Goal: Task Accomplishment & Management: Use online tool/utility

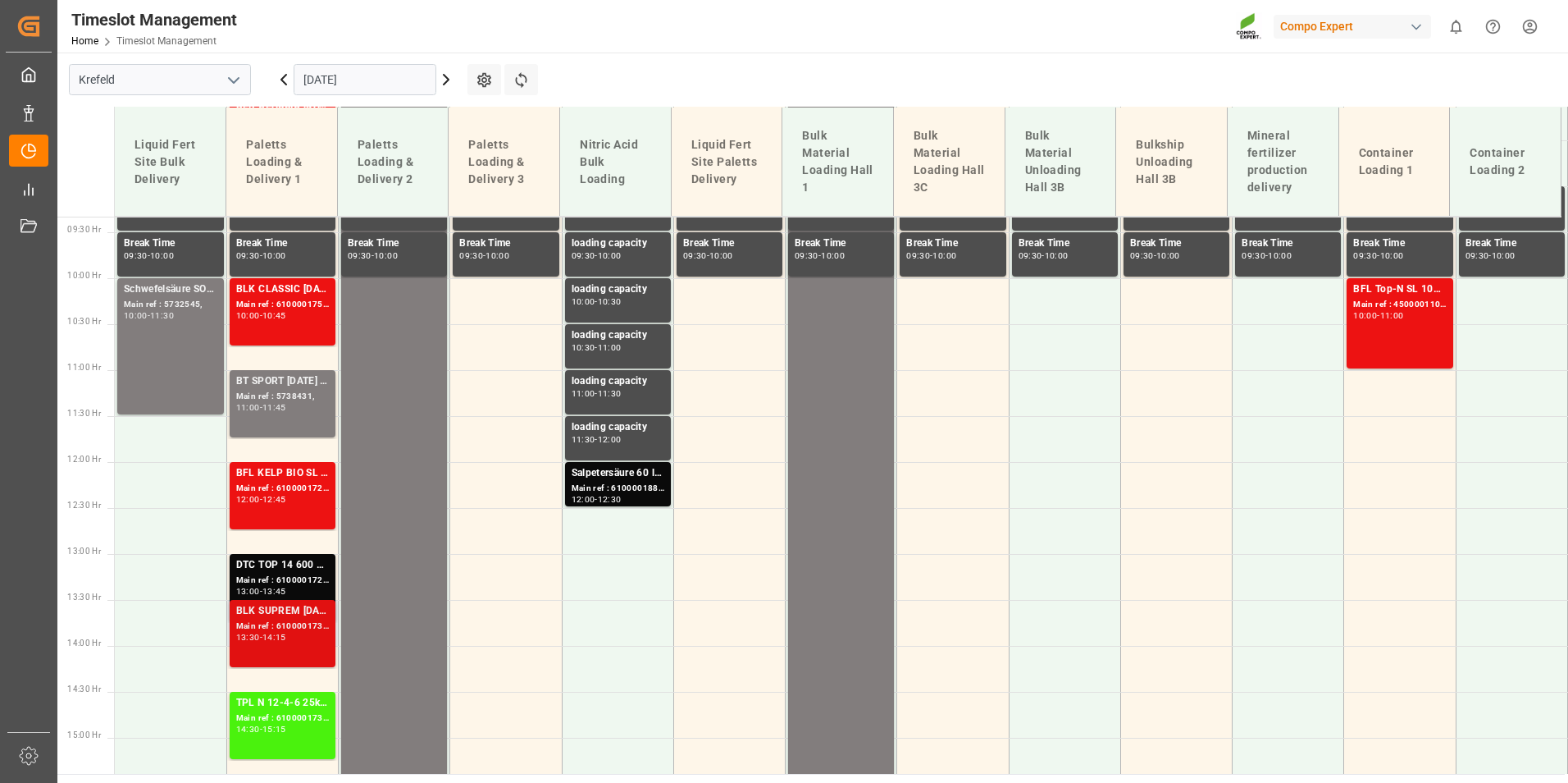
scroll to position [858, 0]
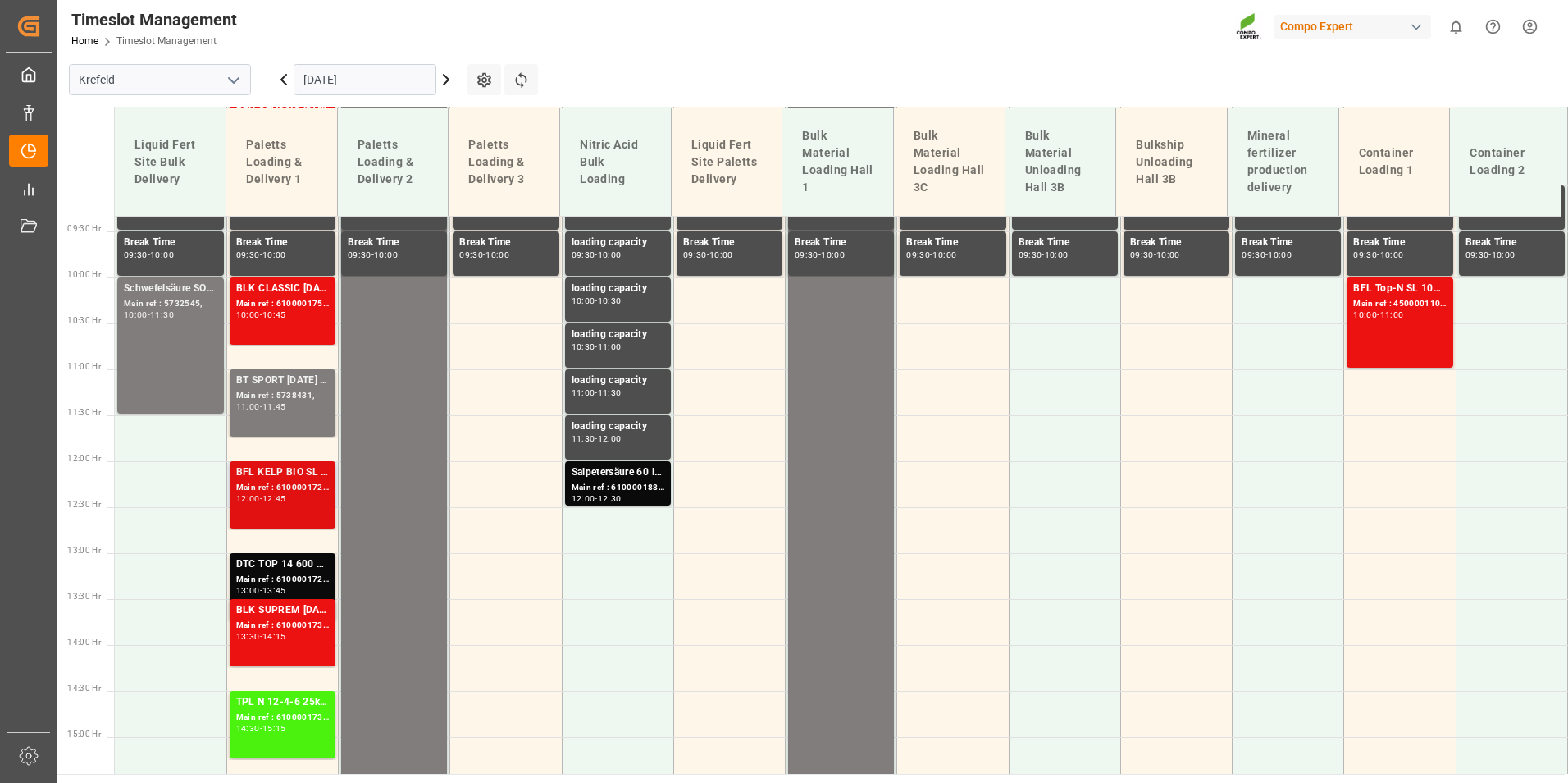
click at [316, 473] on div "BFL KELP BIO SL (2024) 10L (x60) ES,PTEST TE-MAX BS 11-48 20kg (x56) INT" at bounding box center [282, 472] width 92 height 16
click at [256, 319] on div "10:00 - 10:45" at bounding box center [282, 314] width 92 height 9
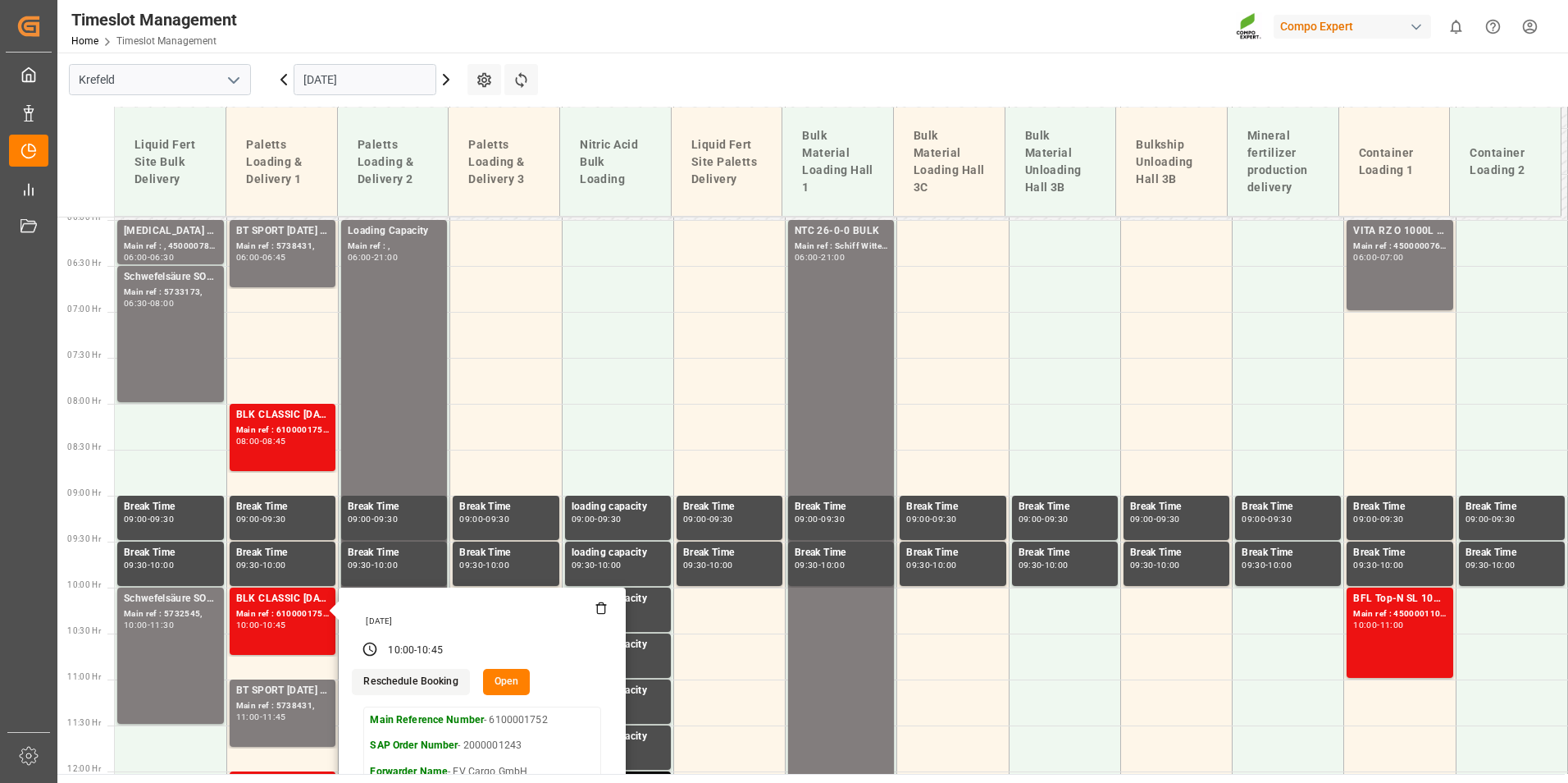
scroll to position [530, 0]
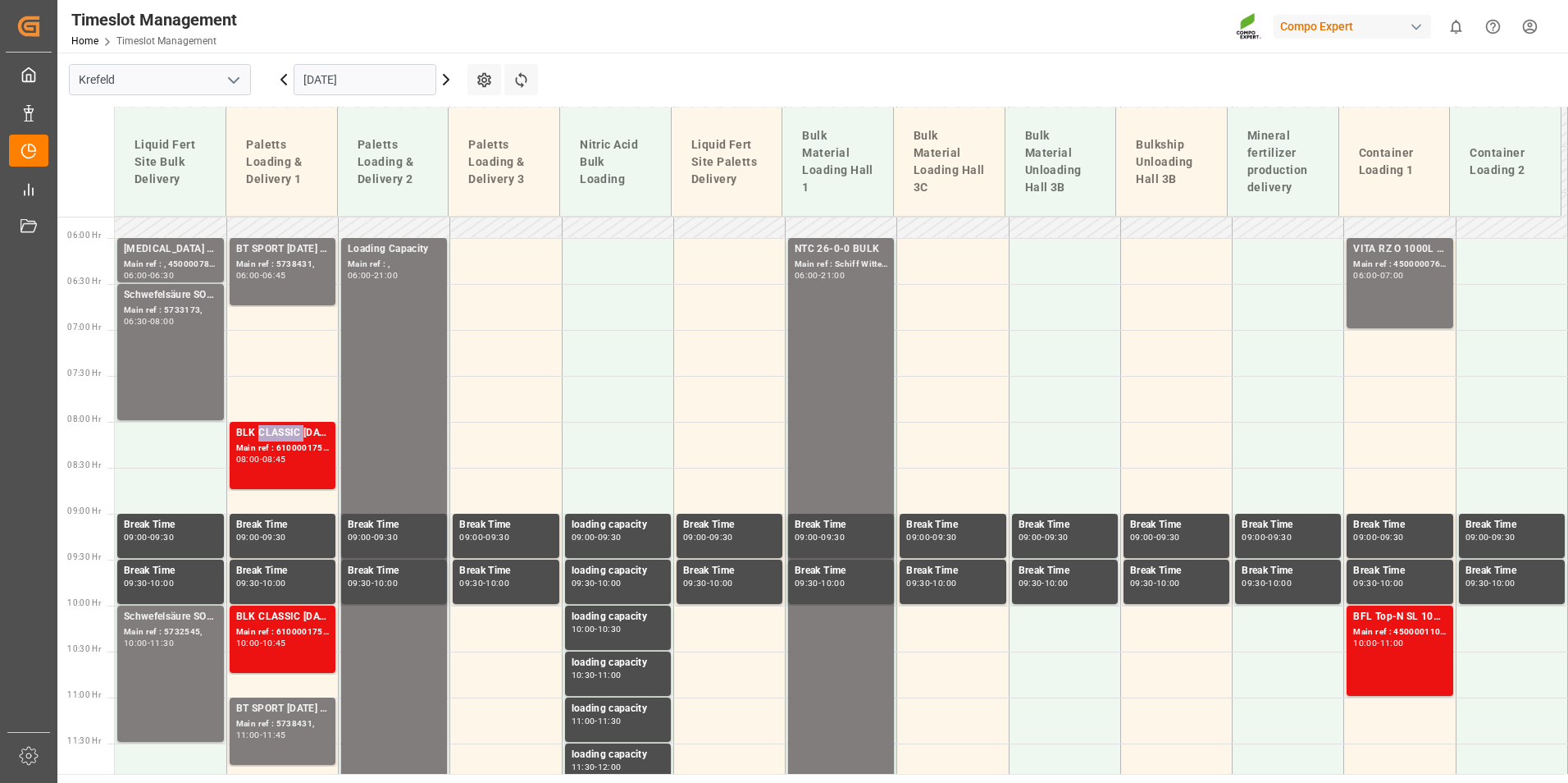
click at [284, 434] on div "BLK CLASSIC [DATE] 25kg(x40)D,EN,PL,FNL" at bounding box center [282, 432] width 92 height 16
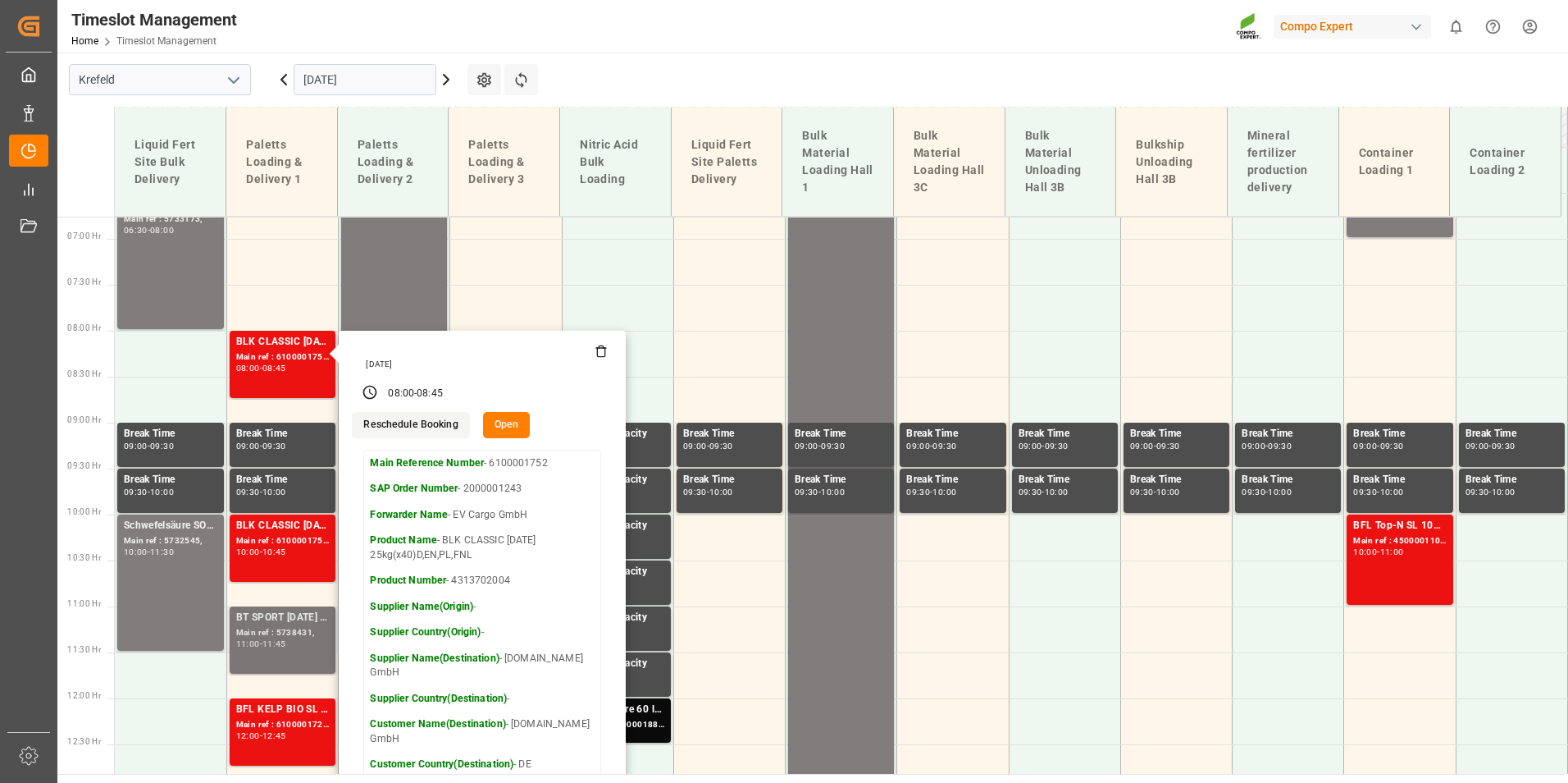
scroll to position [858, 0]
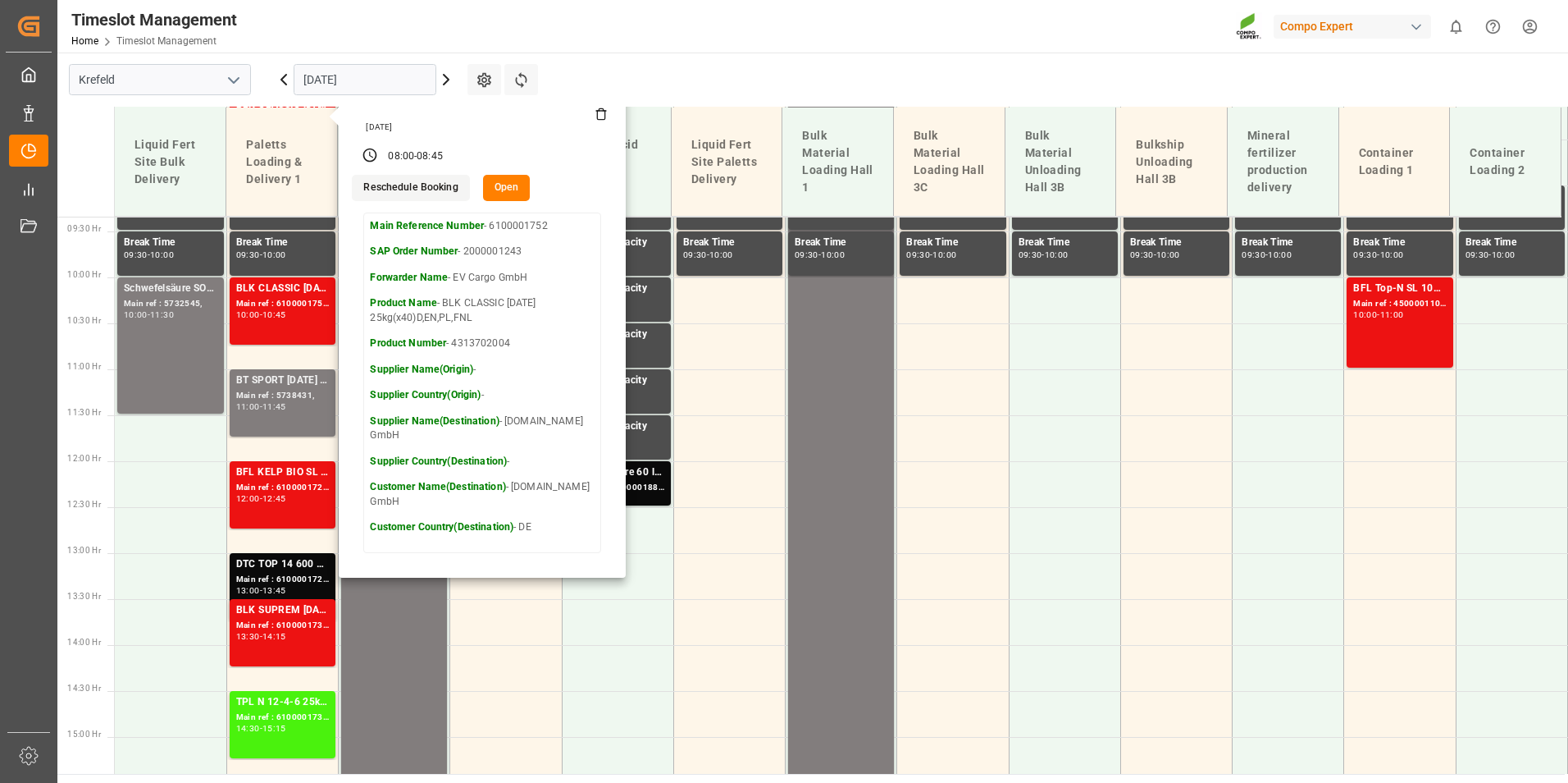
click at [706, 70] on main "[GEOGRAPHIC_DATA] [DATE] Settings Refresh Time Slots Liquid Fert Site Bulk Deli…" at bounding box center [811, 412] width 1508 height 721
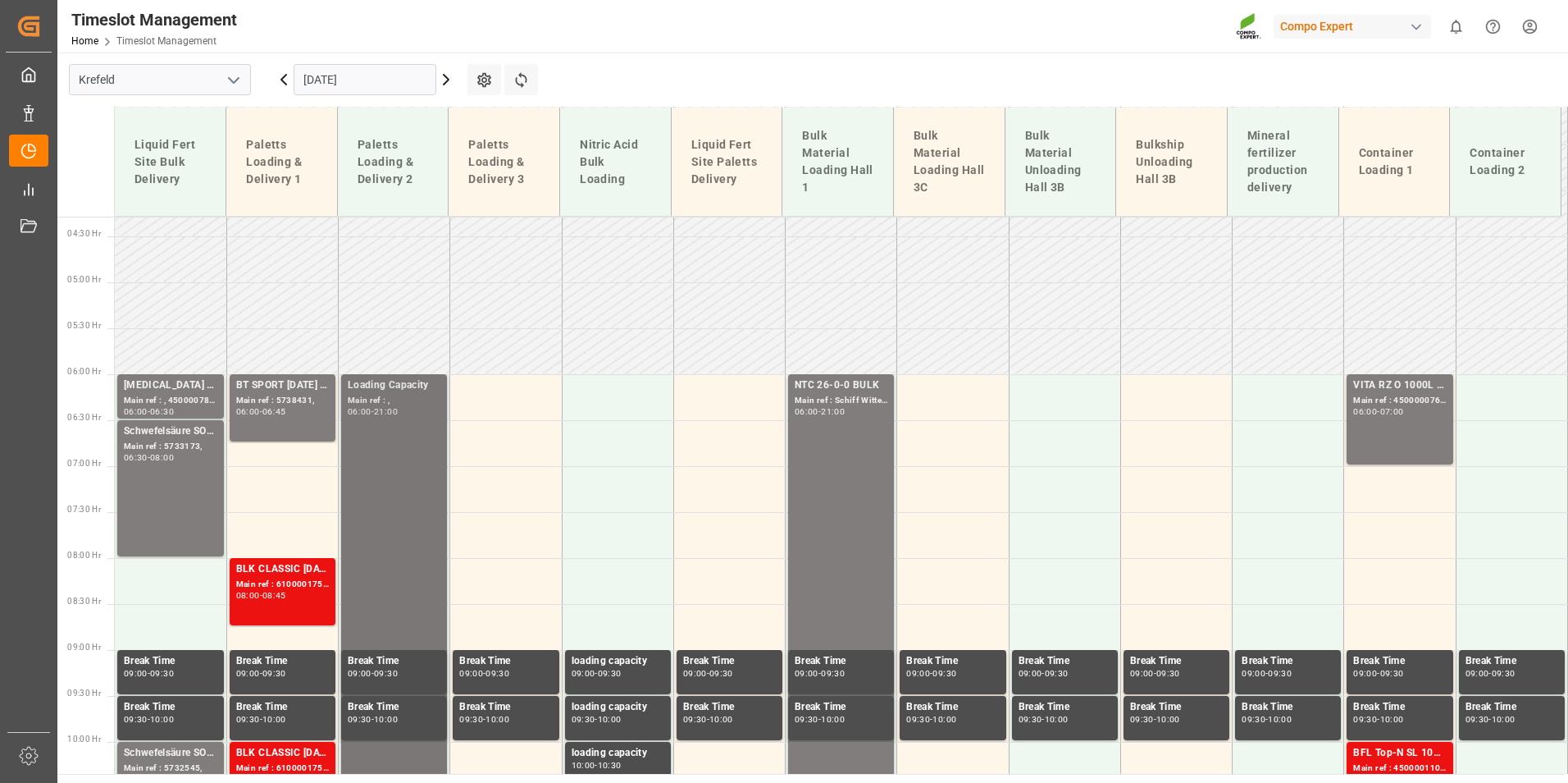
scroll to position [366, 0]
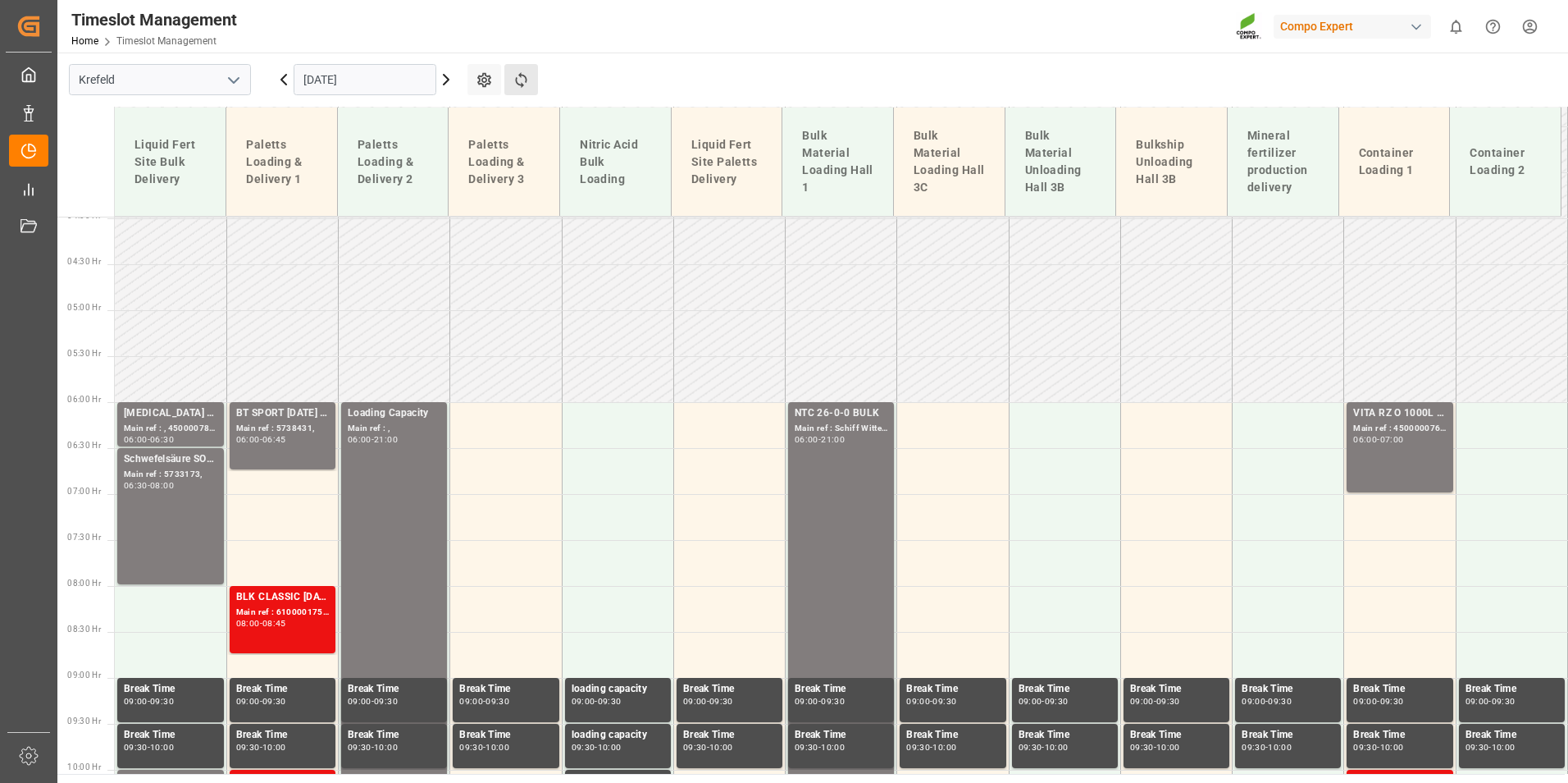
click at [533, 90] on button "Refresh Time Slots" at bounding box center [521, 79] width 33 height 31
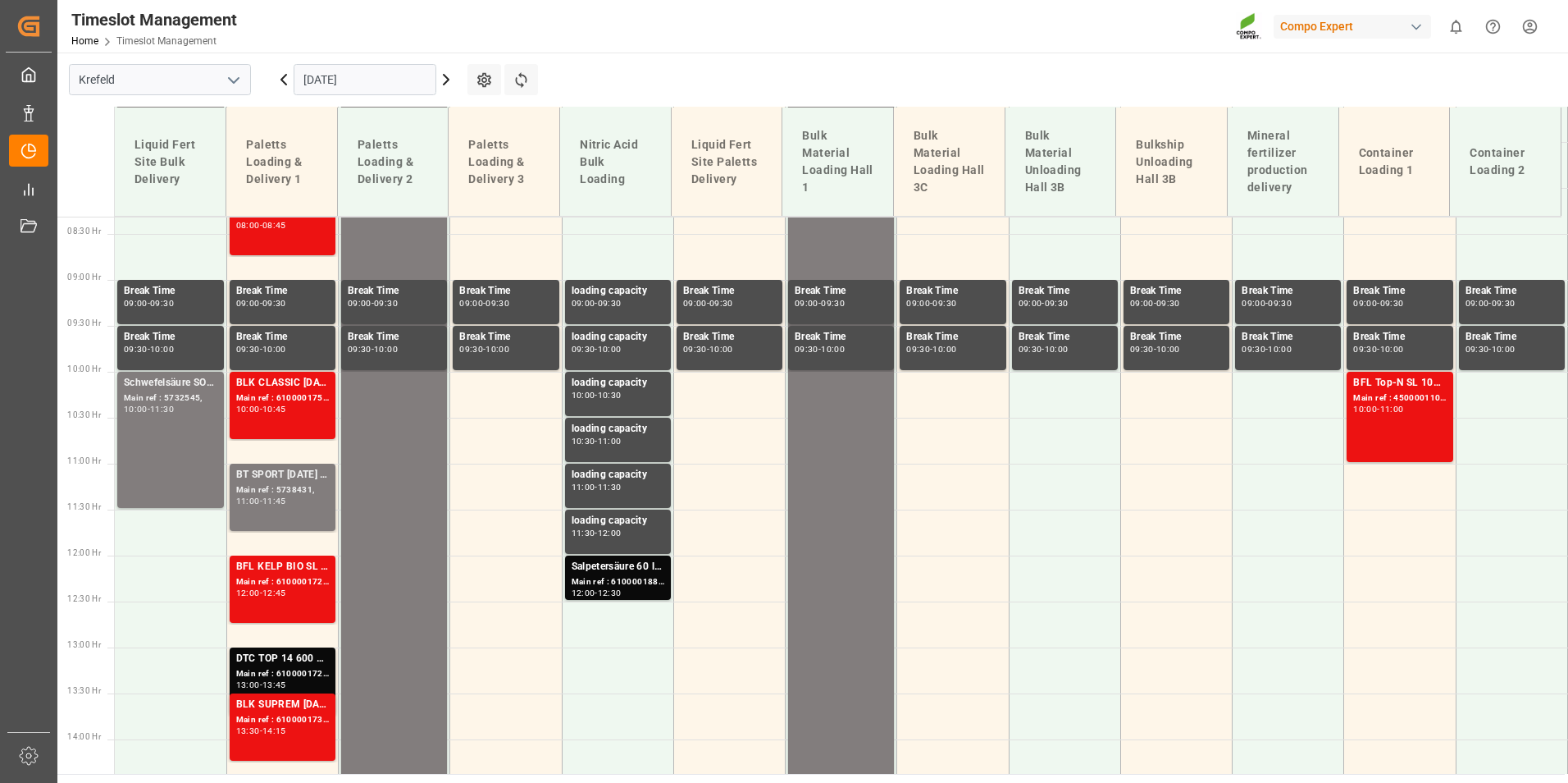
scroll to position [776, 0]
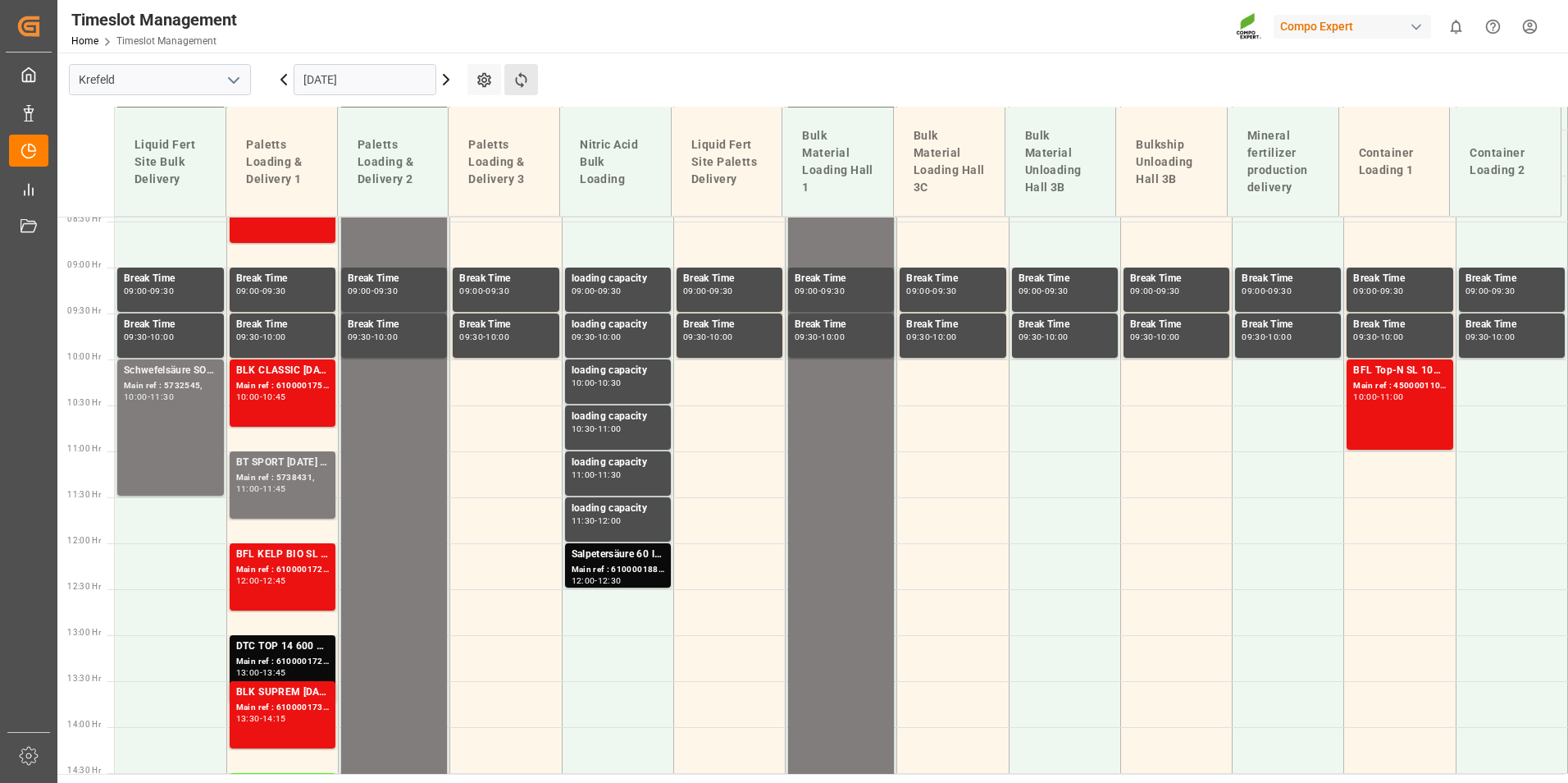
click at [511, 68] on button "Refresh Time Slots" at bounding box center [521, 79] width 33 height 31
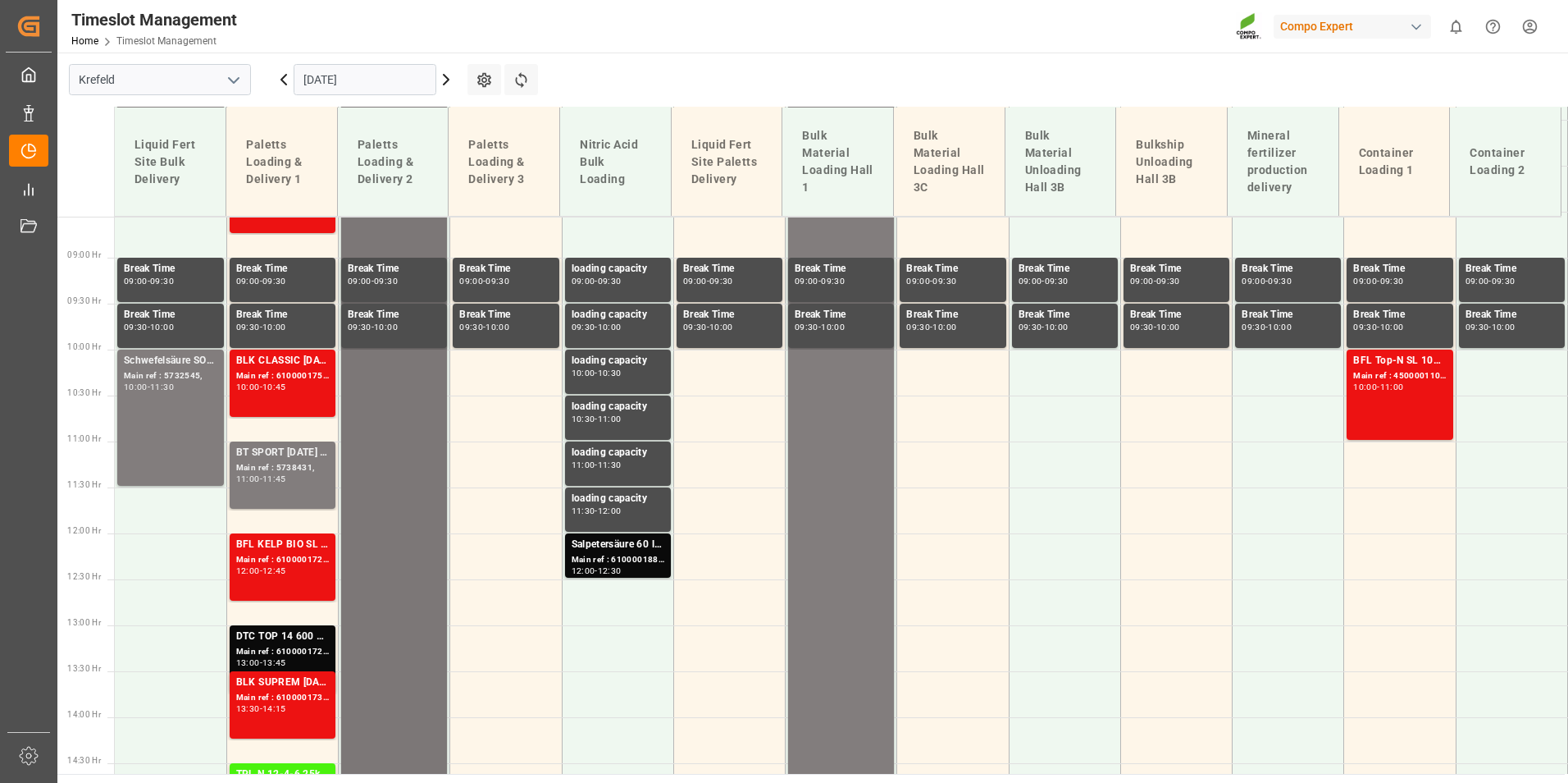
scroll to position [868, 0]
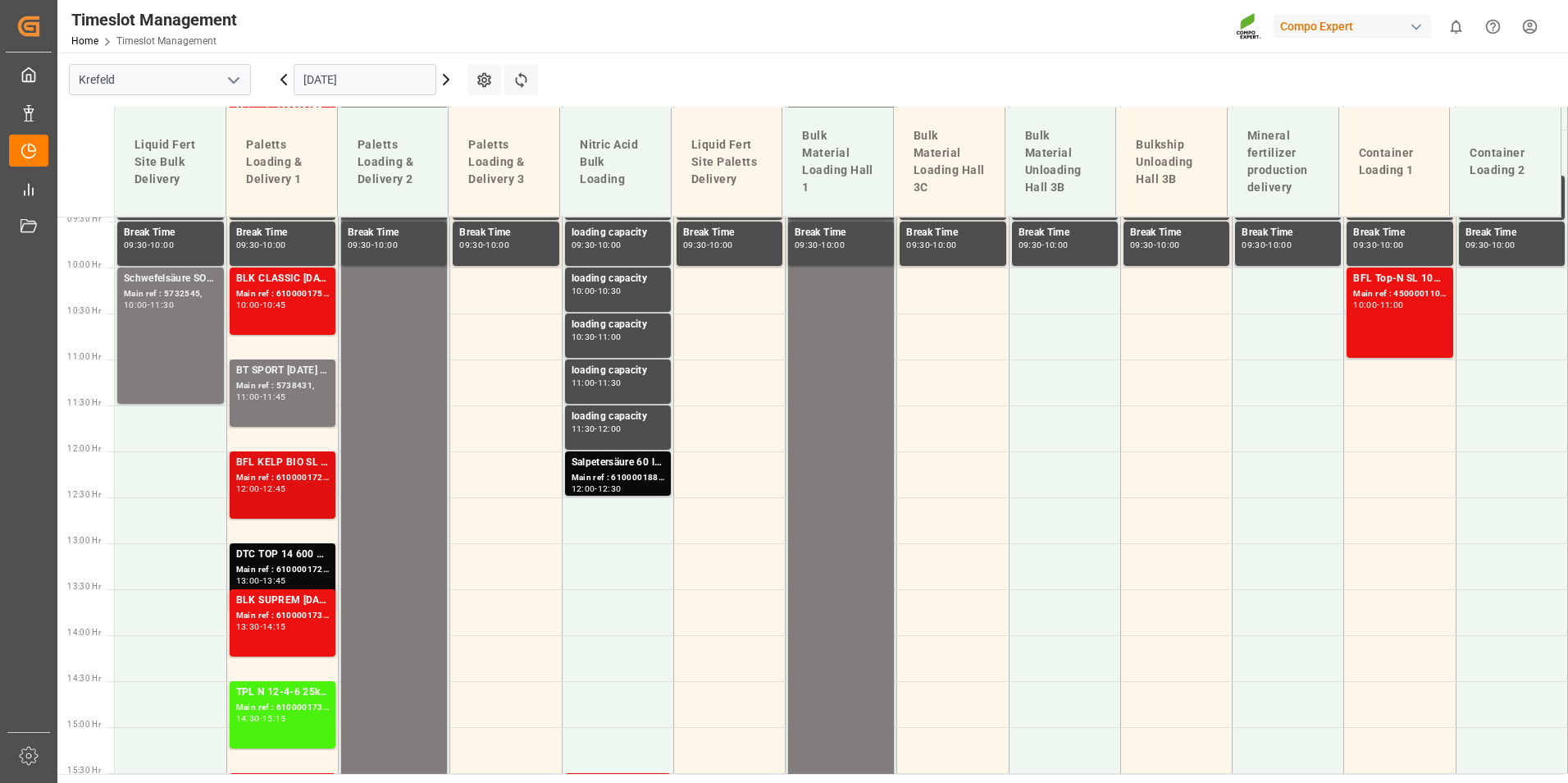
click at [298, 467] on div "BFL KELP BIO SL (2024) 10L (x60) ES,PTEST TE-MAX BS 11-48 20kg (x56) INT" at bounding box center [282, 462] width 92 height 16
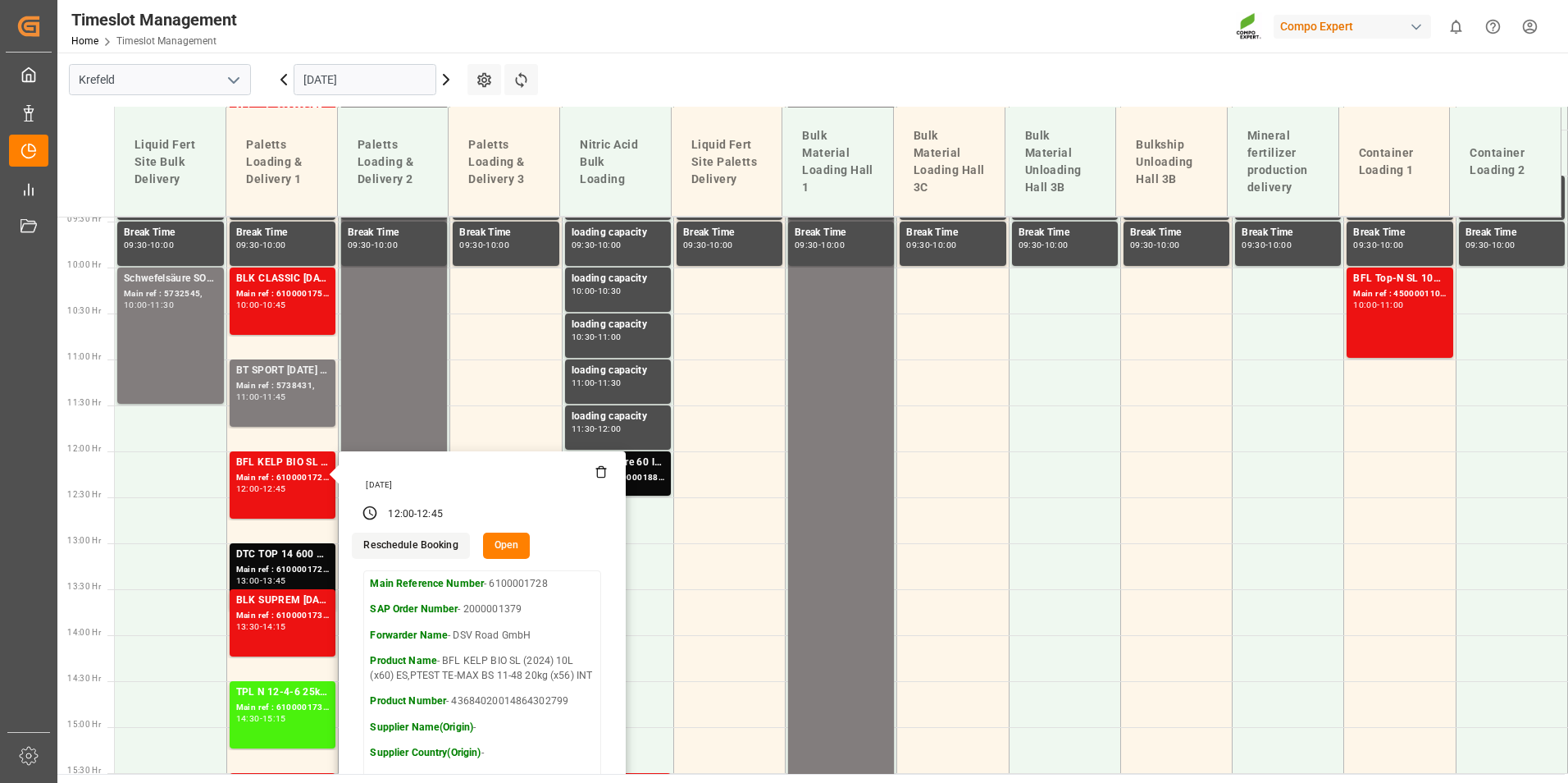
click at [378, 85] on input "[DATE]" at bounding box center [365, 79] width 143 height 31
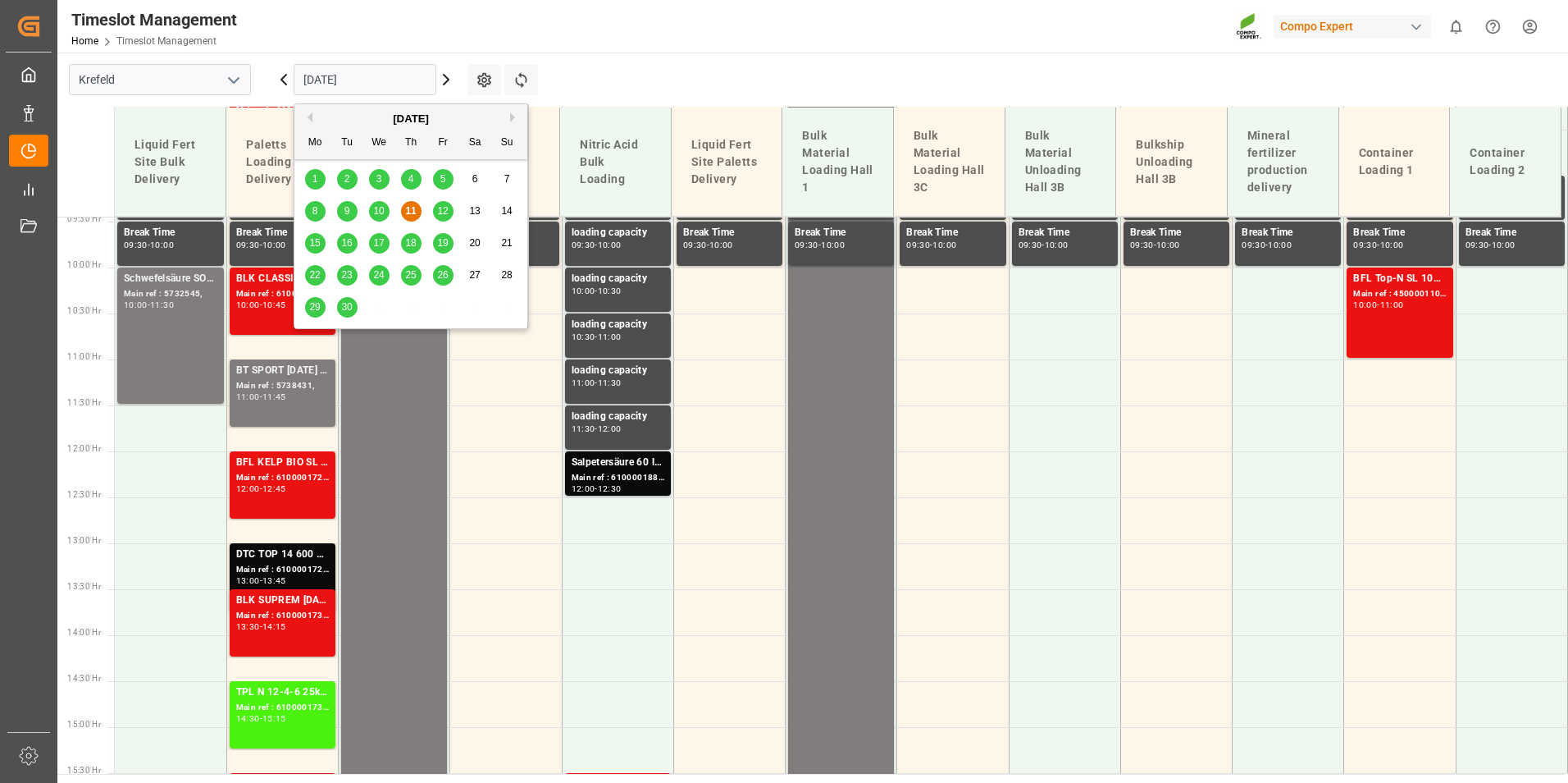
click at [446, 210] on span "12" at bounding box center [442, 211] width 10 height 11
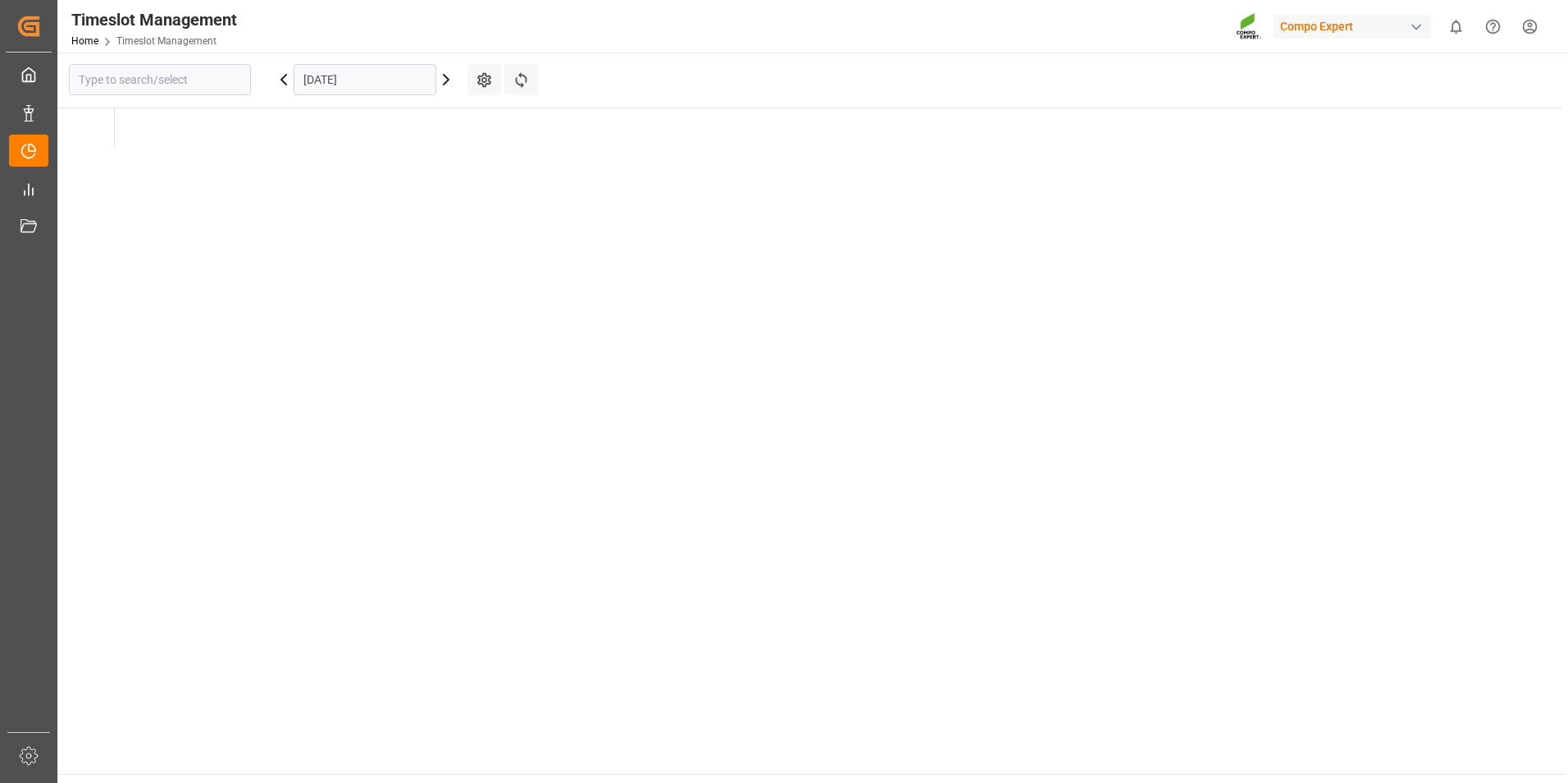
type input "Krefeld"
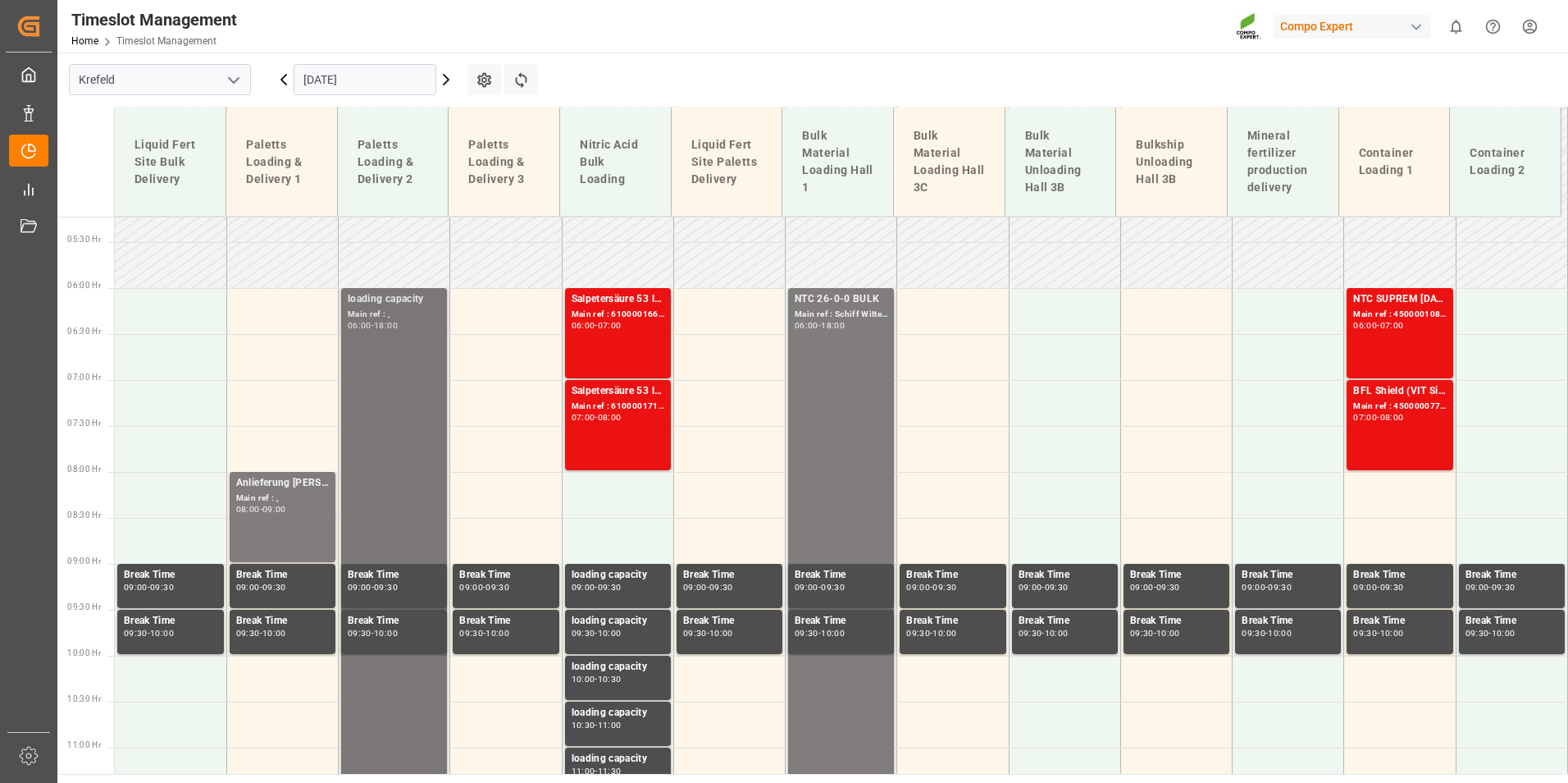
scroll to position [622, 0]
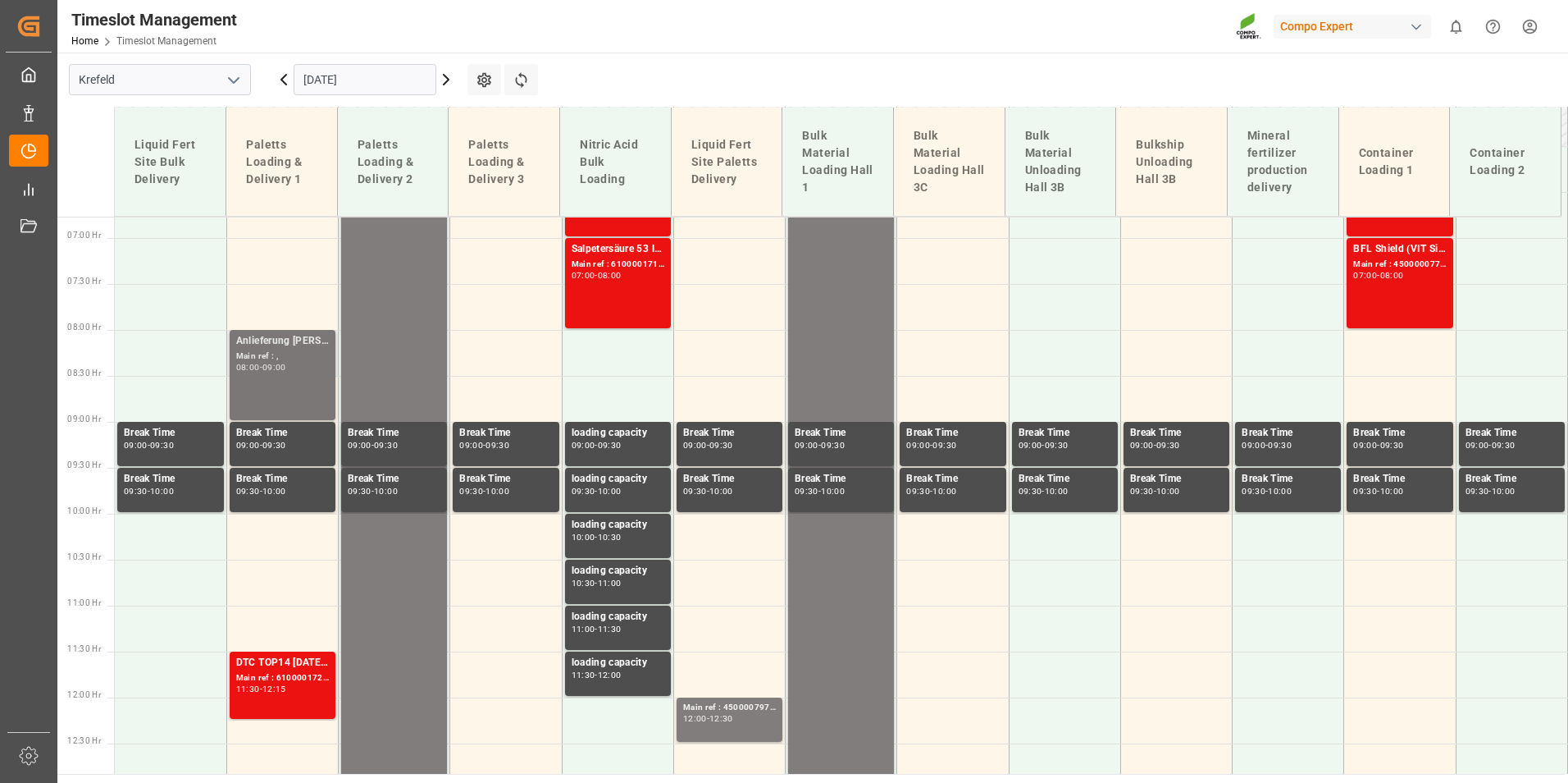
click at [263, 369] on div "-" at bounding box center [261, 367] width 3 height 8
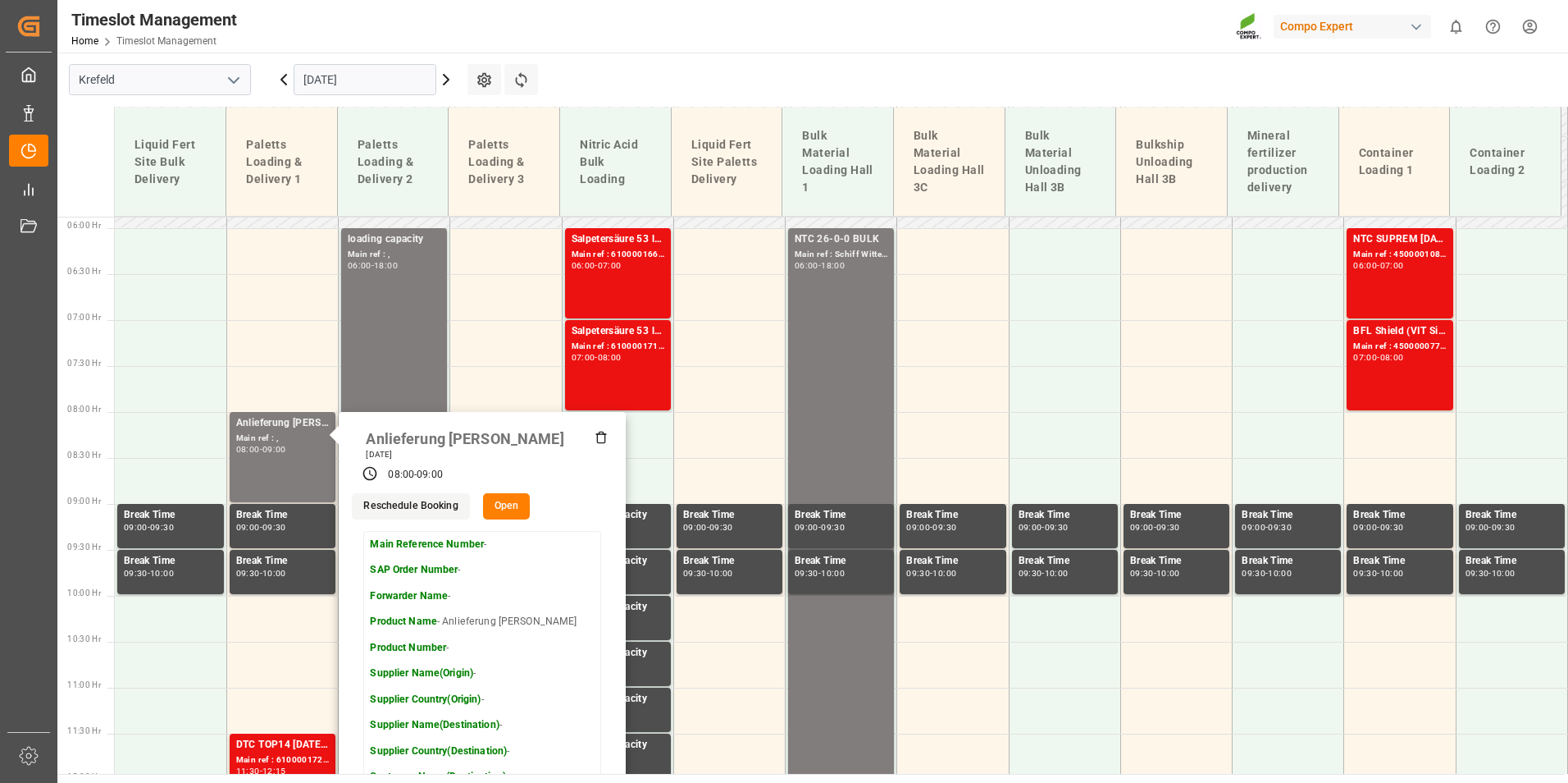
scroll to position [458, 0]
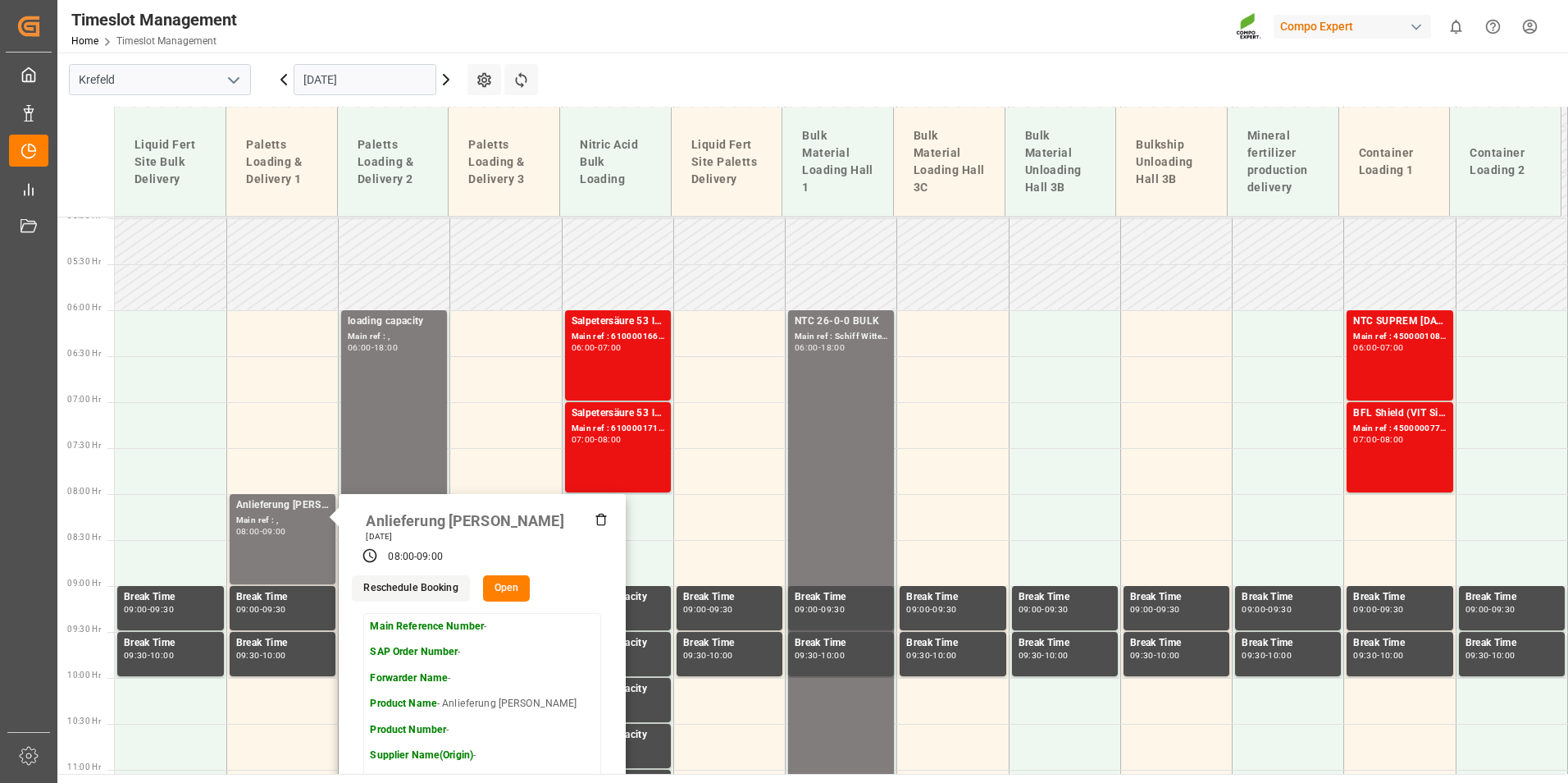
click at [834, 74] on main "[GEOGRAPHIC_DATA] [DATE] Settings Refresh Time Slots Liquid Fert Site Bulk Deli…" at bounding box center [811, 412] width 1508 height 721
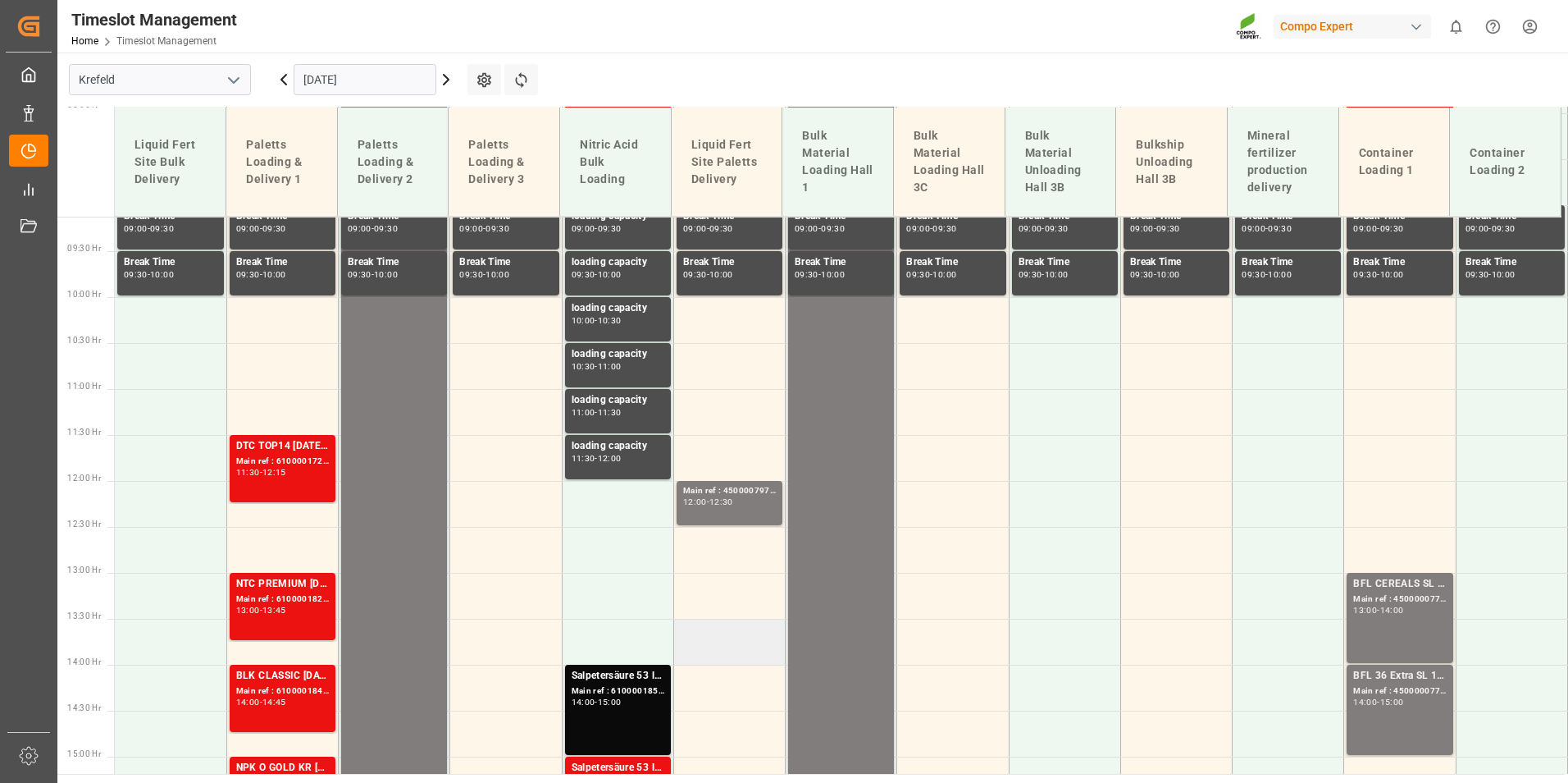
scroll to position [868, 0]
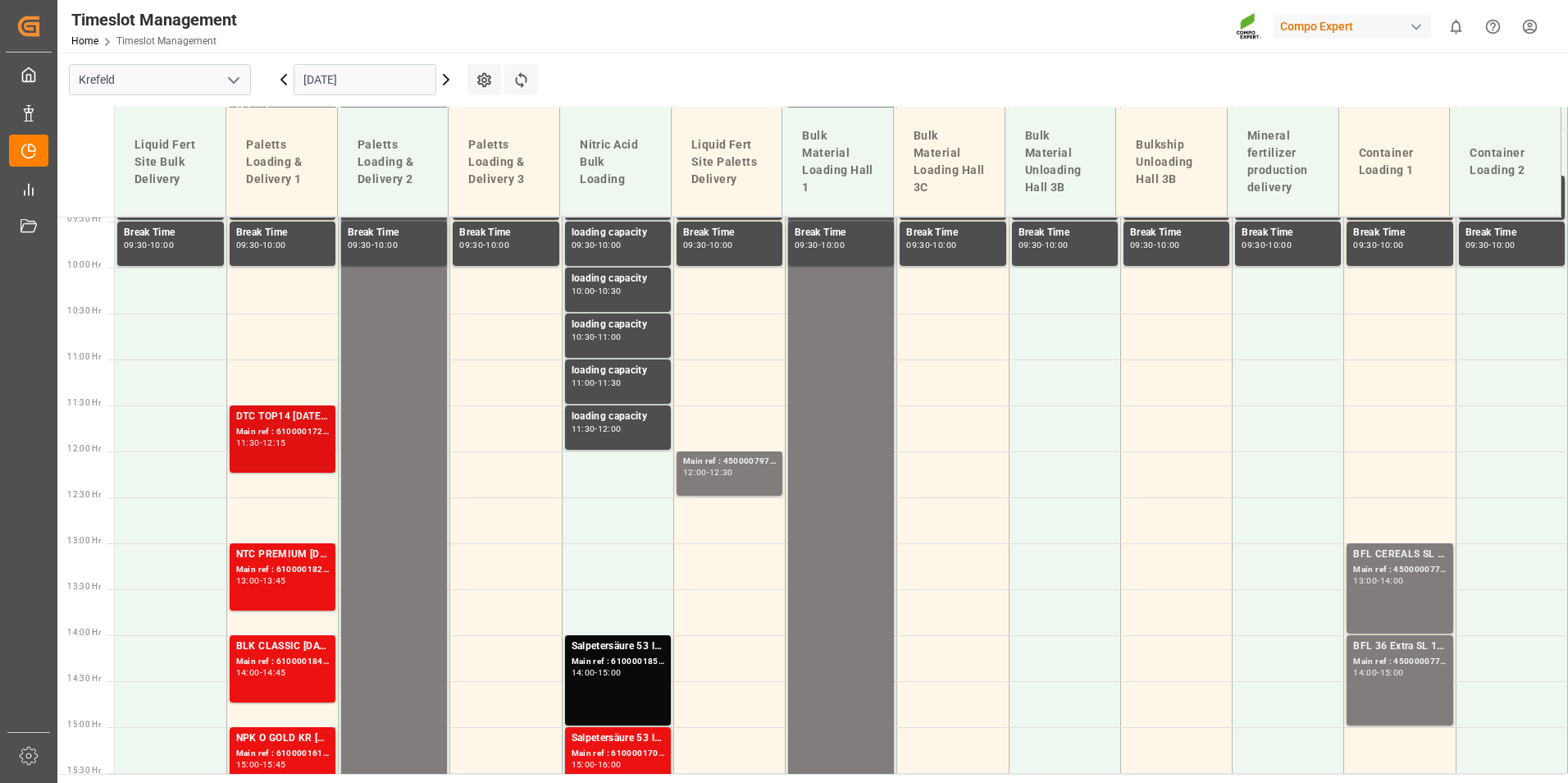
click at [261, 417] on div "DTC TOP14 [DATE] 15%UH 3M 25kg(x42) INT" at bounding box center [282, 416] width 92 height 16
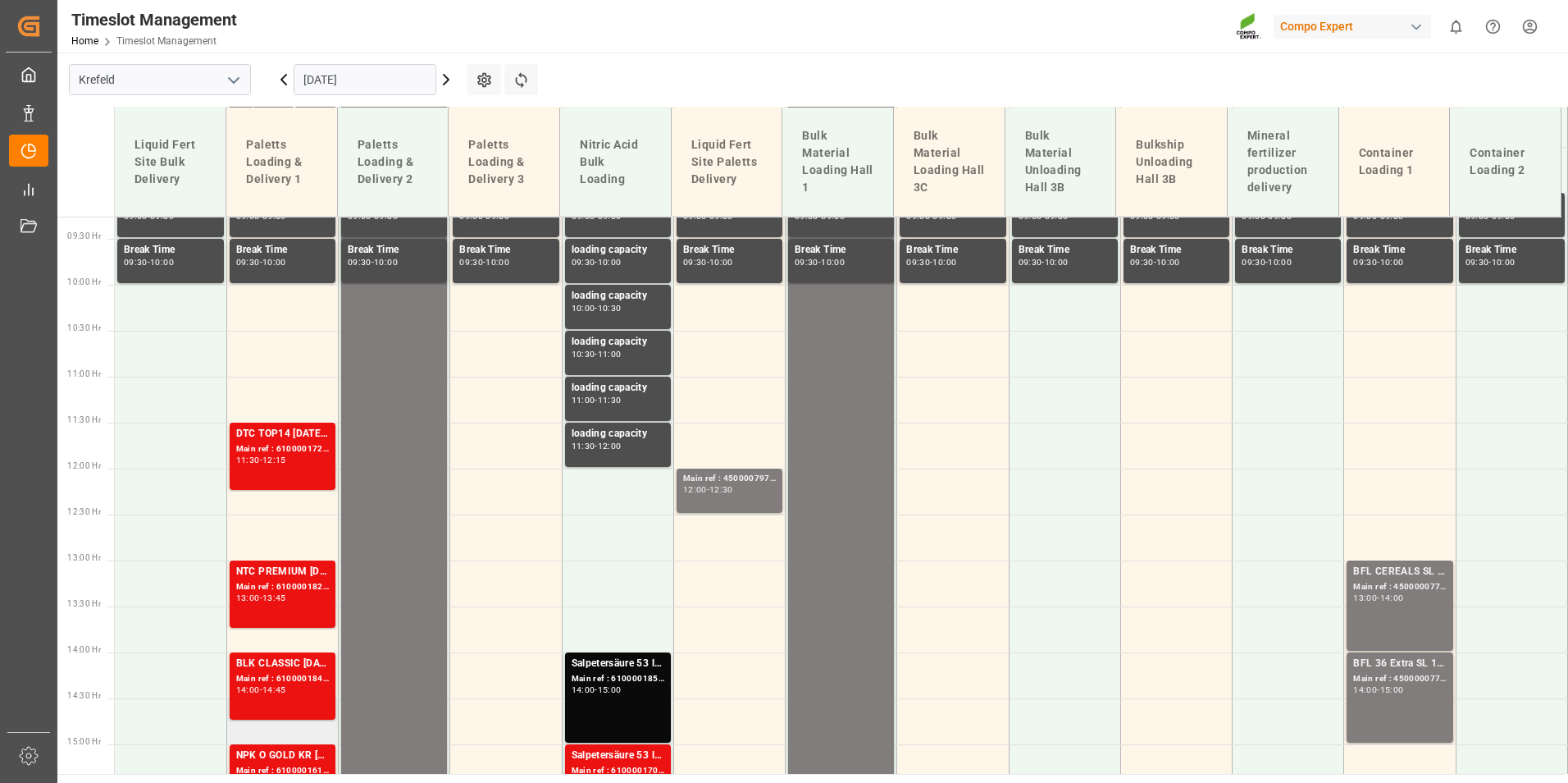
scroll to position [622, 0]
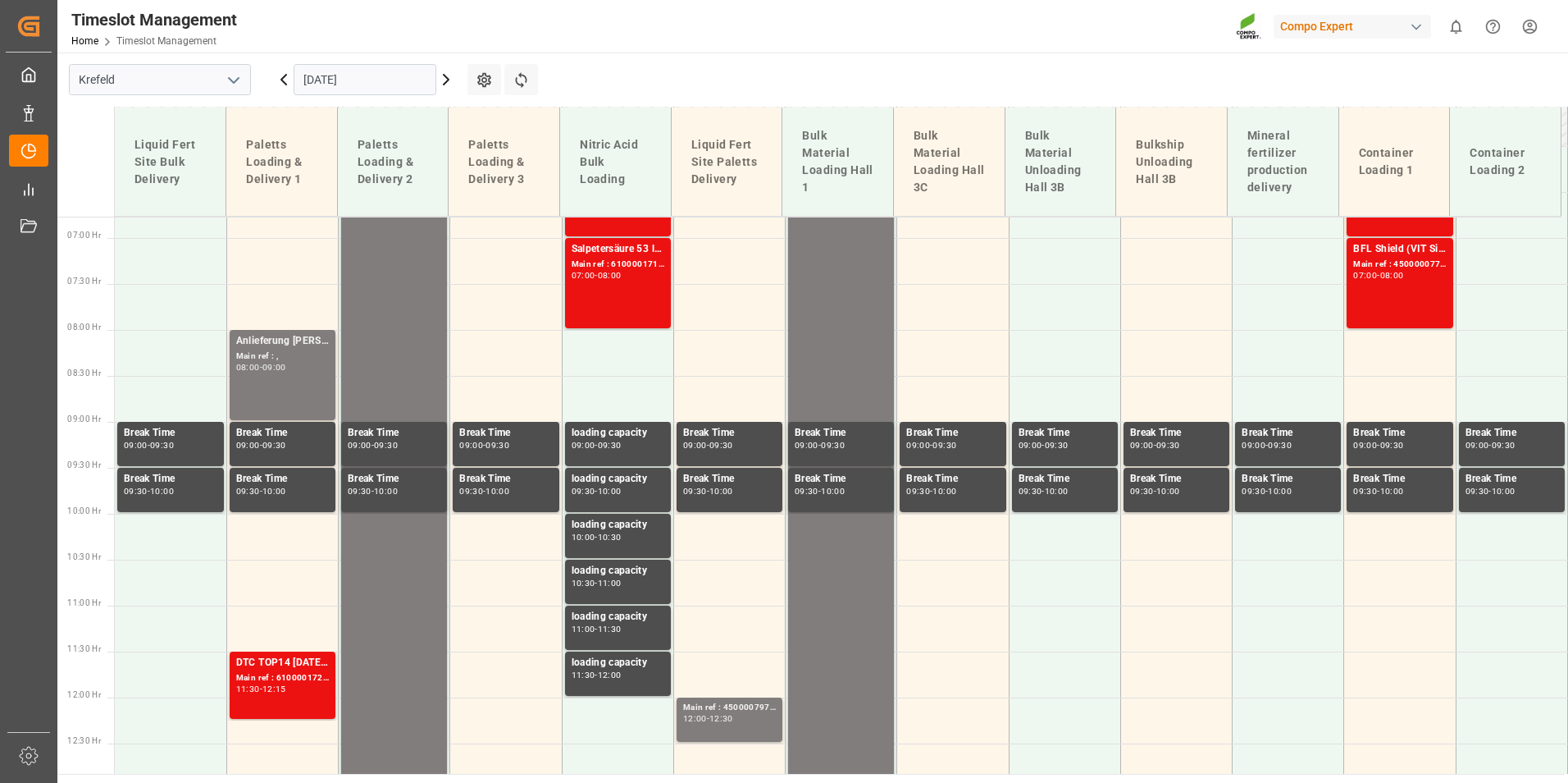
click at [291, 85] on icon at bounding box center [284, 79] width 20 height 20
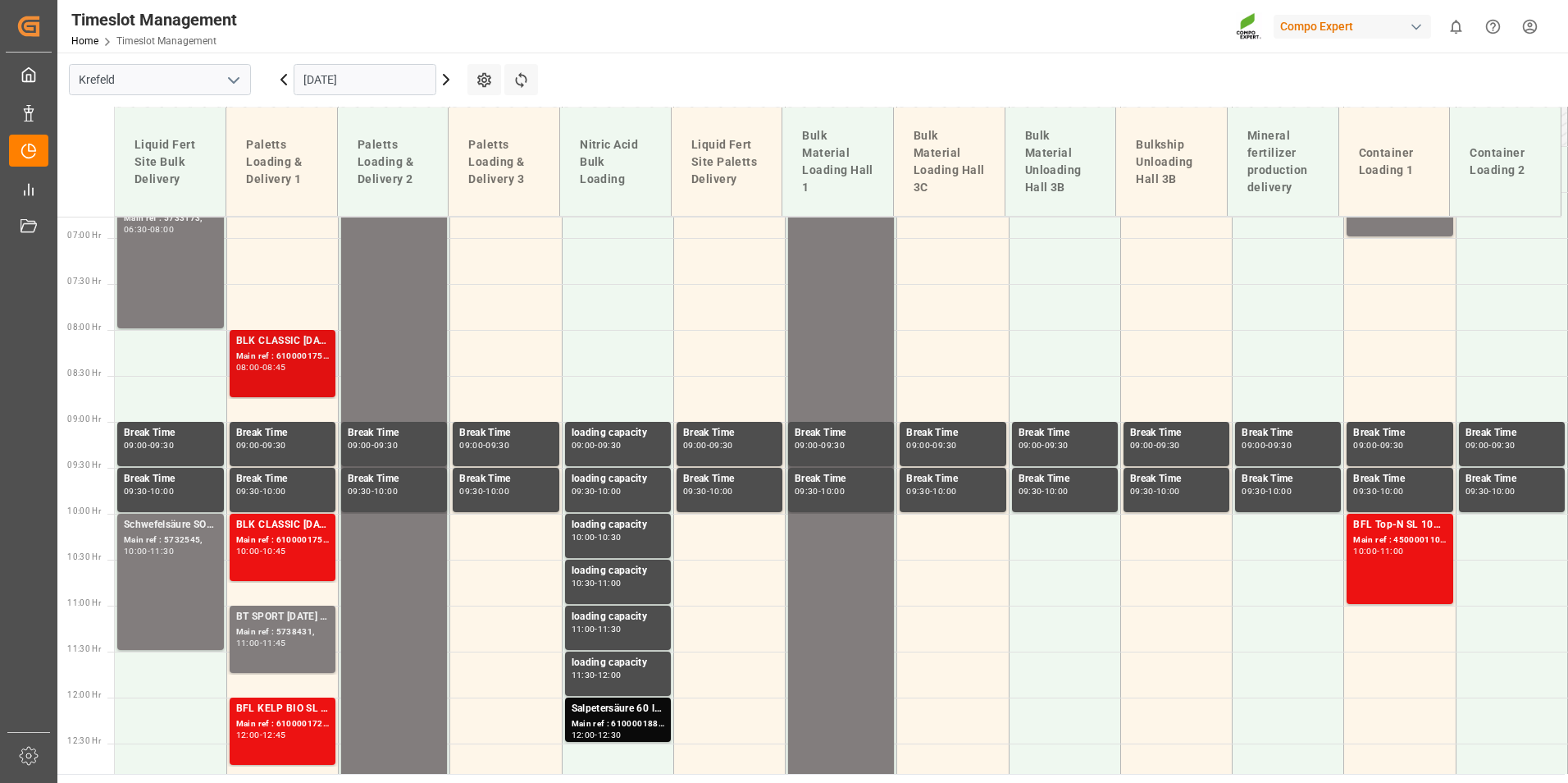
click at [269, 336] on div "BLK CLASSIC [DATE] 25kg(x40)D,EN,PL,FNL" at bounding box center [282, 341] width 92 height 16
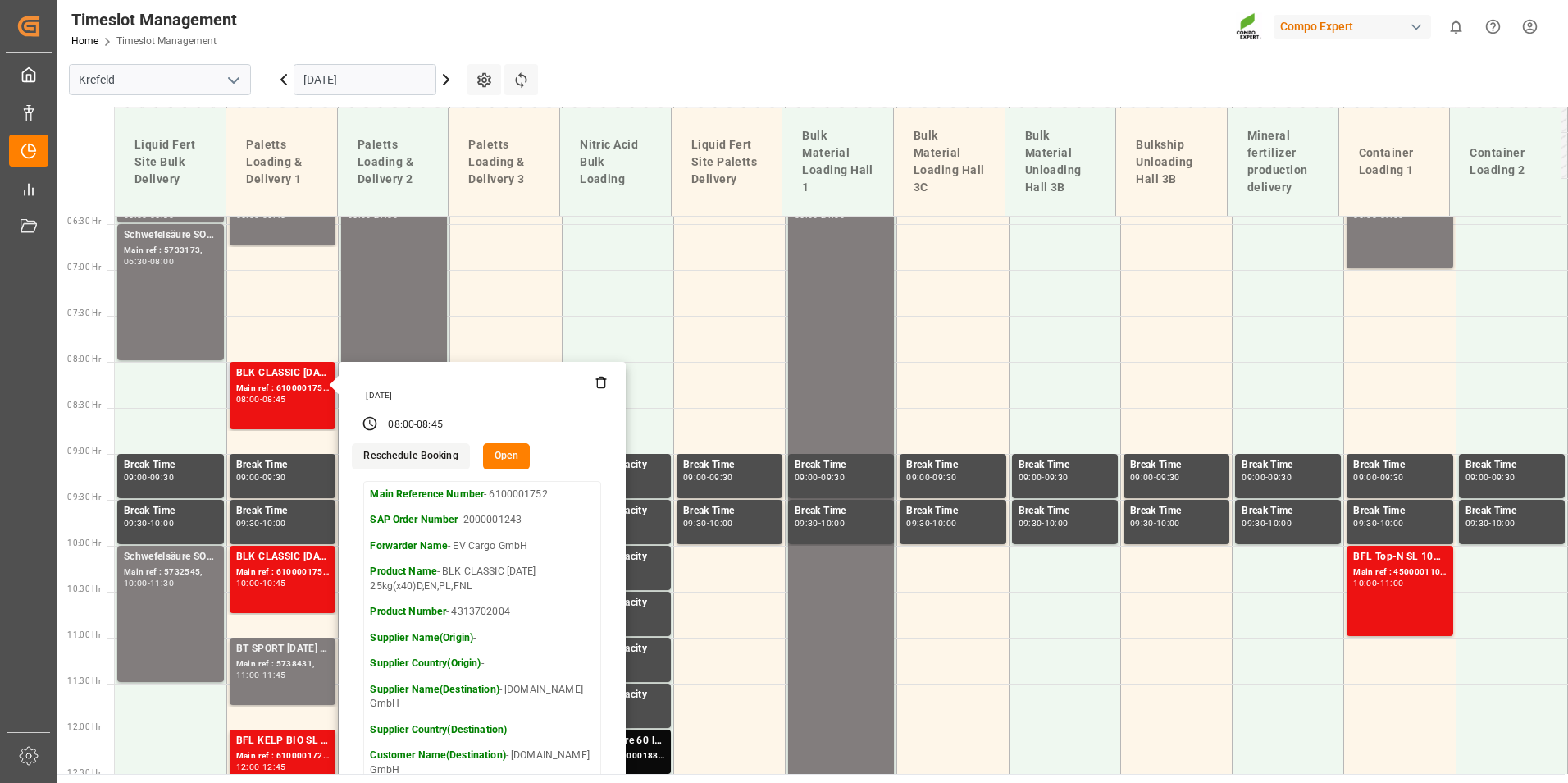
scroll to position [540, 0]
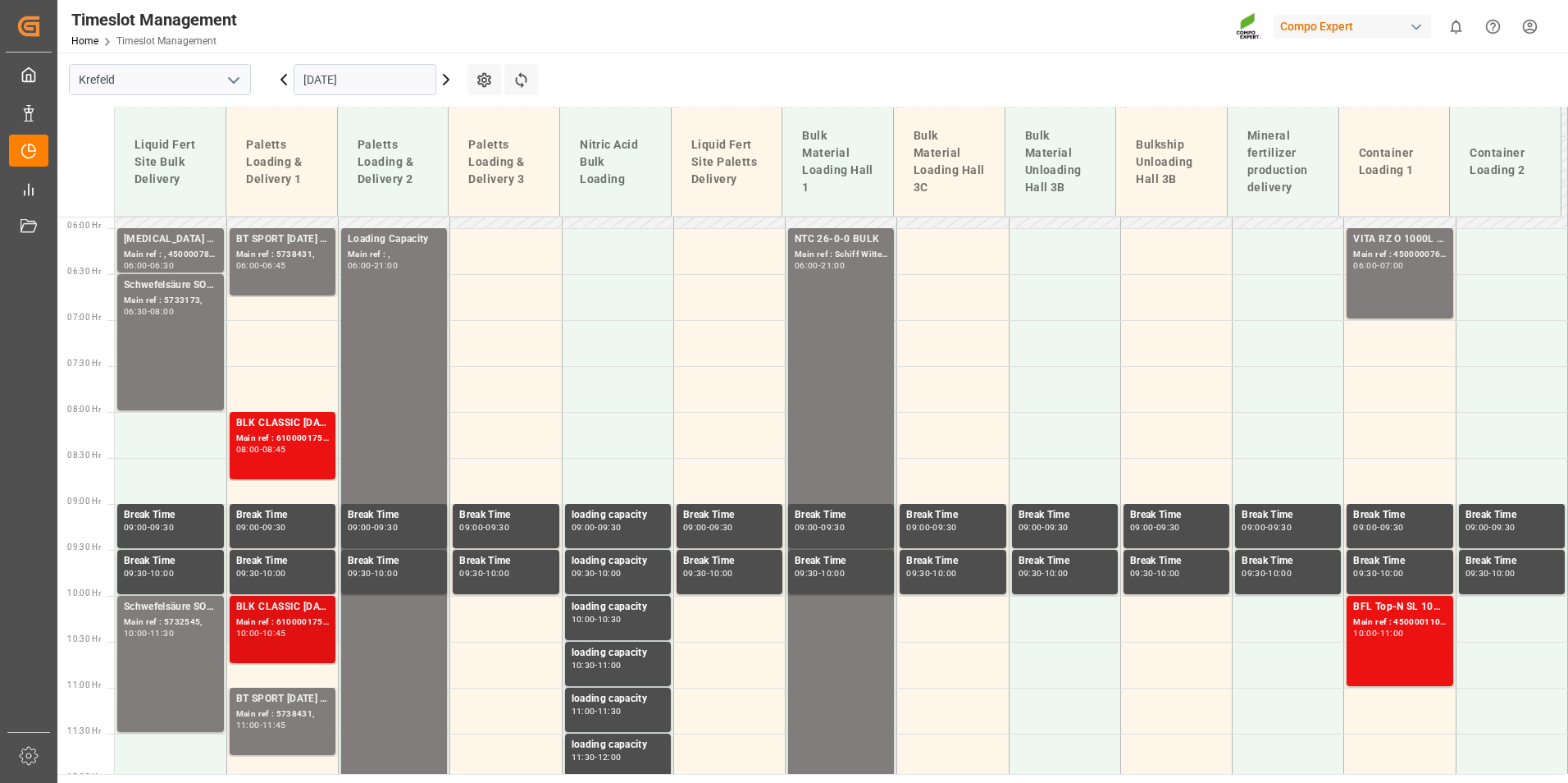
click at [291, 627] on div "Main ref : 6100001752, 2000001243" at bounding box center [282, 622] width 92 height 14
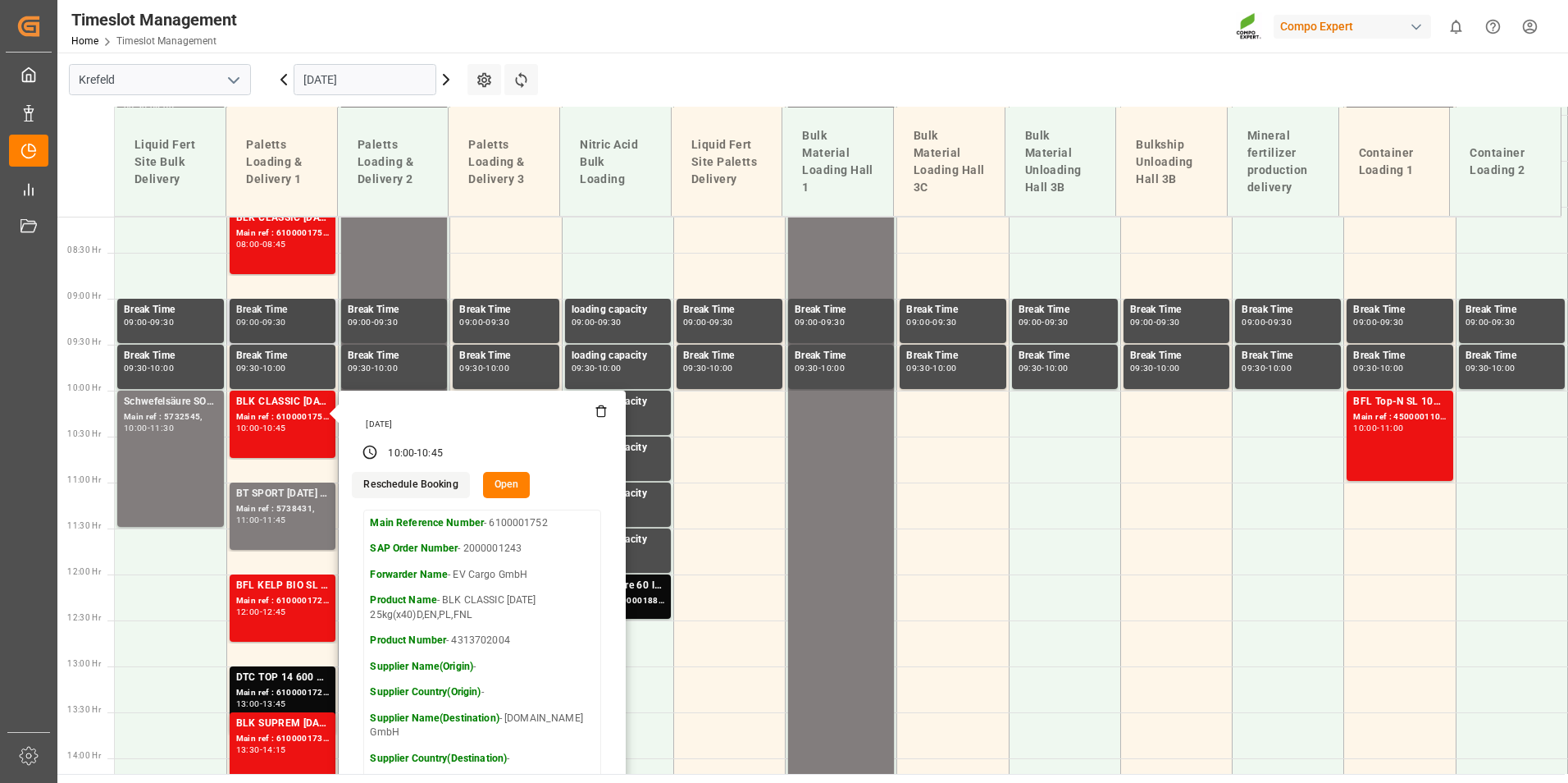
scroll to position [458, 0]
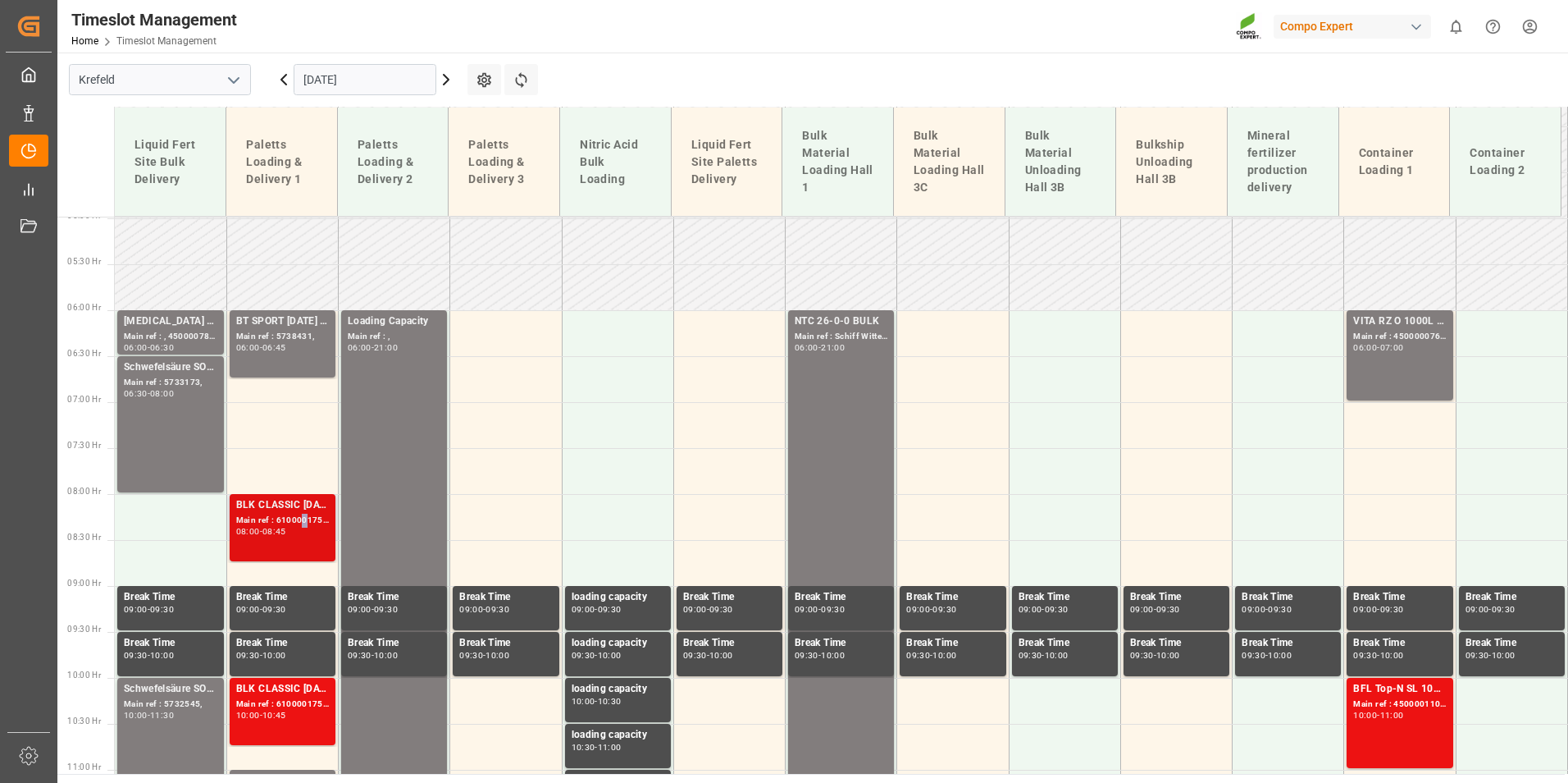
click at [305, 520] on div "Main ref : 6100001752, 2000001243" at bounding box center [282, 520] width 92 height 14
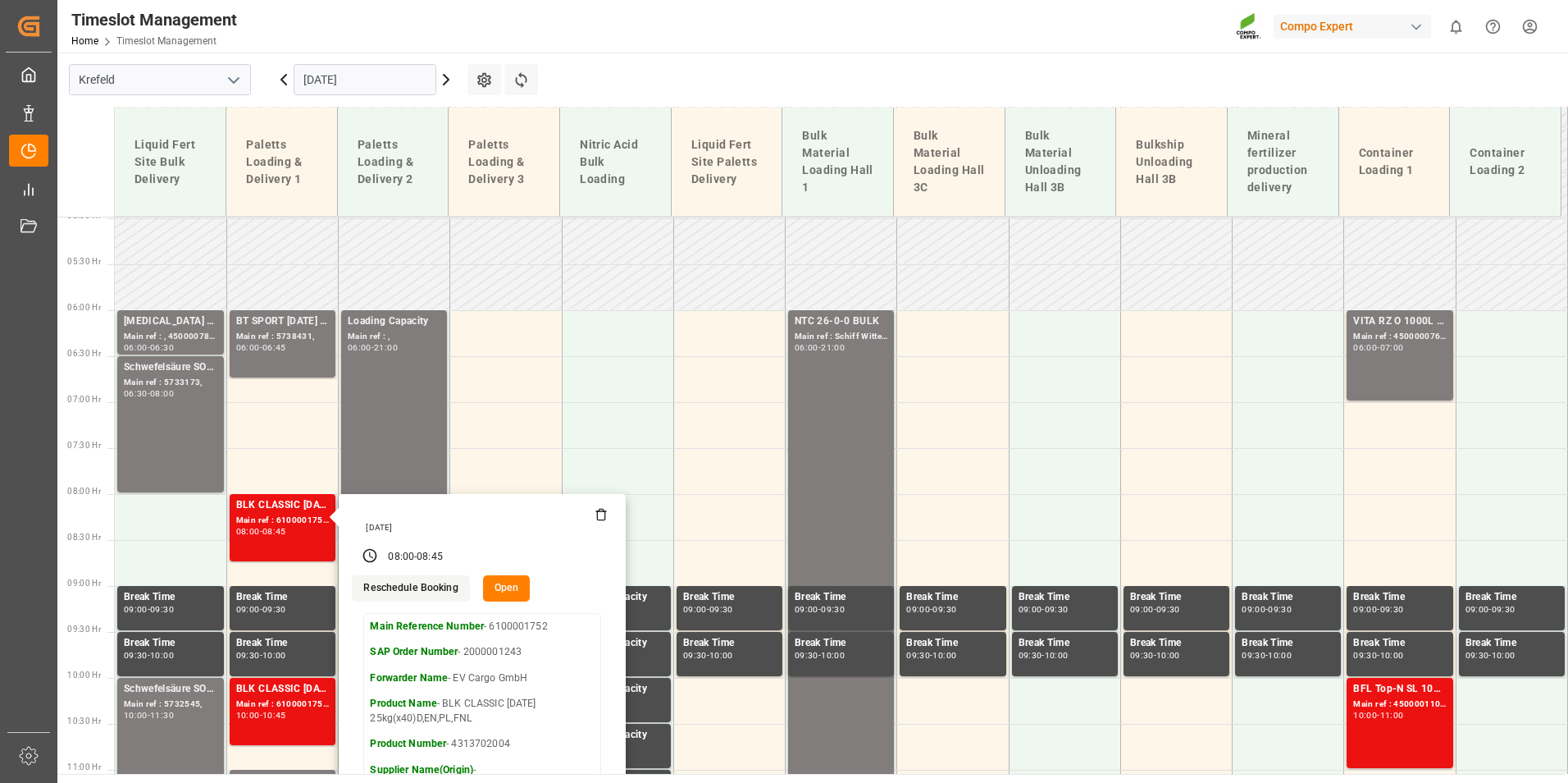
click at [603, 515] on icon at bounding box center [601, 514] width 13 height 13
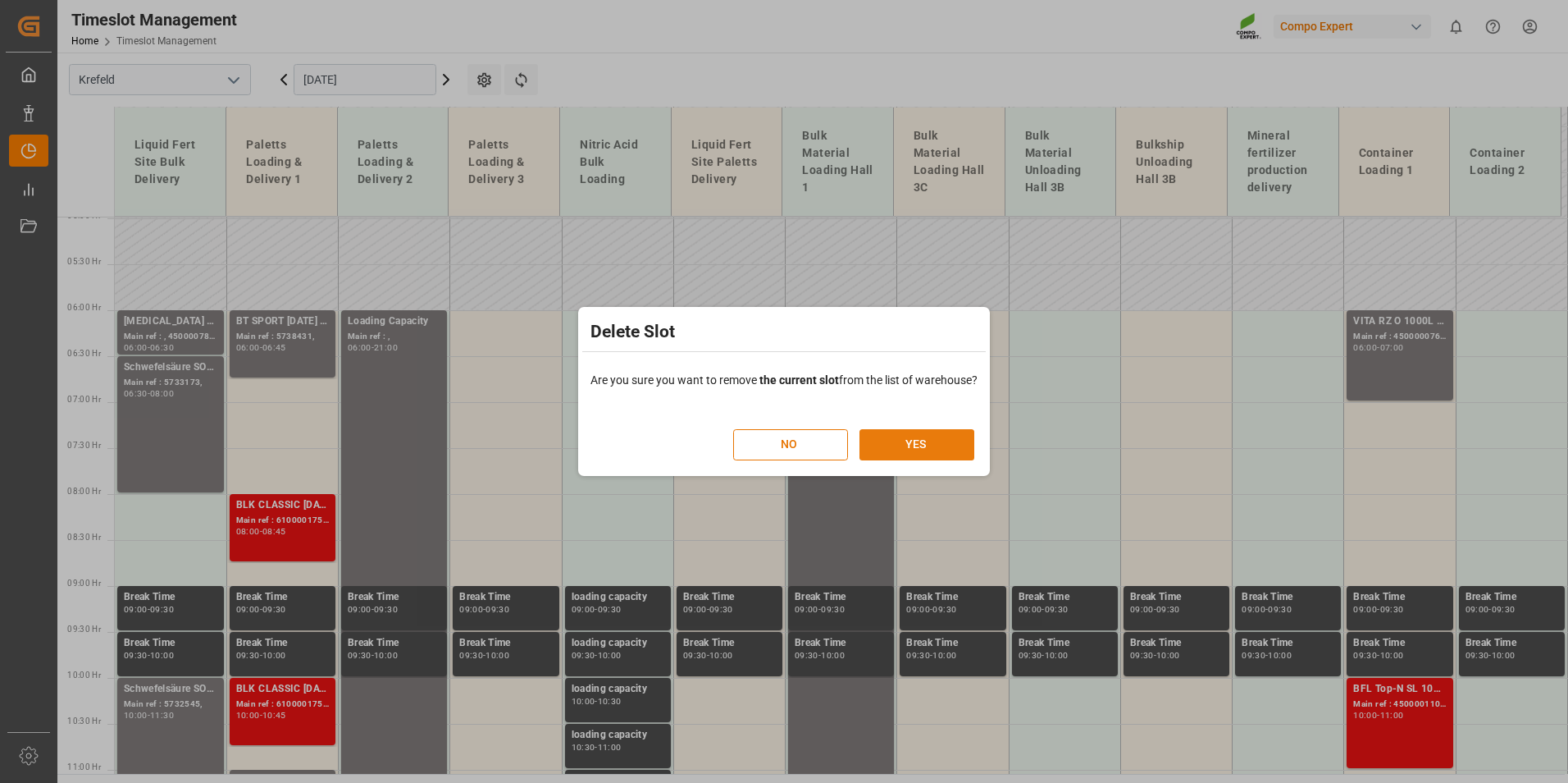
click at [887, 450] on button "YES" at bounding box center [916, 444] width 115 height 31
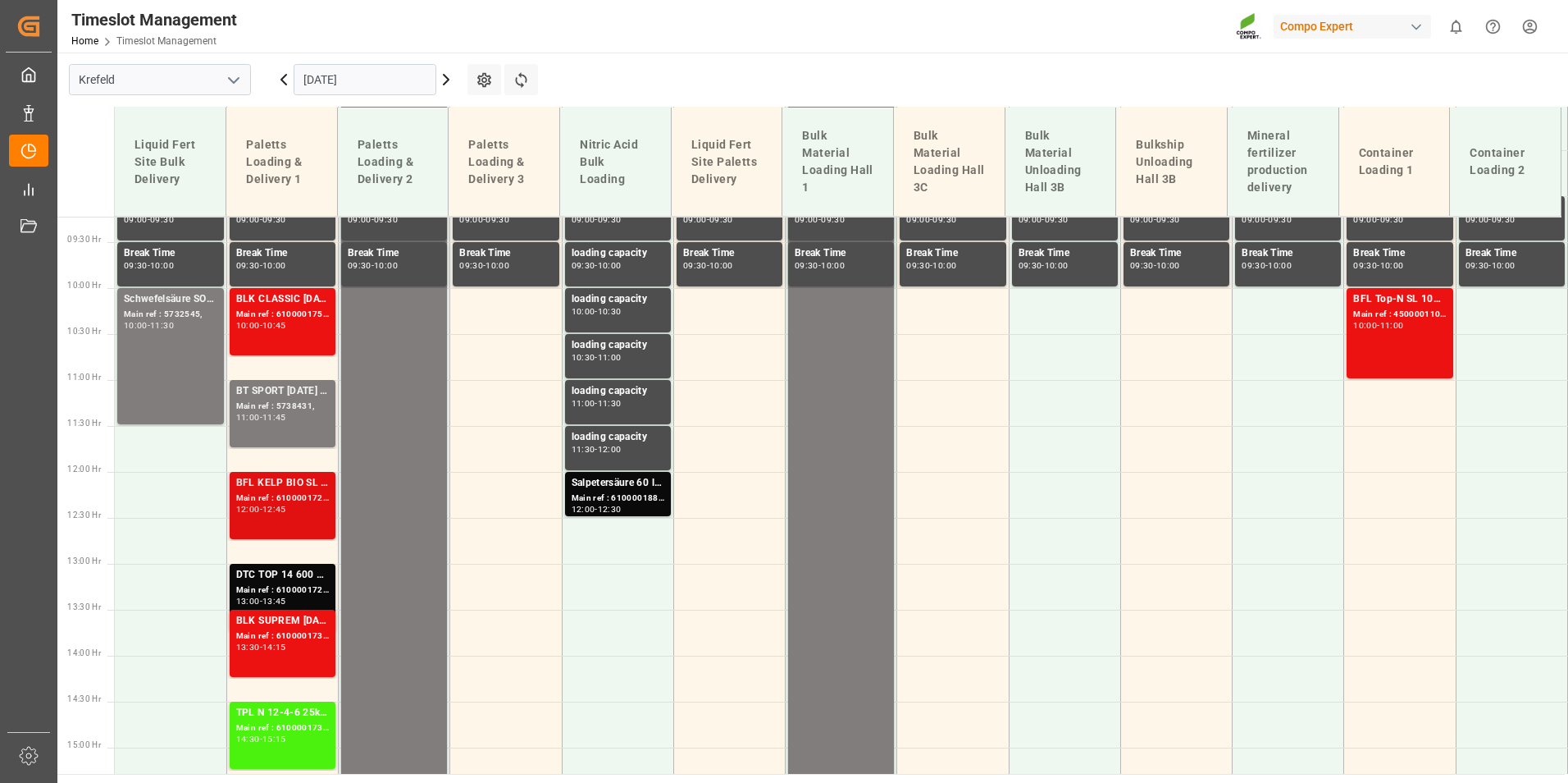
scroll to position [848, 0]
click at [287, 486] on div "BFL KELP BIO SL (2024) 10L (x60) ES,PTEST TE-MAX BS 11-48 20kg (x56) INT" at bounding box center [282, 482] width 92 height 16
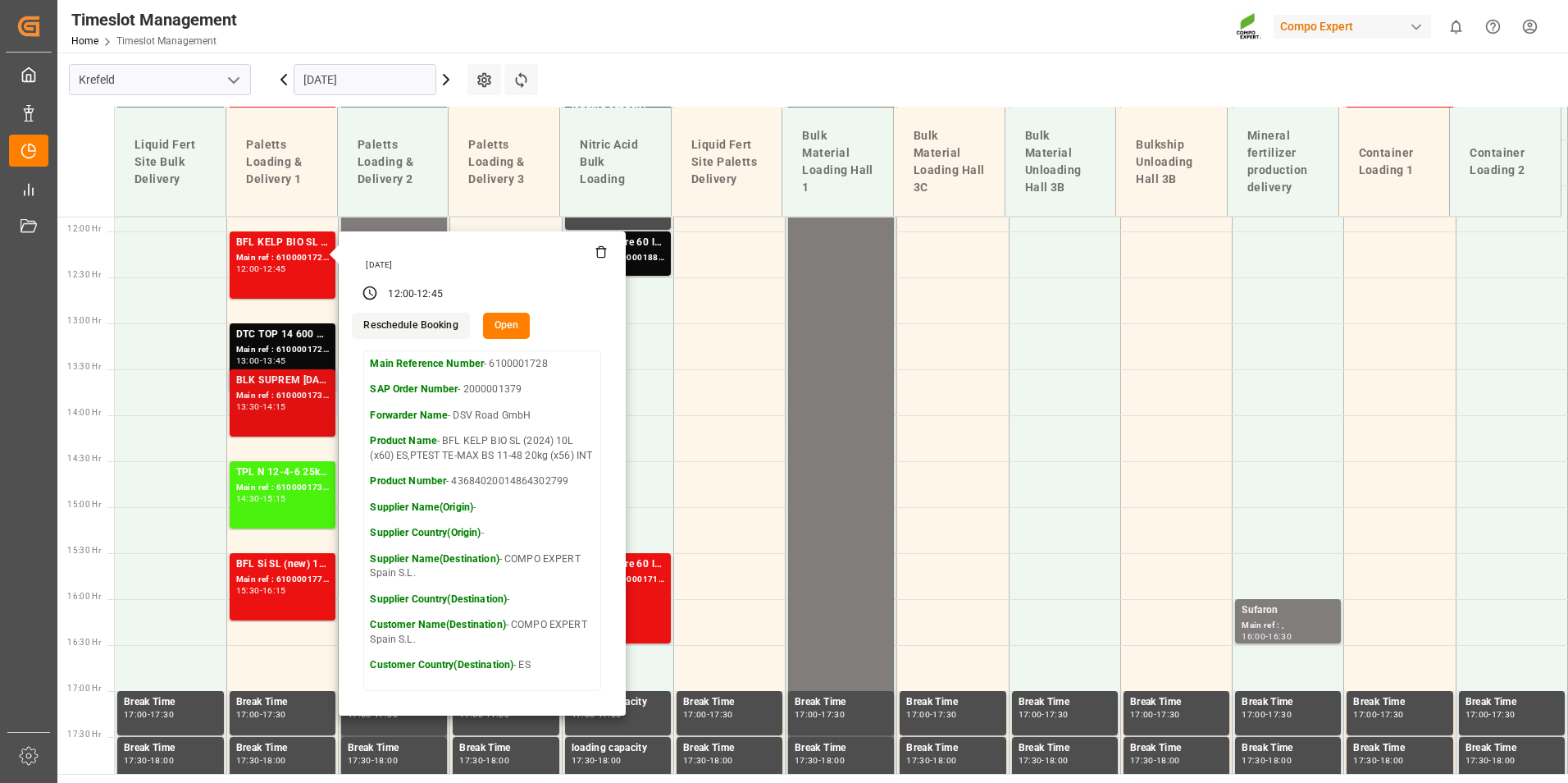
scroll to position [1094, 0]
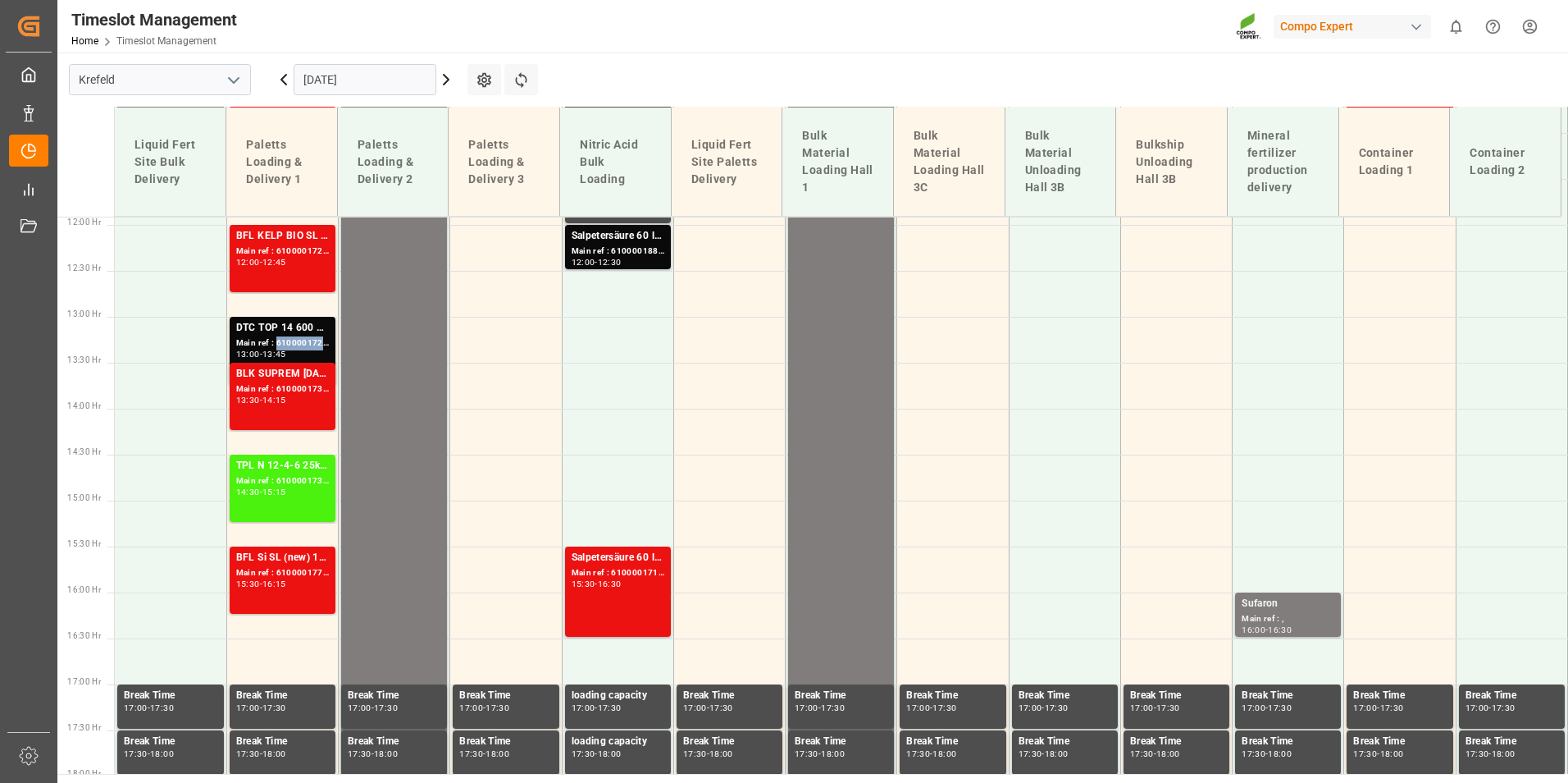
click at [289, 340] on div "Main ref : 6100001726, 2000001417" at bounding box center [282, 343] width 92 height 14
click at [308, 392] on div "Main ref : 6100001733, 2000001448" at bounding box center [282, 389] width 92 height 14
click at [317, 346] on div "Main ref : 6100001726, 2000001417" at bounding box center [282, 343] width 92 height 14
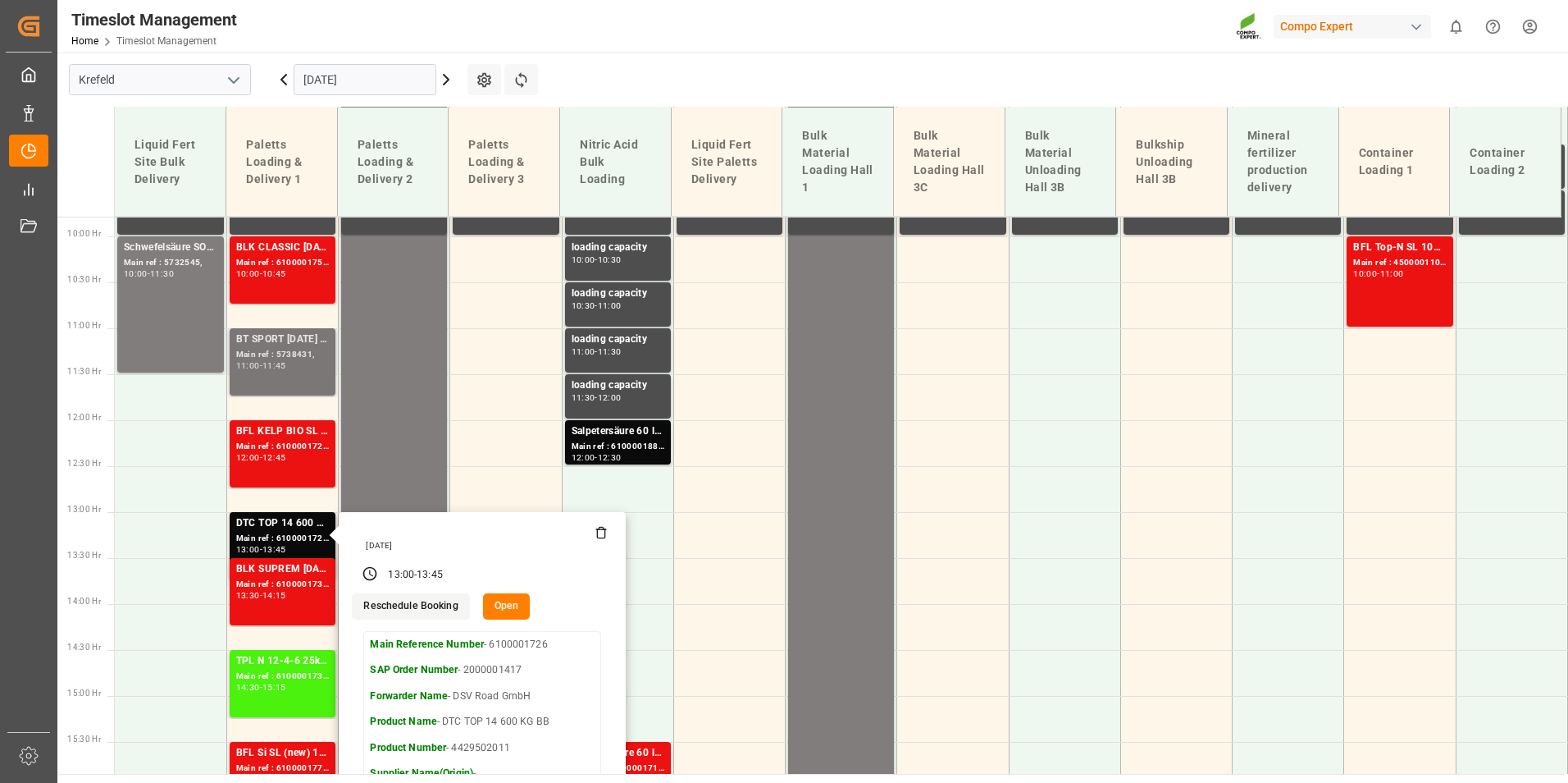
scroll to position [931, 0]
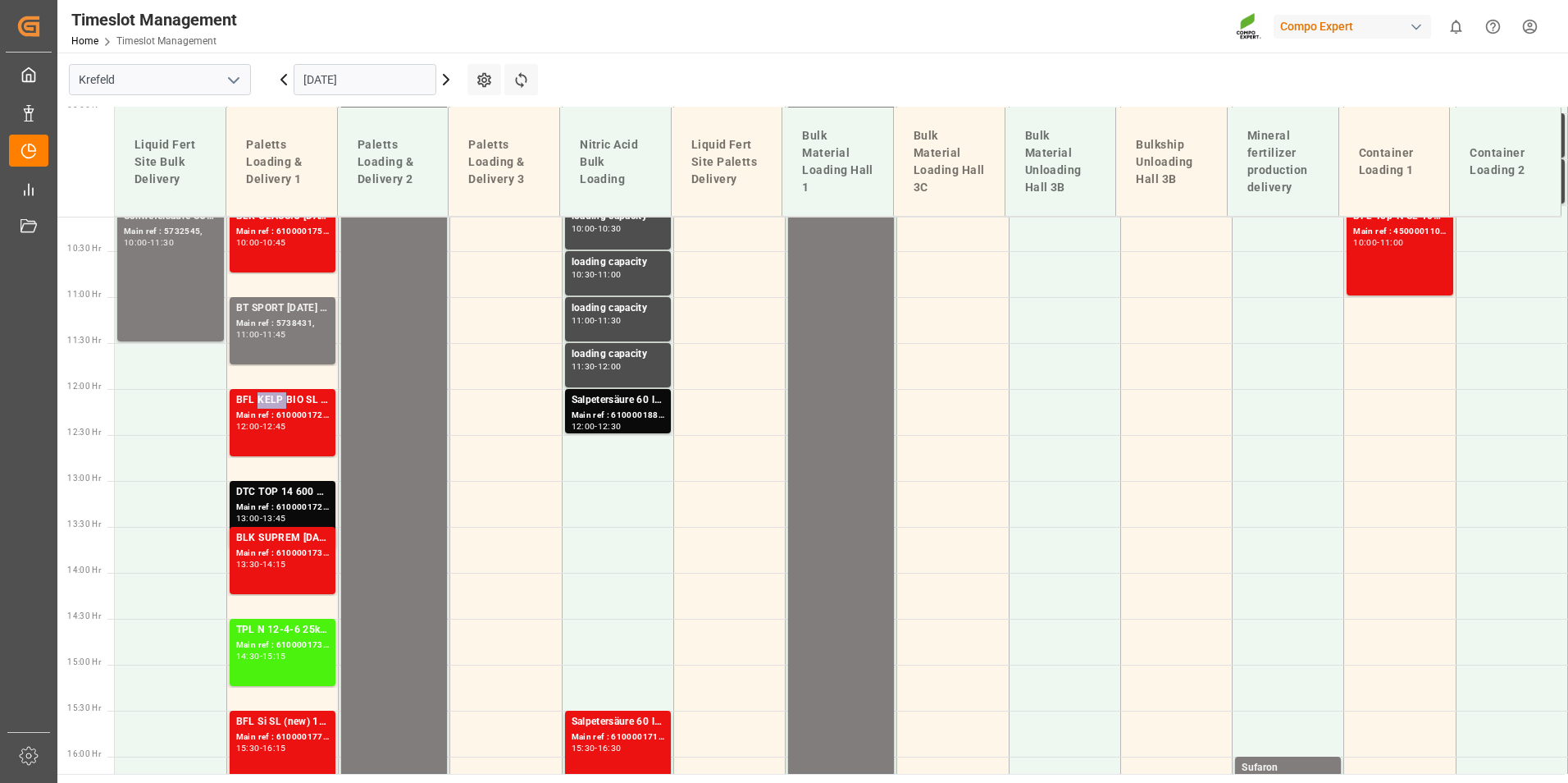
click at [276, 404] on div "BFL KELP BIO SL (2024) 10L (x60) ES,PTEST TE-MAX BS 11-48 20kg (x56) INT" at bounding box center [282, 400] width 92 height 16
click at [271, 512] on div "Main ref : 6100001726, 2000001417" at bounding box center [282, 507] width 92 height 14
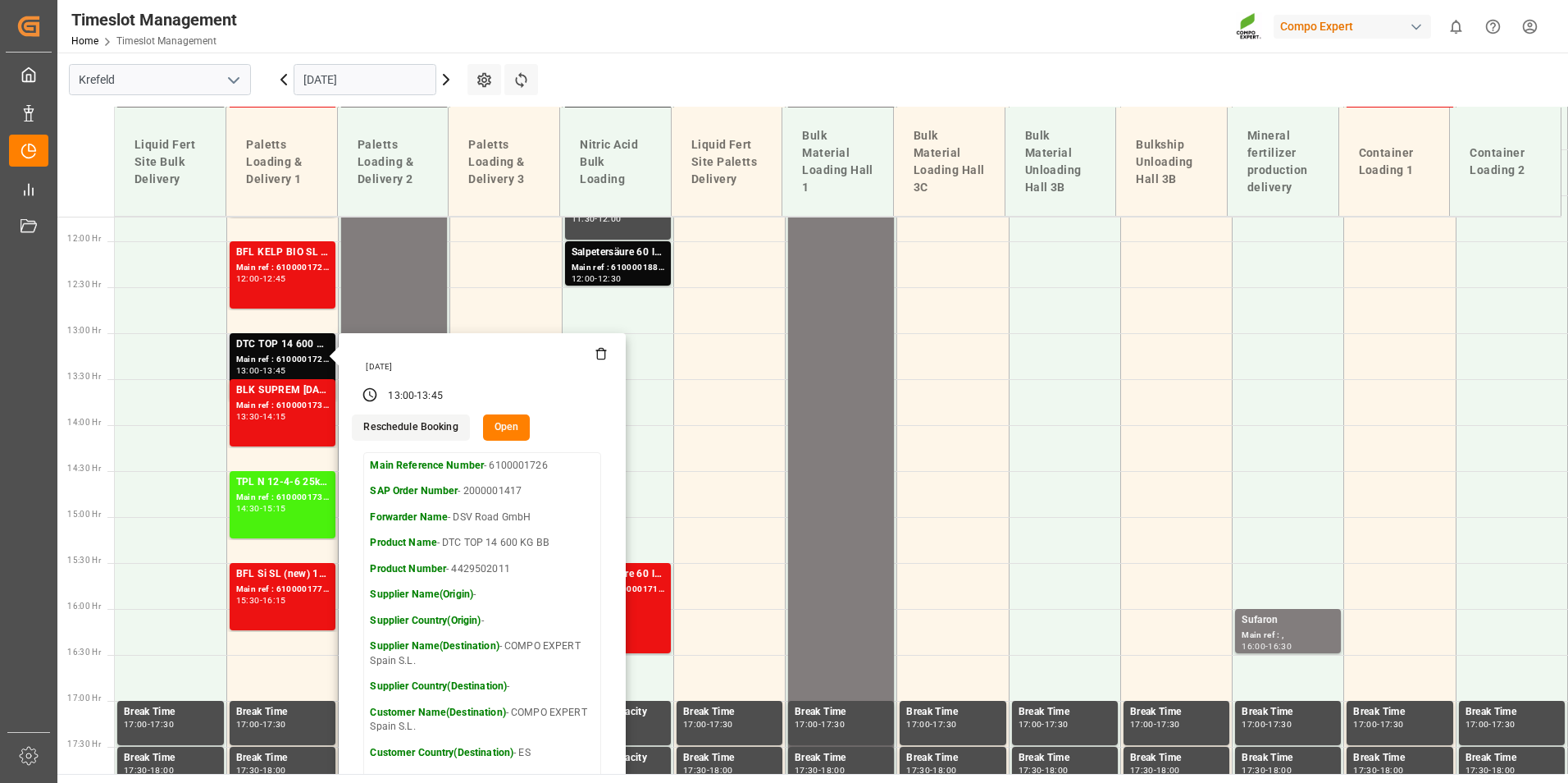
scroll to position [1094, 0]
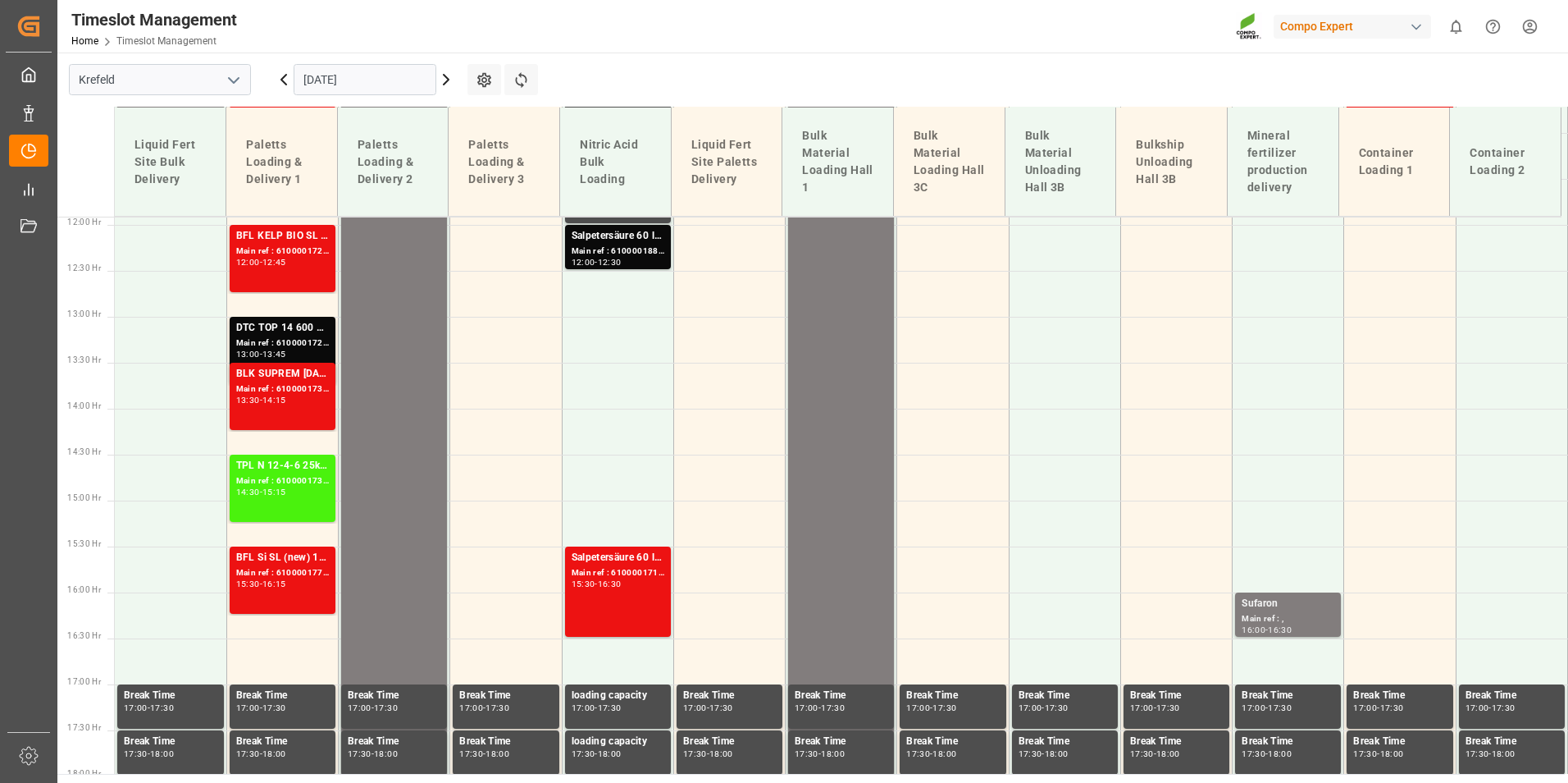
click at [307, 395] on div "Main ref : 6100001733, 2000001448" at bounding box center [282, 389] width 92 height 14
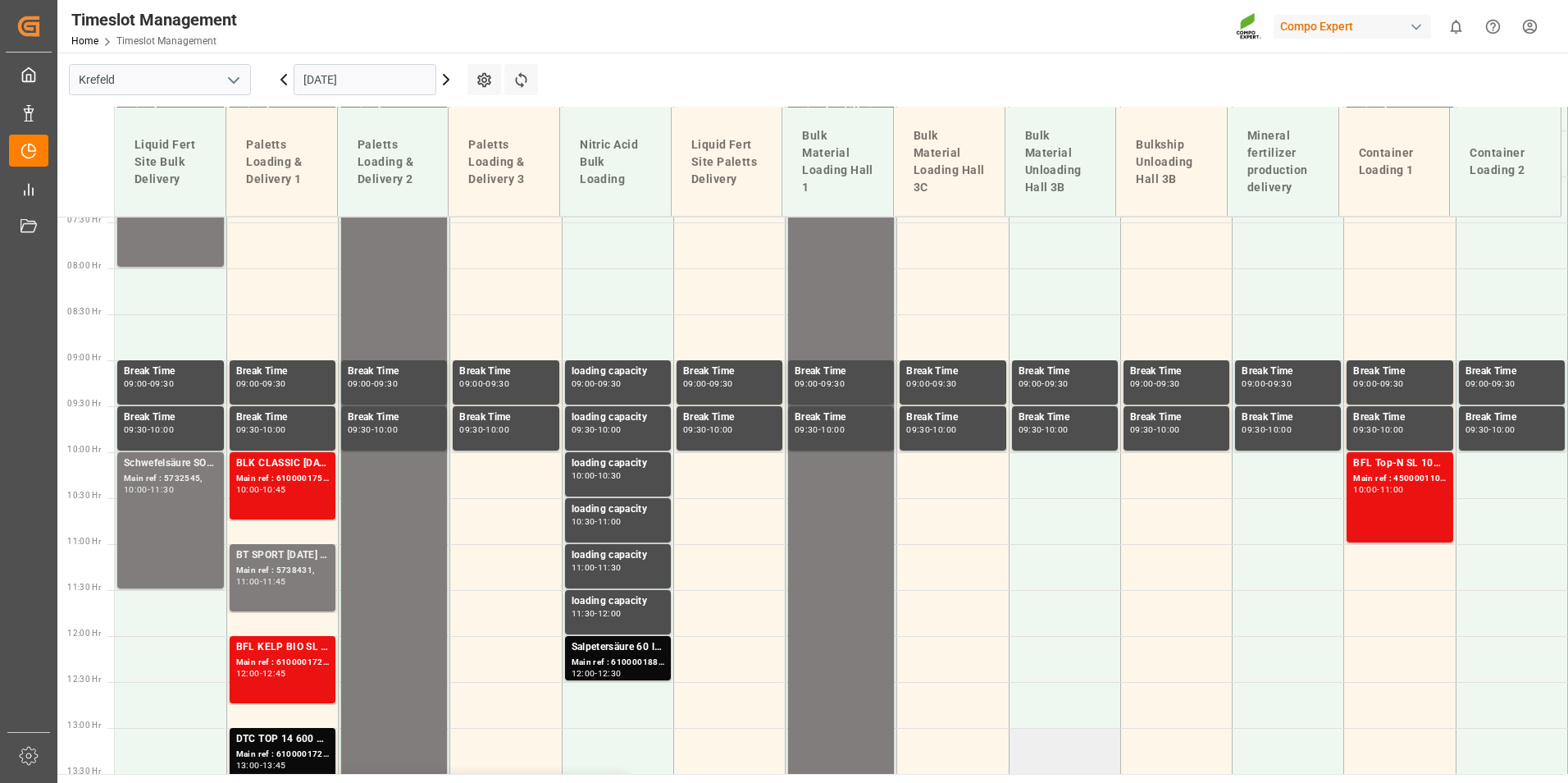
scroll to position [520, 0]
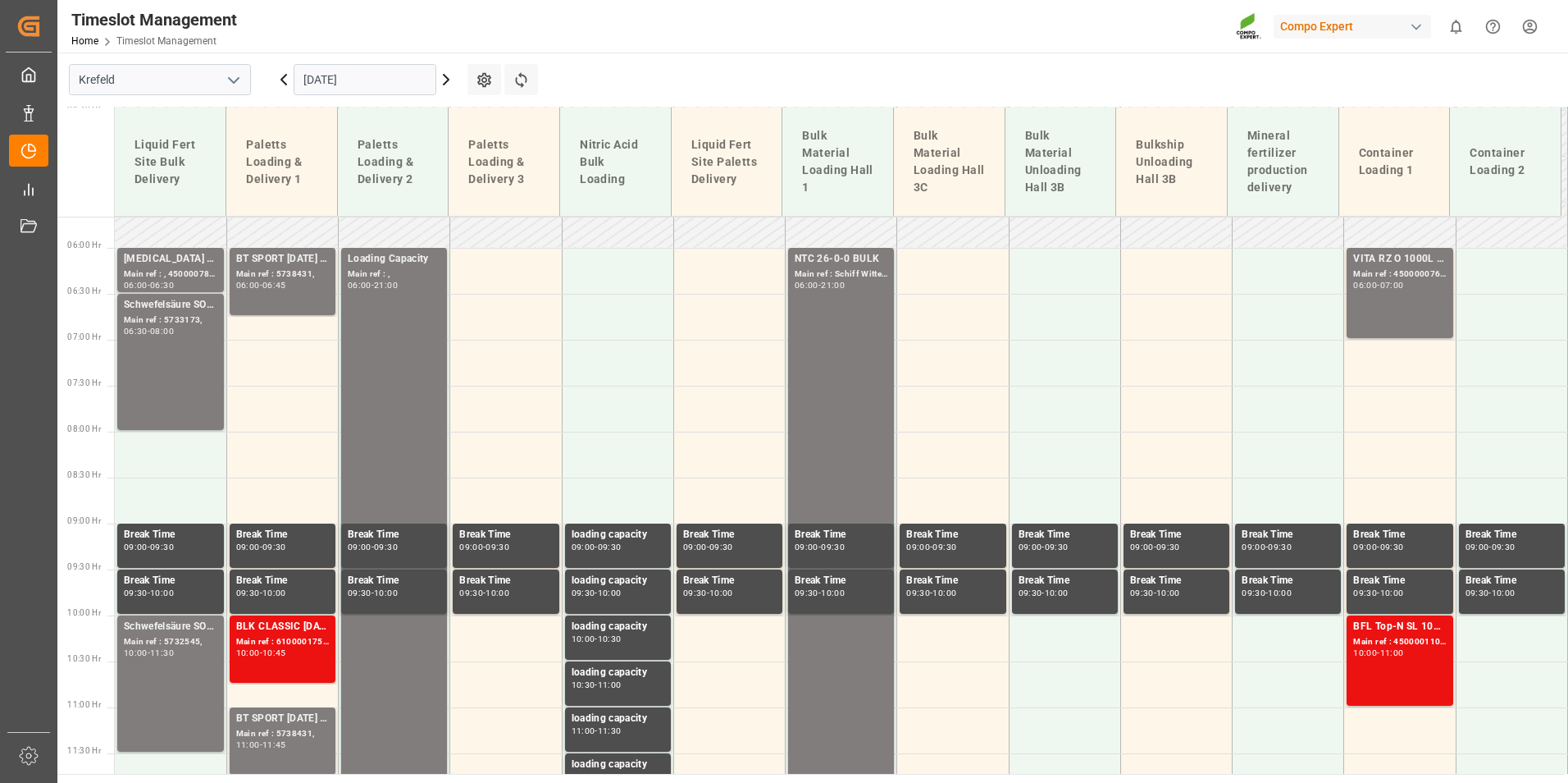
click at [443, 74] on icon at bounding box center [446, 79] width 20 height 20
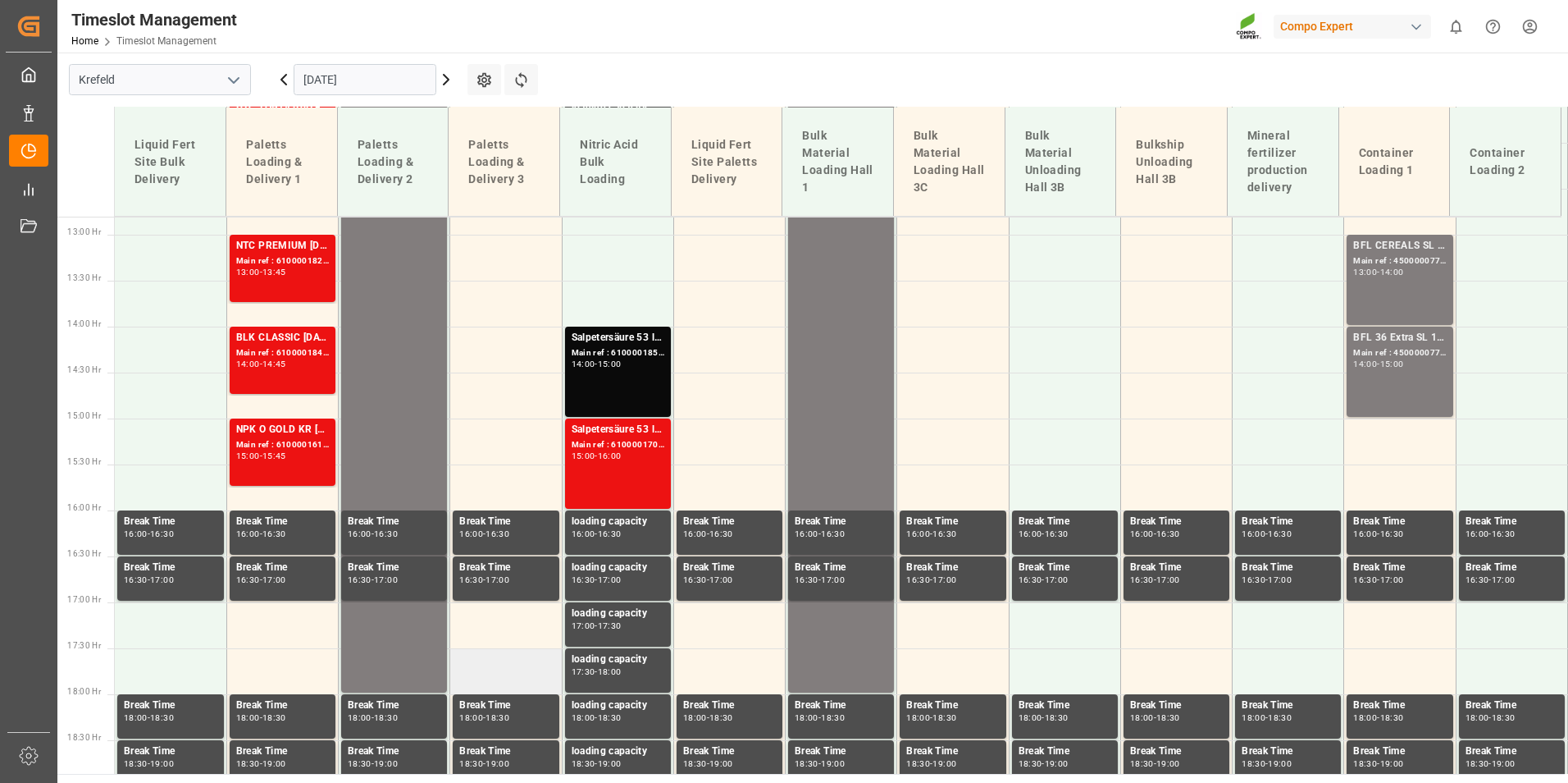
scroll to position [1278, 0]
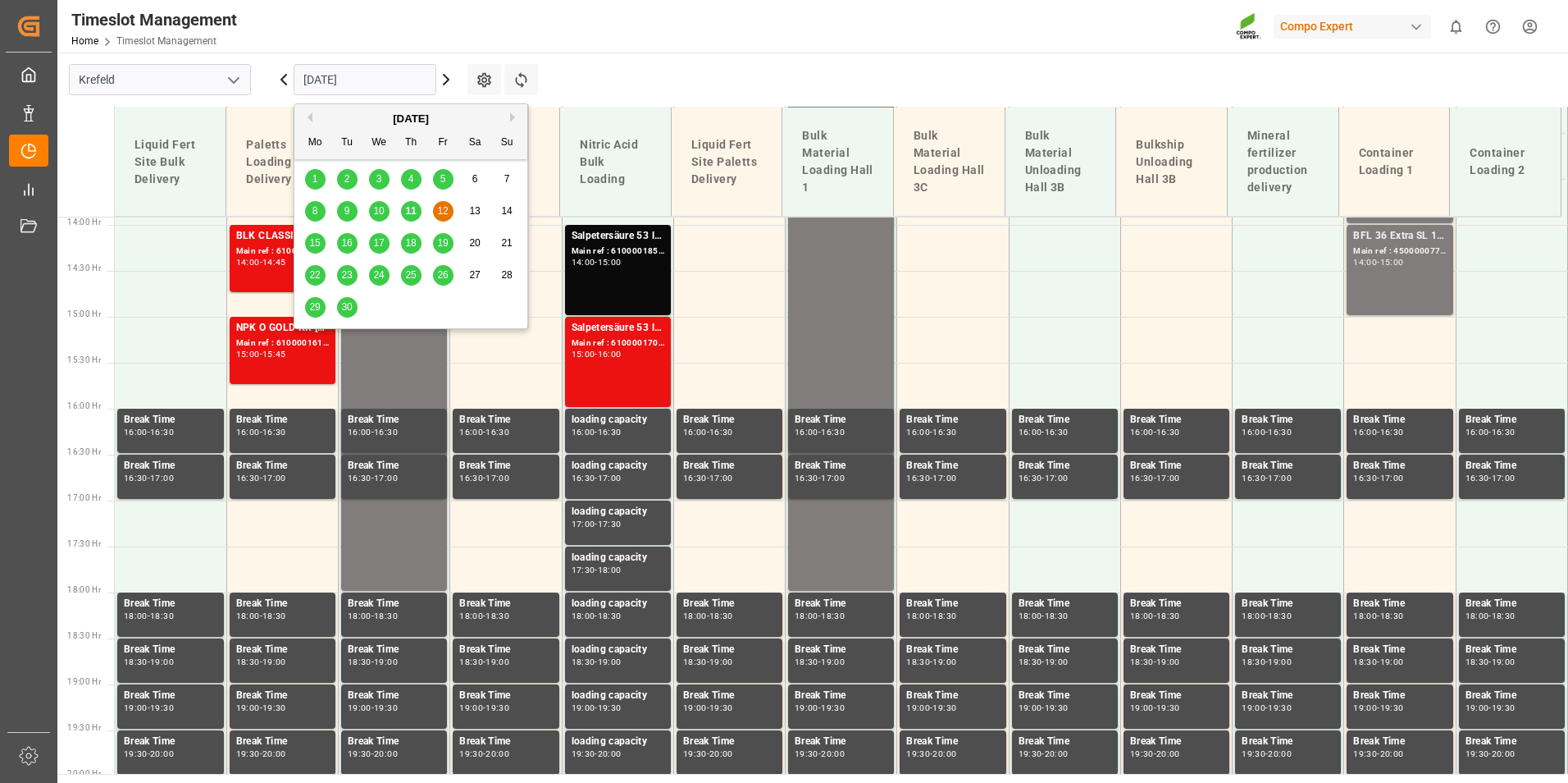
click at [410, 78] on input "[DATE]" at bounding box center [365, 79] width 143 height 31
click at [316, 237] on span "15" at bounding box center [314, 243] width 10 height 11
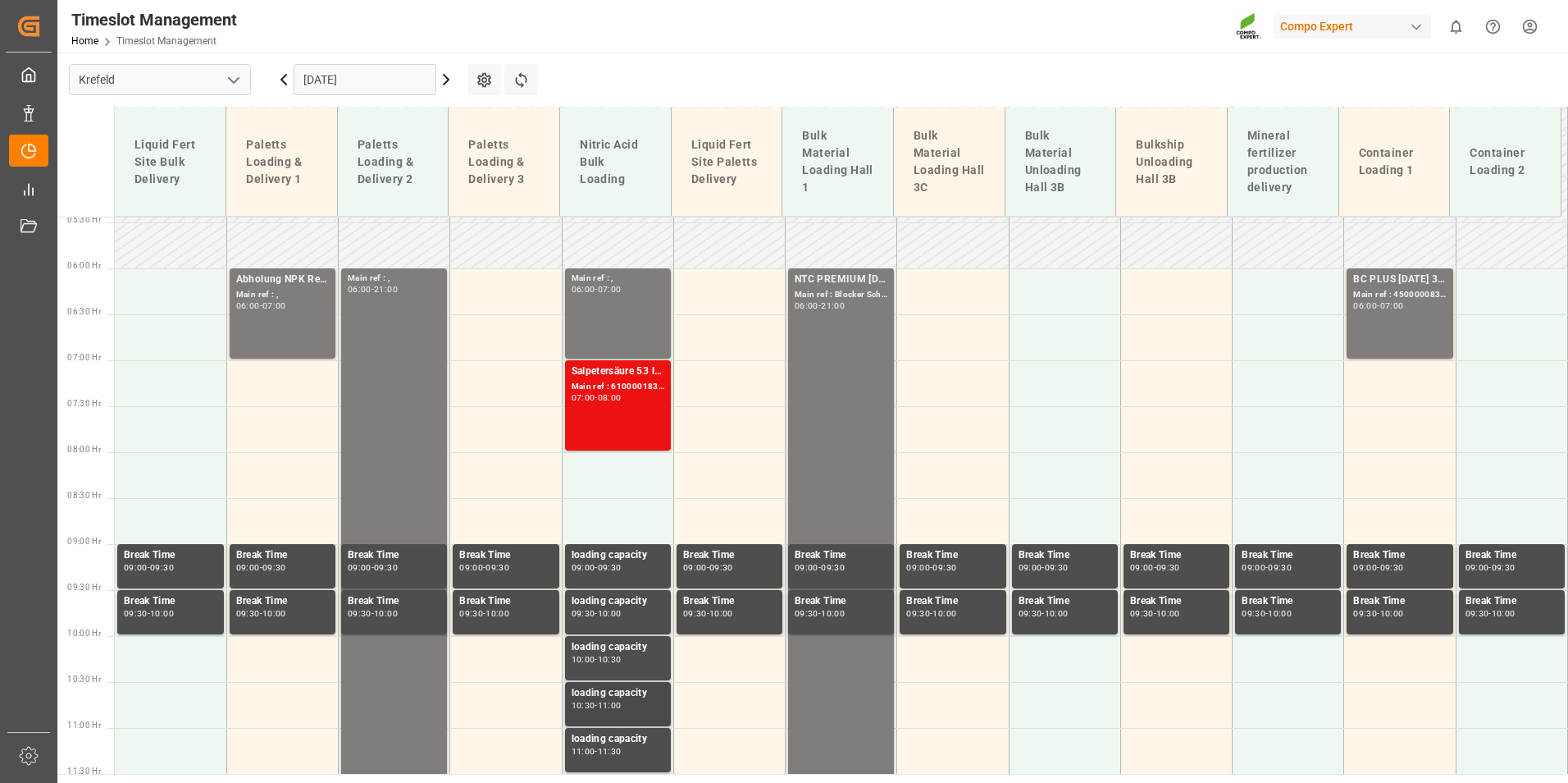
scroll to position [540, 0]
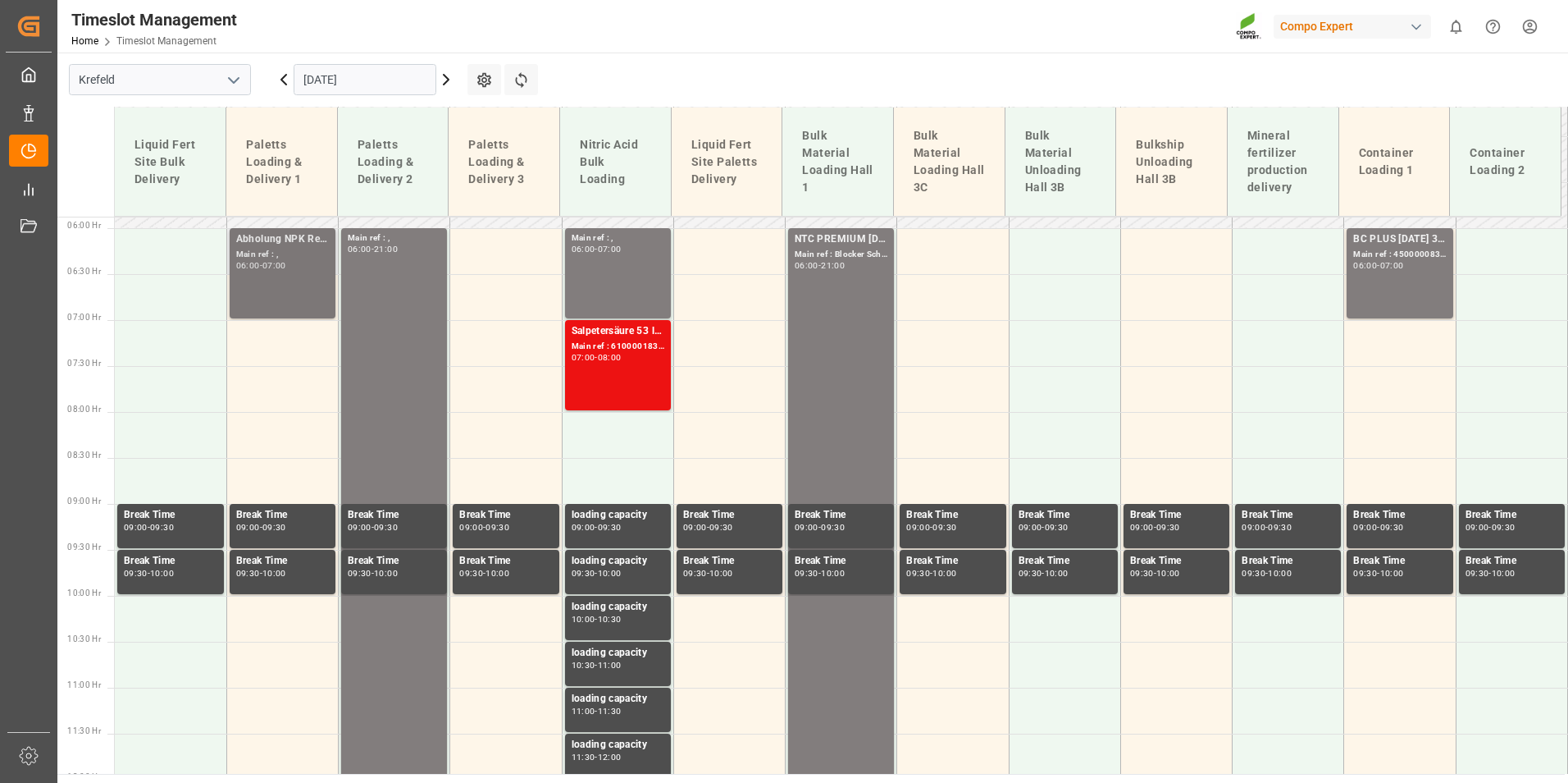
click at [265, 251] on div "Main ref : ," at bounding box center [282, 254] width 92 height 14
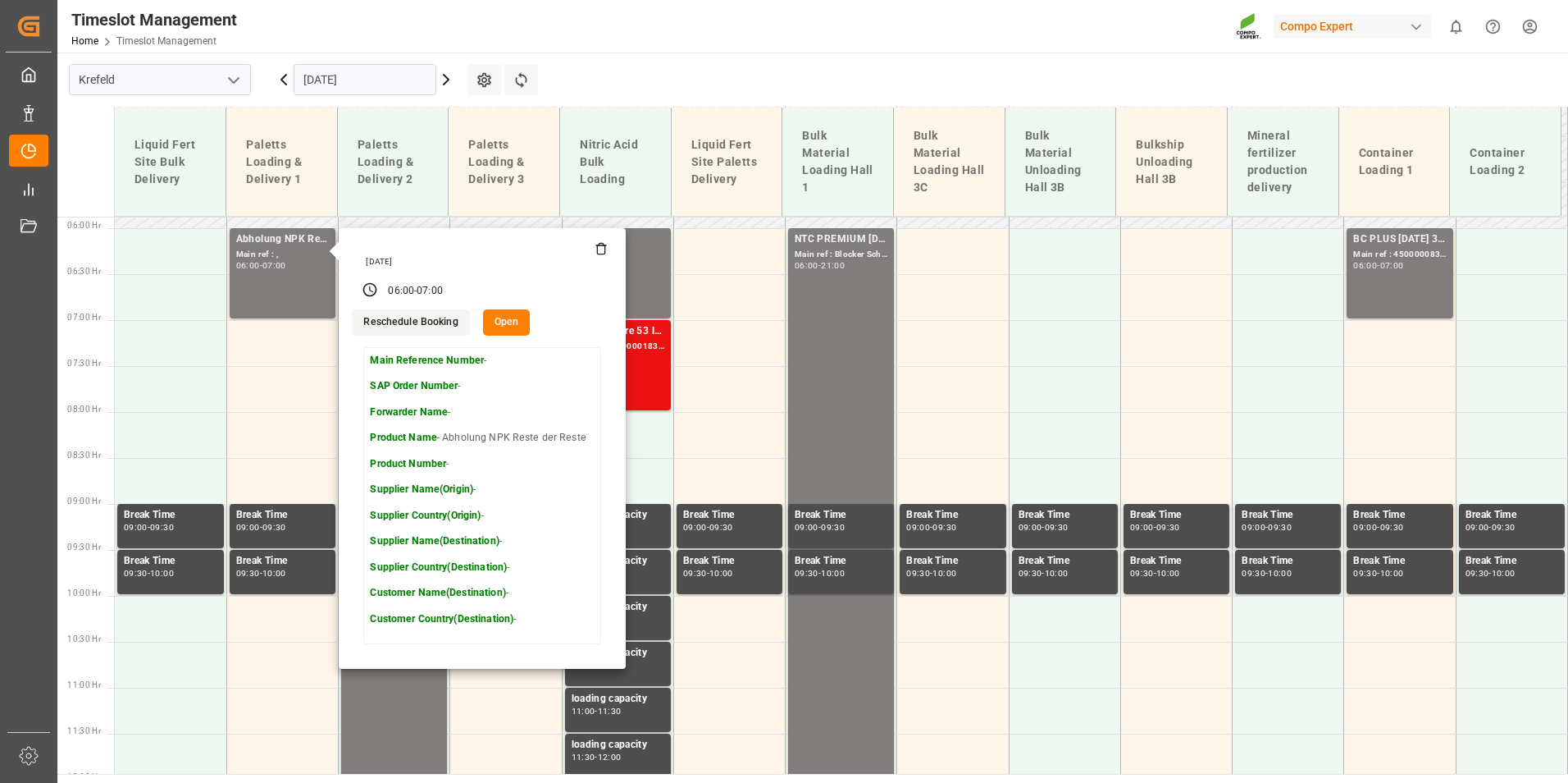
click at [383, 87] on input "[DATE]" at bounding box center [365, 79] width 143 height 31
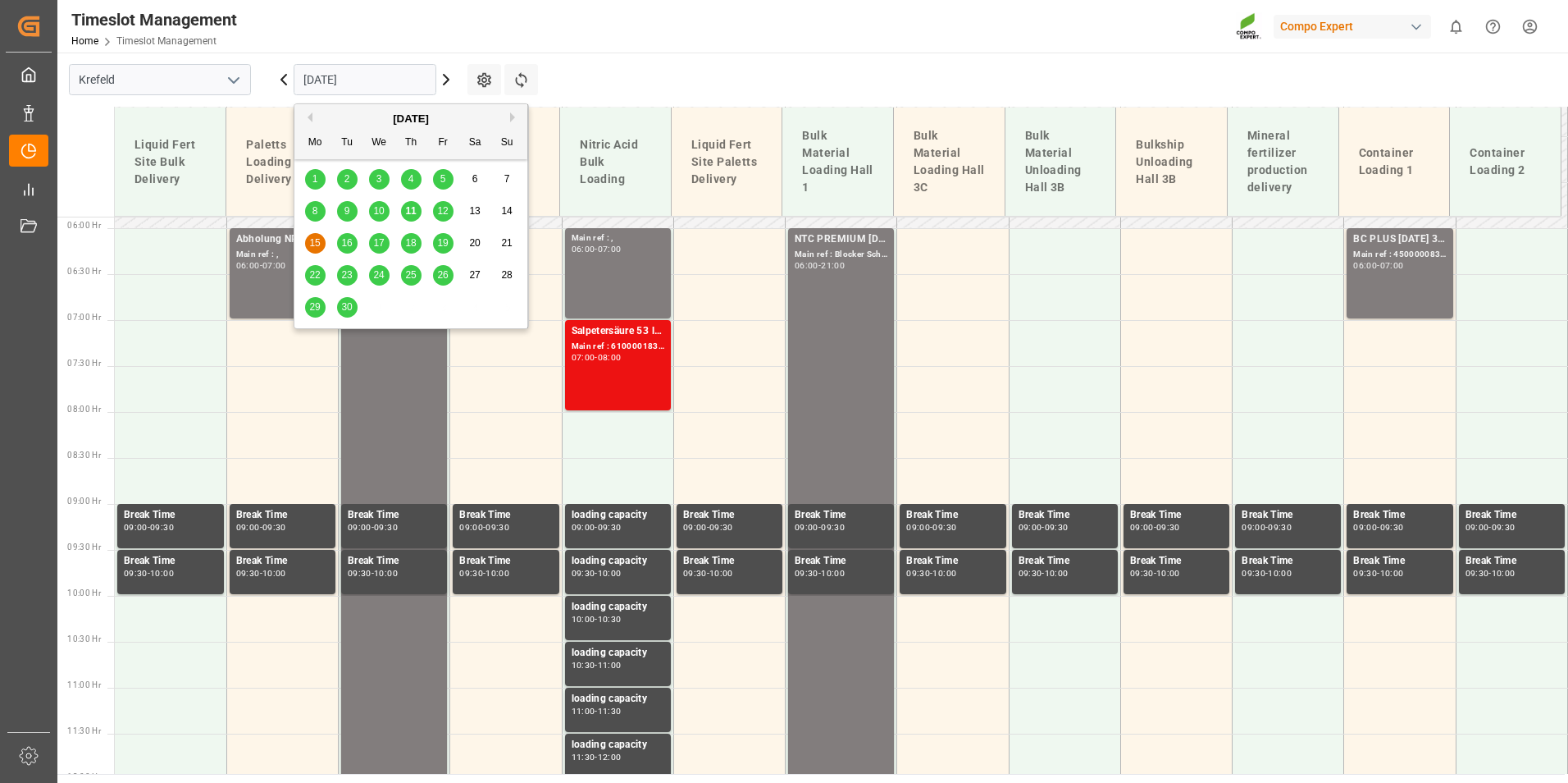
click at [441, 212] on span "12" at bounding box center [442, 211] width 10 height 11
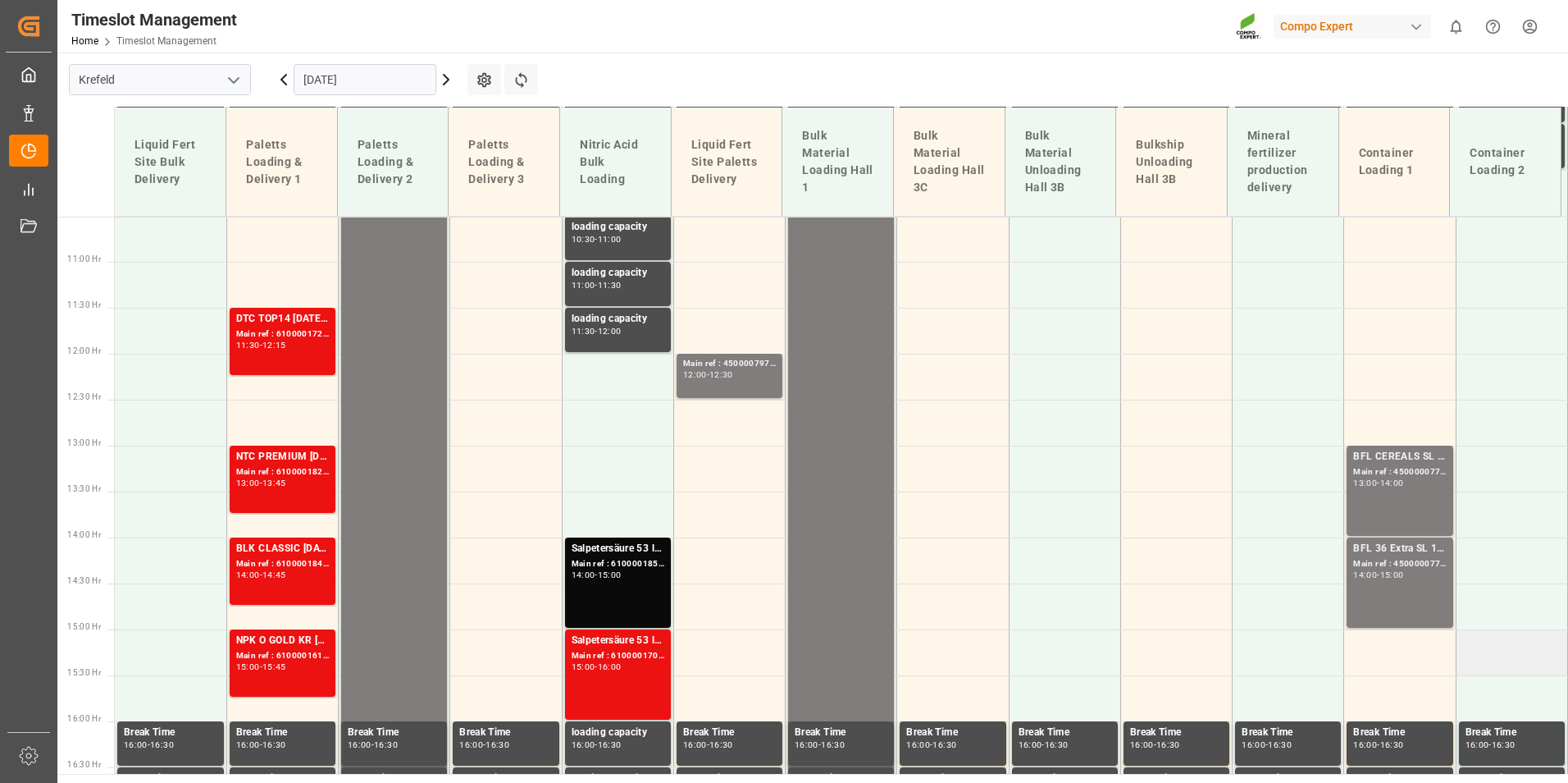
scroll to position [950, 0]
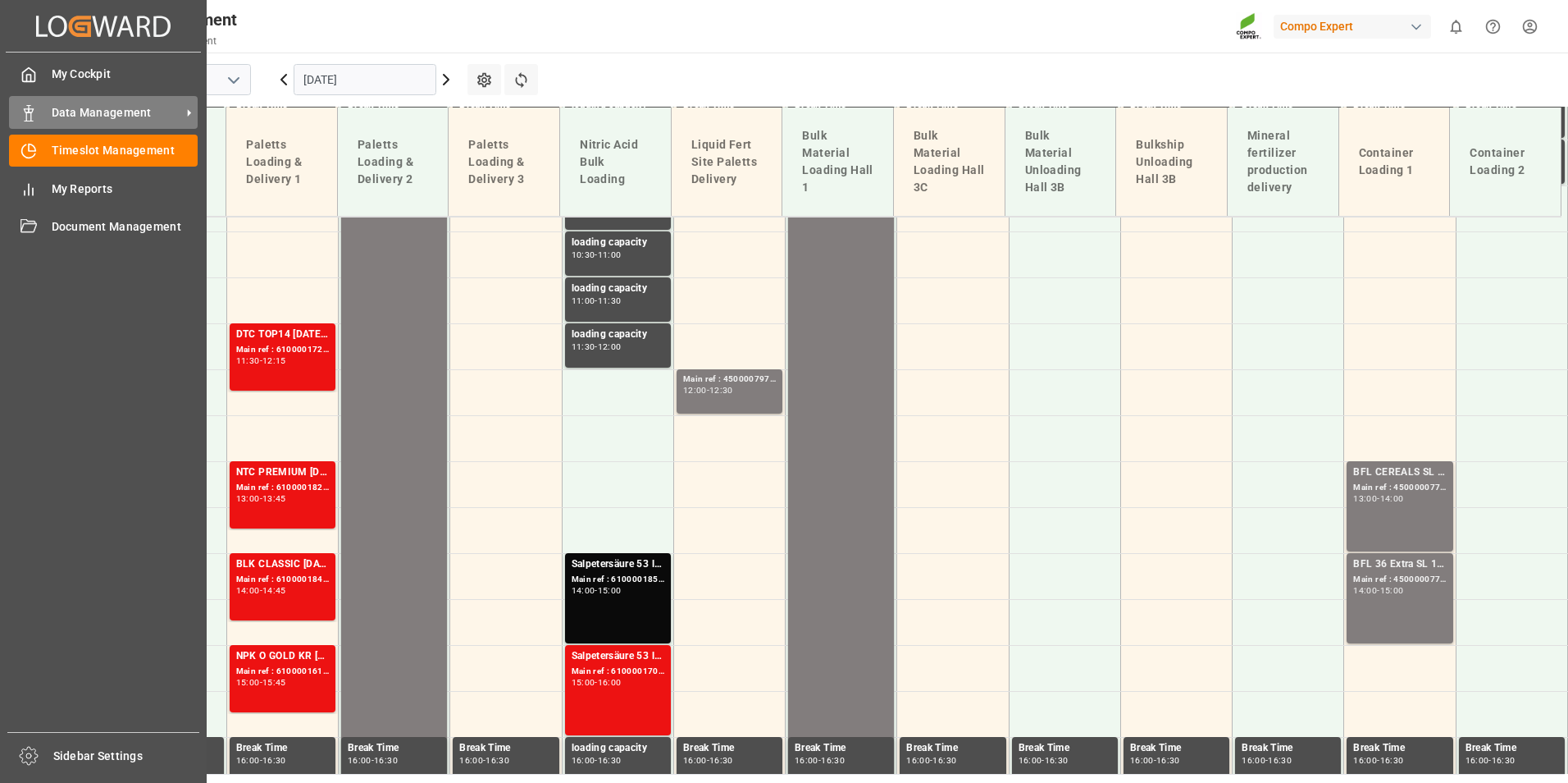
click at [49, 121] on div "Data Management Data Management" at bounding box center [103, 112] width 189 height 32
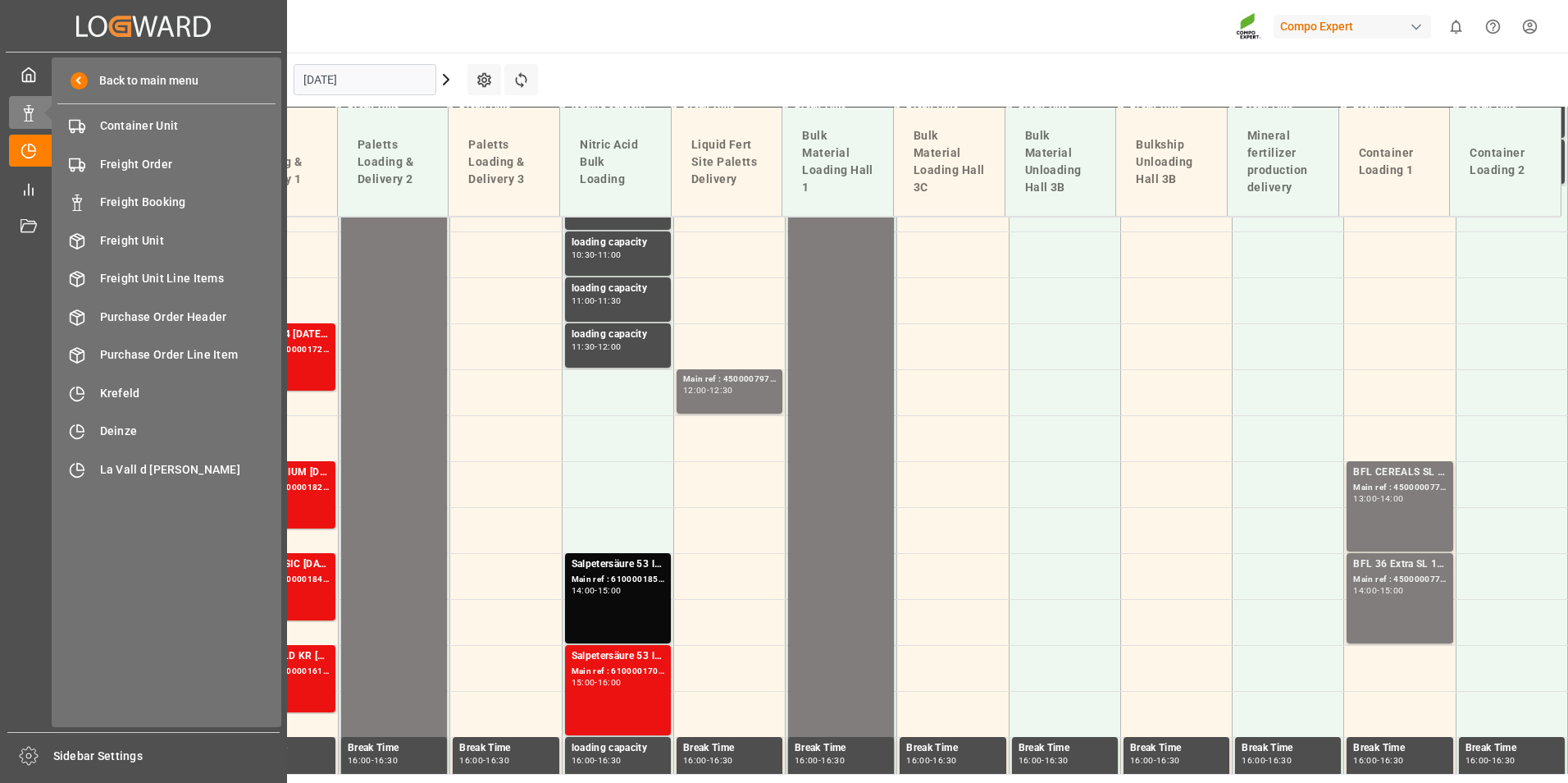
click at [203, 185] on div "Back to main menu Container Unit Container Unit Freight Order Freight Order Fre…" at bounding box center [166, 392] width 230 height 670
click at [203, 192] on div "Freight Booking Freight Booking" at bounding box center [166, 202] width 218 height 32
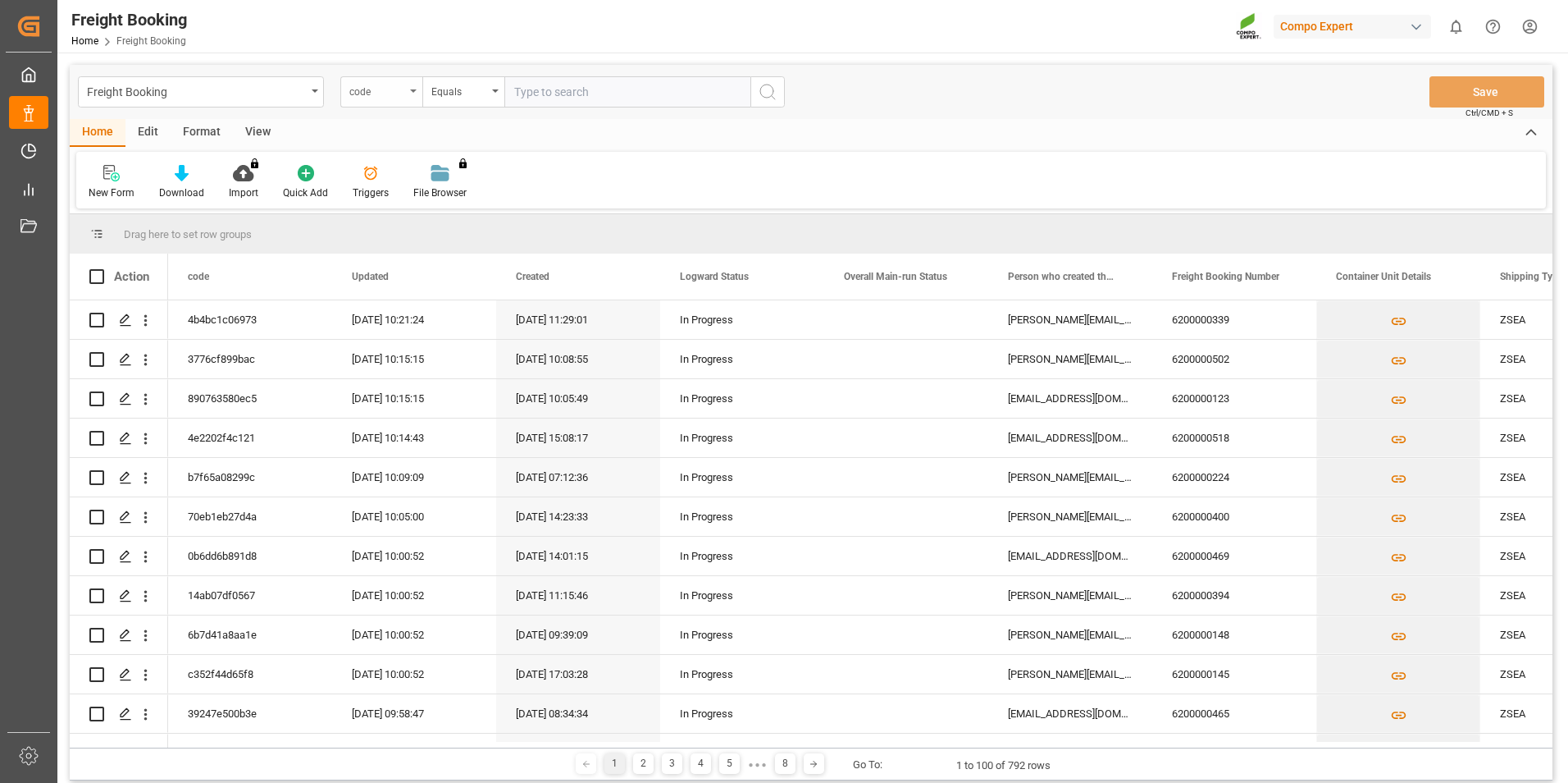
click at [412, 100] on div "code" at bounding box center [381, 91] width 82 height 31
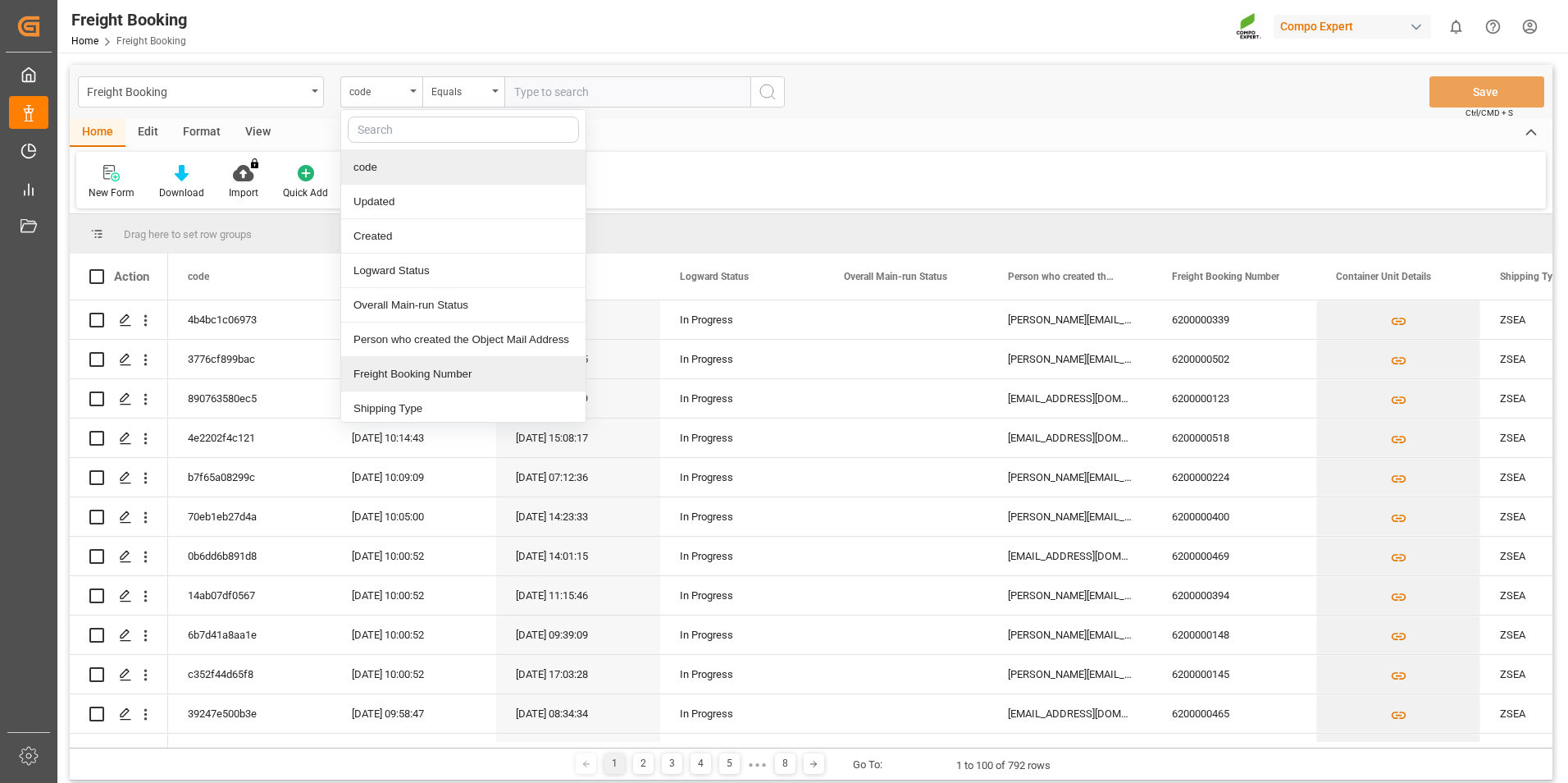
click at [461, 362] on div "Freight Booking Number" at bounding box center [463, 374] width 245 height 34
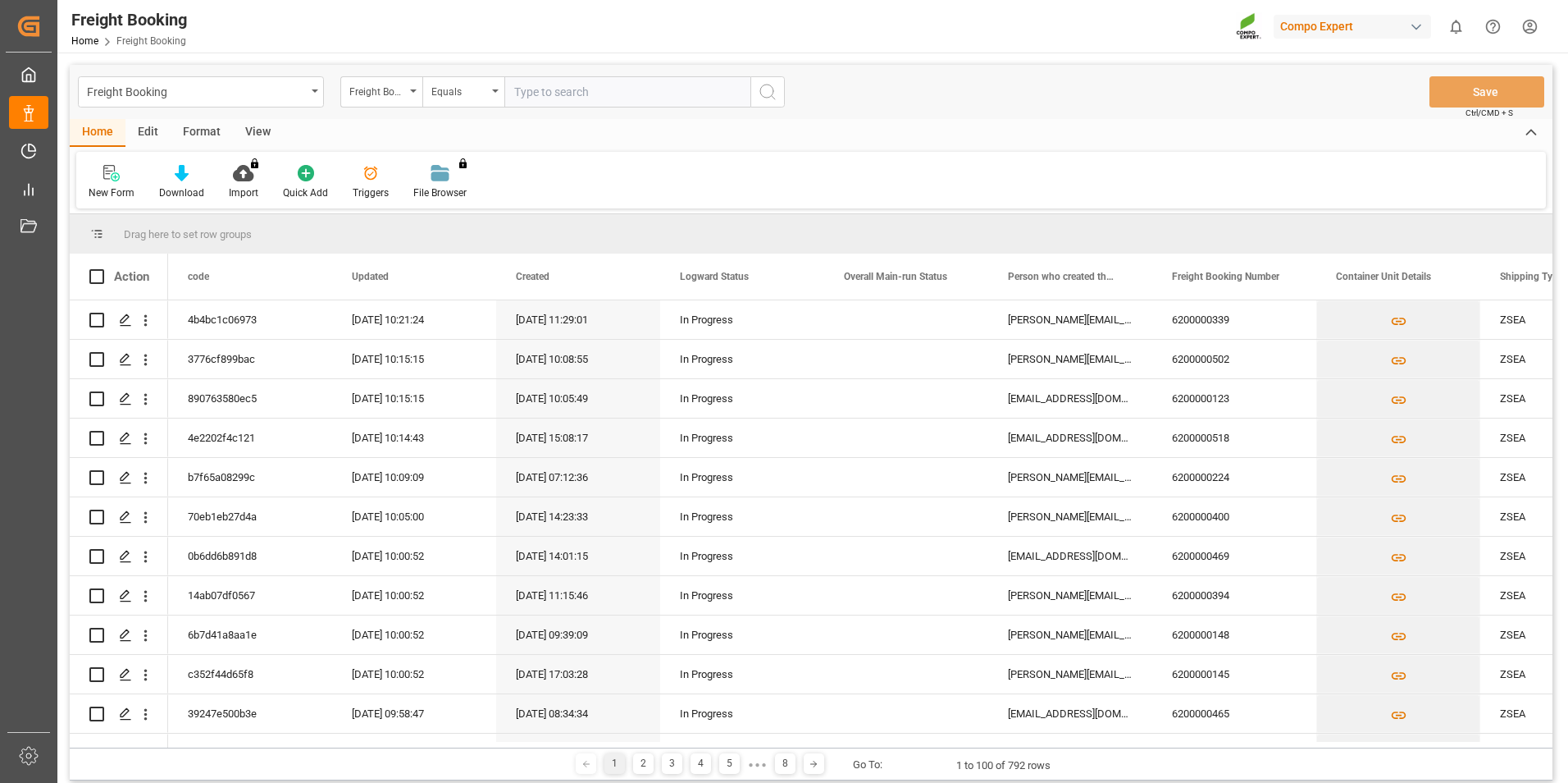
click at [556, 97] on input "text" at bounding box center [628, 91] width 246 height 31
type input "6200000117"
click at [774, 86] on icon "search button" at bounding box center [768, 91] width 20 height 20
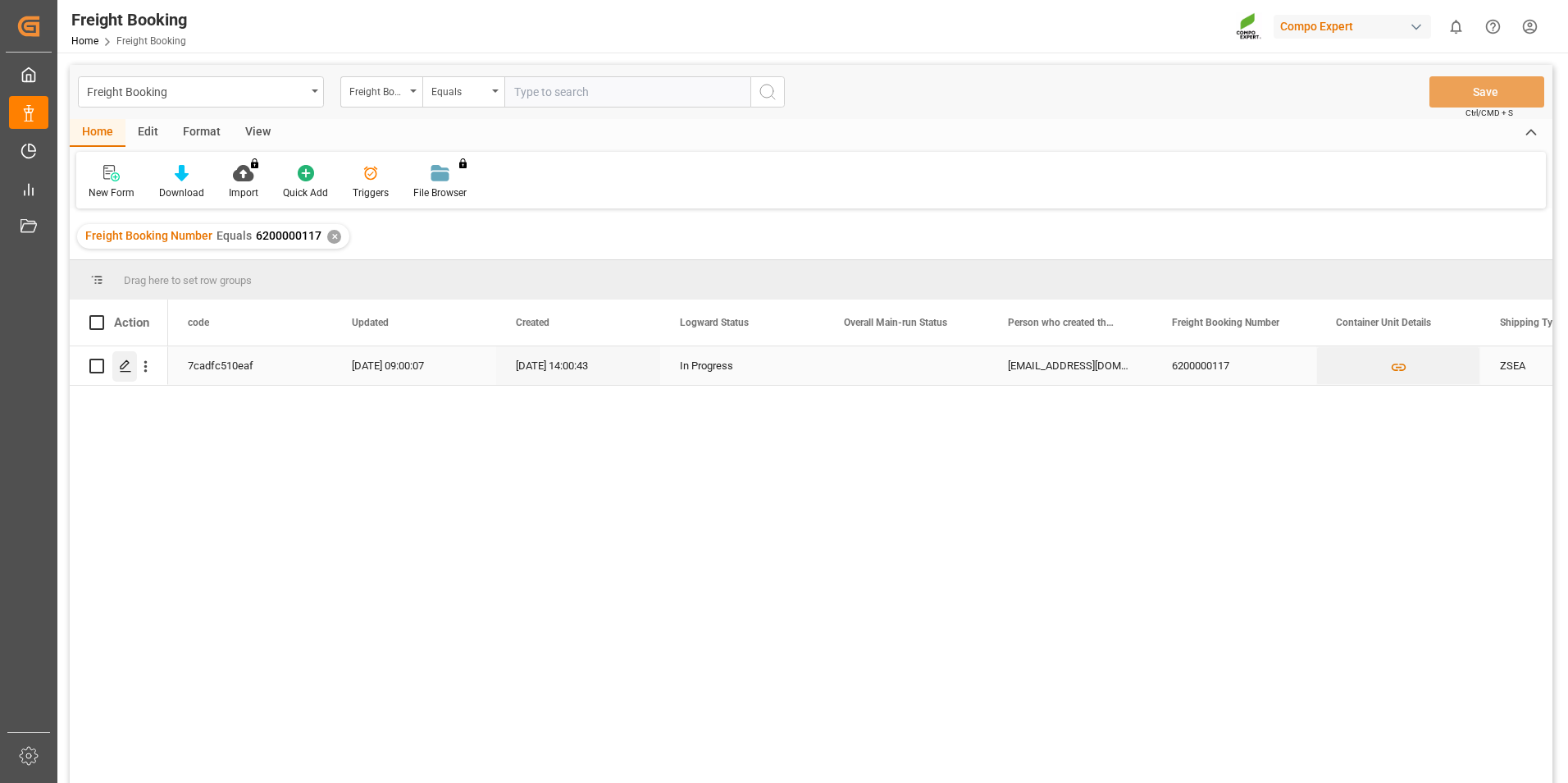
click at [129, 363] on polygon "Press SPACE to select this row." at bounding box center [125, 365] width 9 height 9
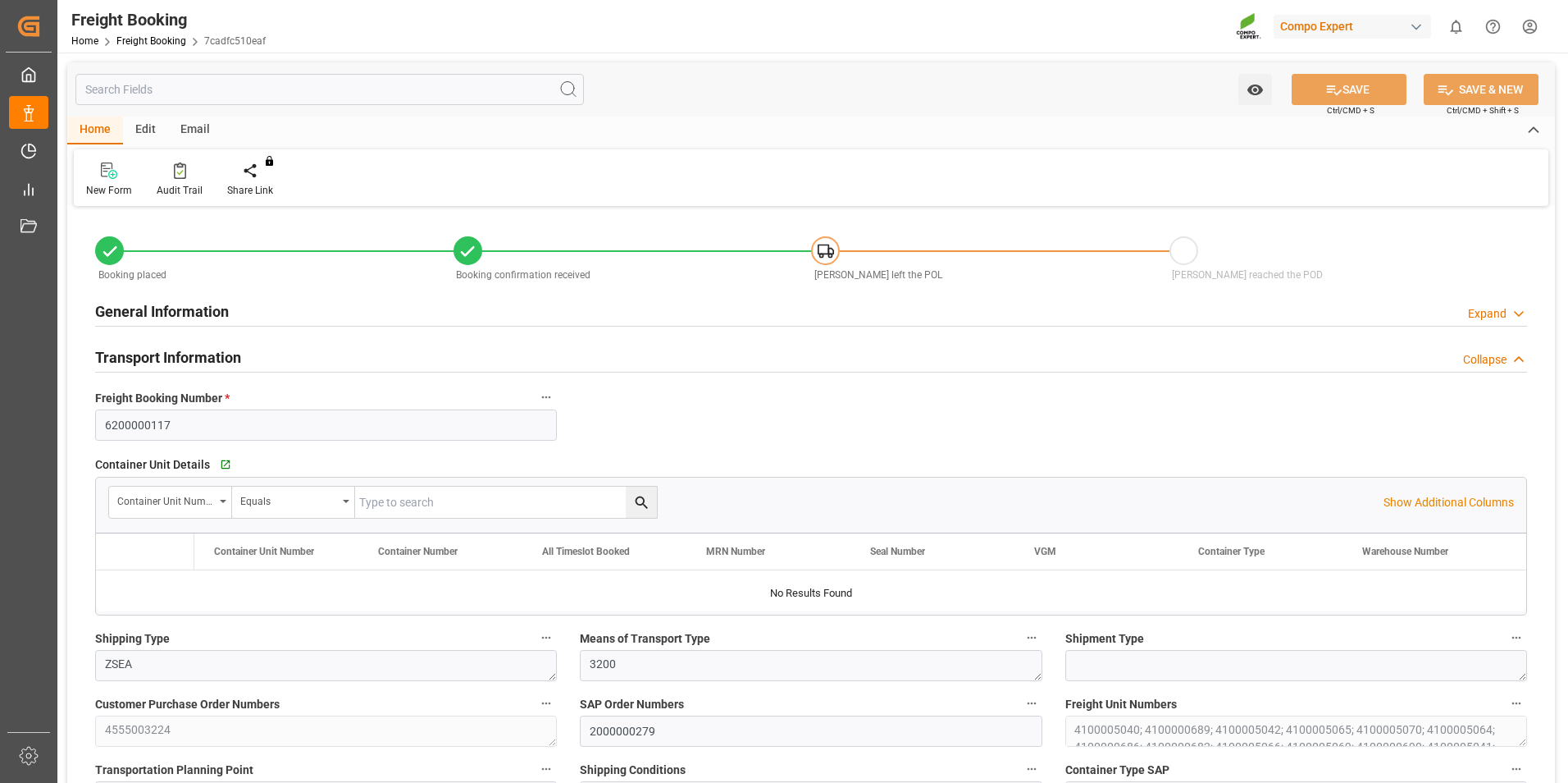
type input "Evergreen"
type input "Evergreen Marine Corp."
type input "9943267"
type input "NLRTM"
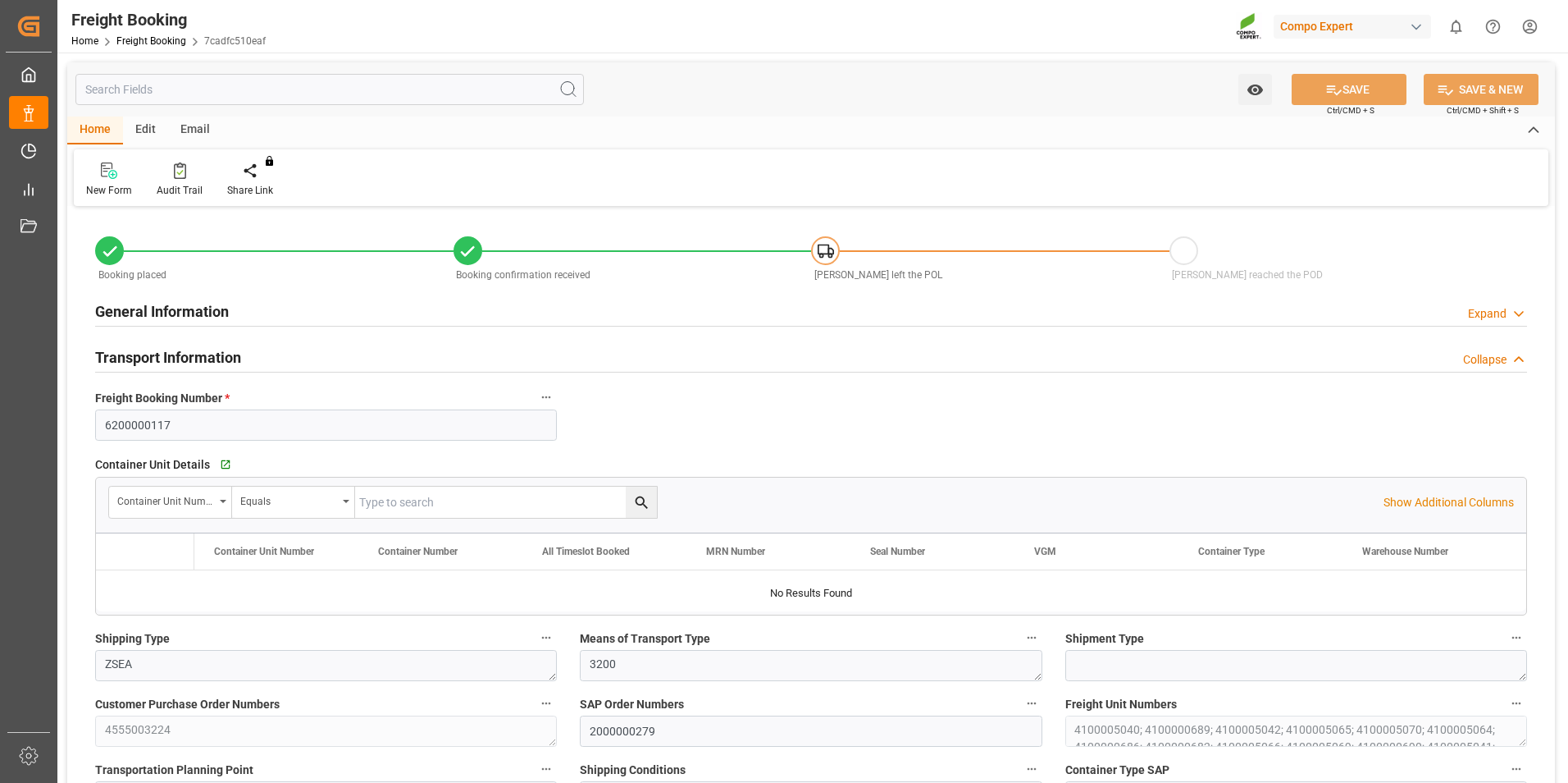
type input "MYPKG"
type input "0"
type input "2088000"
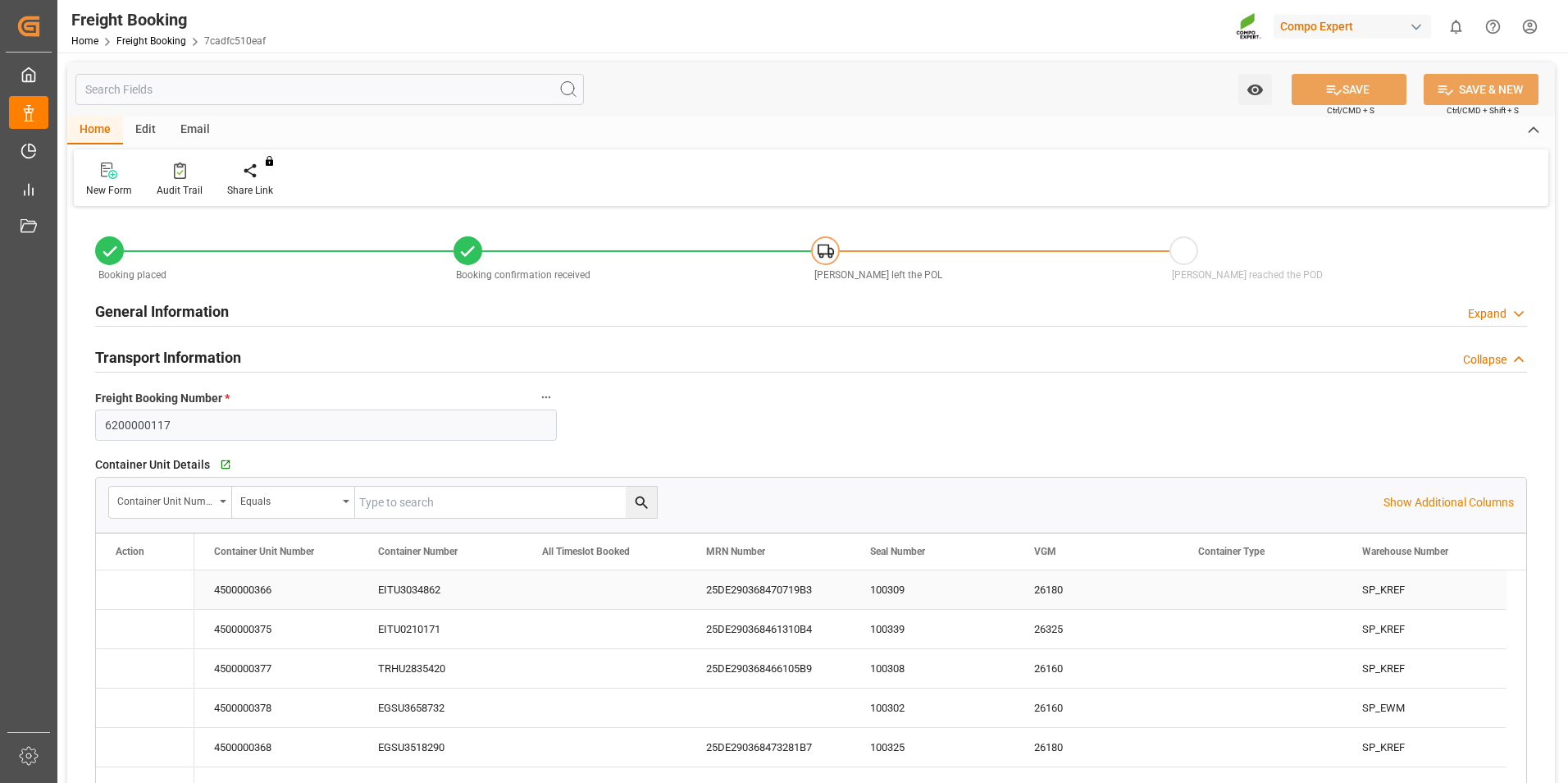
type input "[DATE] 01:00"
type input "[DATE] 00:01"
type input "[DATE] 12:00"
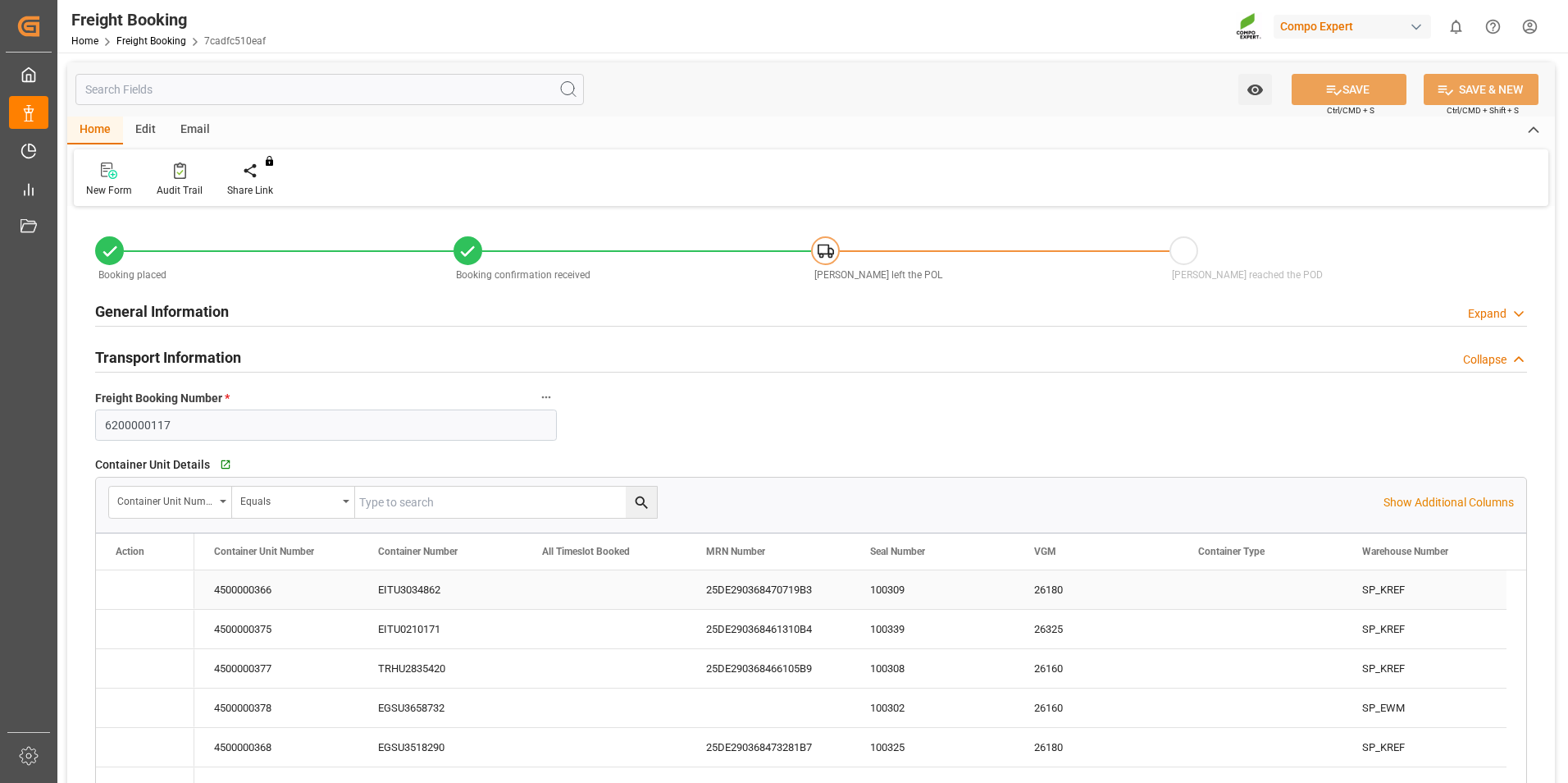
type input "[DATE] 14:00"
type input "[DATE] 14:02"
type input "[DATE] 12:31"
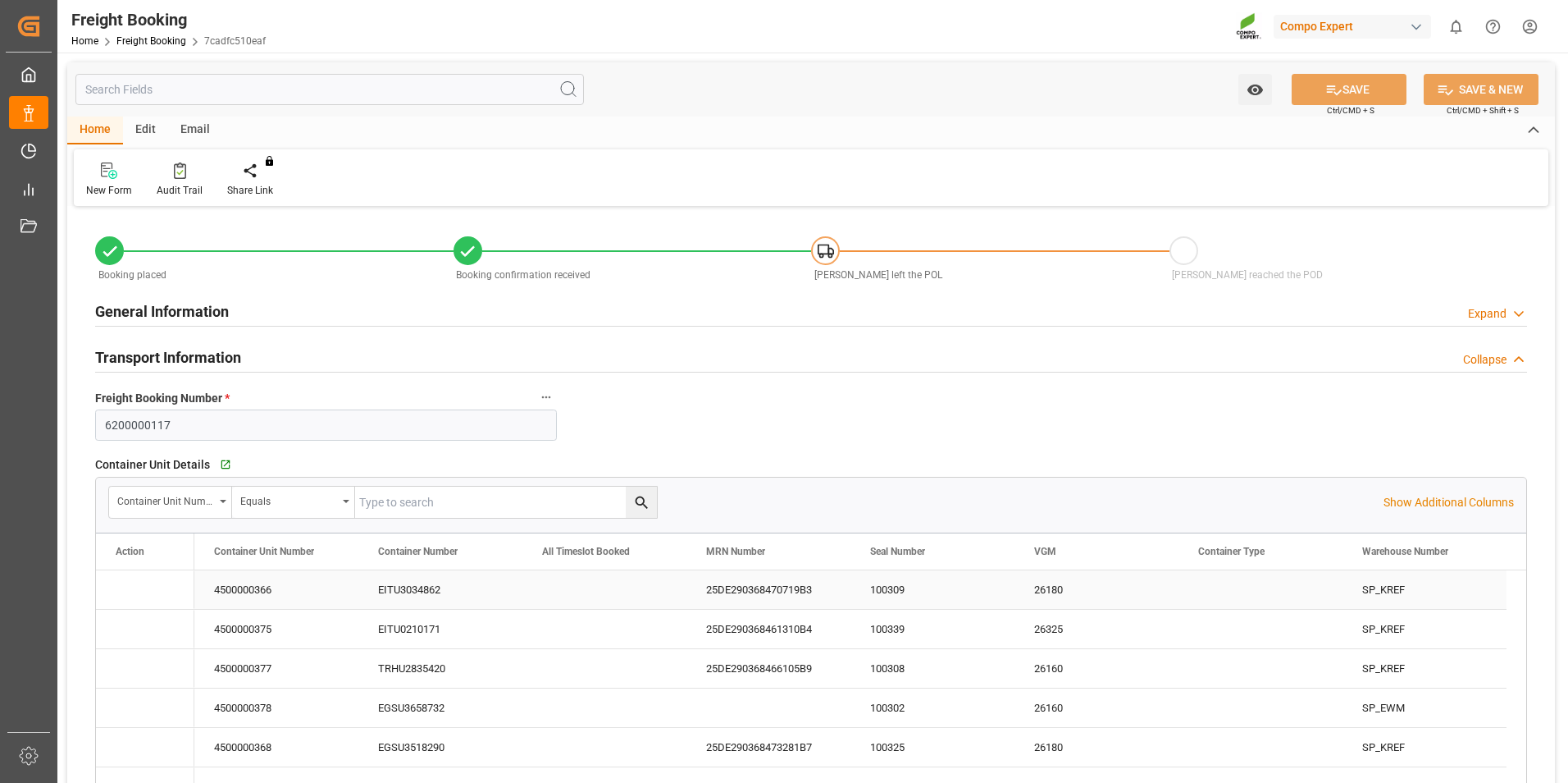
type input "[DATE] 12:00"
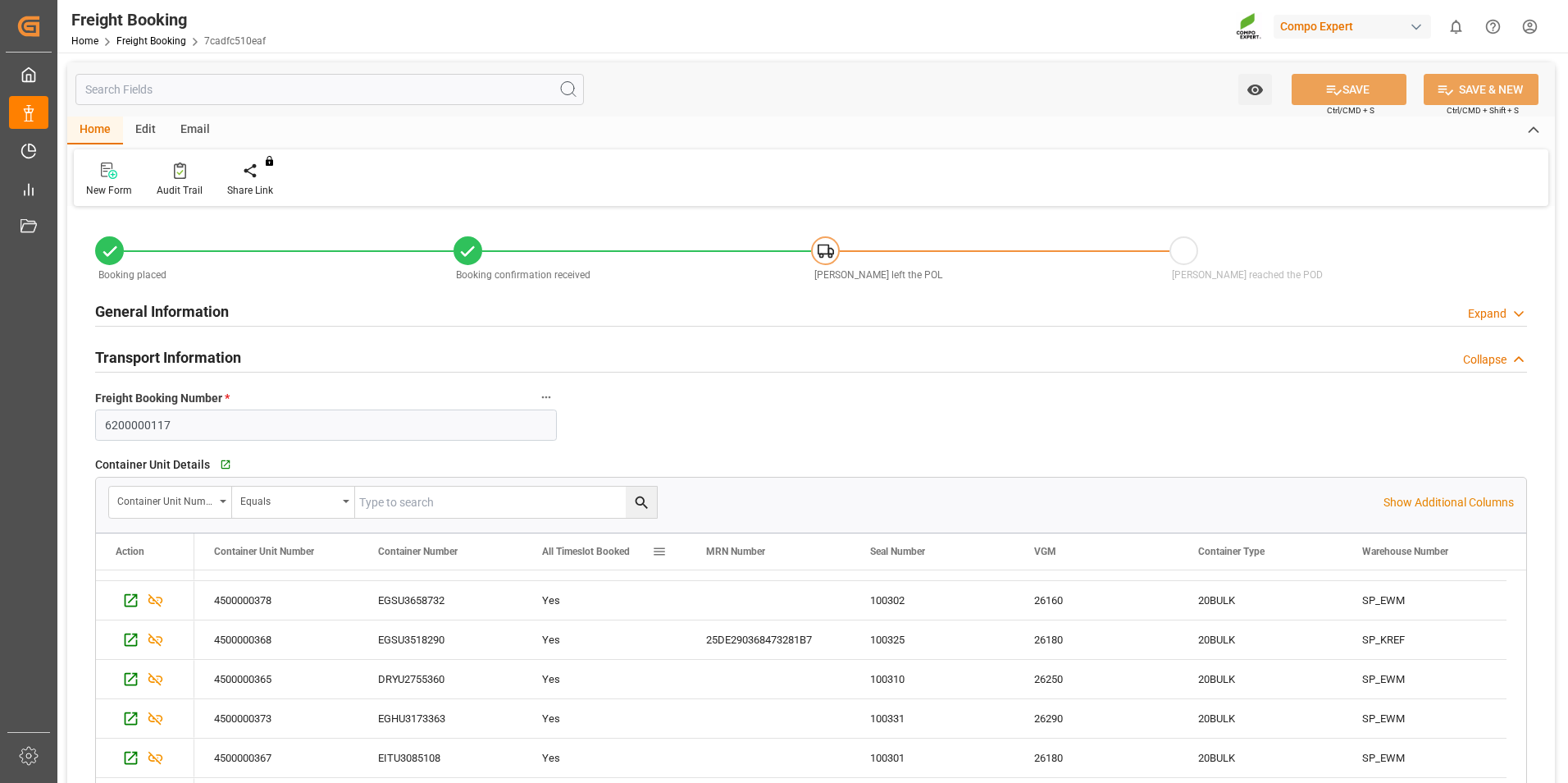
scroll to position [164, 0]
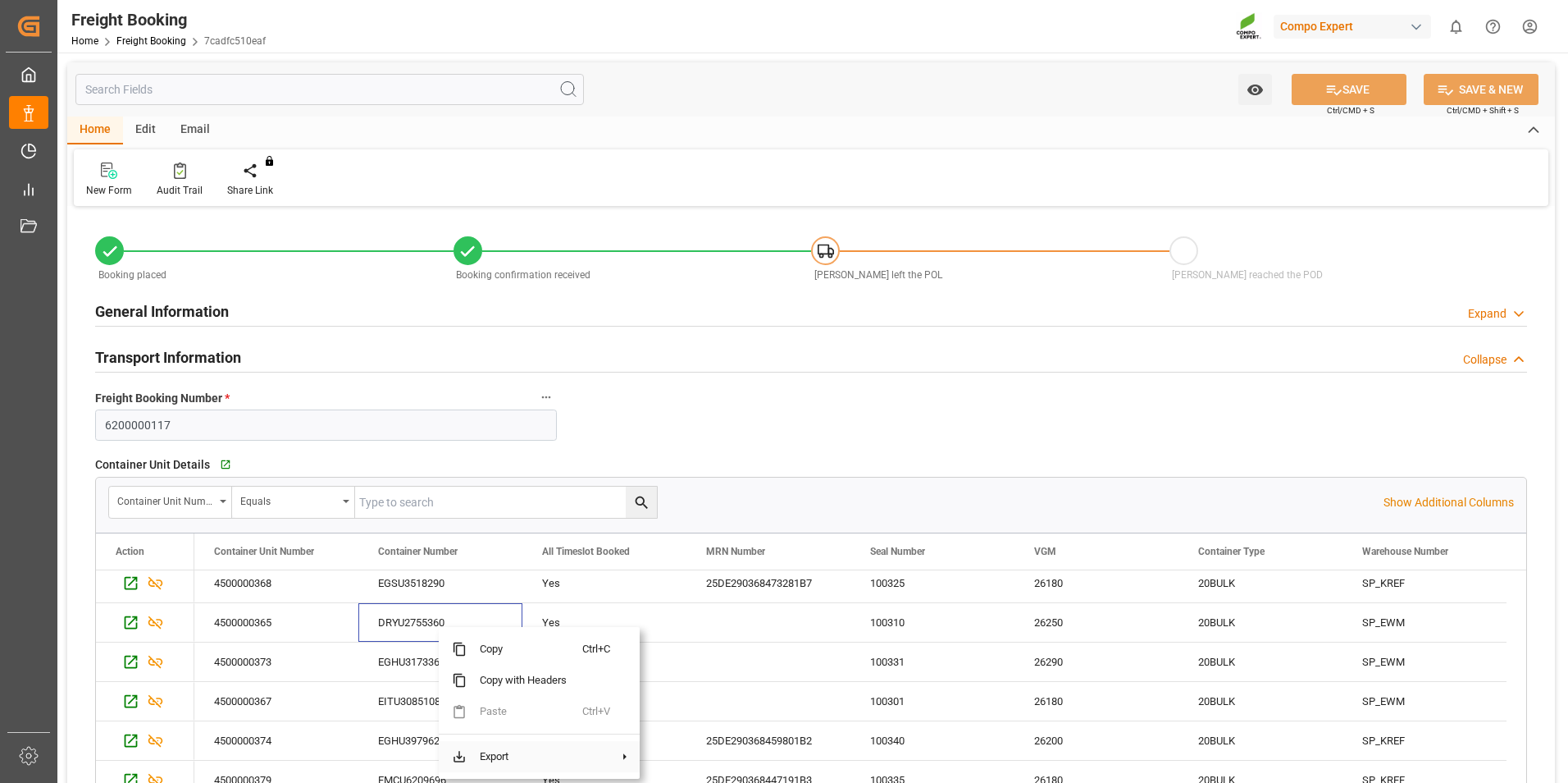
click at [626, 755] on span at bounding box center [625, 756] width 15 height 15
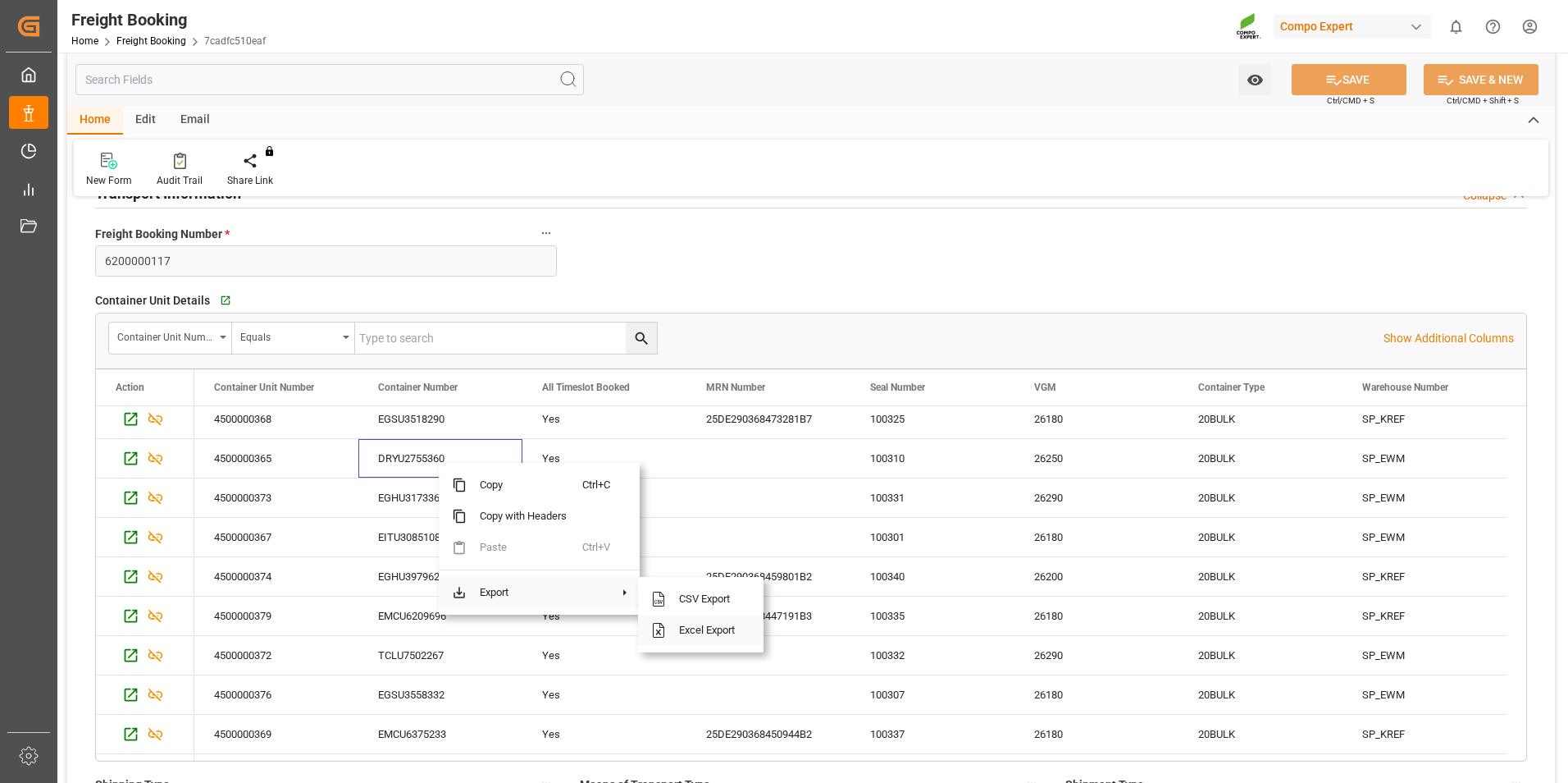
click at [704, 633] on span "Excel Export" at bounding box center [708, 630] width 85 height 31
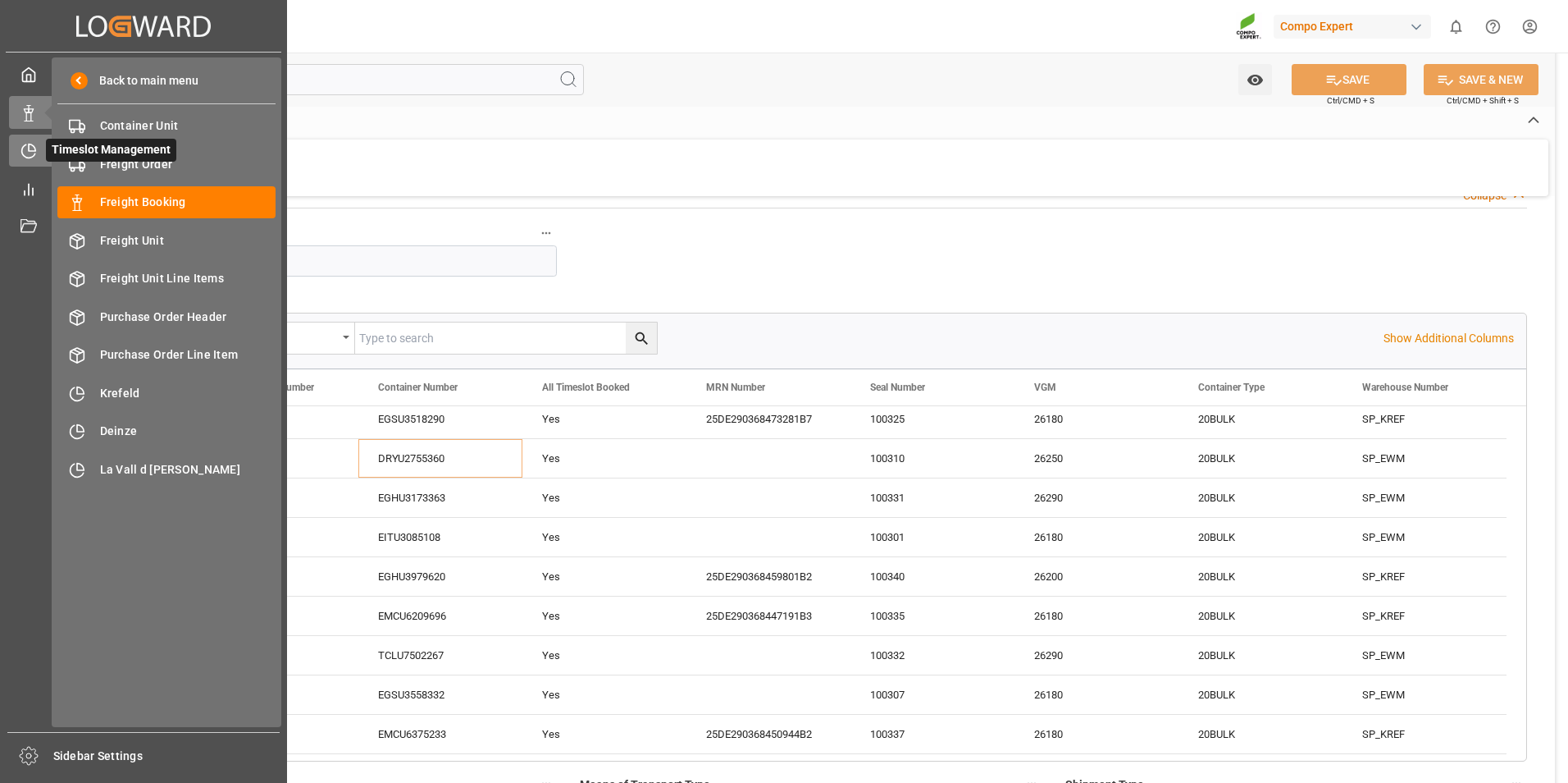
click at [34, 151] on icon at bounding box center [31, 148] width 7 height 7
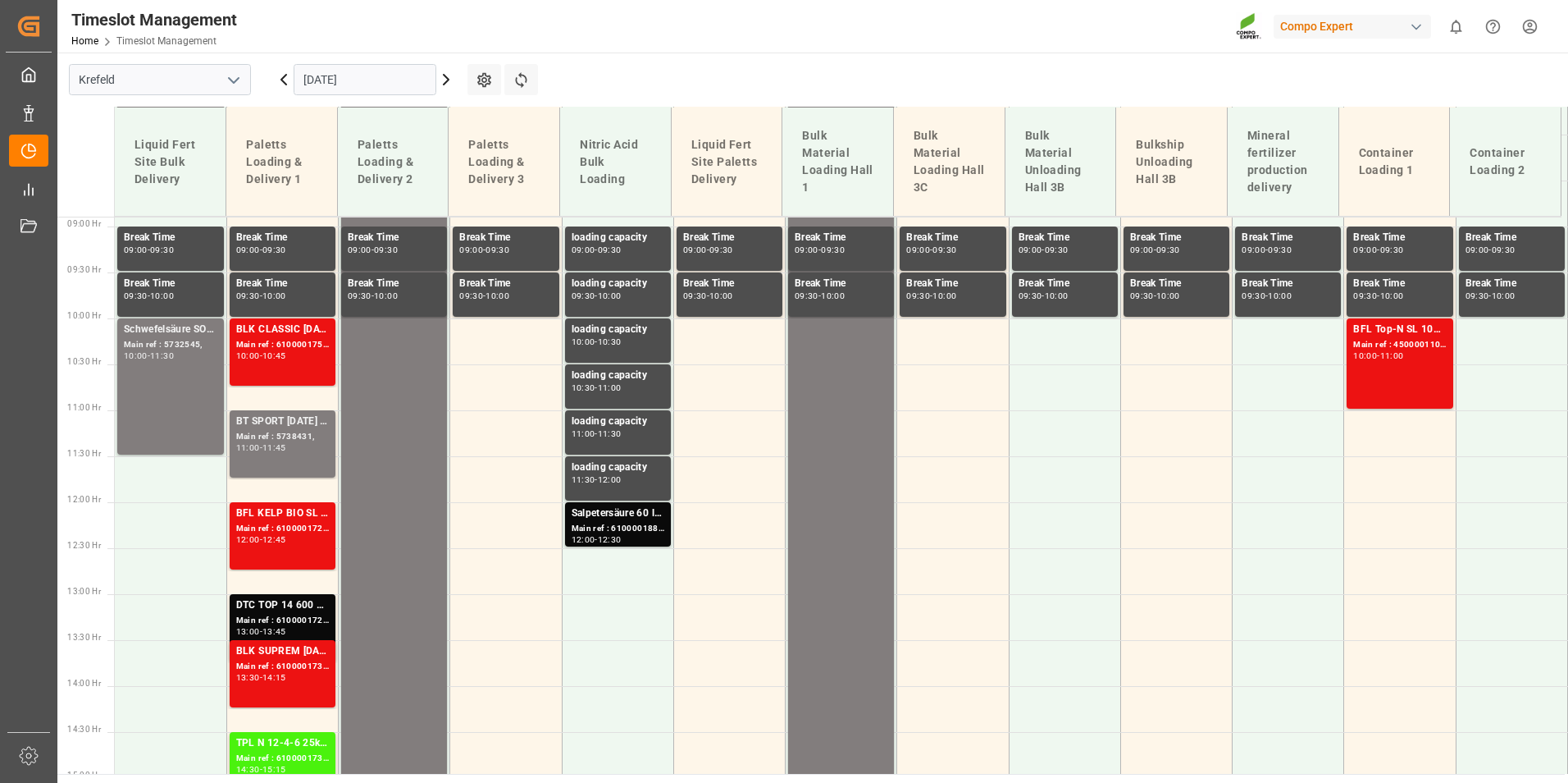
scroll to position [868, 0]
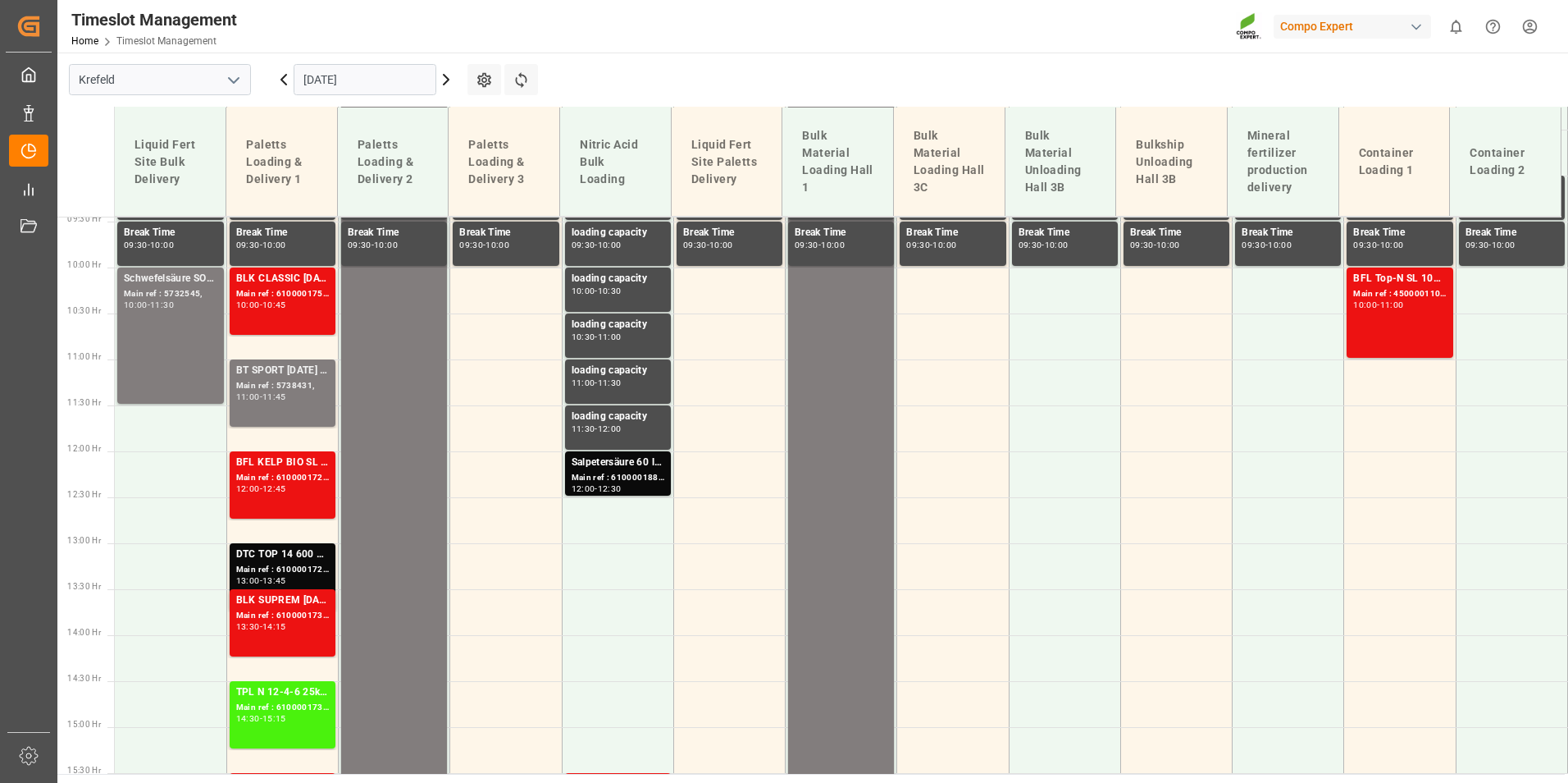
click at [355, 79] on input "[DATE]" at bounding box center [365, 79] width 143 height 31
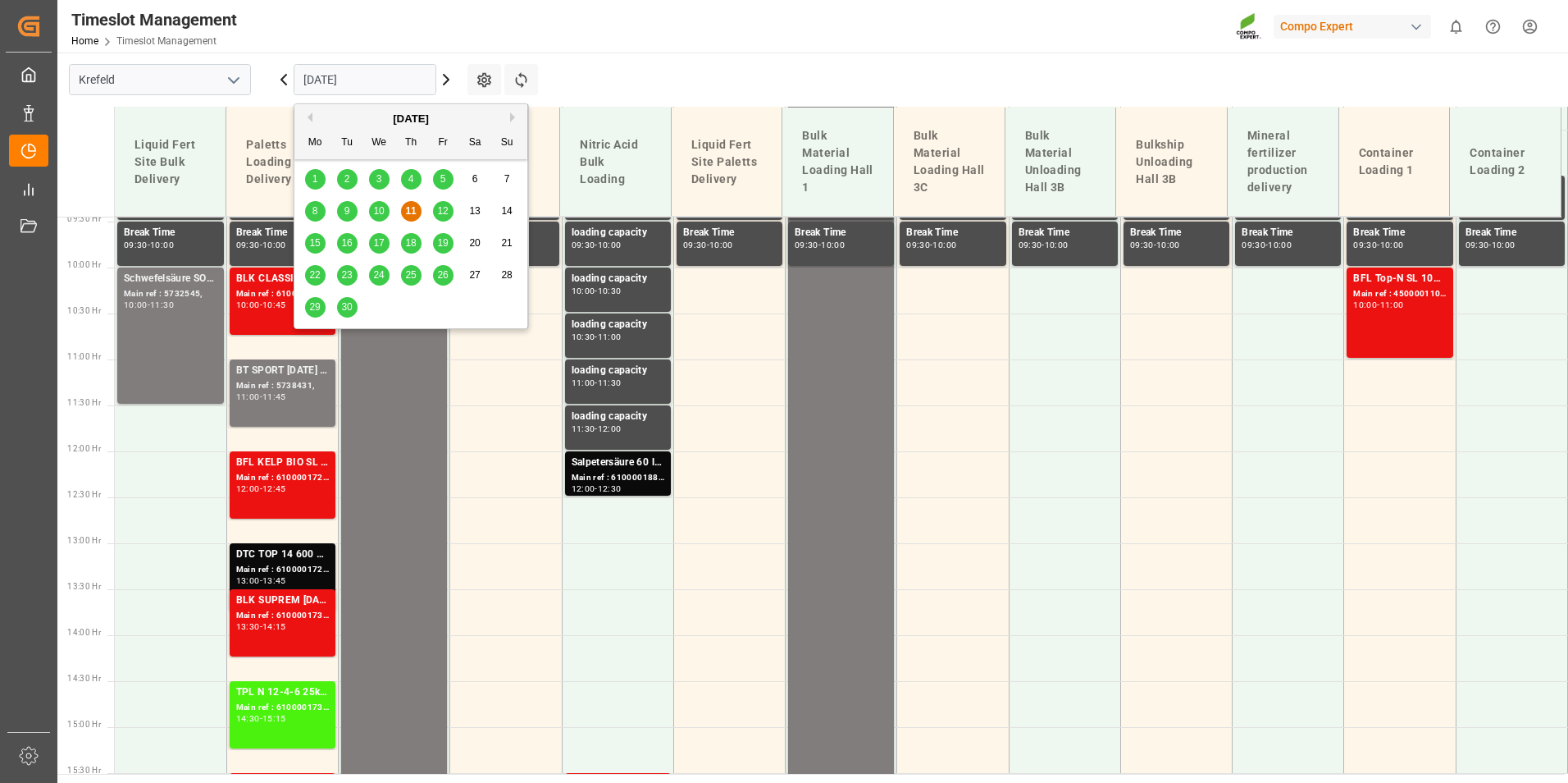
click at [322, 246] on div "15" at bounding box center [315, 243] width 21 height 20
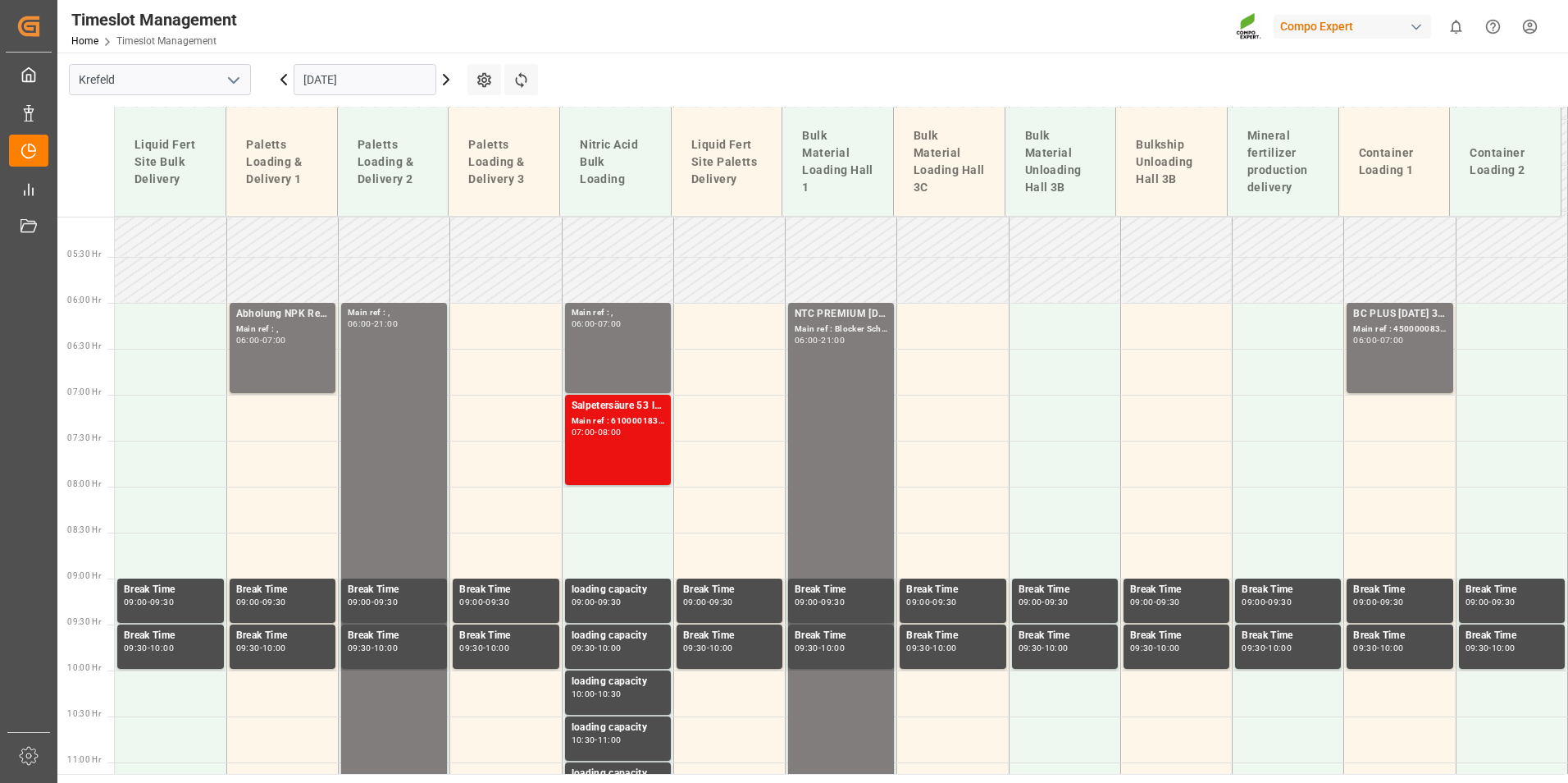
scroll to position [458, 0]
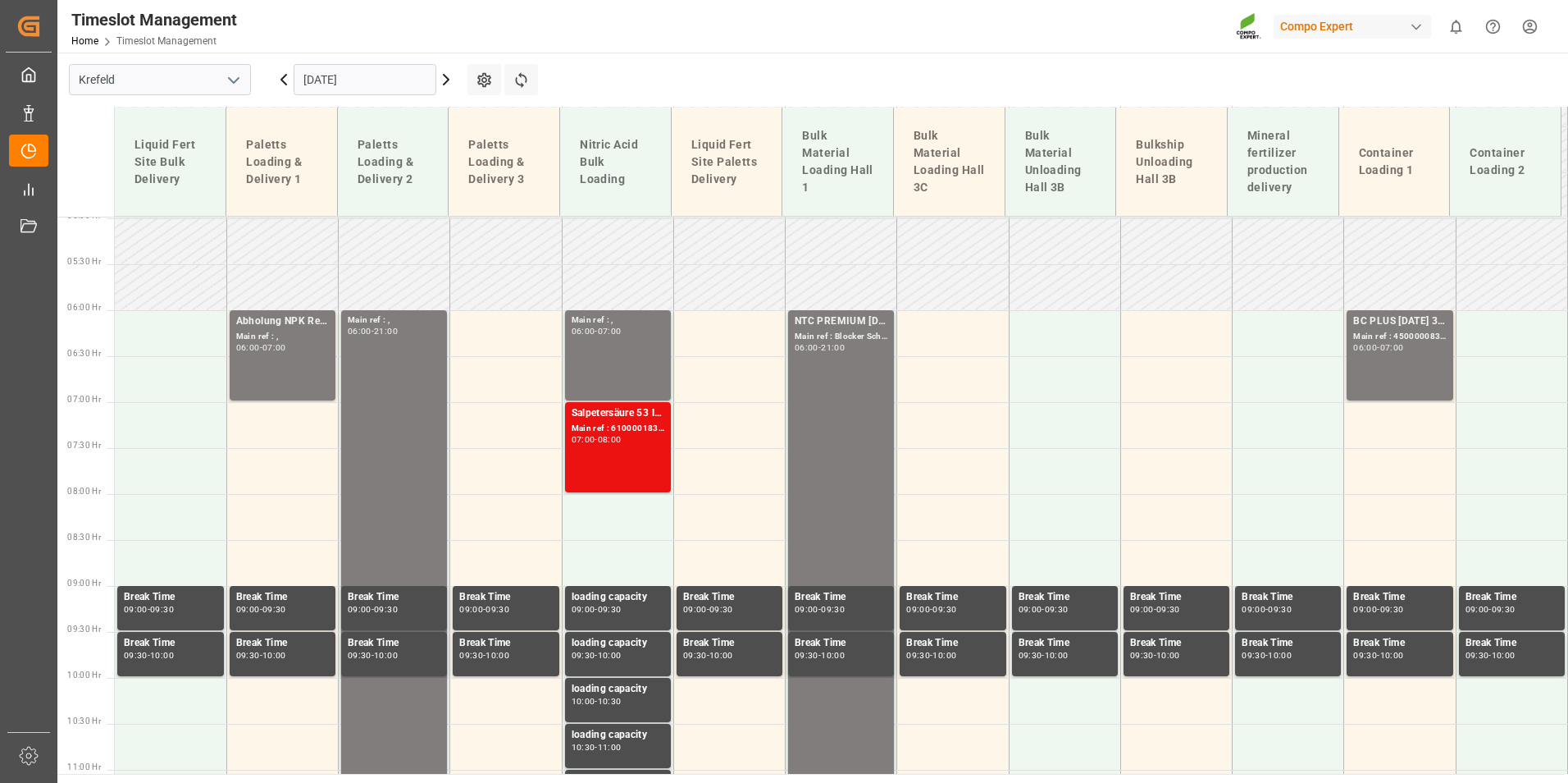
click at [454, 83] on icon at bounding box center [446, 79] width 20 height 20
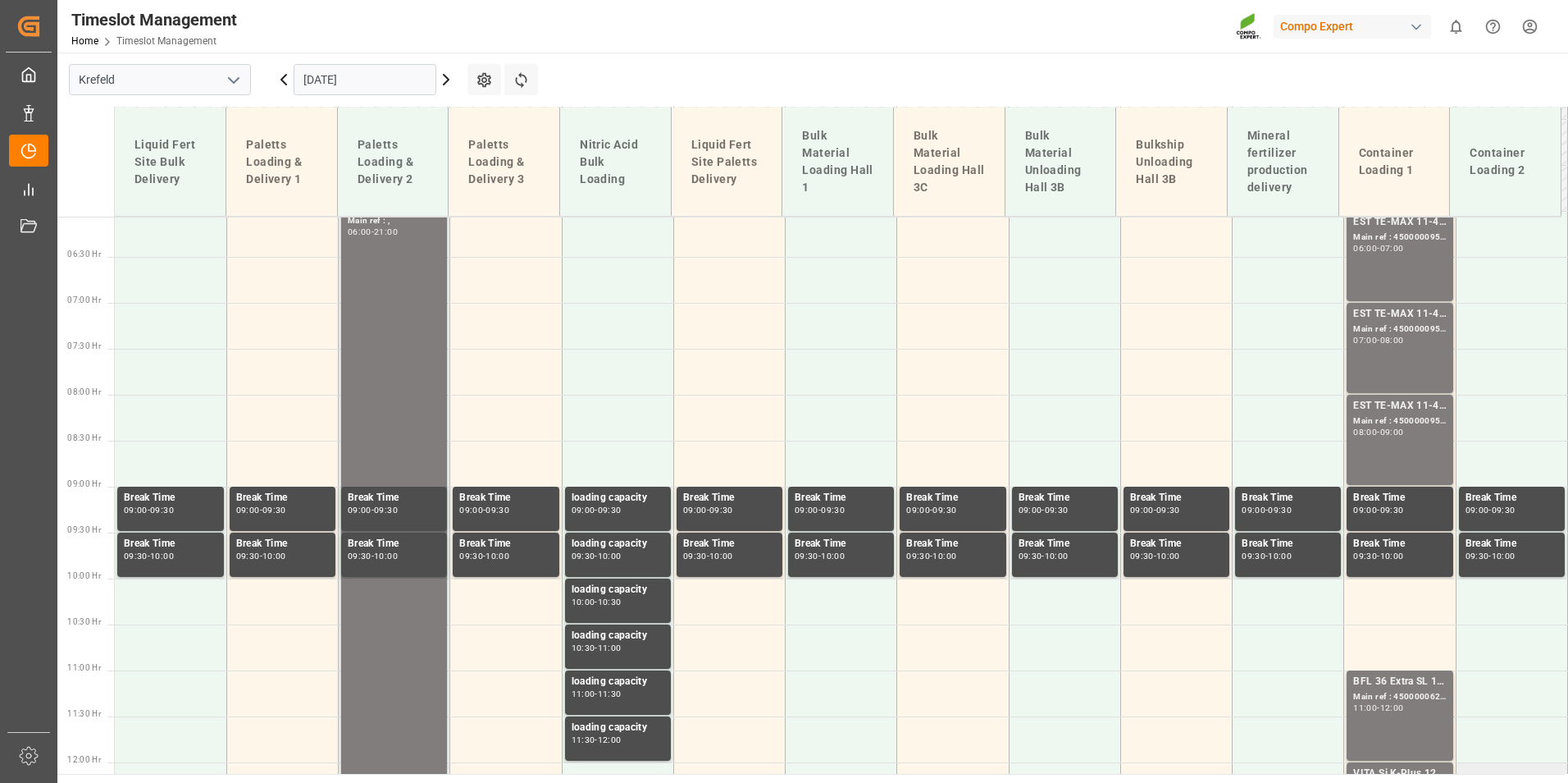
scroll to position [540, 0]
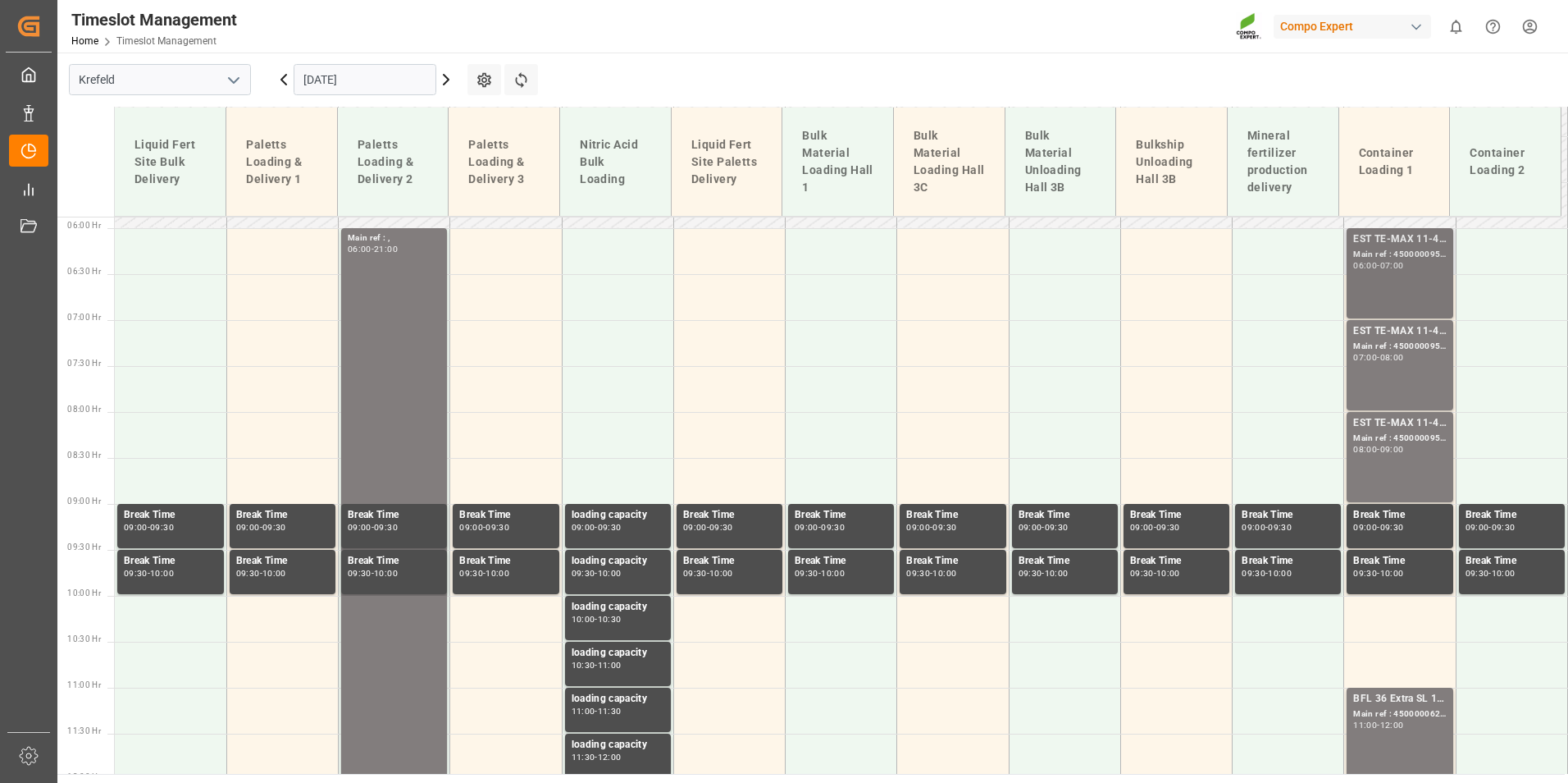
click at [1368, 298] on div "EST TE-MAX 11-48 20kg (x45) ES, PT MTO Main ref : 4500000957, 2000000378 06:00 …" at bounding box center [1399, 273] width 92 height 84
click at [1382, 371] on div "EST TE-MAX 11-48 20kg (x45) ES, PT MTO Main ref : 4500000956, 2000000378 07:00 …" at bounding box center [1399, 365] width 92 height 84
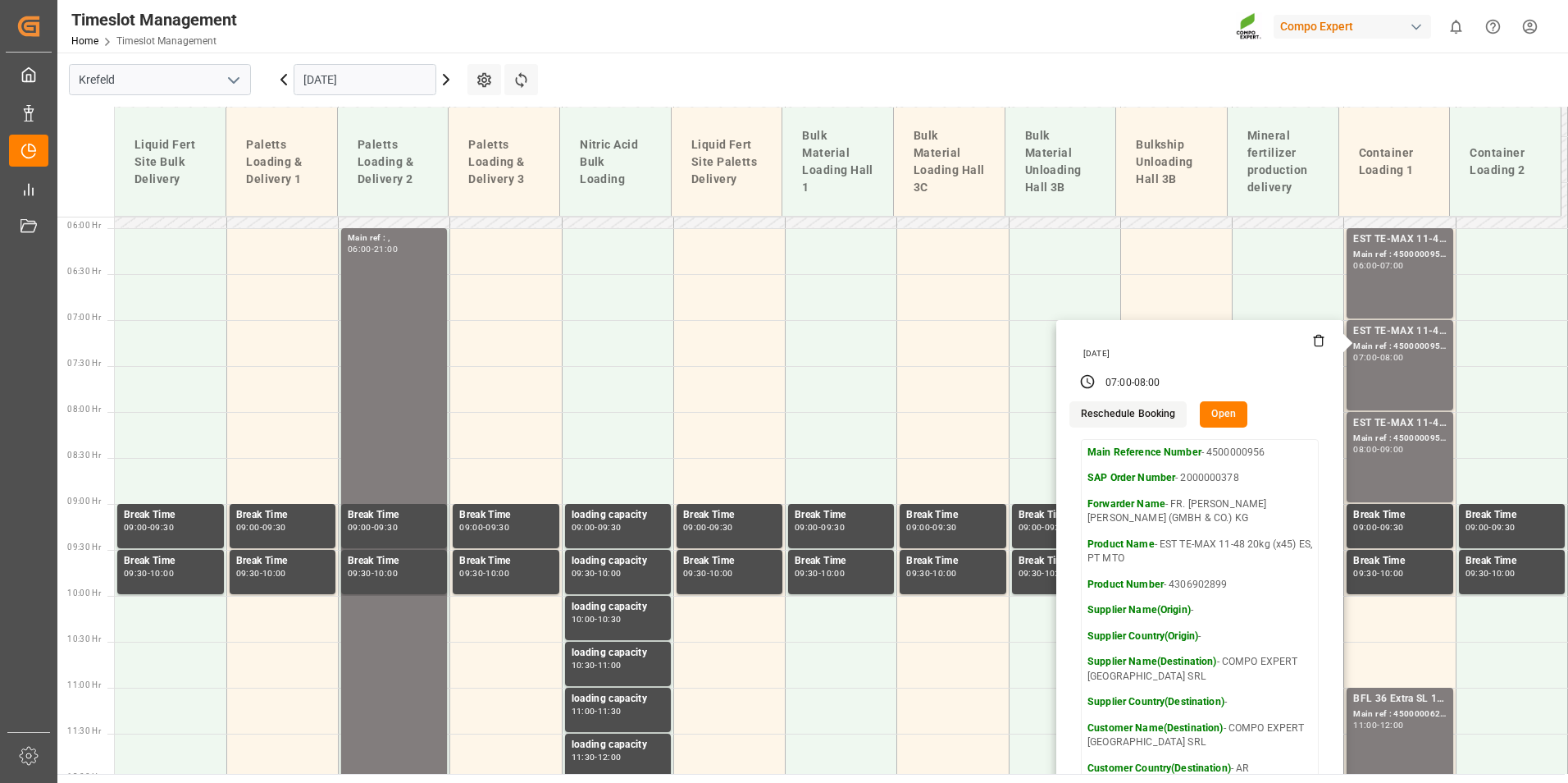
click at [449, 80] on icon at bounding box center [446, 79] width 5 height 10
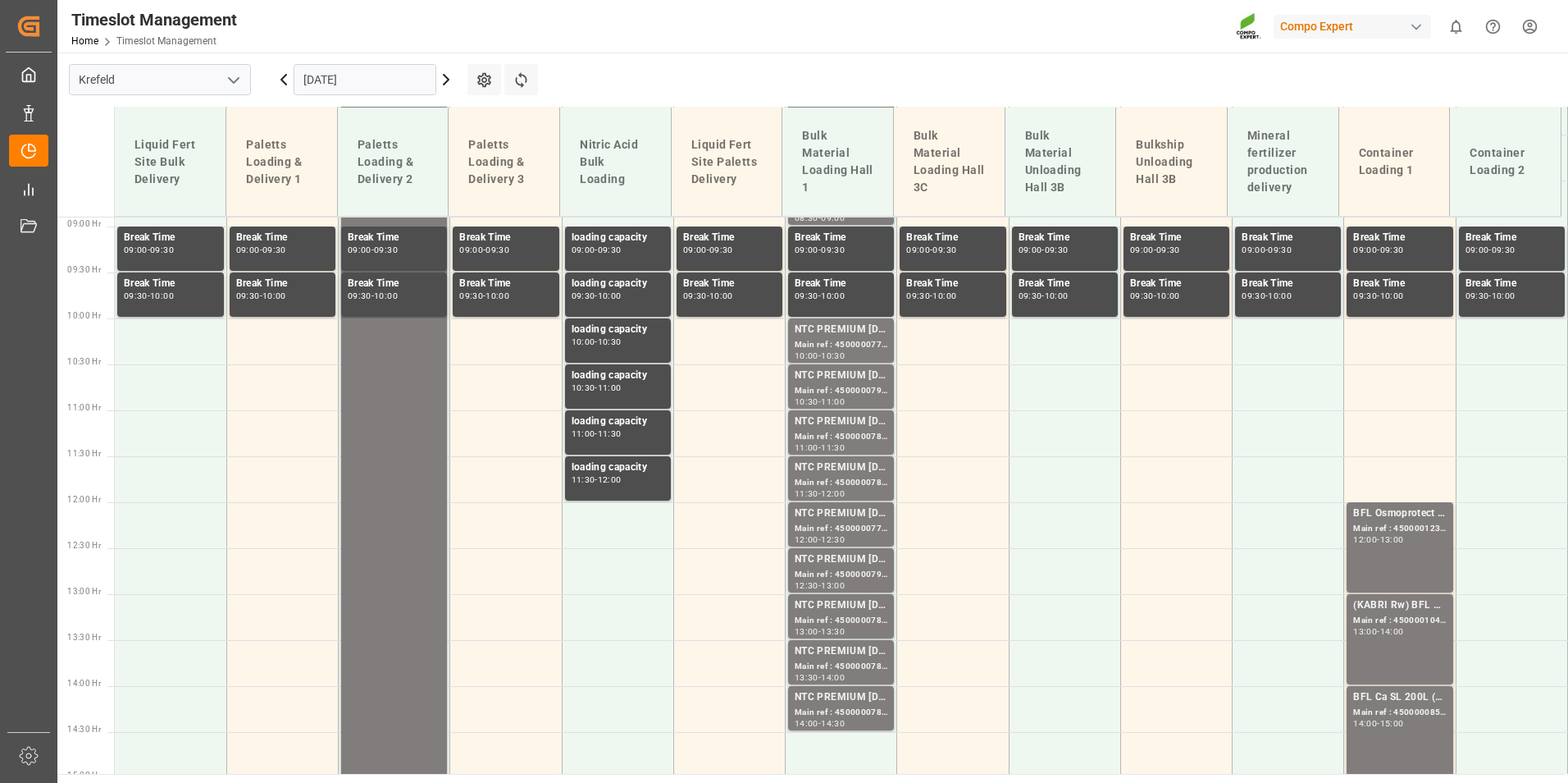
scroll to position [868, 0]
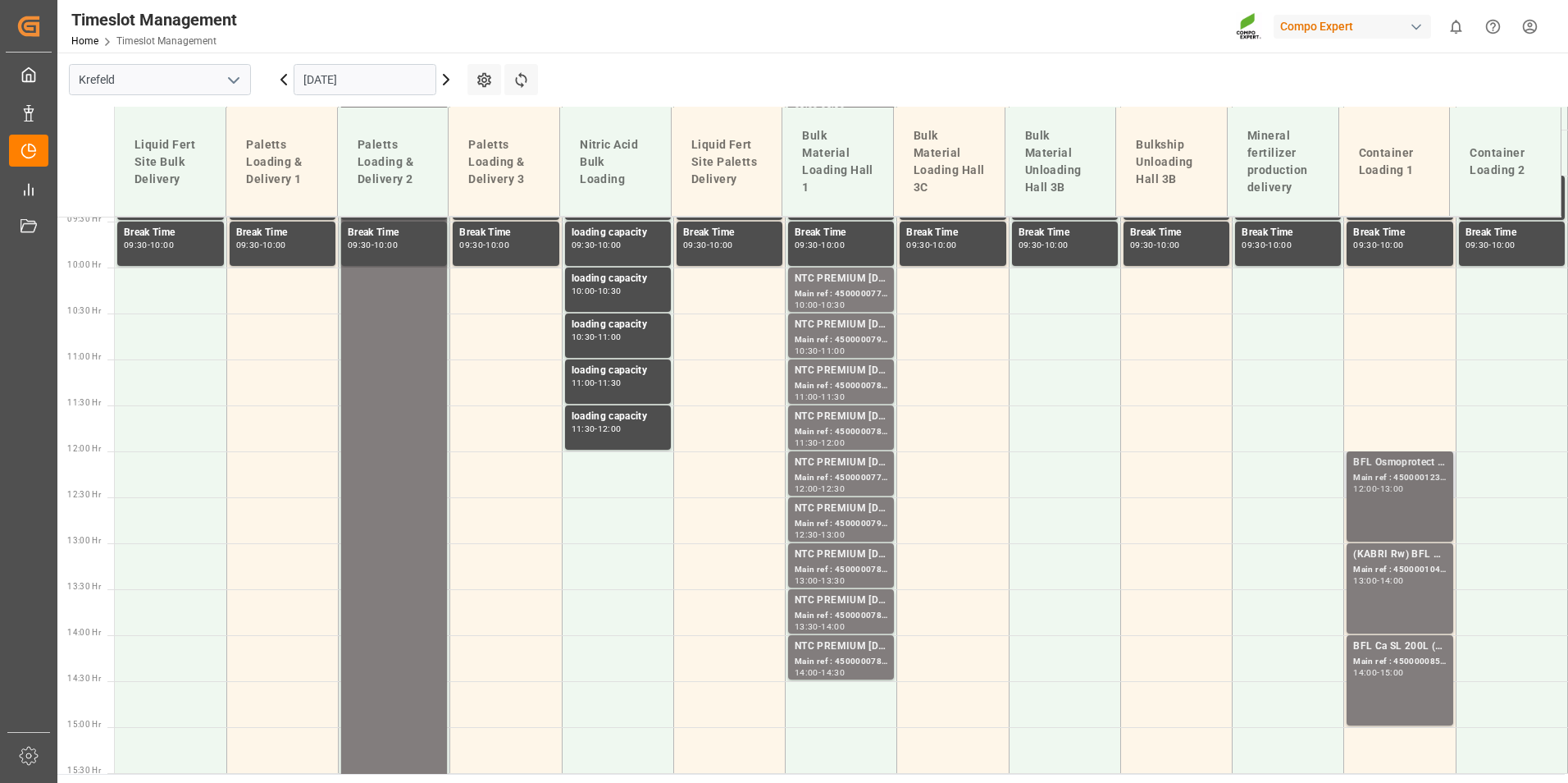
click at [1385, 478] on div "Main ref : 4500001233, 2000000119" at bounding box center [1399, 477] width 92 height 14
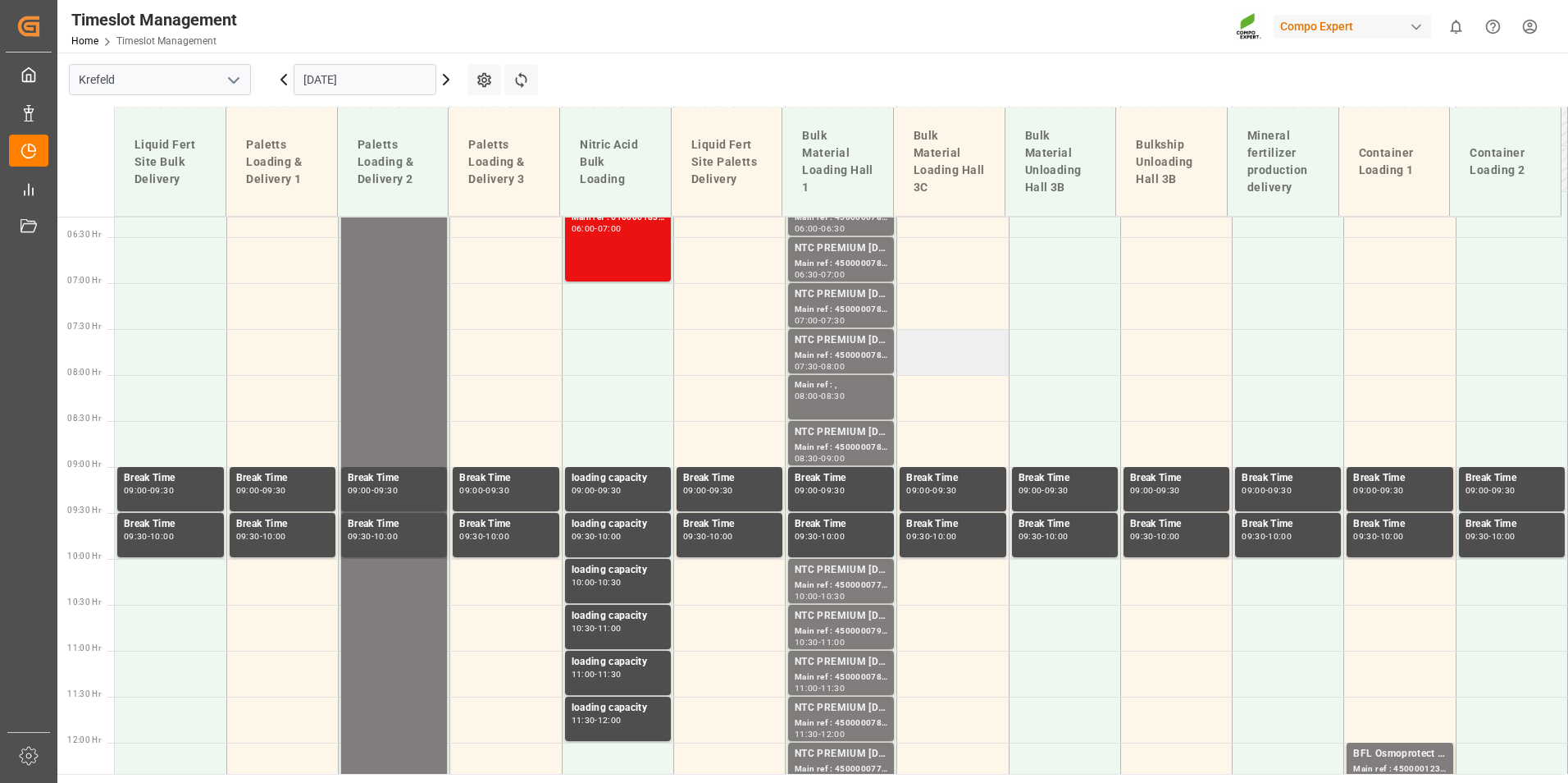
scroll to position [540, 0]
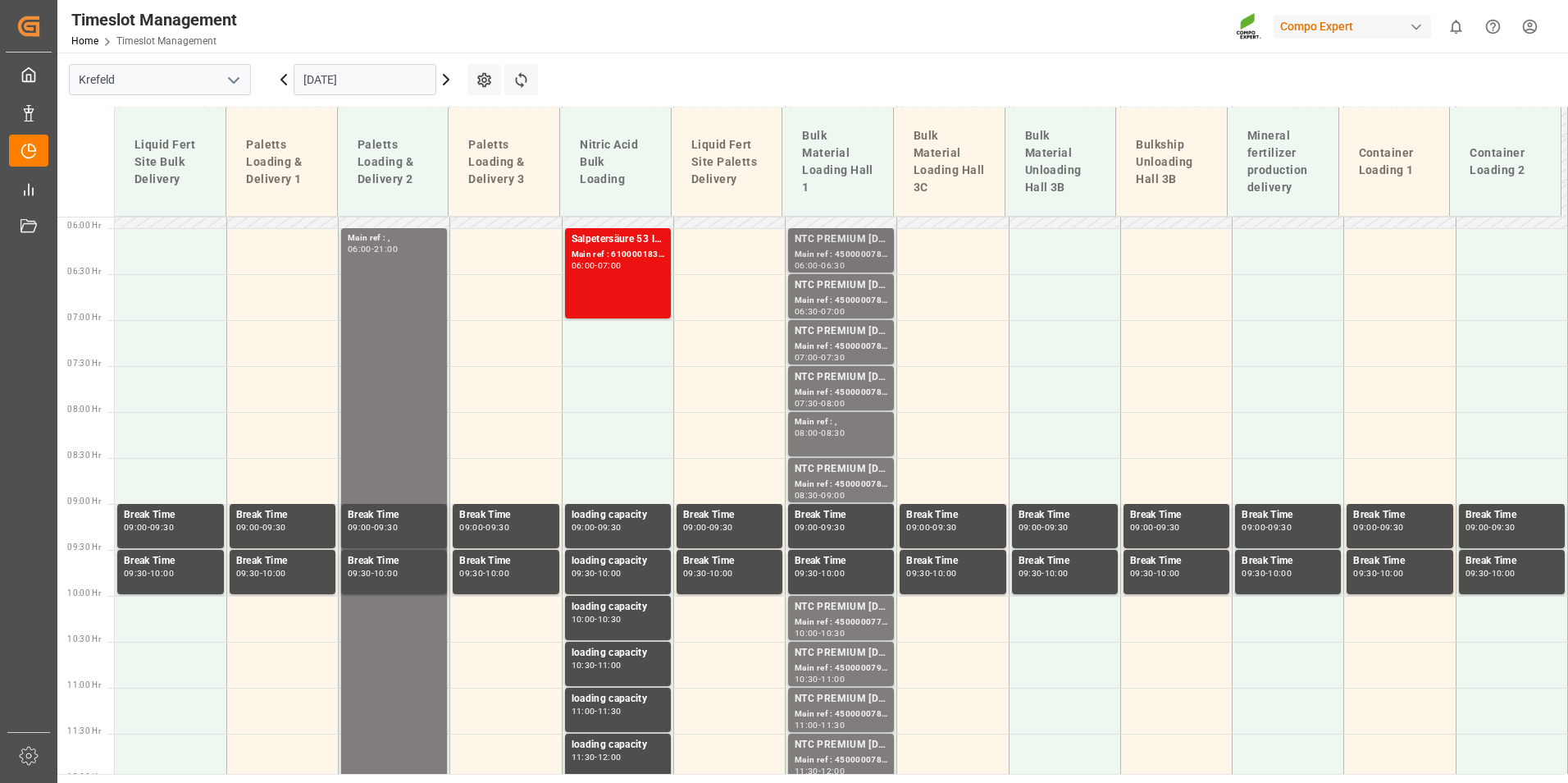
click at [854, 252] on div "Main ref : 4500000784, 2000000504" at bounding box center [840, 254] width 92 height 14
click at [854, 285] on div "NTC PREMIUM [DATE]+3+TE BULK" at bounding box center [840, 285] width 92 height 16
click at [446, 80] on icon at bounding box center [446, 79] width 20 height 20
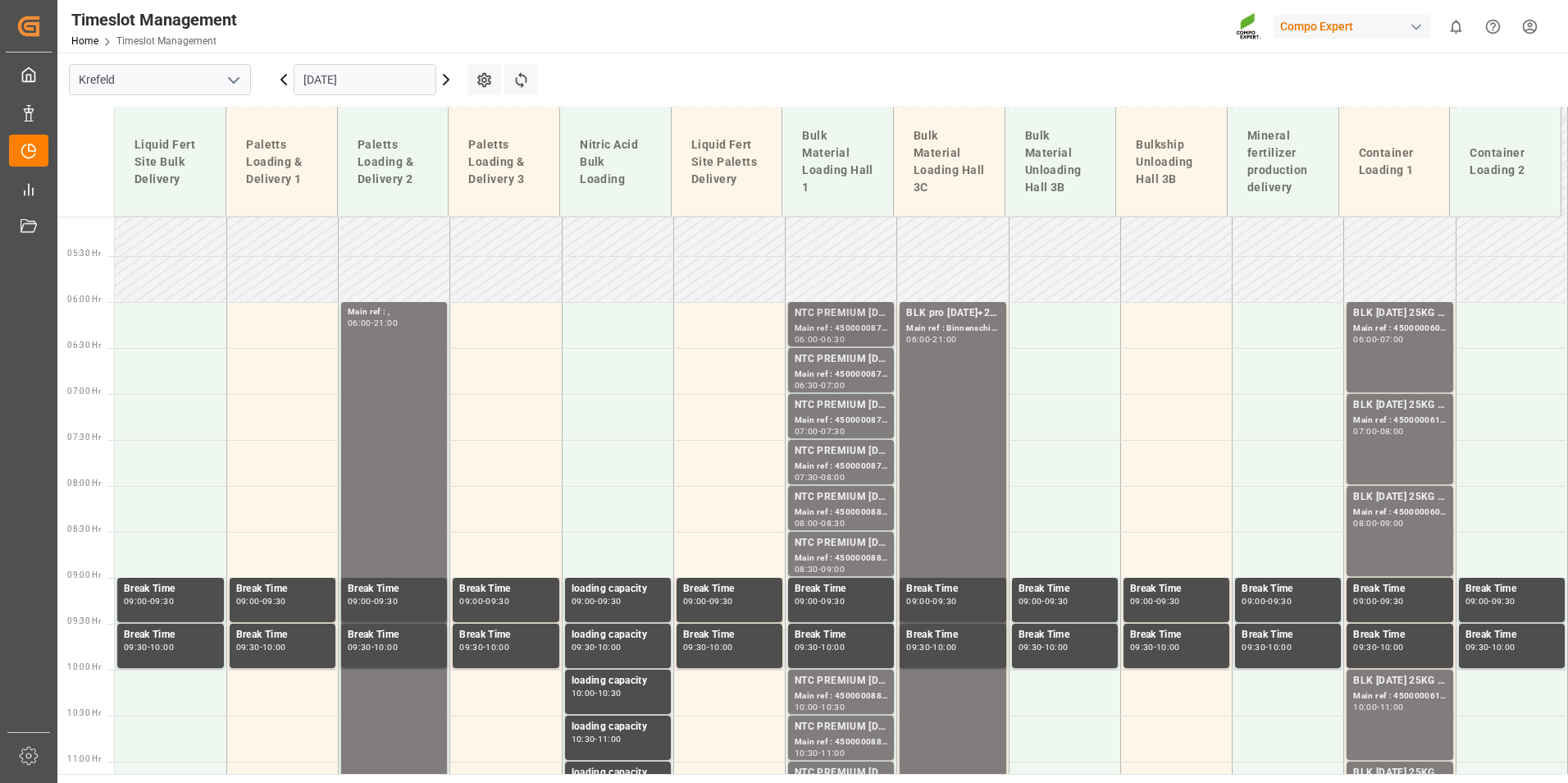
scroll to position [458, 0]
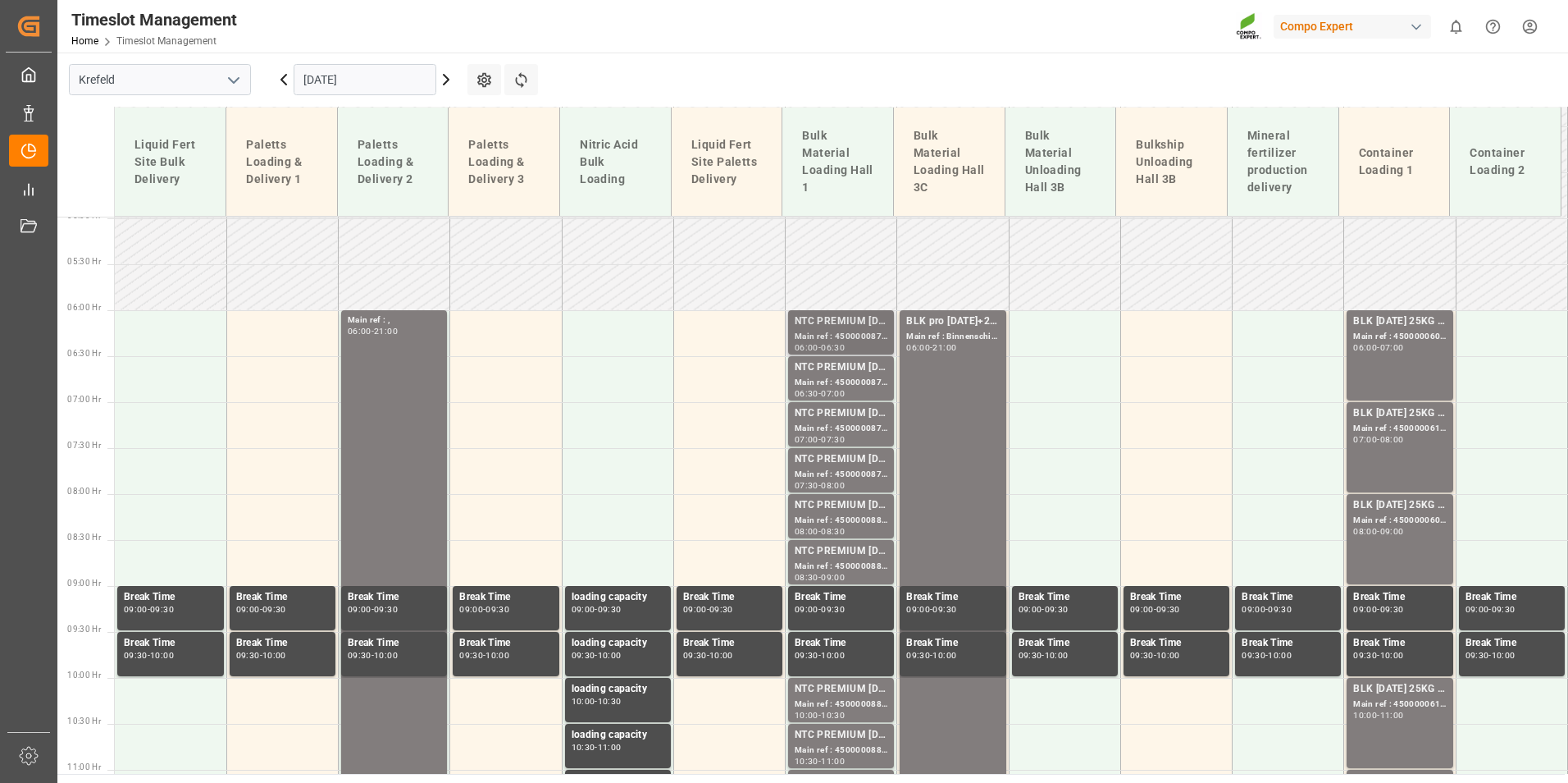
click at [869, 328] on div "NTC PREMIUM [DATE]+3+TE BULK" at bounding box center [840, 321] width 92 height 16
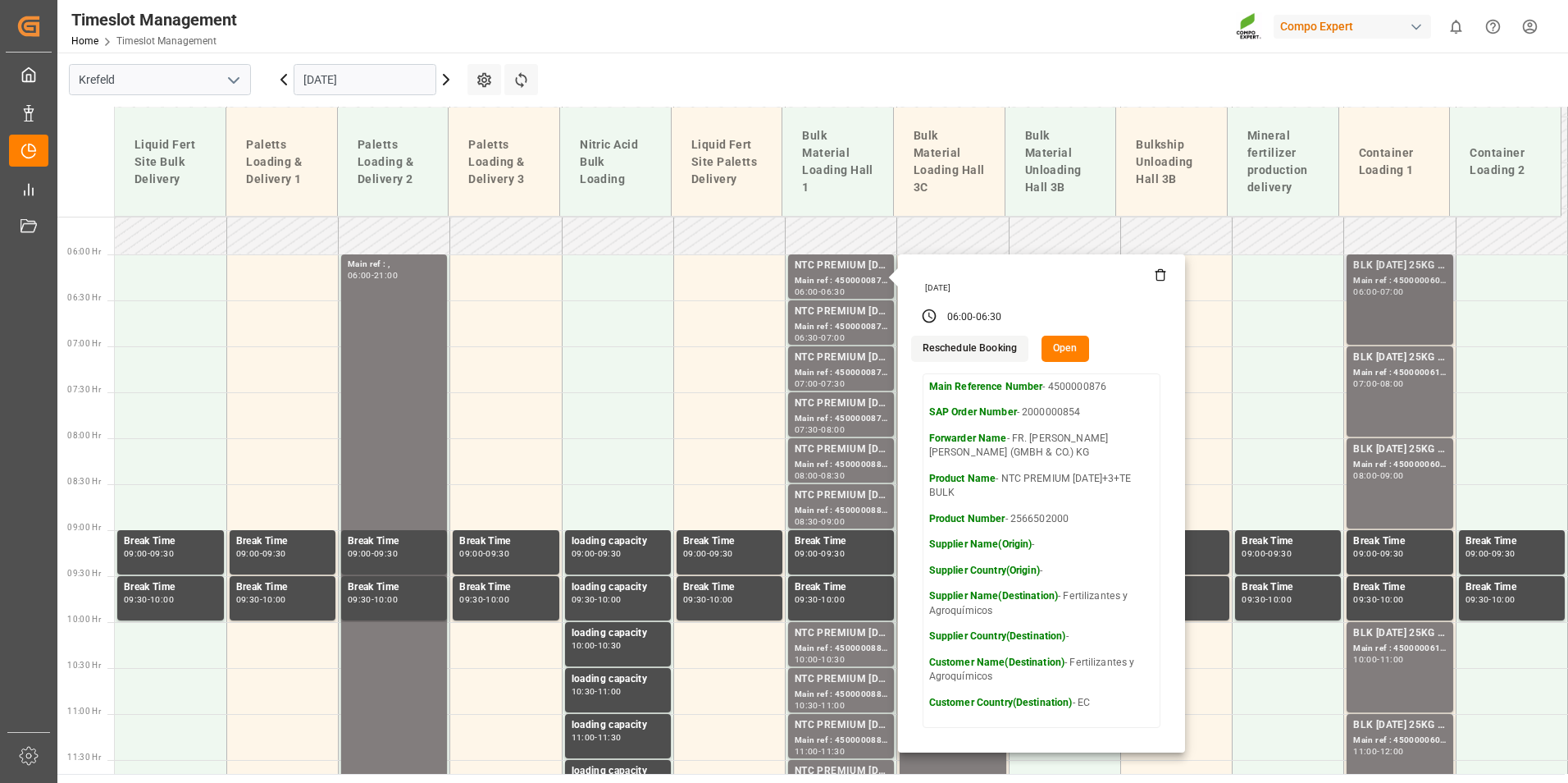
scroll to position [540, 0]
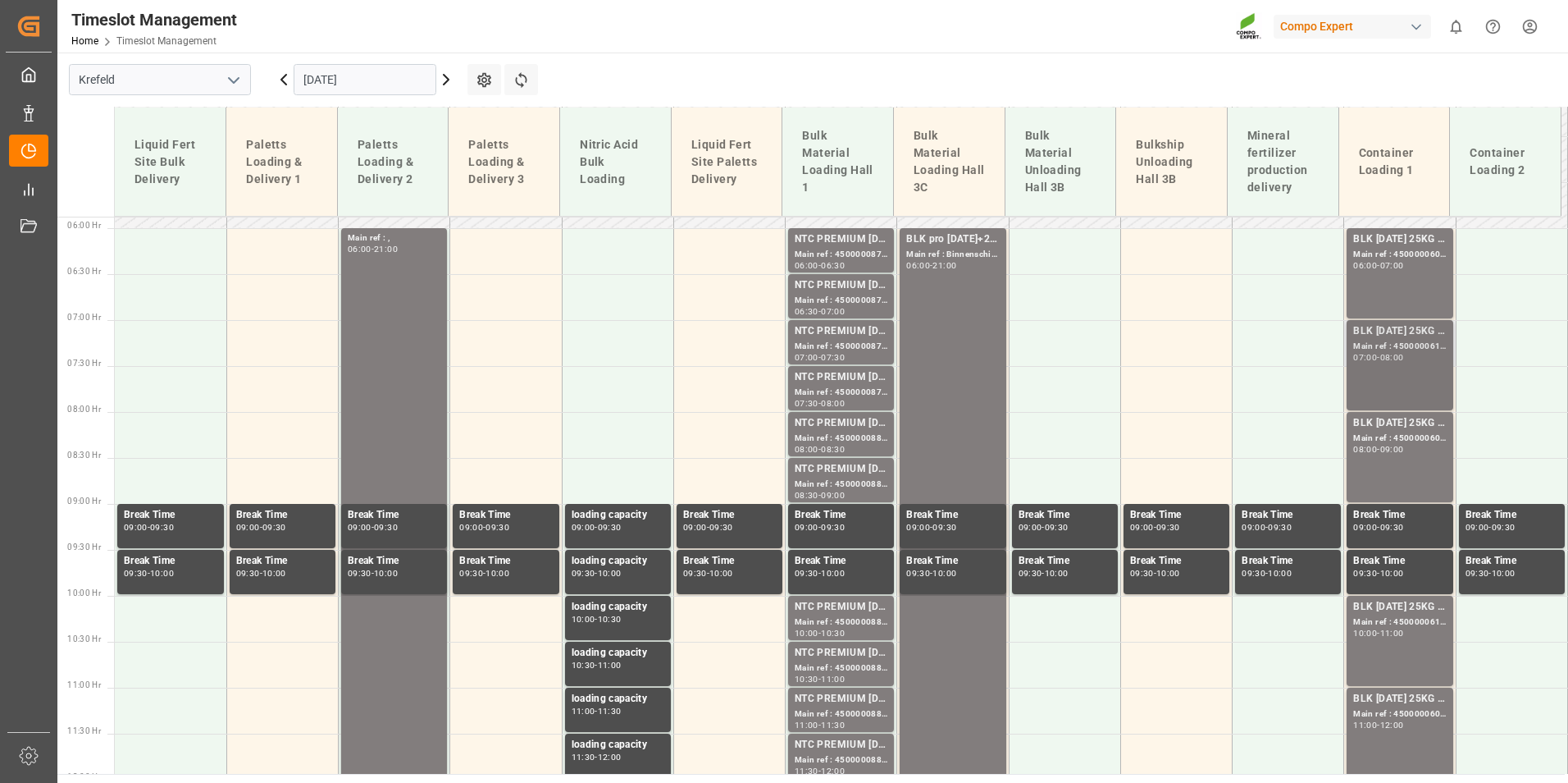
click at [1411, 366] on div "BLK [DATE] 25KG (x42) INT MTO Main ref : 4500000611, 2000000557 07:00 - 08:00" at bounding box center [1399, 365] width 92 height 84
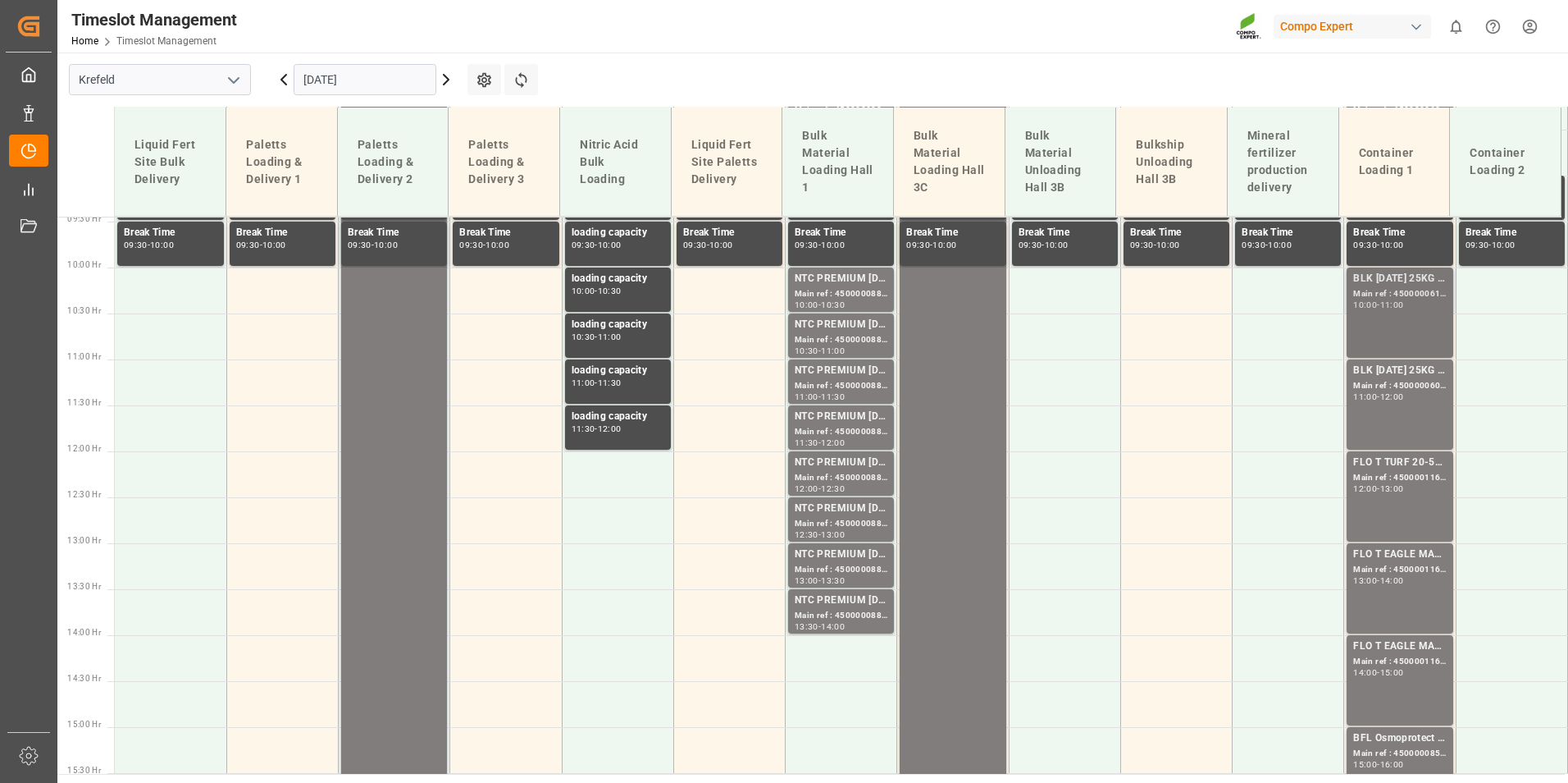
scroll to position [1114, 0]
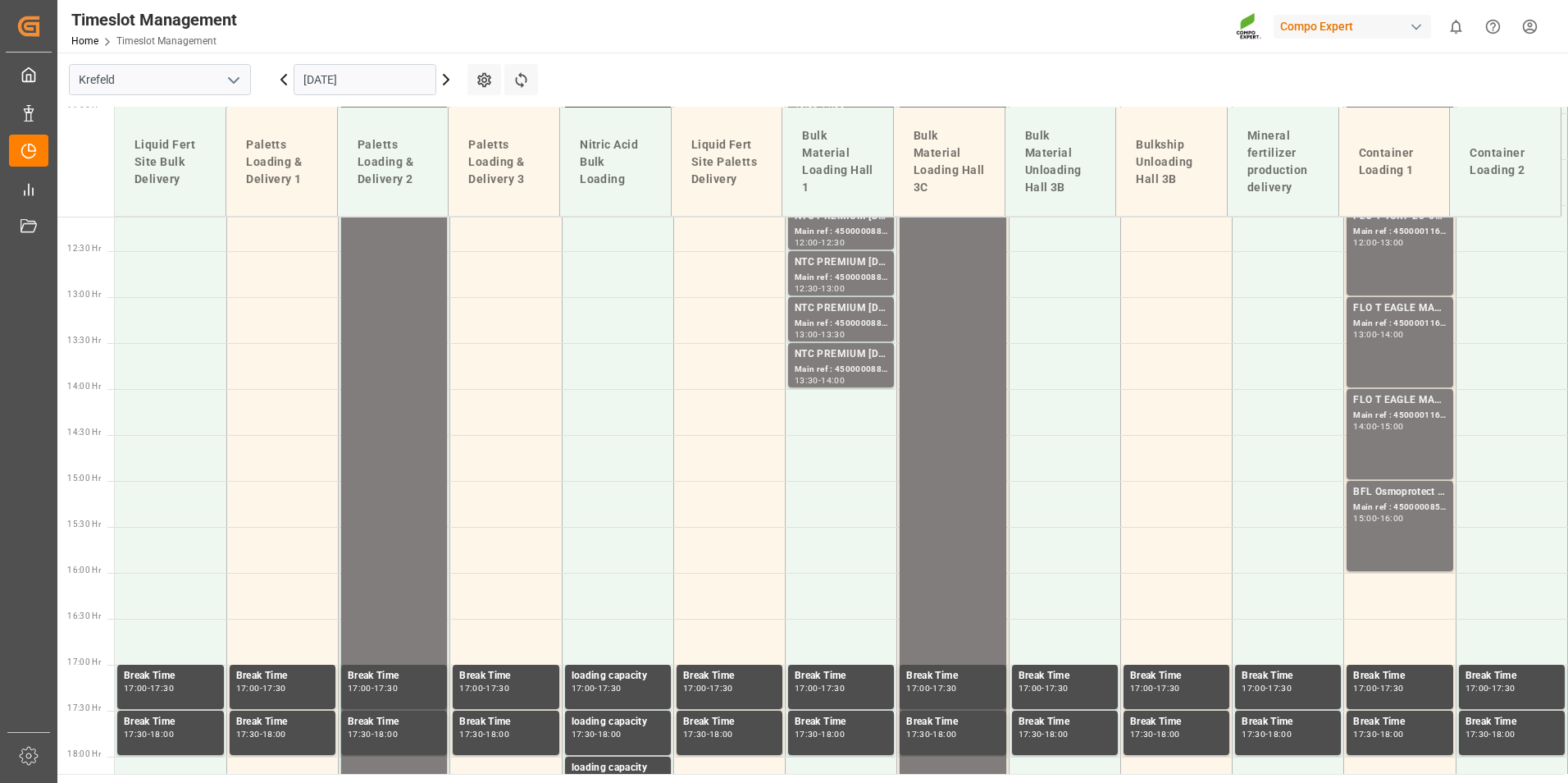
click at [391, 74] on input "[DATE]" at bounding box center [365, 79] width 143 height 31
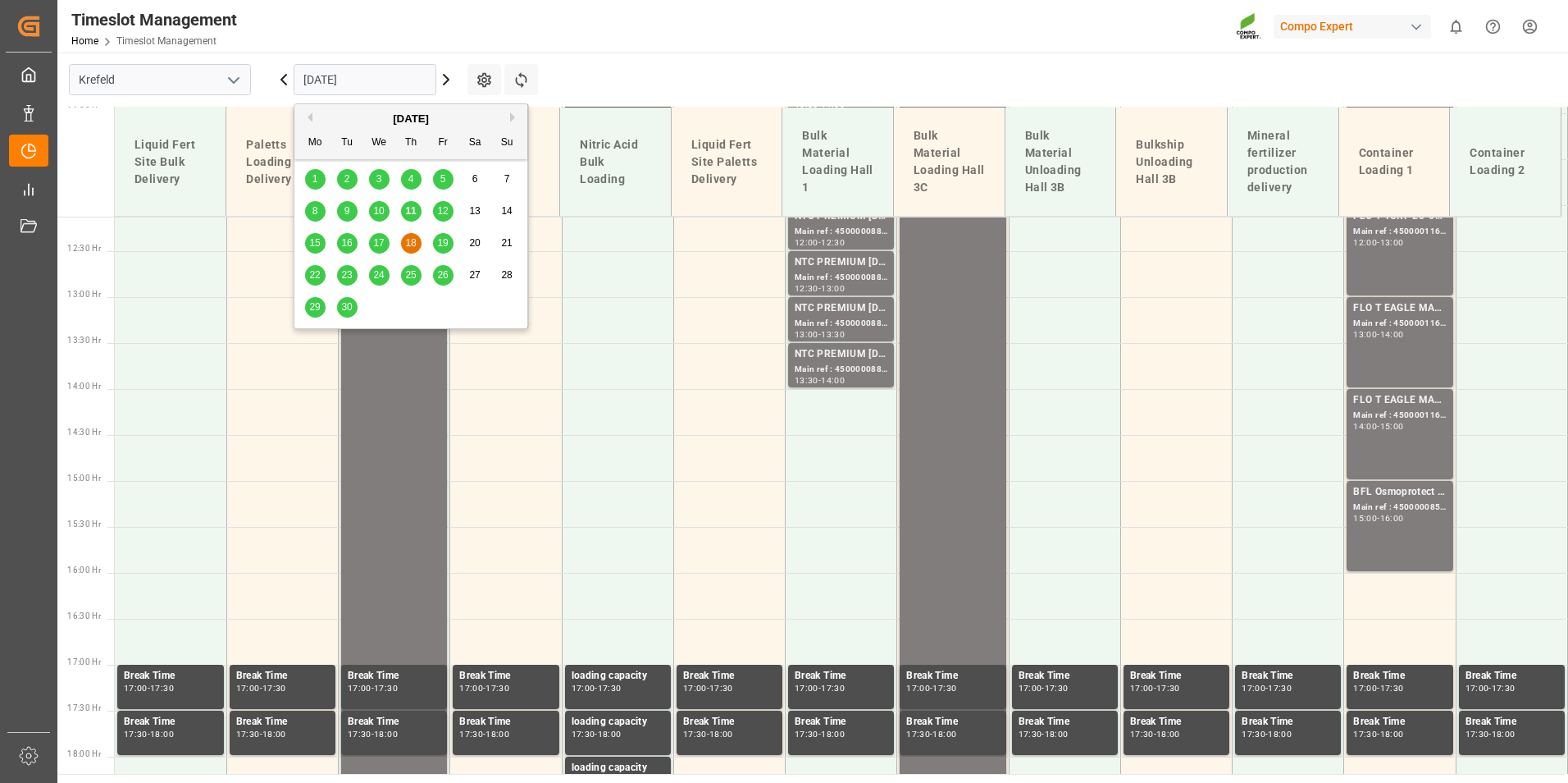
click at [316, 241] on span "15" at bounding box center [314, 243] width 10 height 11
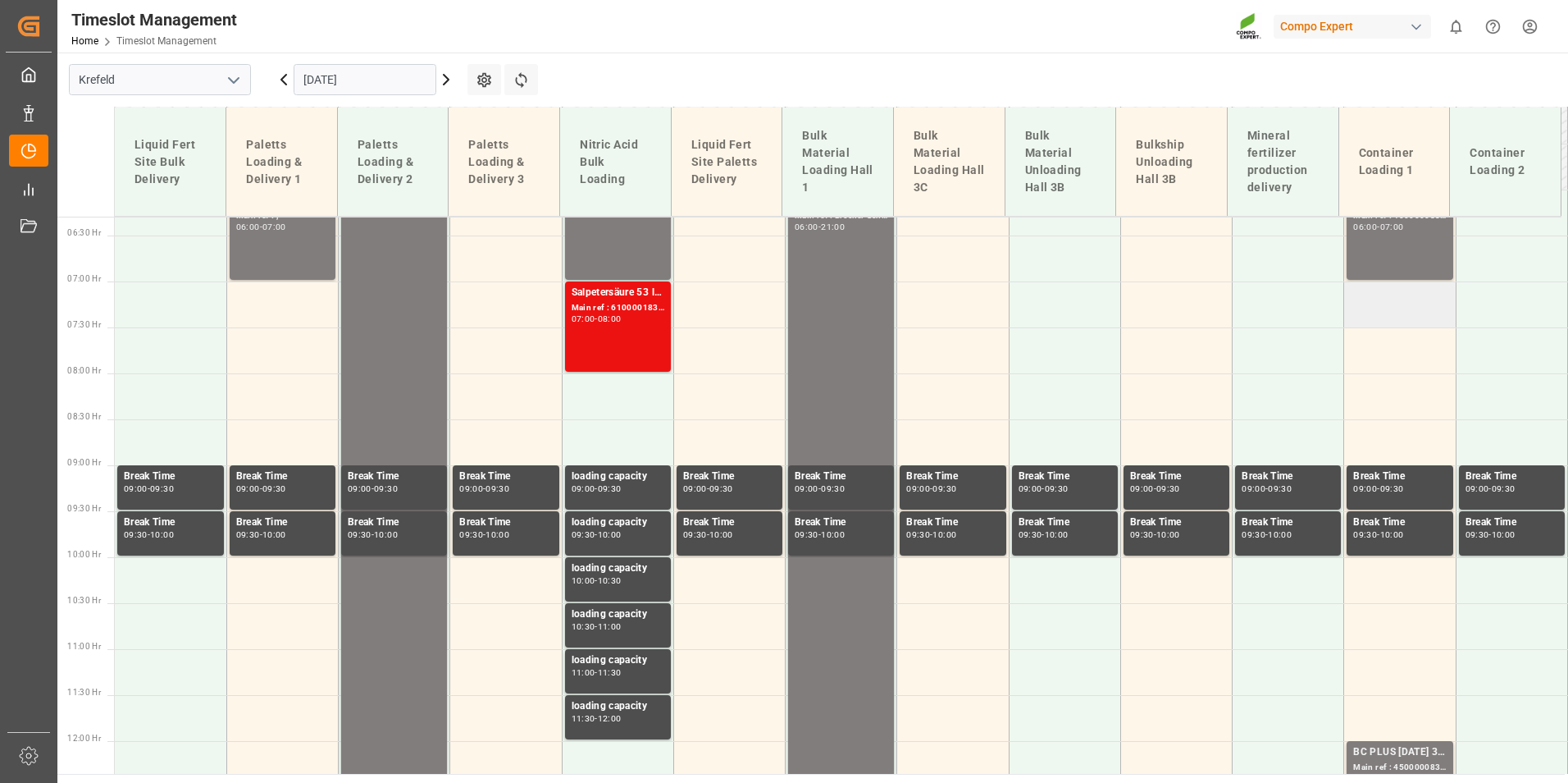
scroll to position [550, 0]
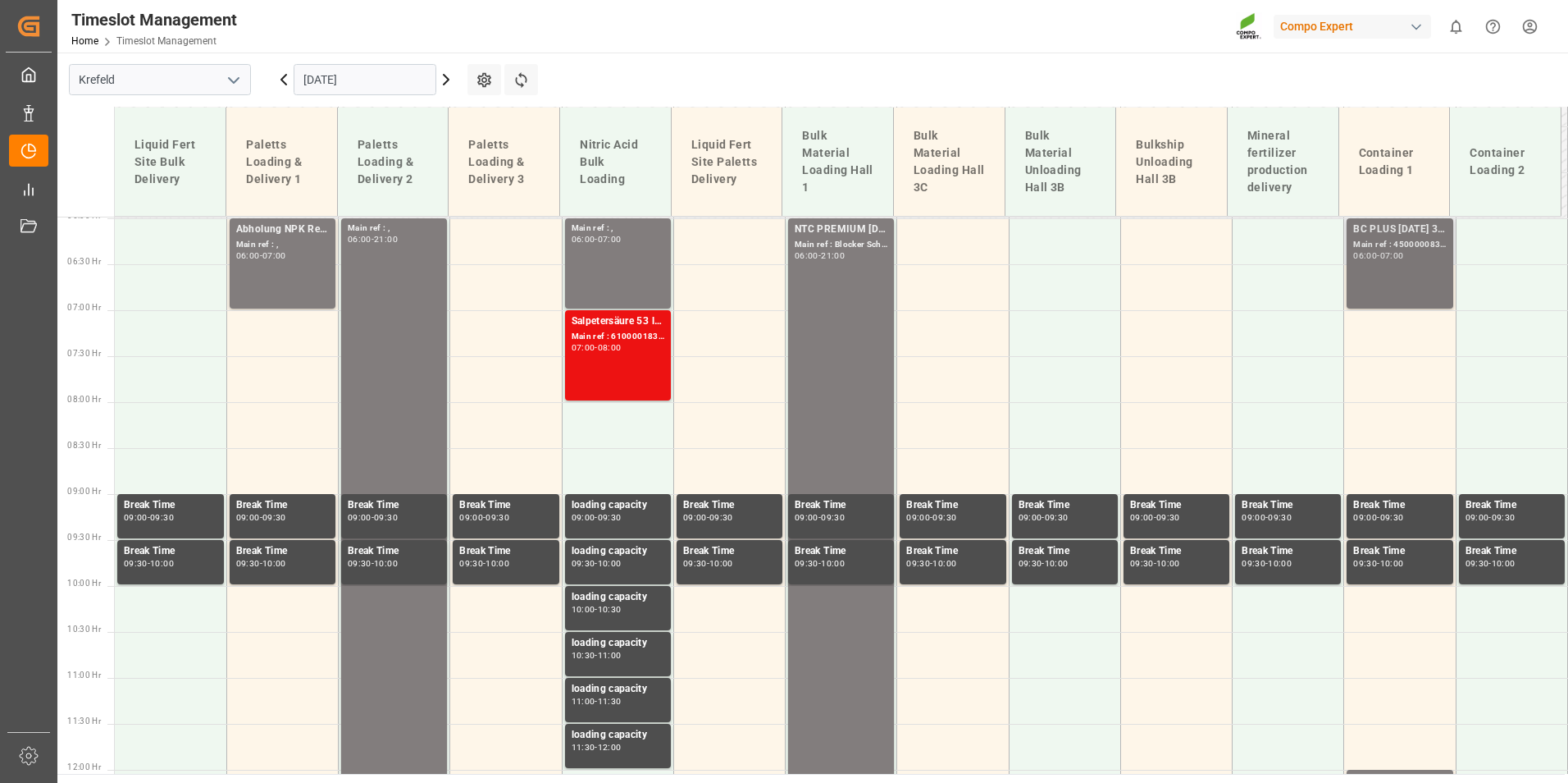
click at [1372, 288] on div "BC PLUS [DATE] 3M 25kg (x42) WW Main ref : 4500000836, 2000000788 06:00 - 07:00" at bounding box center [1399, 264] width 92 height 84
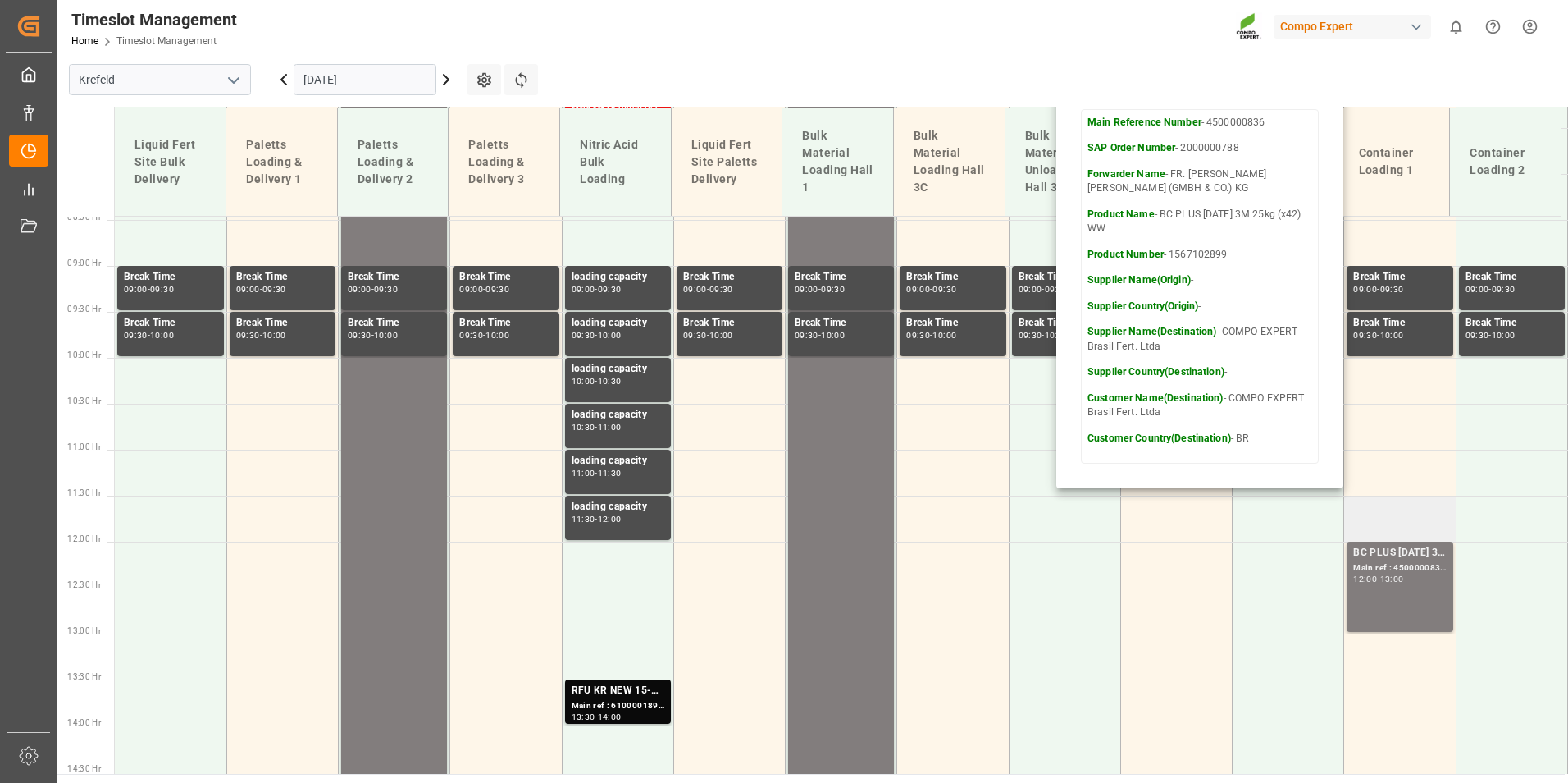
scroll to position [877, 0]
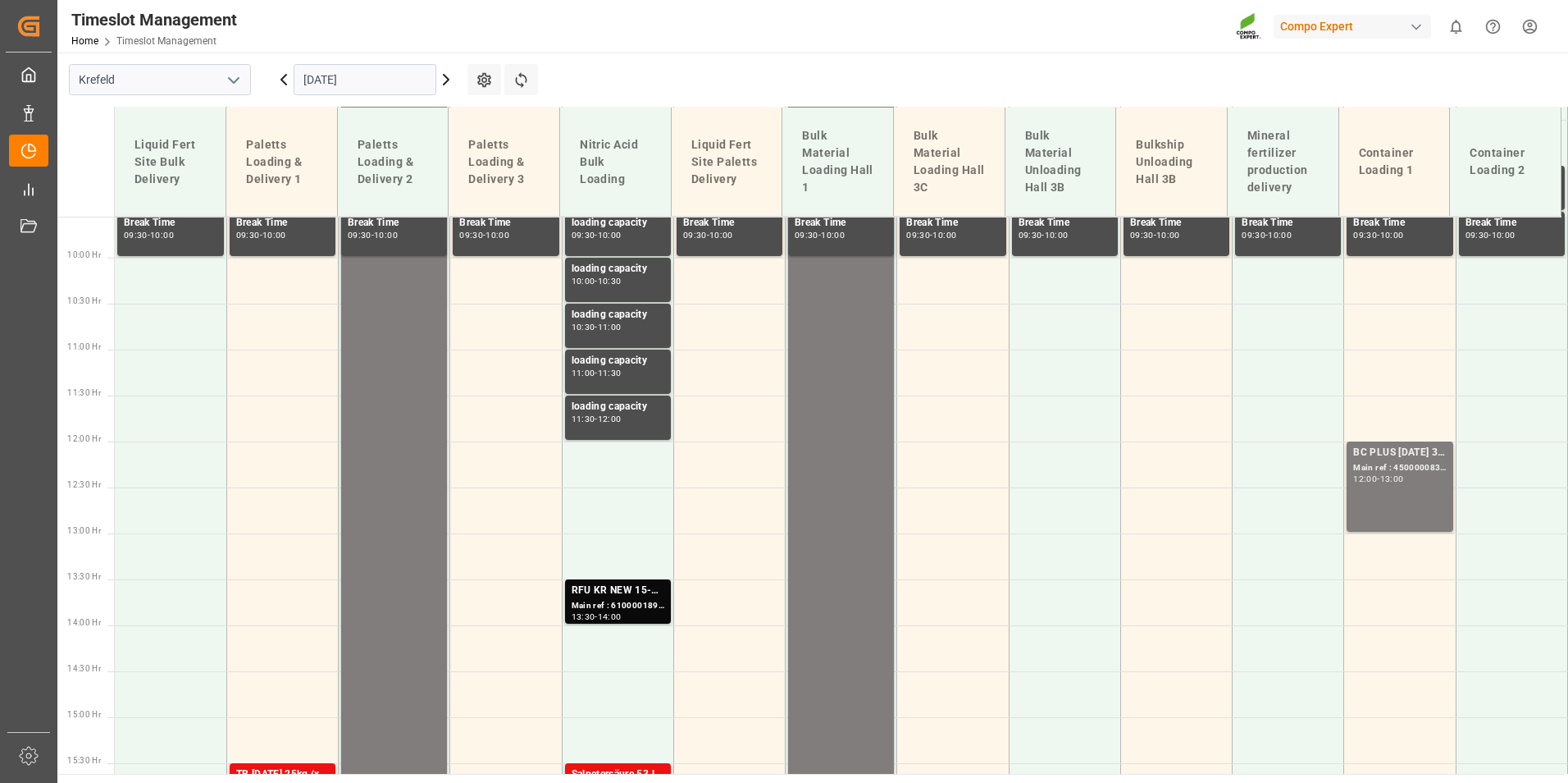
click at [1393, 462] on div "Main ref : 4500000837, 2000000788" at bounding box center [1399, 468] width 92 height 14
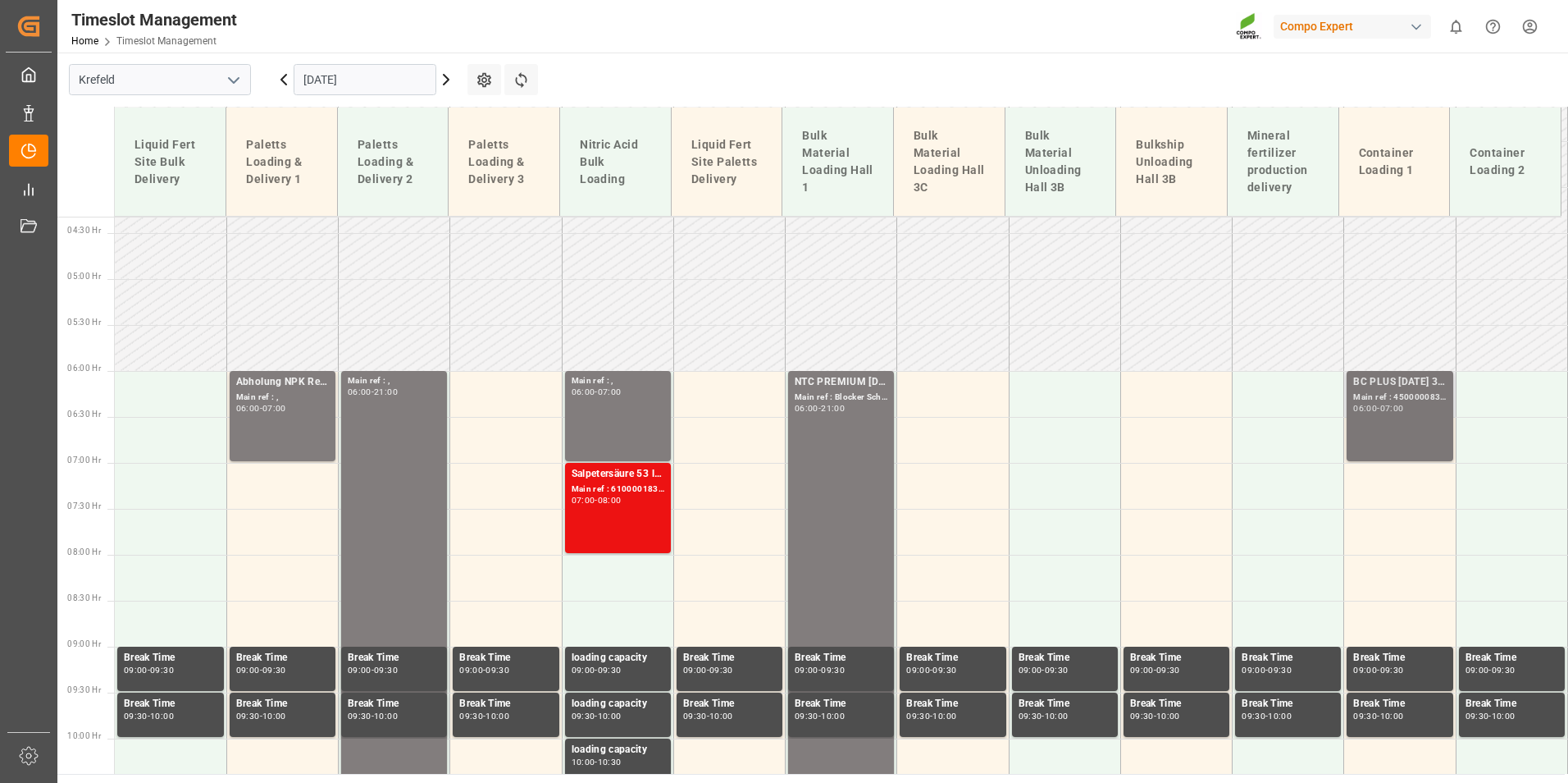
scroll to position [468, 0]
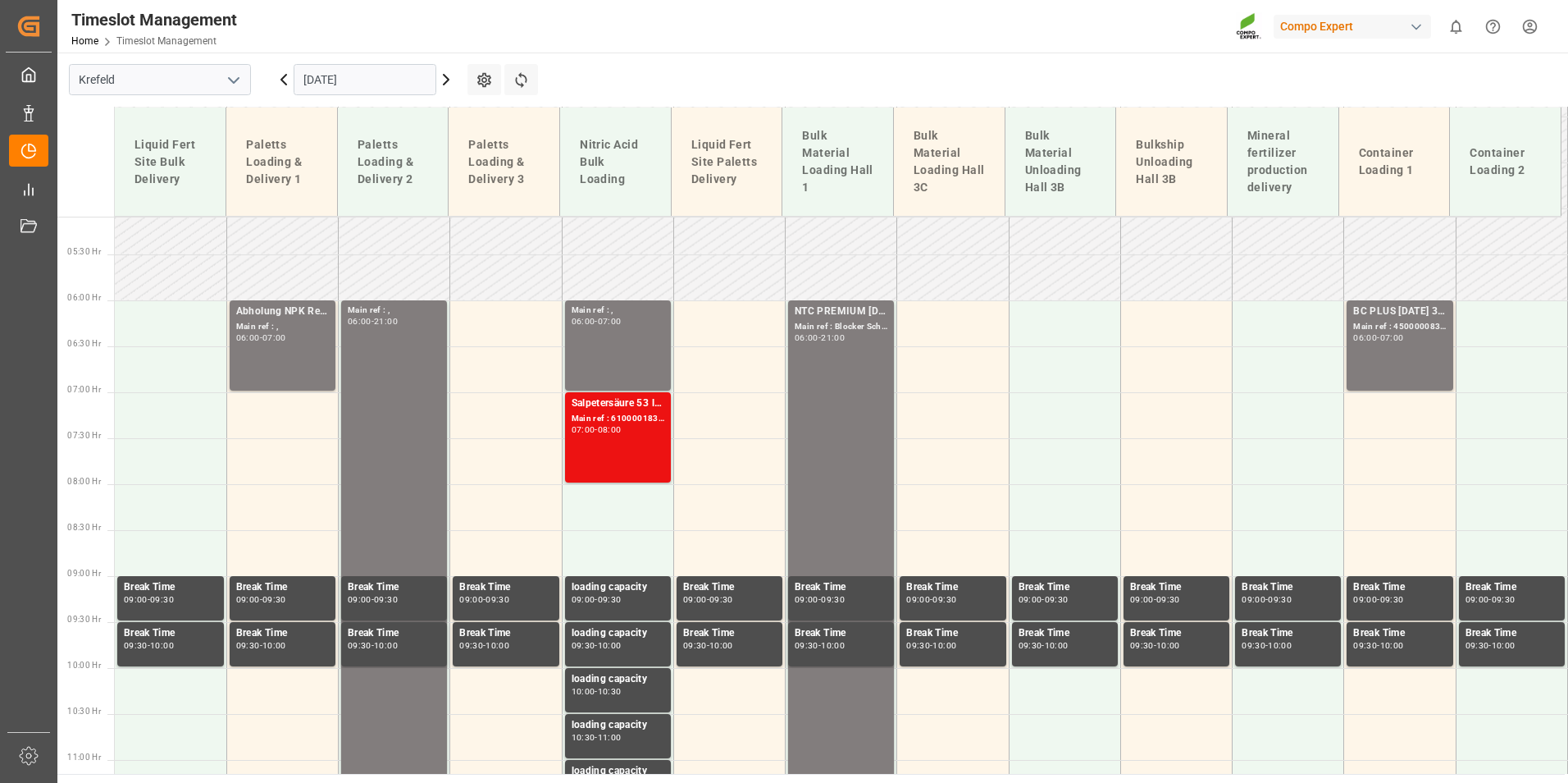
click at [1382, 361] on div "BC PLUS [DATE] 3M 25kg (x42) WW Main ref : 4500000836, 2000000788 06:00 - 07:00" at bounding box center [1399, 346] width 92 height 84
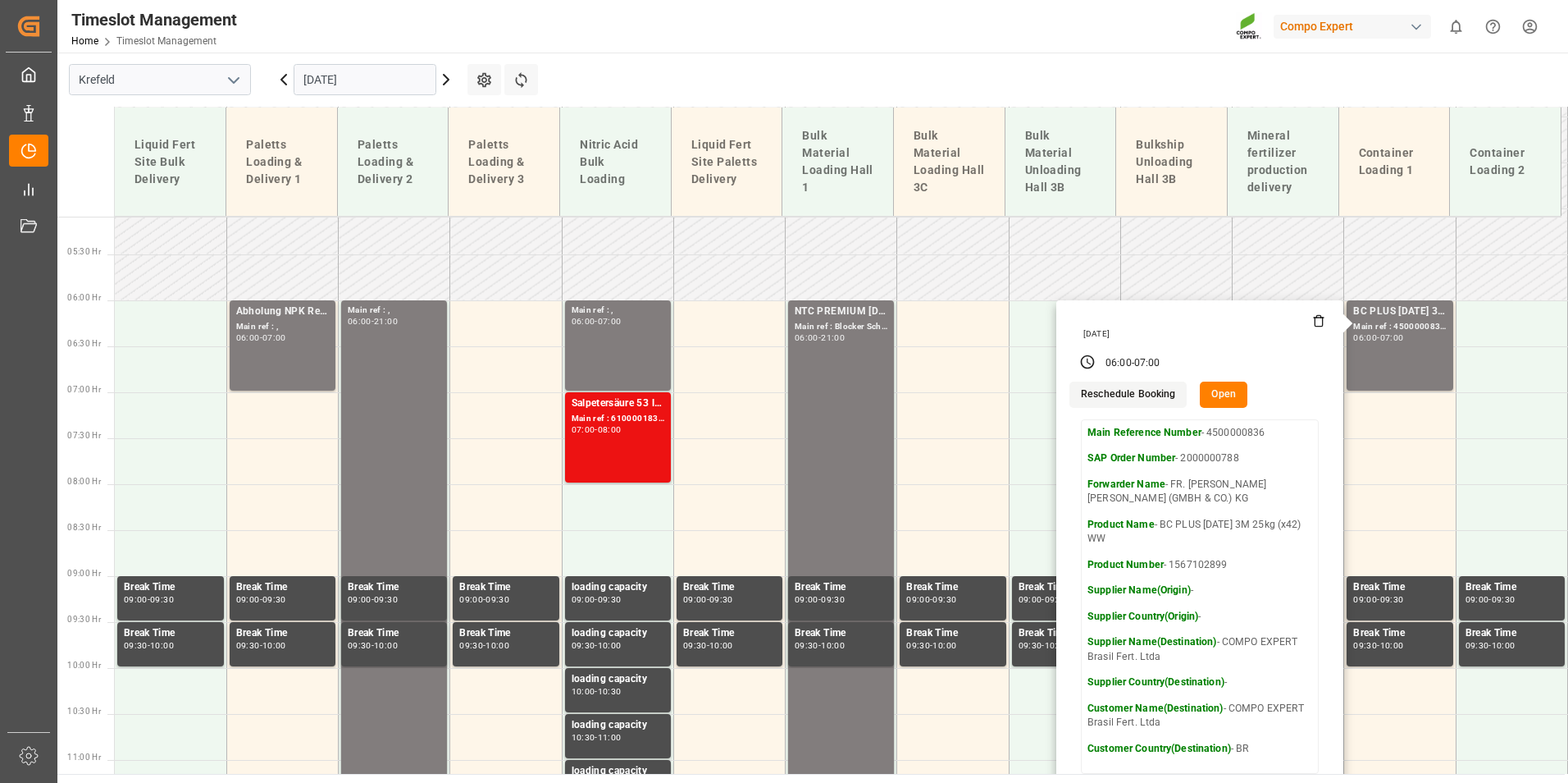
click at [363, 80] on input "[DATE]" at bounding box center [365, 79] width 143 height 31
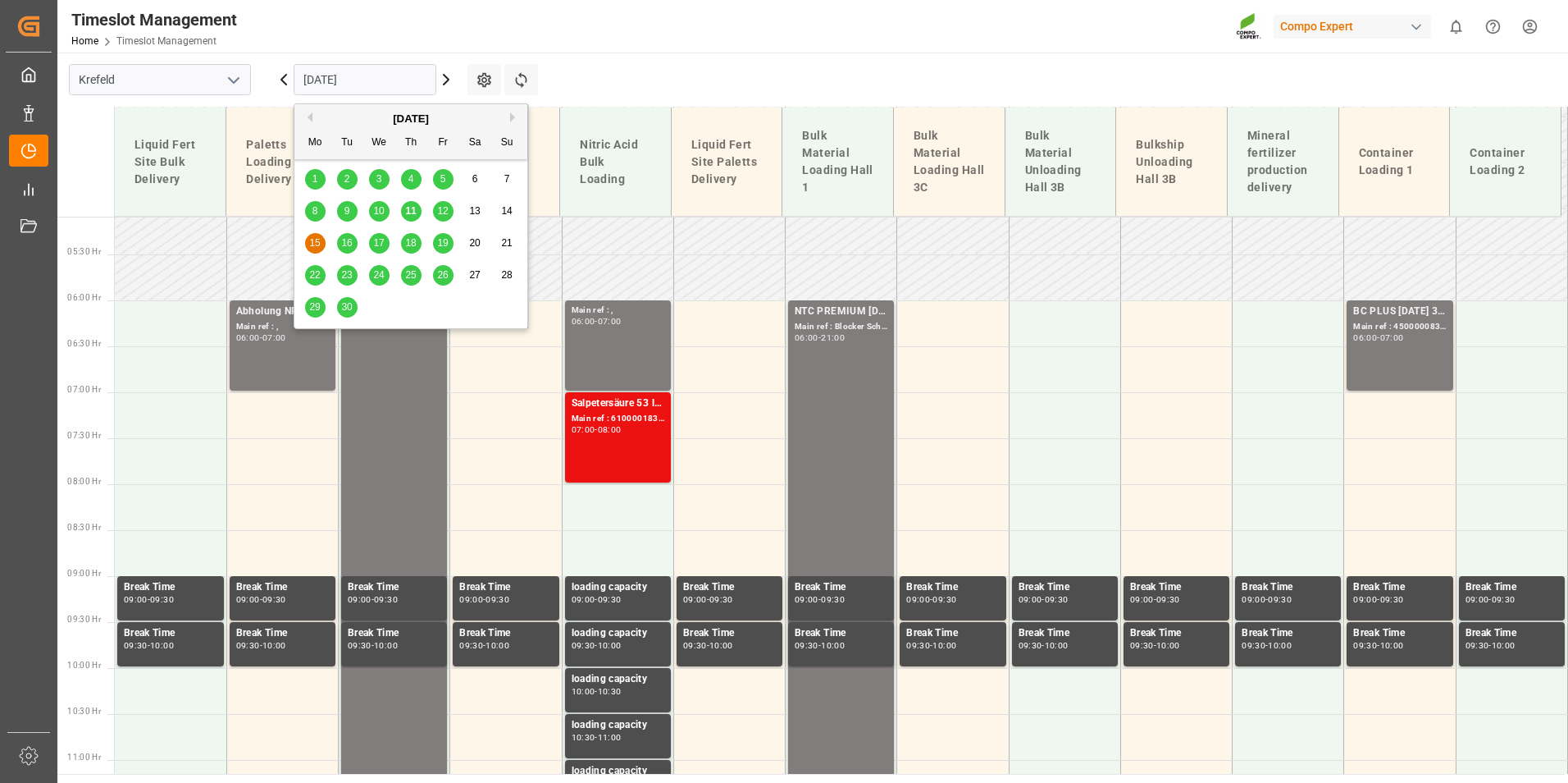
click at [345, 241] on span "16" at bounding box center [346, 243] width 10 height 11
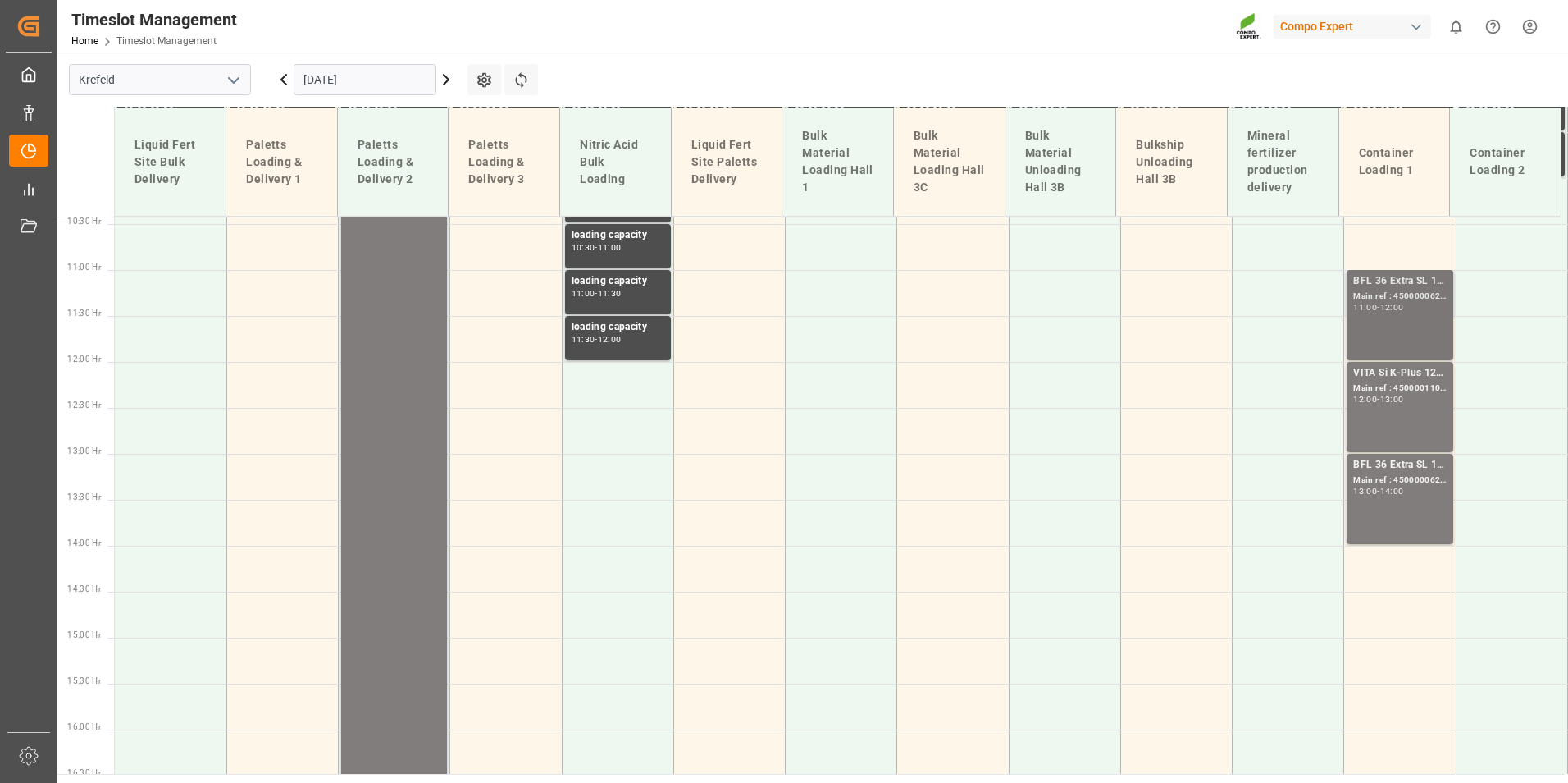
scroll to position [550, 0]
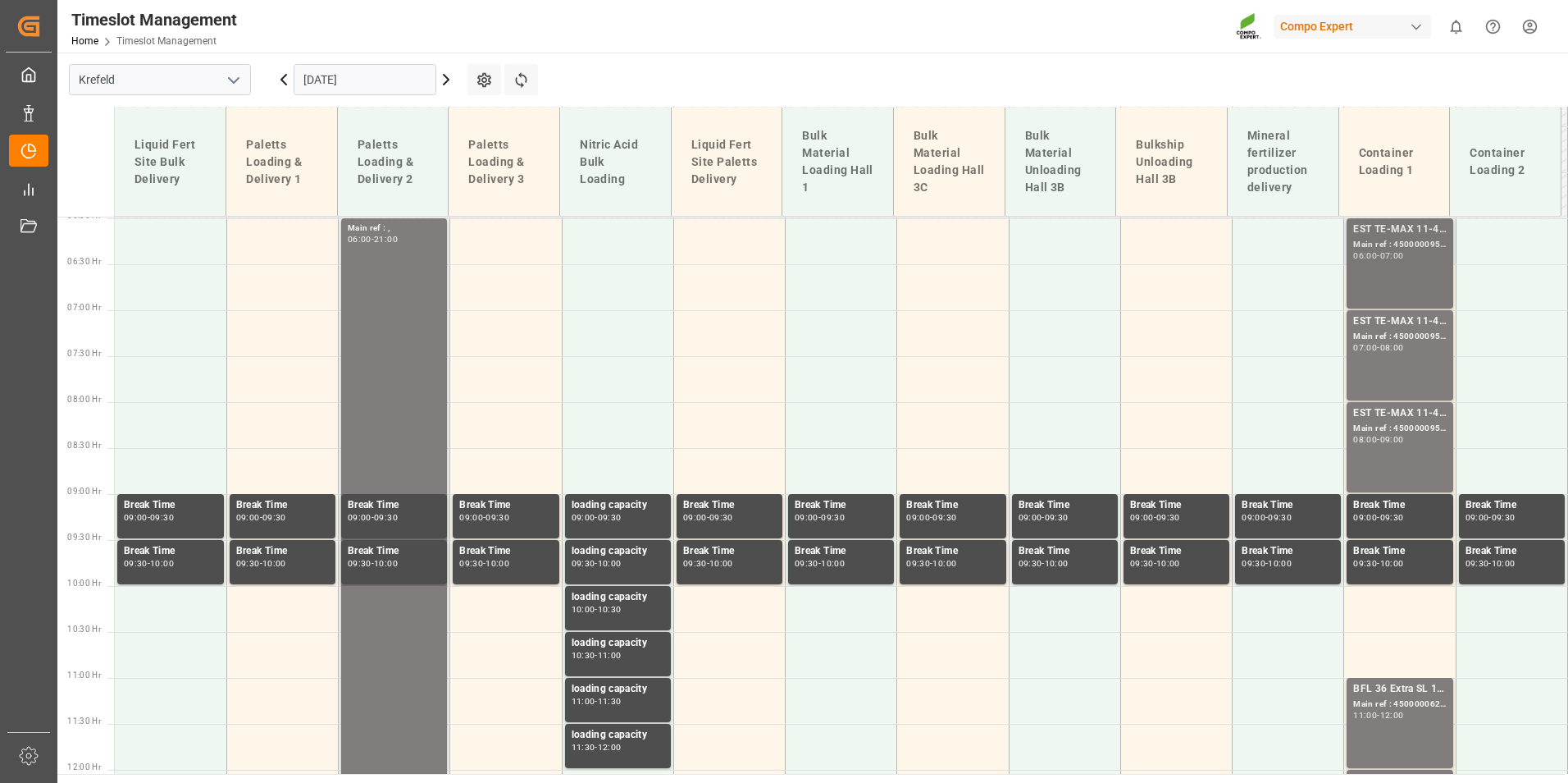
click at [1377, 237] on div "EST TE-MAX 11-48 20kg (x45) ES, PT MTO" at bounding box center [1399, 230] width 92 height 16
click at [1391, 315] on div "EST TE-MAX 11-48 20kg (x45) ES, PT MTO" at bounding box center [1399, 321] width 92 height 16
click at [1409, 414] on div "EST TE-MAX 11-48 20kg (x45) ES, PT MTO" at bounding box center [1399, 412] width 92 height 16
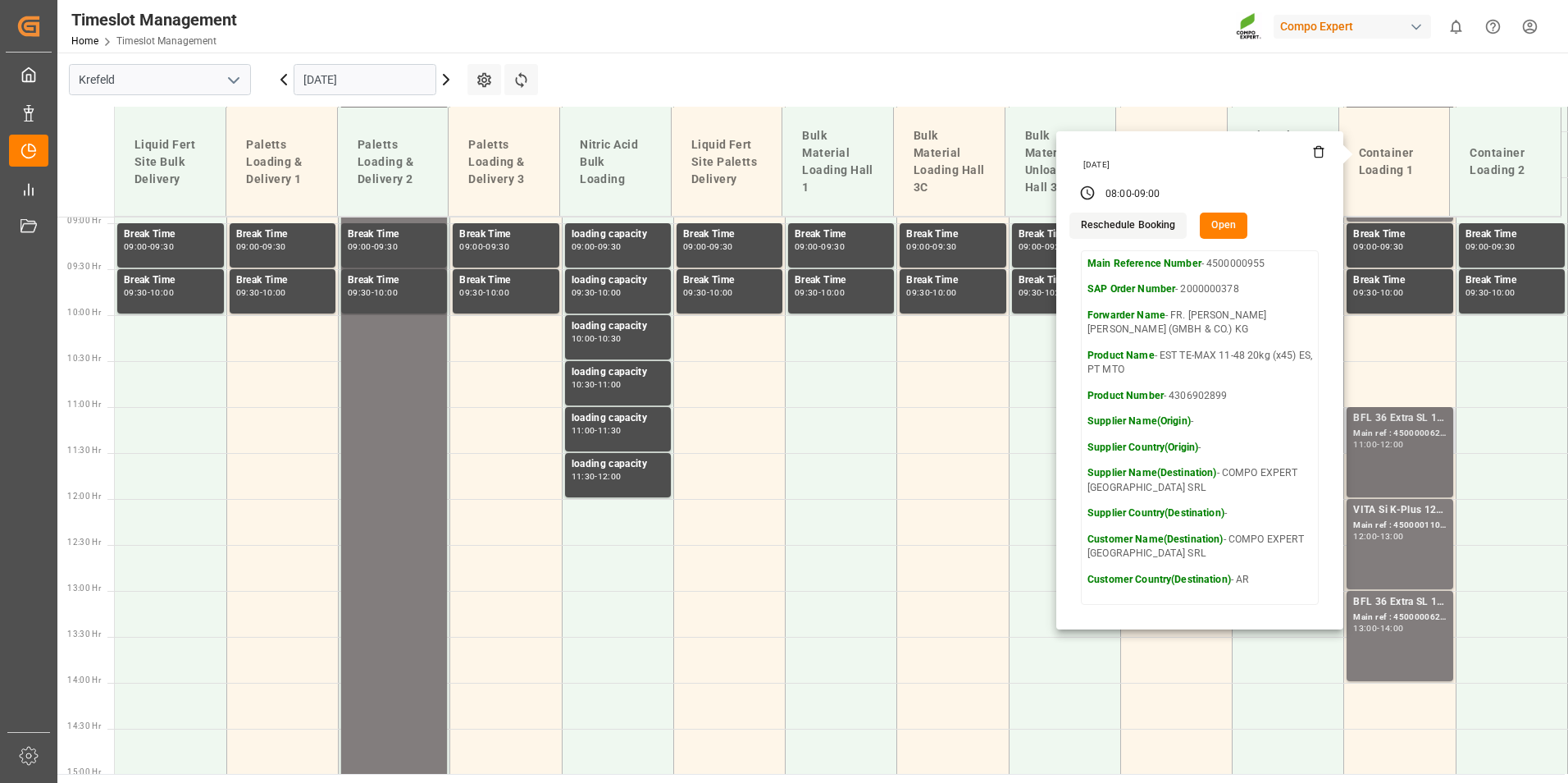
scroll to position [877, 0]
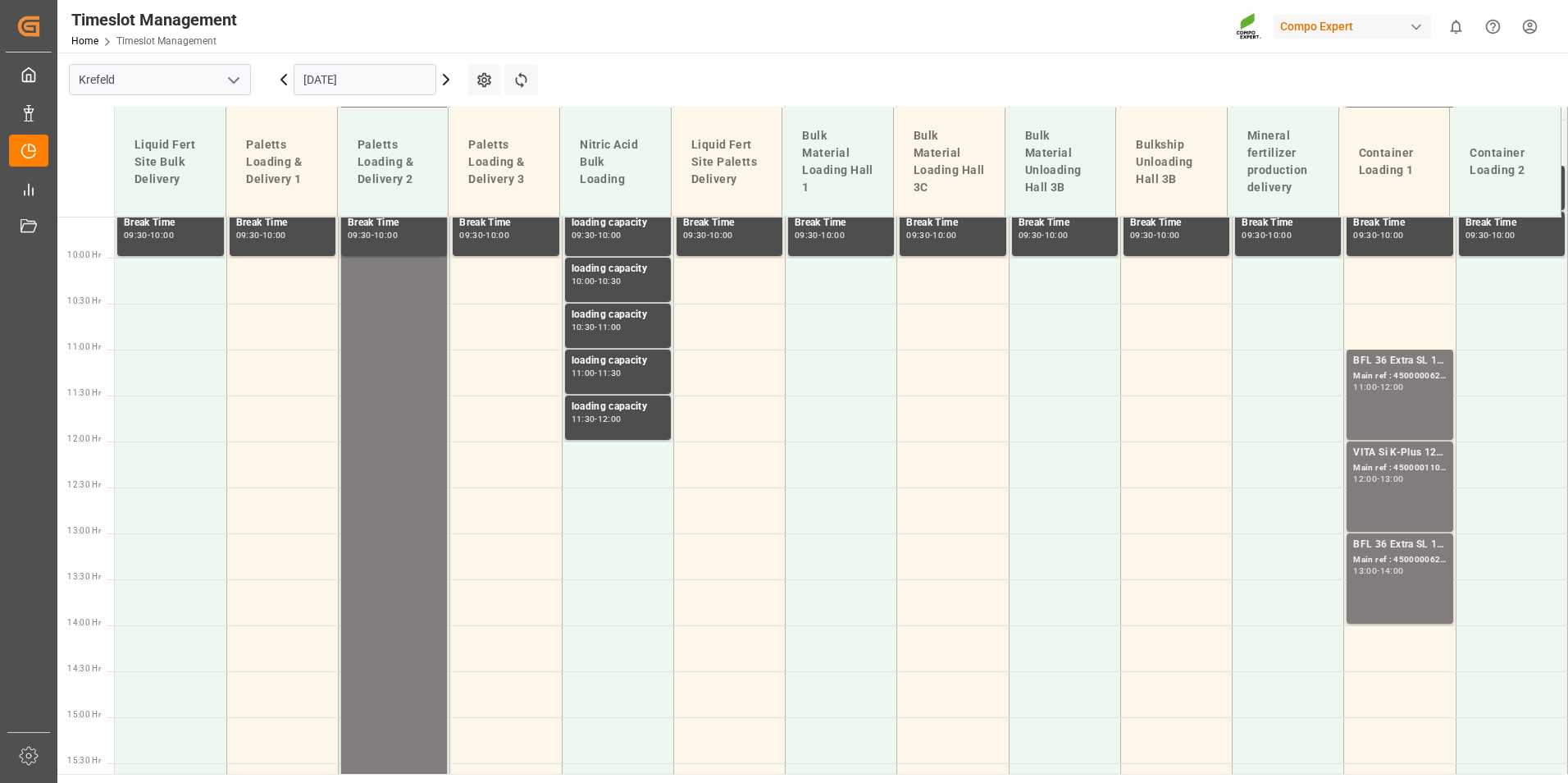
click at [1416, 398] on div "BFL 36 Extra SL 1000L IBC Main ref : 4500000627, 2000000544 11:00 - 12:00" at bounding box center [1399, 394] width 92 height 84
click at [1414, 472] on div "Main ref : 4500001104, 2000000358" at bounding box center [1399, 468] width 92 height 14
click at [1388, 564] on div "Main ref : 4500000627, 2000000544" at bounding box center [1399, 559] width 92 height 14
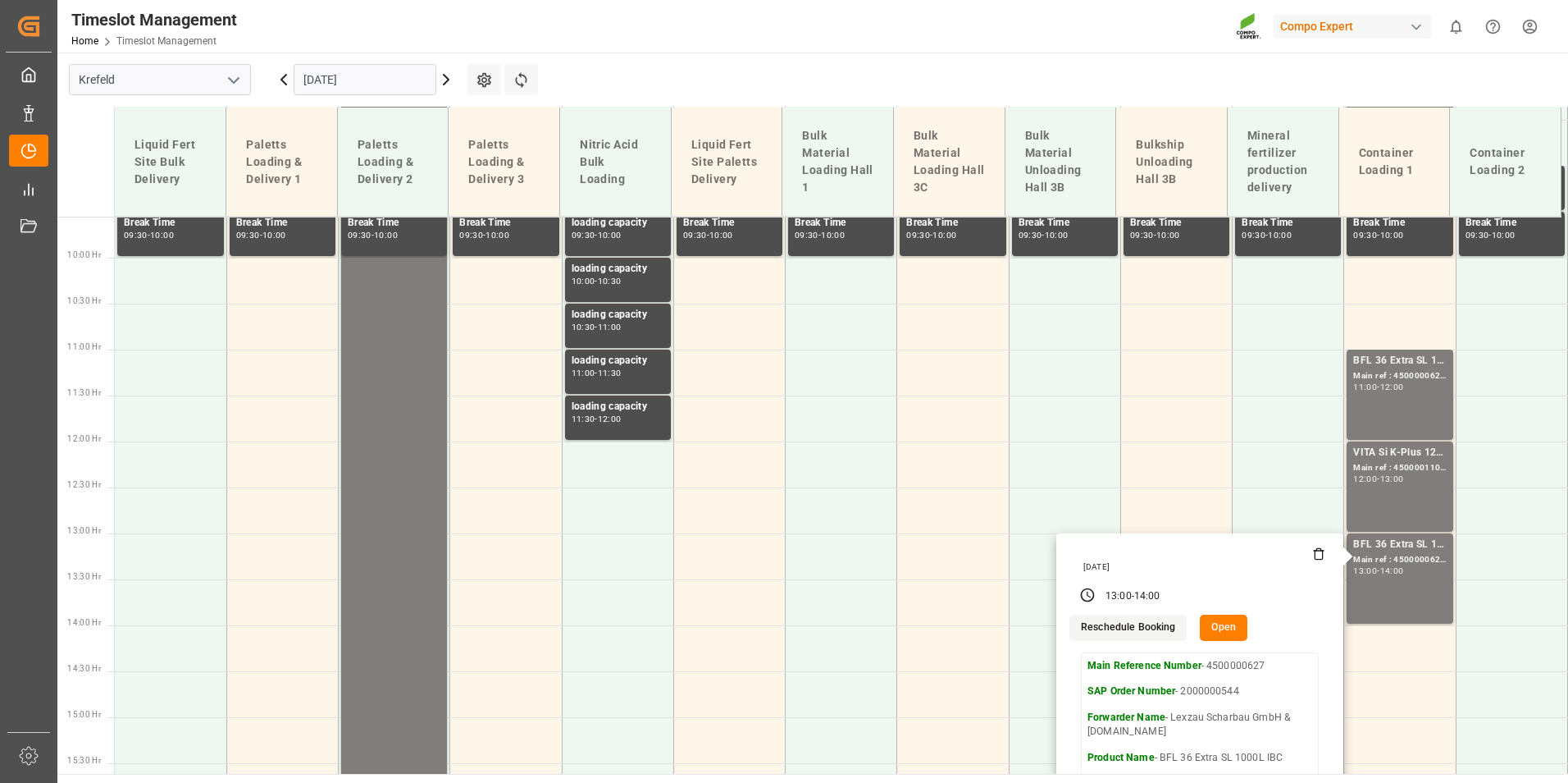
click at [352, 82] on input "[DATE]" at bounding box center [365, 79] width 143 height 31
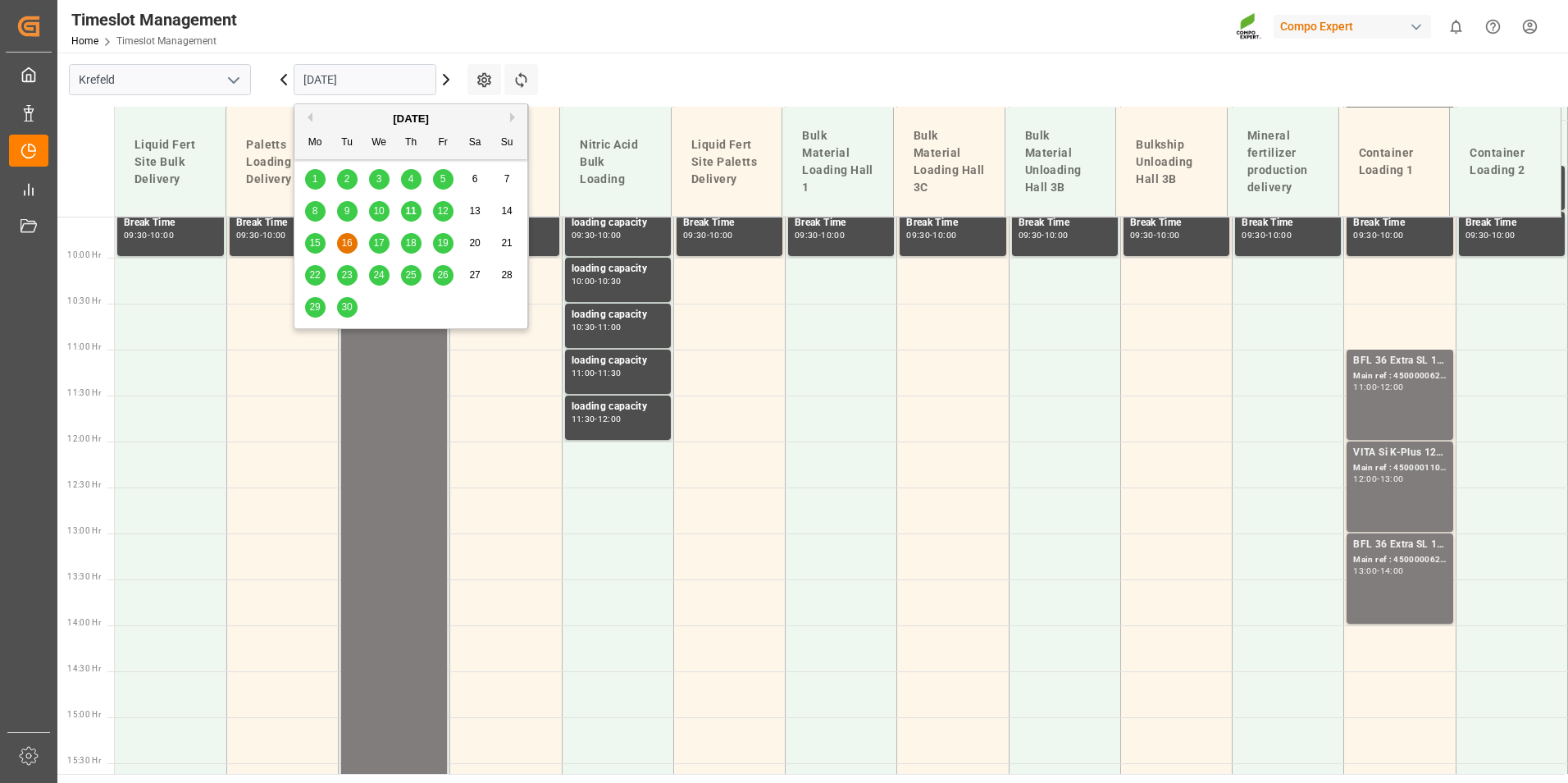
click at [382, 238] on span "17" at bounding box center [378, 243] width 10 height 11
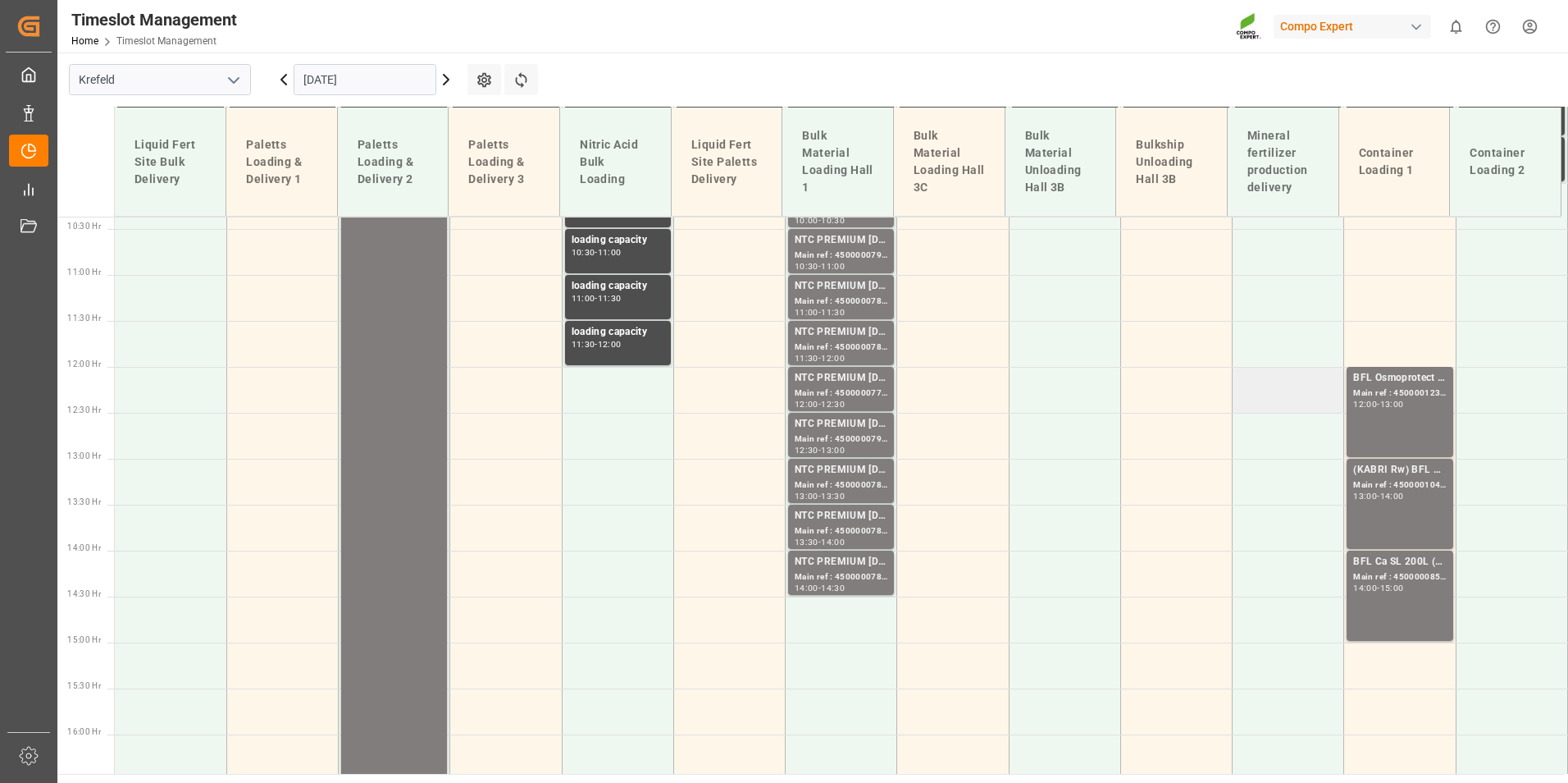
scroll to position [960, 0]
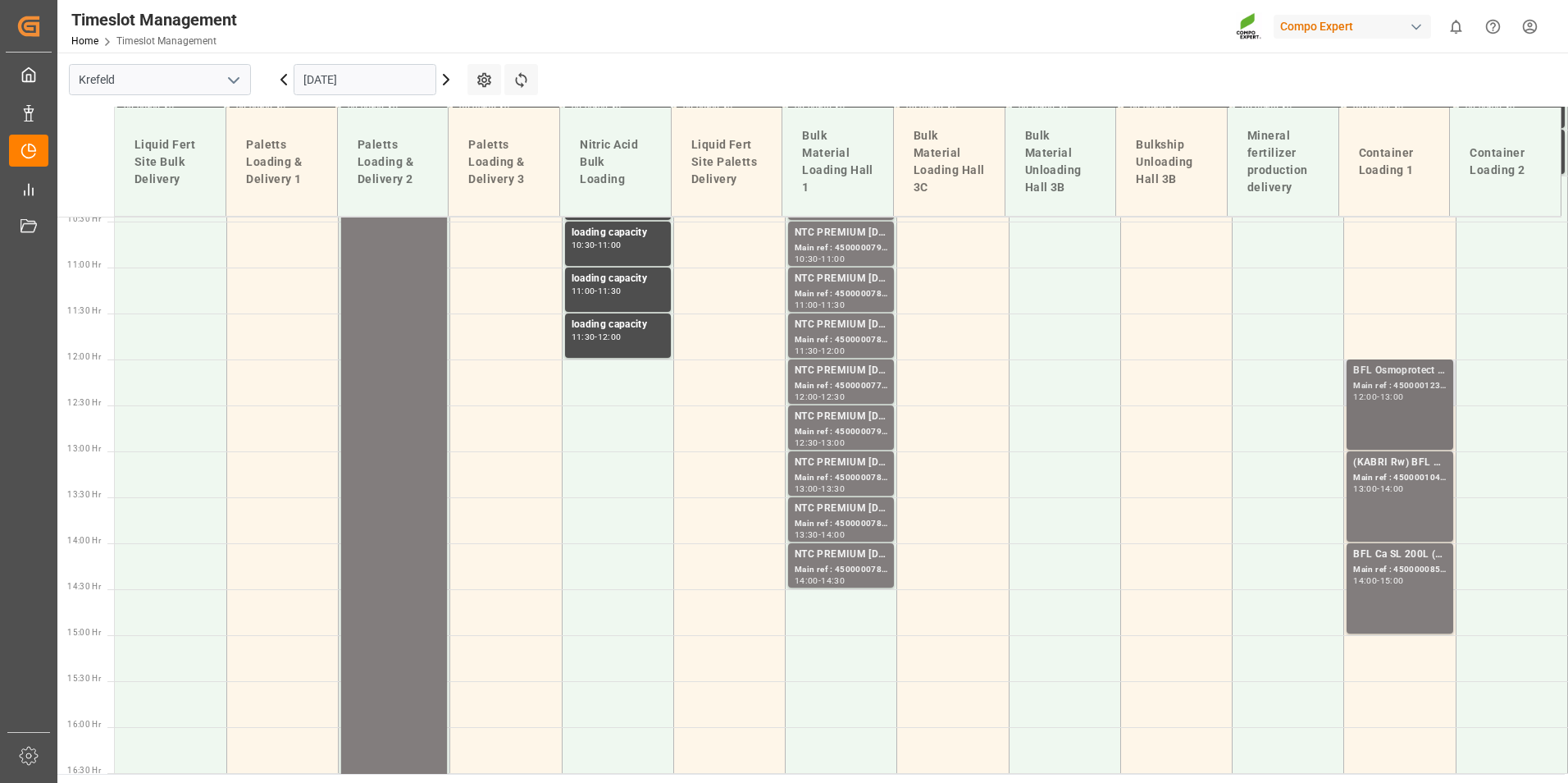
click at [1377, 393] on div "-" at bounding box center [1378, 396] width 3 height 8
click at [1371, 482] on div "Main ref : 4500001041, 2000000776" at bounding box center [1399, 477] width 92 height 14
click at [1378, 561] on div "BFL Ca SL 200L (x4) CL,ES,LAT MTO;VITA RZ O 1000L IBC MTO" at bounding box center [1399, 554] width 92 height 16
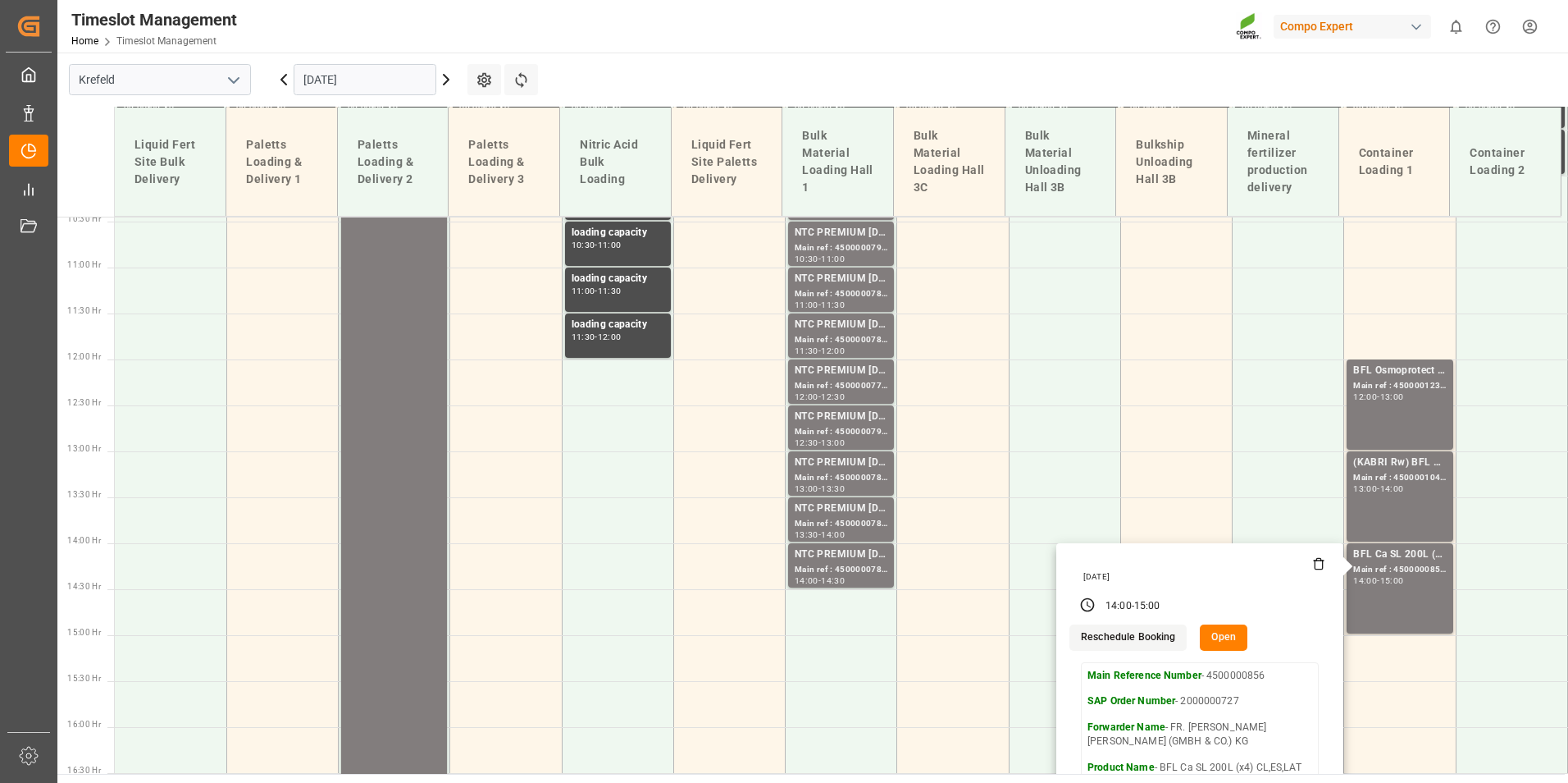
click at [388, 82] on input "[DATE]" at bounding box center [365, 79] width 143 height 31
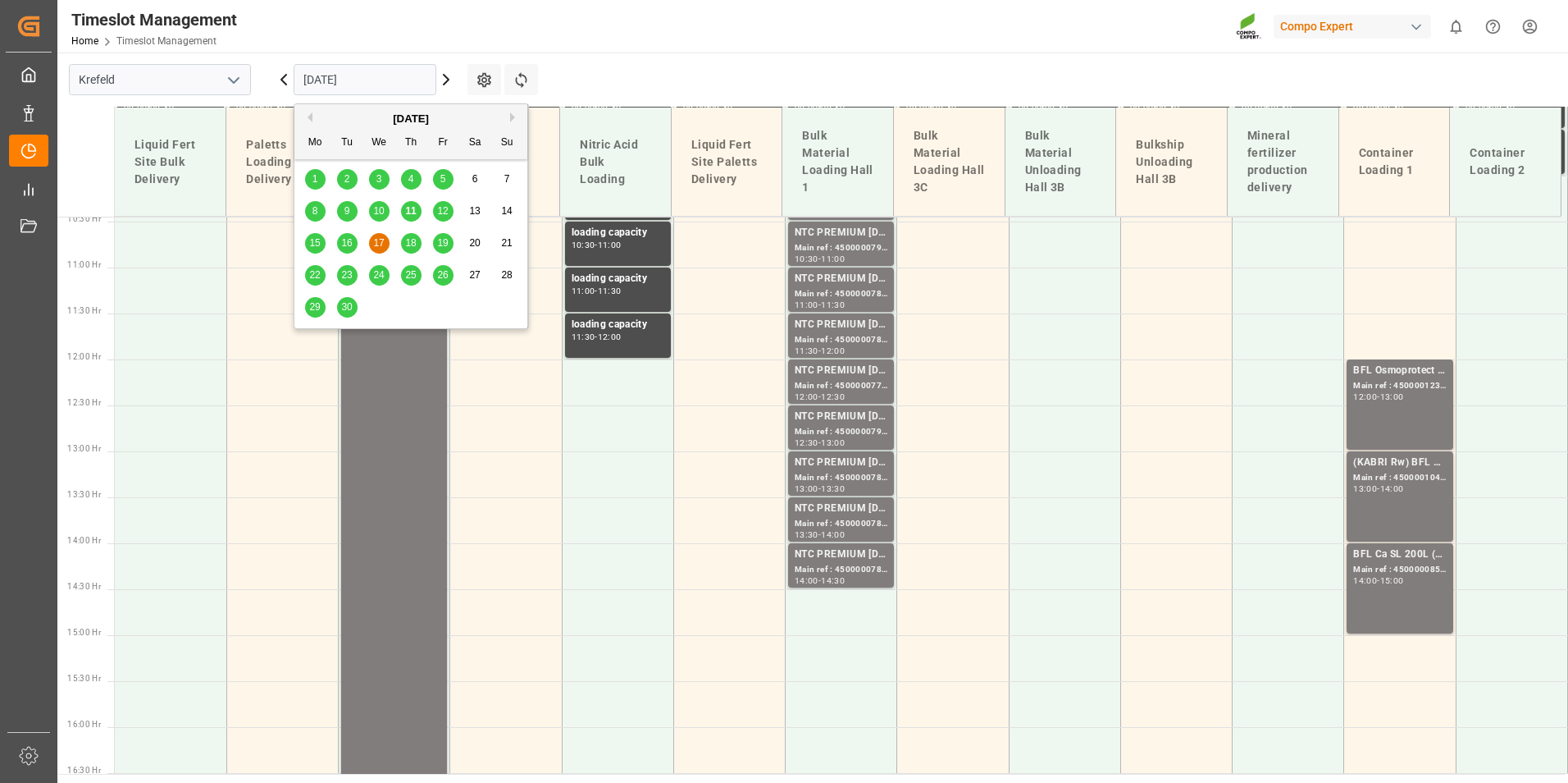
click at [412, 242] on span "18" at bounding box center [410, 243] width 10 height 11
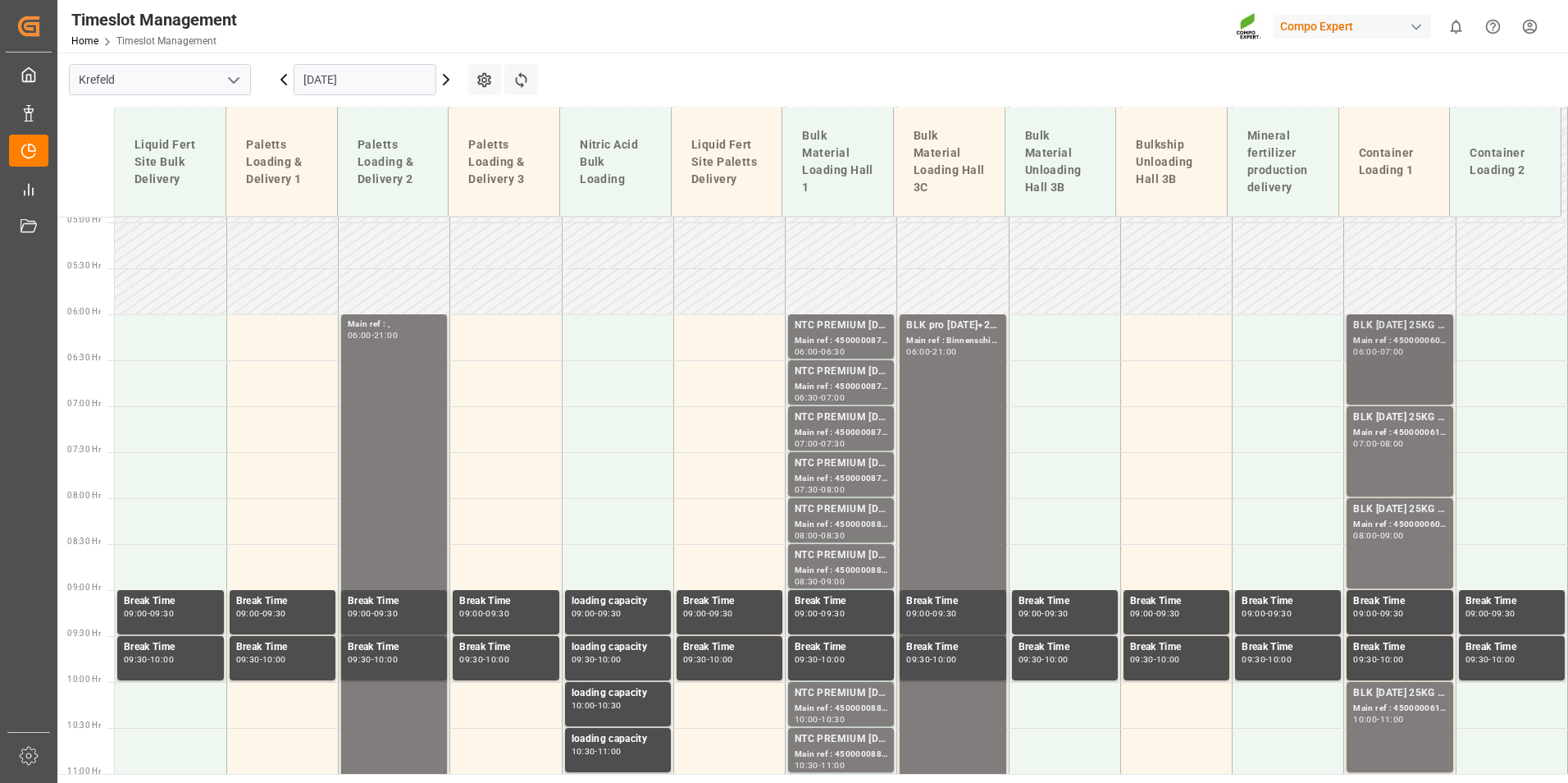
scroll to position [378, 0]
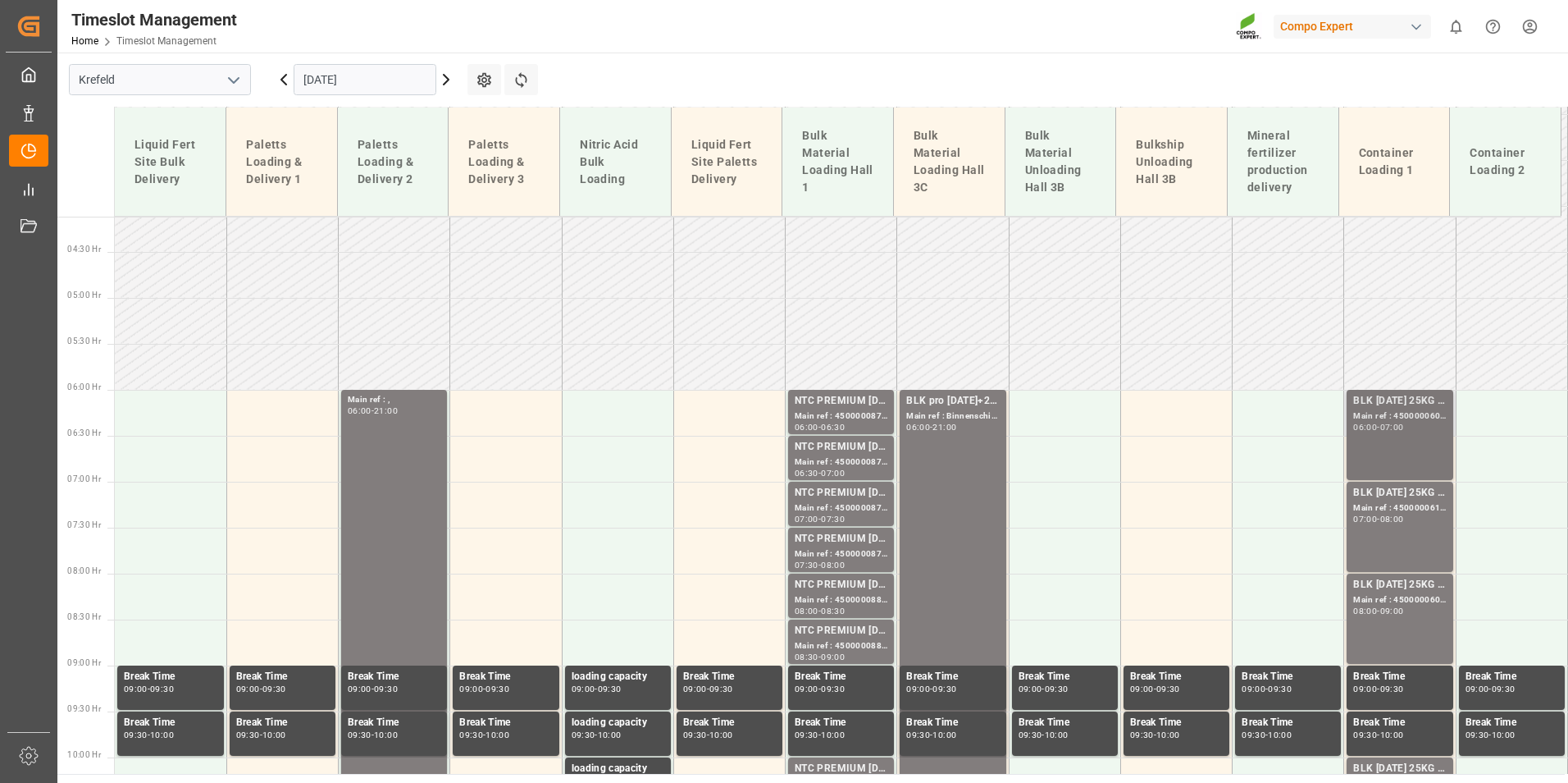
click at [1403, 425] on div "07:00" at bounding box center [1392, 427] width 24 height 8
click at [1412, 498] on div "BLK [DATE] 25KG (x42) INT MTO" at bounding box center [1399, 492] width 92 height 16
click at [1411, 606] on div "Main ref : 4500000607, 2000000557" at bounding box center [1399, 600] width 92 height 14
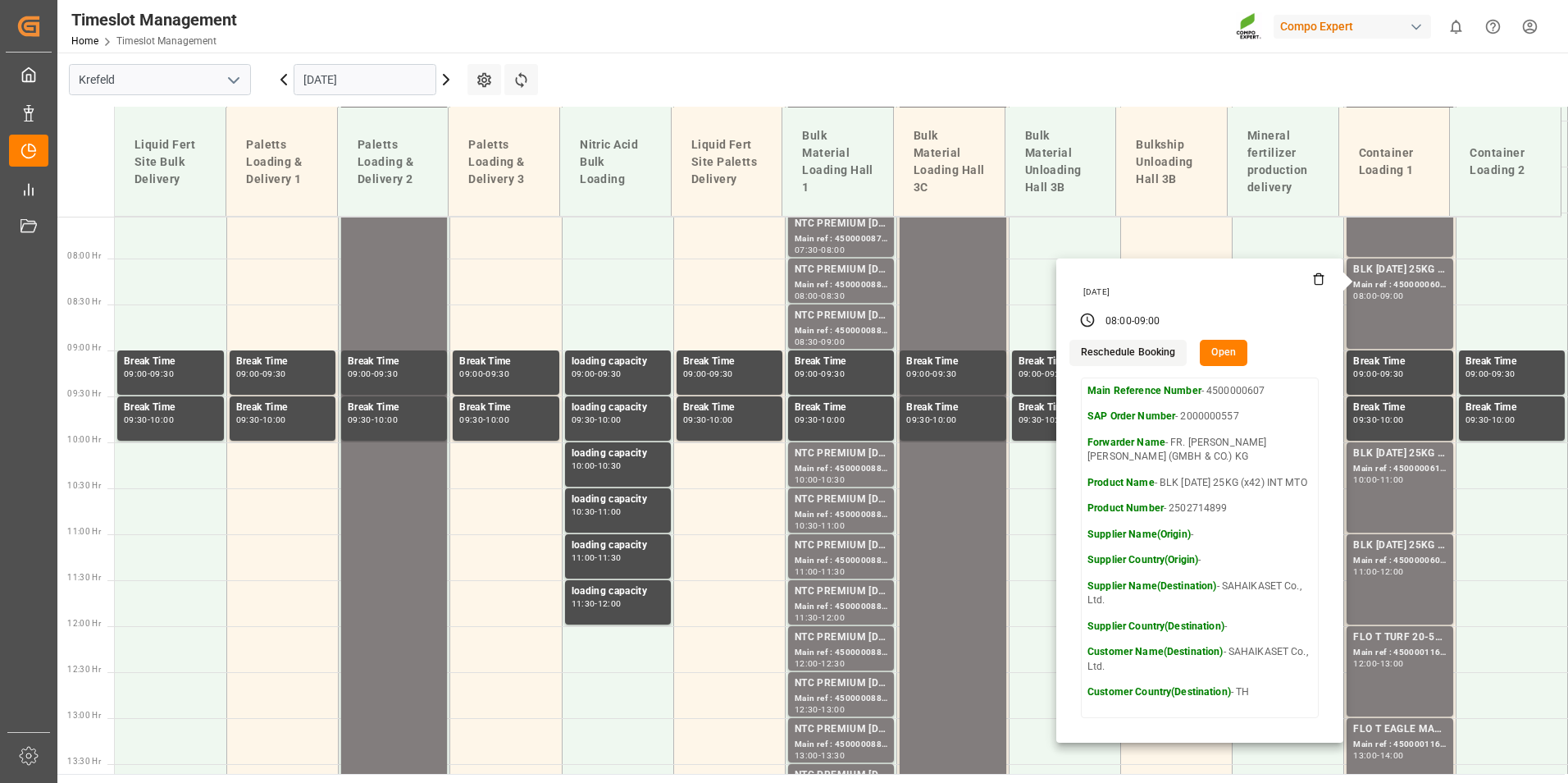
scroll to position [706, 0]
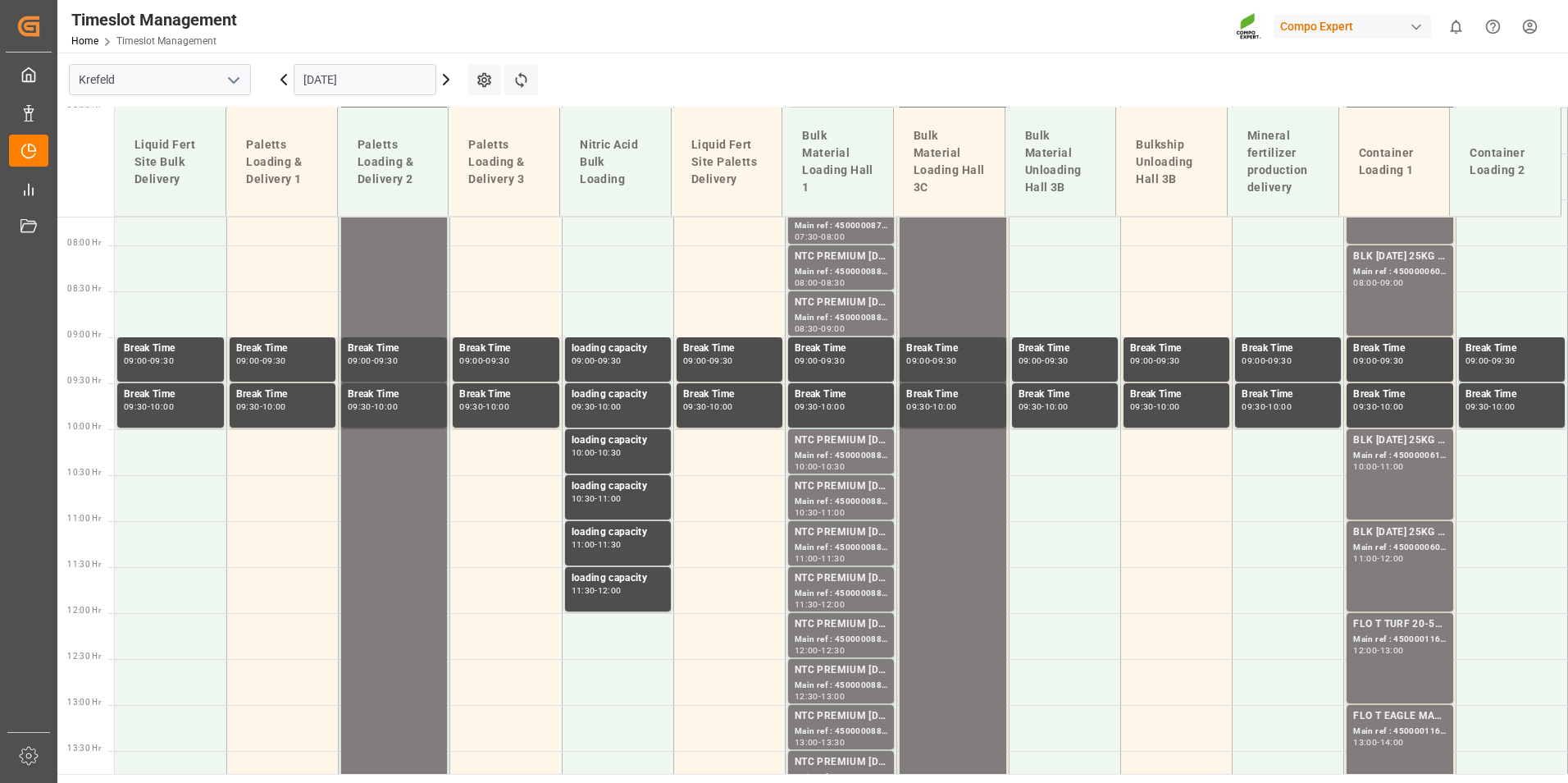
click at [1411, 476] on div "BLK [DATE] 25KG (x42) INT MTO Main ref : 4500000610, 2000000557 10:00 - 11:00" at bounding box center [1399, 474] width 92 height 84
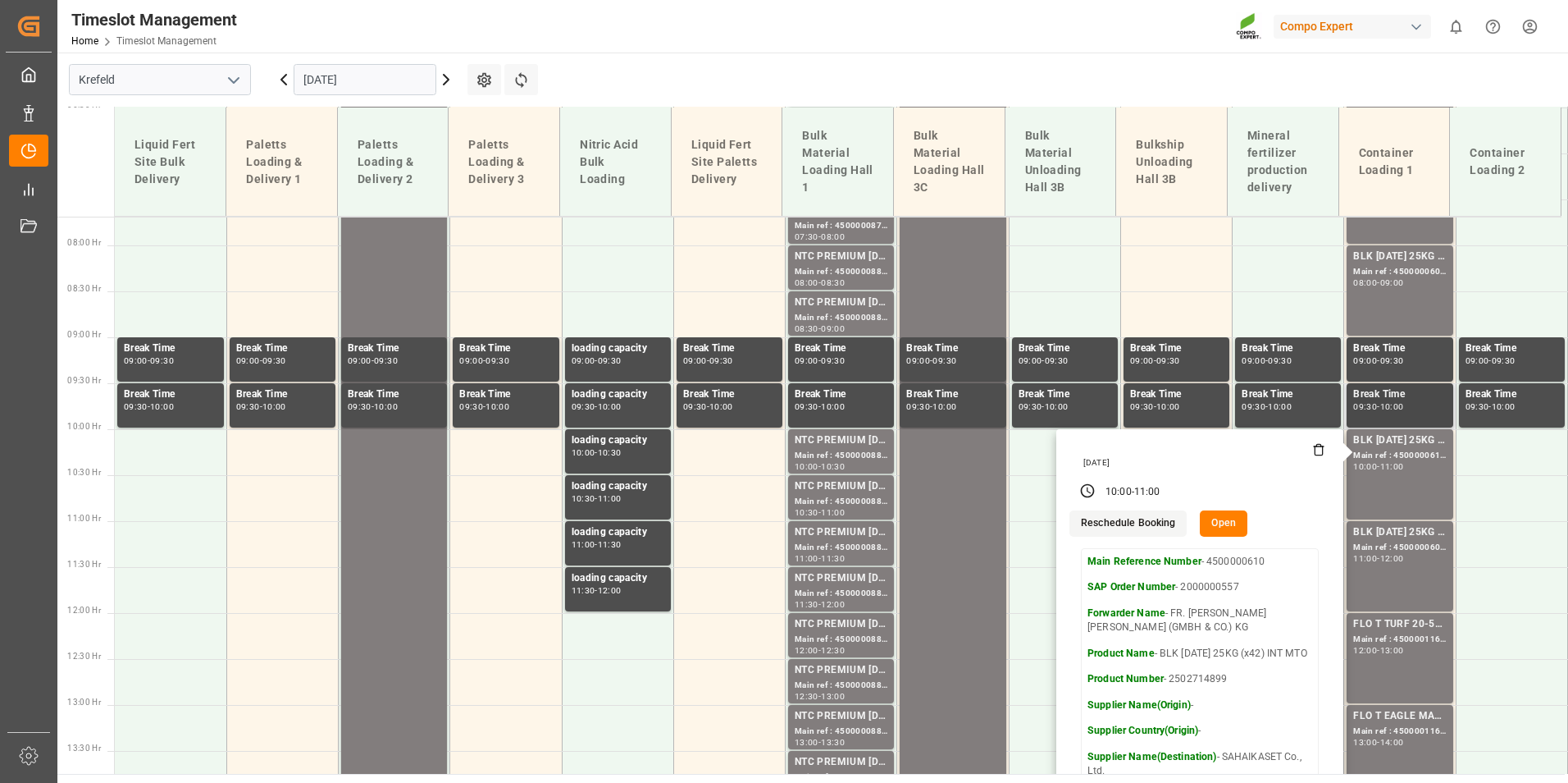
scroll to position [789, 0]
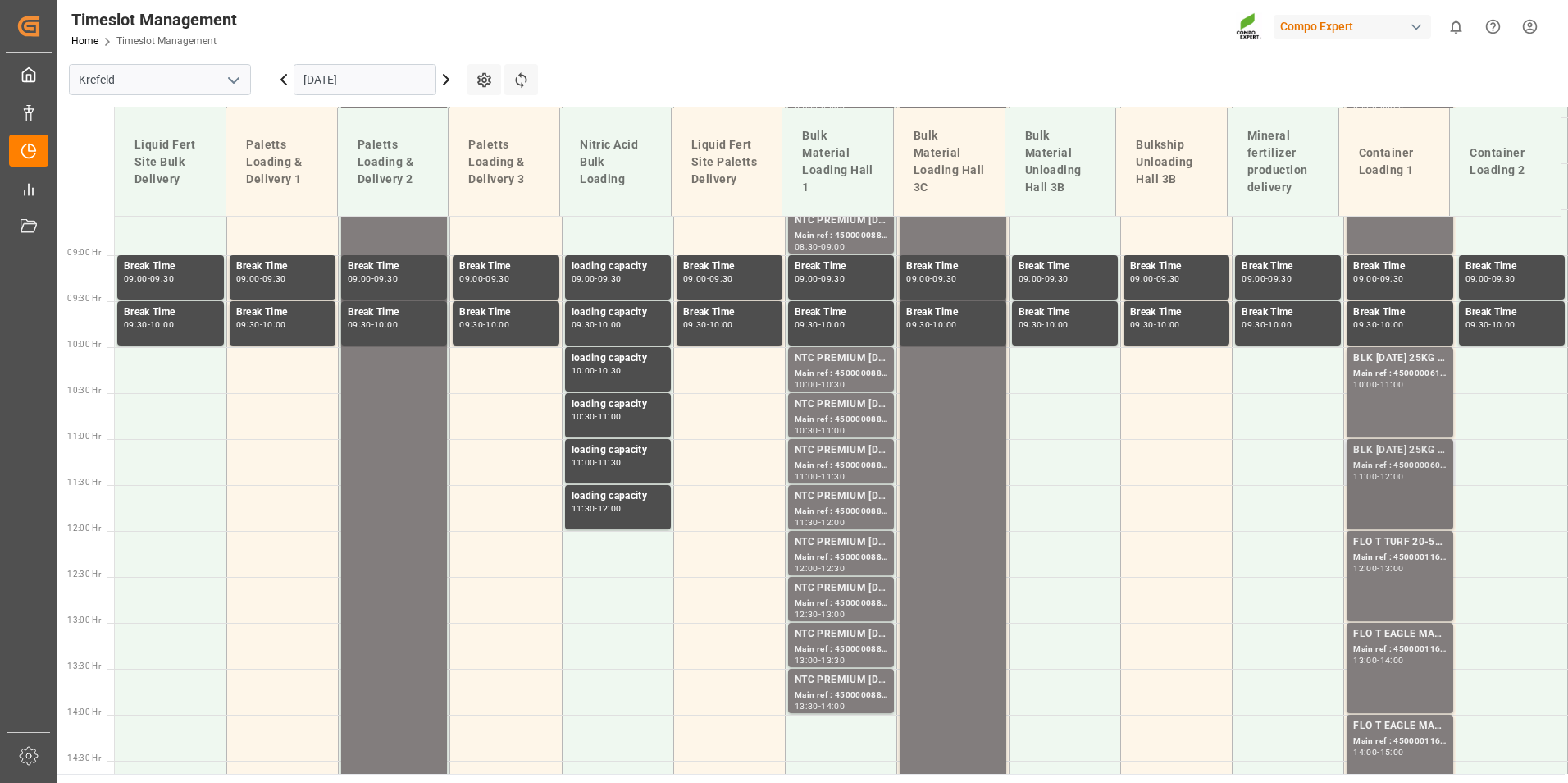
drag, startPoint x: 1404, startPoint y: 502, endPoint x: 1401, endPoint y: 483, distance: 19.2
click at [1401, 483] on div "BLK [DATE] 25KG (x42) INT MTO Main ref : 4500000609, 2000000557 11:00 - 12:00" at bounding box center [1399, 484] width 92 height 84
click at [1391, 381] on div "11:00" at bounding box center [1392, 385] width 24 height 8
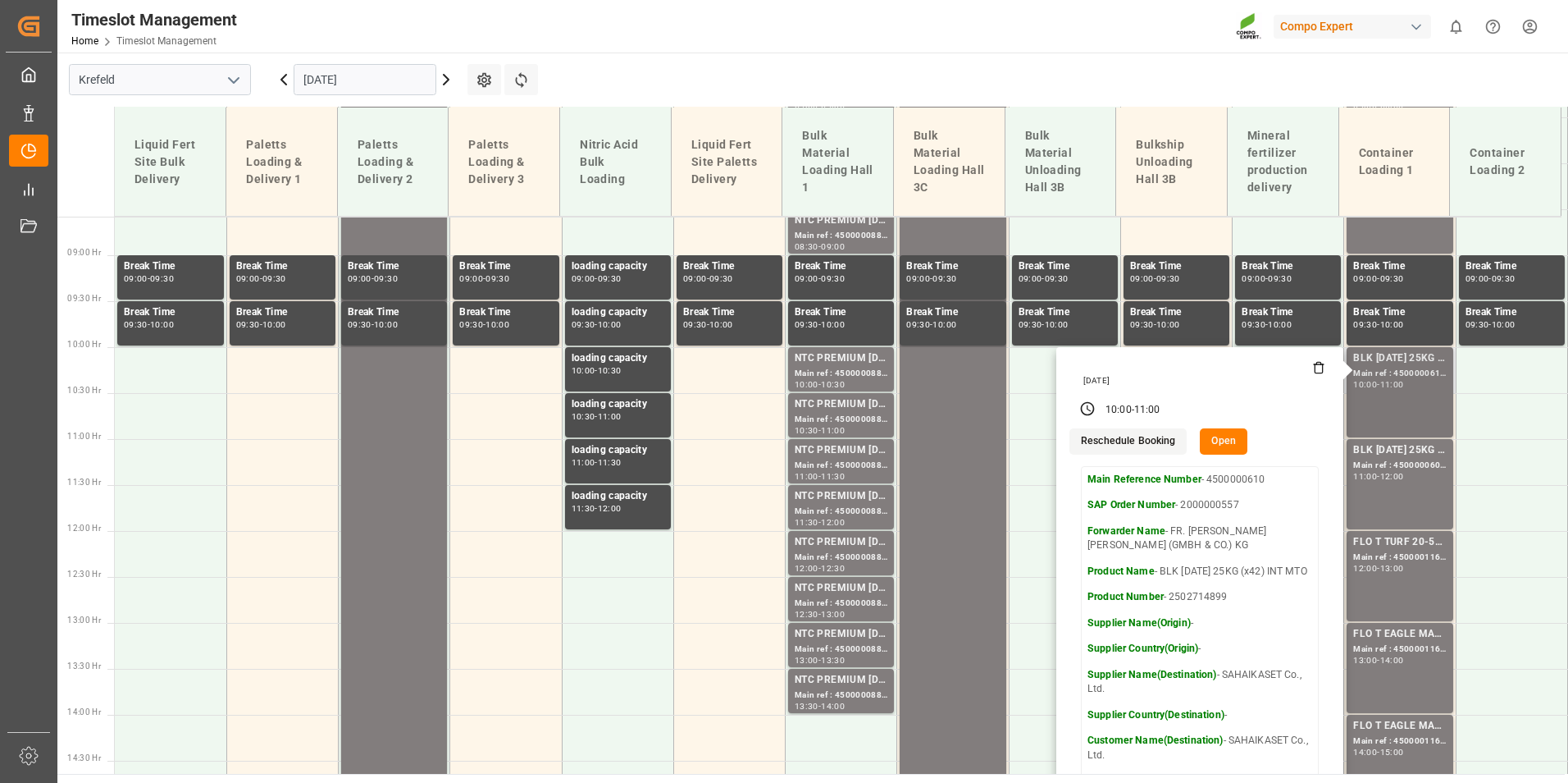
scroll to position [706, 0]
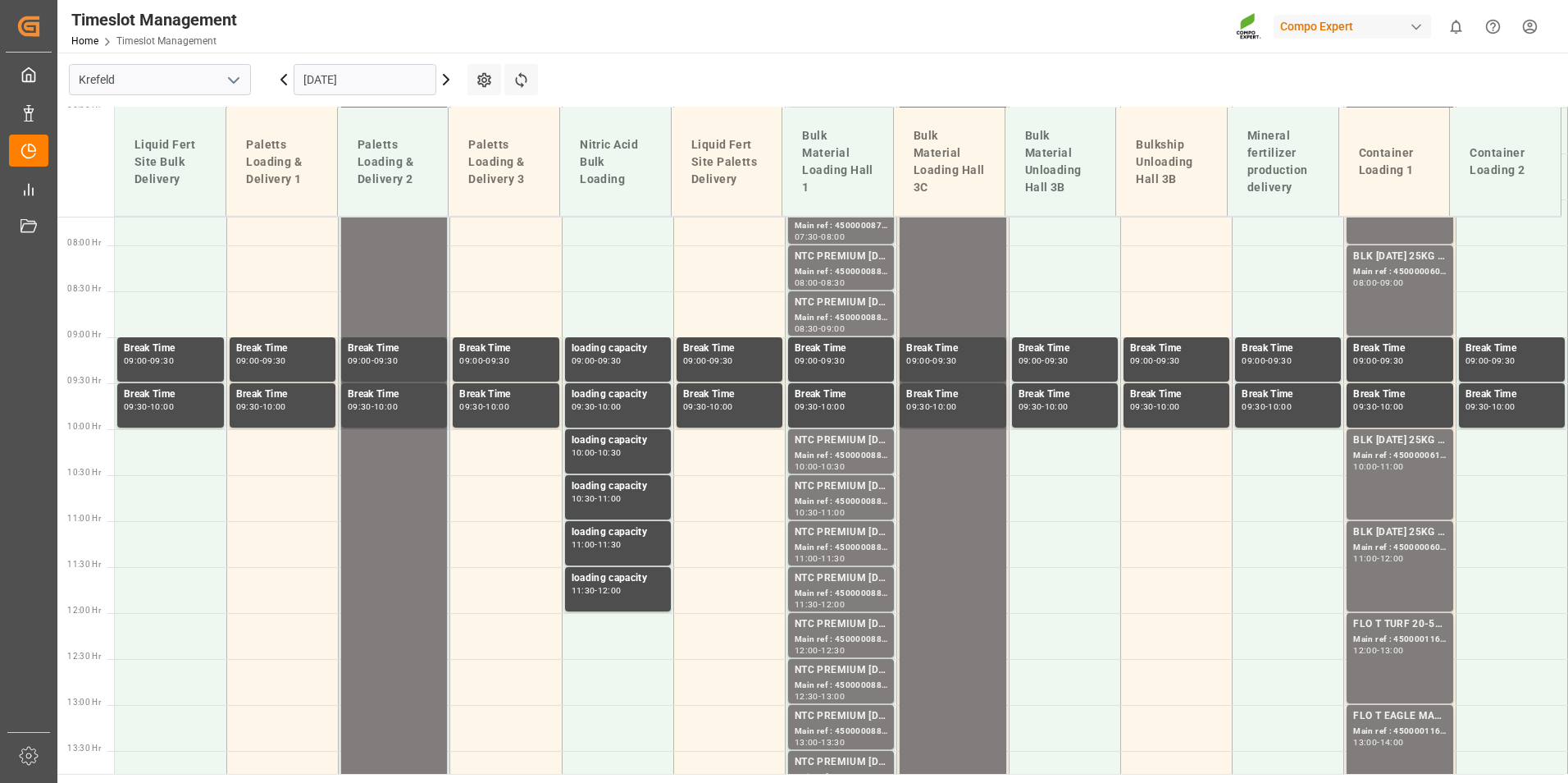
click at [1374, 291] on div "BLK [DATE] 25KG (x42) INT MTO Main ref : 4500000607, 2000000557 08:00 - 09:00" at bounding box center [1399, 291] width 92 height 84
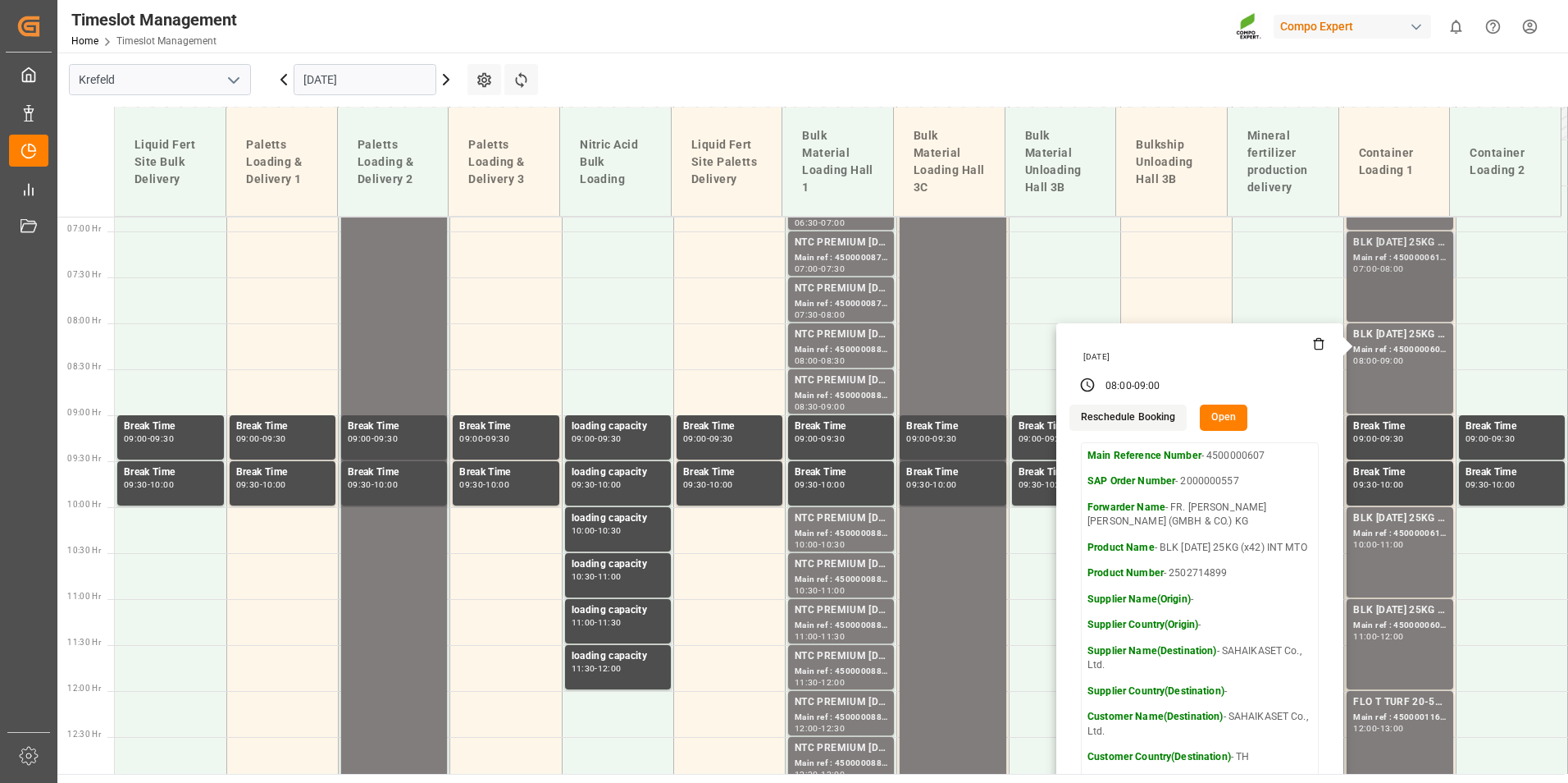
scroll to position [542, 0]
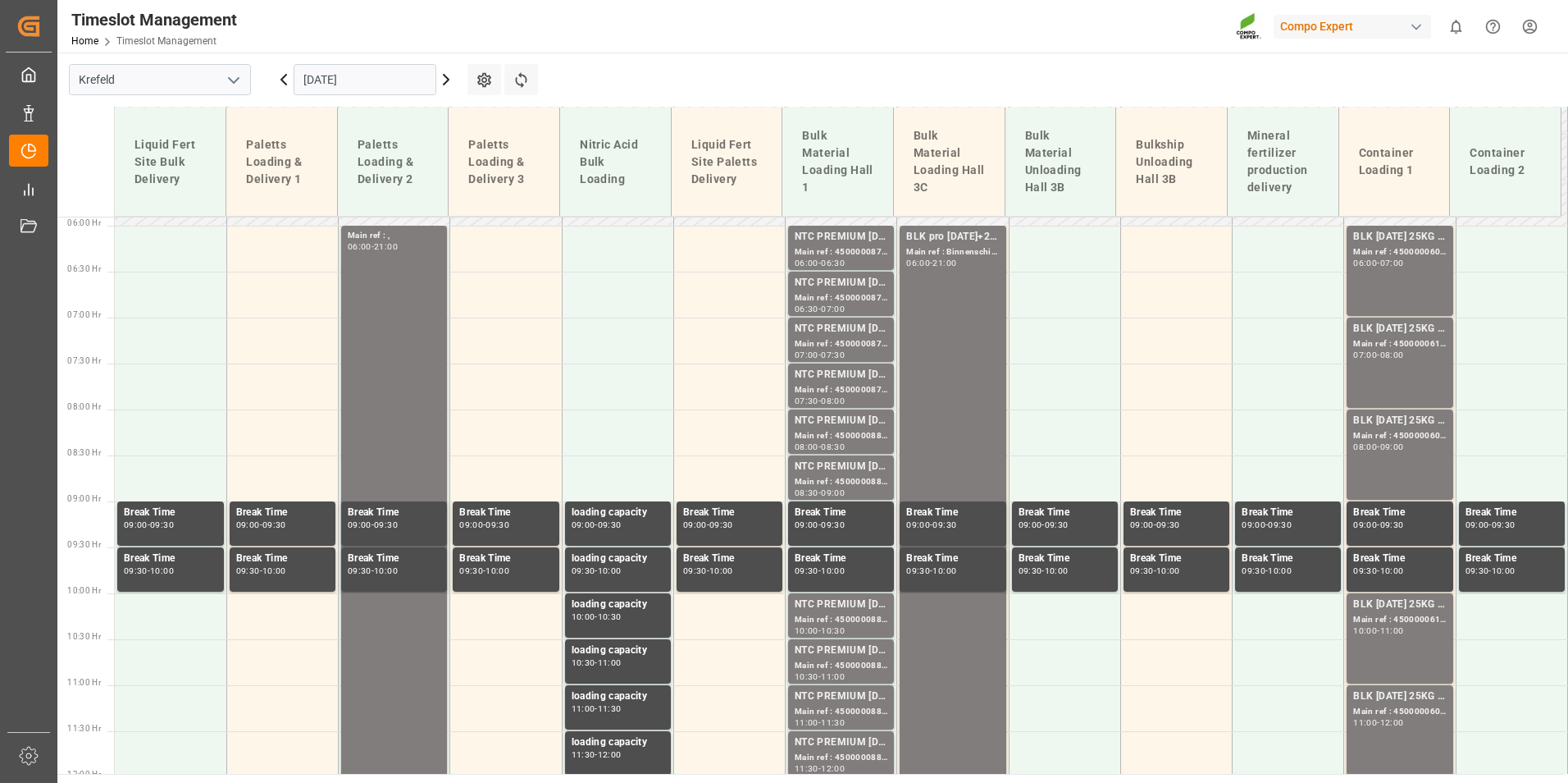
click at [1380, 306] on div "BLK [DATE] 25KG (x42) INT MTO Main ref : 4500000608, 2000000557 06:00 - 07:00" at bounding box center [1399, 271] width 92 height 84
click at [1390, 346] on div "Main ref : 4500000611, 2000000557" at bounding box center [1399, 344] width 92 height 14
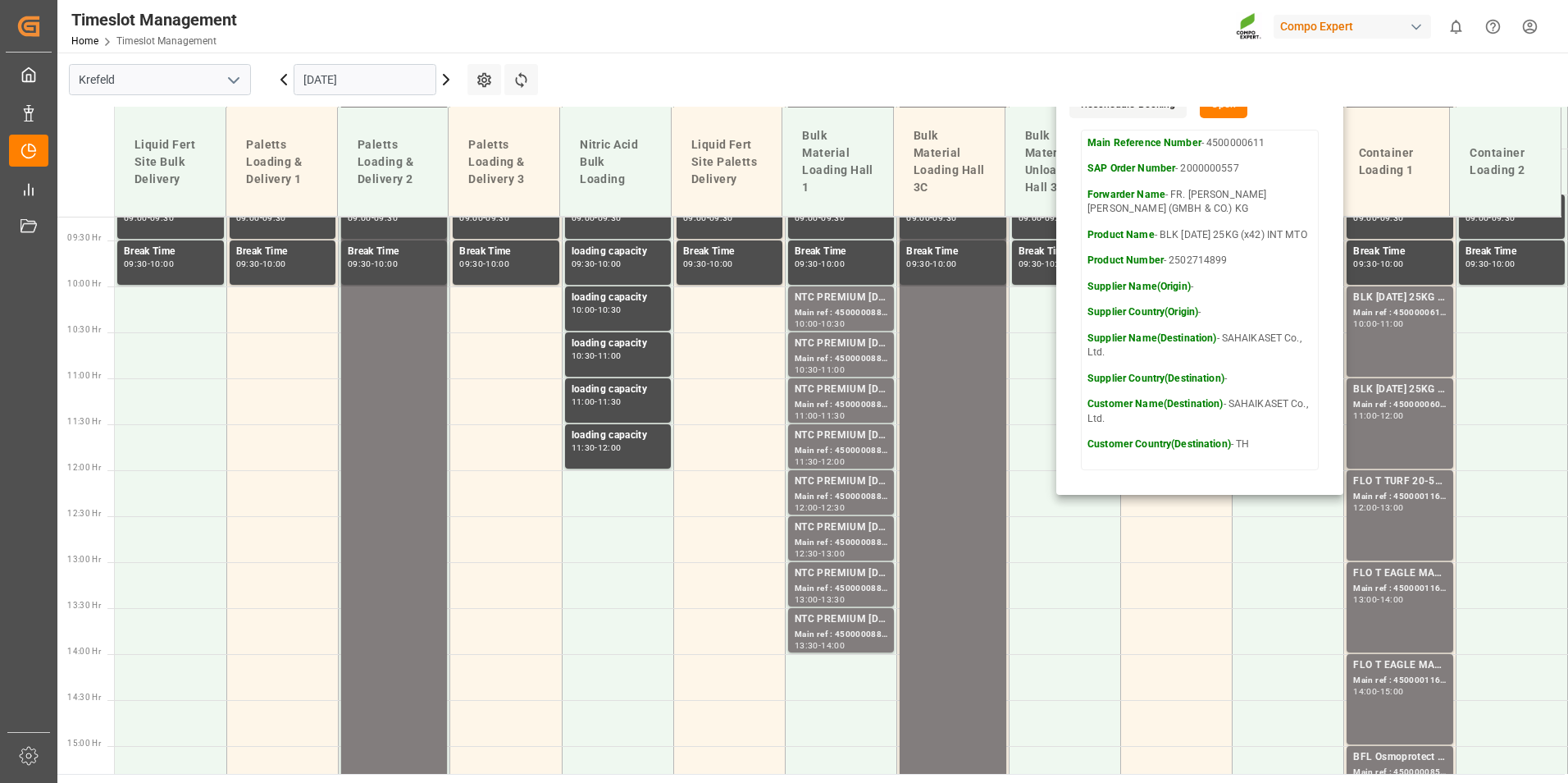
scroll to position [871, 0]
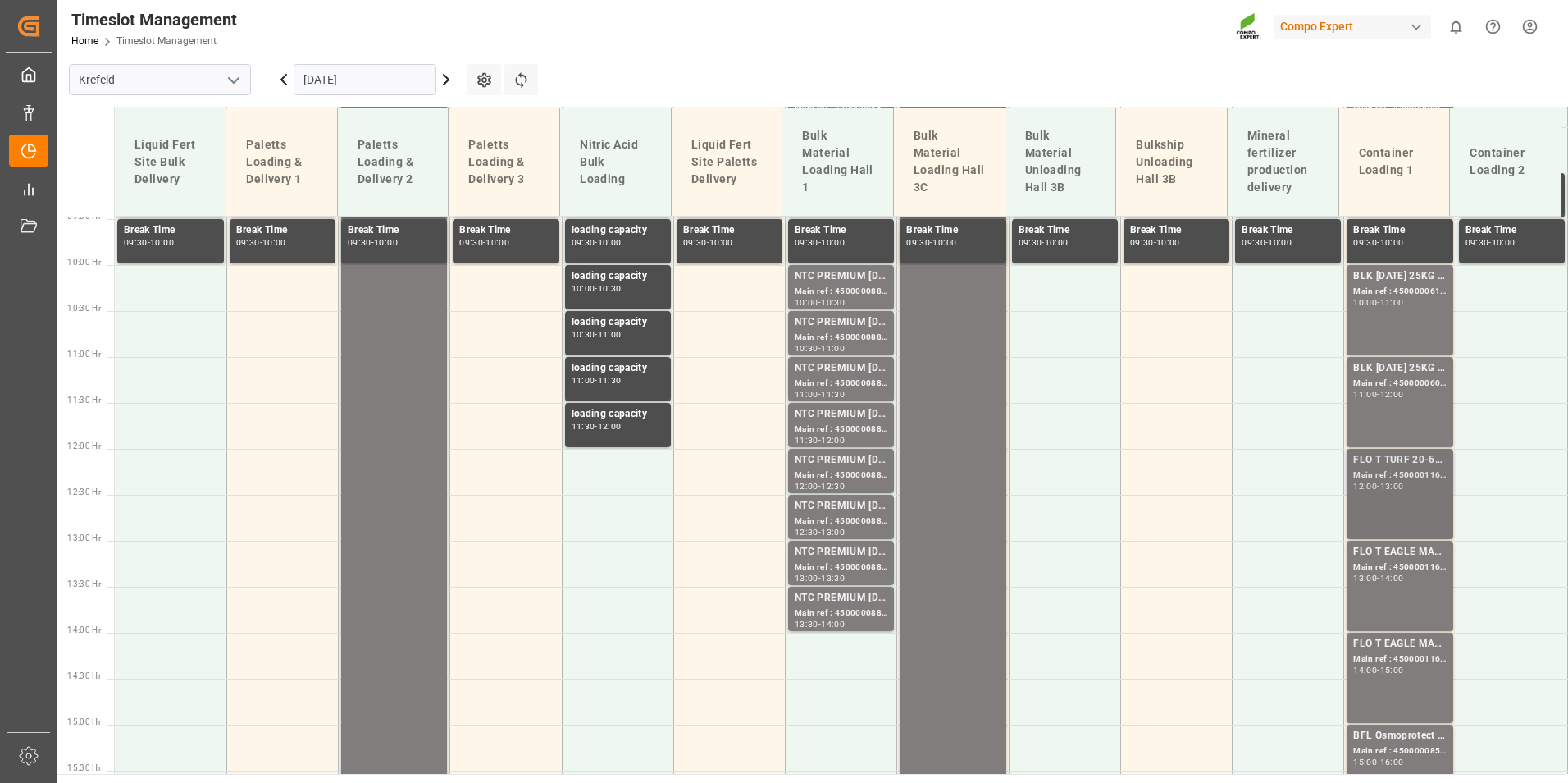
click at [1398, 483] on div "13:00" at bounding box center [1392, 486] width 24 height 8
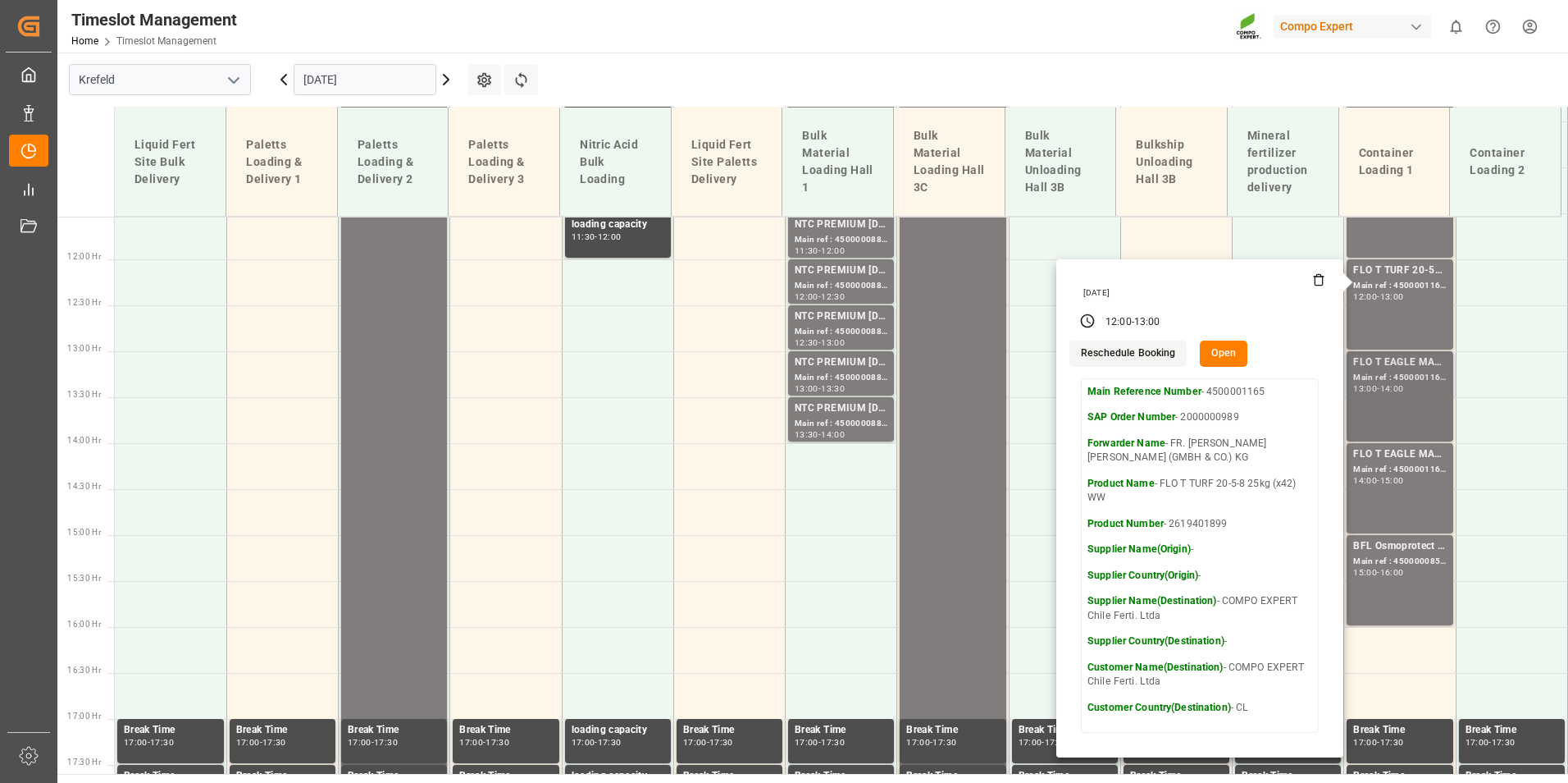
scroll to position [1034, 0]
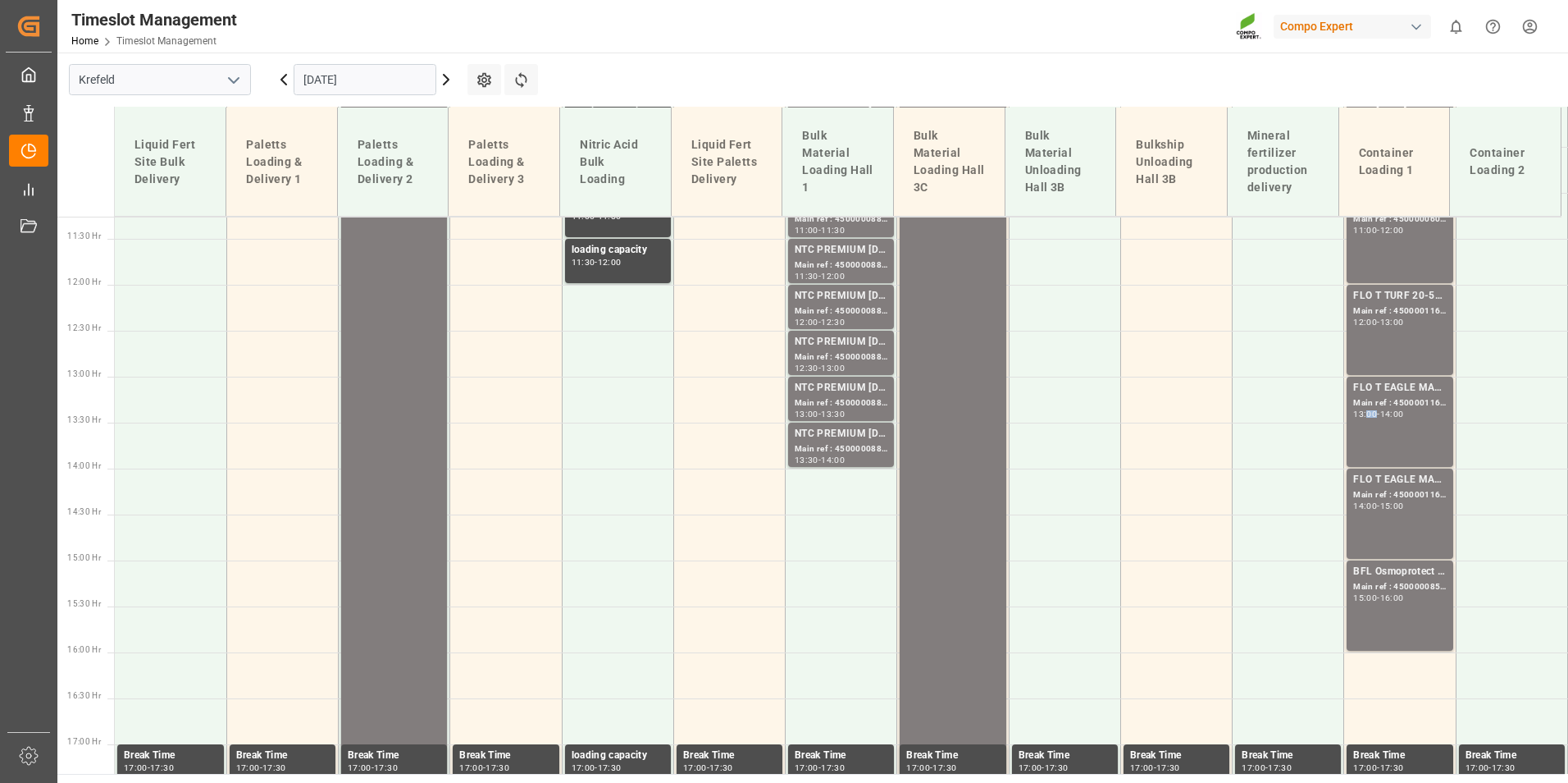
click at [1366, 416] on div "13:00" at bounding box center [1365, 414] width 24 height 8
click at [1404, 494] on div "Main ref : 4500001167, 2000000989" at bounding box center [1399, 494] width 92 height 14
click at [1388, 333] on div "FLO T TURF 20-5-8 25kg (x42) WW Main ref : 4500001165, 2000000989 12:00 - 13:00" at bounding box center [1399, 330] width 92 height 84
click at [1384, 421] on div "FLO T EAGLE MASTER [DATE] 25kg (x42) WW Main ref : 4500001166, 2000000989 13:00…" at bounding box center [1399, 422] width 92 height 84
click at [1399, 490] on div "Main ref : 4500001167, 2000000989" at bounding box center [1399, 494] width 92 height 14
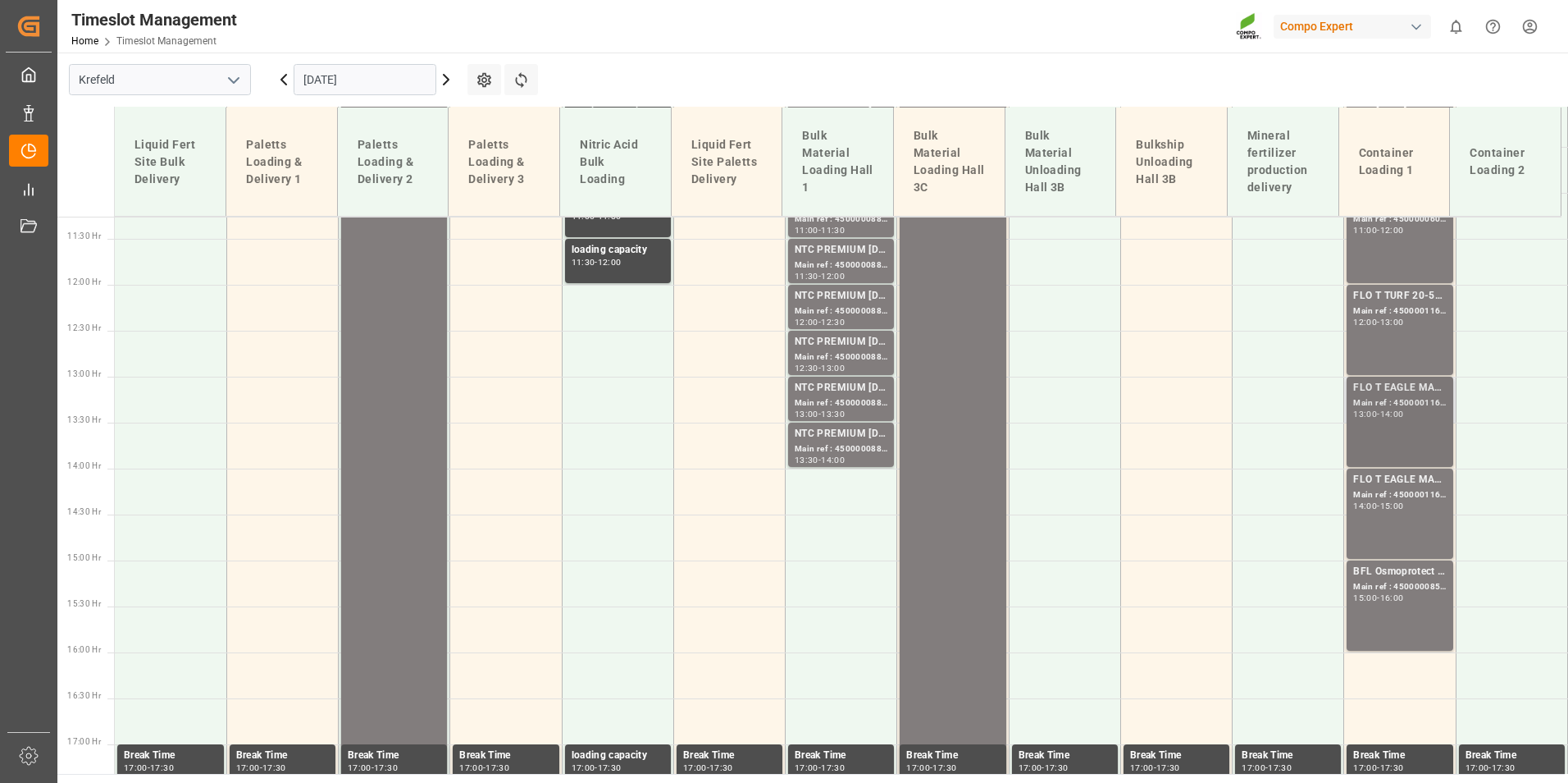
click at [1360, 427] on div "FLO T EAGLE MASTER [DATE] 25kg (x42) WW Main ref : 4500001166, 2000000989 13:00…" at bounding box center [1399, 422] width 92 height 84
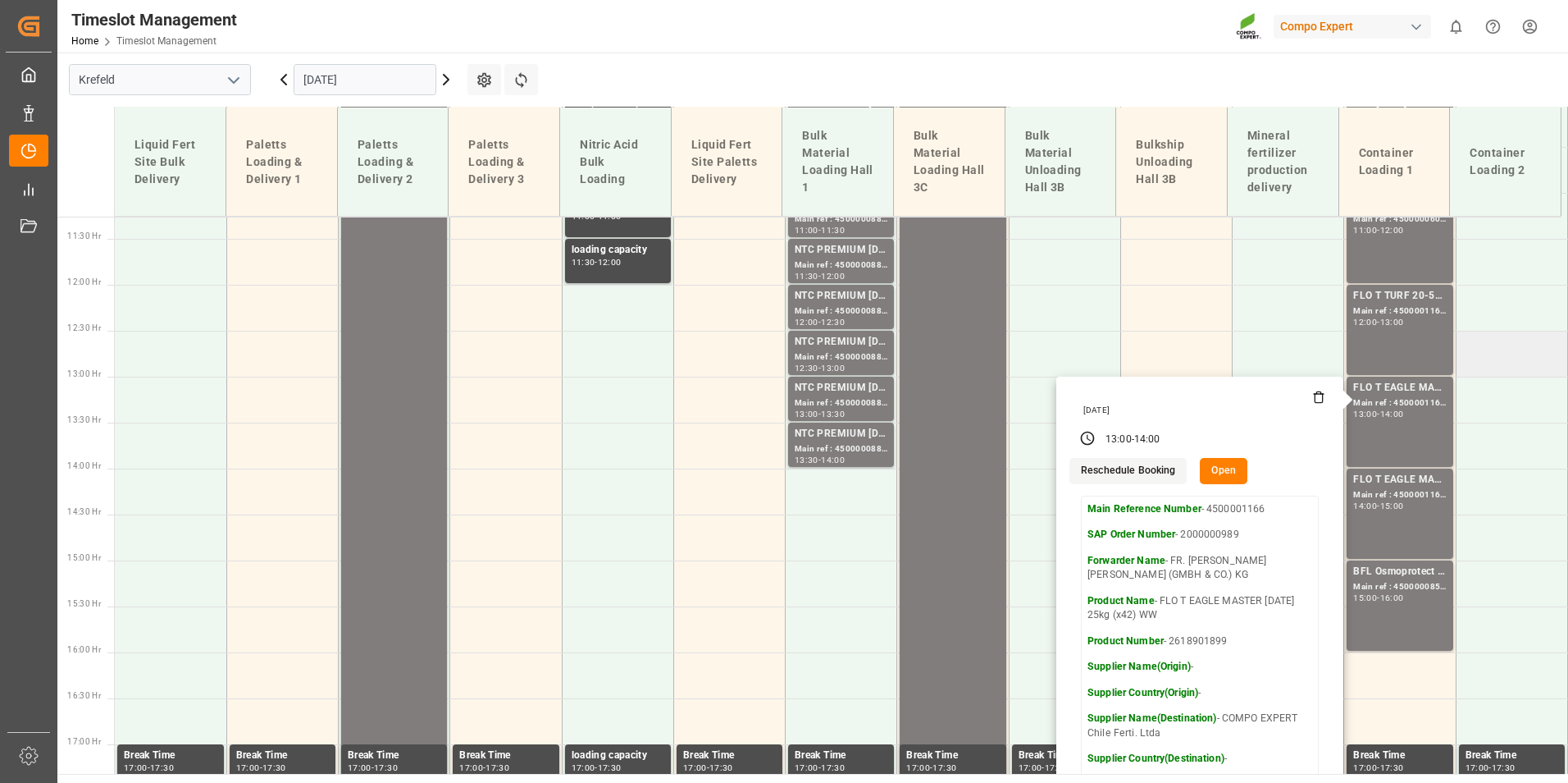
scroll to position [1116, 0]
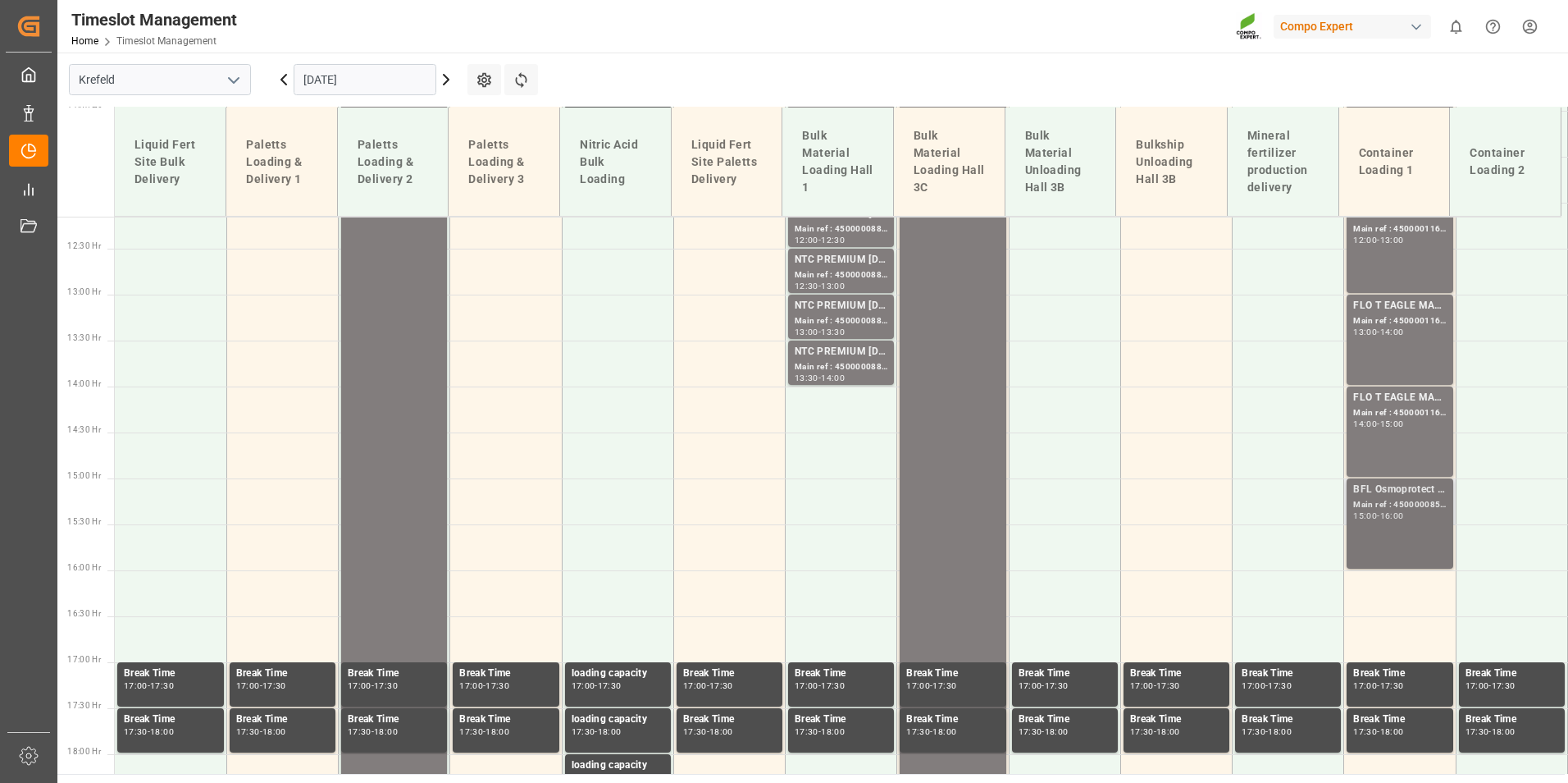
click at [1398, 500] on div "Main ref : 4500000853, 2000000120" at bounding box center [1399, 505] width 92 height 14
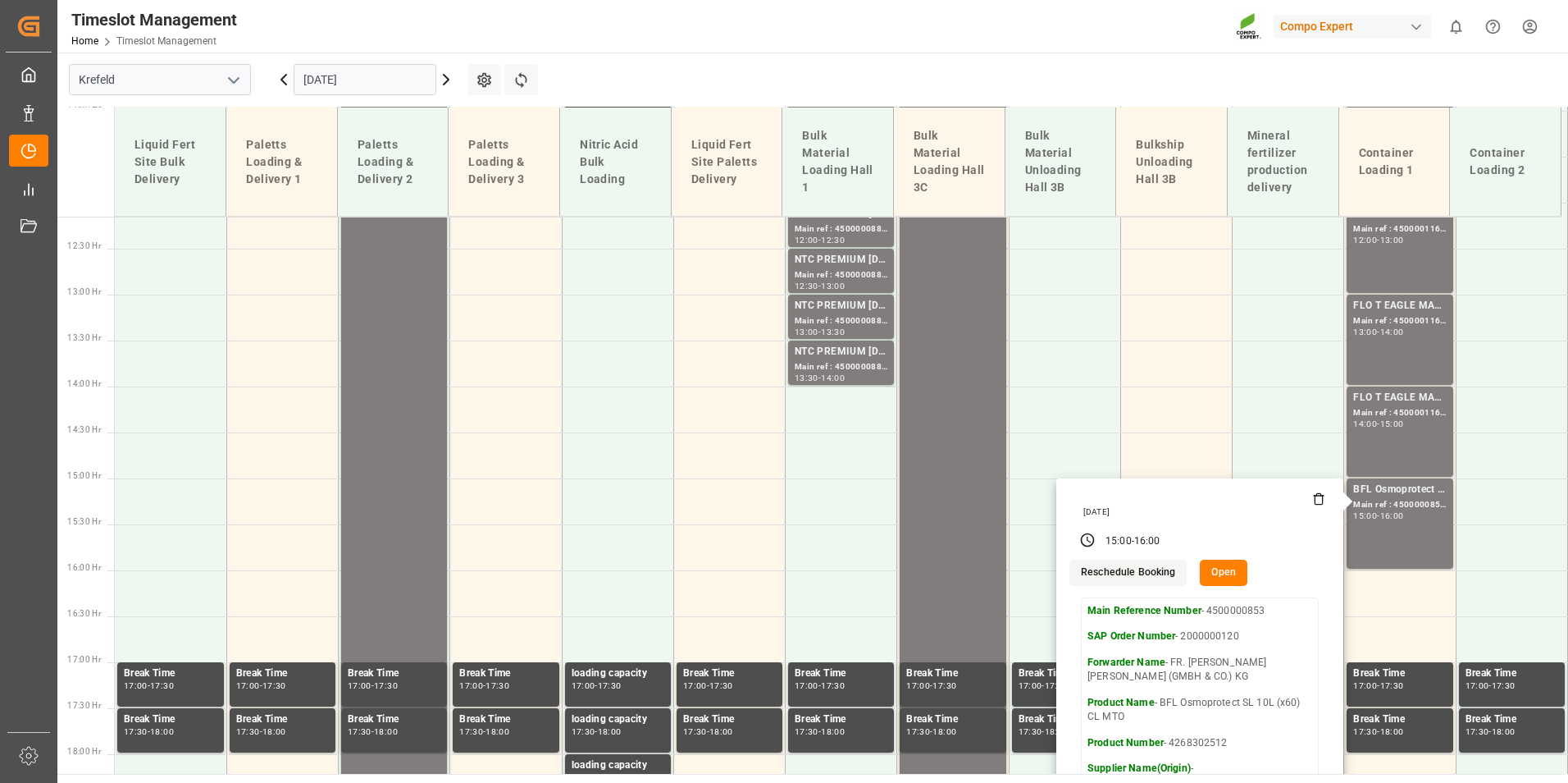
click at [379, 86] on input "[DATE]" at bounding box center [365, 79] width 143 height 31
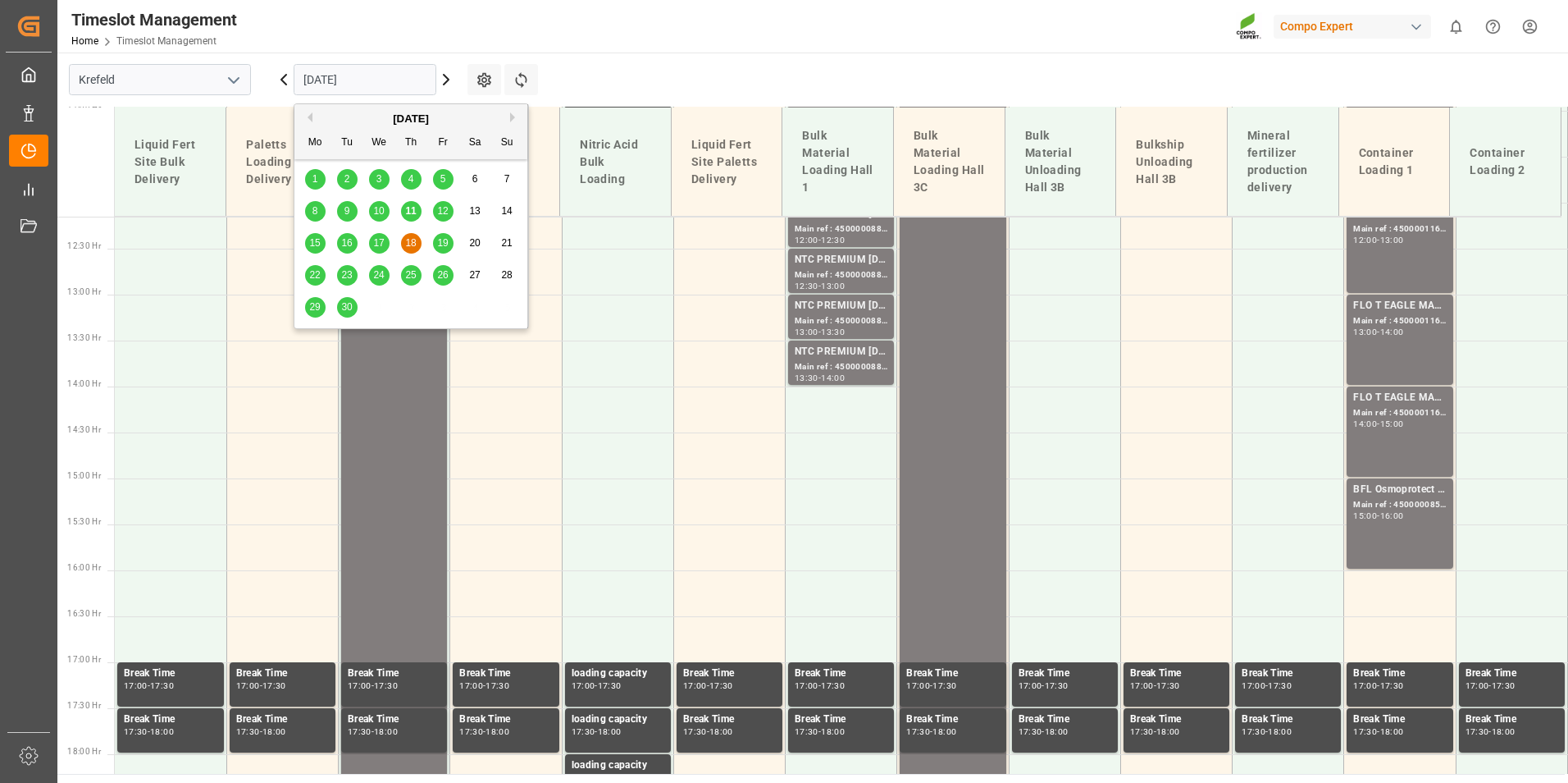
click at [448, 235] on div "19" at bounding box center [444, 243] width 21 height 20
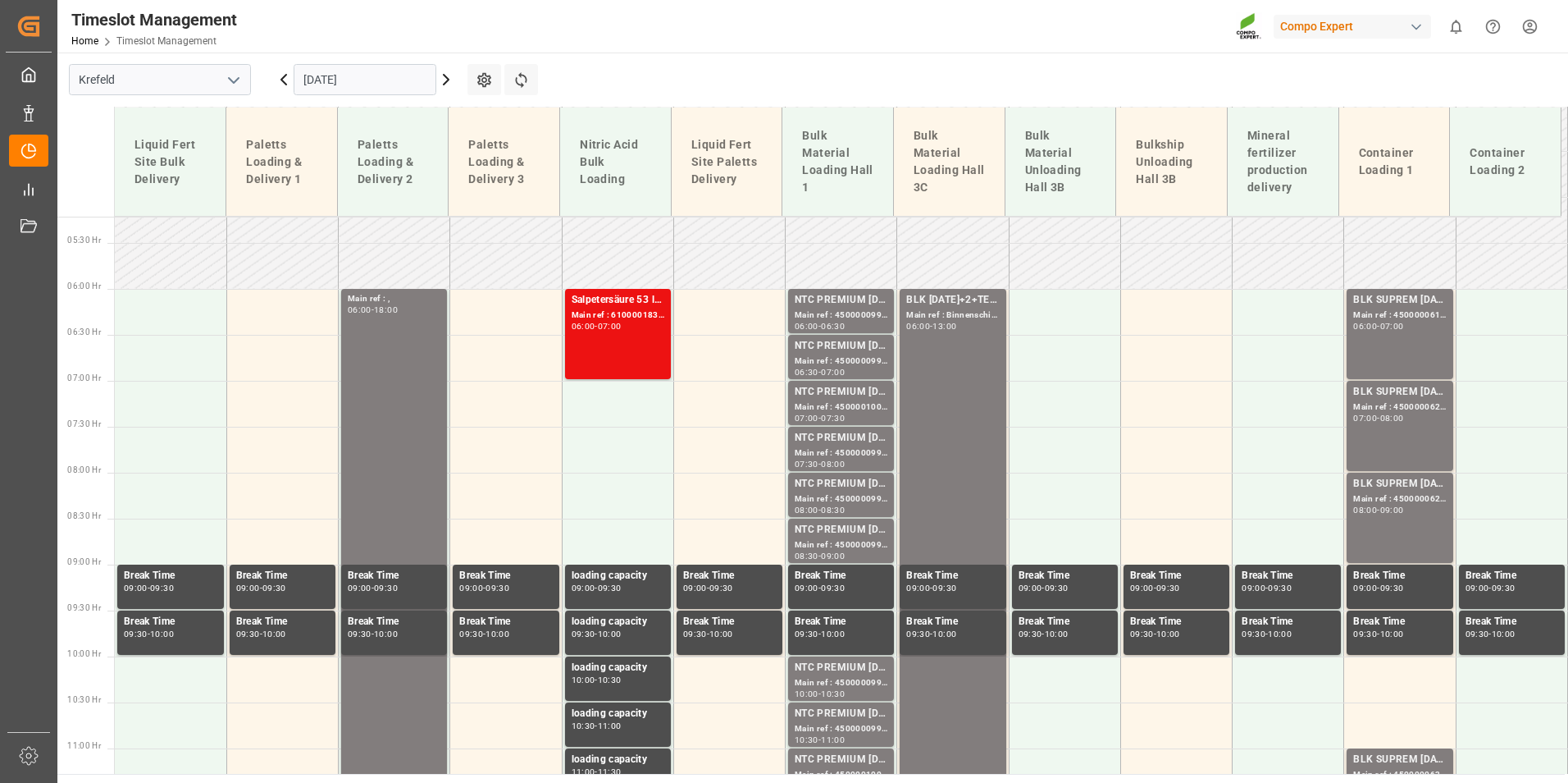
scroll to position [468, 0]
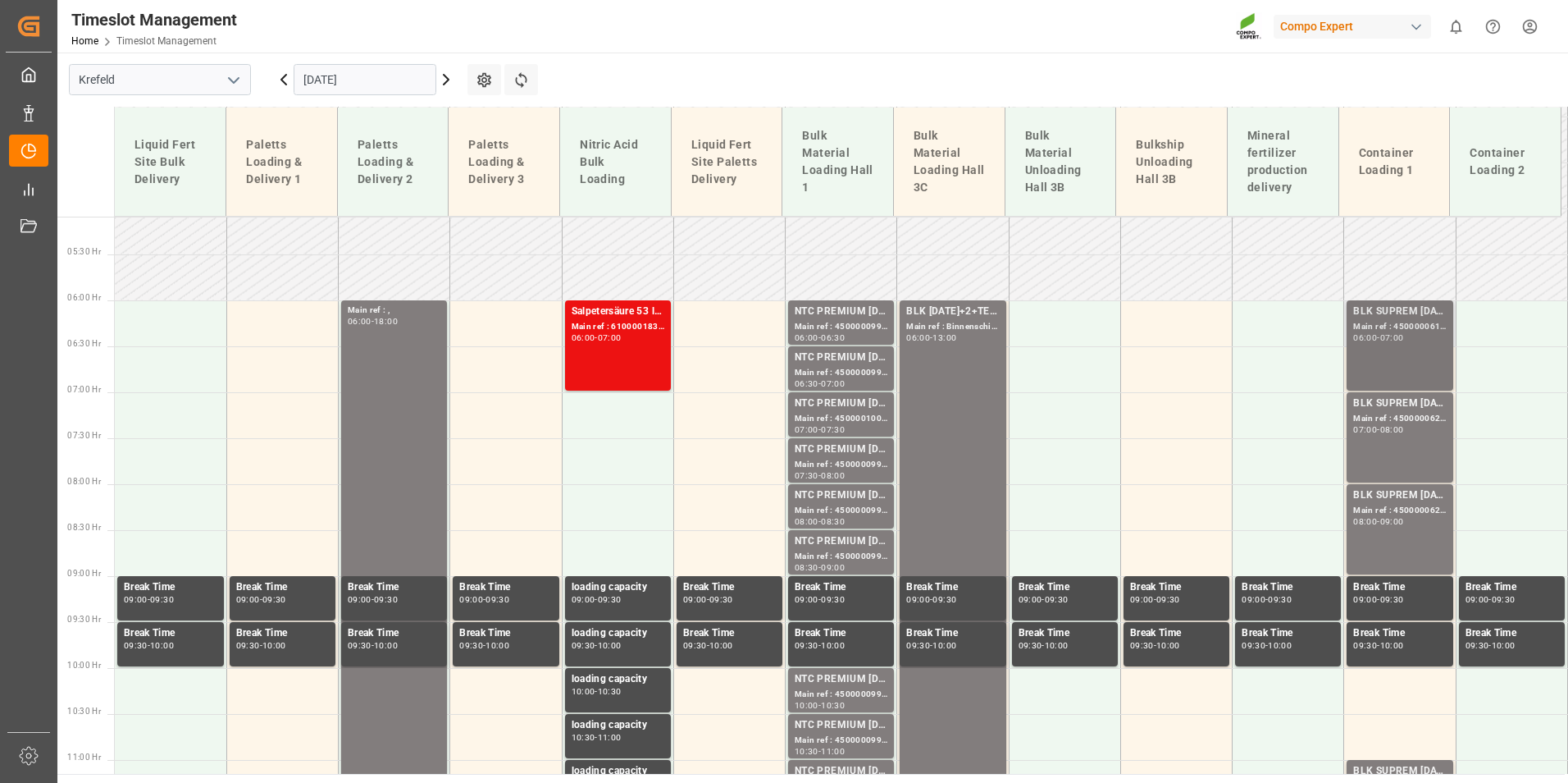
click at [1424, 351] on div "BLK SUPREM [DATE] 25KG (x42) INT MTO Main ref : 4500000619, 2000000565 06:00 - …" at bounding box center [1399, 346] width 92 height 84
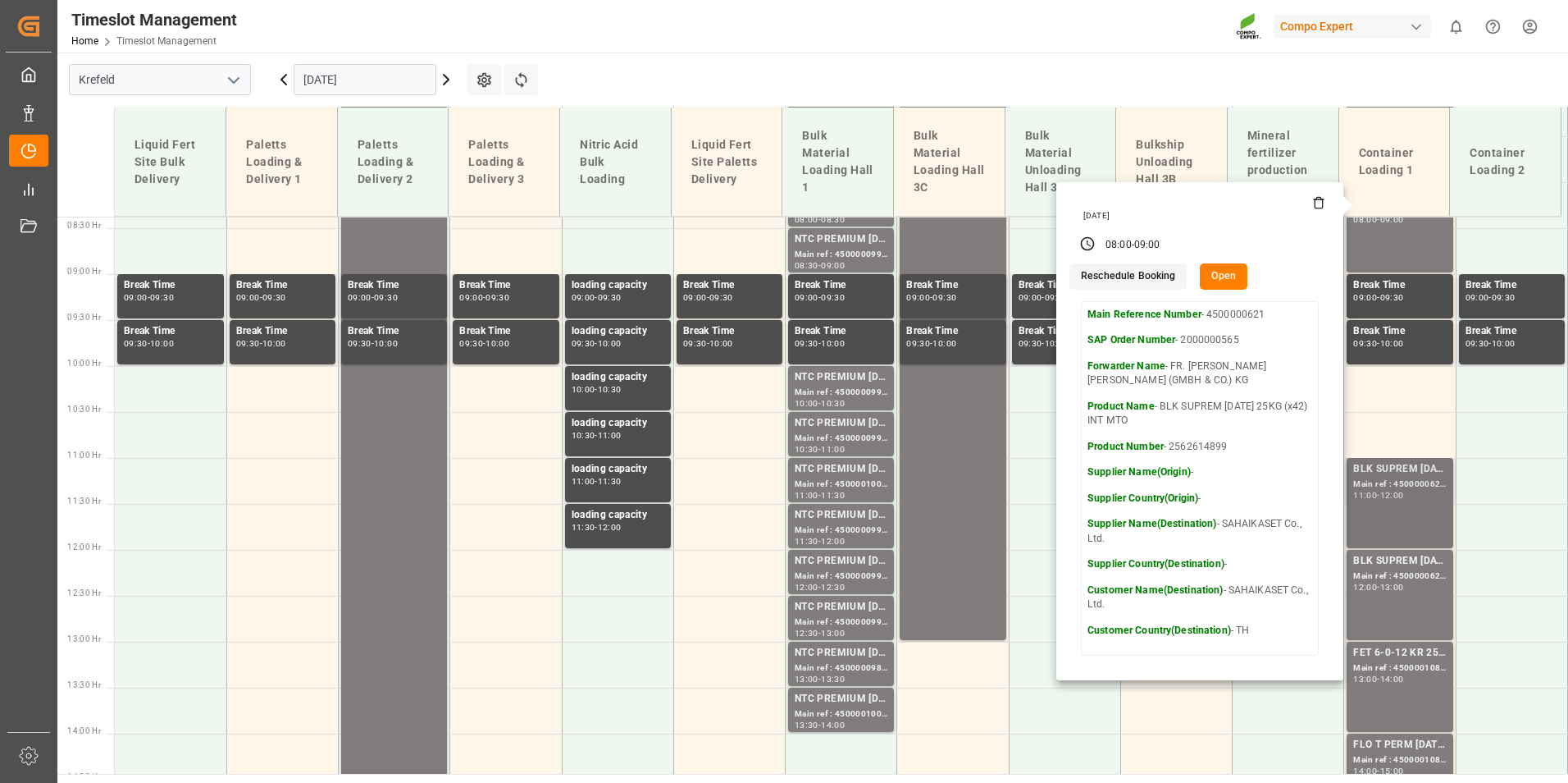
scroll to position [795, 0]
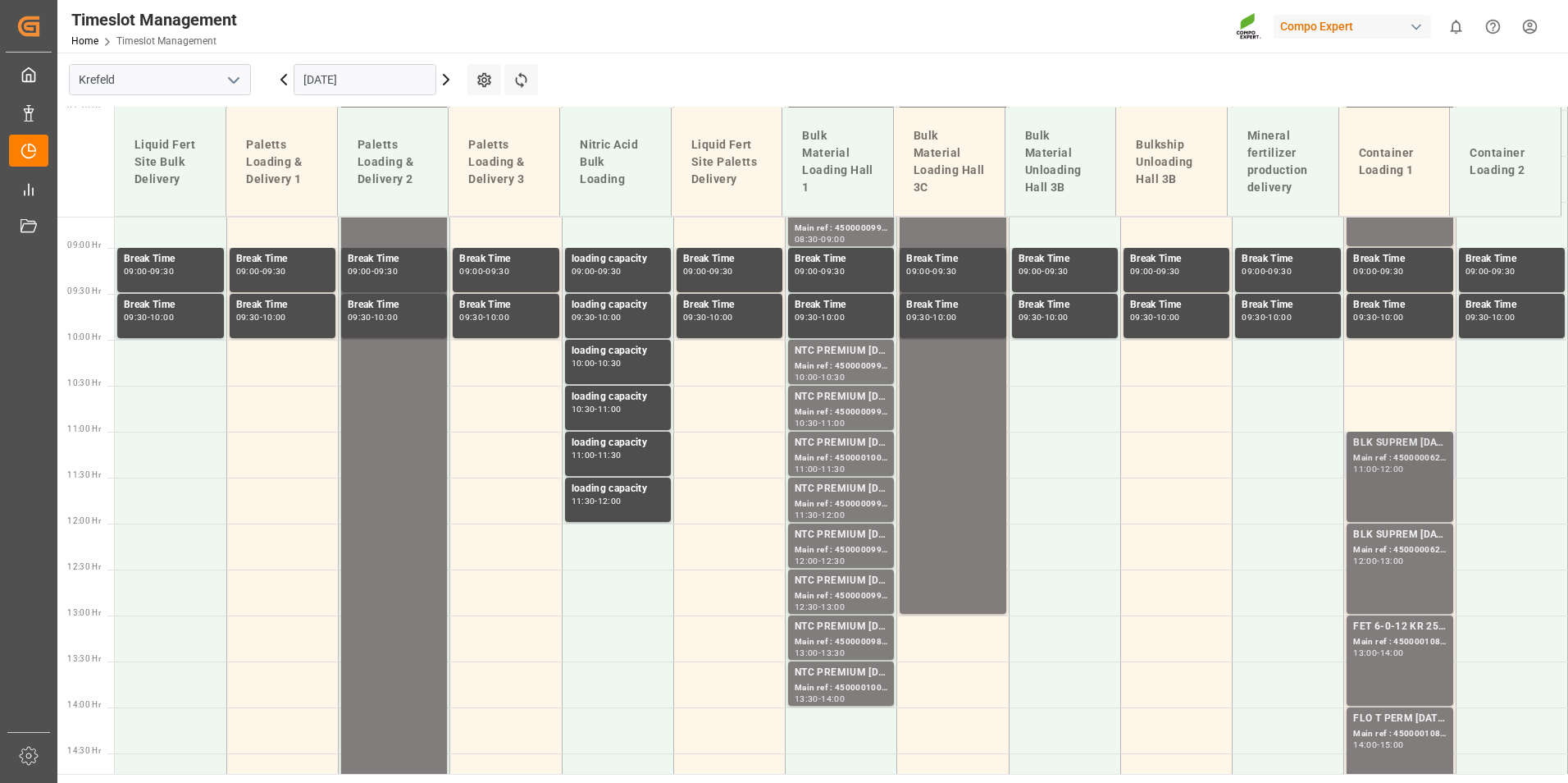
click at [1420, 470] on div "11:00 - 12:00" at bounding box center [1399, 469] width 92 height 9
click at [1403, 567] on div "BLK SUPREM [DATE] 25KG (x42) INT MTO Main ref : 4500000623, 2000000565 12:00 - …" at bounding box center [1399, 569] width 92 height 84
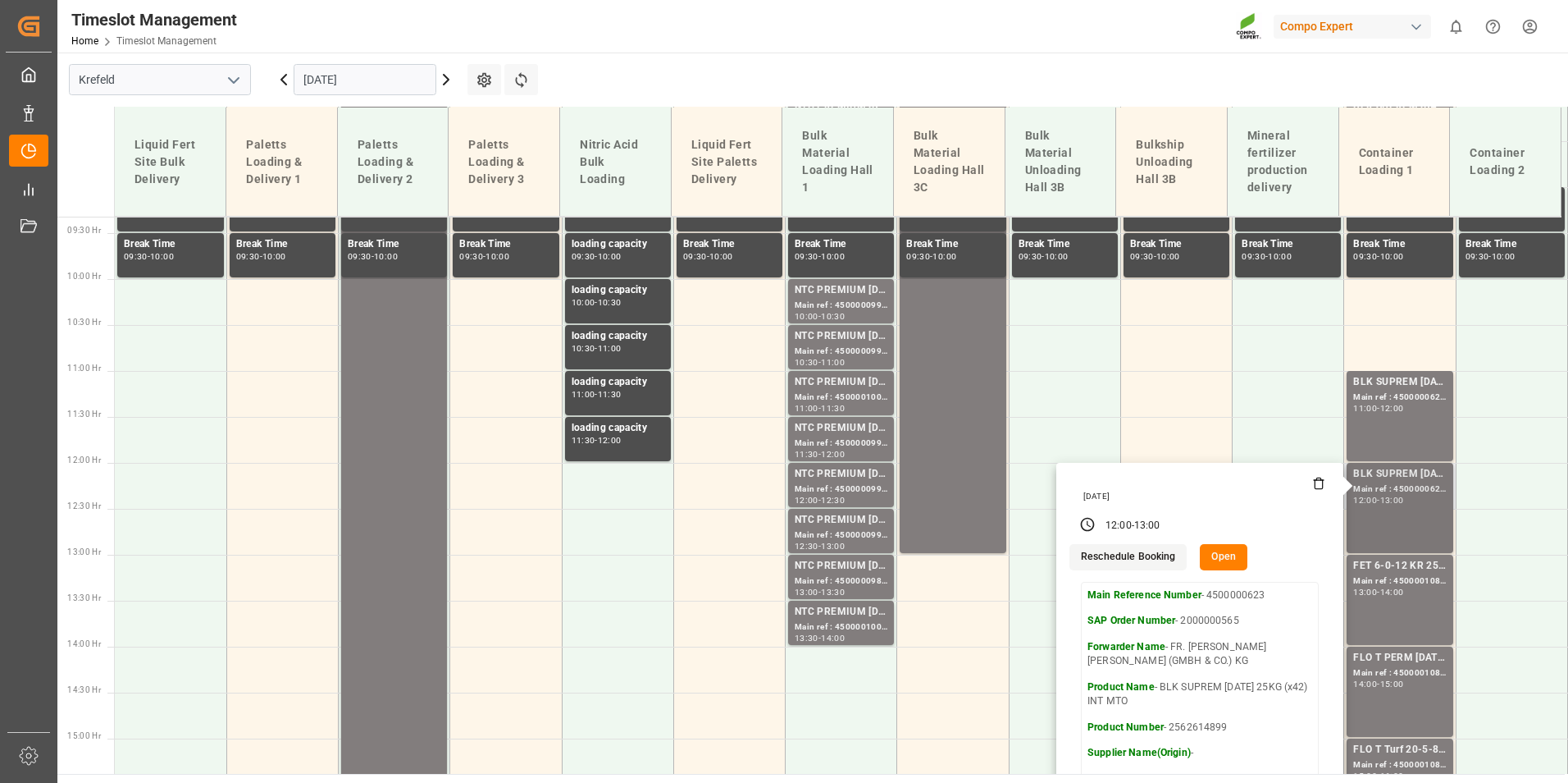
scroll to position [960, 0]
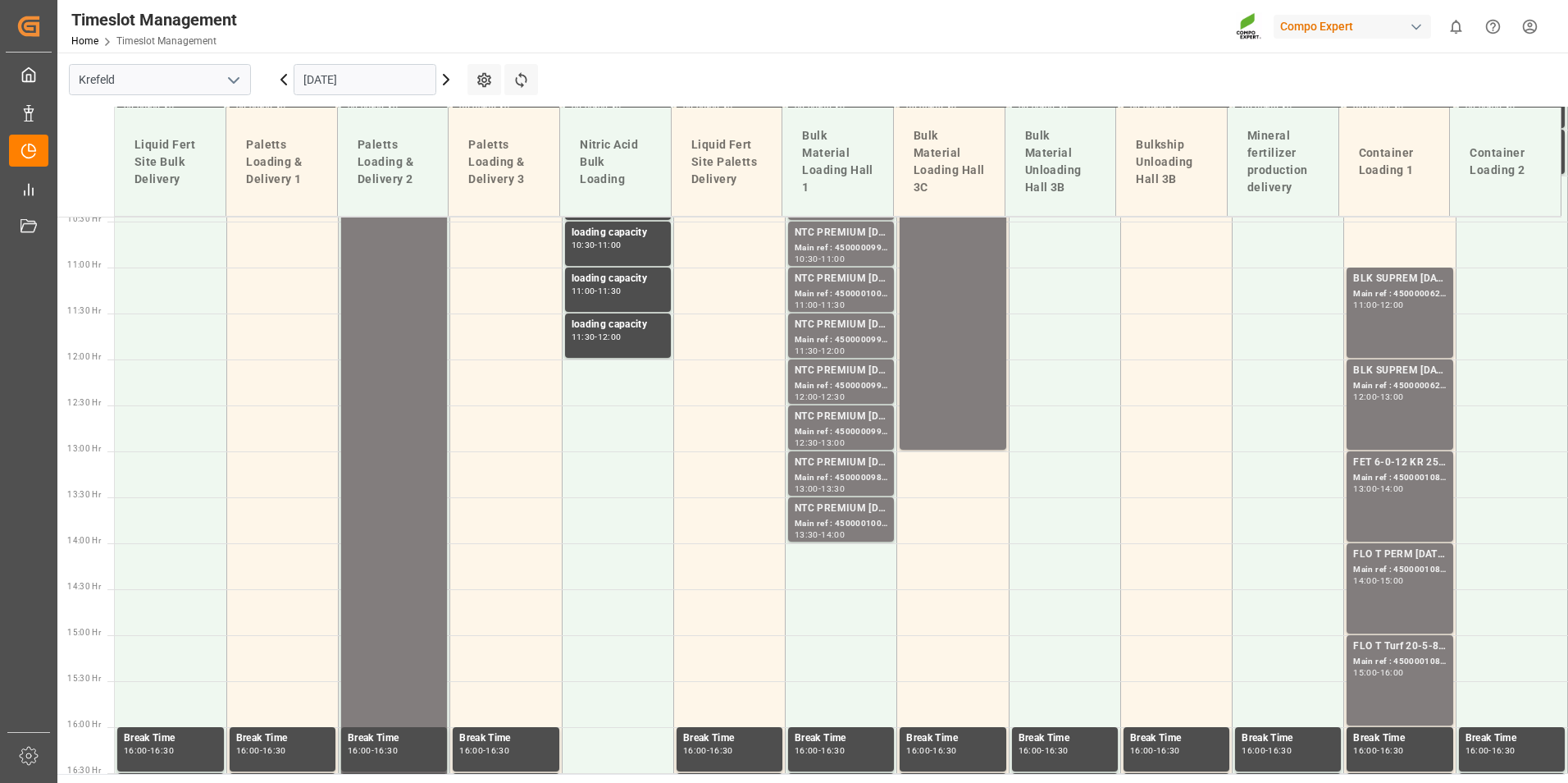
click at [1413, 486] on div "13:00 - 14:00" at bounding box center [1399, 489] width 92 height 9
click at [1397, 388] on div "Main ref : 4500000623, 2000000565" at bounding box center [1399, 386] width 92 height 14
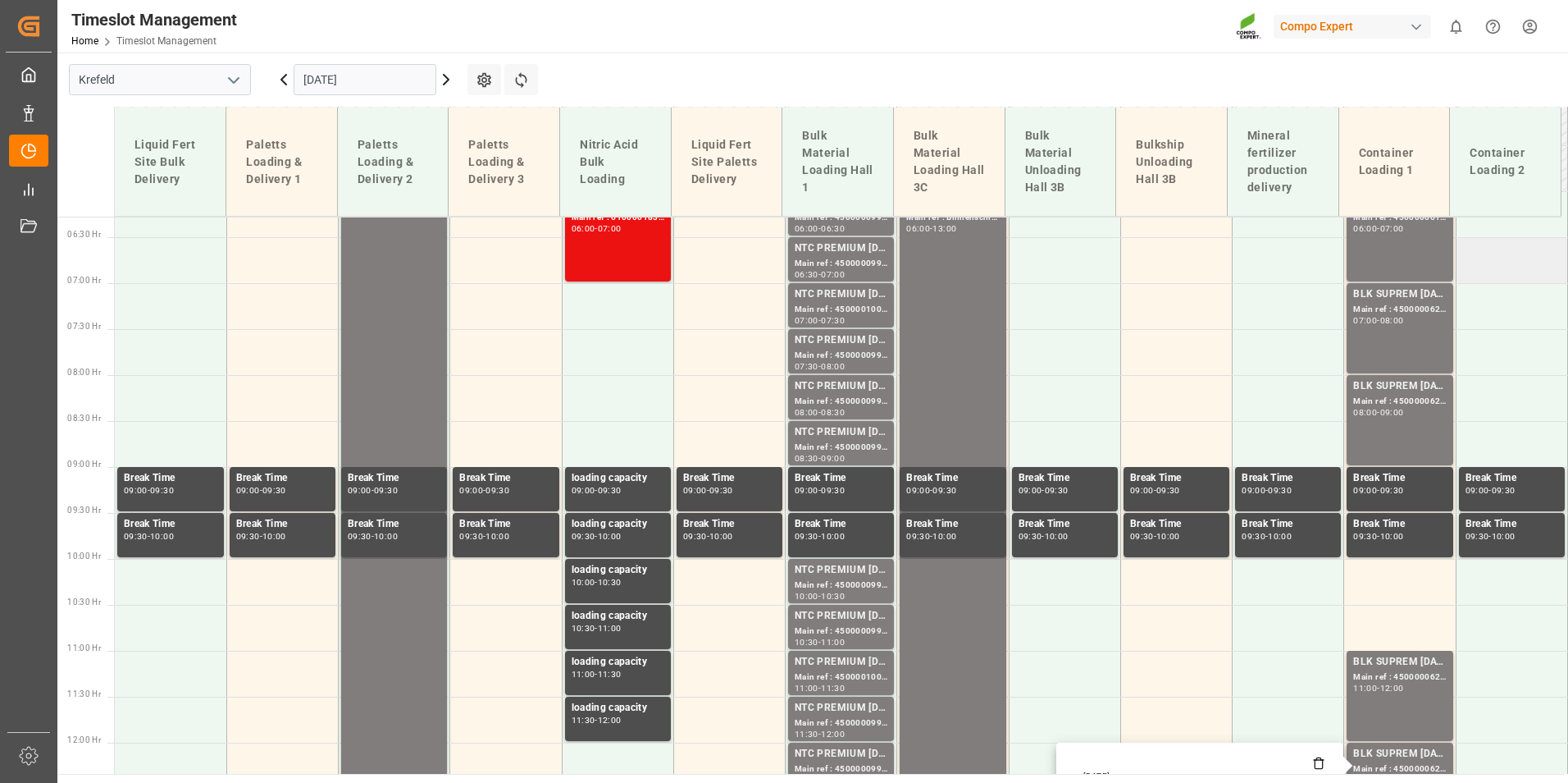
scroll to position [468, 0]
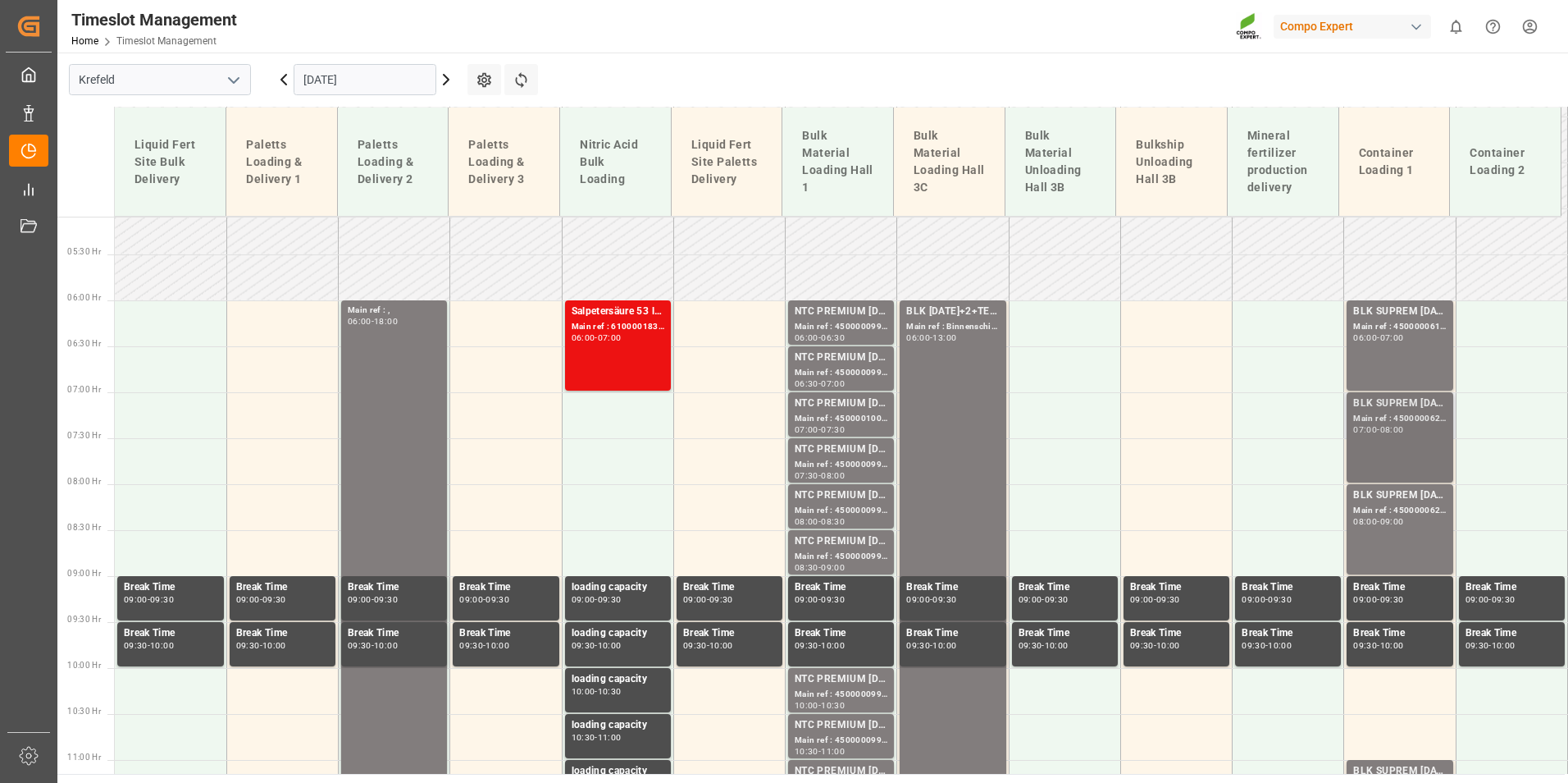
click at [1412, 433] on div "07:00 - 08:00" at bounding box center [1399, 430] width 92 height 9
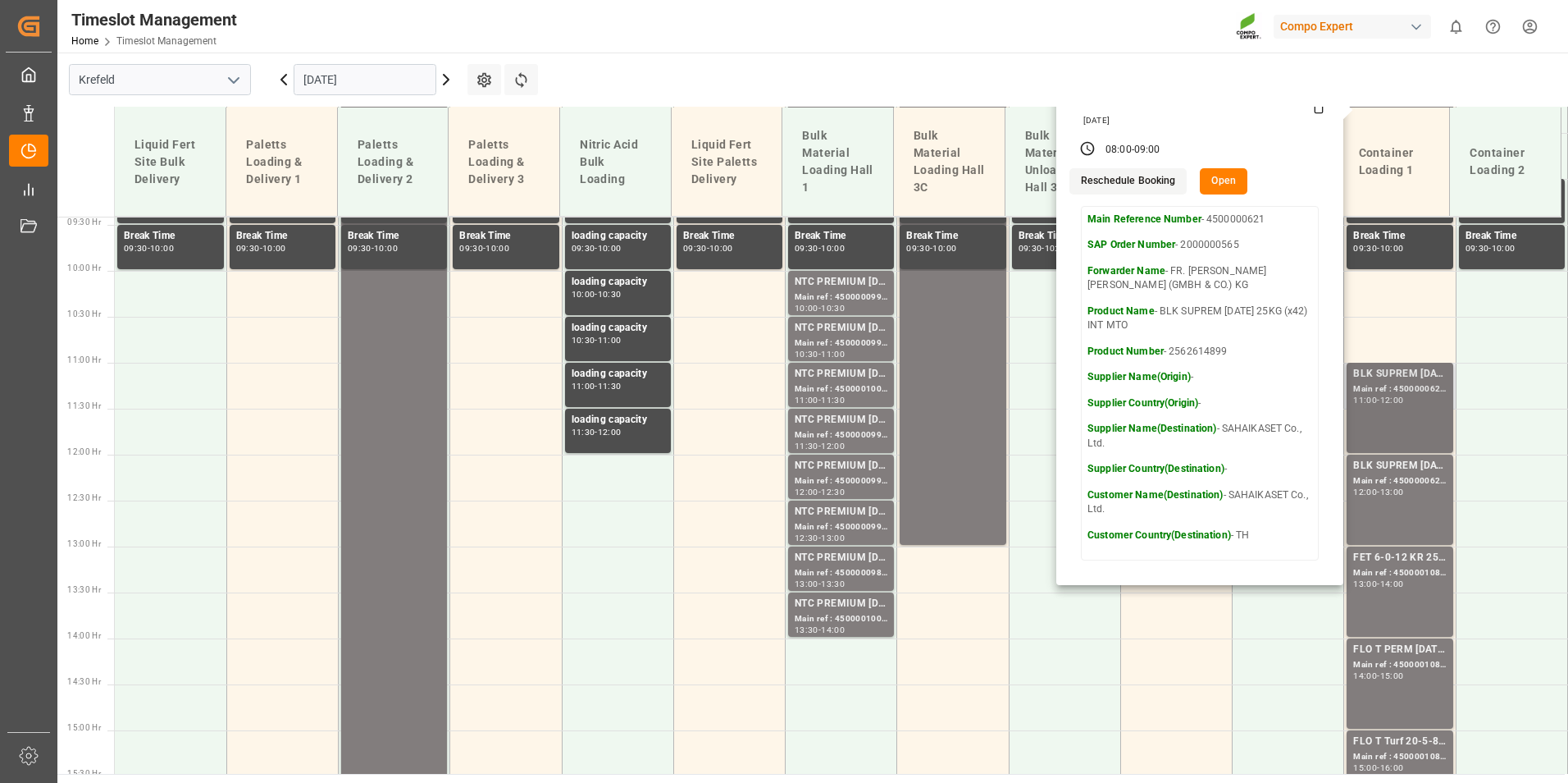
scroll to position [877, 0]
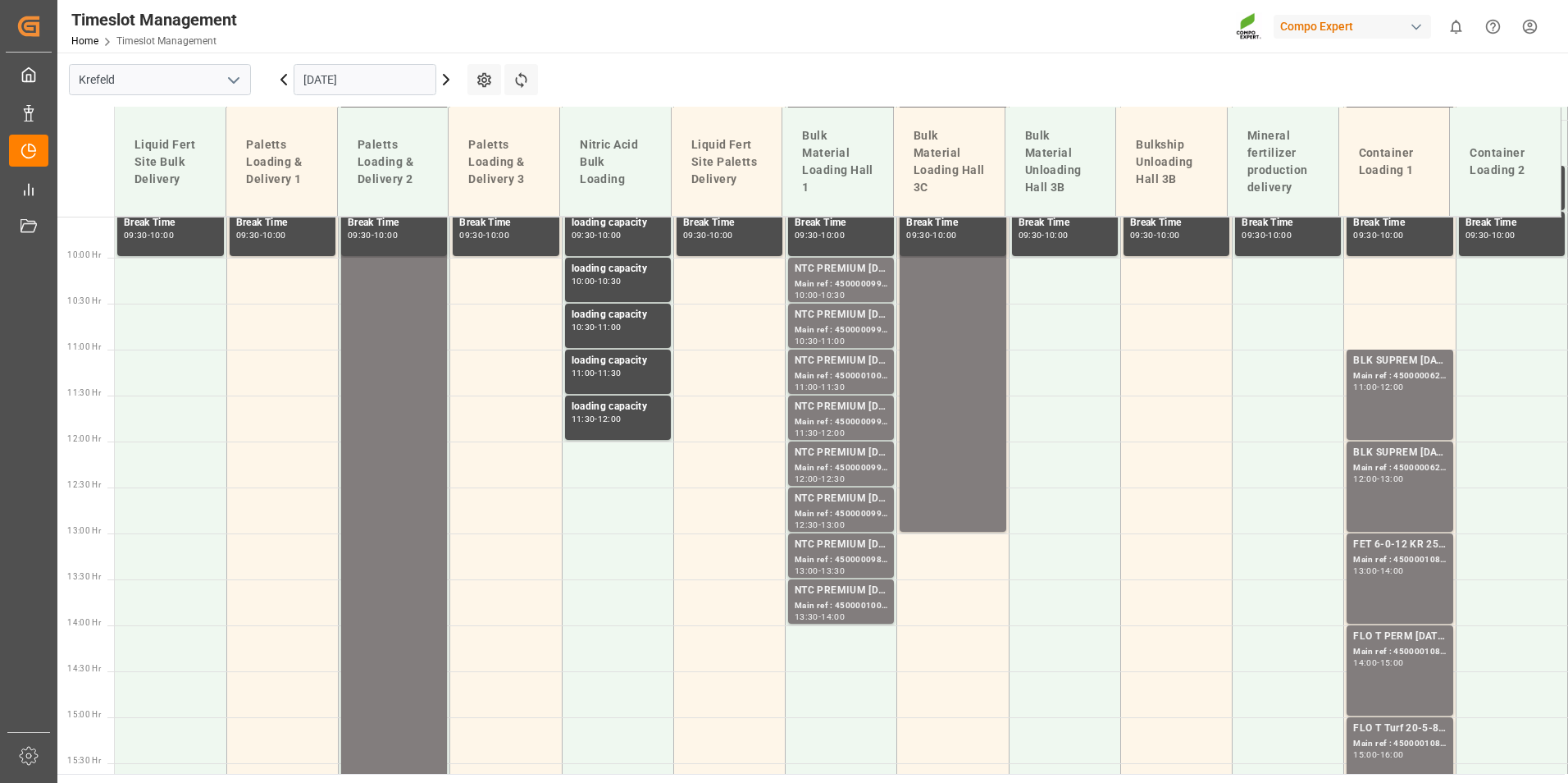
click at [1415, 401] on div "BLK SUPREM [DATE] 25KG (x42) INT MTO Main ref : 4500000622, 2000000565 11:00 - …" at bounding box center [1399, 394] width 92 height 84
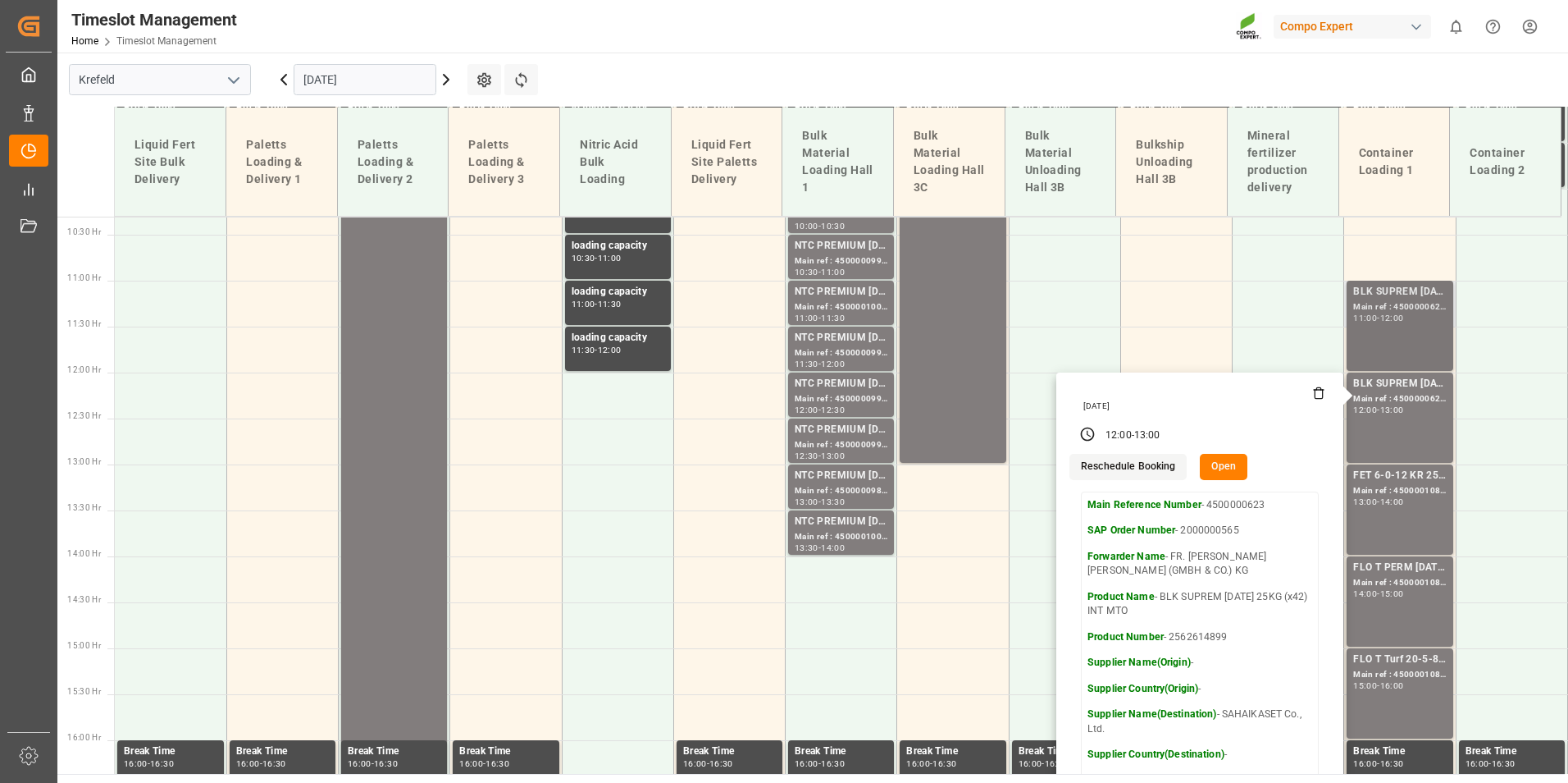
scroll to position [1042, 0]
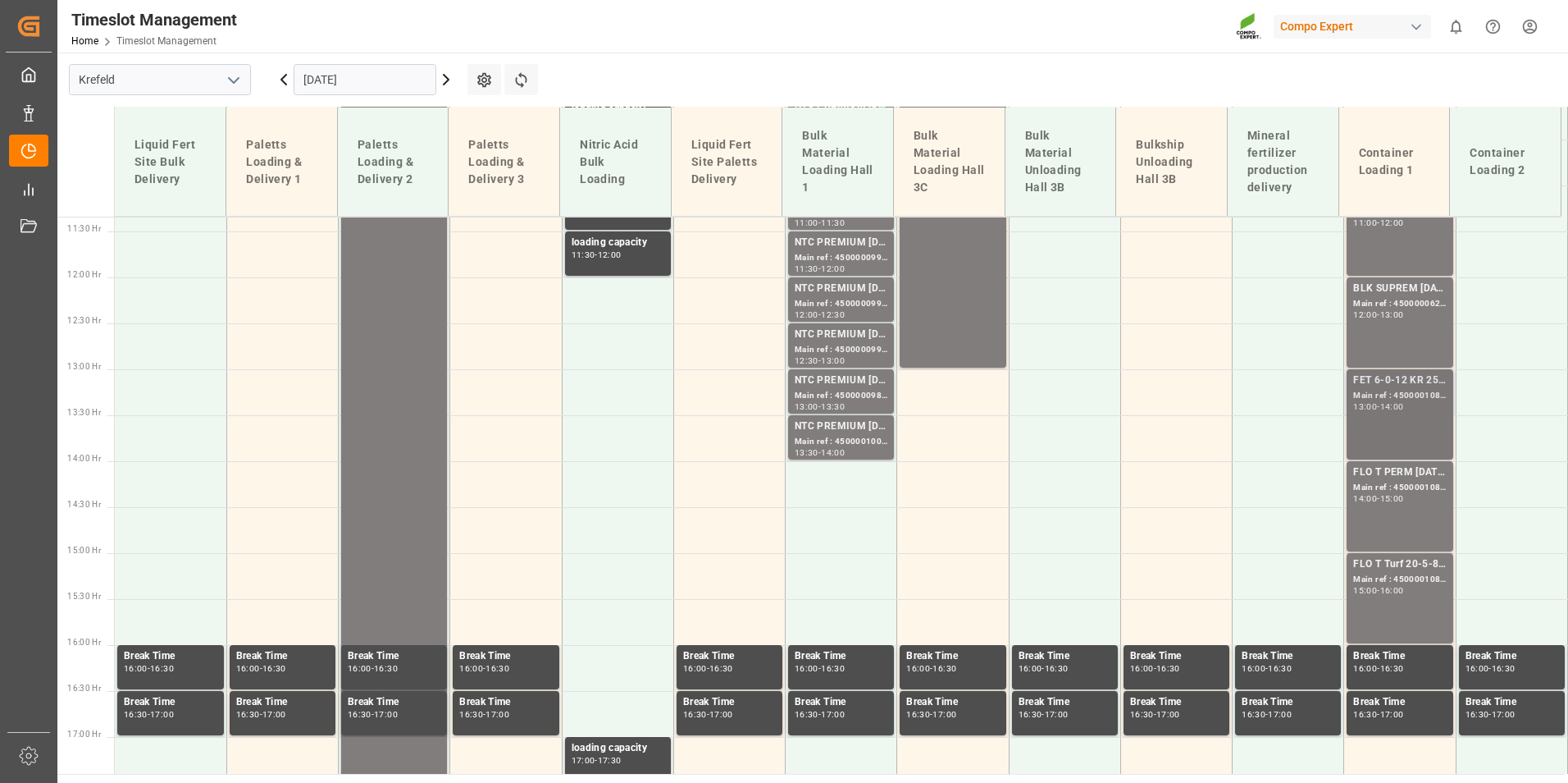
drag, startPoint x: 1412, startPoint y: 430, endPoint x: 1431, endPoint y: 433, distance: 19.2
click at [1431, 433] on div "FET 6-0-12 KR 25kg (x40) EN Main ref : 4500001083, 2000001103 13:00 - 14:00" at bounding box center [1399, 414] width 92 height 84
click at [1388, 502] on div "14:00 - 15:00" at bounding box center [1399, 498] width 92 height 9
click at [1391, 579] on div "Main ref : 4500001085, 2000001103" at bounding box center [1399, 579] width 92 height 14
click at [1390, 425] on div "FET 6-0-12 KR 25kg (x40) EN Main ref : 4500001083, 2000001103 13:00 - 14:00" at bounding box center [1399, 414] width 92 height 84
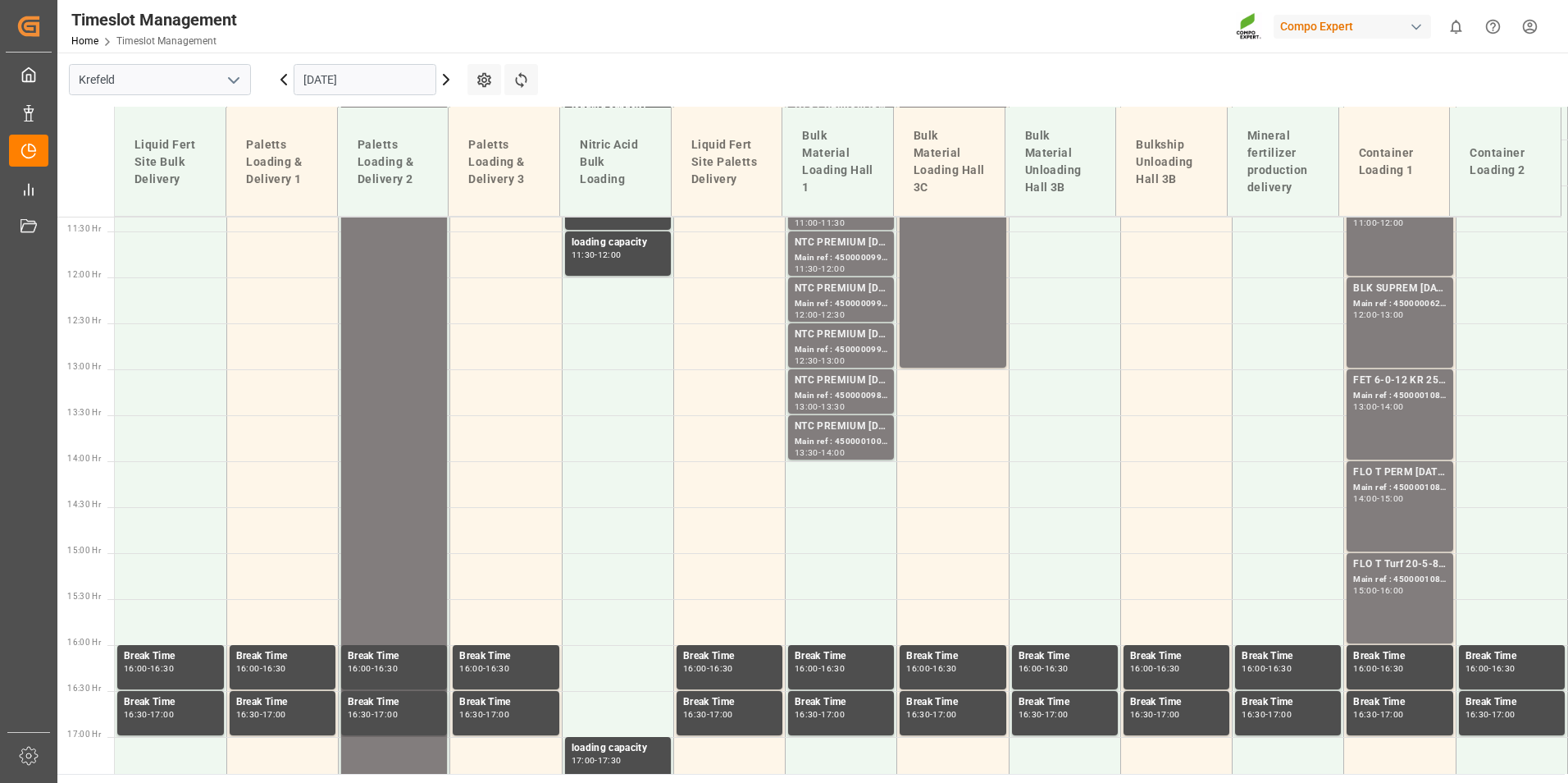
click at [1409, 486] on div "Main ref : 4500001084, 2000001103" at bounding box center [1399, 488] width 92 height 14
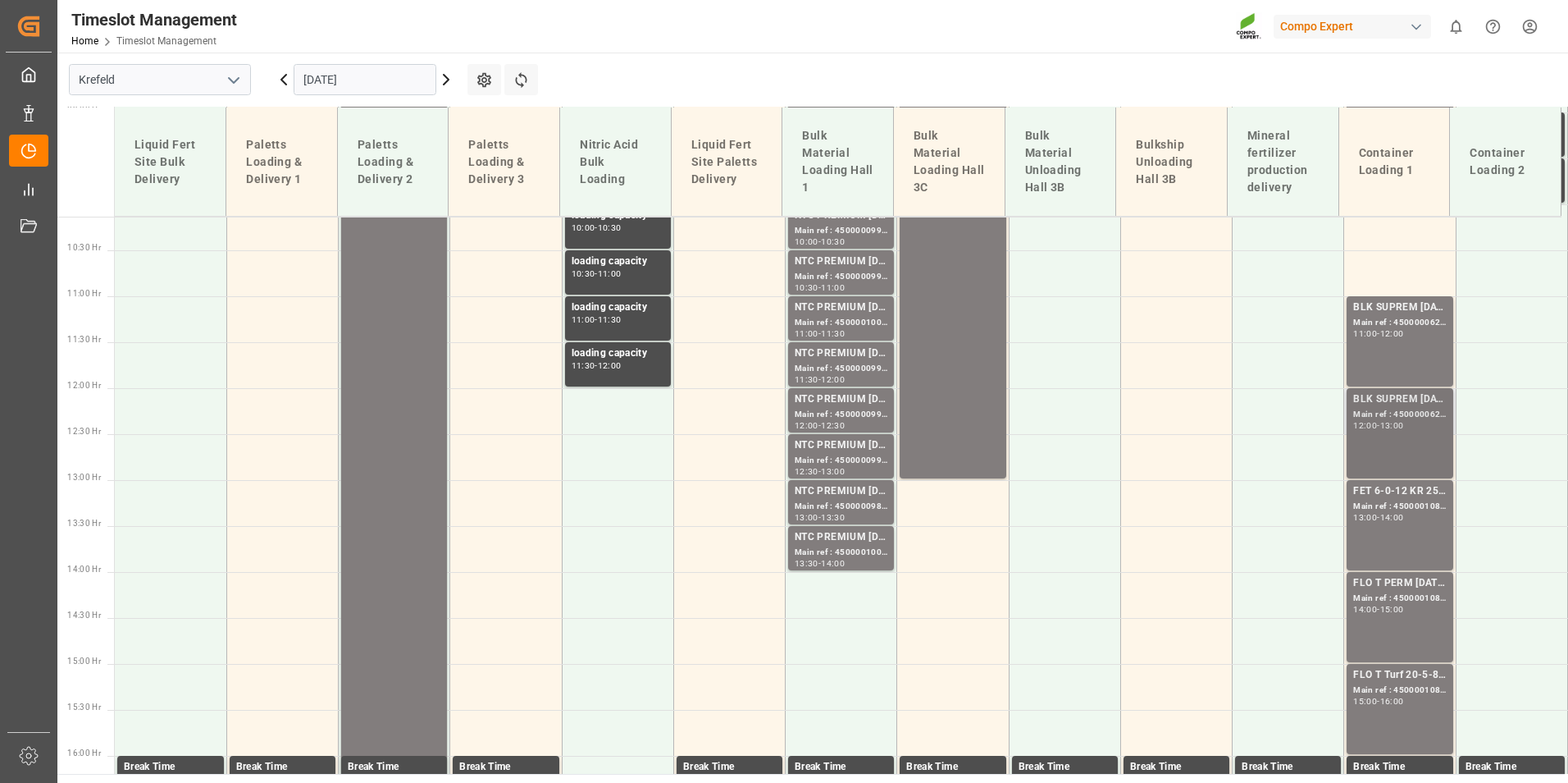
scroll to position [960, 0]
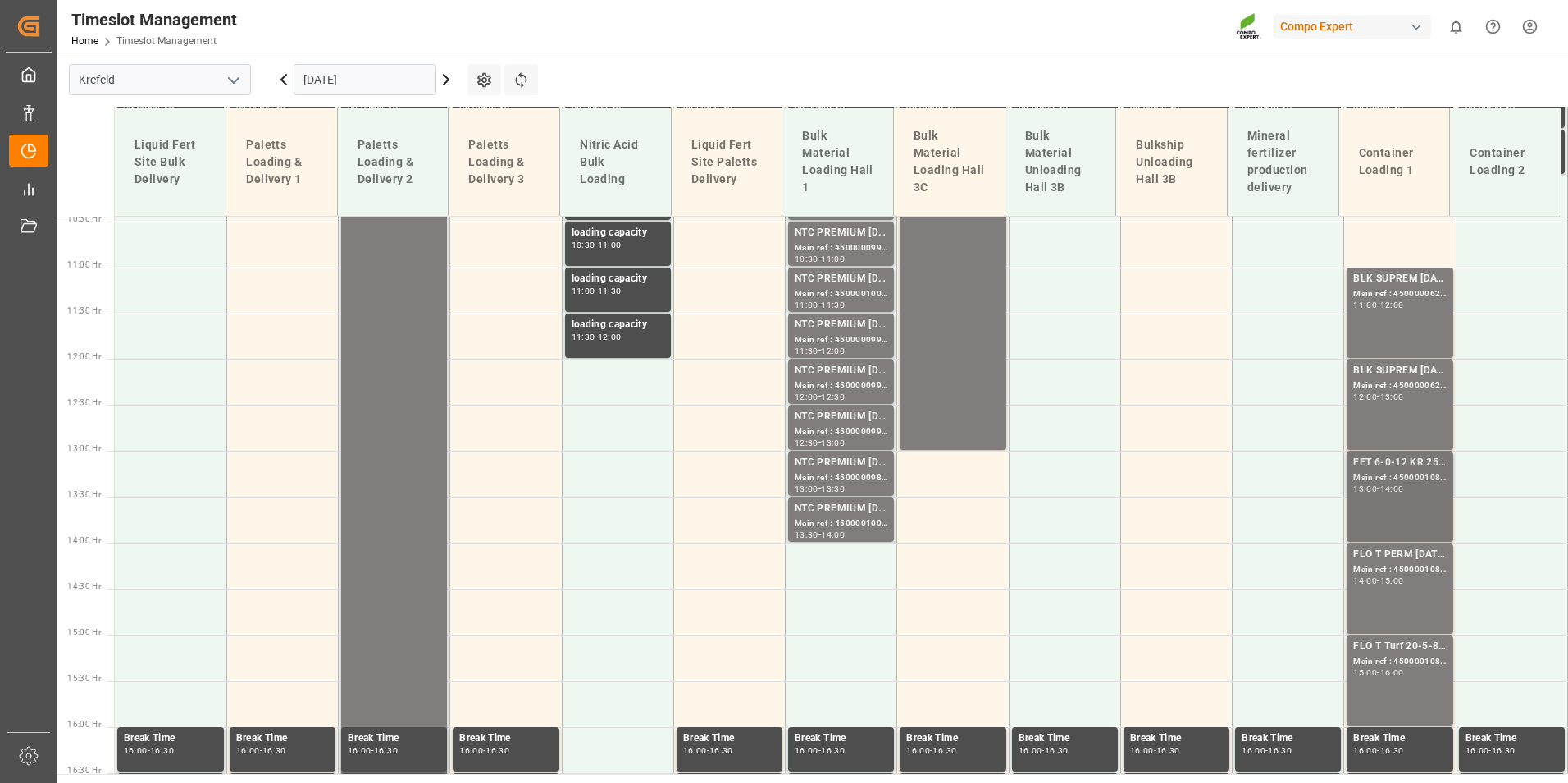
click at [1377, 499] on div "FET 6-0-12 KR 25kg (x40) EN Main ref : 4500001083, 2000001103 13:00 - 14:00" at bounding box center [1399, 496] width 92 height 84
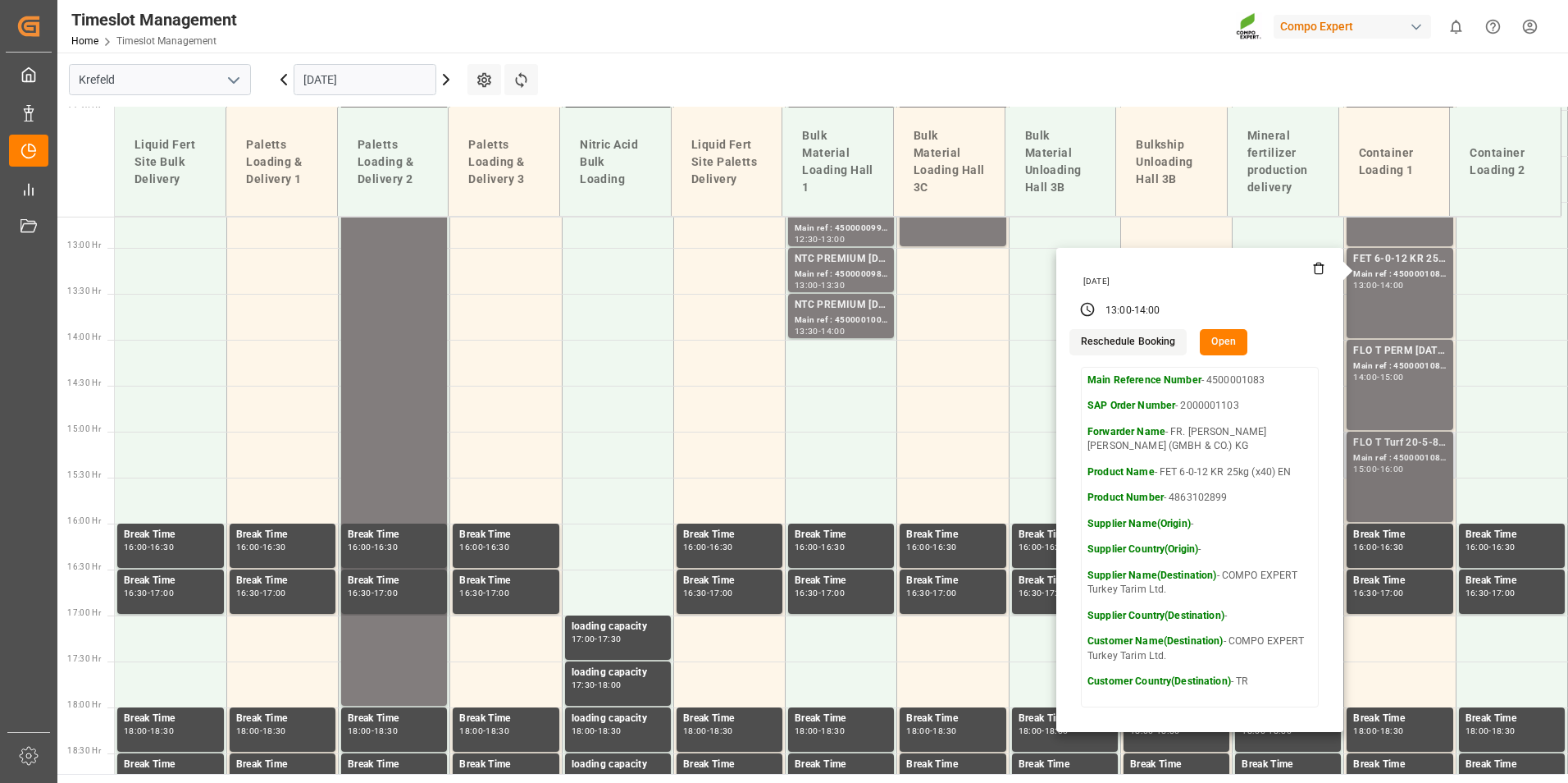
scroll to position [1206, 0]
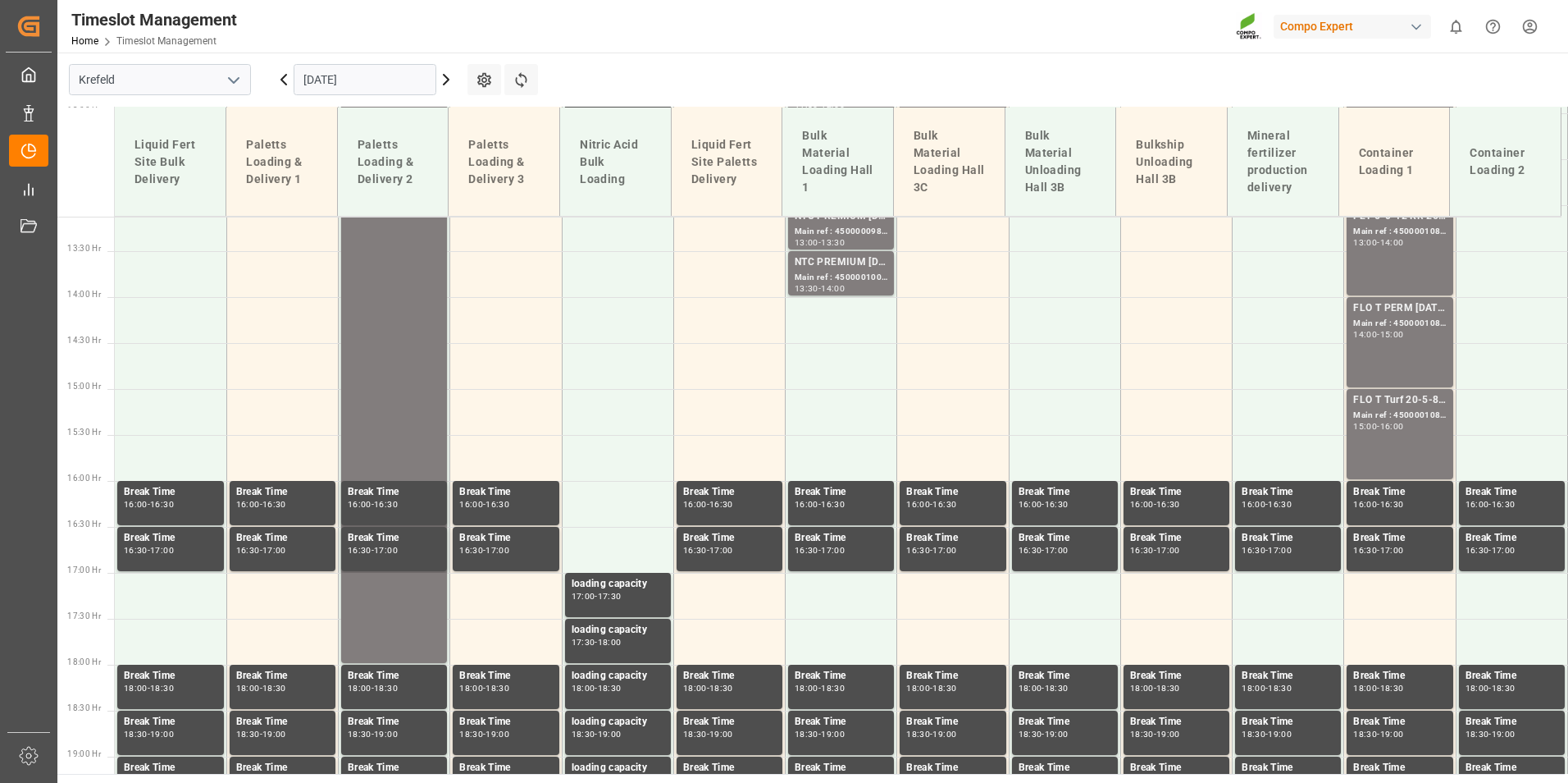
click at [1368, 345] on div "FLO T PERM [DATE] 25kg (x42) INT Main ref : 4500001084, 2000001103 14:00 - 15:00" at bounding box center [1399, 342] width 92 height 84
click at [1386, 419] on div "Main ref : 4500001085, 2000001103" at bounding box center [1399, 415] width 92 height 14
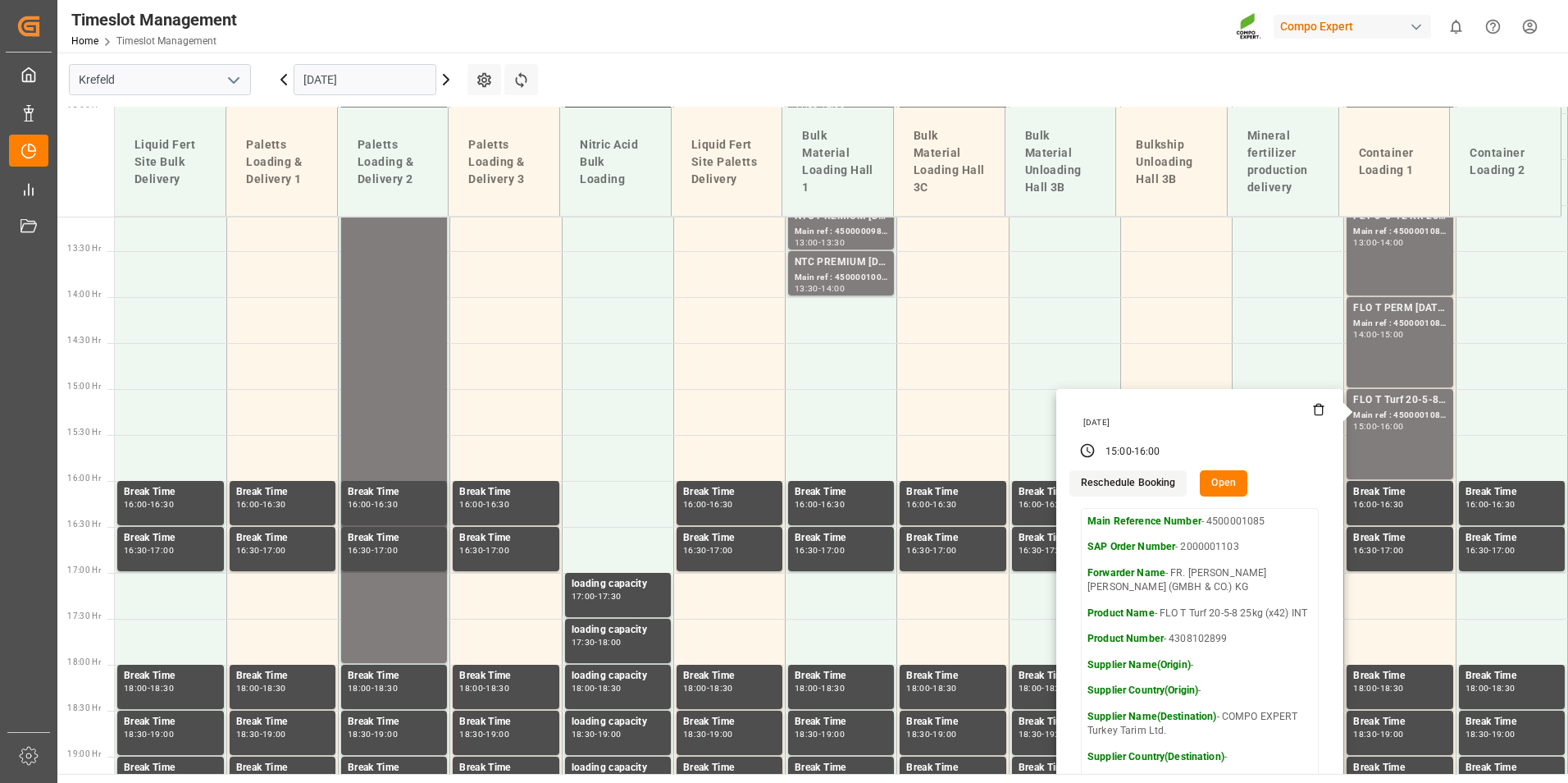
click at [357, 74] on input "[DATE]" at bounding box center [365, 79] width 143 height 31
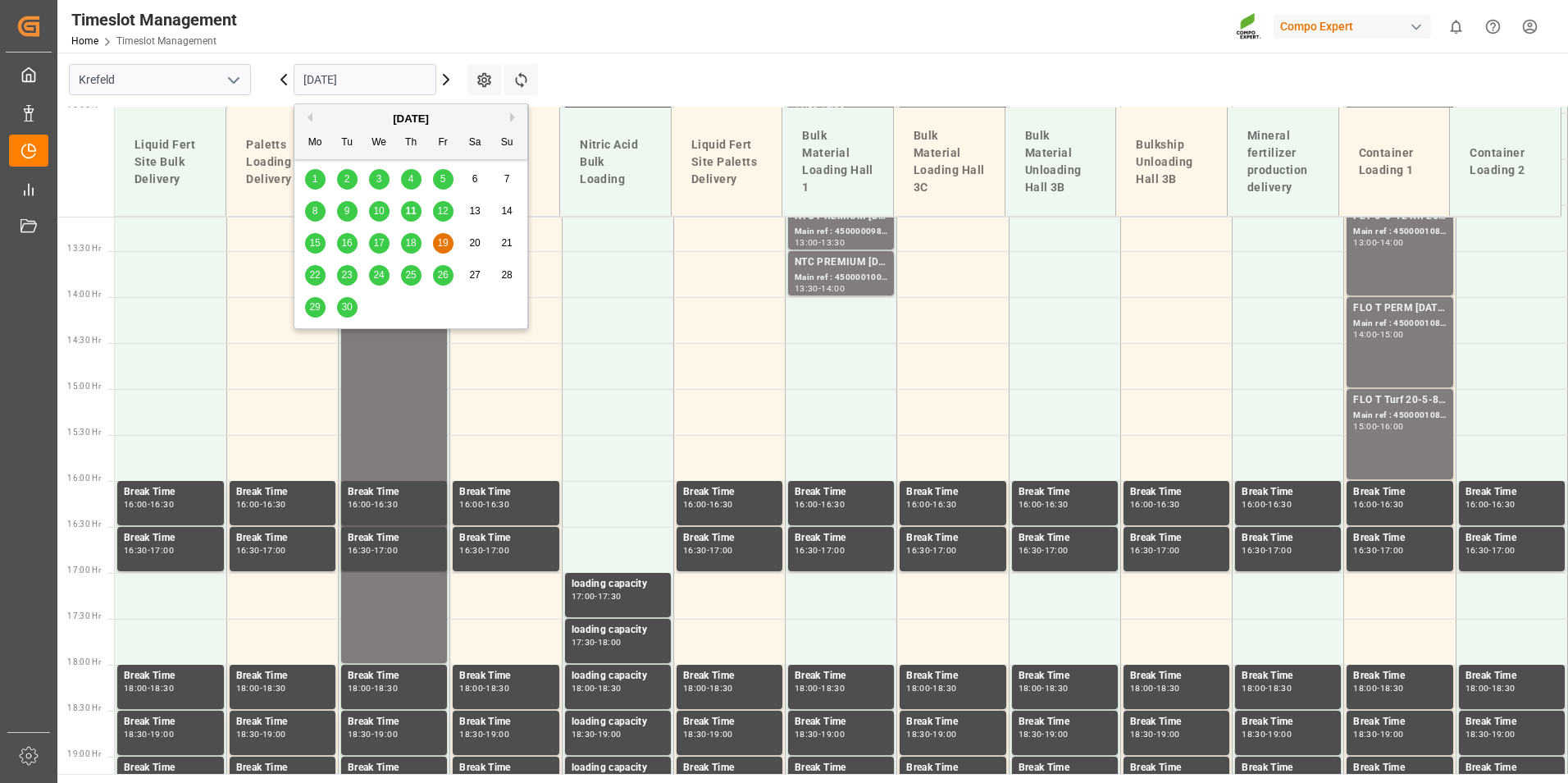
click at [316, 244] on span "15" at bounding box center [314, 243] width 10 height 11
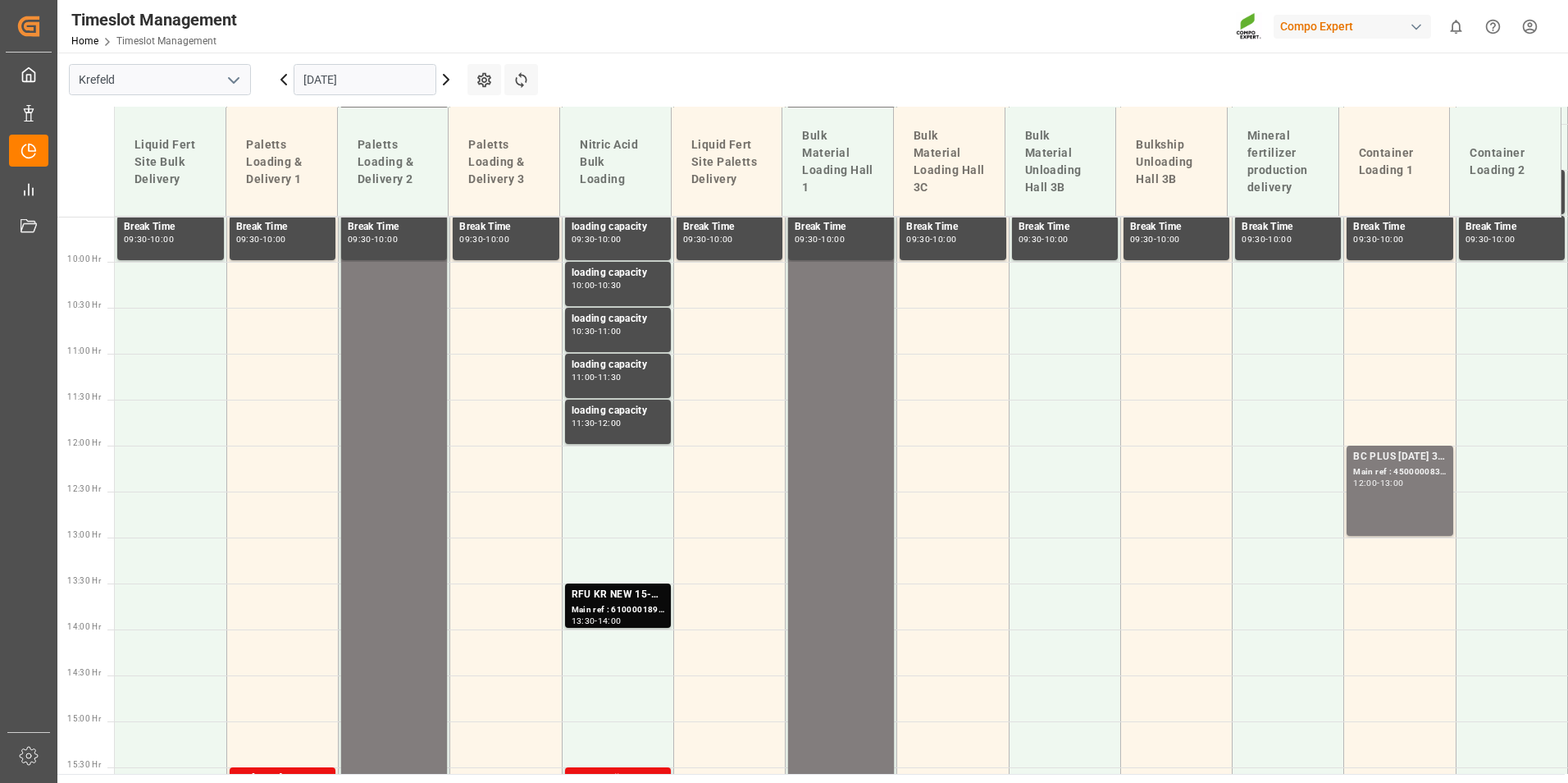
scroll to position [960, 0]
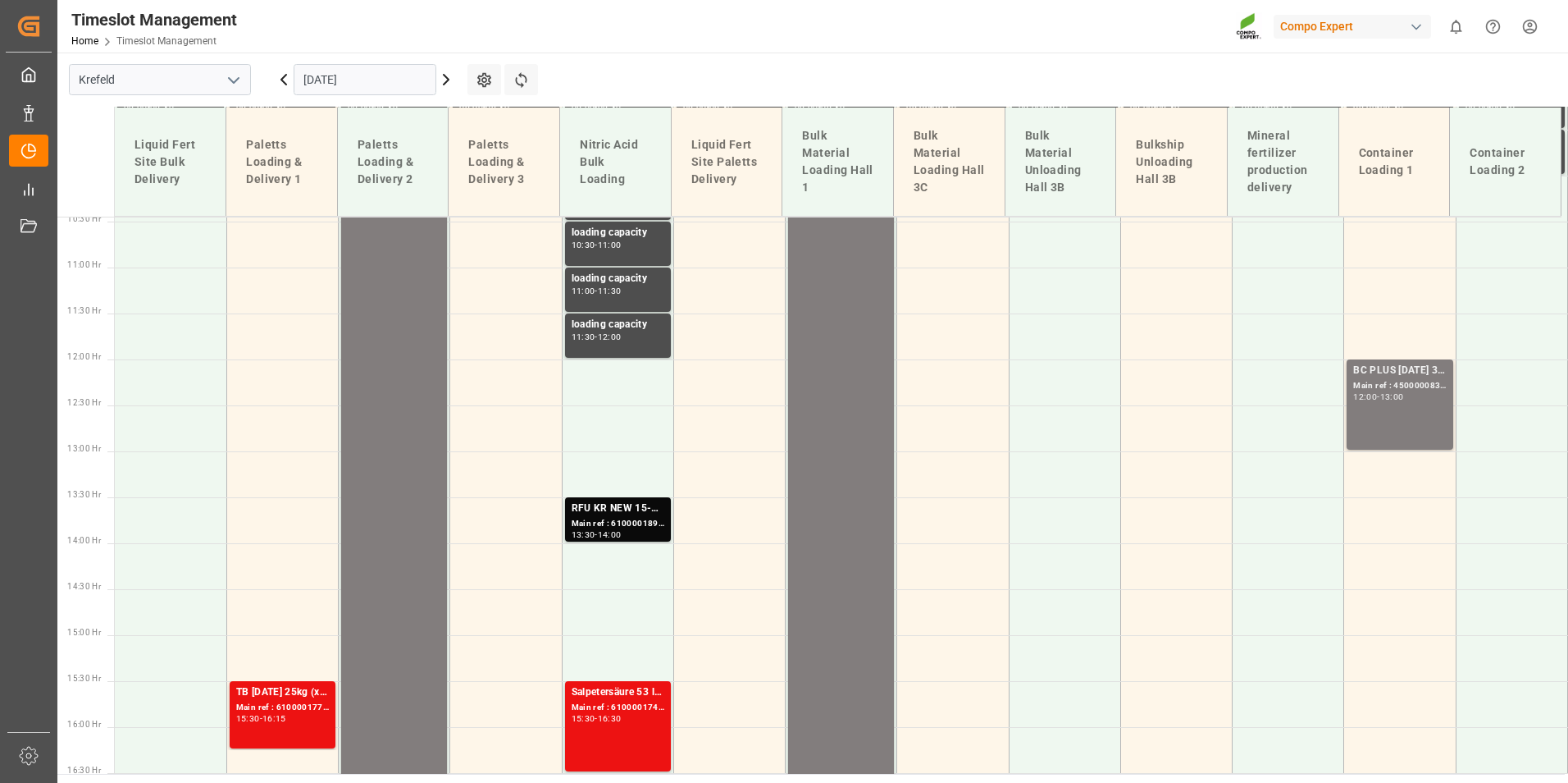
click at [363, 82] on input "[DATE]" at bounding box center [365, 79] width 143 height 31
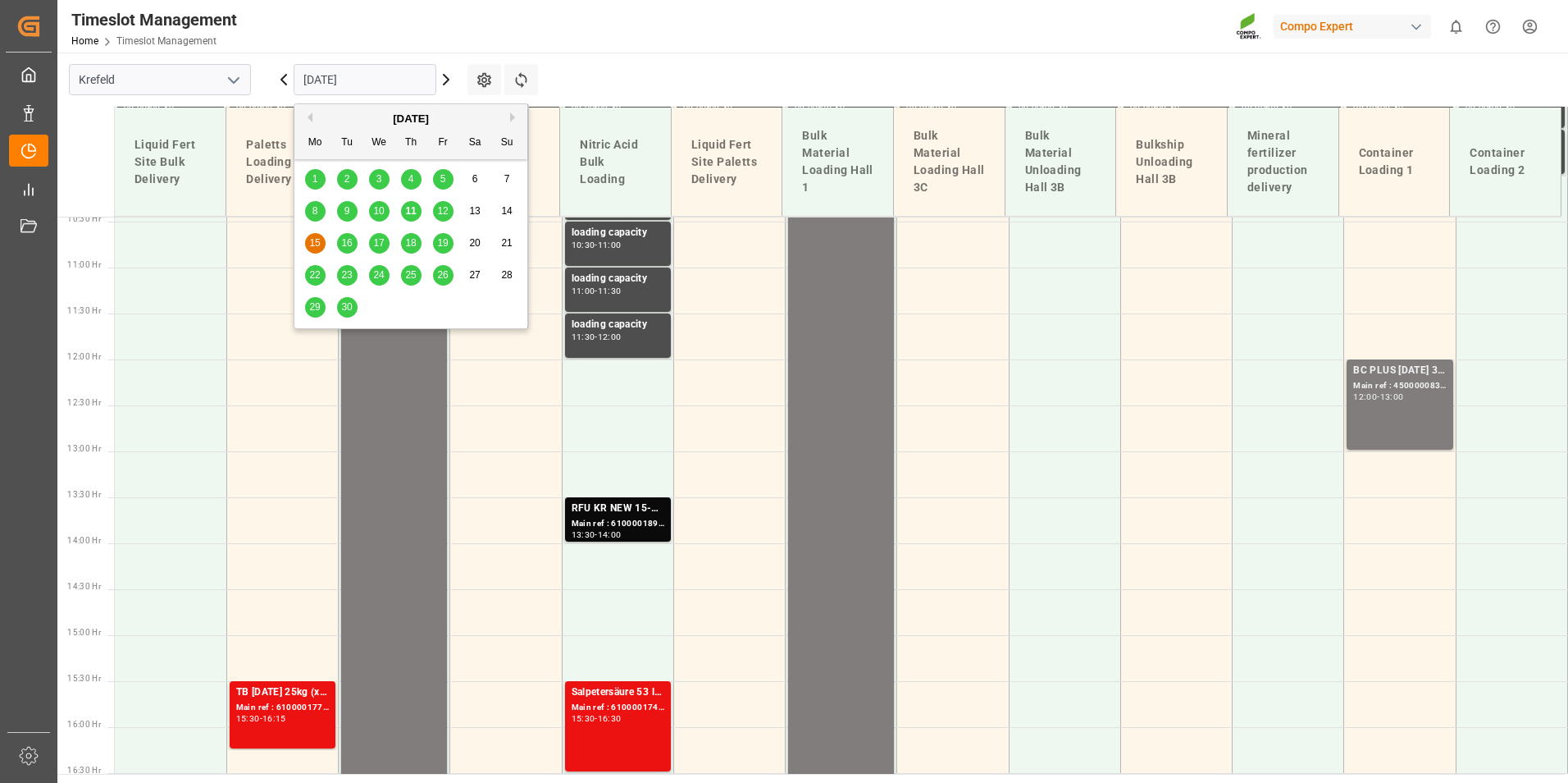
click at [348, 246] on span "16" at bounding box center [346, 243] width 10 height 11
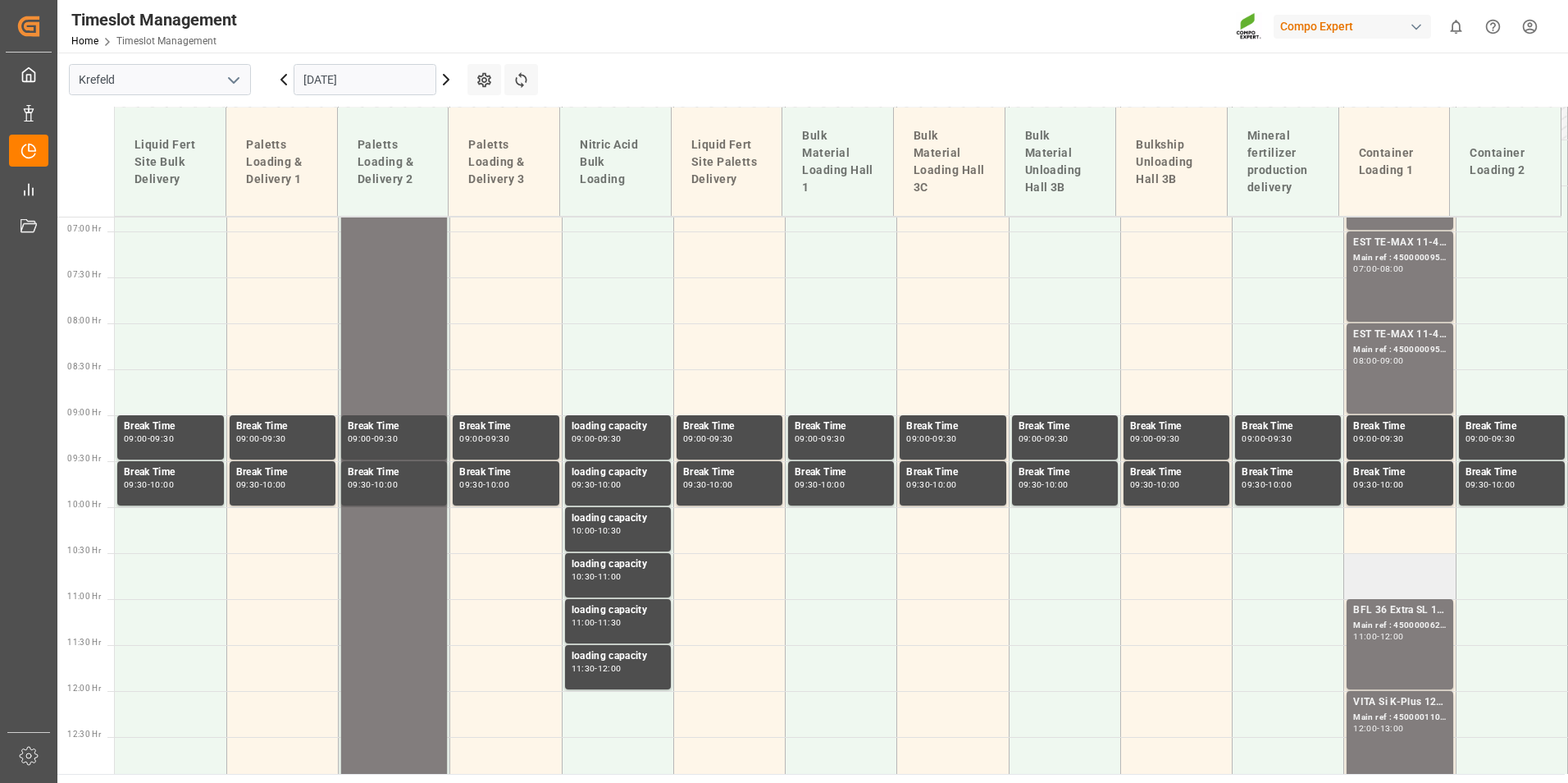
scroll to position [795, 0]
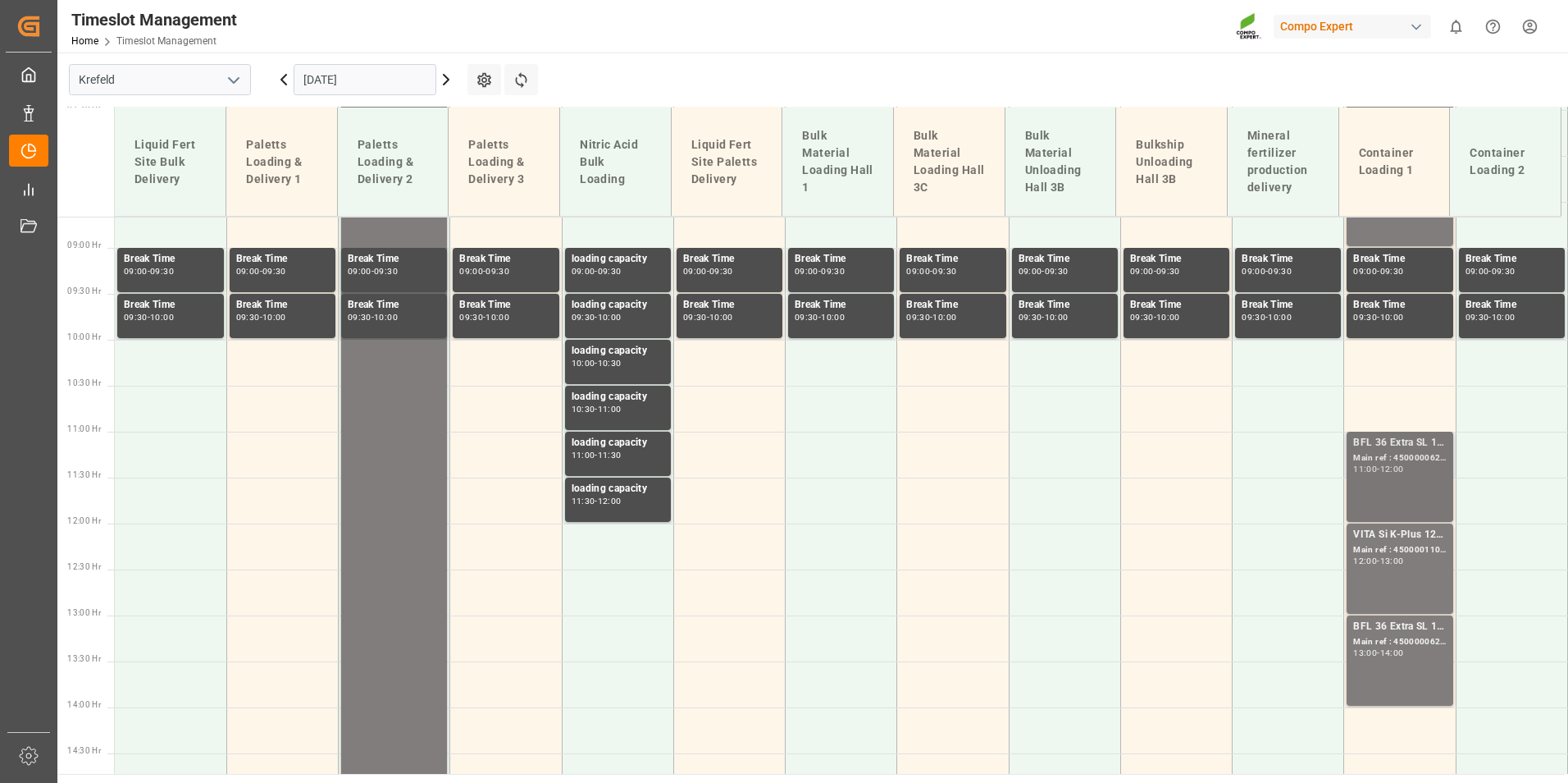
click at [1391, 454] on div "Main ref : 4500000627, 2000000544" at bounding box center [1399, 458] width 92 height 14
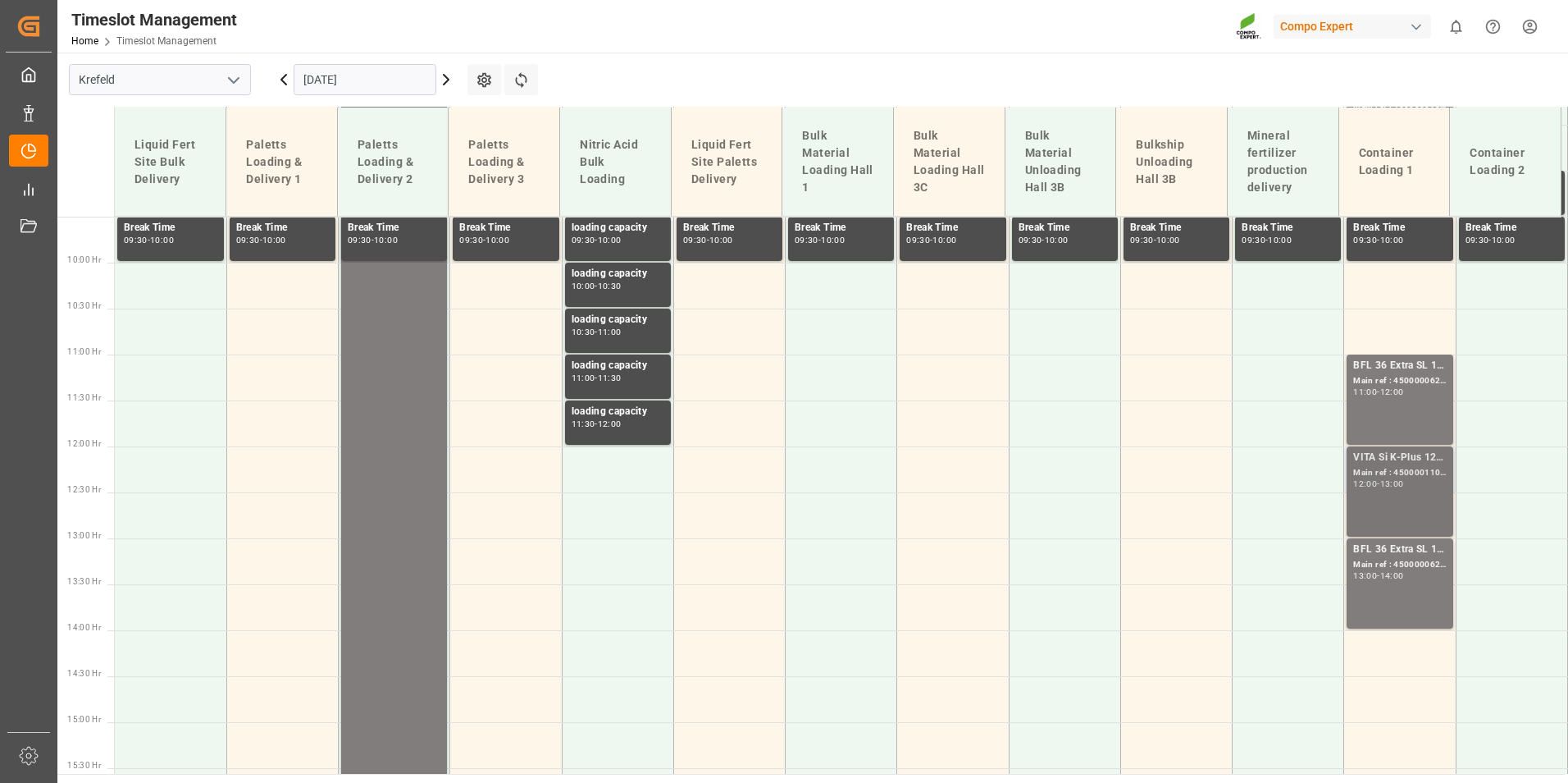
scroll to position [960, 0]
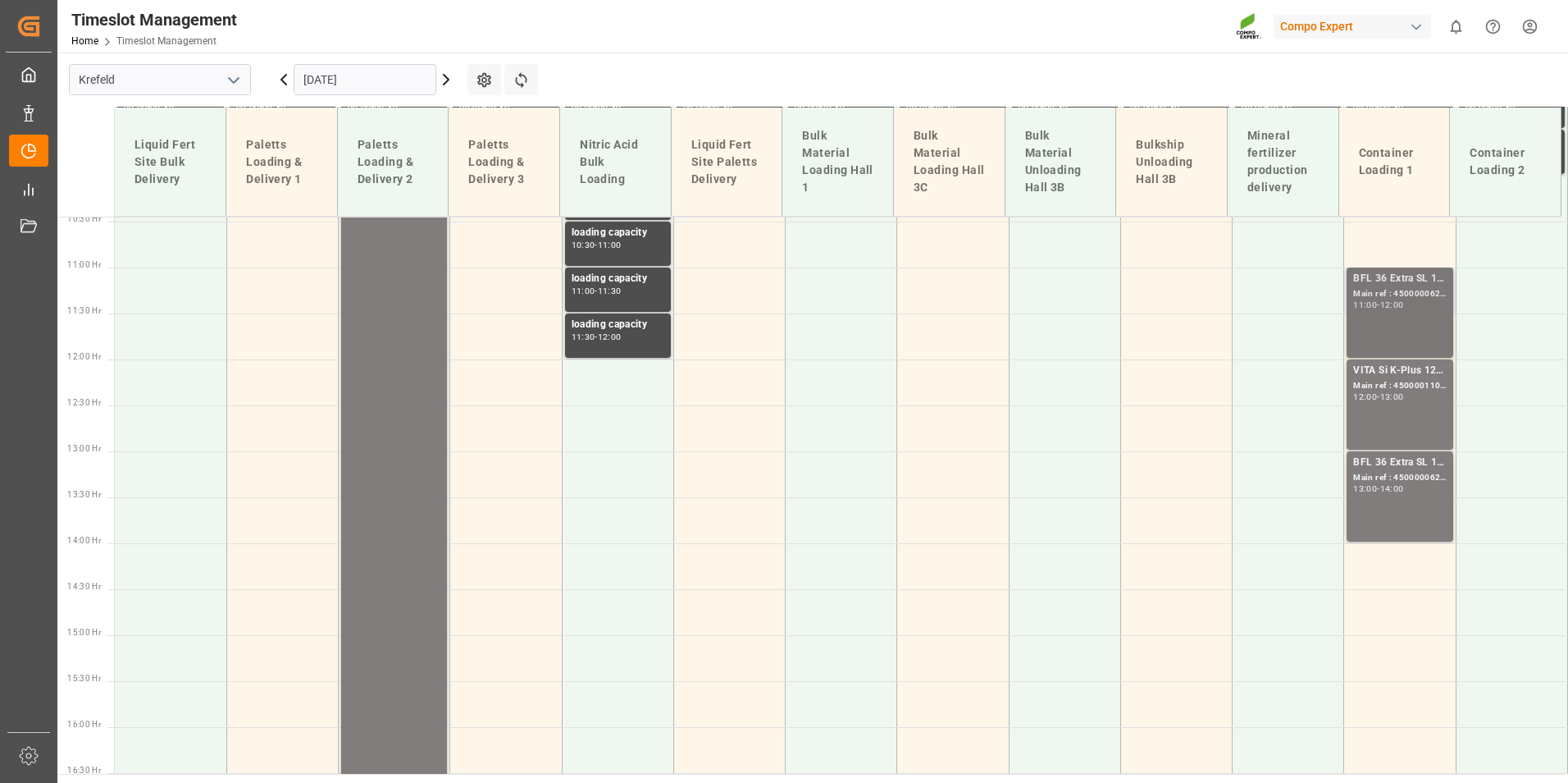
click at [1374, 321] on div "BFL 36 Extra SL 1000L IBC Main ref : 4500000627, 2000000544 11:00 - 12:00" at bounding box center [1399, 312] width 92 height 84
click at [1397, 465] on div "BFL 36 Extra SL 1000L IBC" at bounding box center [1399, 462] width 92 height 16
click at [1382, 327] on div "BFL 36 Extra SL 1000L IBC Main ref : 4500000627, 2000000544 11:00 - 12:00" at bounding box center [1399, 312] width 92 height 84
click at [1401, 319] on div "BFL 36 Extra SL 1000L IBC Main ref : 4500000627, 2000000544 11:00 - 12:00" at bounding box center [1399, 312] width 92 height 84
click at [1392, 491] on div "14:00" at bounding box center [1392, 489] width 24 height 8
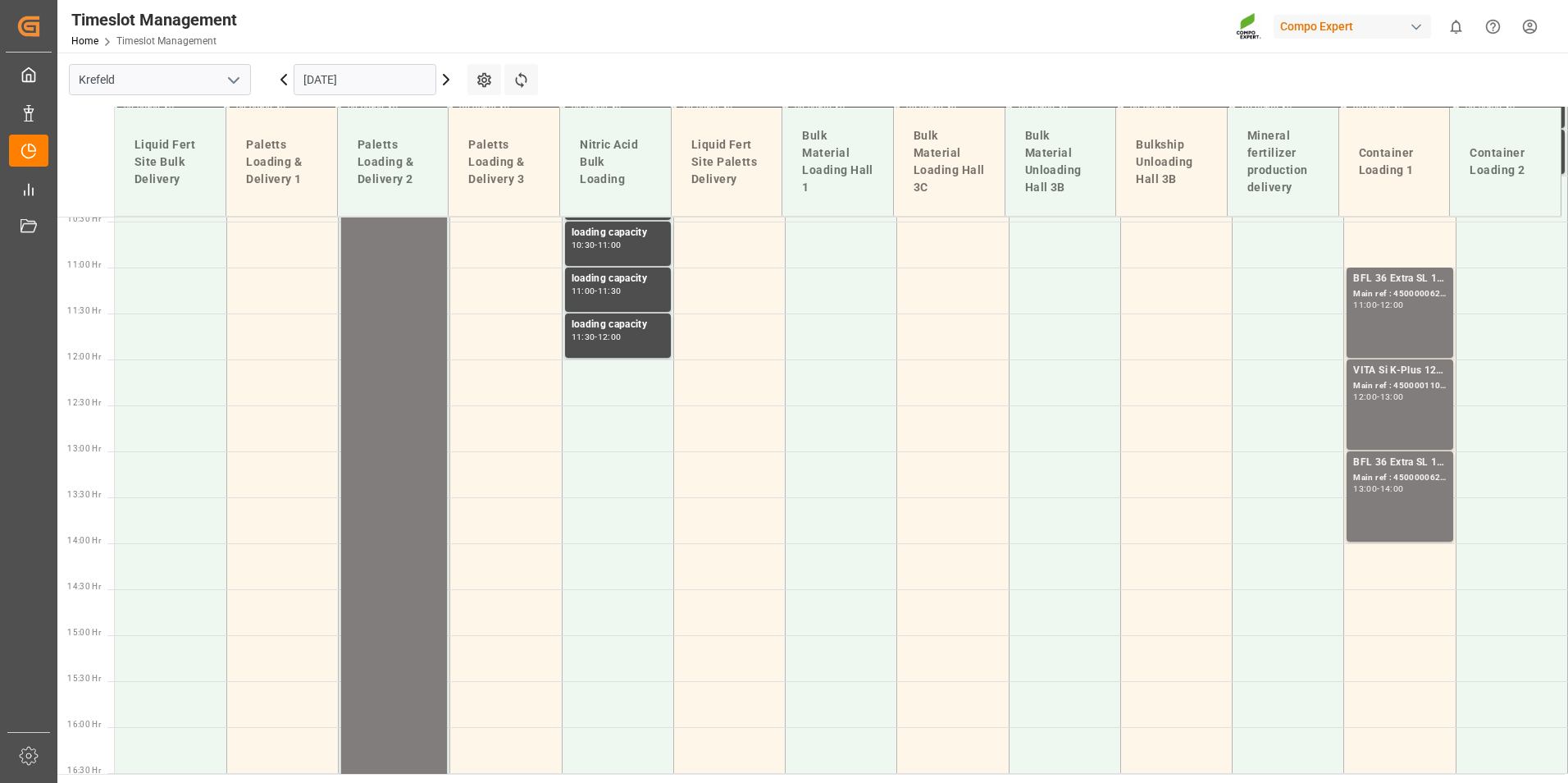
click at [1371, 409] on div "VITA Si K-Plus 12x1L (x60) EGY Main ref : 4500001104, 2000000358 12:00 - 13:00" at bounding box center [1399, 405] width 92 height 84
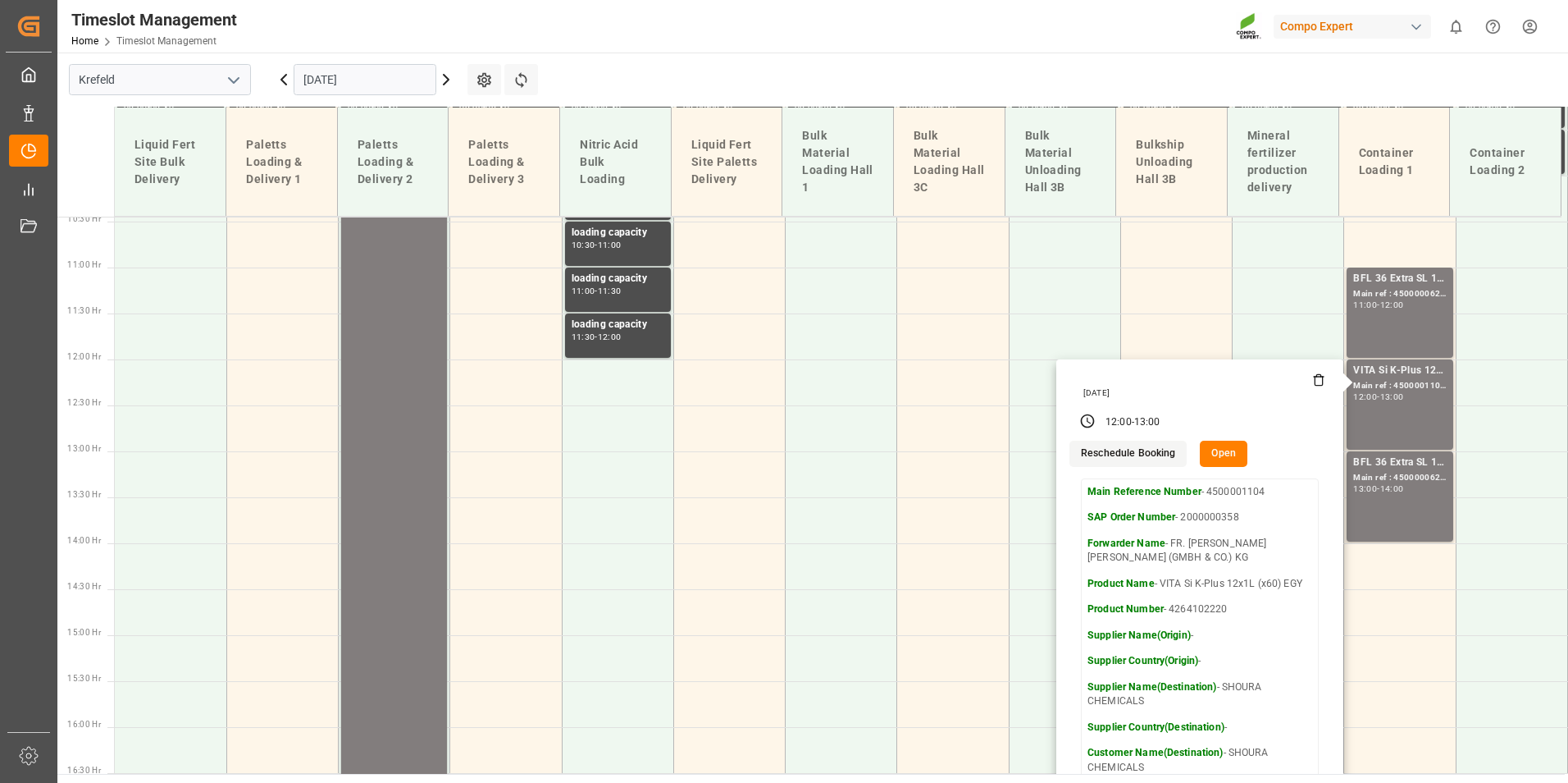
click at [360, 82] on input "[DATE]" at bounding box center [365, 79] width 143 height 31
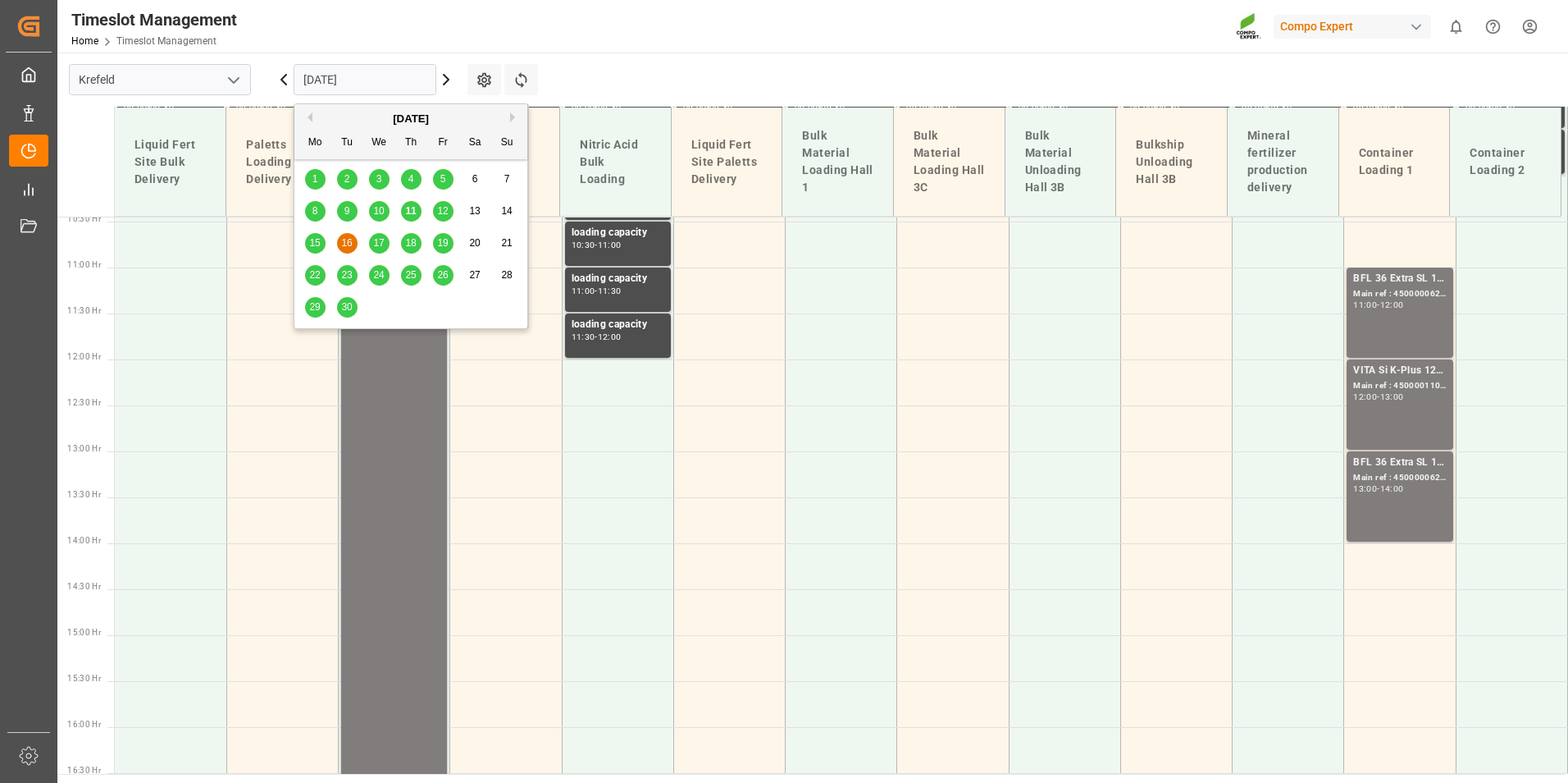
click at [377, 240] on span "17" at bounding box center [378, 243] width 10 height 11
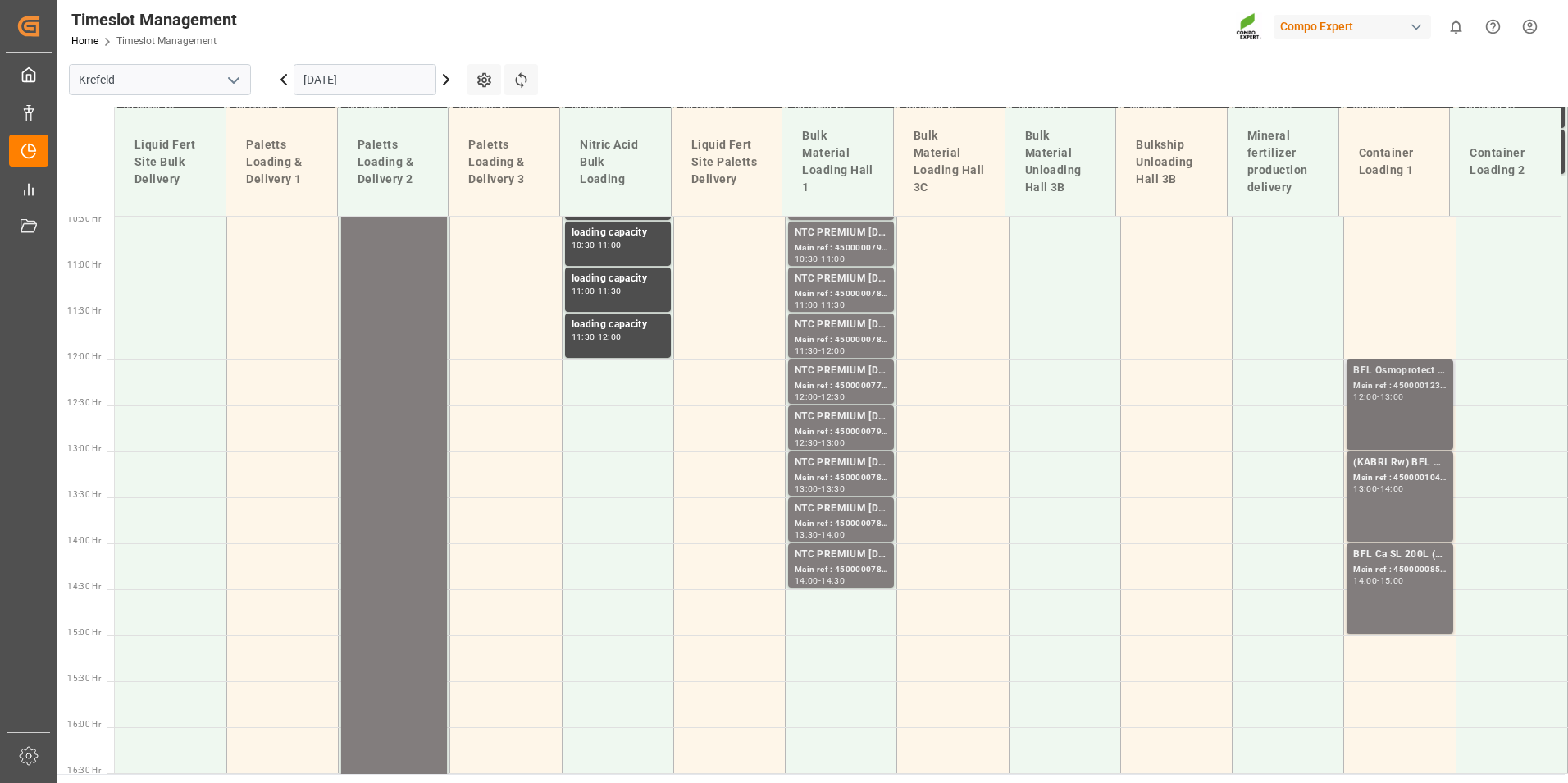
click at [1412, 383] on div "Main ref : 4500001233, 2000000119" at bounding box center [1399, 386] width 92 height 14
click at [1375, 472] on div "Main ref : 4500001041, 2000000776" at bounding box center [1399, 477] width 92 height 14
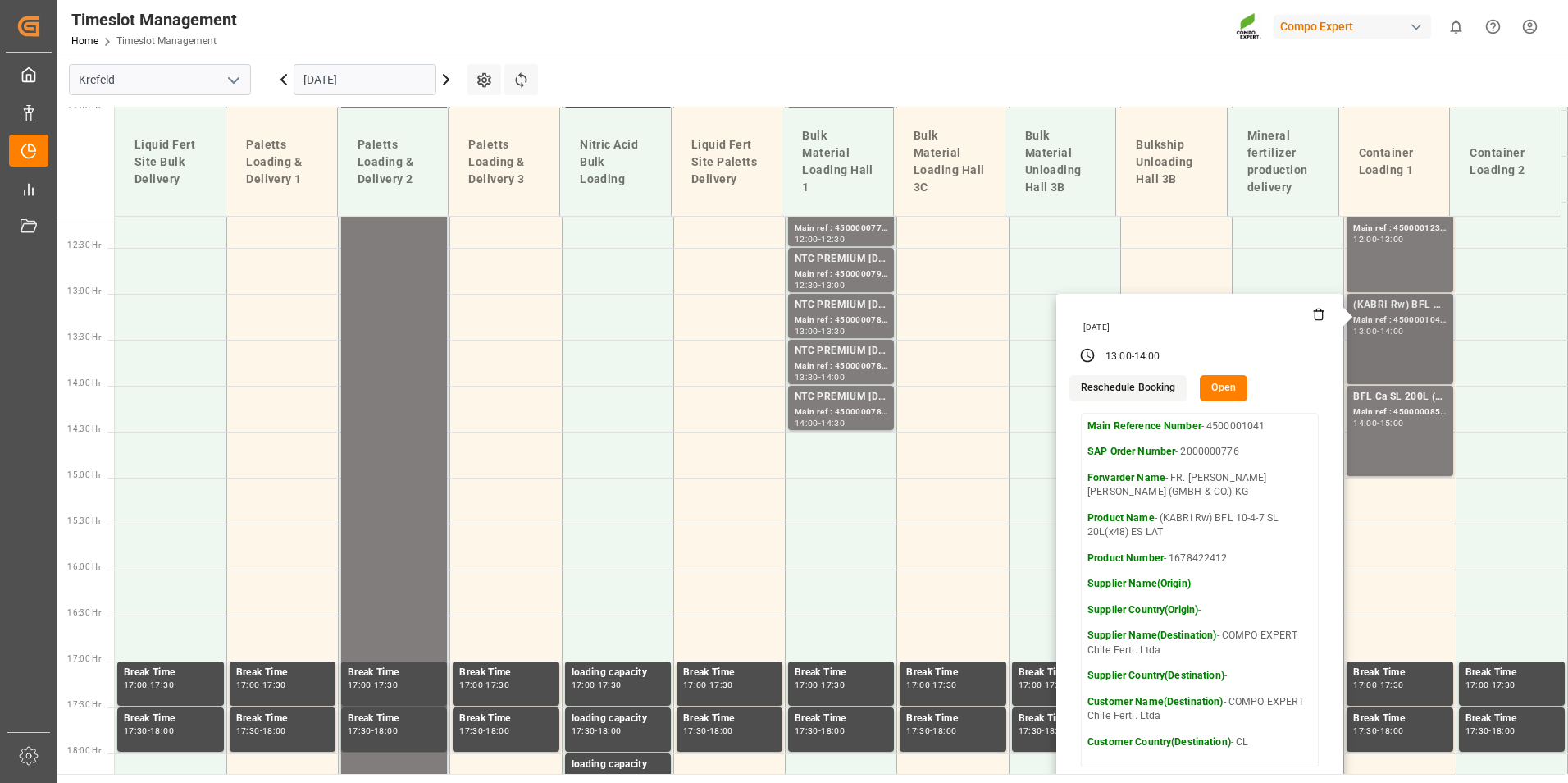
scroll to position [1124, 0]
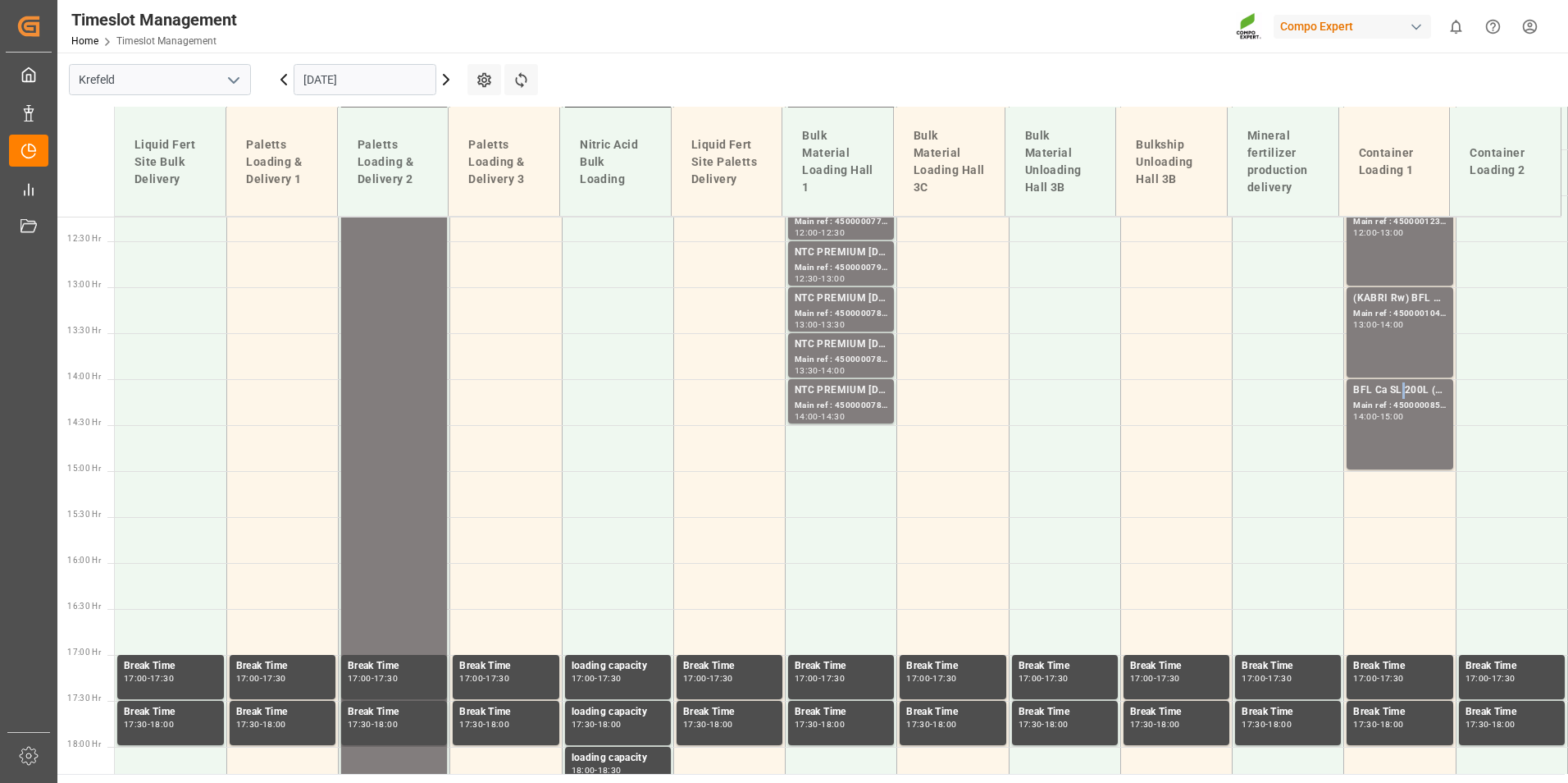
click at [1394, 392] on div "BFL Ca SL 200L (x4) CL,ES,LAT MTO;VITA RZ O 1000L IBC MTO" at bounding box center [1399, 390] width 92 height 16
click at [1385, 322] on div "14:00" at bounding box center [1392, 325] width 24 height 8
click at [1385, 402] on div "Main ref : 4500000856, 2000000727" at bounding box center [1399, 406] width 92 height 14
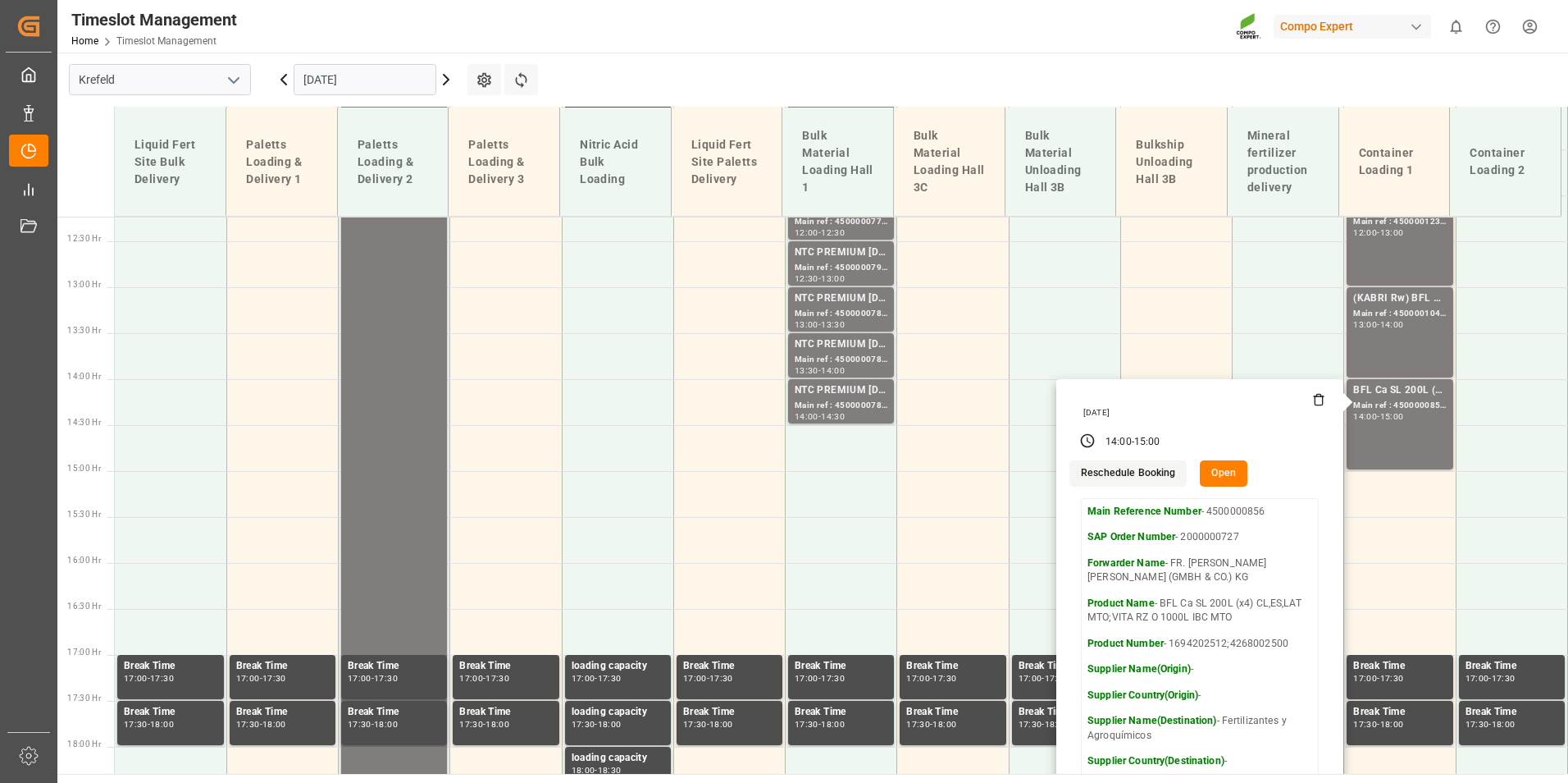
click at [377, 72] on input "[DATE]" at bounding box center [365, 79] width 143 height 31
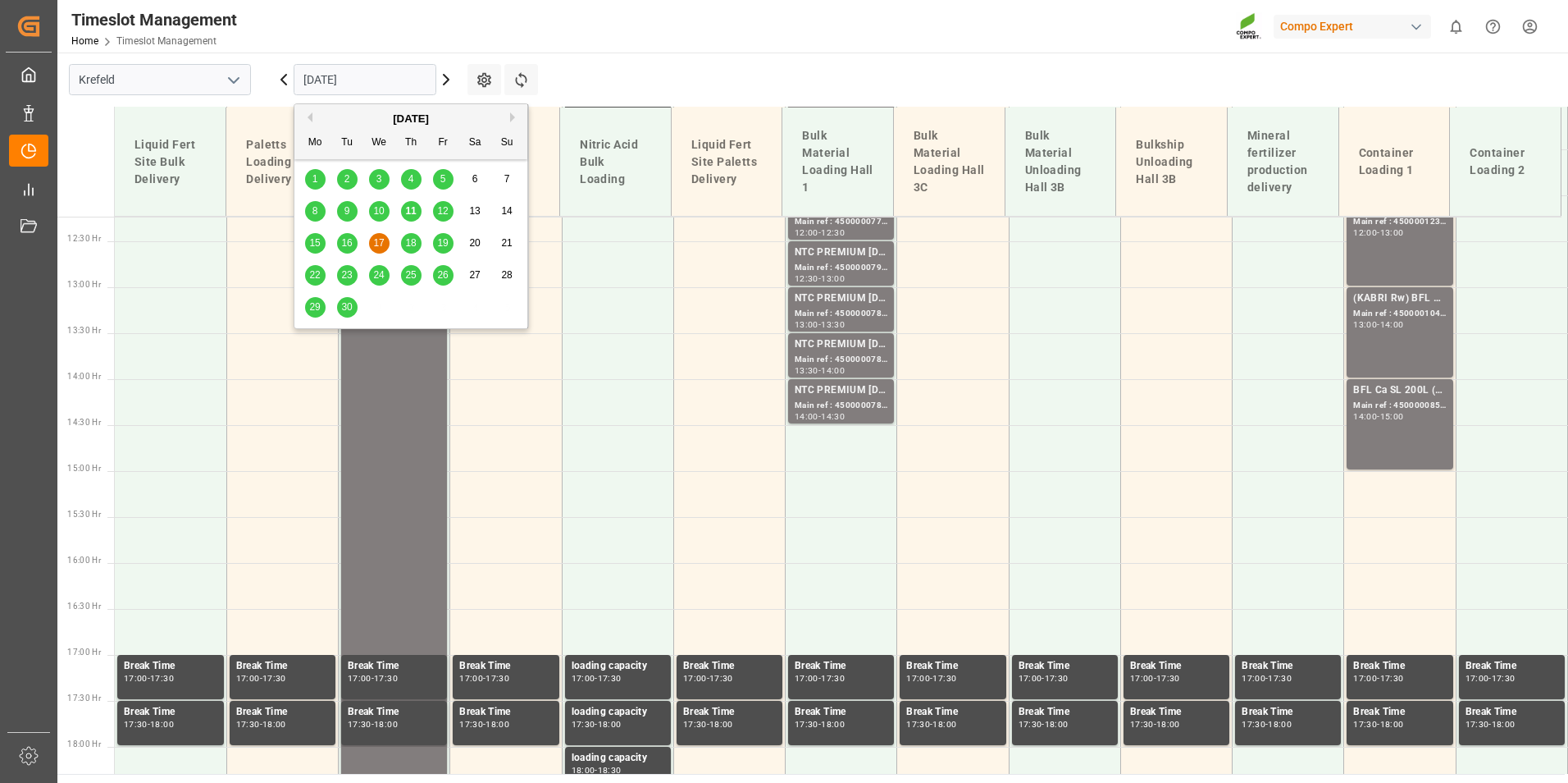
click at [418, 250] on div "18" at bounding box center [412, 243] width 21 height 20
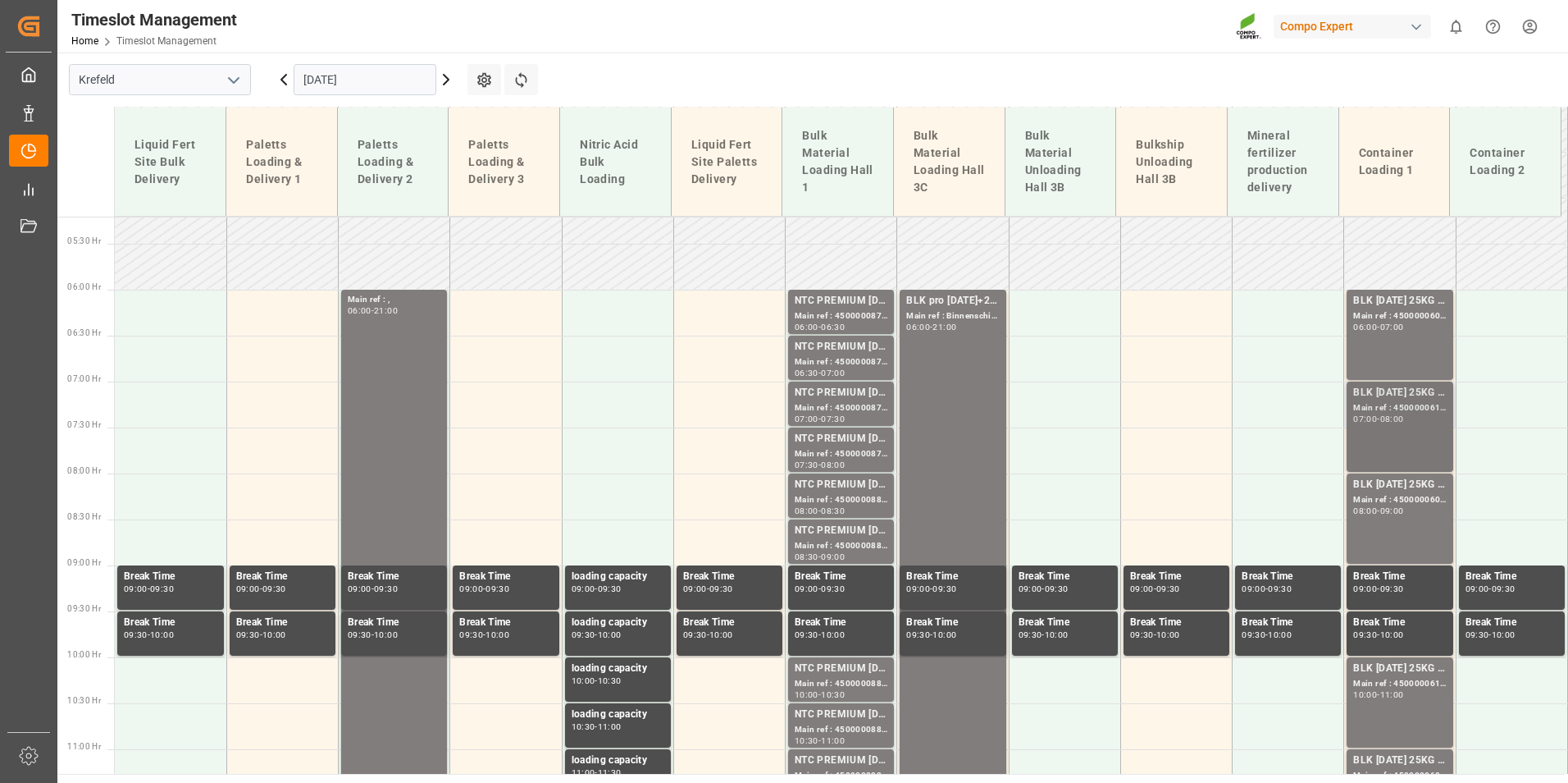
scroll to position [386, 0]
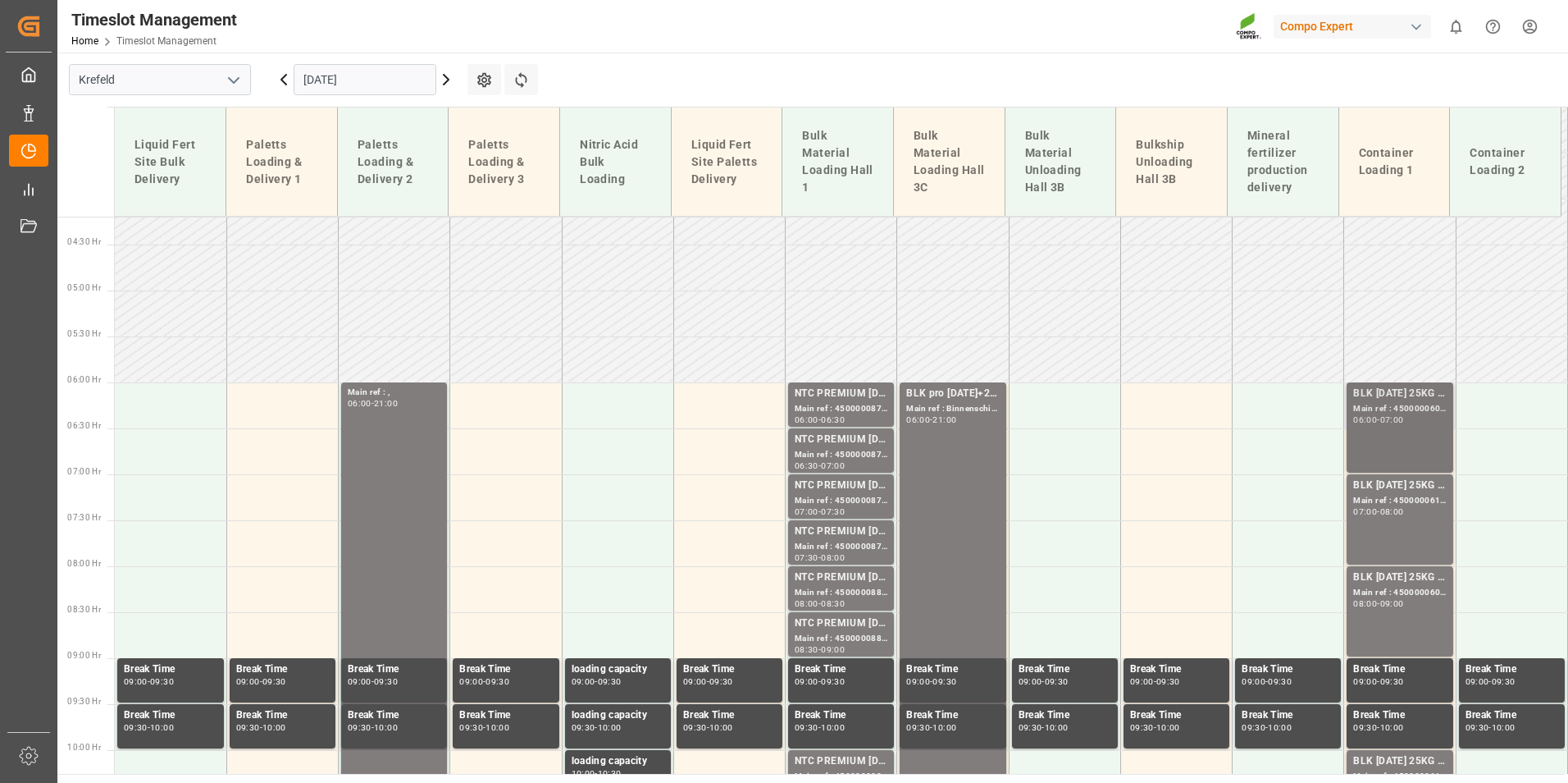
click at [1393, 391] on div "BLK [DATE] 25KG (x42) INT MTO" at bounding box center [1399, 393] width 92 height 16
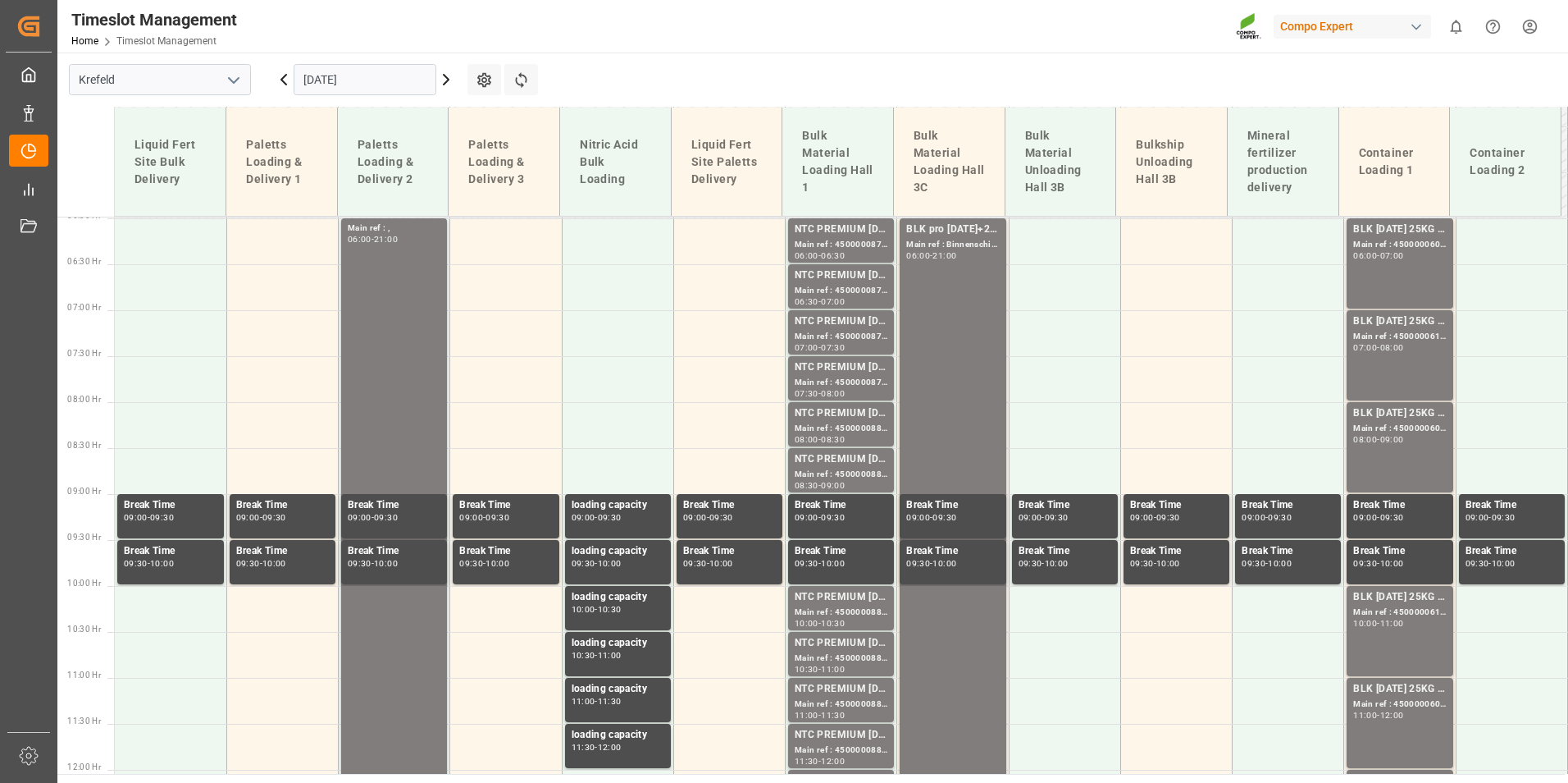
click at [1403, 449] on div "BLK [DATE] 25KG (x42) INT MTO Main ref : 4500000607, 2000000557 08:00 - 09:00" at bounding box center [1399, 447] width 92 height 84
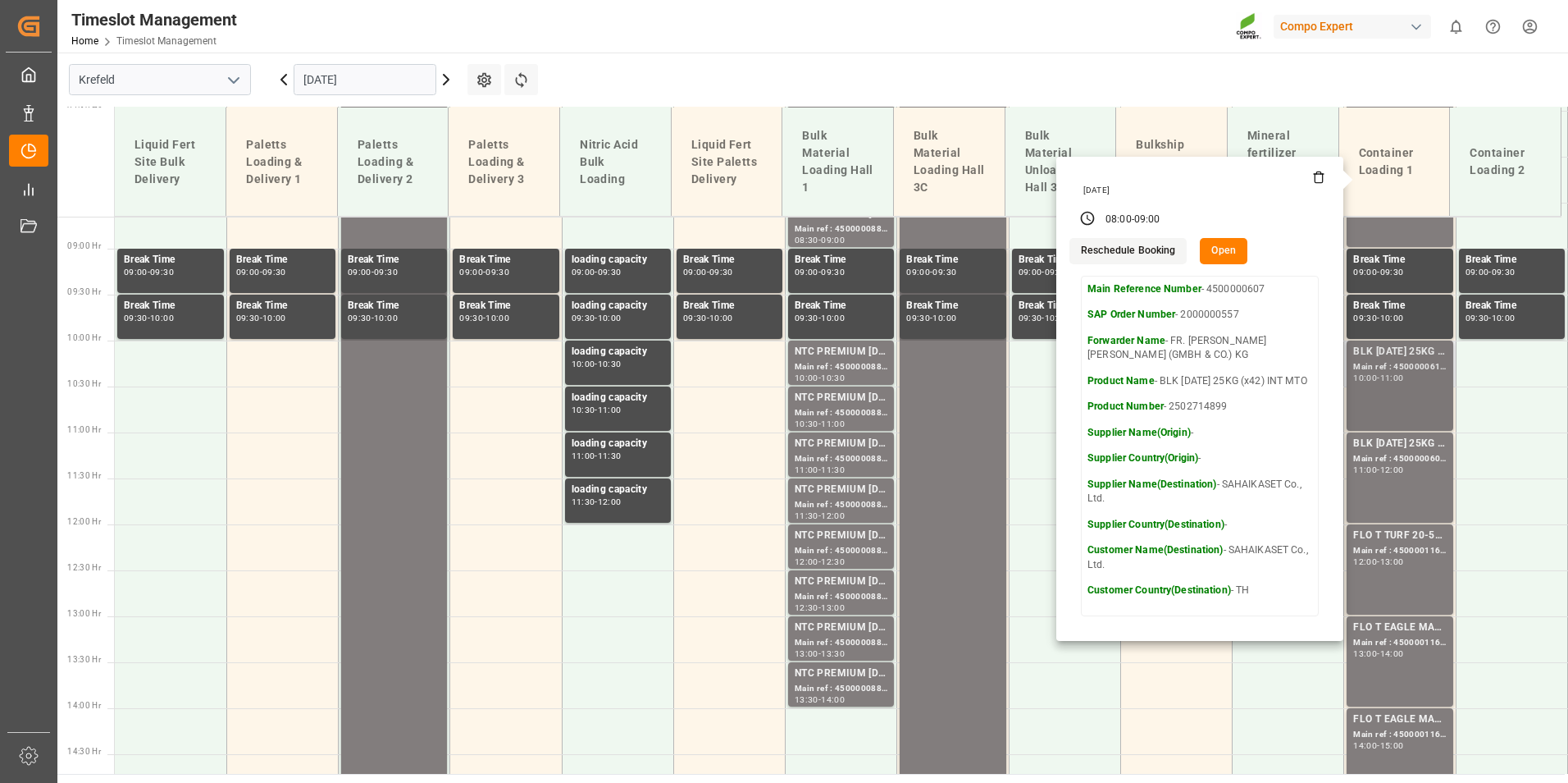
scroll to position [795, 0]
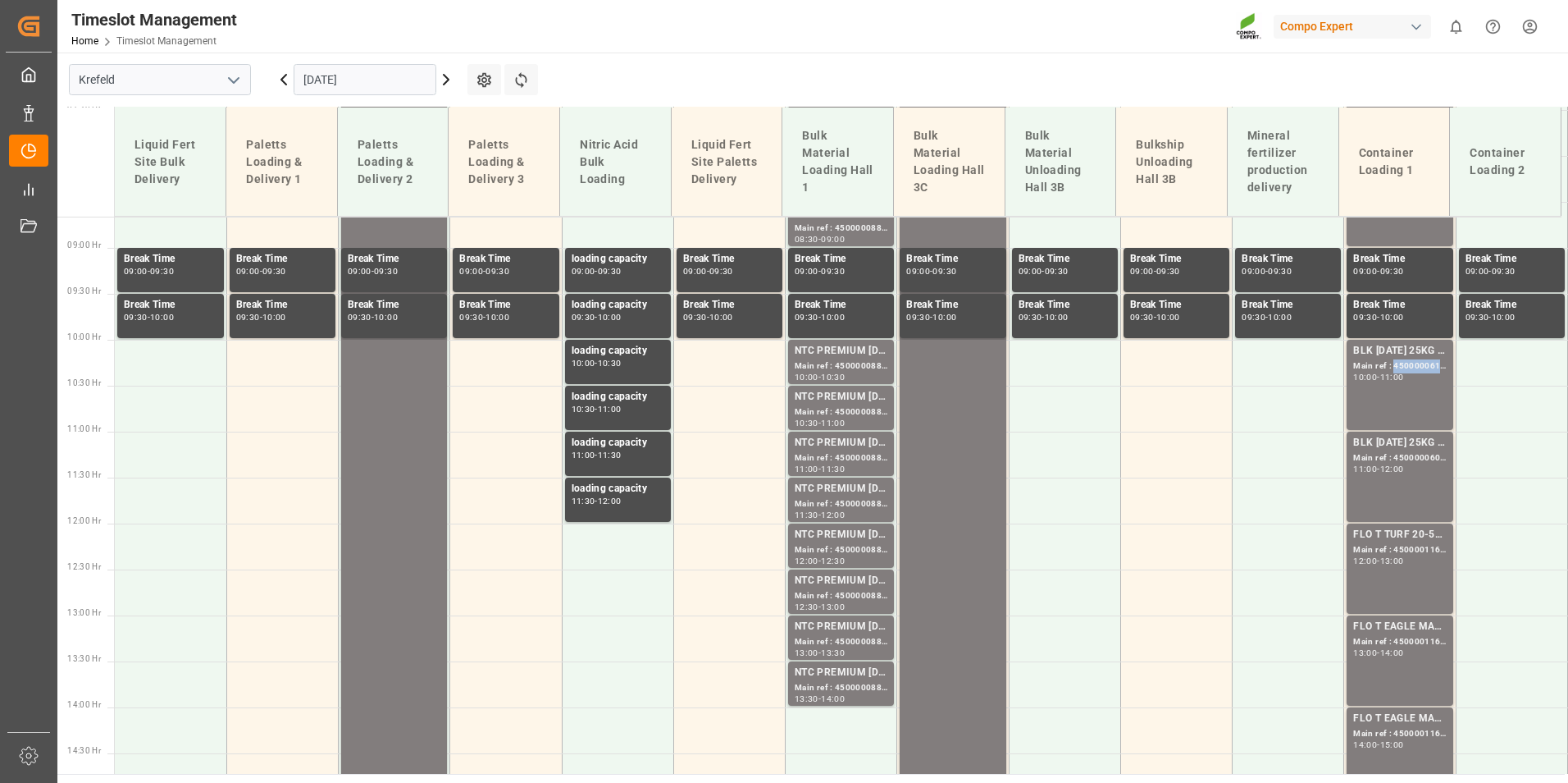
click at [1405, 364] on div "Main ref : 4500000610, 2000000557" at bounding box center [1399, 366] width 92 height 14
click at [1394, 481] on div "BLK [DATE] 25KG (x42) INT MTO Main ref : 4500000609, 2000000557 11:00 - 12:00" at bounding box center [1399, 476] width 92 height 84
click at [1386, 564] on div "13:00" at bounding box center [1392, 561] width 24 height 8
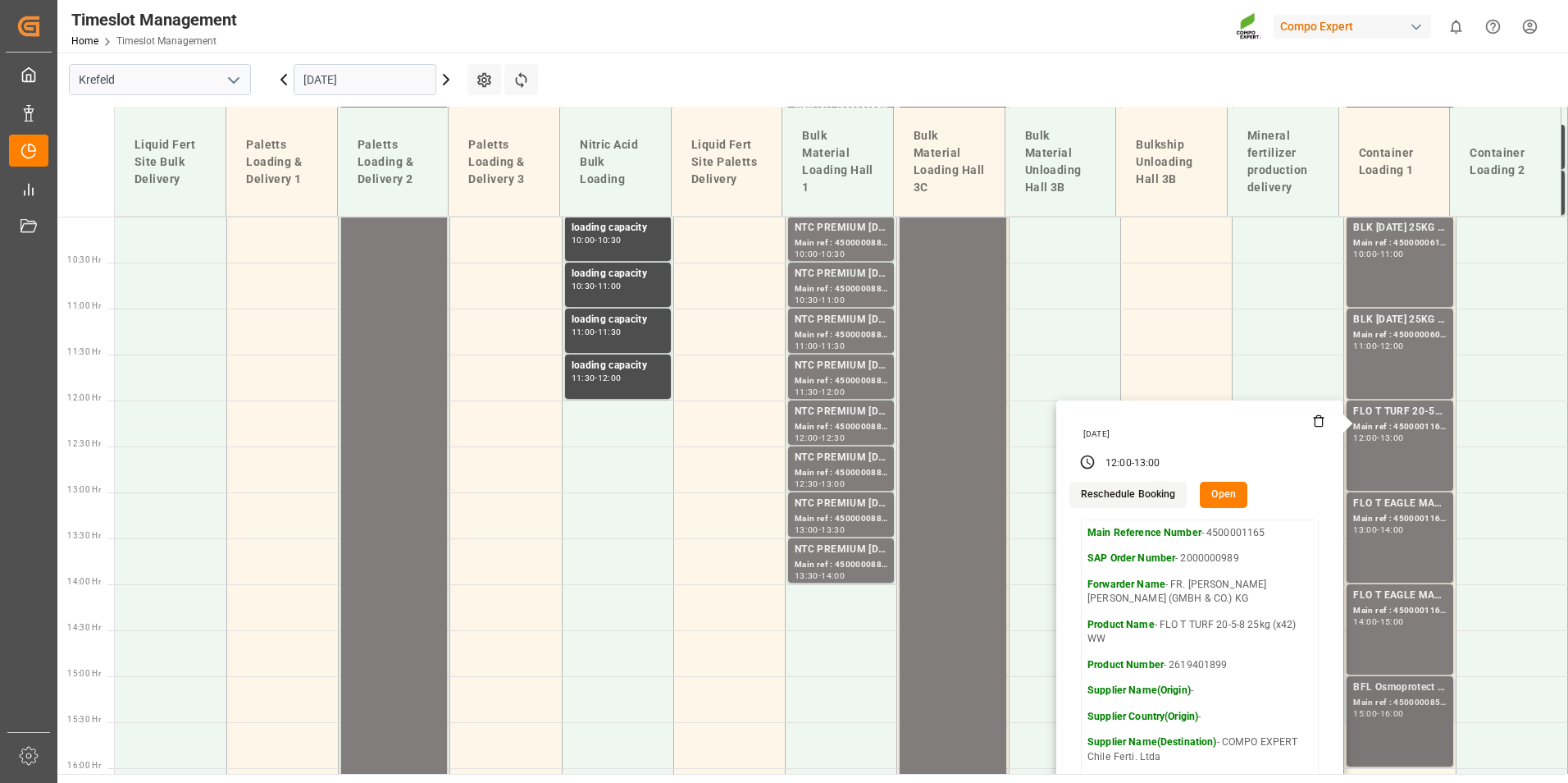
scroll to position [1124, 0]
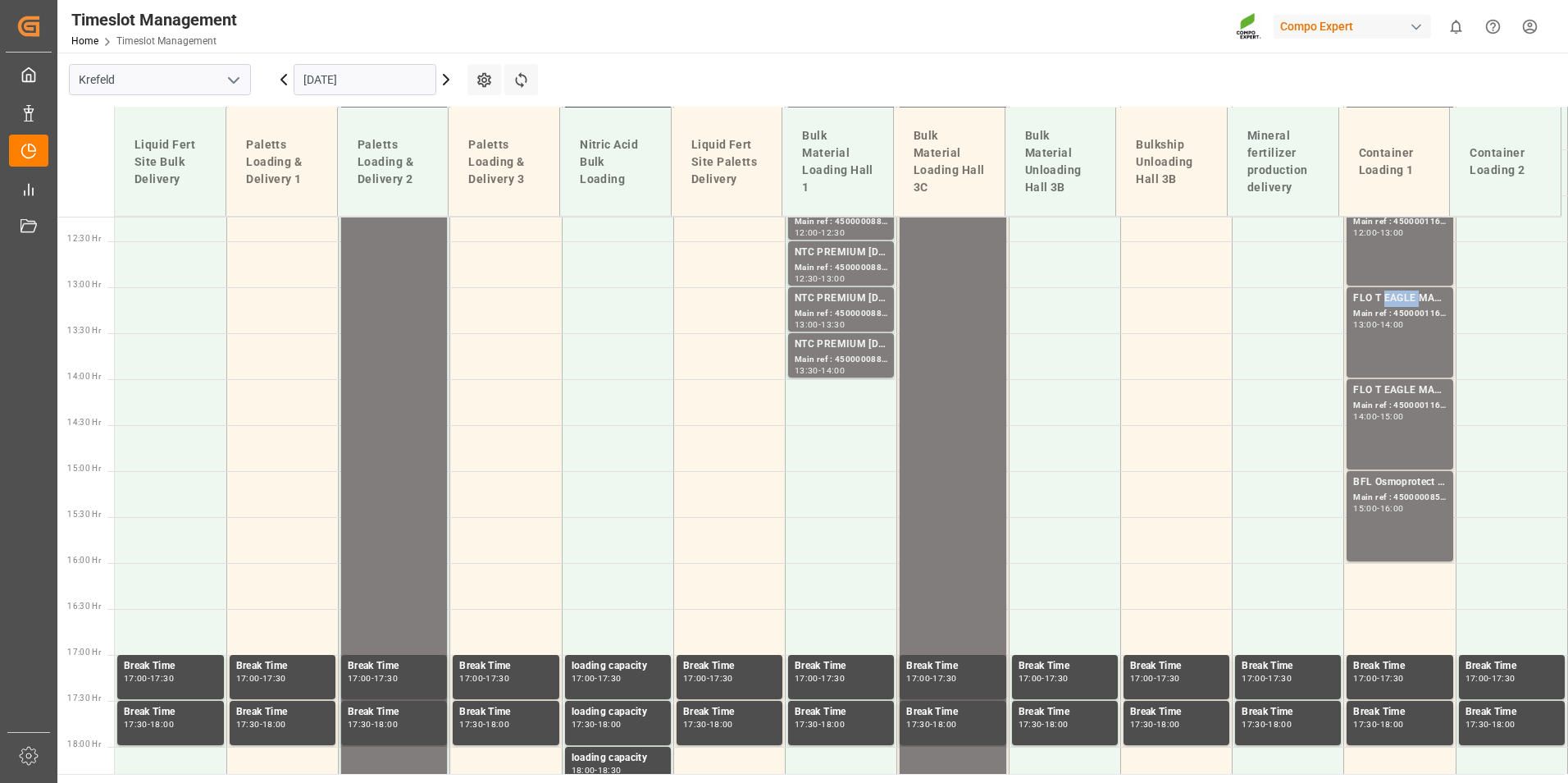
click at [1400, 306] on div "FLO T EAGLE MASTER [DATE] 25kg (x42) WW" at bounding box center [1399, 298] width 92 height 16
click at [1408, 392] on div "FLO T EAGLE MASTER [DATE] 25kg (x42) WW" at bounding box center [1399, 390] width 92 height 16
click at [1397, 512] on div "15:00 - 16:00" at bounding box center [1399, 509] width 92 height 9
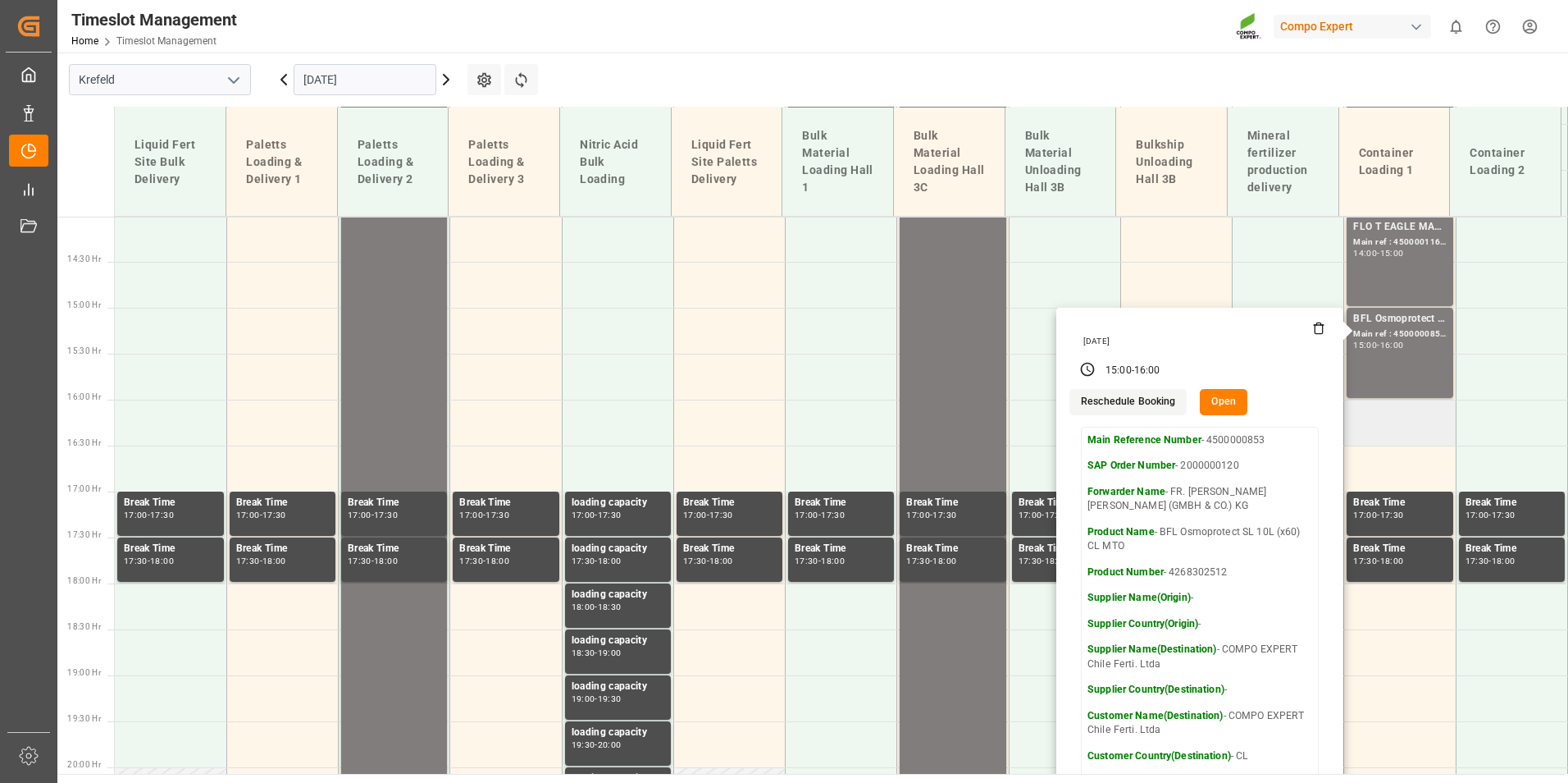
scroll to position [1288, 0]
drag, startPoint x: 354, startPoint y: 78, endPoint x: 388, endPoint y: 97, distance: 38.9
click at [354, 78] on input "[DATE]" at bounding box center [365, 79] width 143 height 31
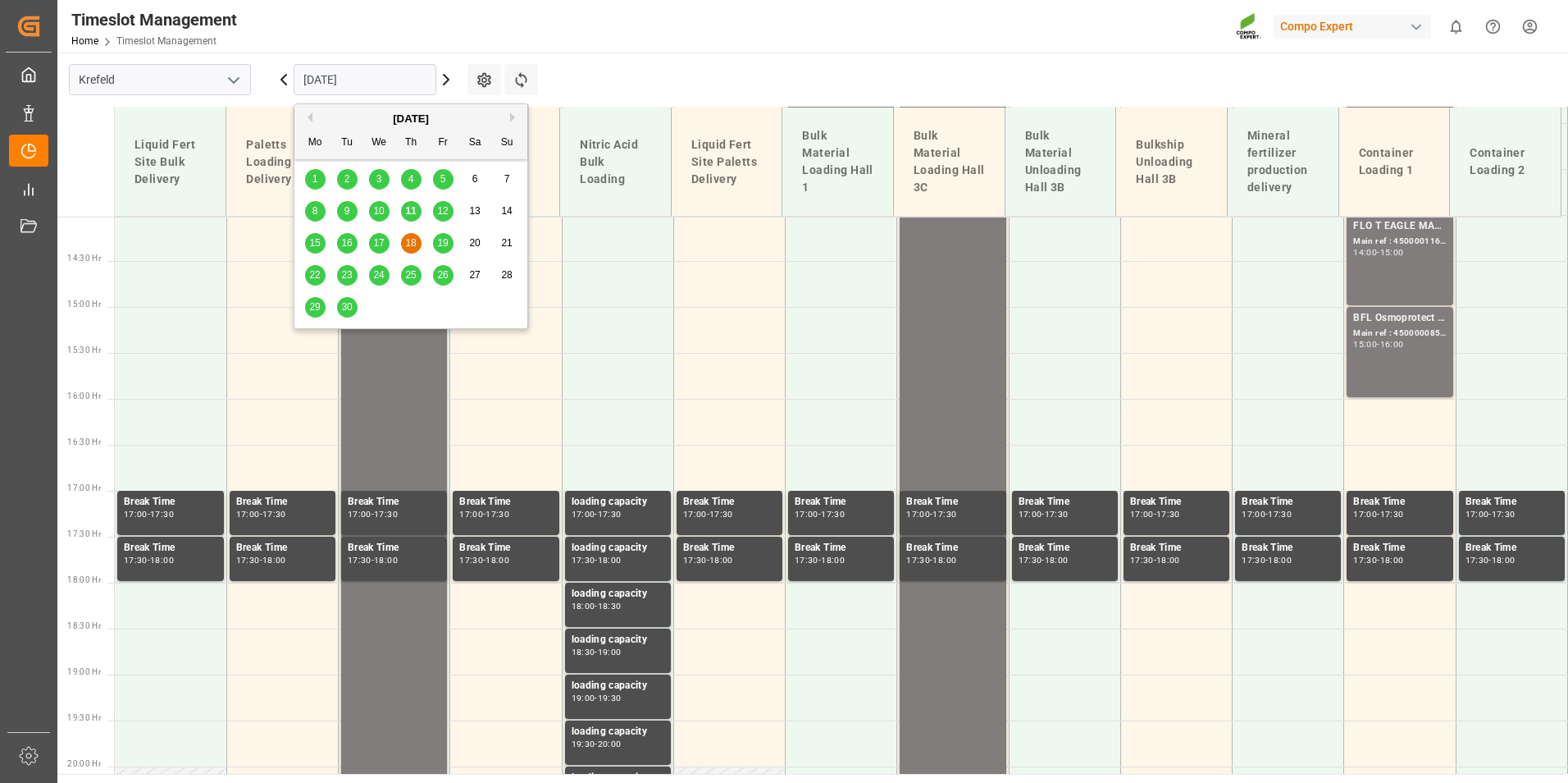
click at [446, 243] on span "19" at bounding box center [442, 243] width 10 height 11
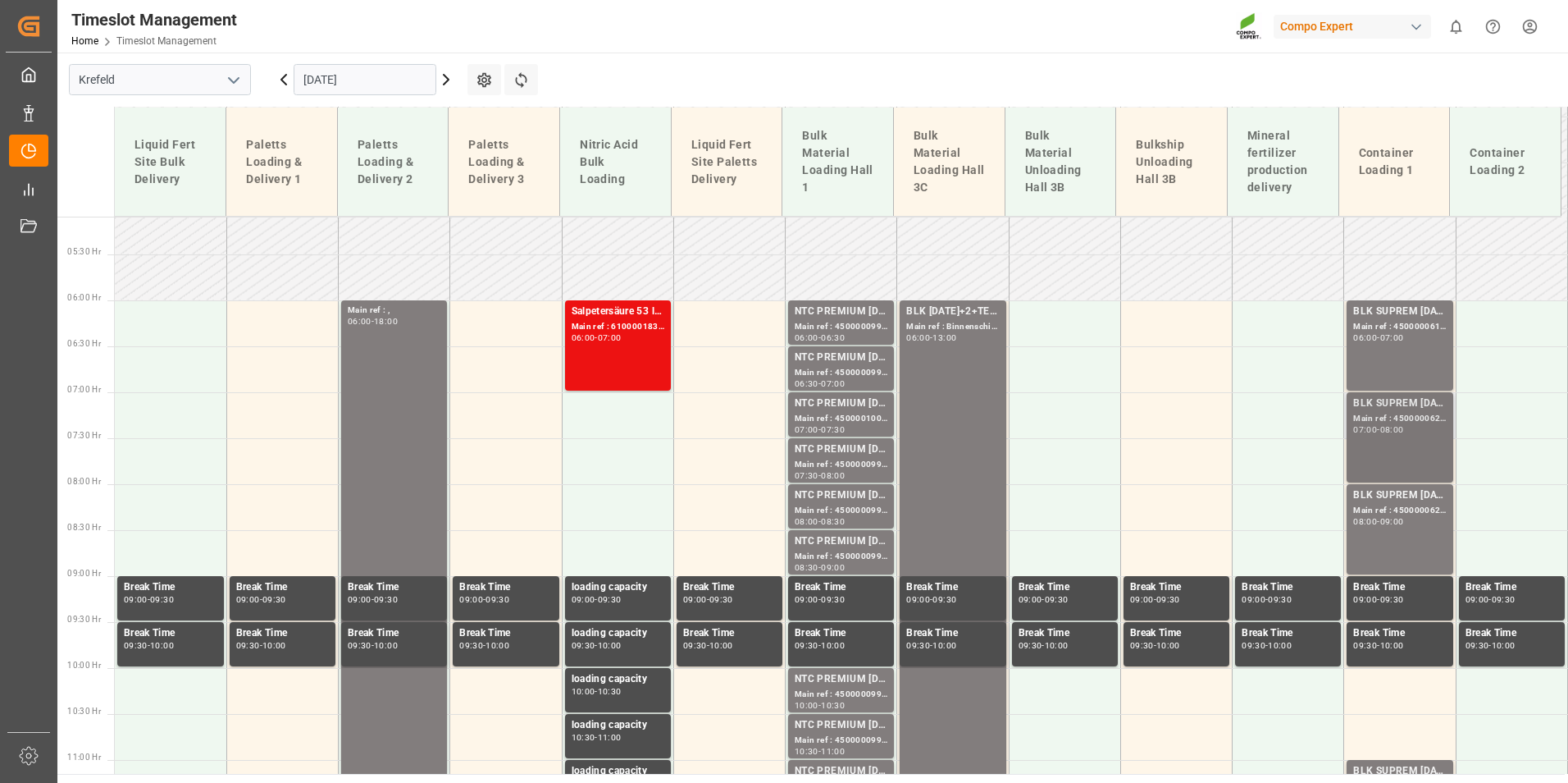
scroll to position [386, 0]
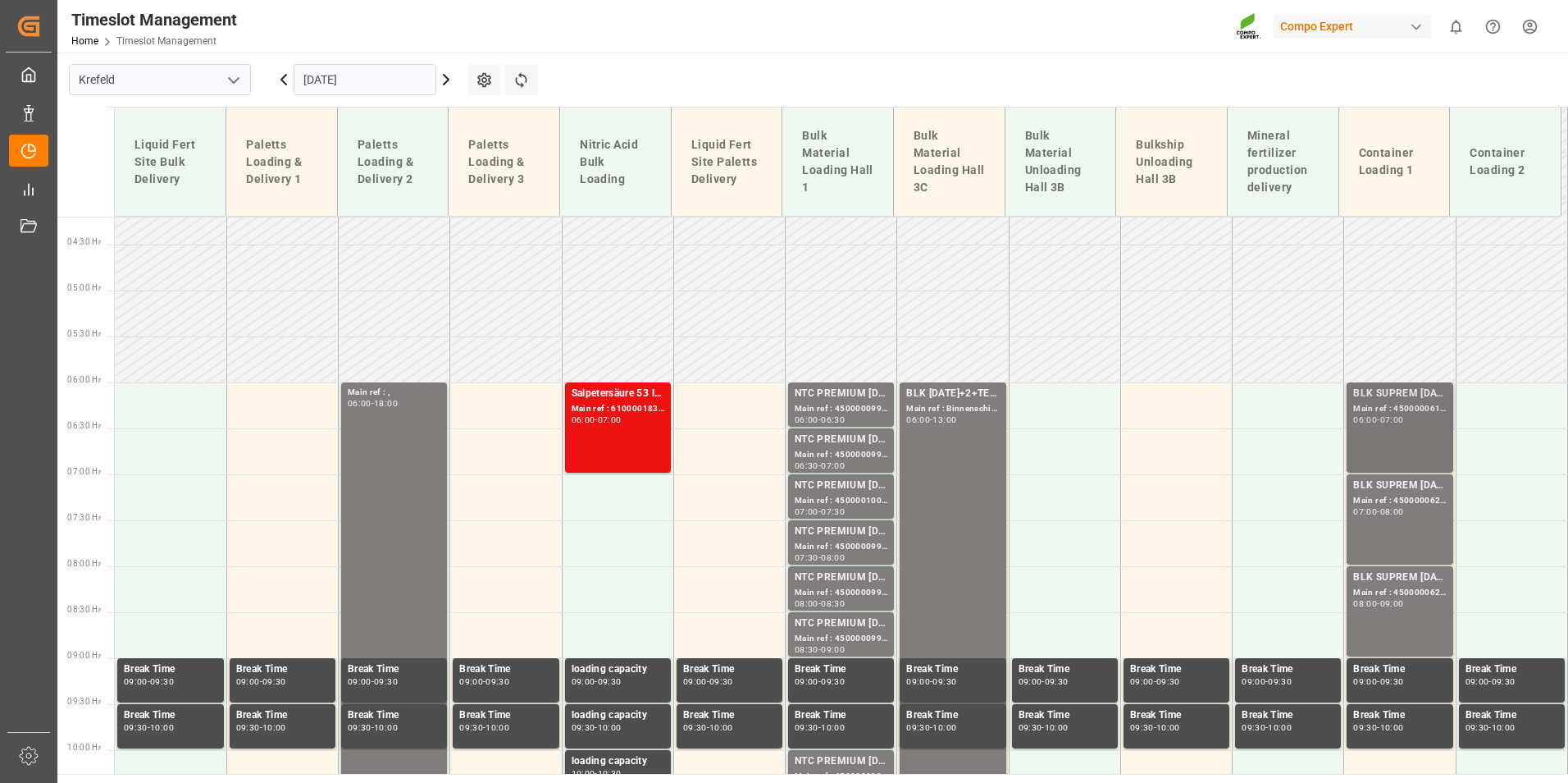
click at [1374, 436] on div "BLK SUPREM [DATE] 25KG (x42) INT MTO Main ref : 4500000619, 2000000565 06:00 - …" at bounding box center [1399, 428] width 92 height 84
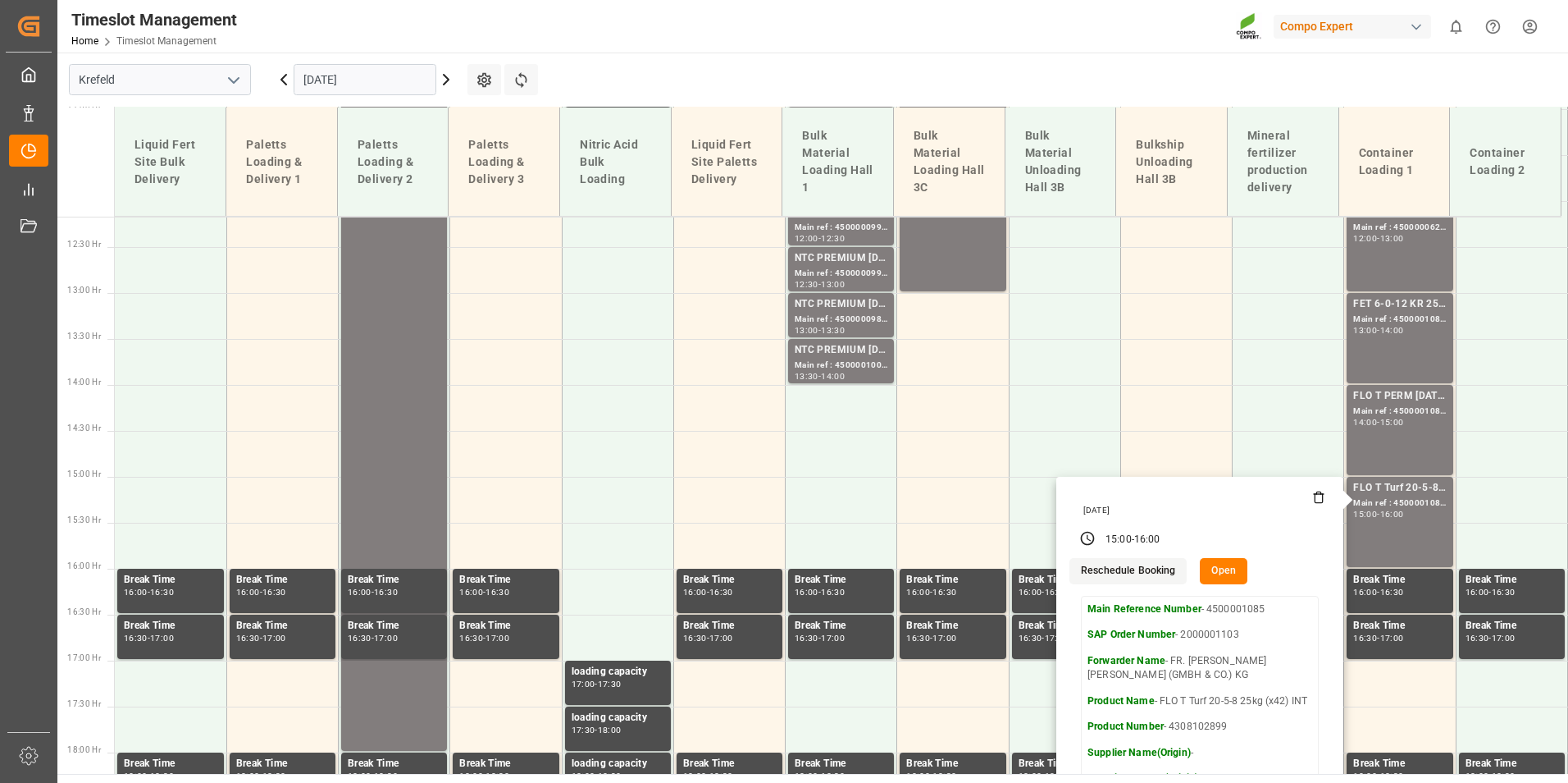
scroll to position [1206, 0]
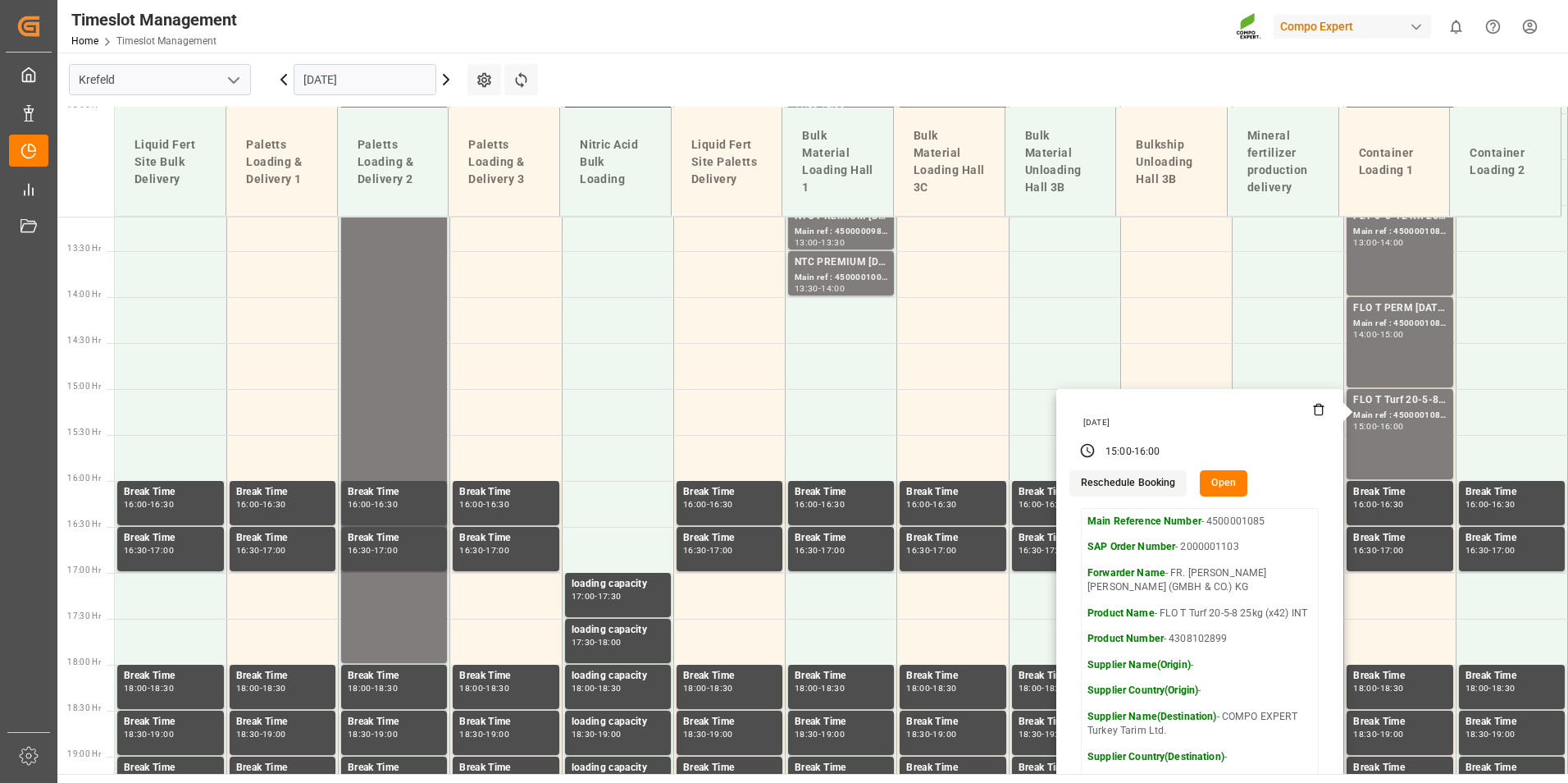
click at [364, 86] on input "[DATE]" at bounding box center [365, 79] width 143 height 31
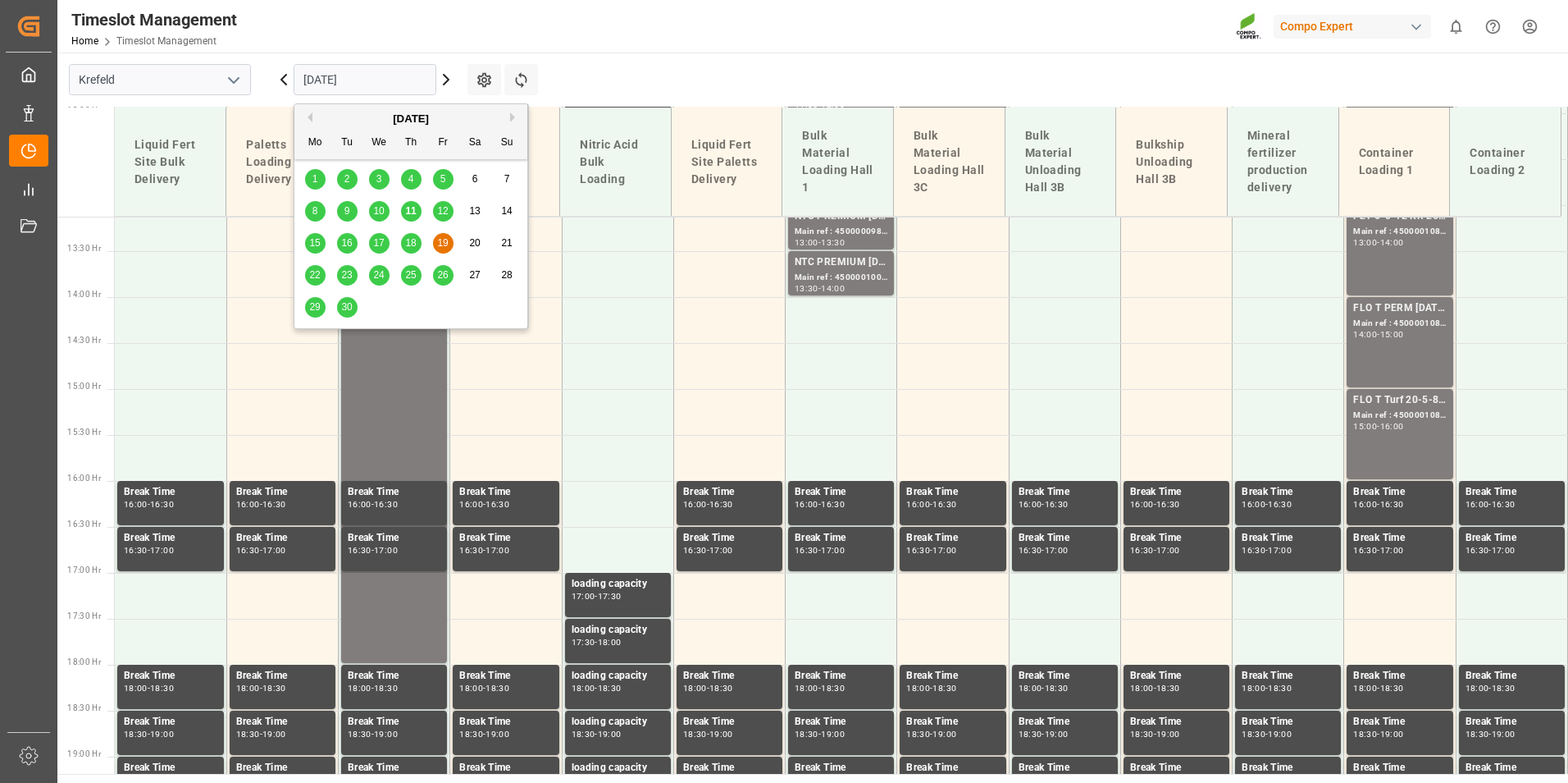
click at [352, 246] on div "16" at bounding box center [348, 243] width 21 height 20
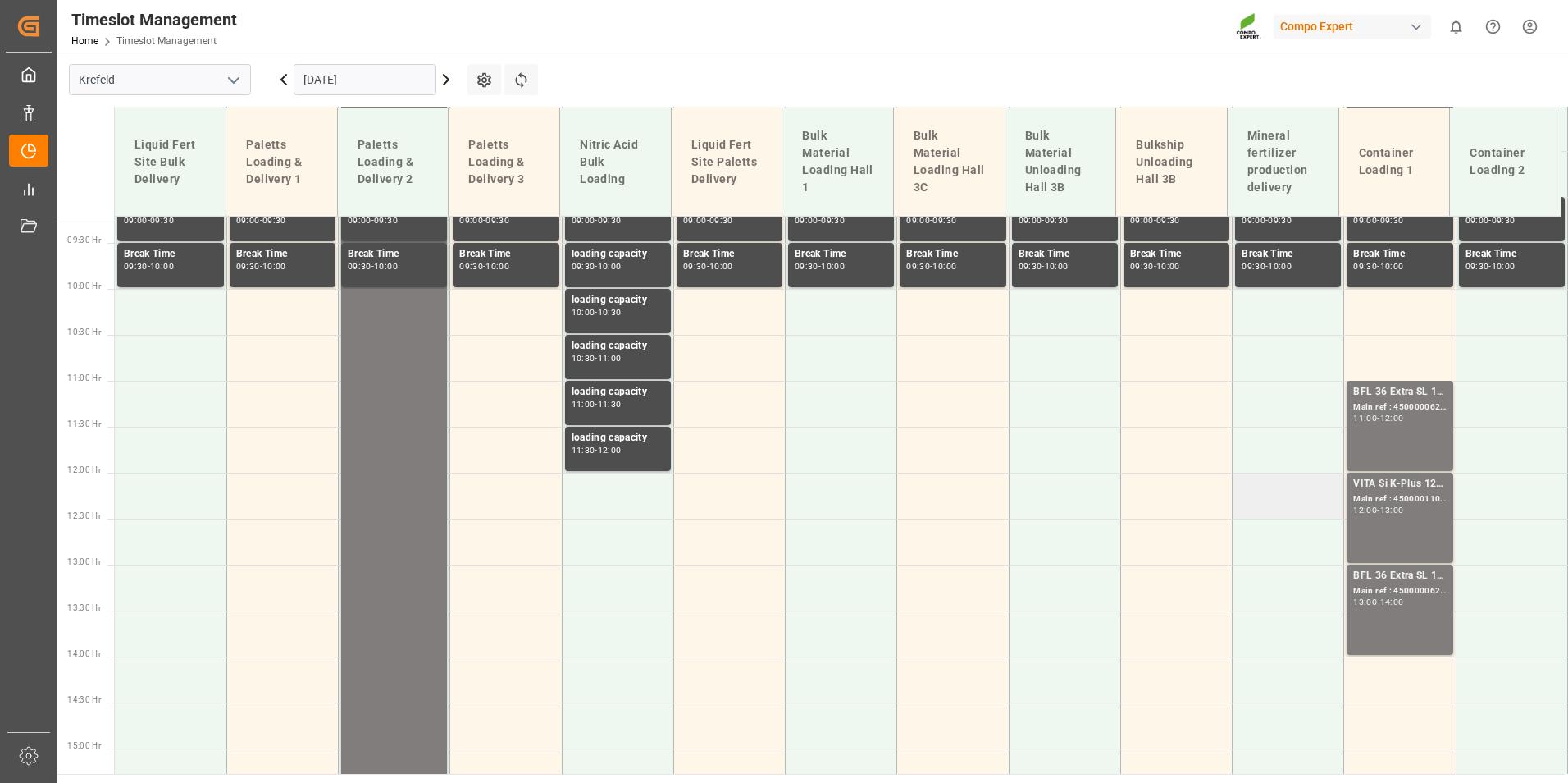
scroll to position [960, 0]
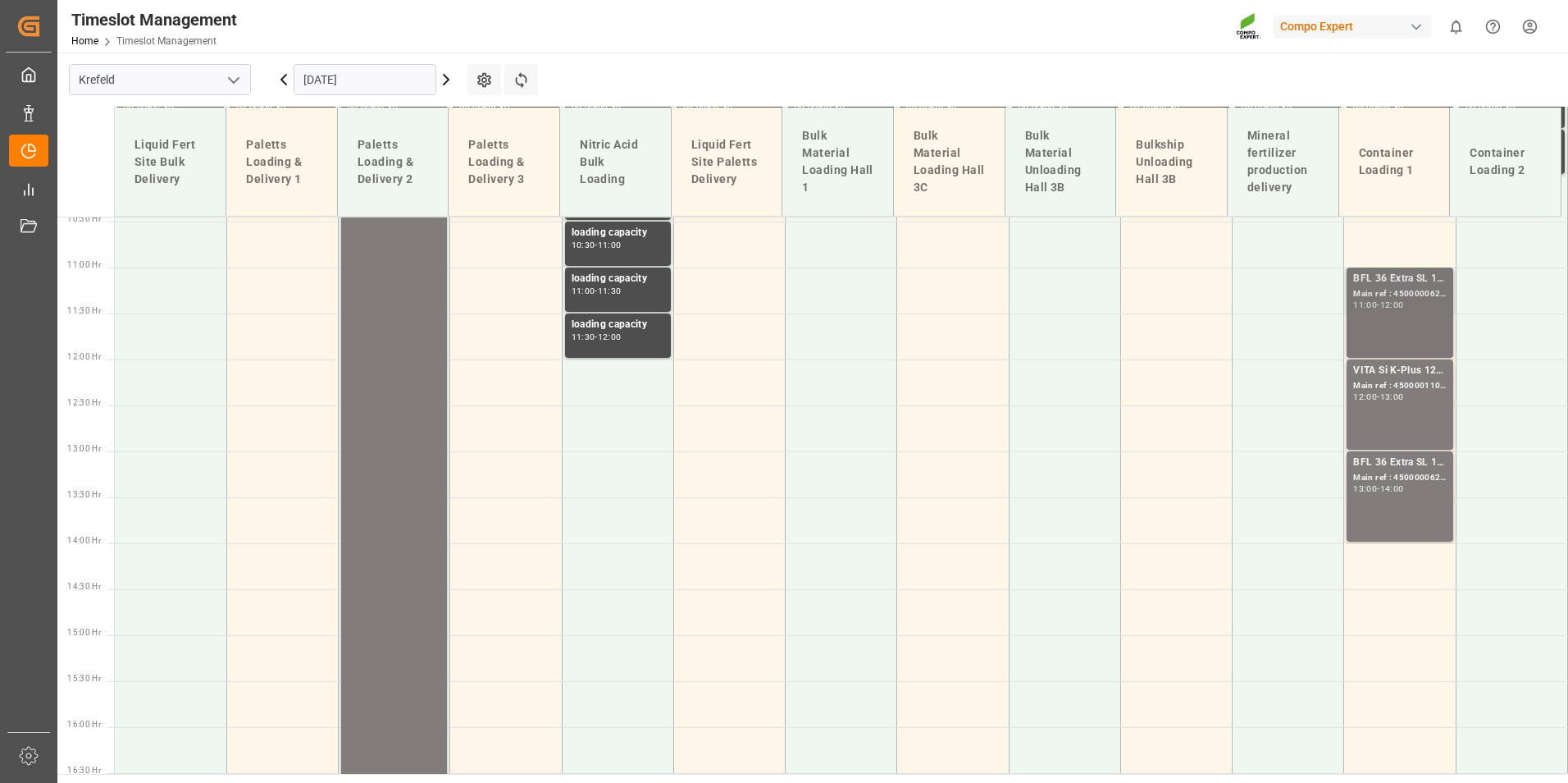
click at [1417, 298] on div "Main ref : 4500000627, 2000000544" at bounding box center [1399, 293] width 92 height 14
click at [1392, 476] on div "Main ref : 4500000627, 2000000544" at bounding box center [1399, 477] width 92 height 14
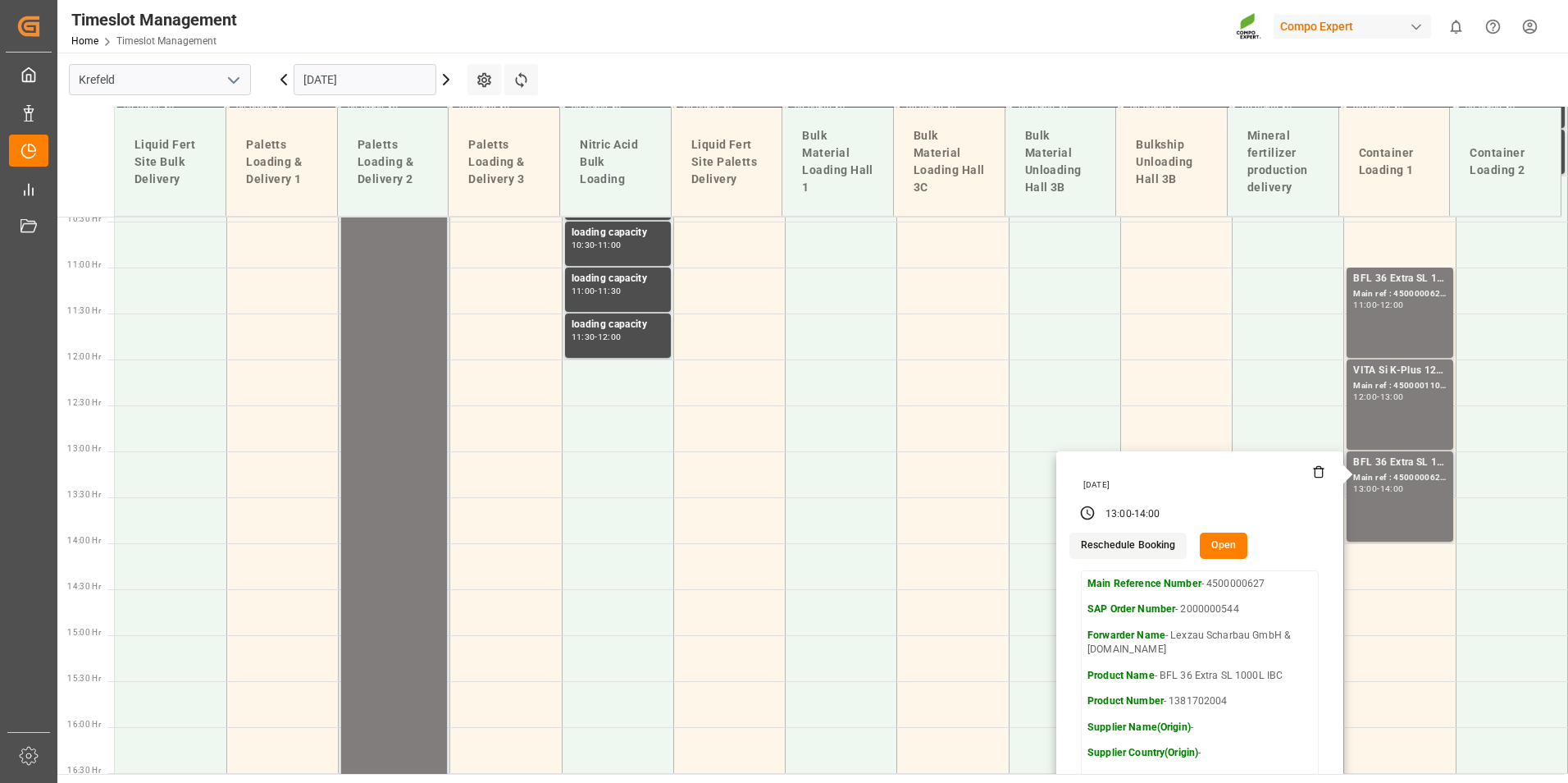
click at [1231, 544] on button "Open" at bounding box center [1224, 546] width 48 height 27
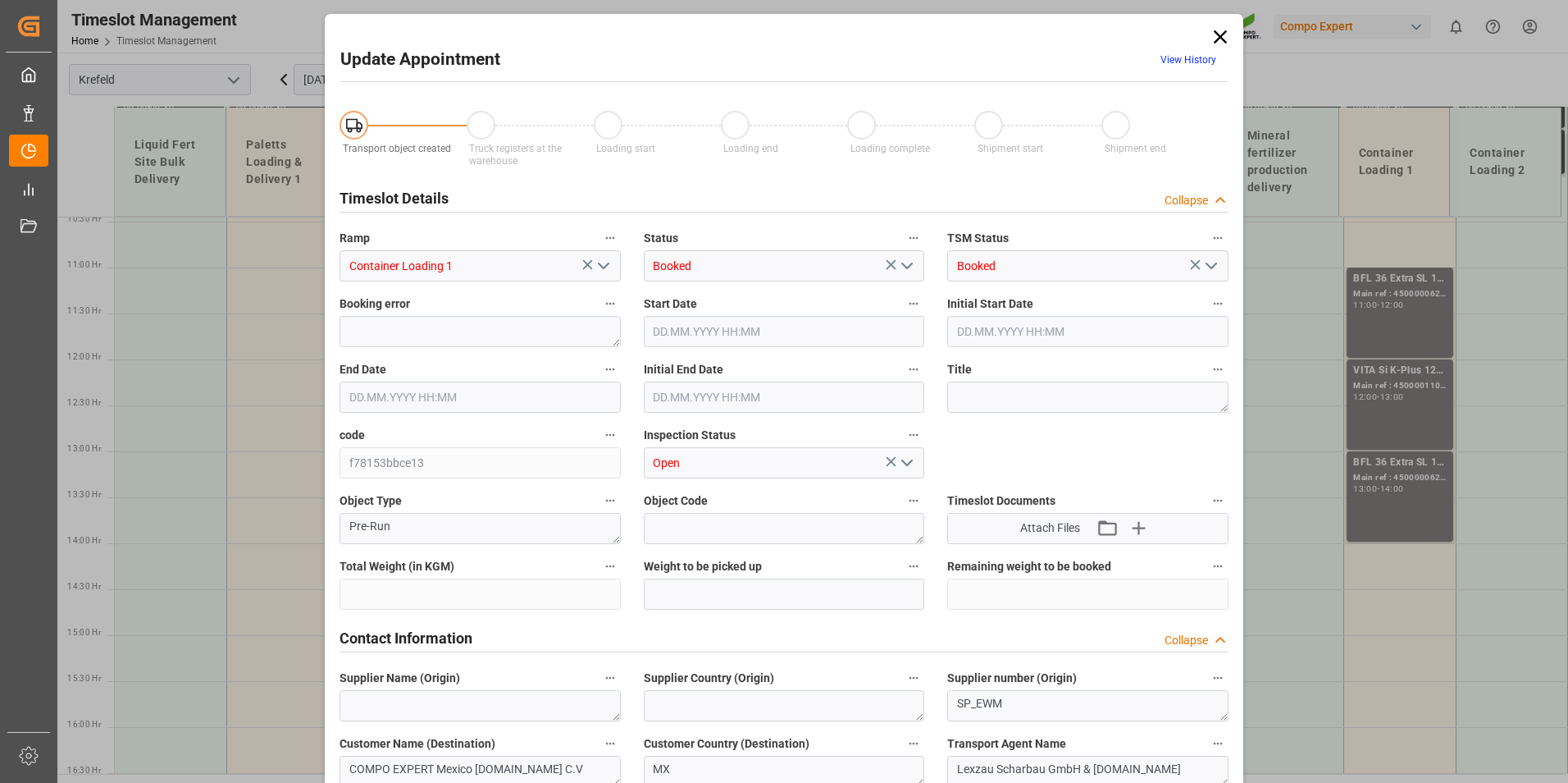
type input "28400"
type input "0"
type input "[DATE] 13:00"
type input "[DATE] 14:00"
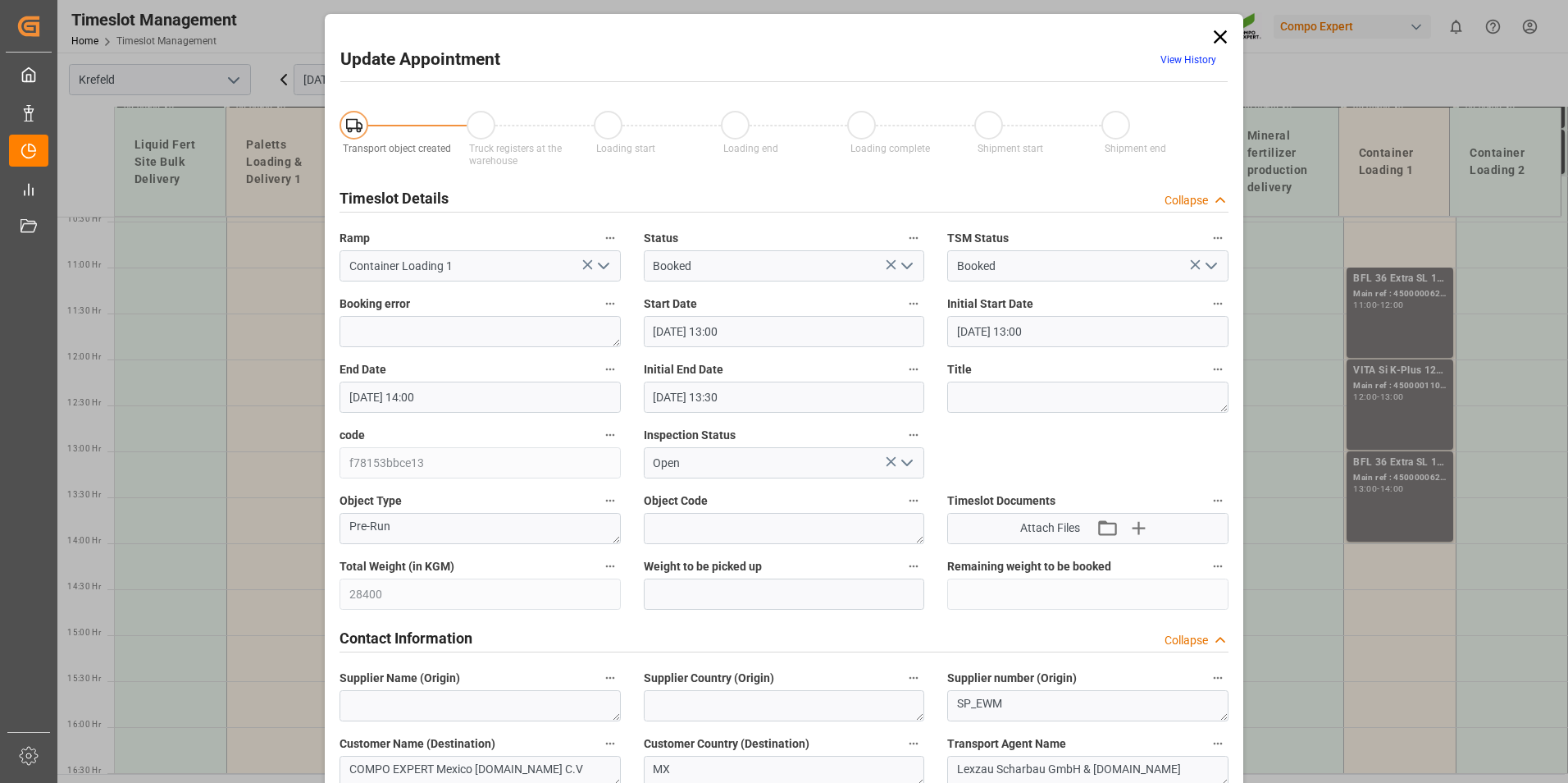
type input "[DATE] 13:30"
type input "[DATE] 06:25"
click at [1199, 60] on link "View History" at bounding box center [1189, 60] width 56 height 11
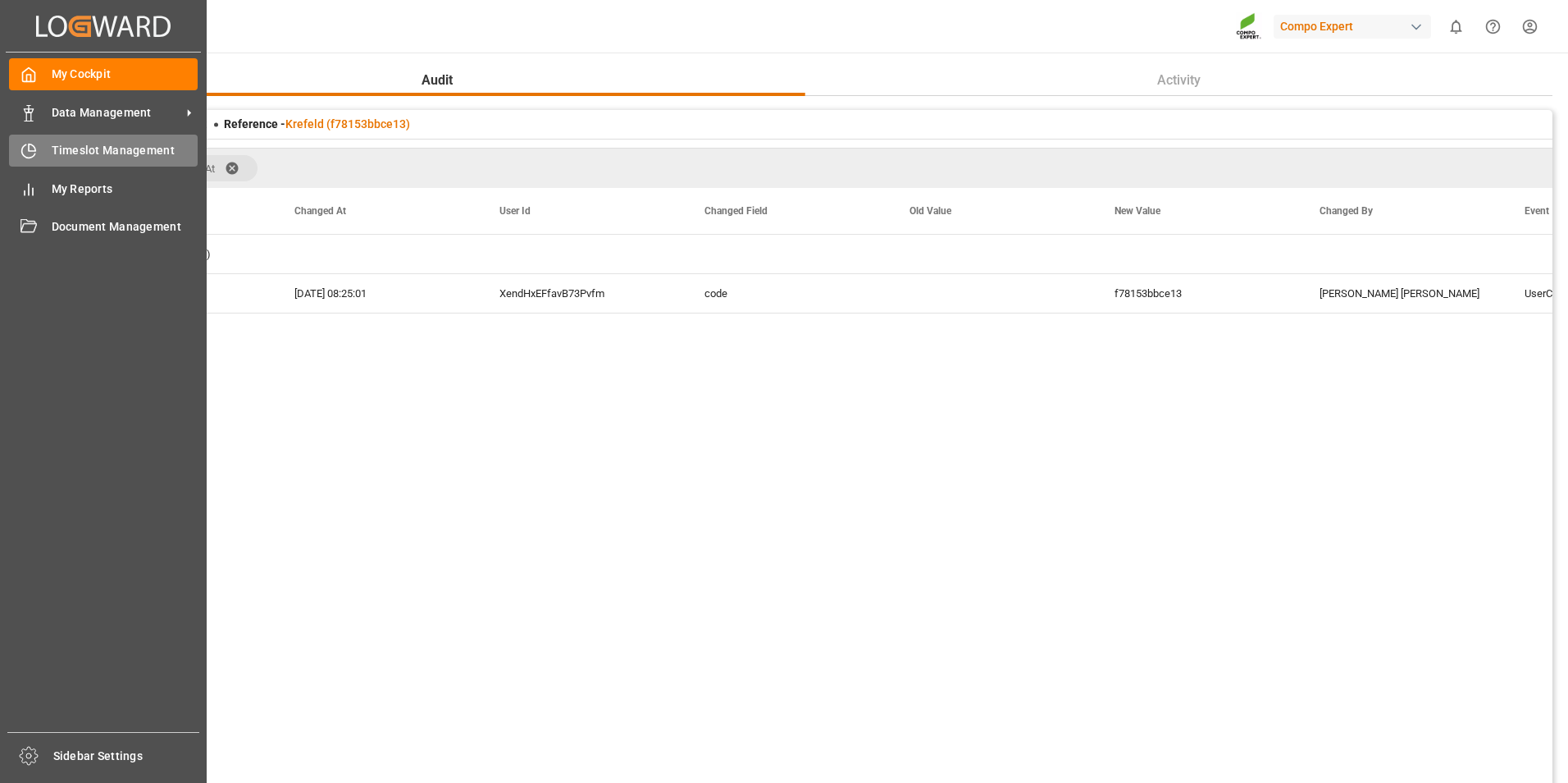
click at [20, 145] on div at bounding box center [22, 151] width 28 height 17
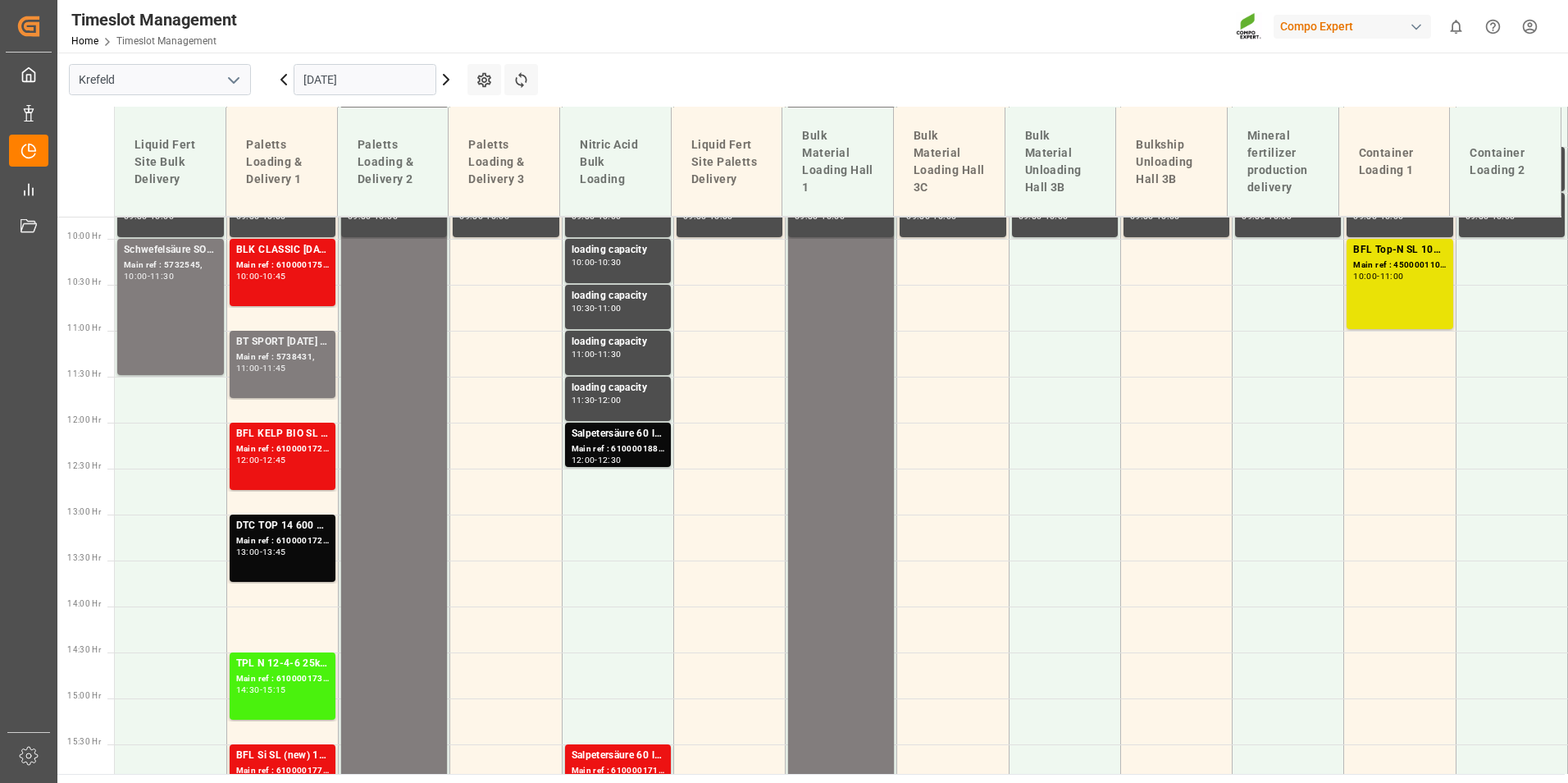
scroll to position [960, 0]
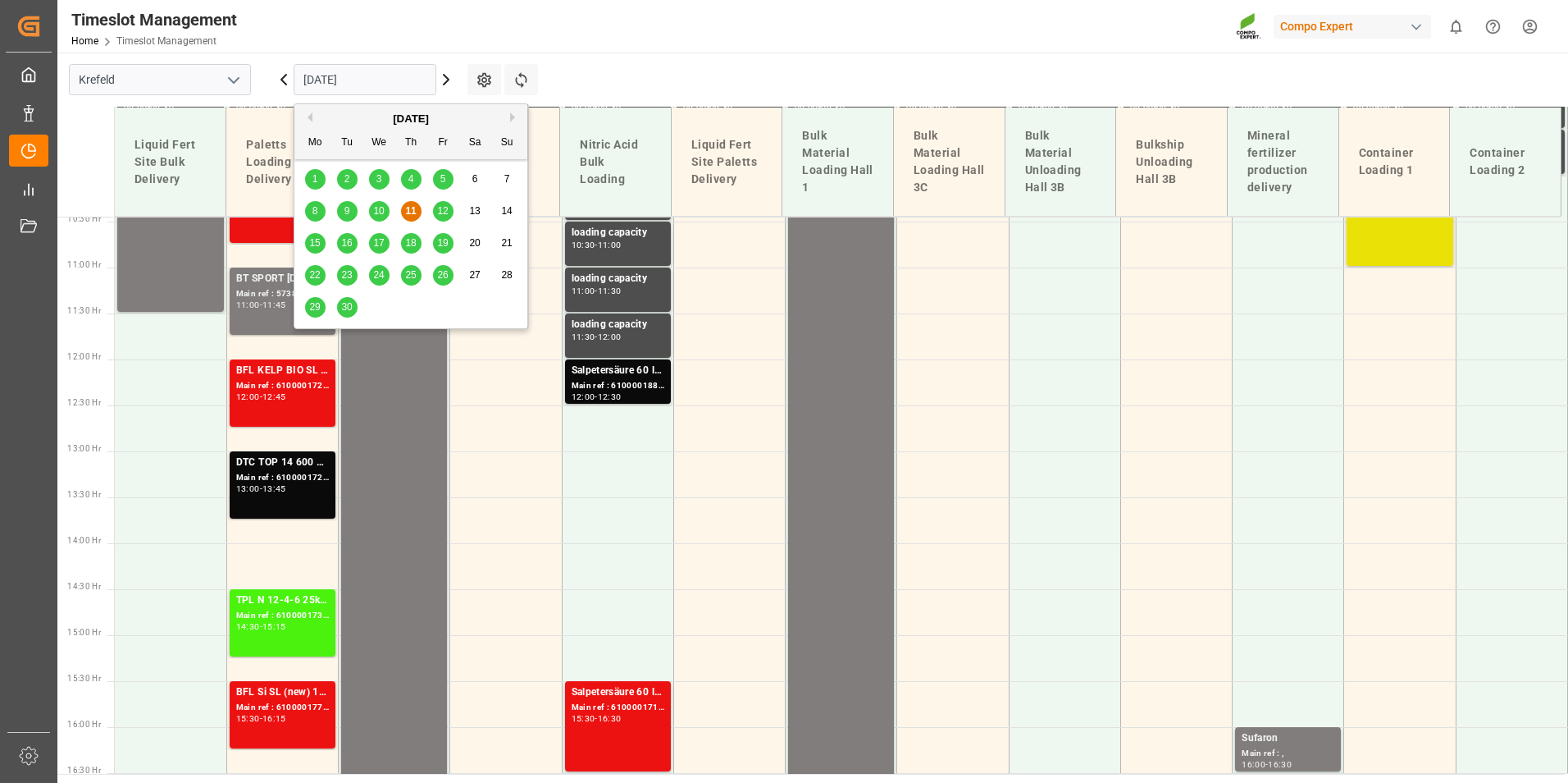
click at [378, 83] on input "[DATE]" at bounding box center [365, 79] width 143 height 31
click at [387, 245] on div "17" at bounding box center [380, 243] width 21 height 20
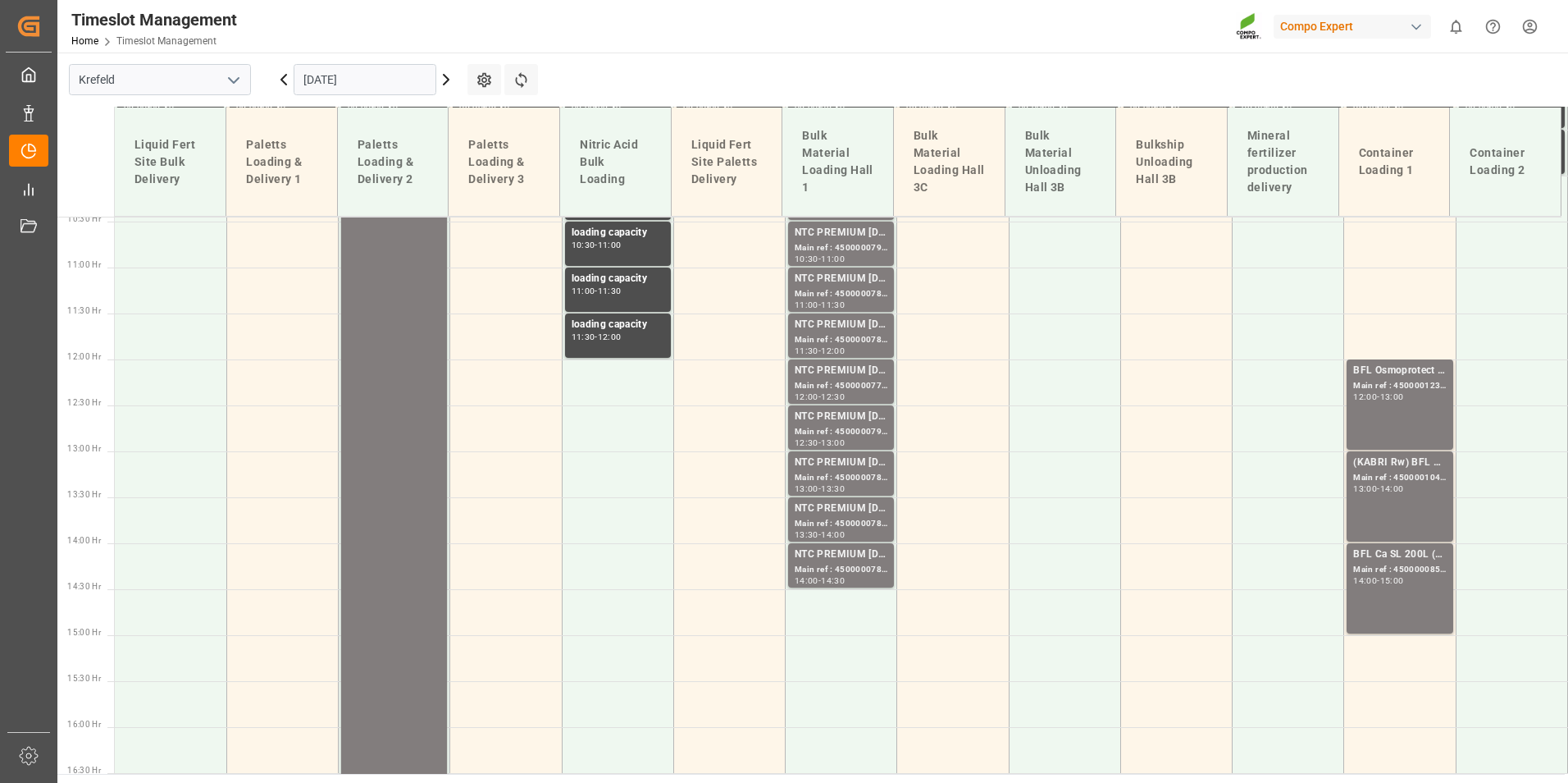
click at [370, 77] on input "[DATE]" at bounding box center [365, 79] width 143 height 31
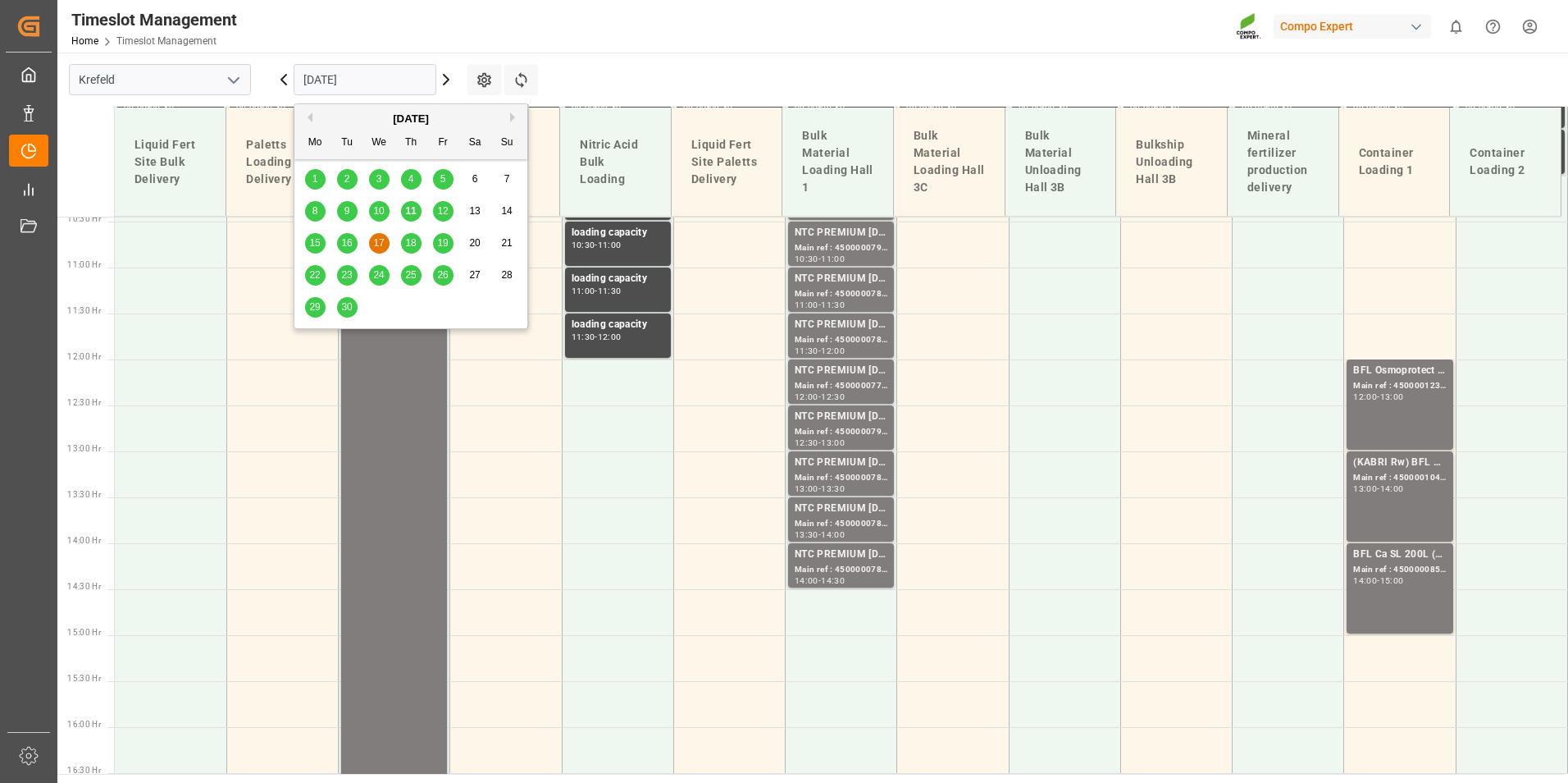
click at [404, 211] on div "11" at bounding box center [412, 211] width 21 height 20
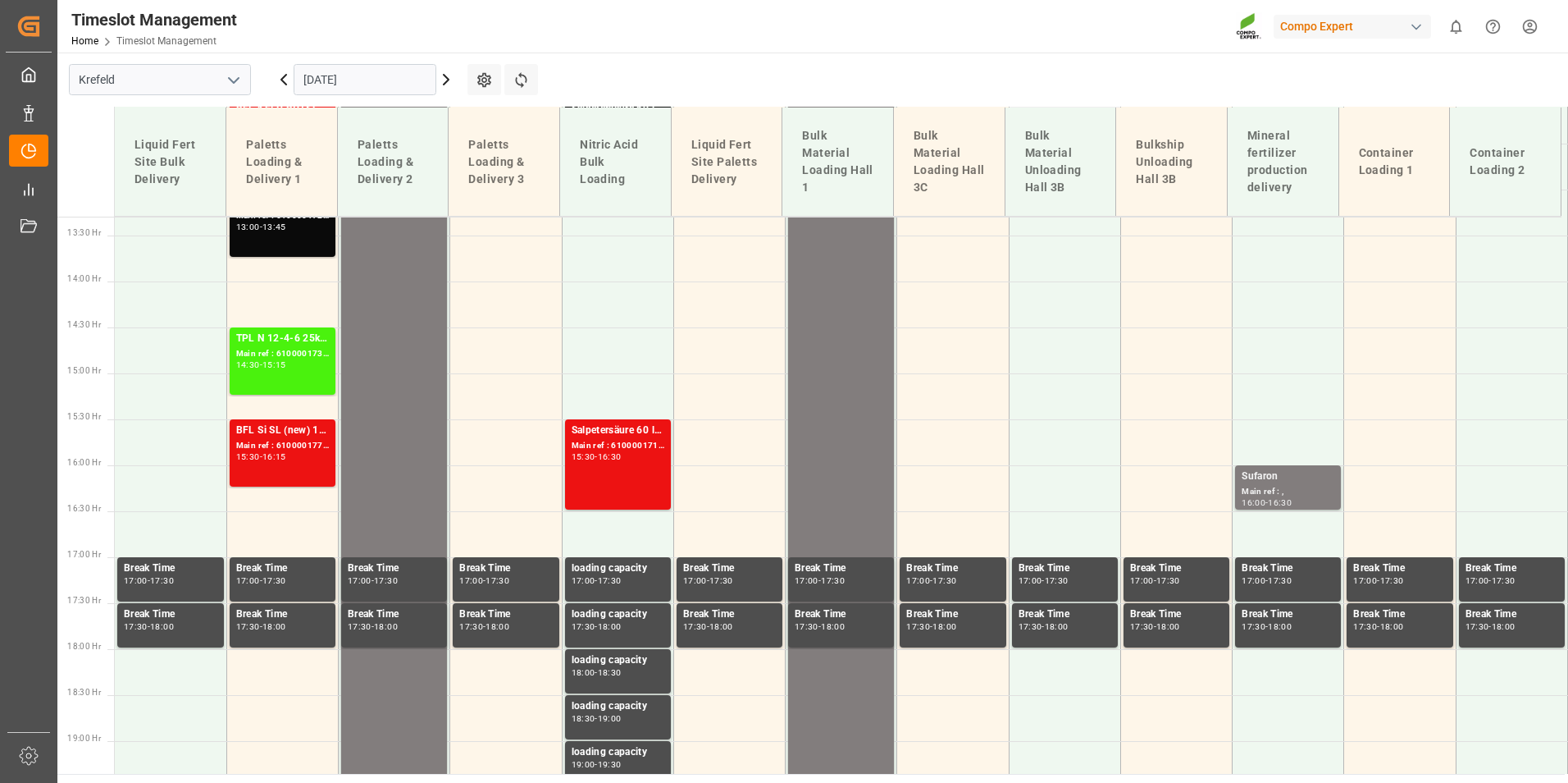
scroll to position [877, 0]
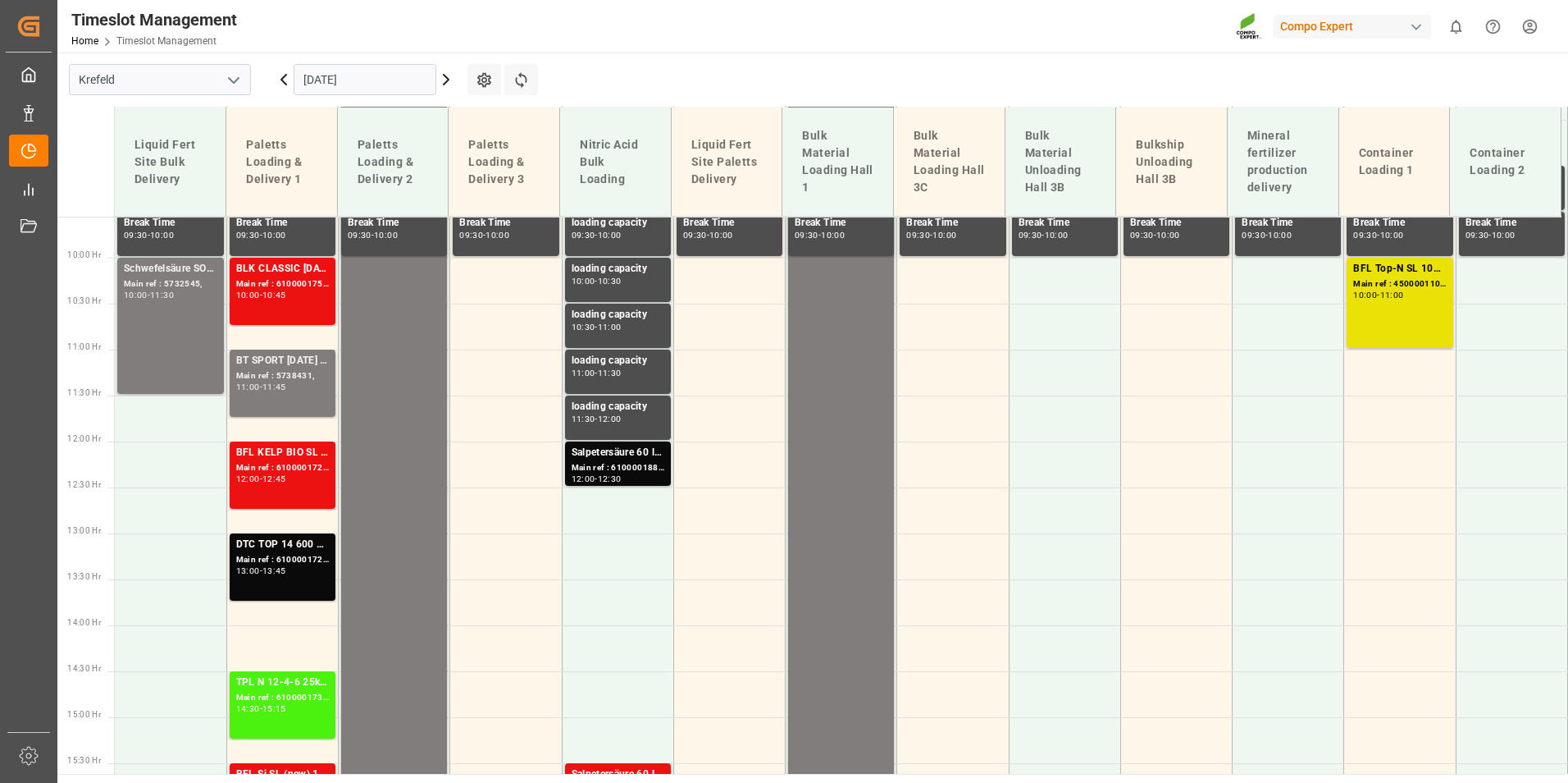
click at [363, 75] on input "[DATE]" at bounding box center [365, 79] width 143 height 31
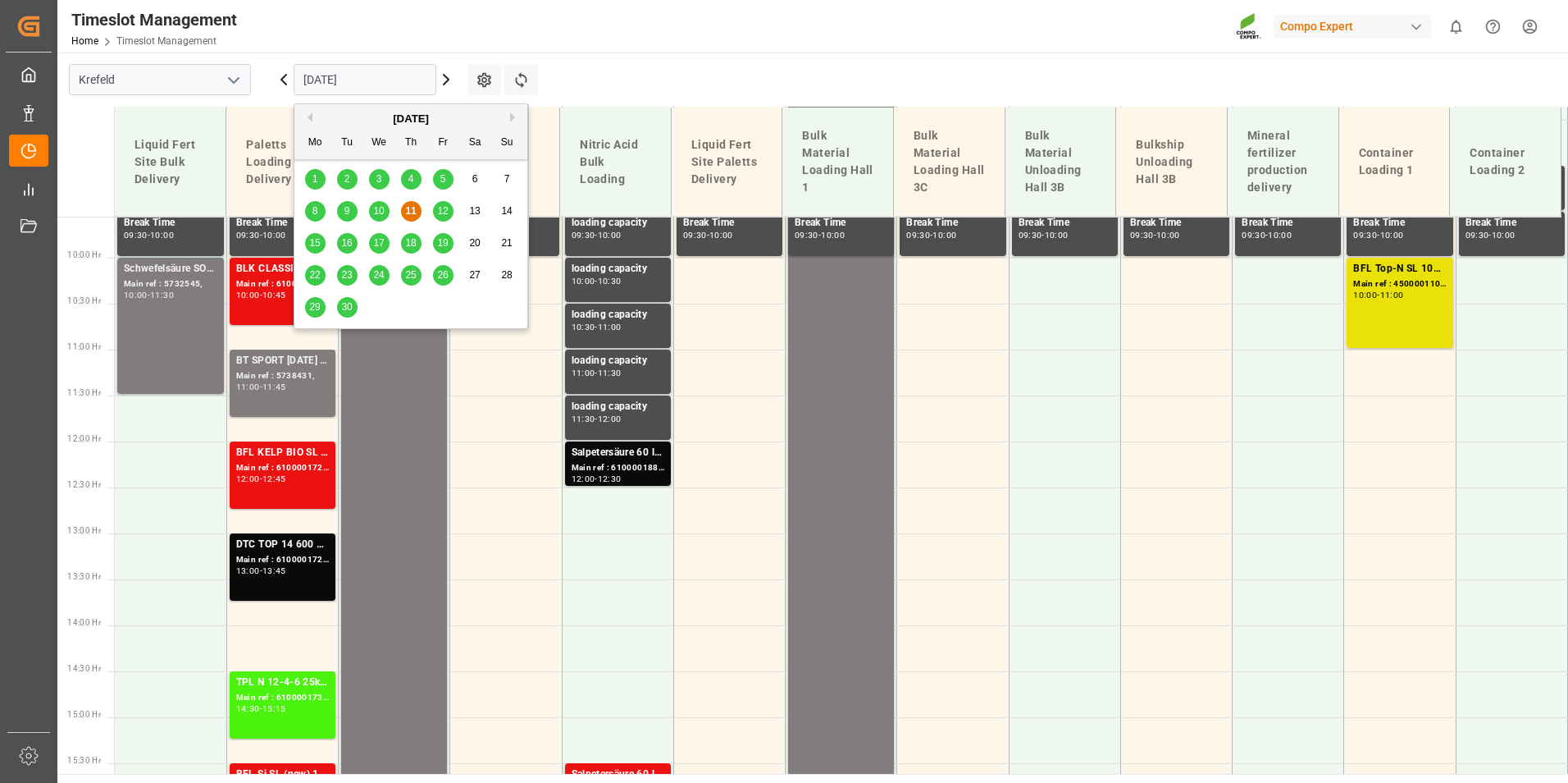
click at [348, 248] on span "16" at bounding box center [346, 243] width 10 height 11
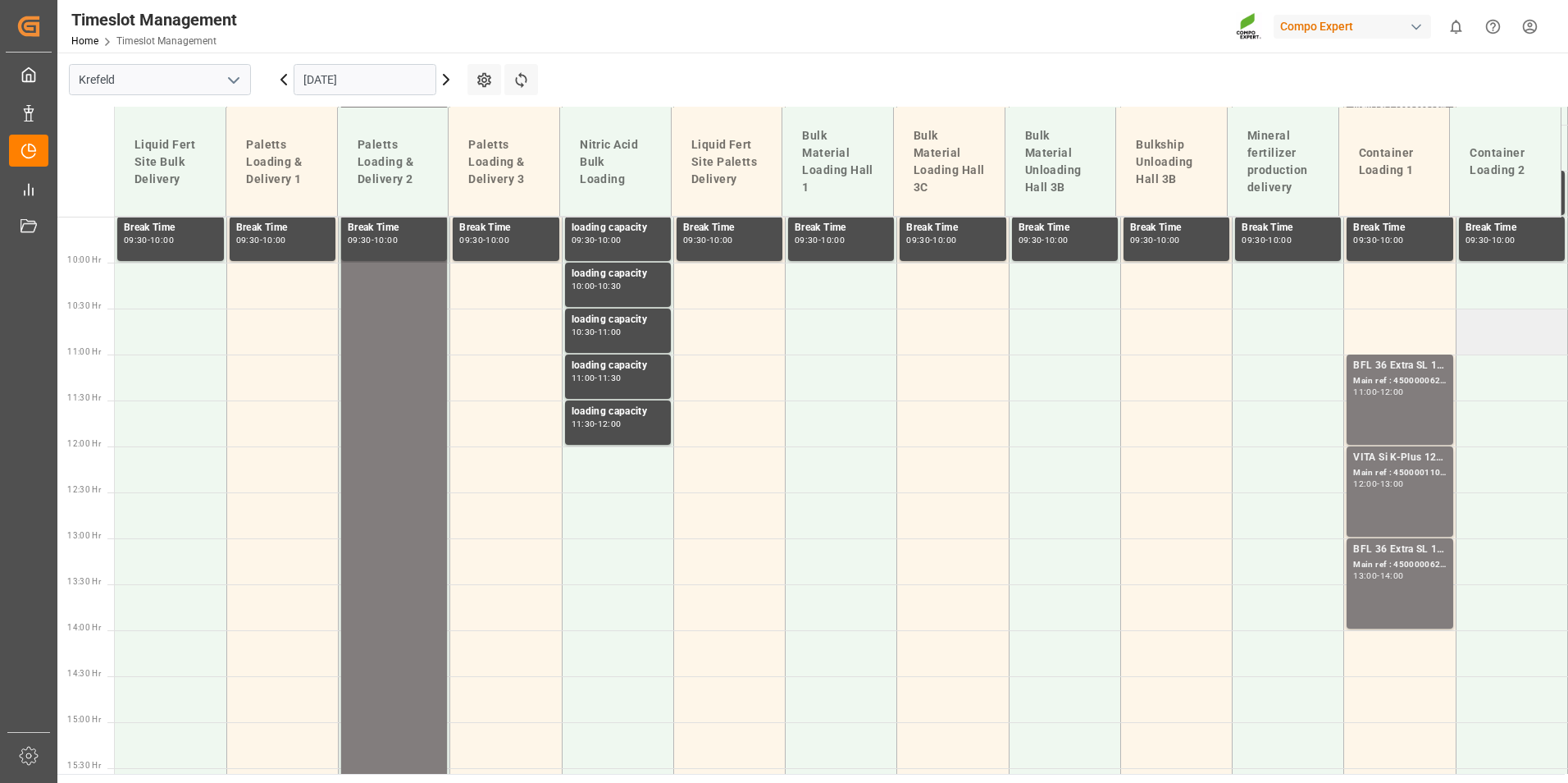
scroll to position [960, 0]
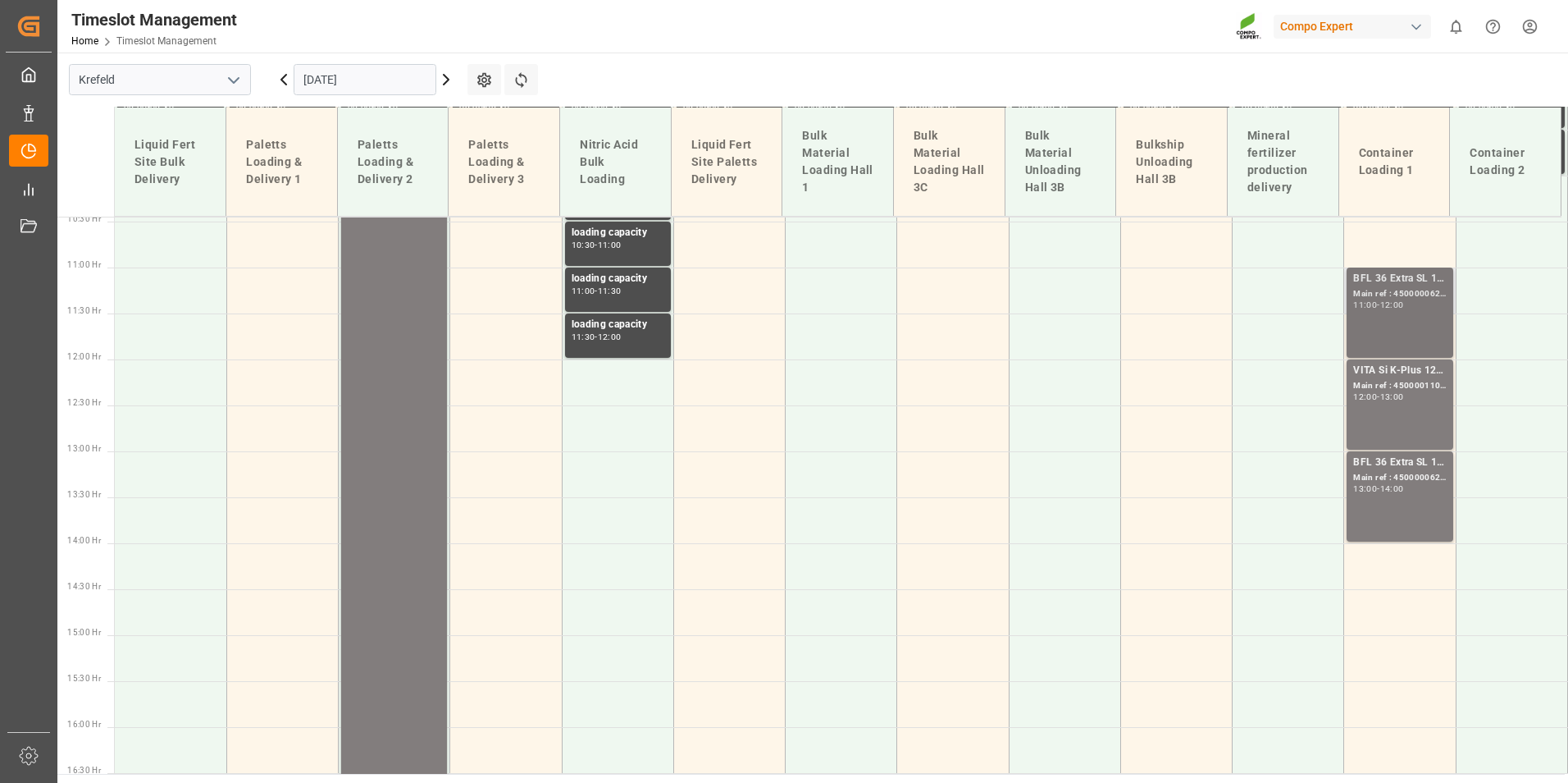
click at [1417, 295] on div "Main ref : 4500000627, 2000000544" at bounding box center [1399, 293] width 92 height 14
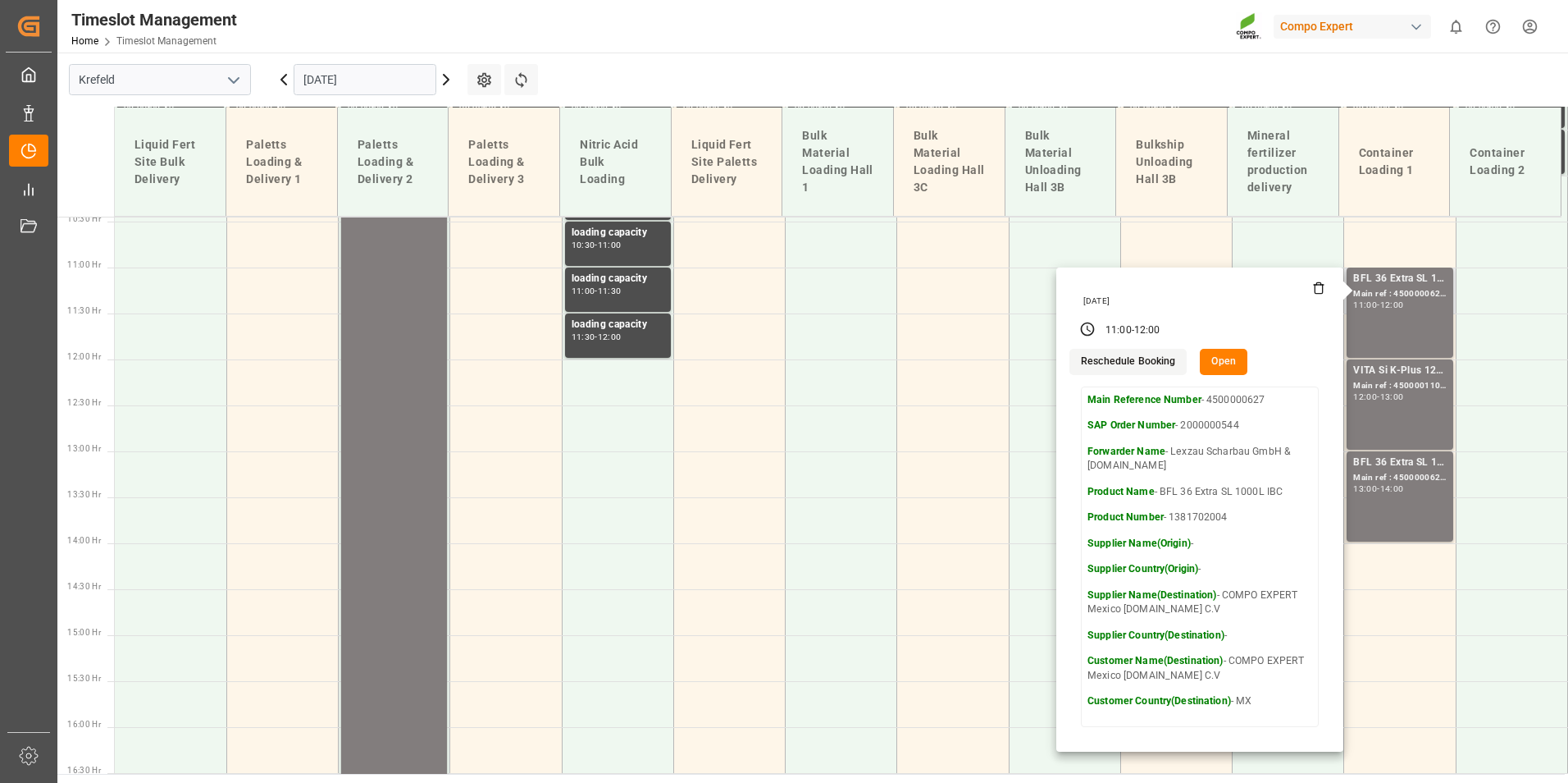
click at [1224, 360] on button "Open" at bounding box center [1224, 362] width 48 height 27
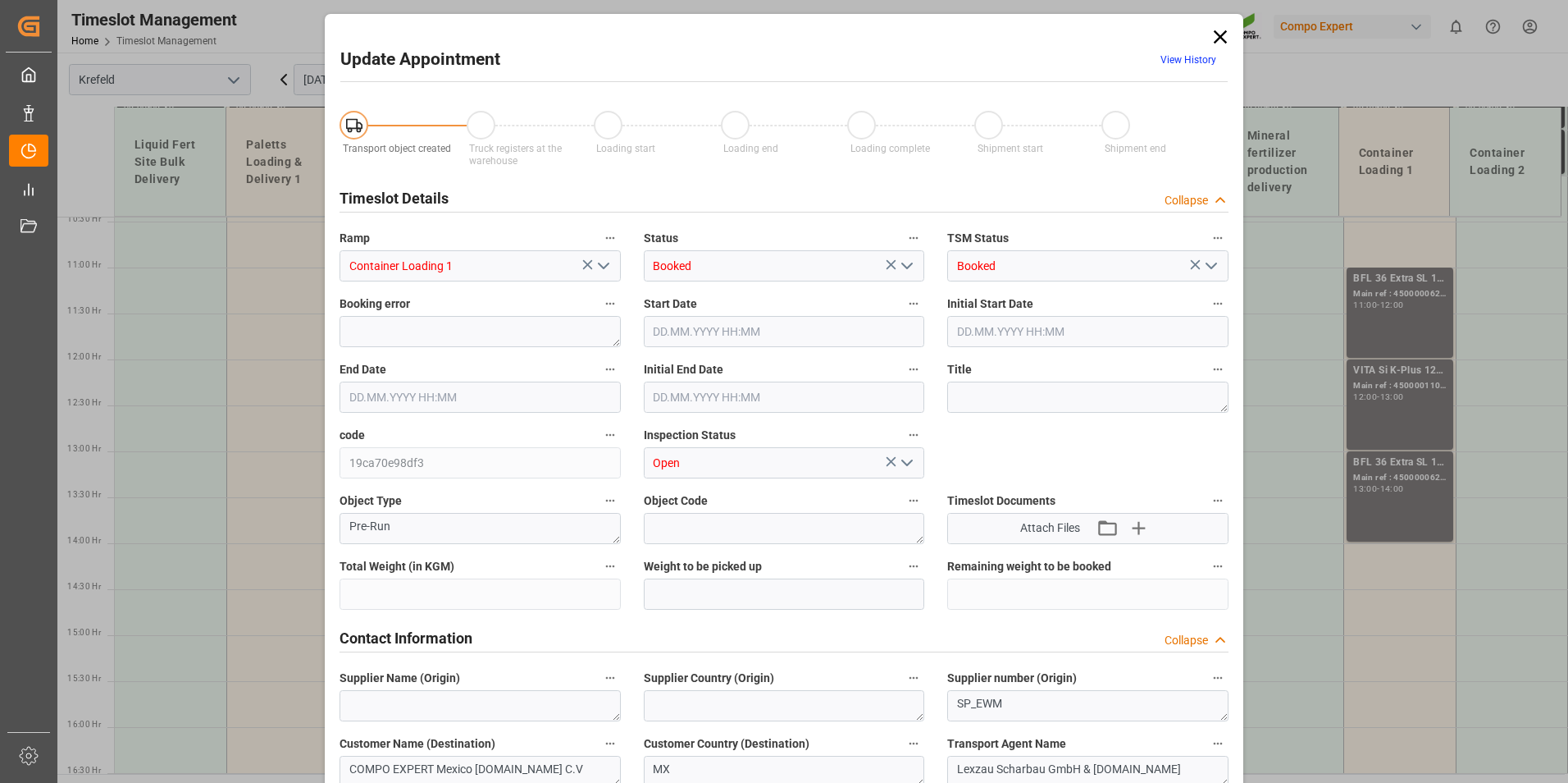
type input "28400"
type input "0"
type input "[DATE] 11:00"
type input "[DATE] 12:00"
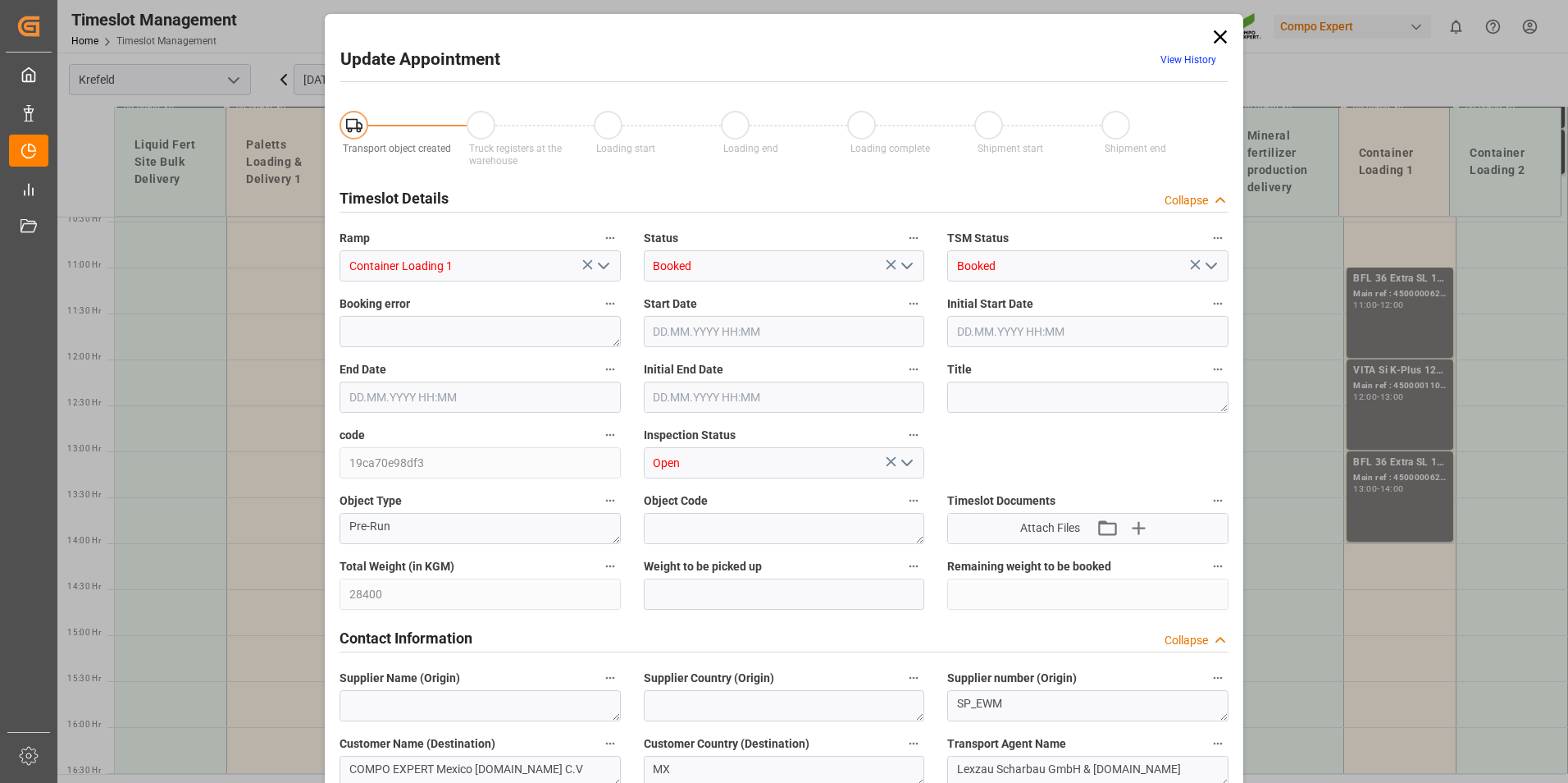
type input "[DATE] 11:30"
type input "[DATE] 10:49"
click at [1184, 54] on link "View History" at bounding box center [1189, 60] width 56 height 11
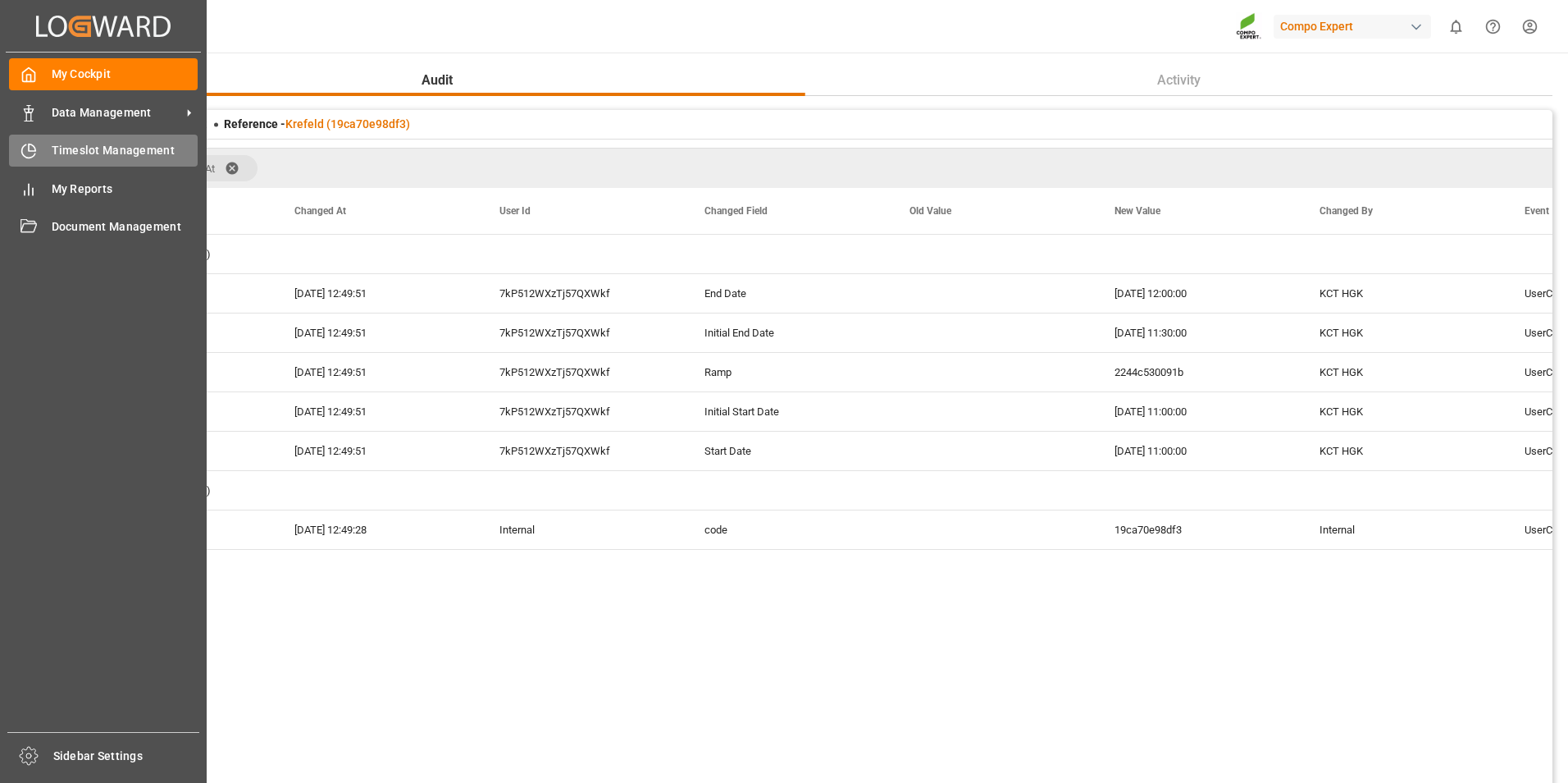
click at [41, 158] on div "Timeslot Management Timeslot Management" at bounding box center [103, 151] width 189 height 32
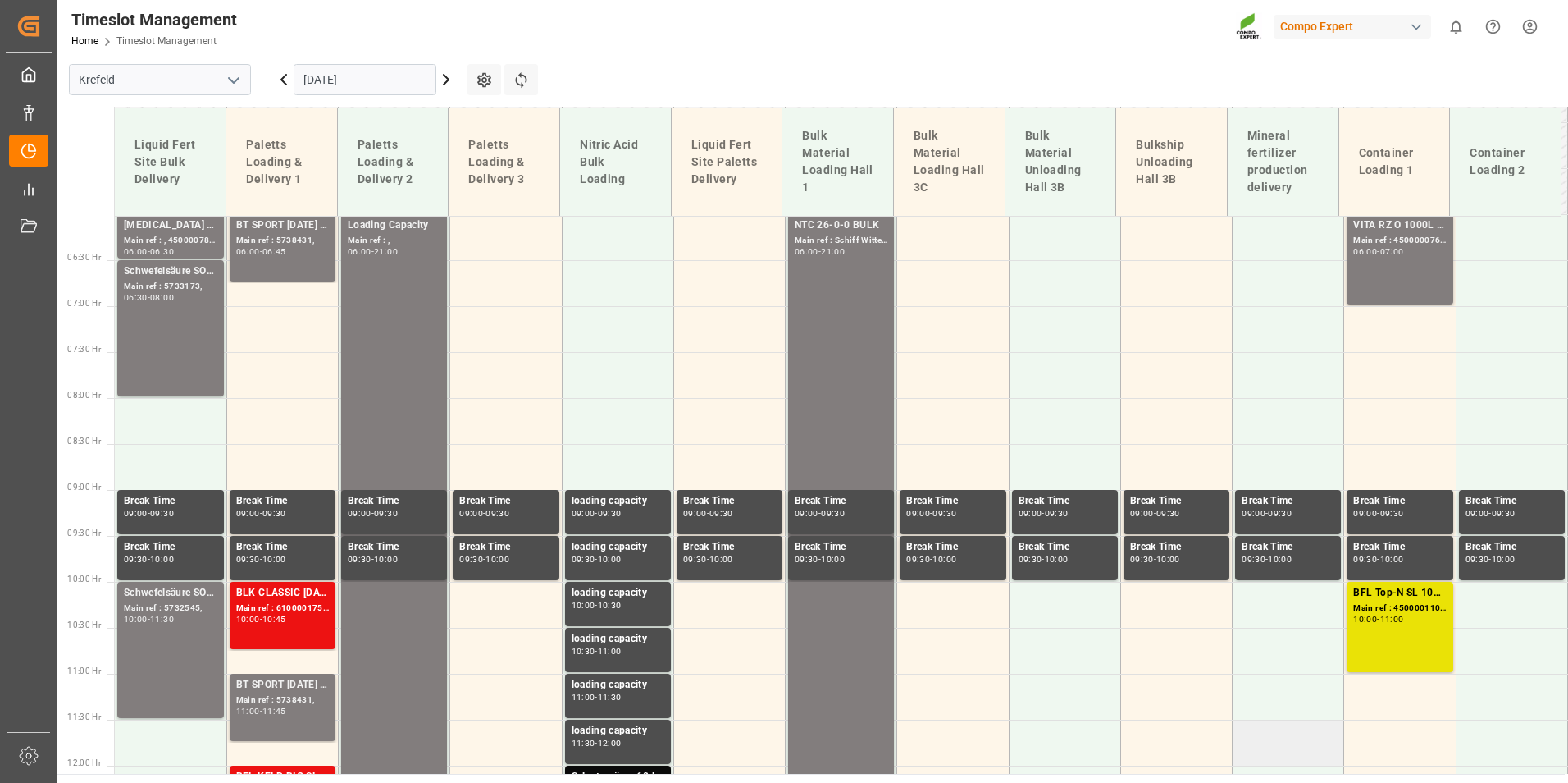
scroll to position [550, 0]
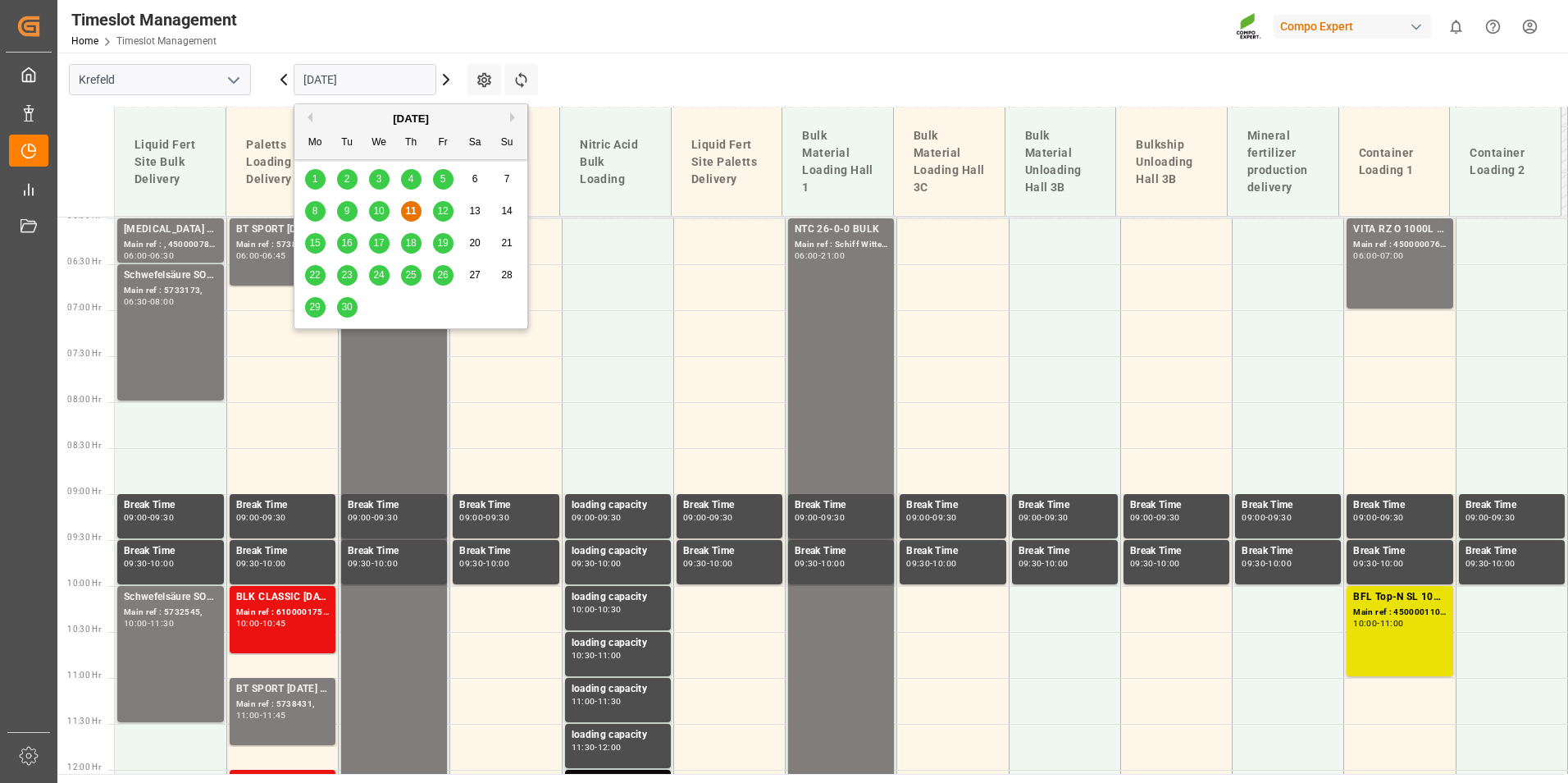
click at [370, 73] on input "[DATE]" at bounding box center [365, 79] width 143 height 31
click at [344, 245] on span "16" at bounding box center [346, 243] width 10 height 11
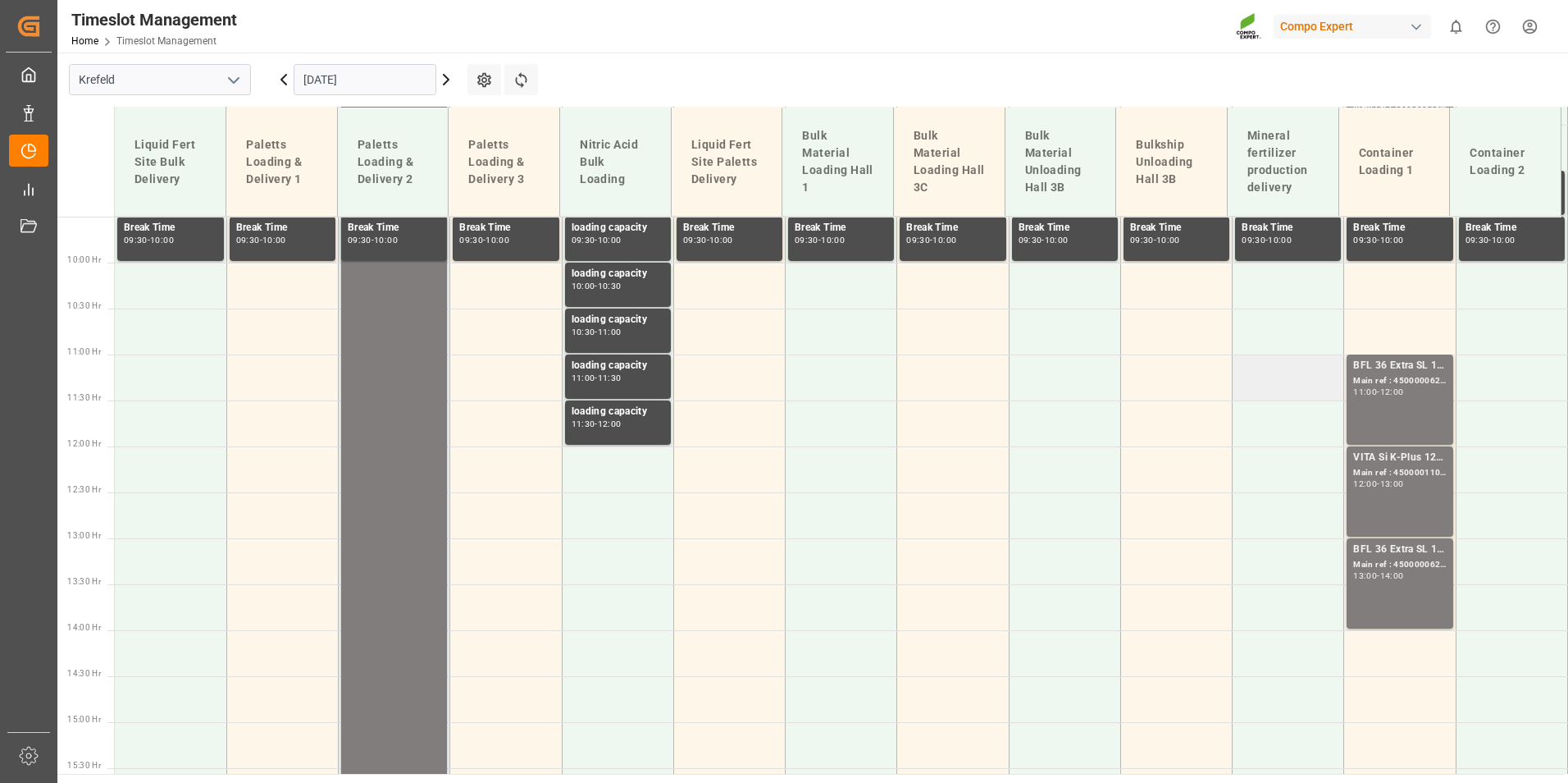
scroll to position [960, 0]
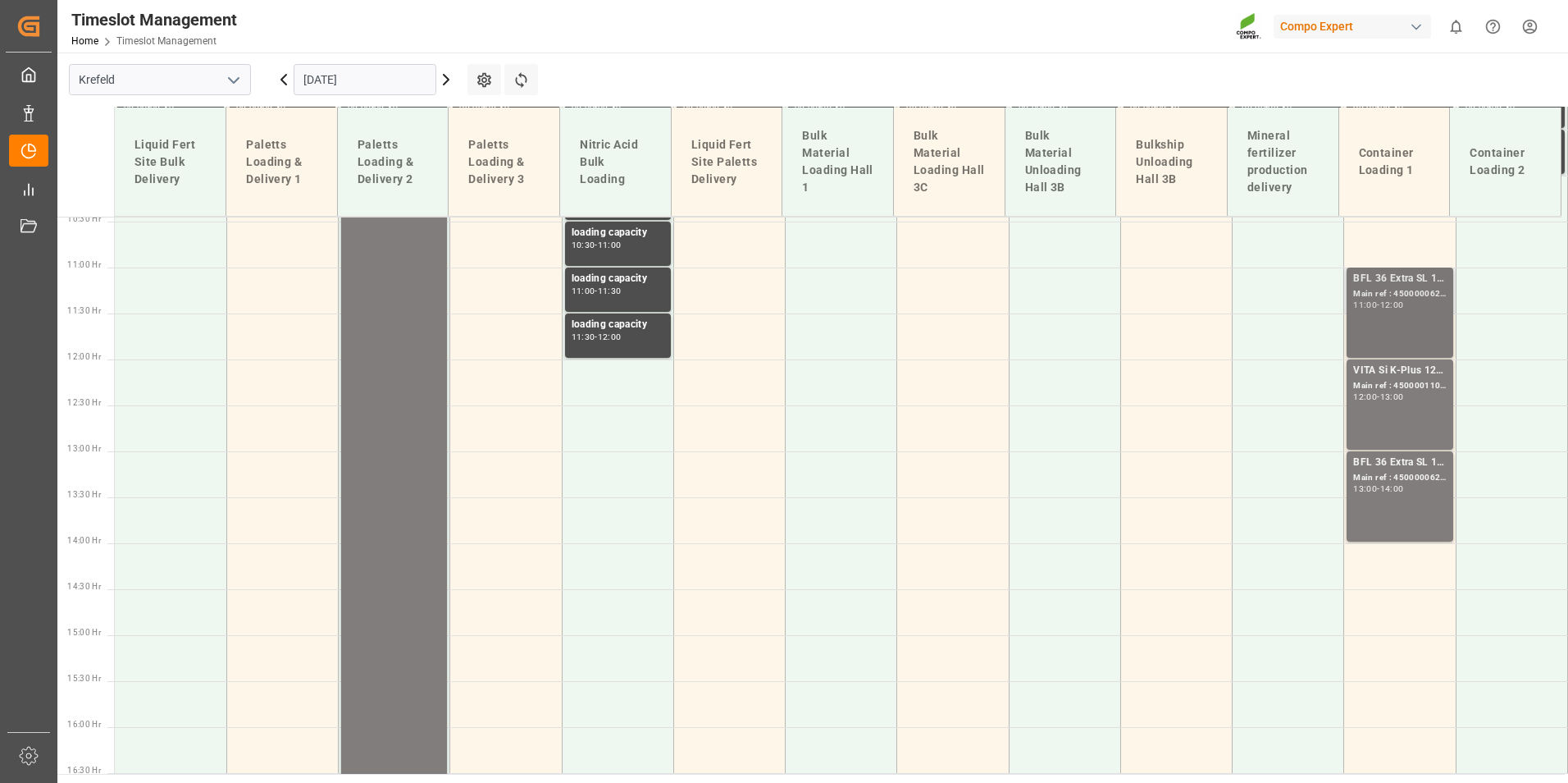
click at [1415, 309] on div "11:00 - 12:00" at bounding box center [1399, 305] width 92 height 9
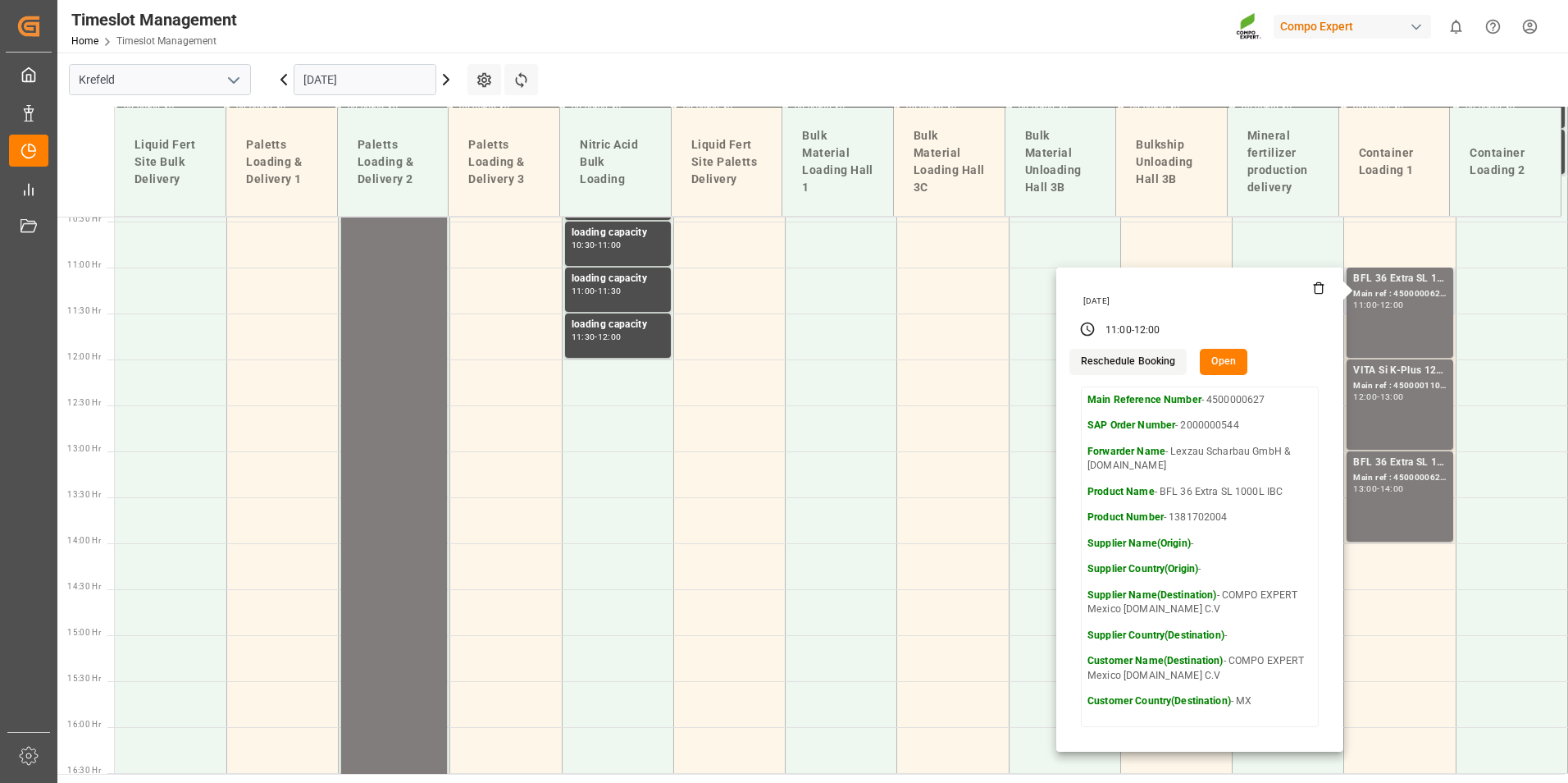
click at [1233, 352] on button "Open" at bounding box center [1224, 362] width 48 height 27
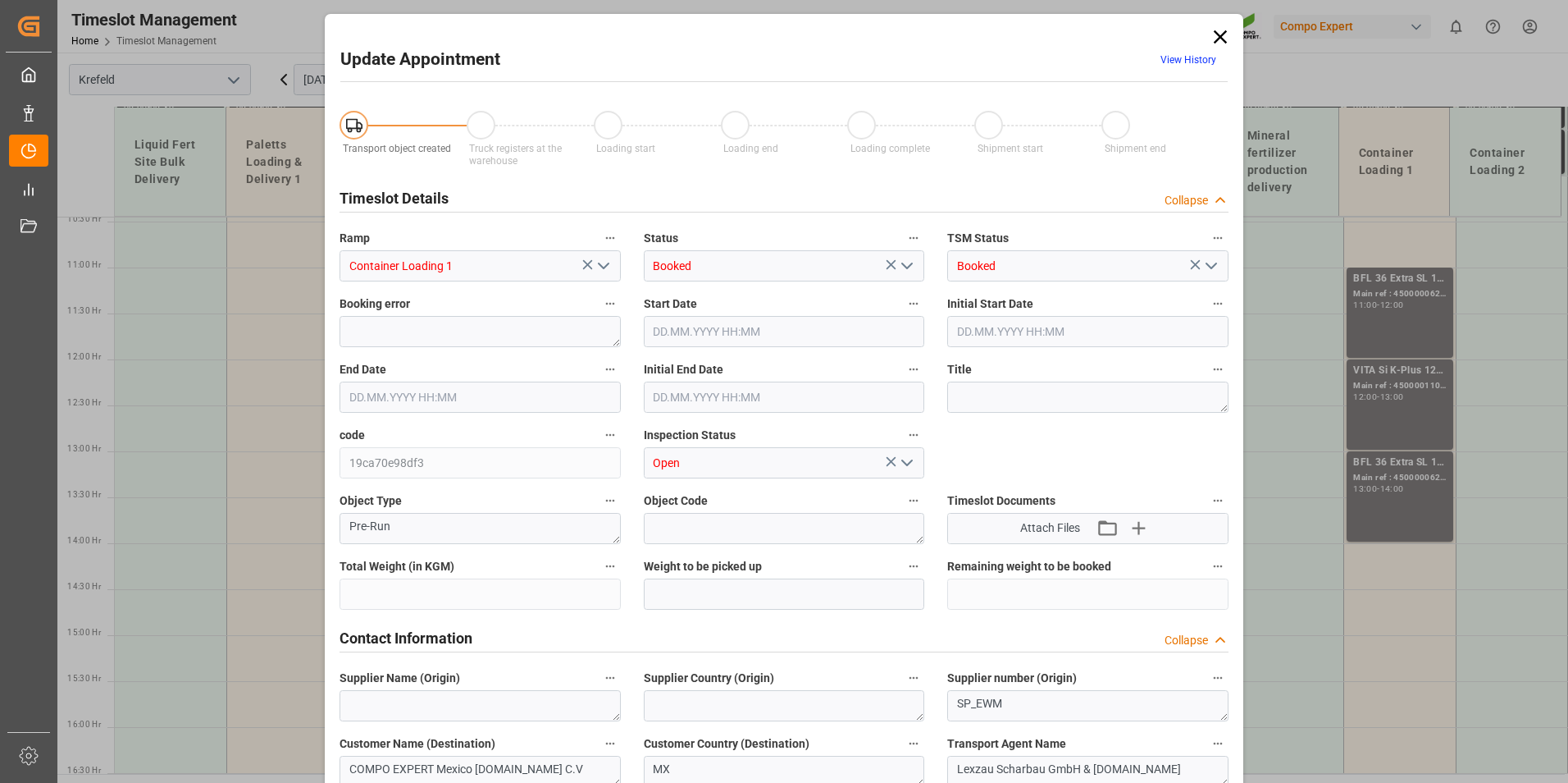
type input "28400"
type input "0"
type input "[DATE] 11:00"
type input "[DATE] 12:00"
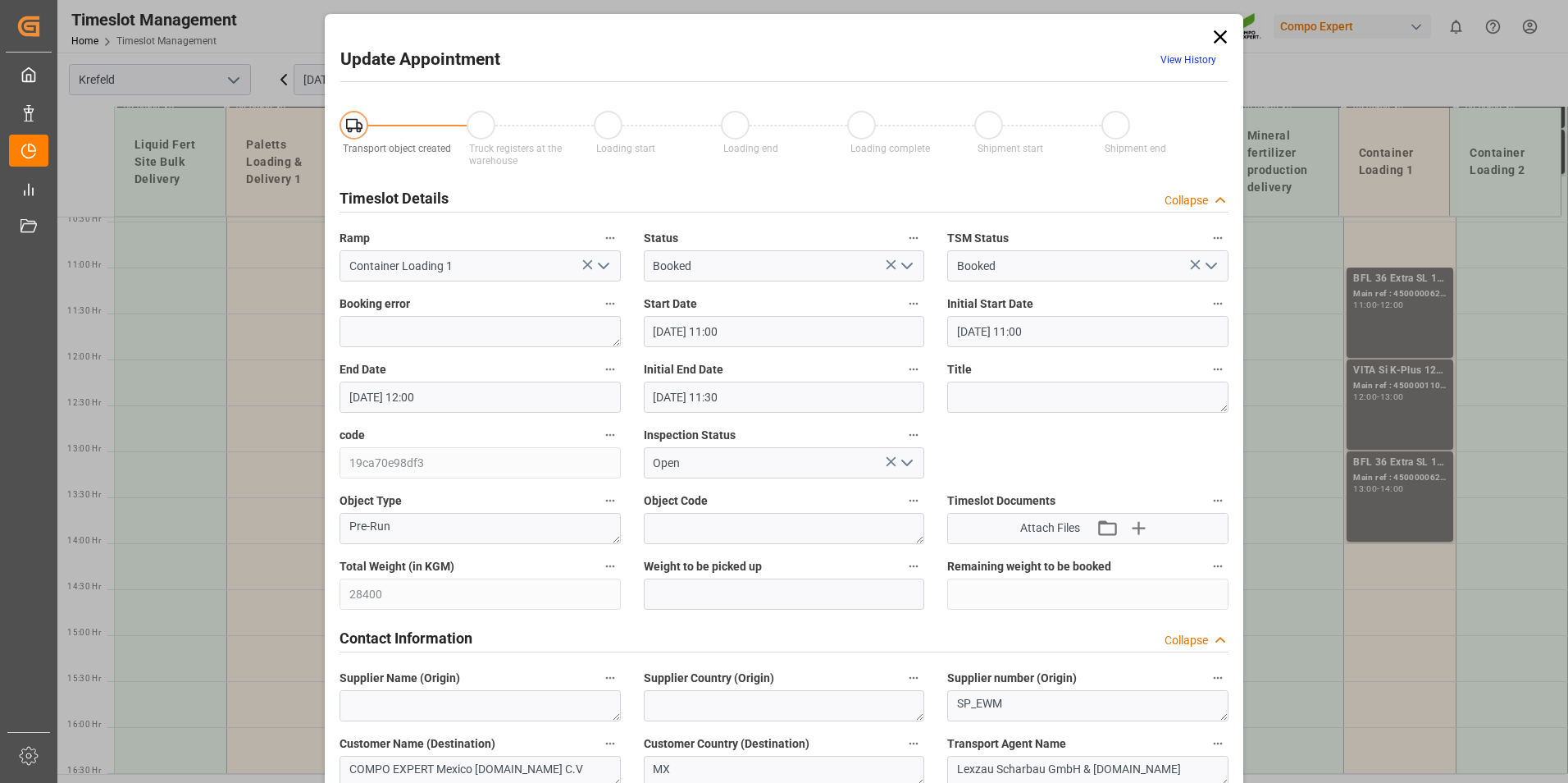
type input "[DATE] 11:30"
type input "[DATE] 10:49"
click at [1170, 57] on link "View History" at bounding box center [1189, 60] width 56 height 11
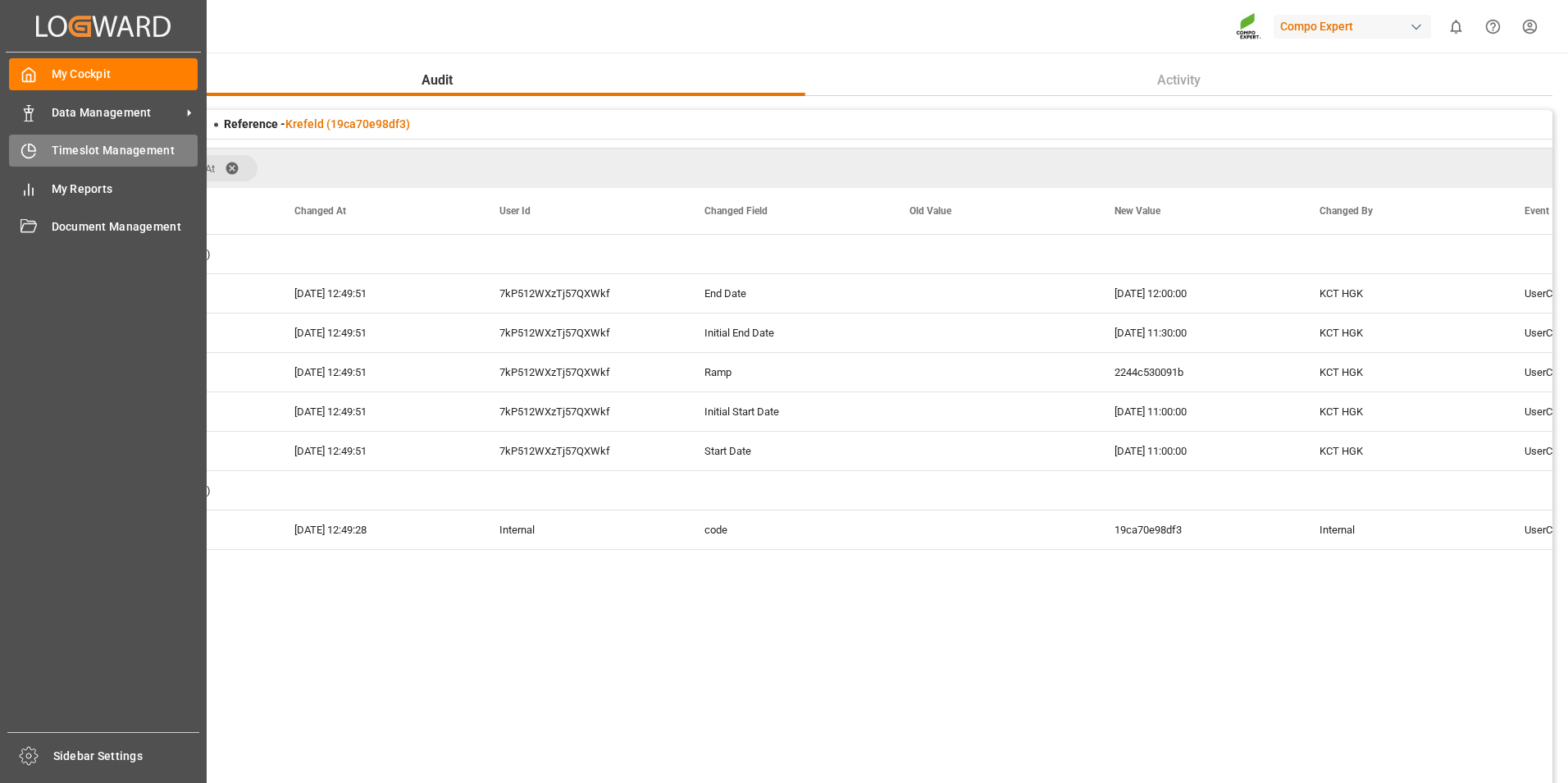
click at [14, 138] on div "Timeslot Management Timeslot Management" at bounding box center [103, 151] width 189 height 32
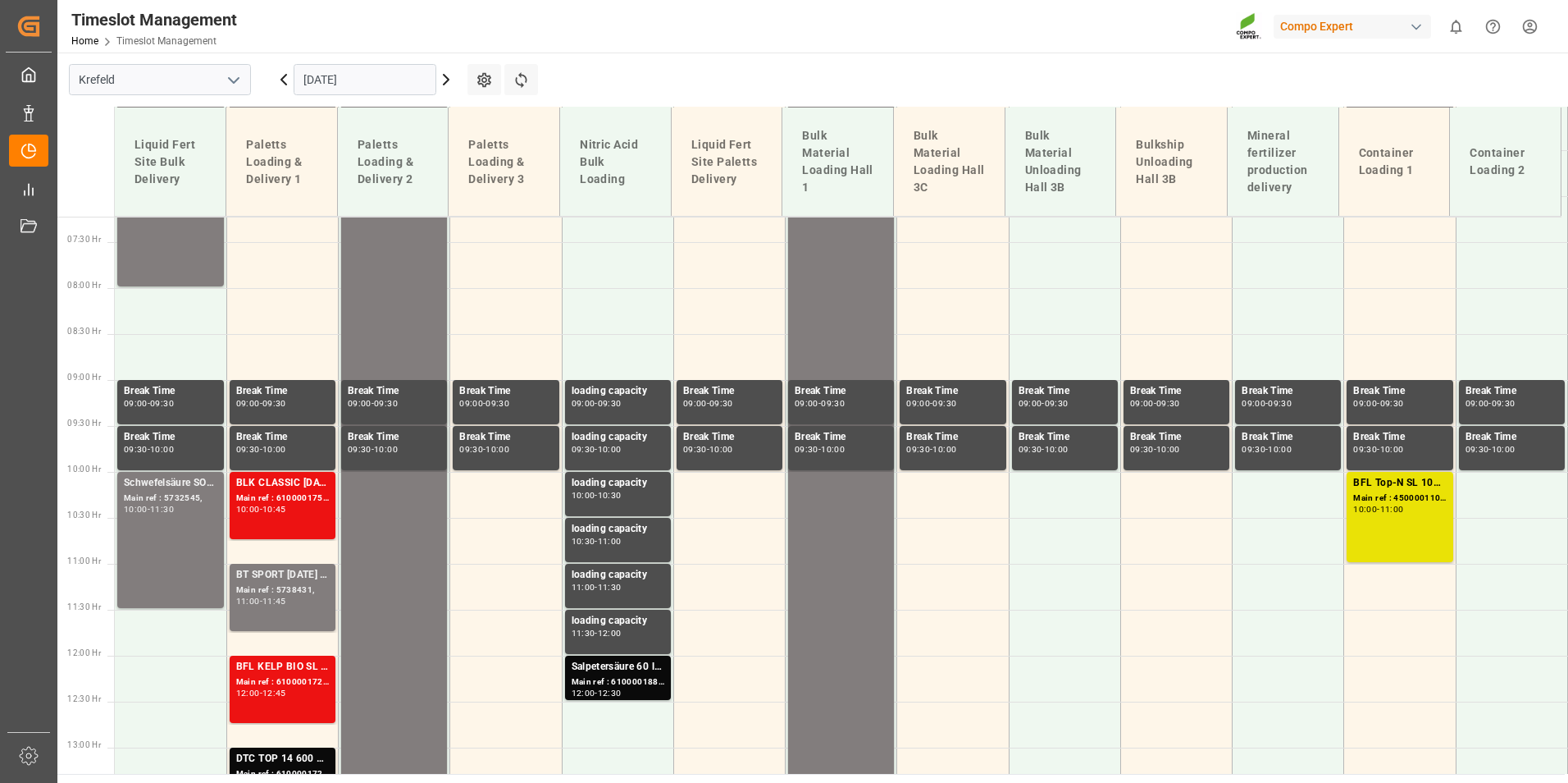
click at [332, 86] on input "[DATE]" at bounding box center [365, 79] width 143 height 31
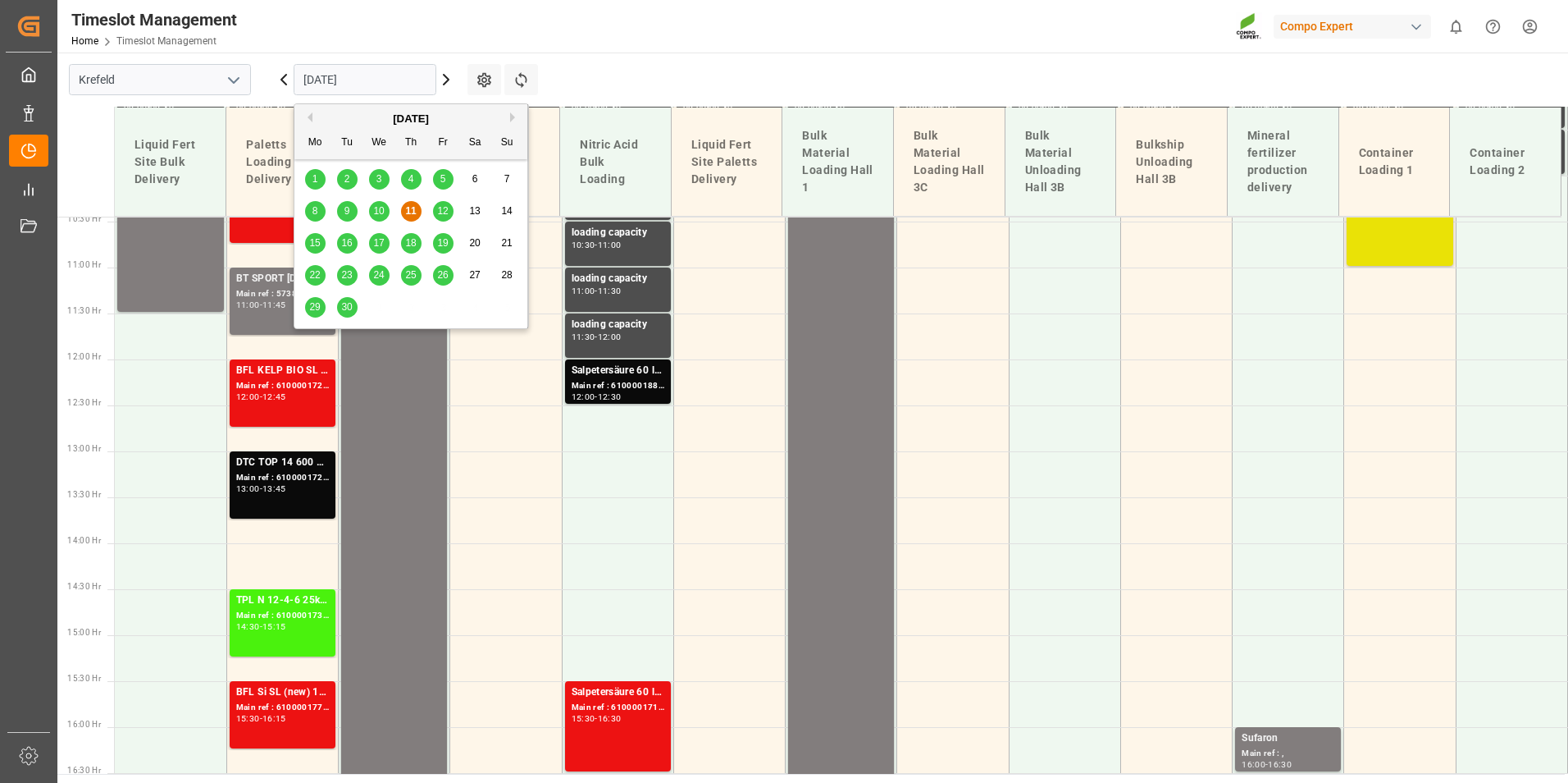
click at [339, 244] on div "16" at bounding box center [348, 243] width 21 height 20
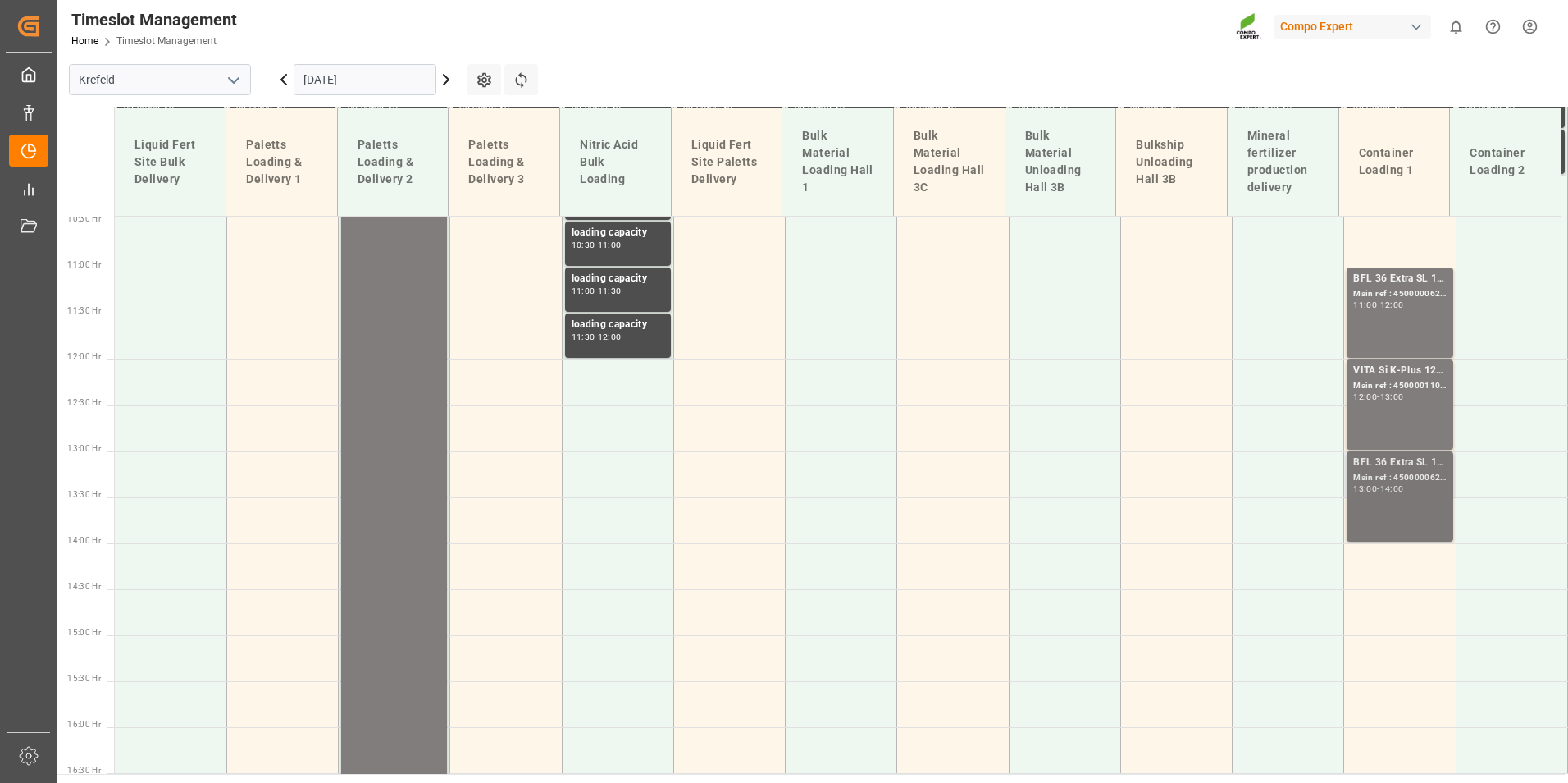
click at [1385, 476] on div "Main ref : 4500000627, 2000000544" at bounding box center [1399, 477] width 92 height 14
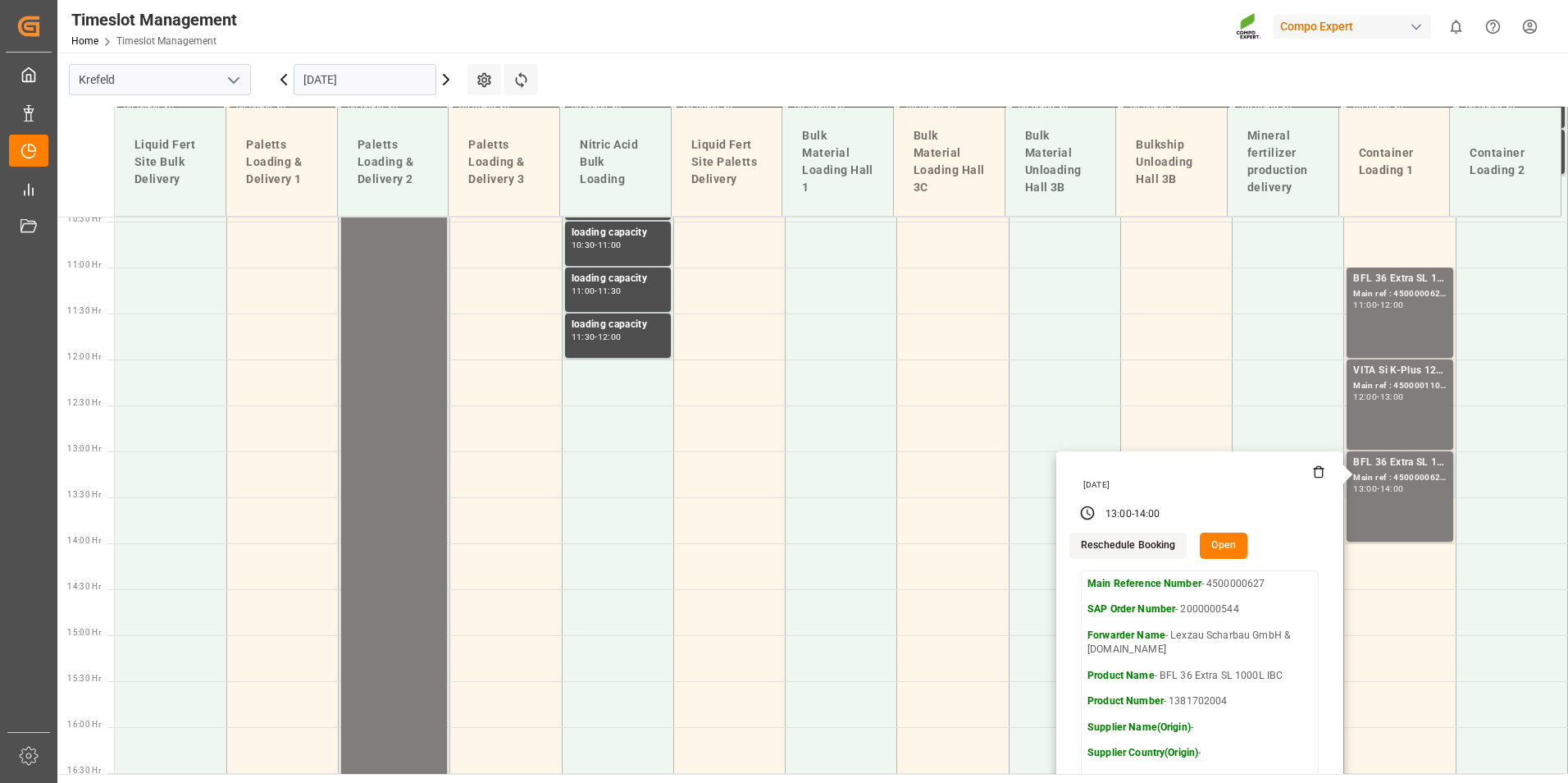
click at [1231, 544] on button "Open" at bounding box center [1224, 546] width 48 height 27
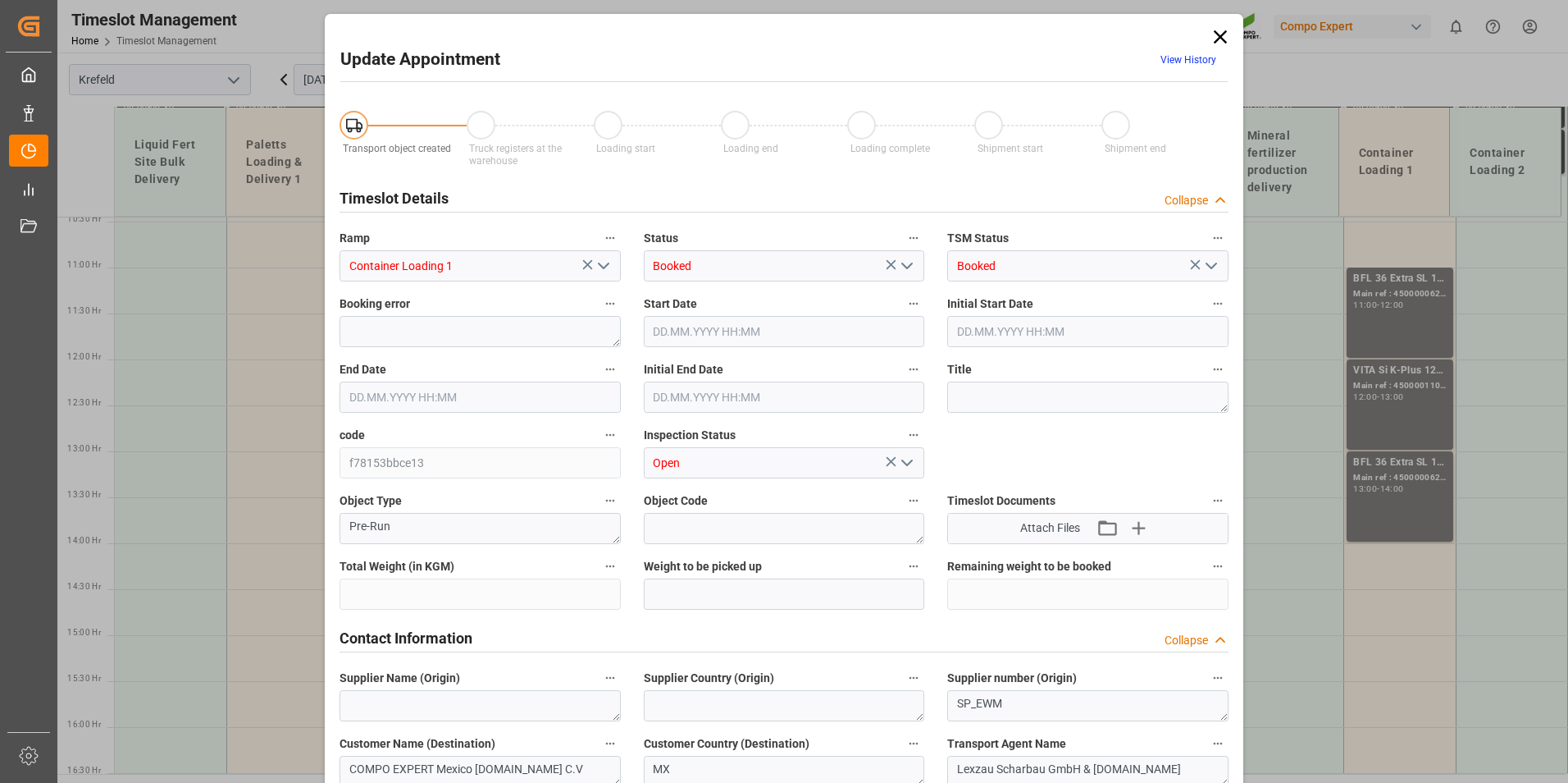
type input "28400"
type input "0"
type input "[DATE] 13:00"
type input "[DATE] 14:00"
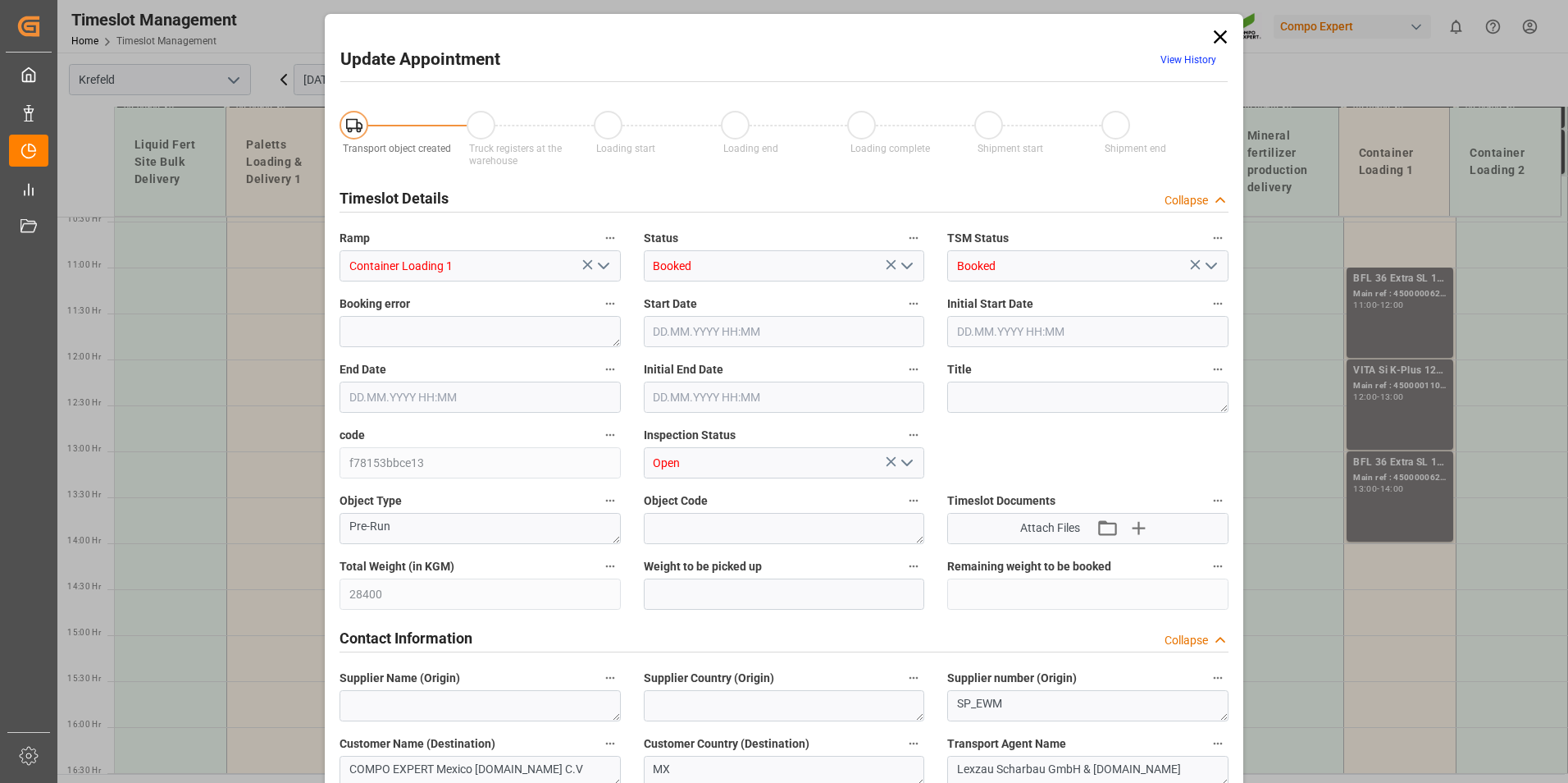
type input "[DATE] 13:30"
type input "[DATE] 06:25"
click at [1184, 62] on link "View History" at bounding box center [1189, 60] width 56 height 11
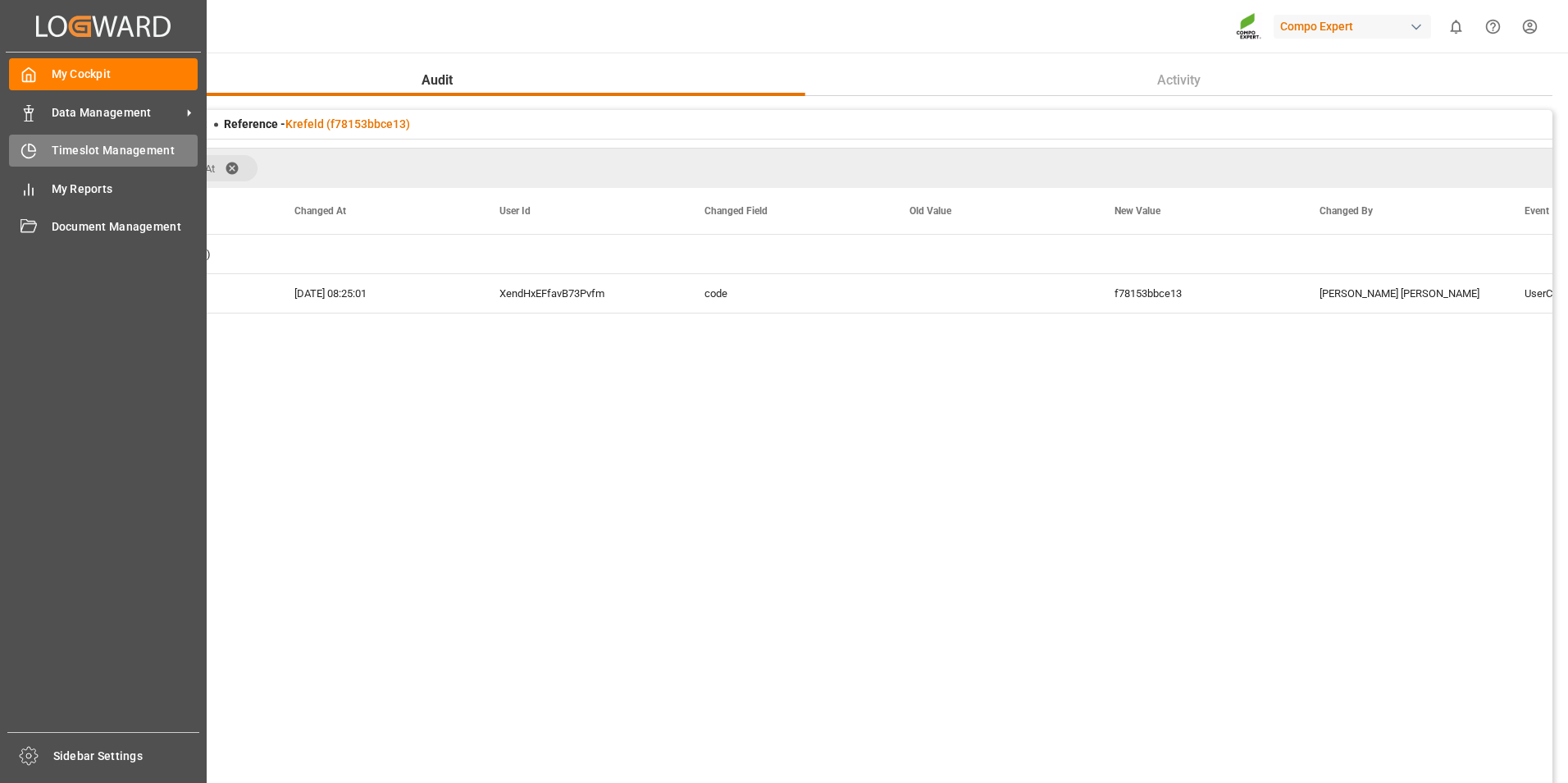
click at [28, 137] on div "Timeslot Management Timeslot Management" at bounding box center [103, 151] width 189 height 32
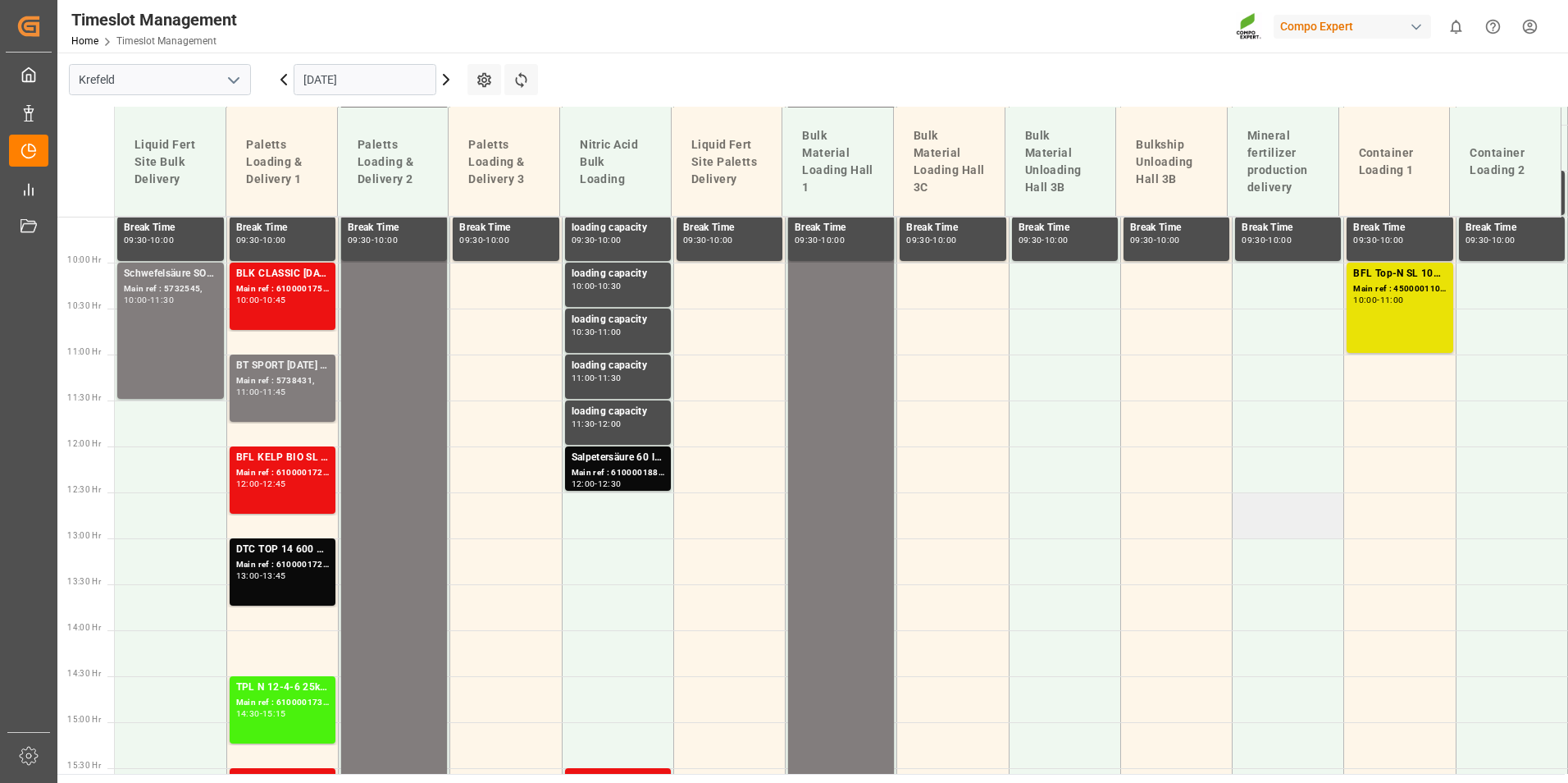
scroll to position [960, 0]
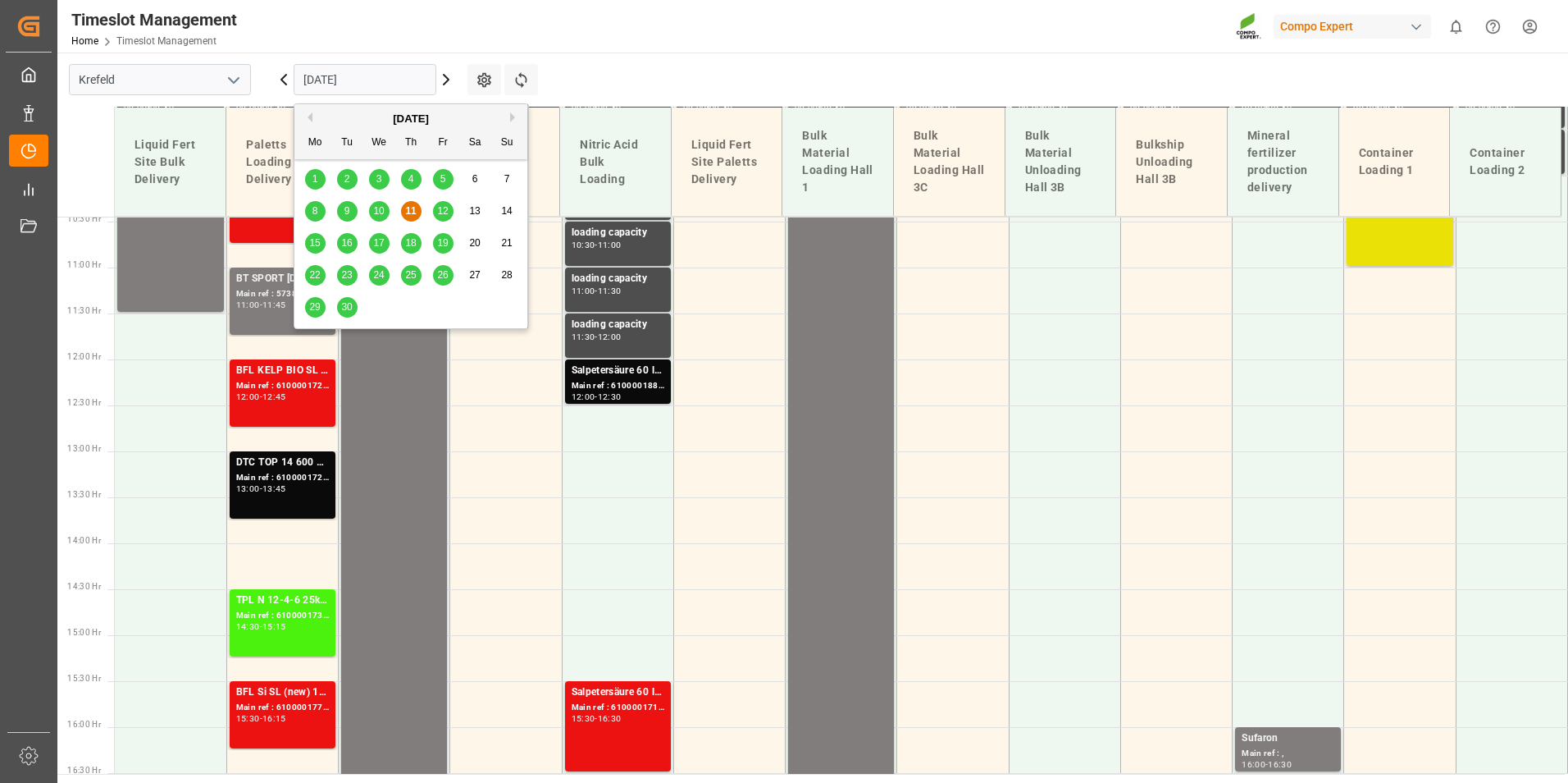
click at [331, 80] on input "[DATE]" at bounding box center [365, 79] width 143 height 31
click at [346, 245] on span "16" at bounding box center [346, 243] width 10 height 11
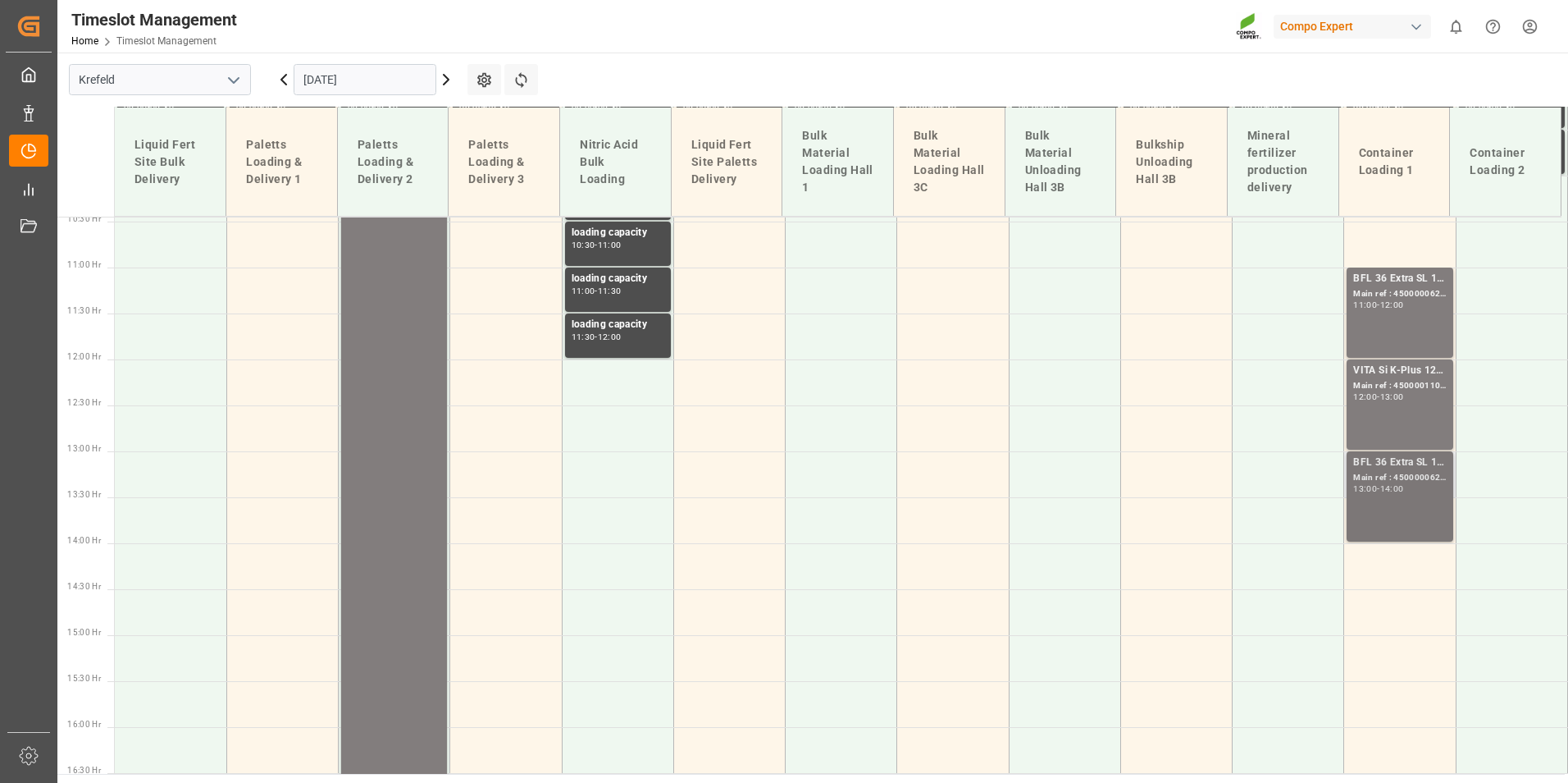
click at [1415, 473] on div "Main ref : 4500000627, 2000000544" at bounding box center [1399, 477] width 92 height 14
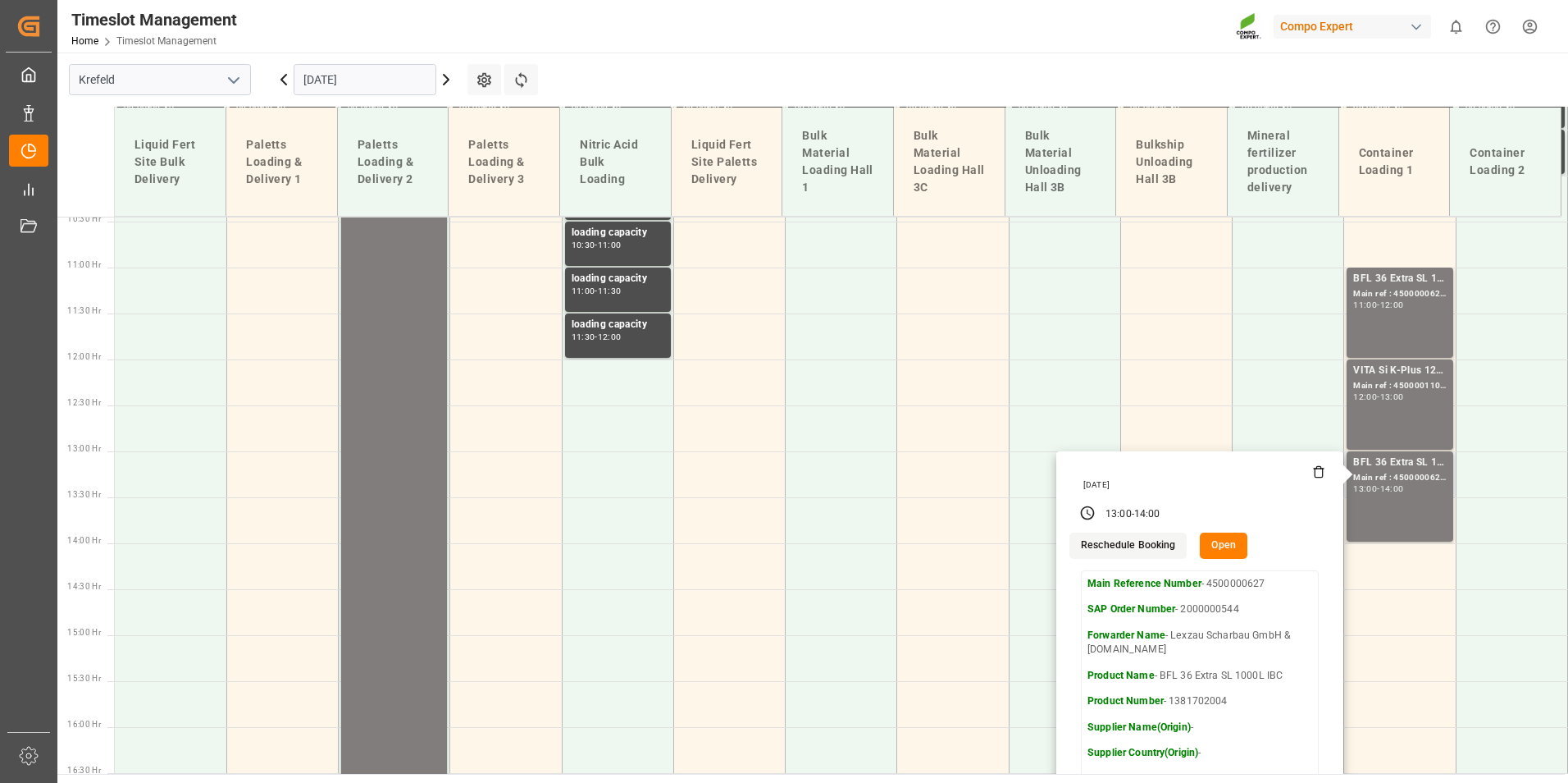
click at [1313, 475] on icon at bounding box center [1319, 472] width 13 height 13
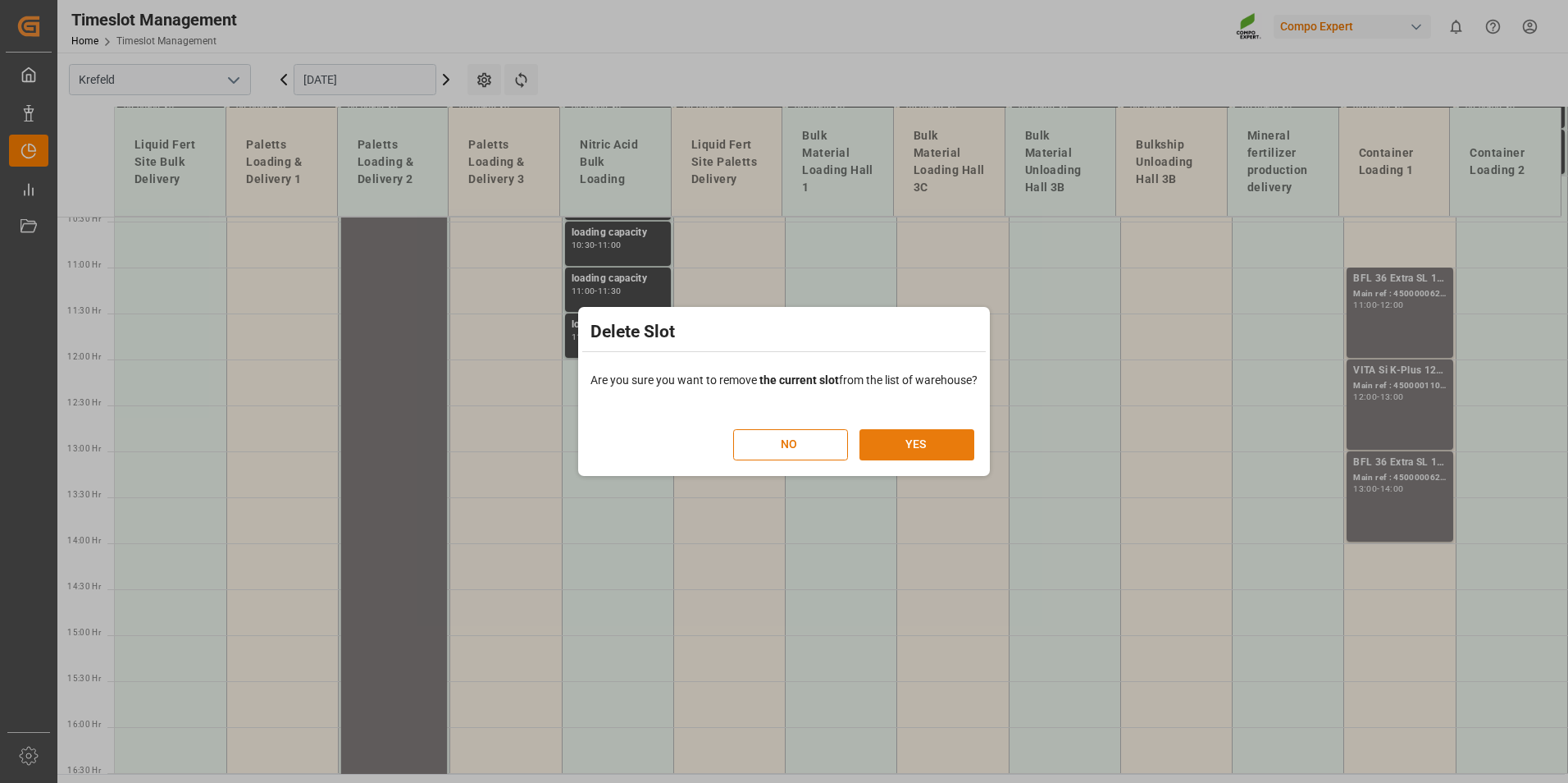
click at [944, 452] on button "YES" at bounding box center [916, 444] width 115 height 31
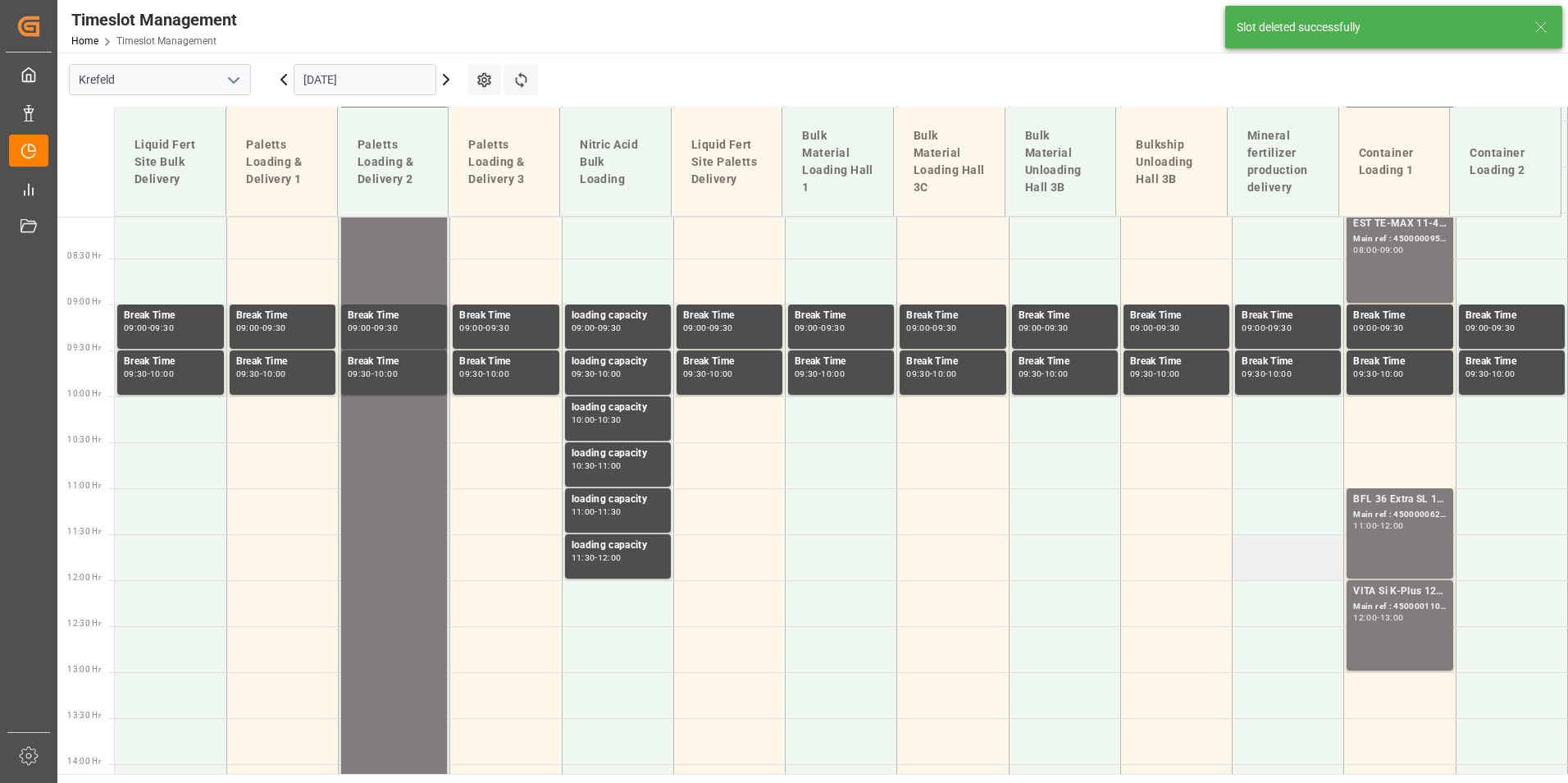
scroll to position [733, 0]
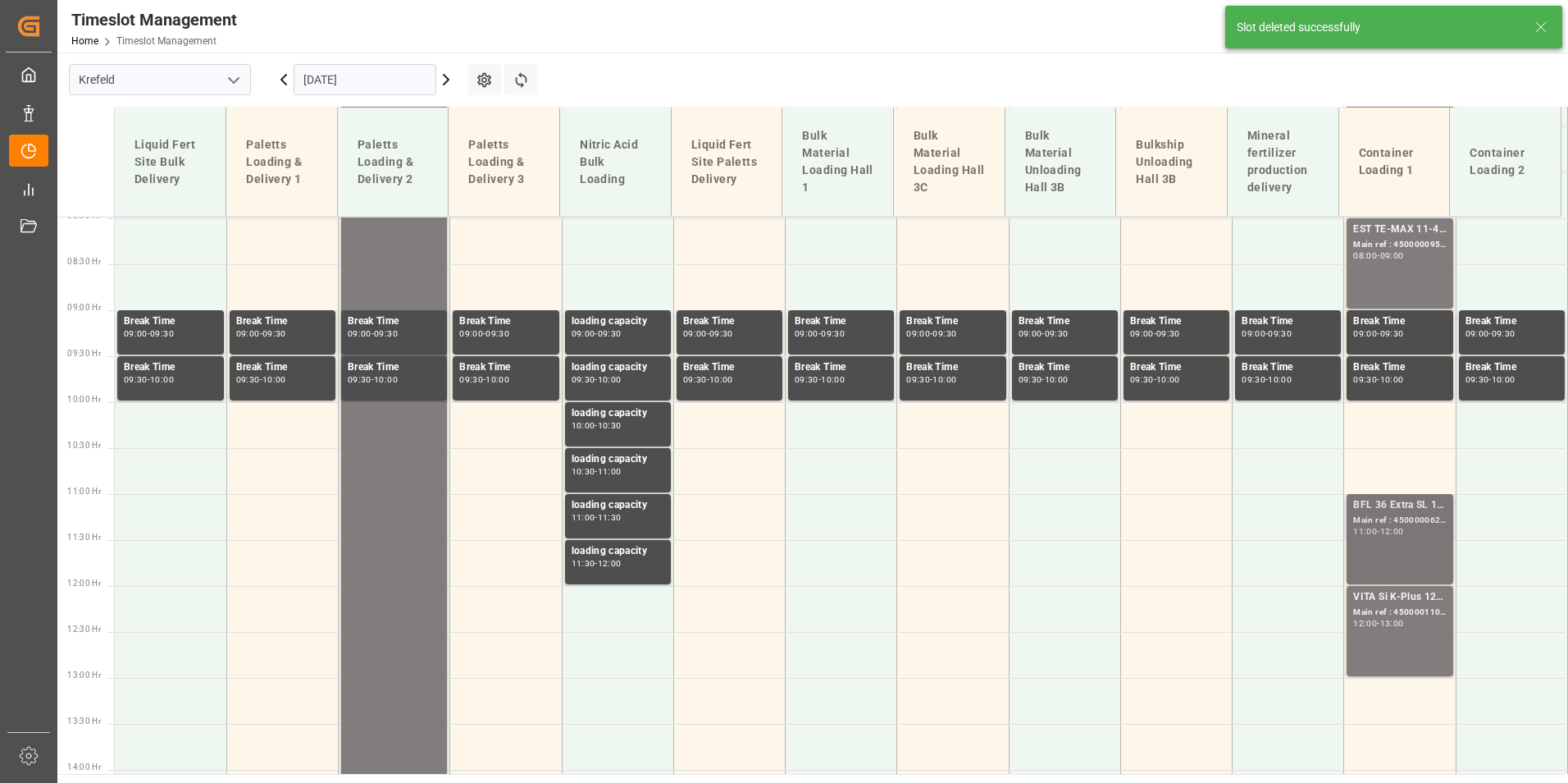
click at [1357, 529] on div "11:00" at bounding box center [1365, 532] width 24 height 8
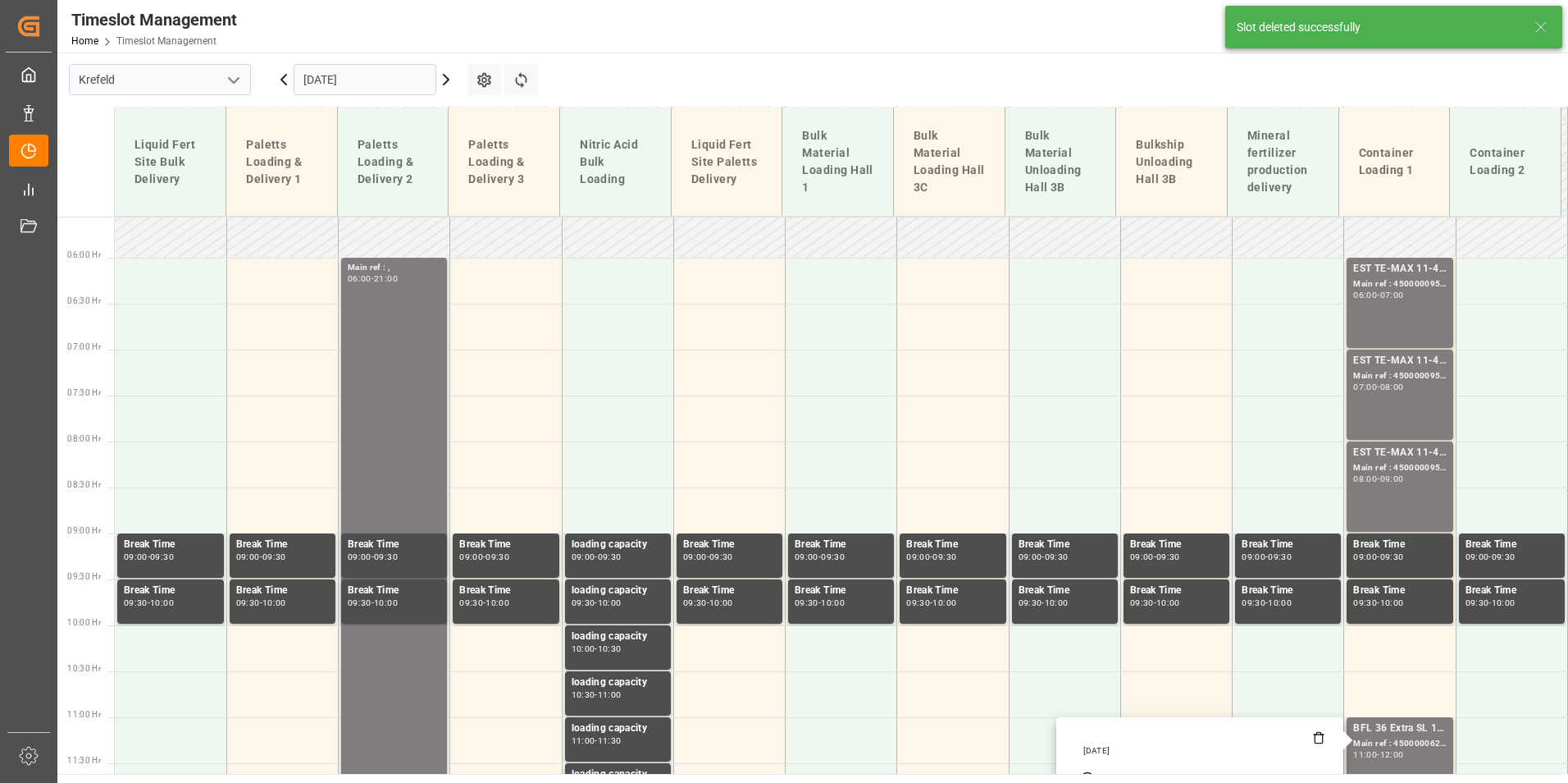
scroll to position [488, 0]
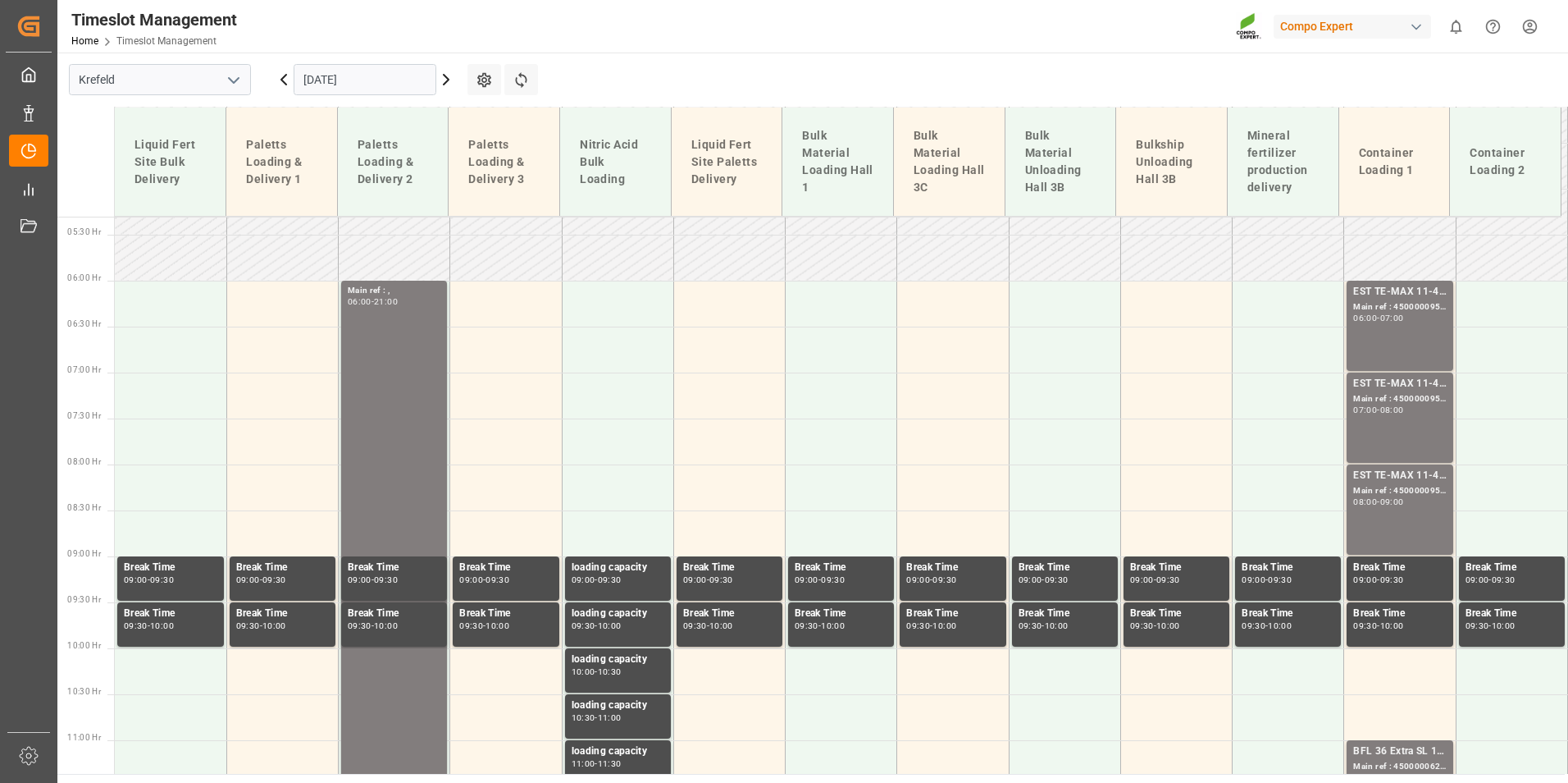
click at [1379, 315] on div "-" at bounding box center [1378, 318] width 3 height 8
click at [1394, 384] on div "EST TE-MAX 11-48 20kg (x45) ES, PT MTO" at bounding box center [1399, 383] width 92 height 16
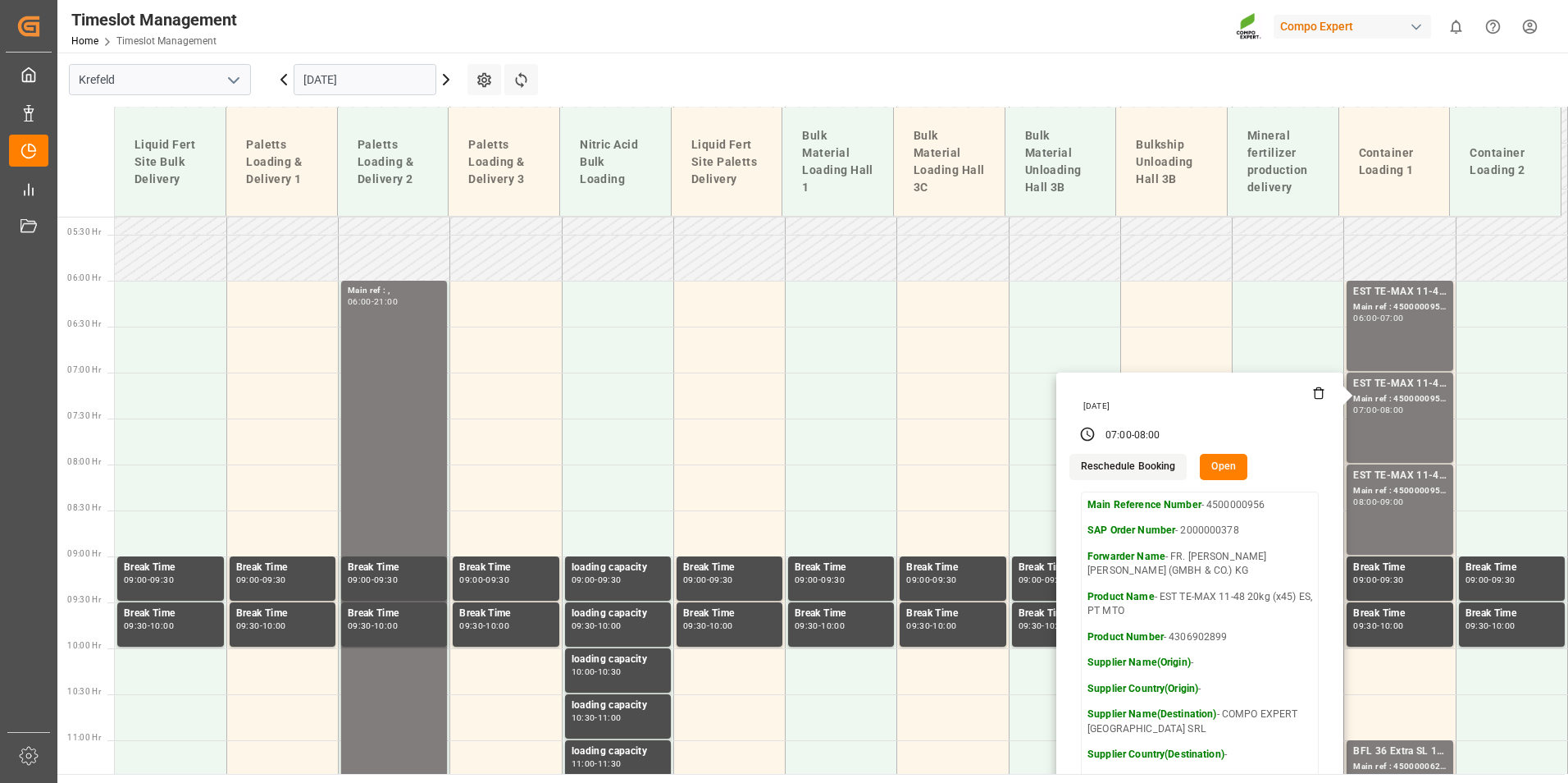
click at [393, 86] on input "[DATE]" at bounding box center [365, 79] width 143 height 31
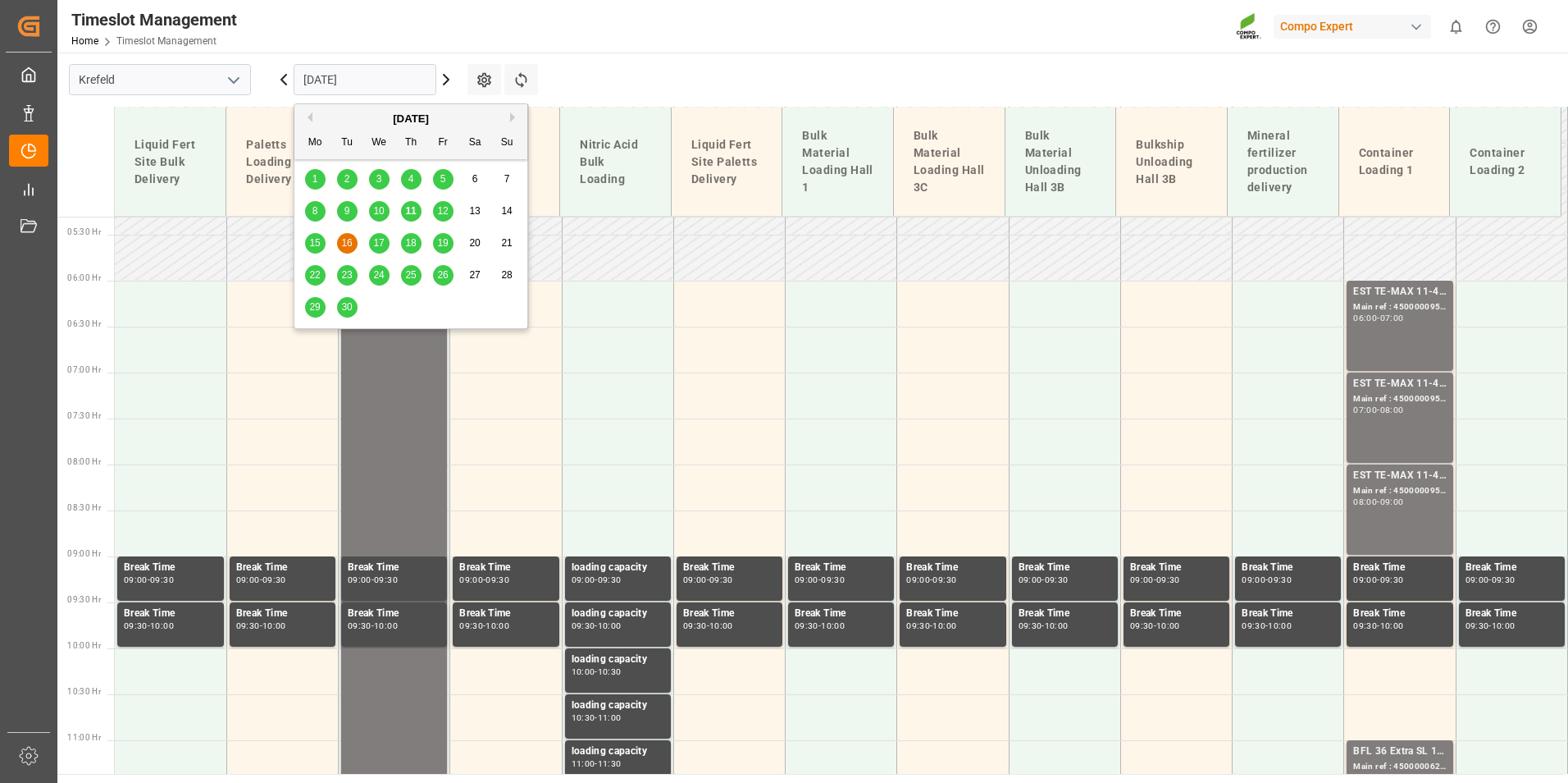
click at [312, 248] on span "15" at bounding box center [314, 243] width 10 height 11
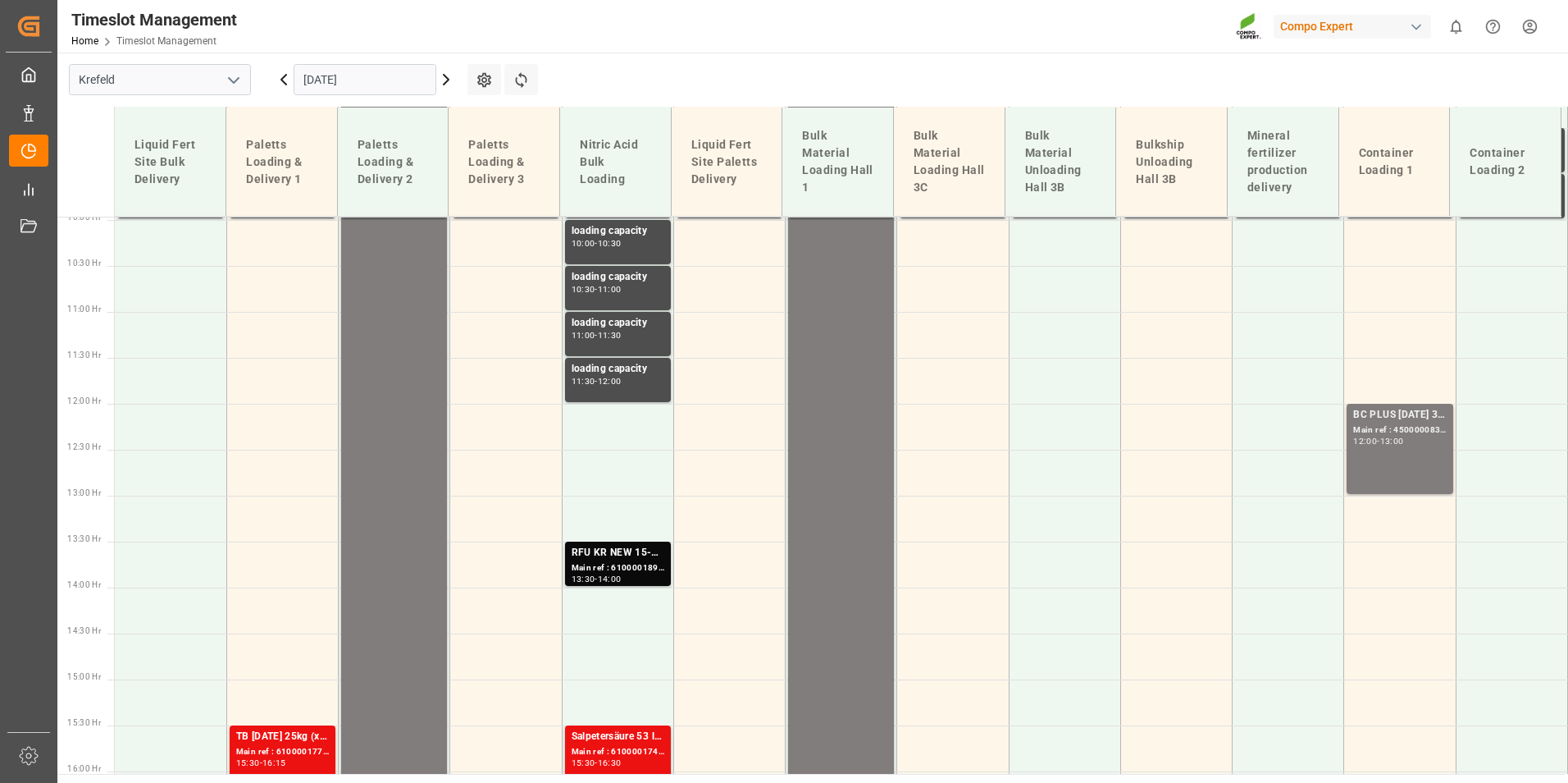
scroll to position [960, 0]
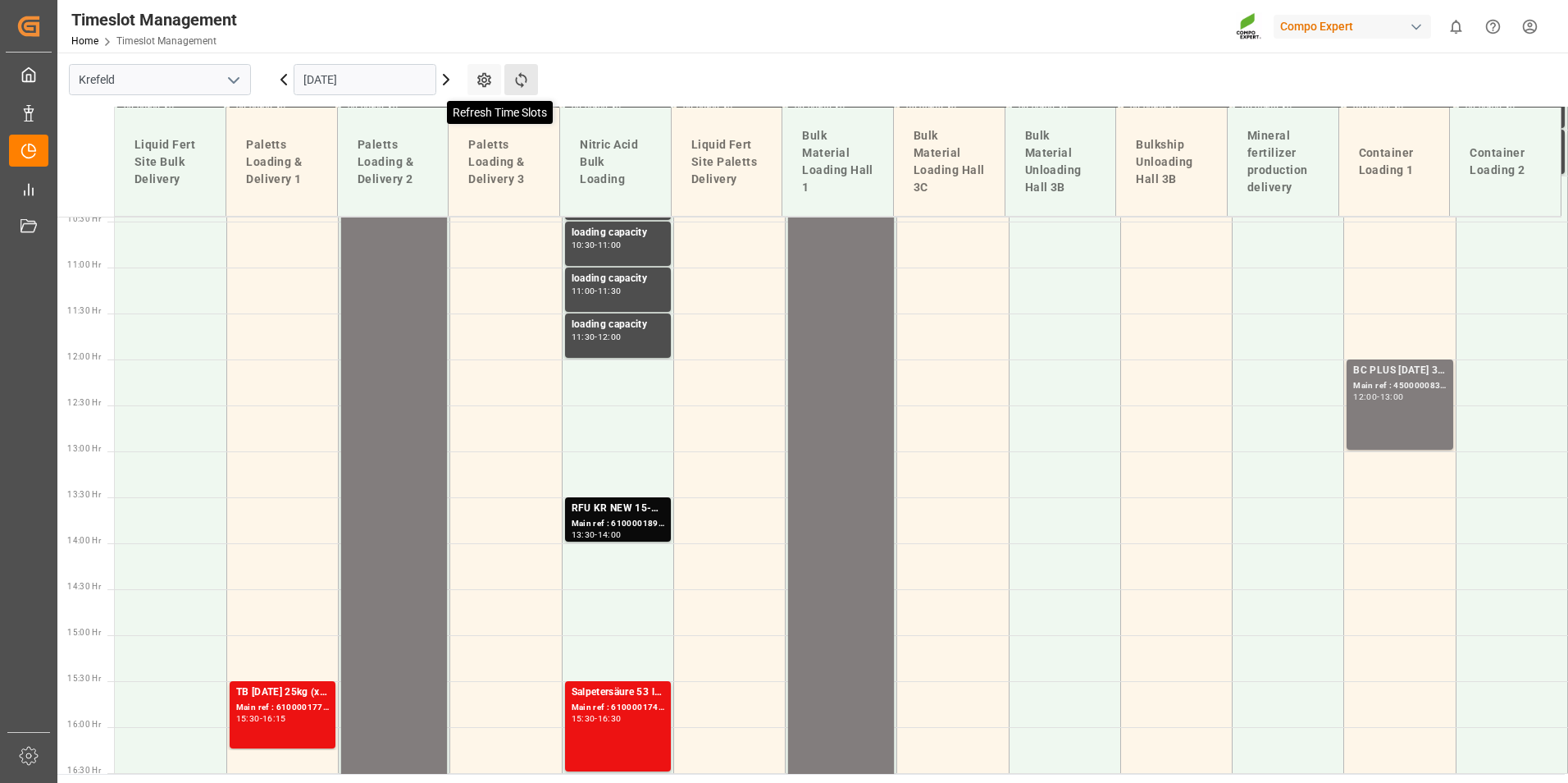
click at [522, 84] on icon at bounding box center [521, 80] width 11 height 15
click at [408, 74] on input "[DATE]" at bounding box center [365, 79] width 143 height 31
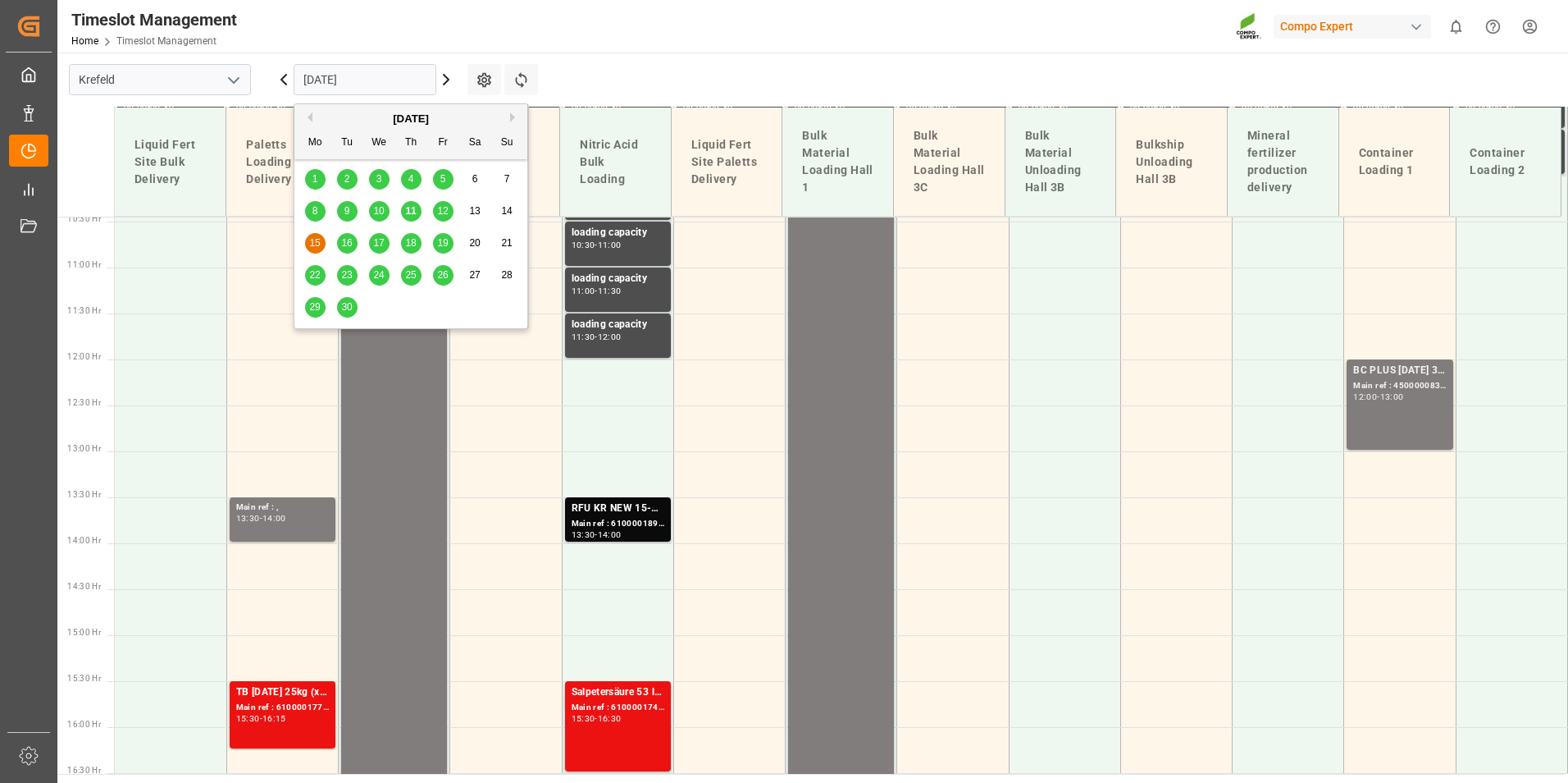
click at [447, 211] on span "12" at bounding box center [442, 211] width 10 height 11
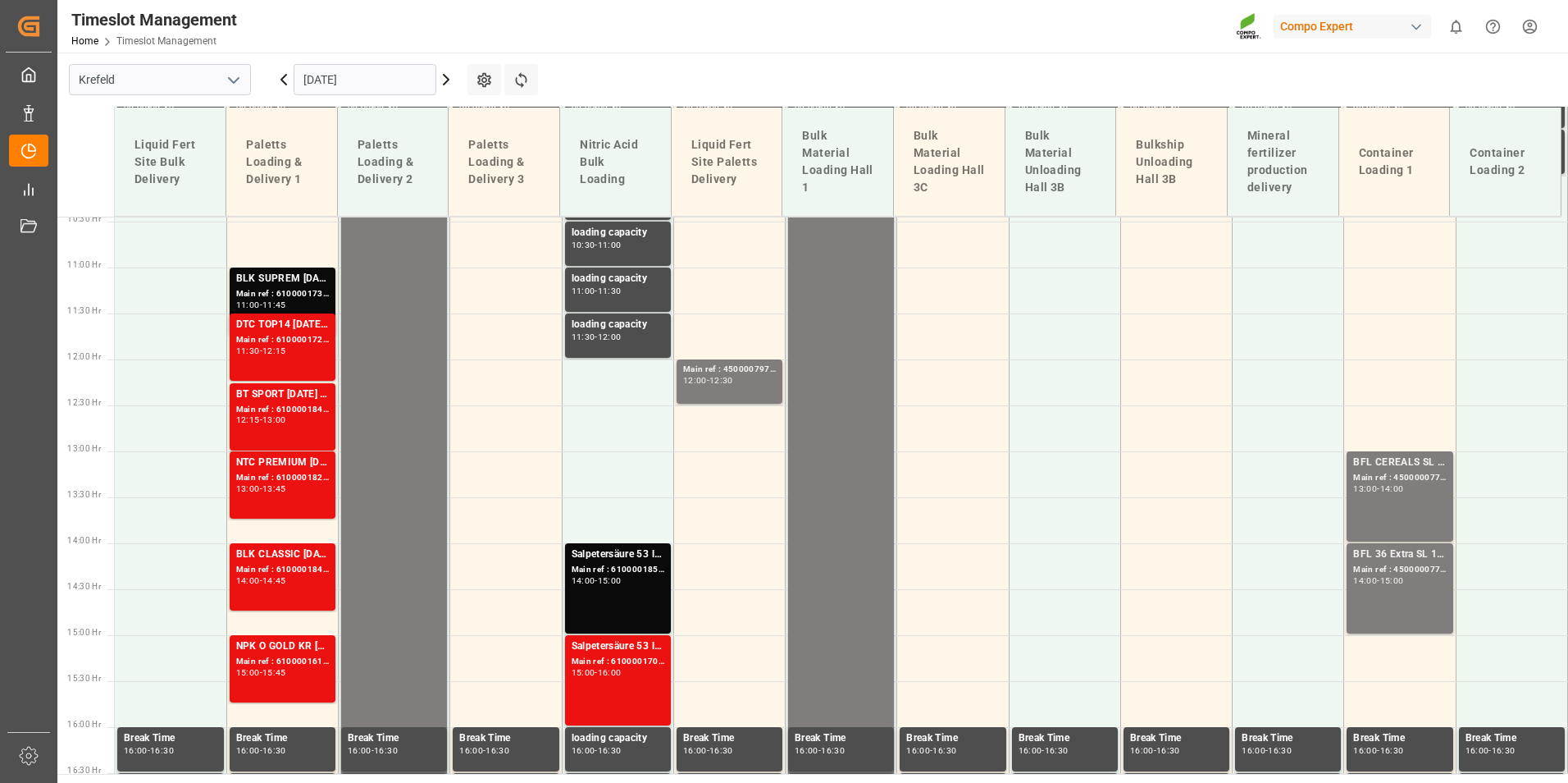
scroll to position [713, 0]
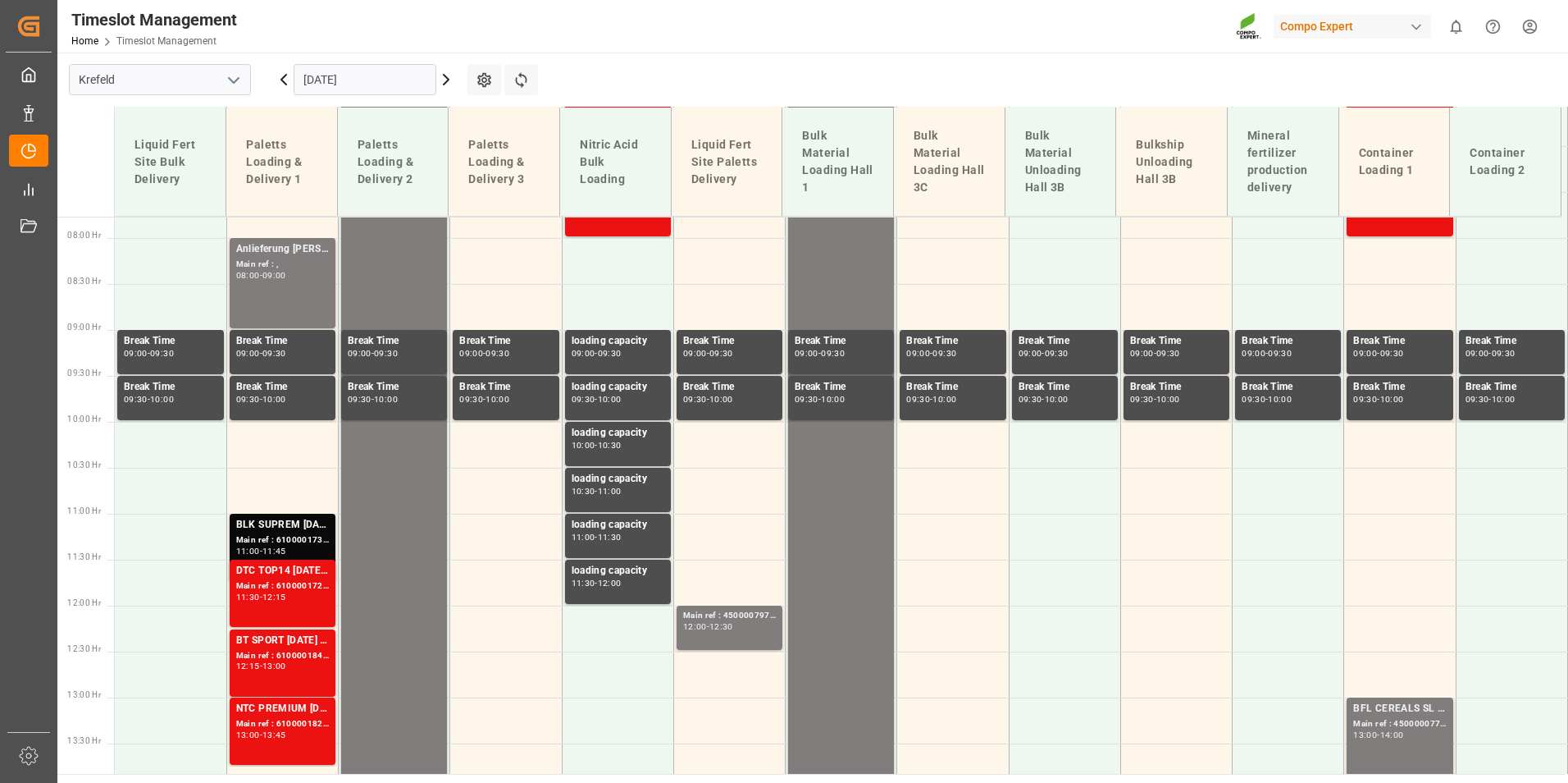
click at [285, 78] on icon at bounding box center [284, 79] width 20 height 20
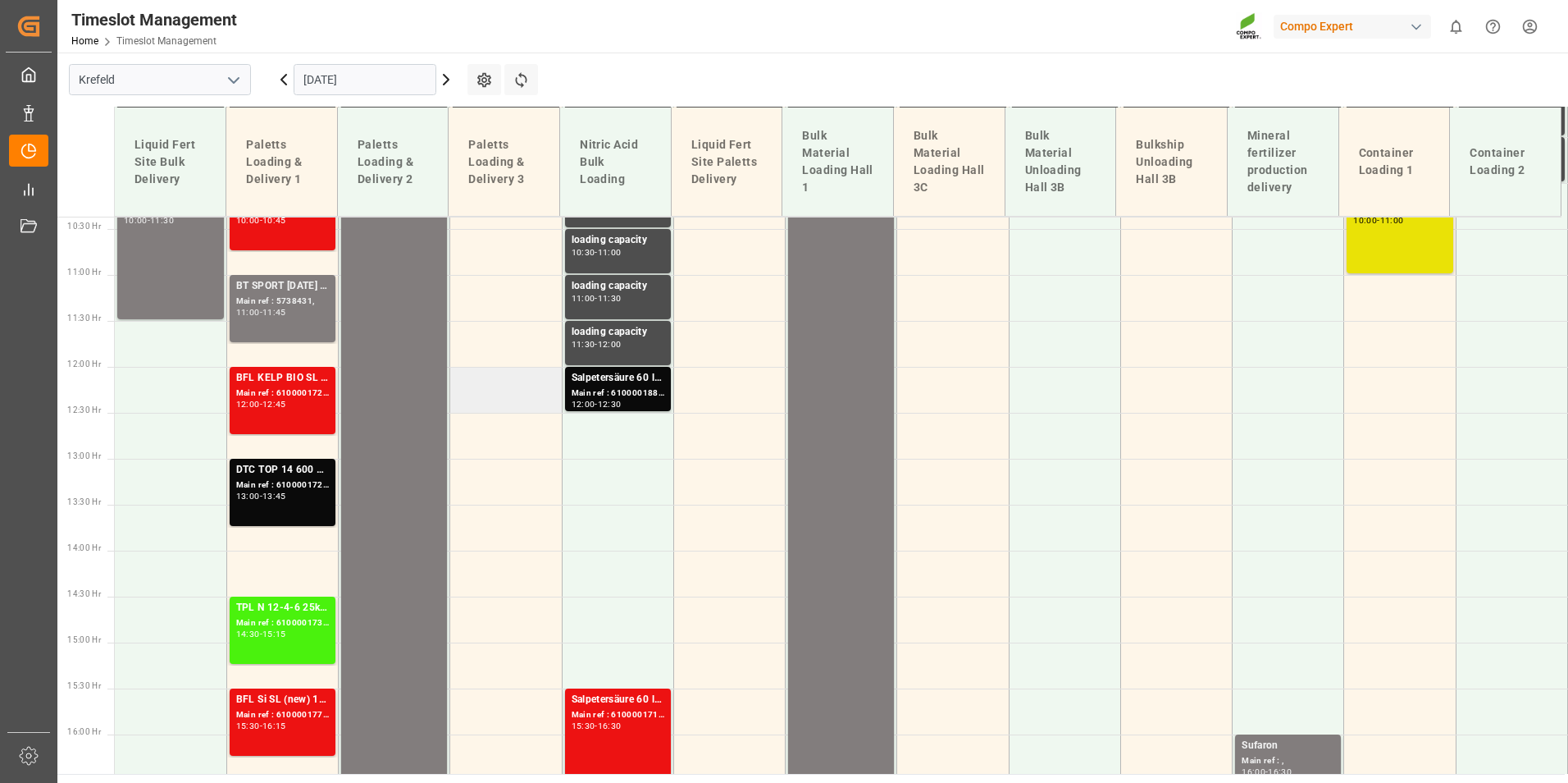
scroll to position [960, 0]
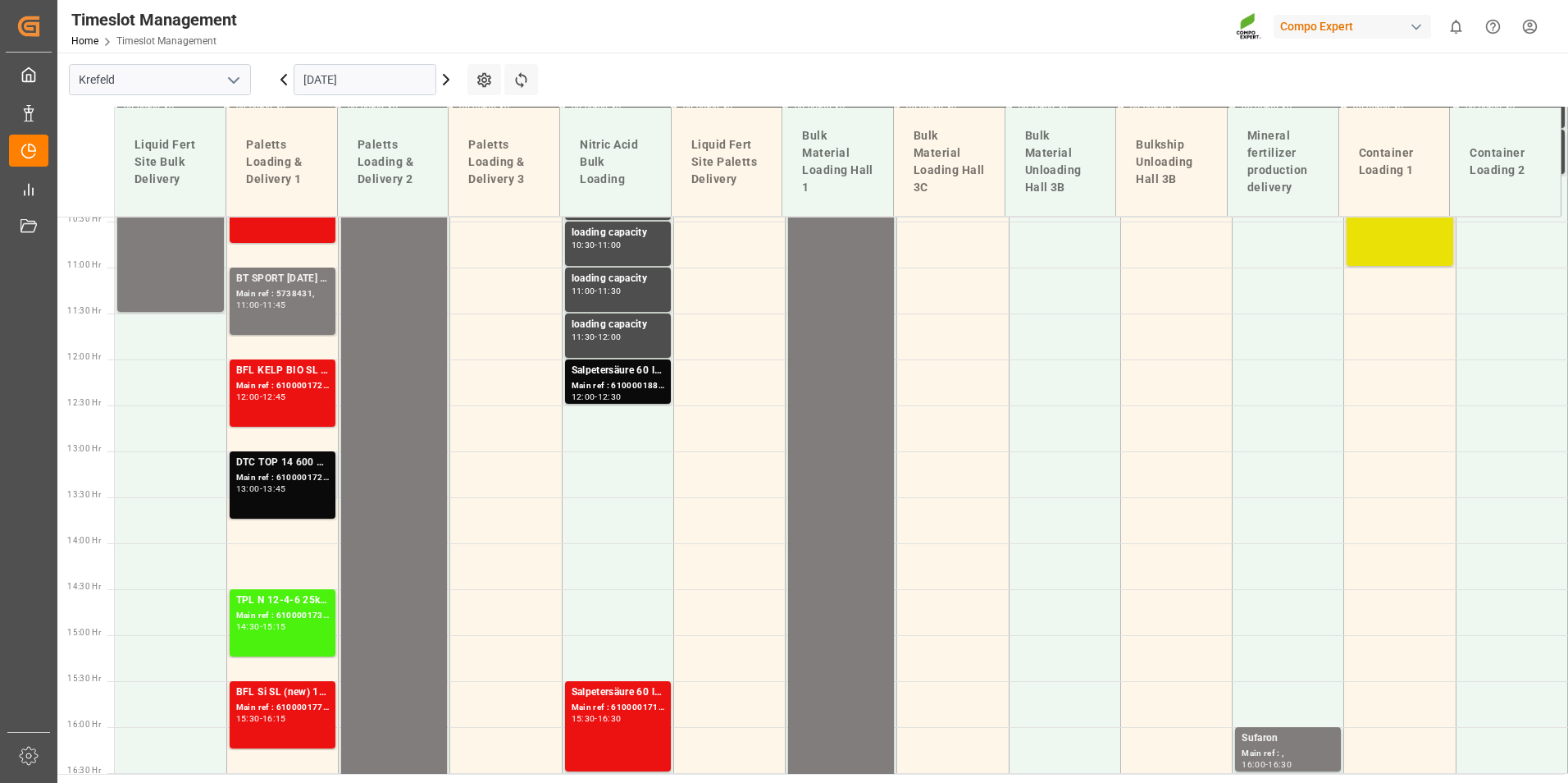
click at [311, 477] on div "Main ref : 6100001726, 2000001417" at bounding box center [282, 477] width 92 height 14
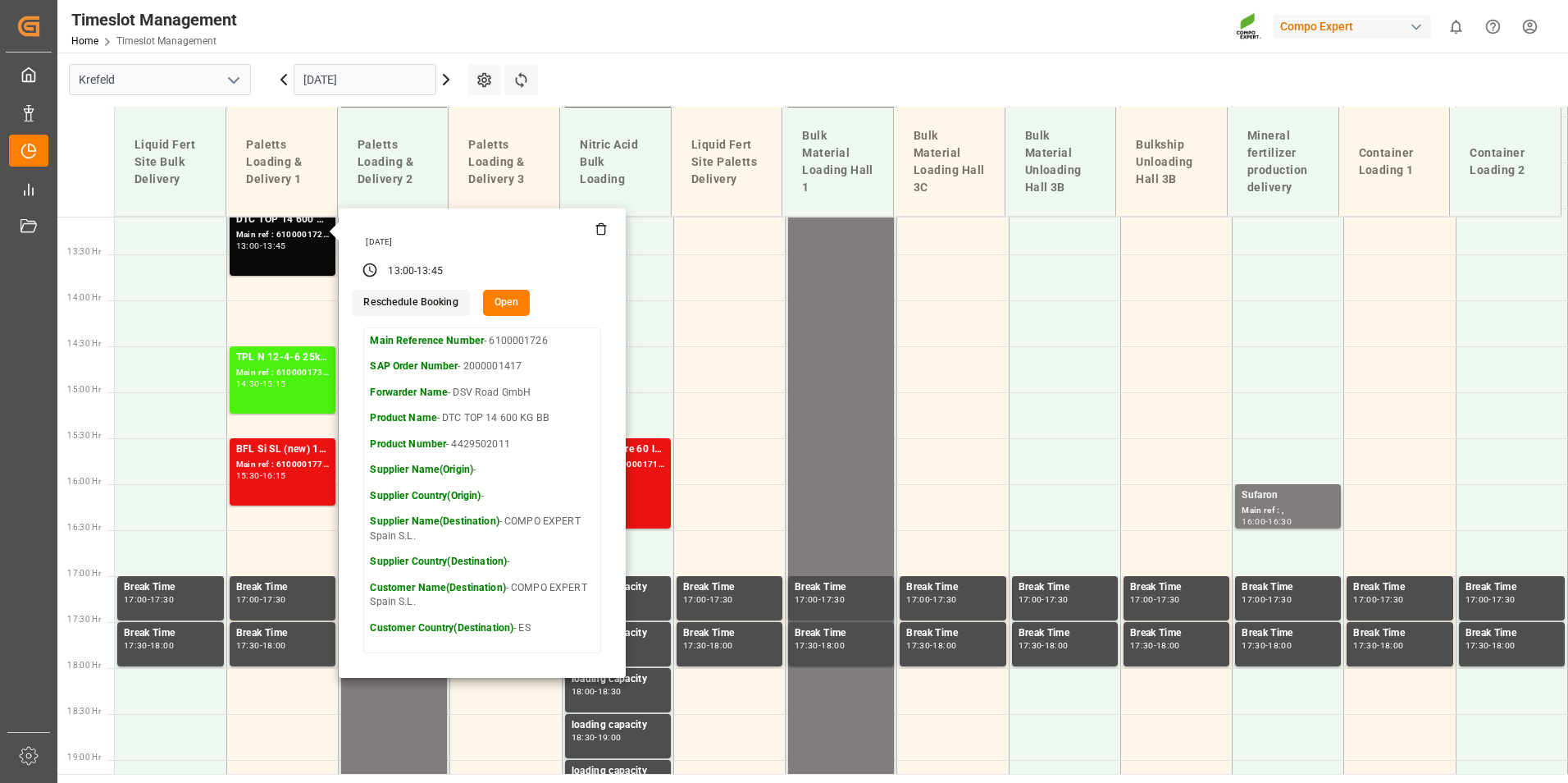
scroll to position [1206, 0]
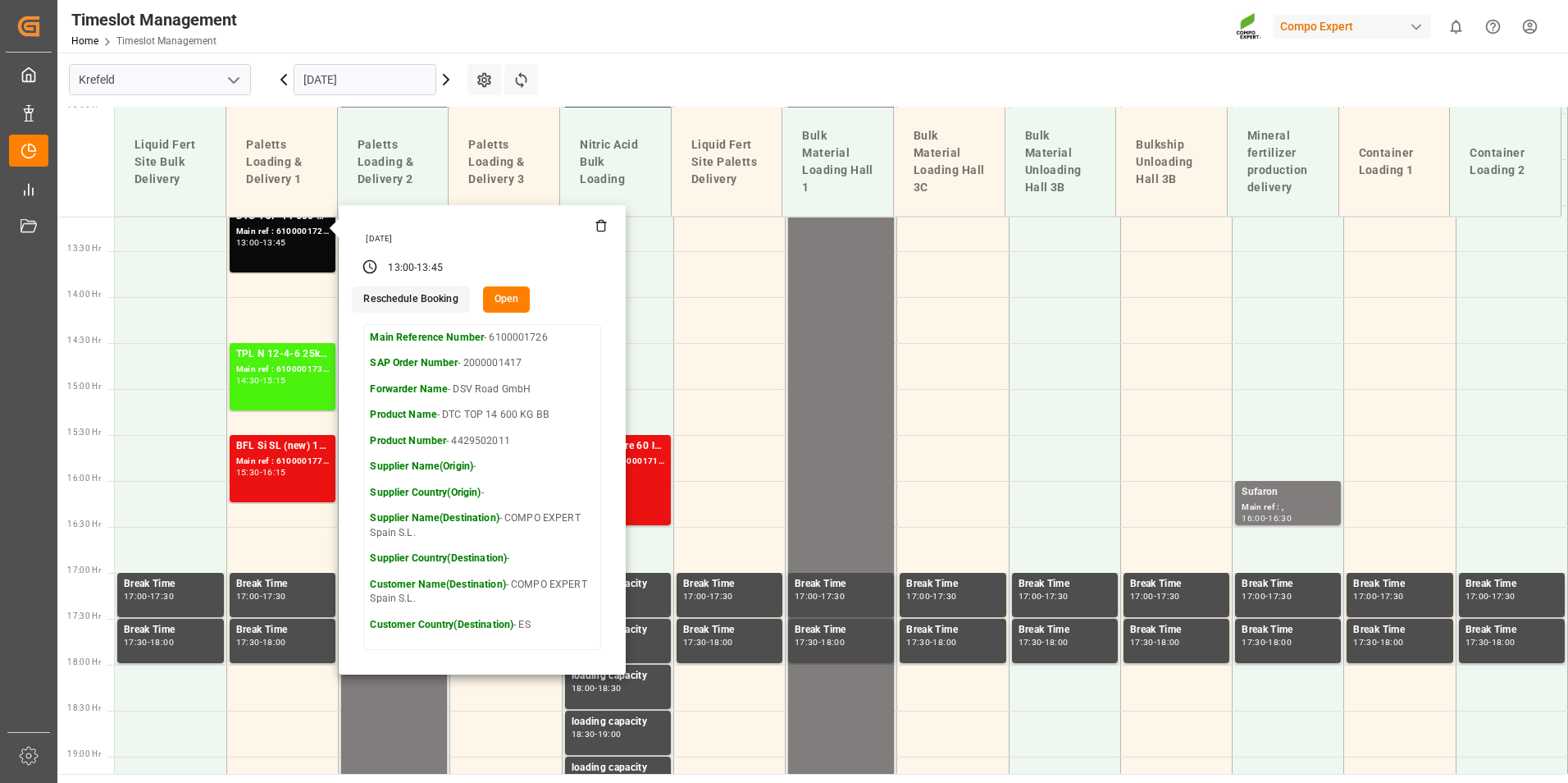
click at [285, 81] on icon at bounding box center [284, 79] width 20 height 20
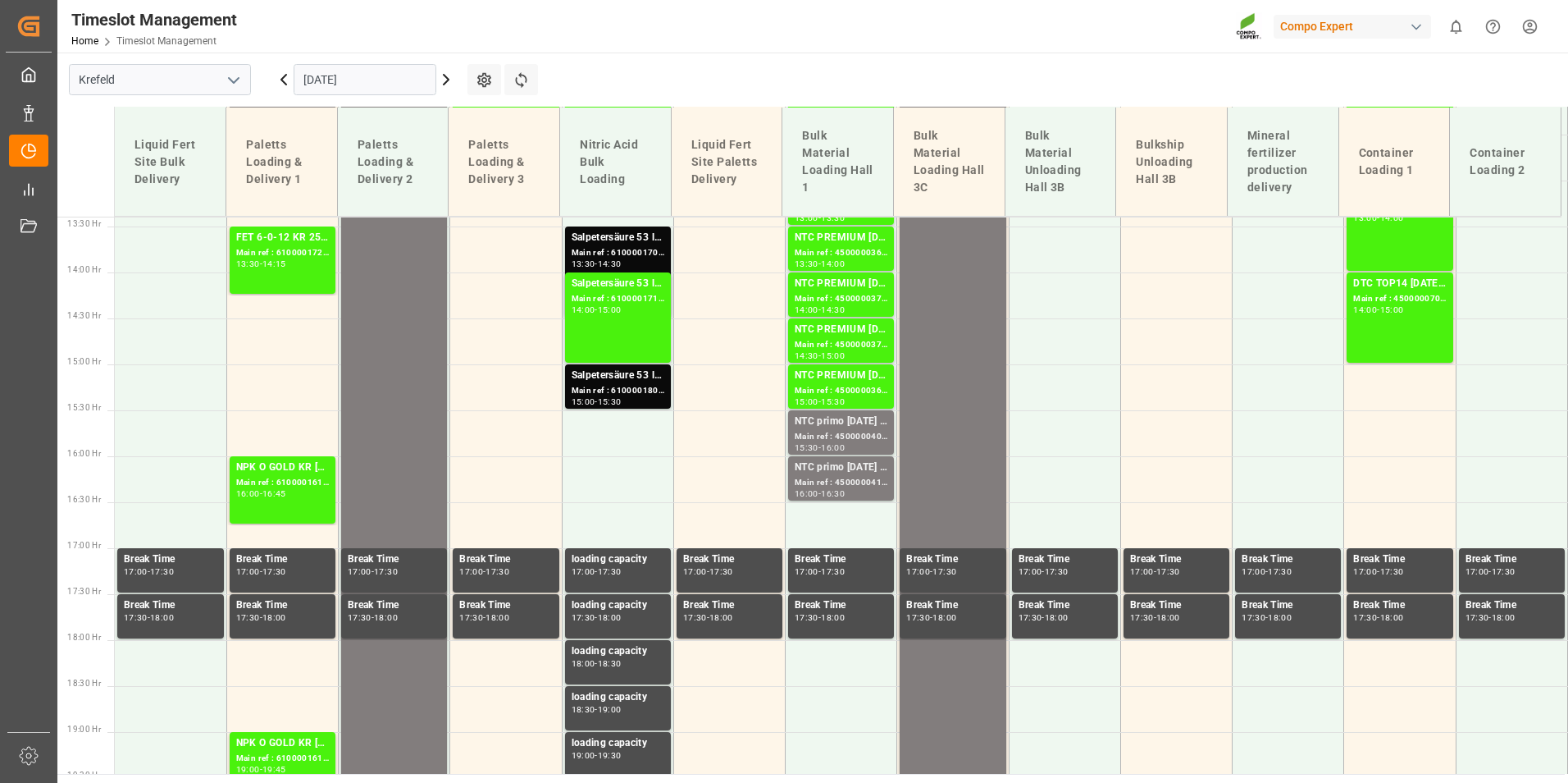
scroll to position [1042, 0]
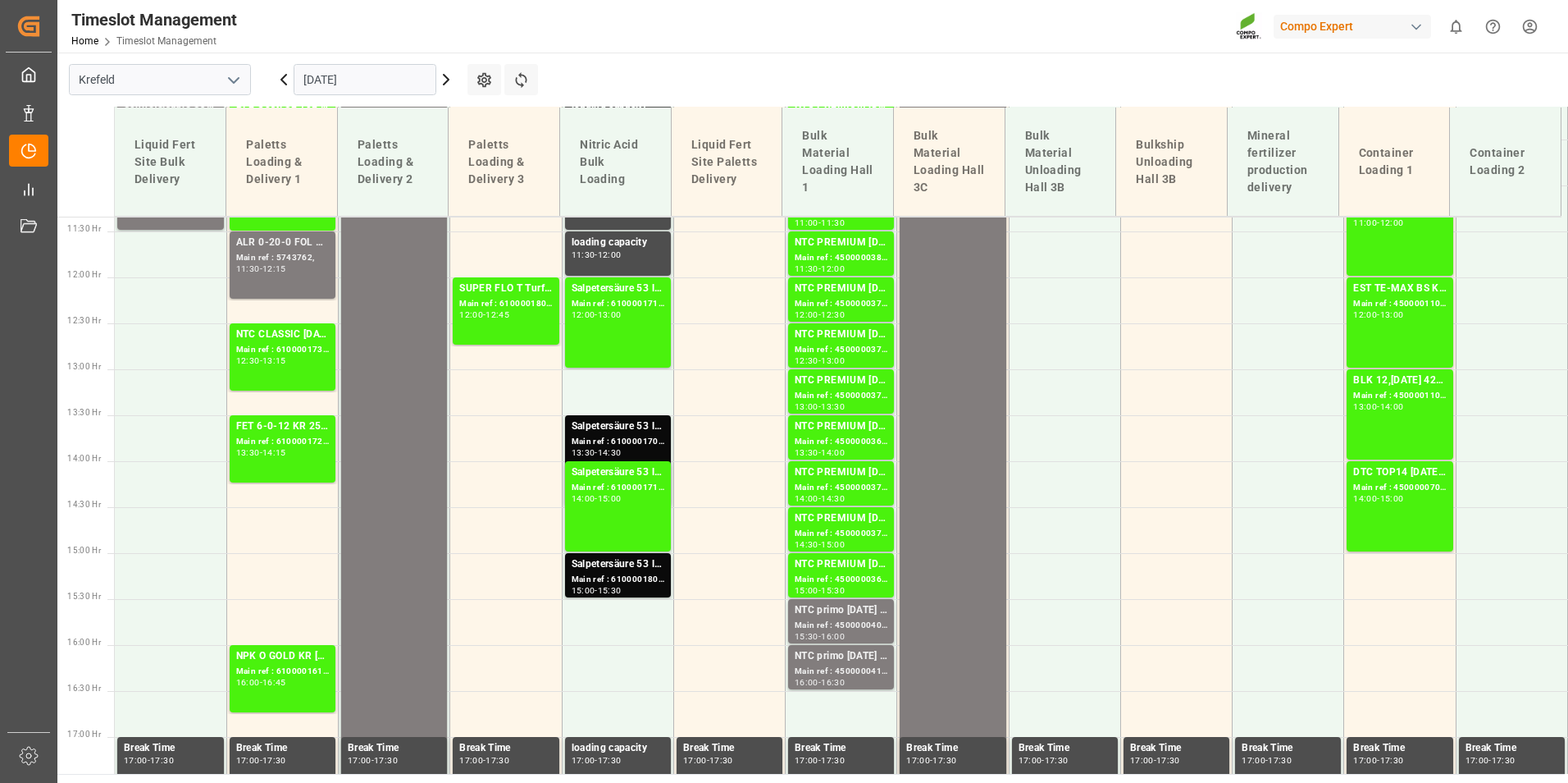
click at [449, 77] on icon at bounding box center [446, 79] width 20 height 20
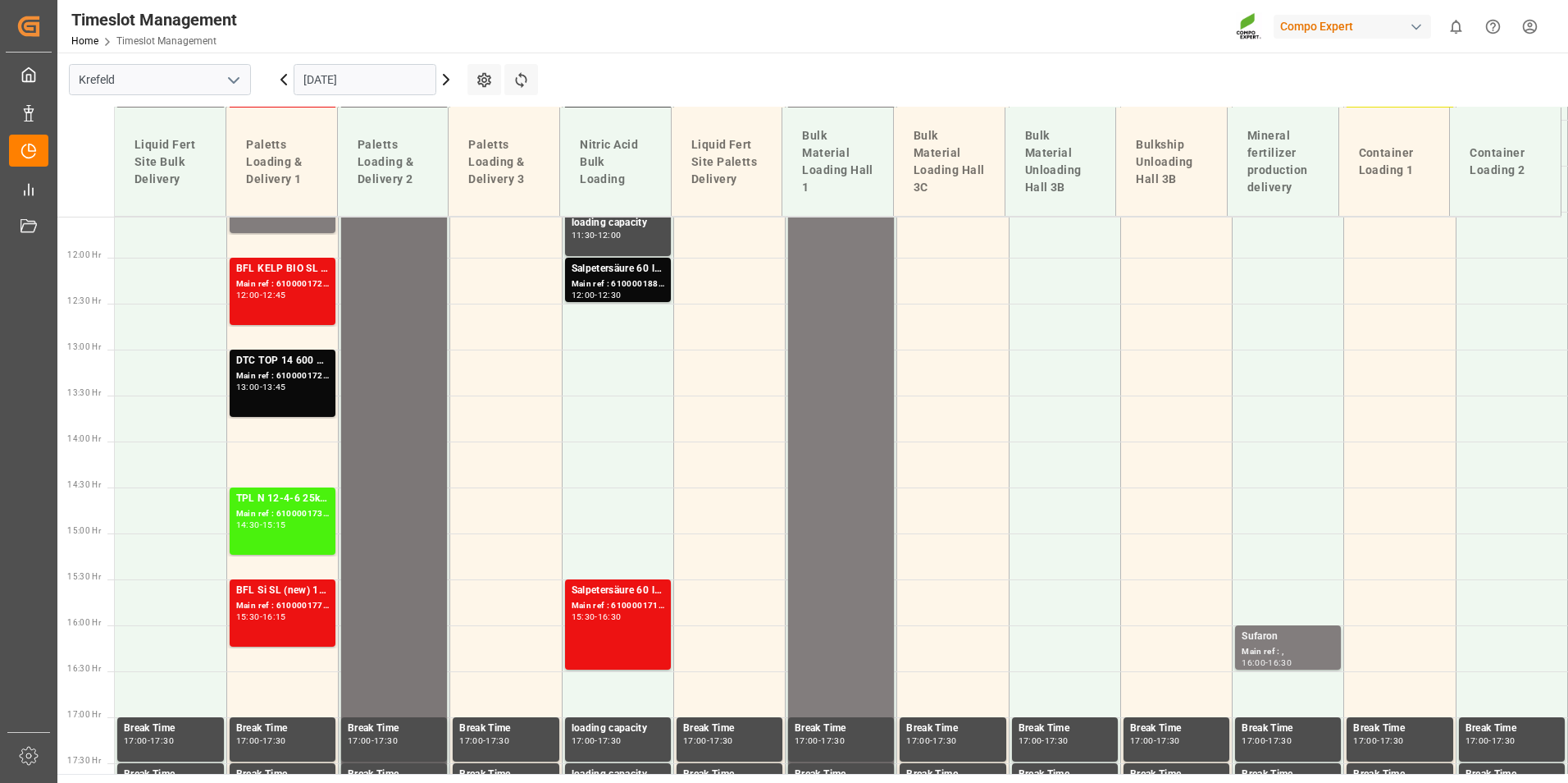
scroll to position [1206, 0]
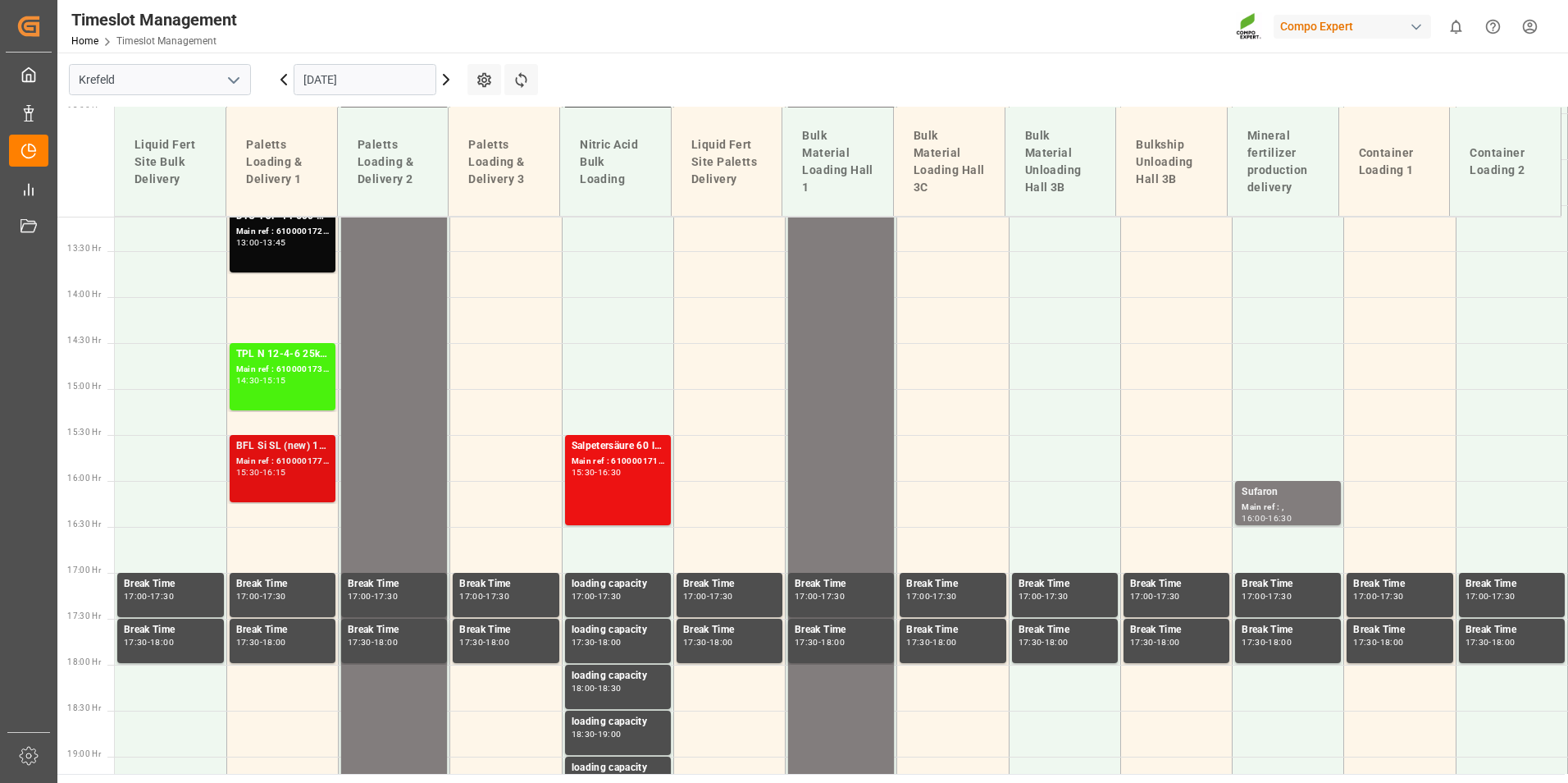
click at [292, 446] on div "BFL Si SL (new) 10L (x60) IT,BNLBFL Costi SL 10L (x40) IT,GRBFL K PREMIUM SL 10…" at bounding box center [282, 446] width 92 height 16
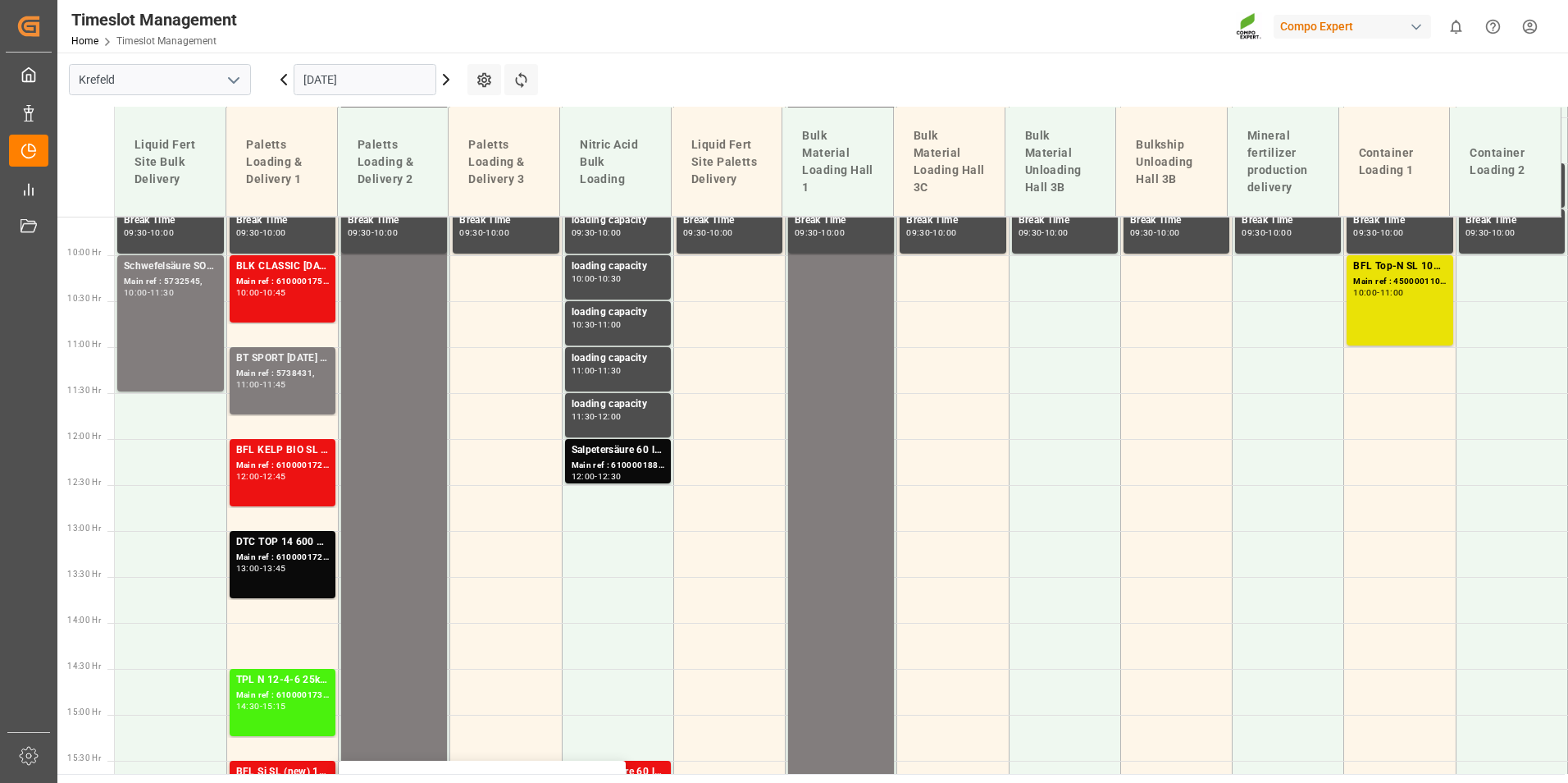
scroll to position [877, 0]
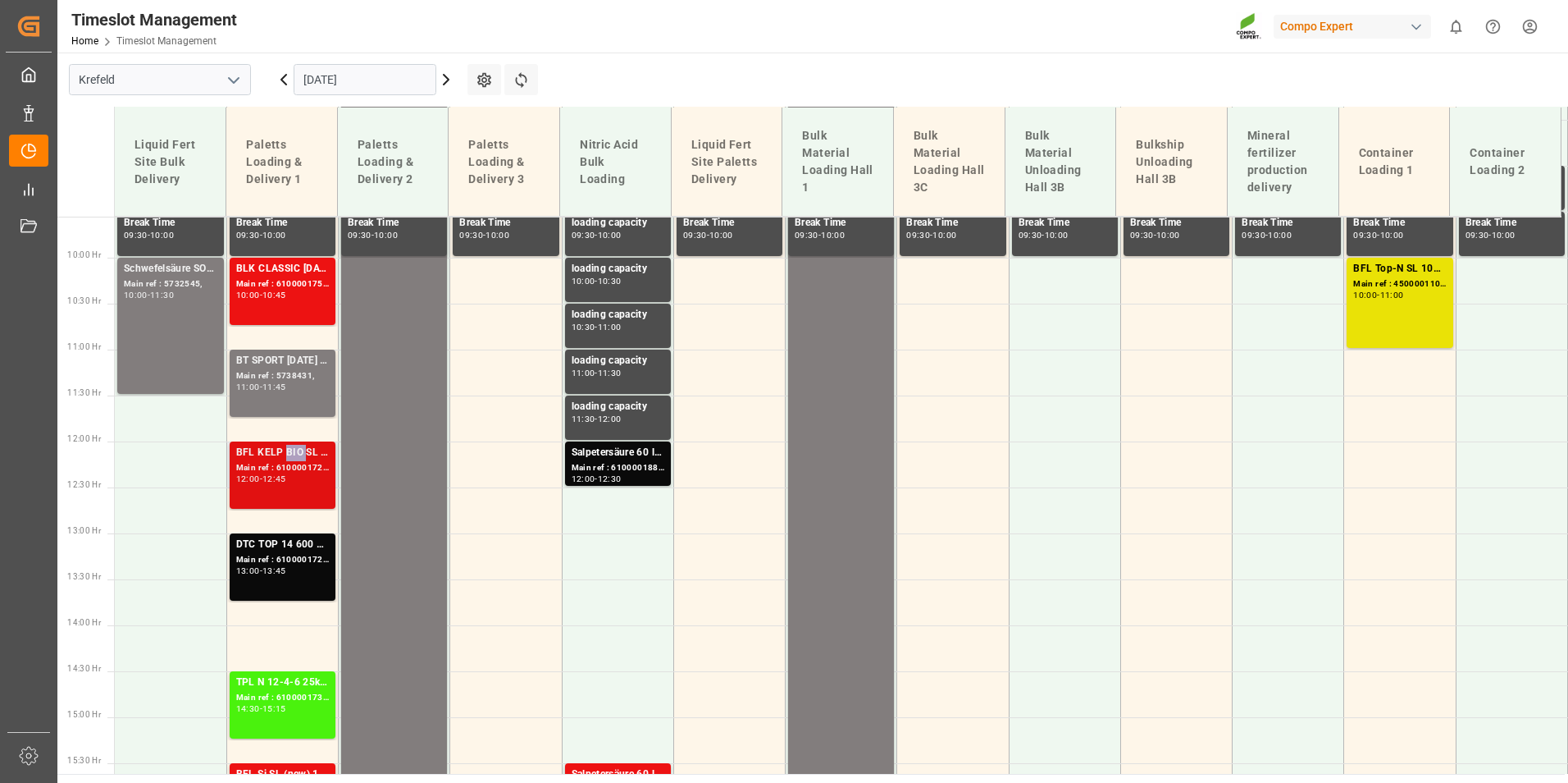
click at [292, 453] on div "BFL KELP BIO SL (2024) 10L (x60) ES,PTEST TE-MAX BS 11-48 20kg (x56) INT" at bounding box center [282, 452] width 92 height 16
click at [288, 274] on div "BLK CLASSIC [DATE] 25kg(x40)D,EN,PL,FNL" at bounding box center [282, 269] width 92 height 16
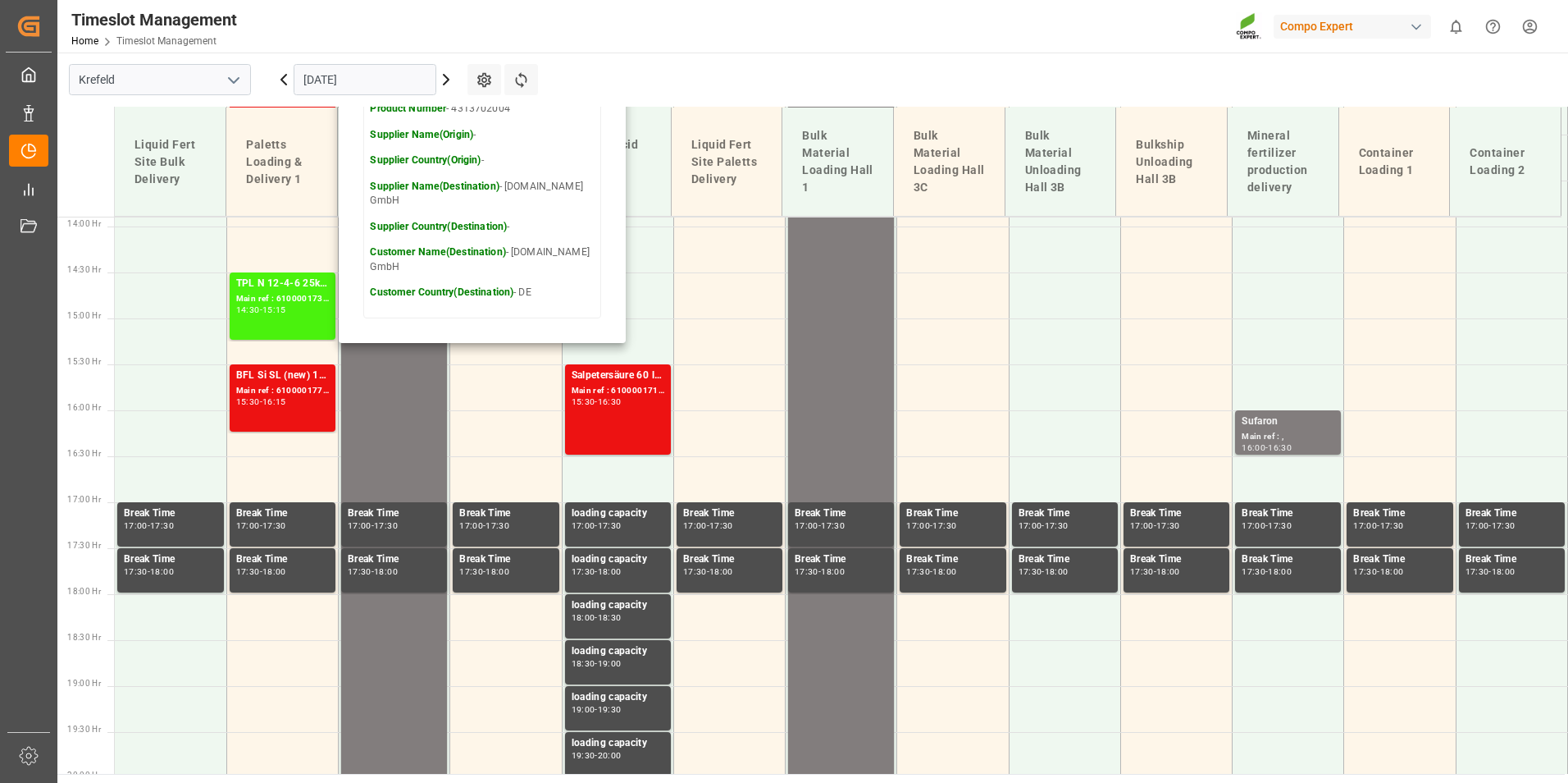
scroll to position [1288, 0]
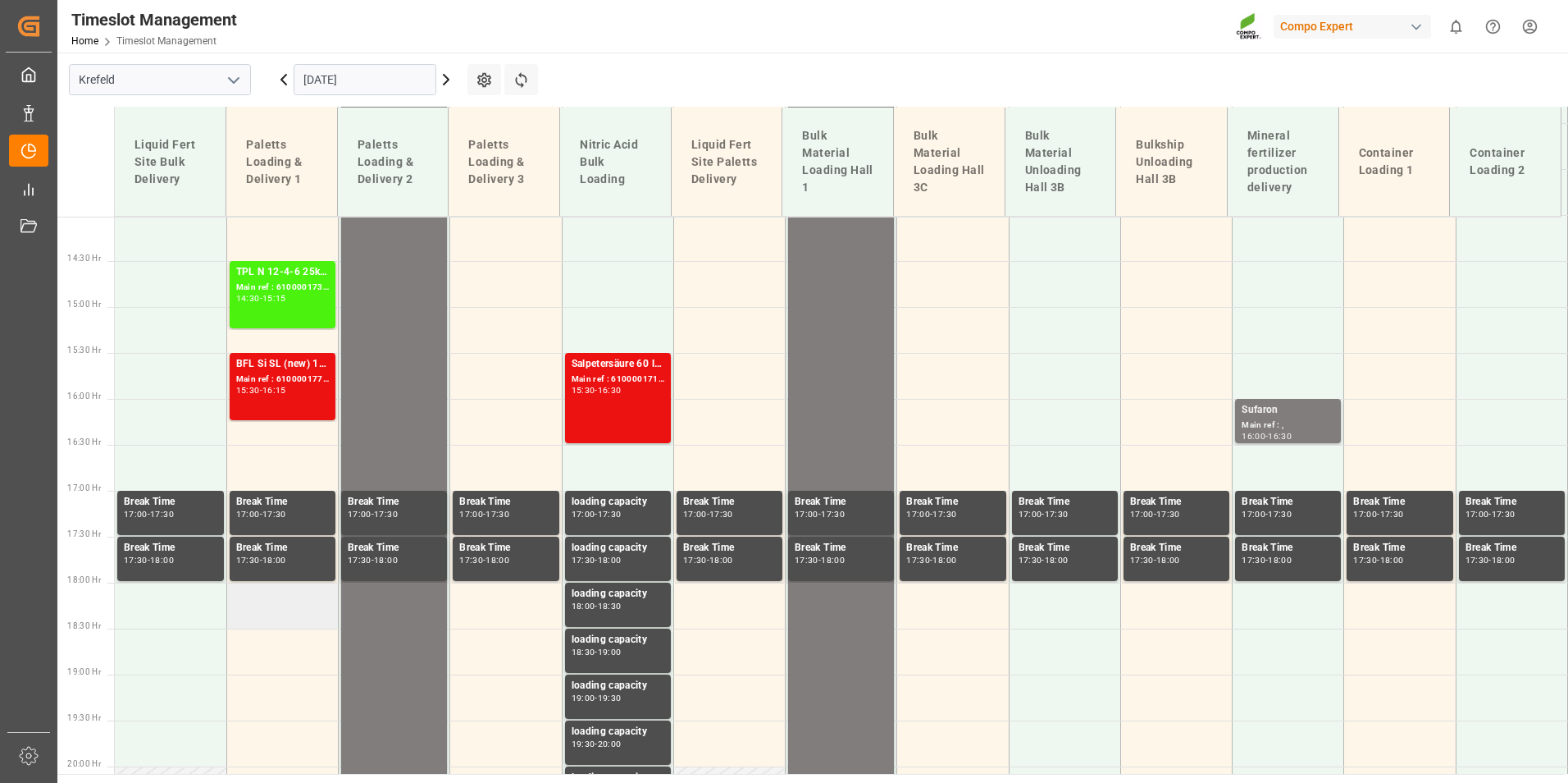
click at [298, 603] on td at bounding box center [282, 605] width 111 height 46
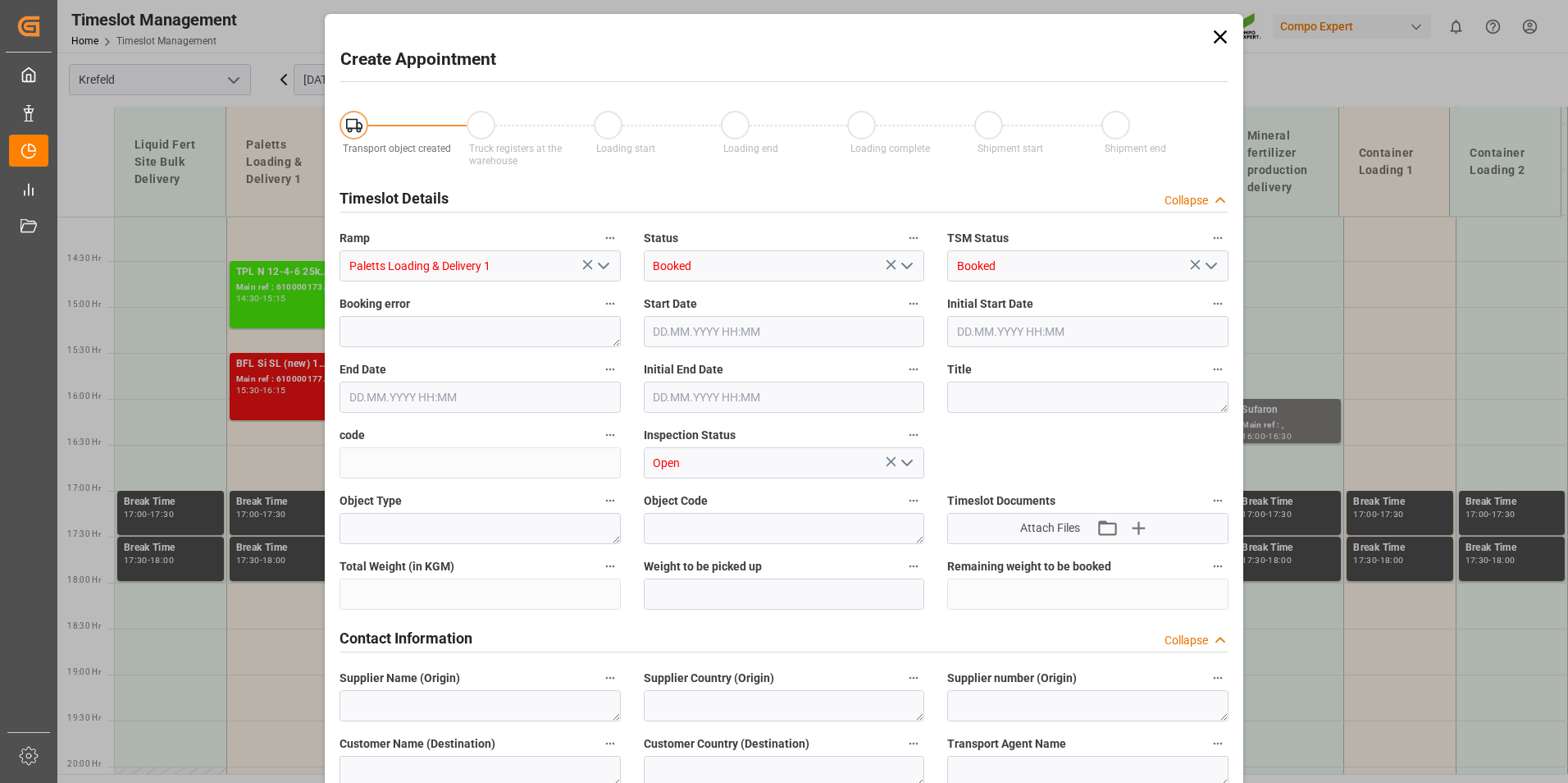
type input "[DATE] 18:00"
type input "[DATE] 18:30"
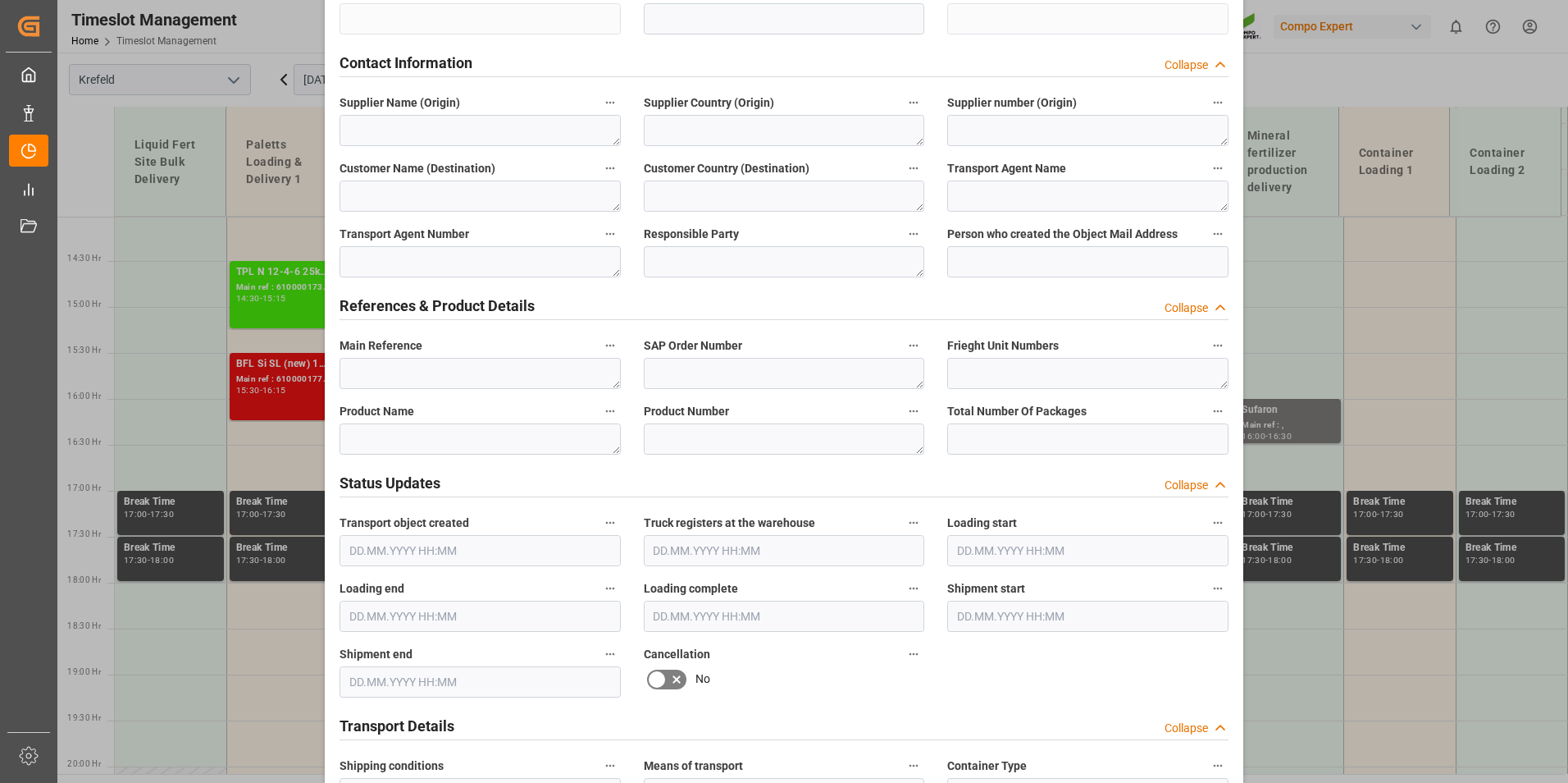
scroll to position [984, 0]
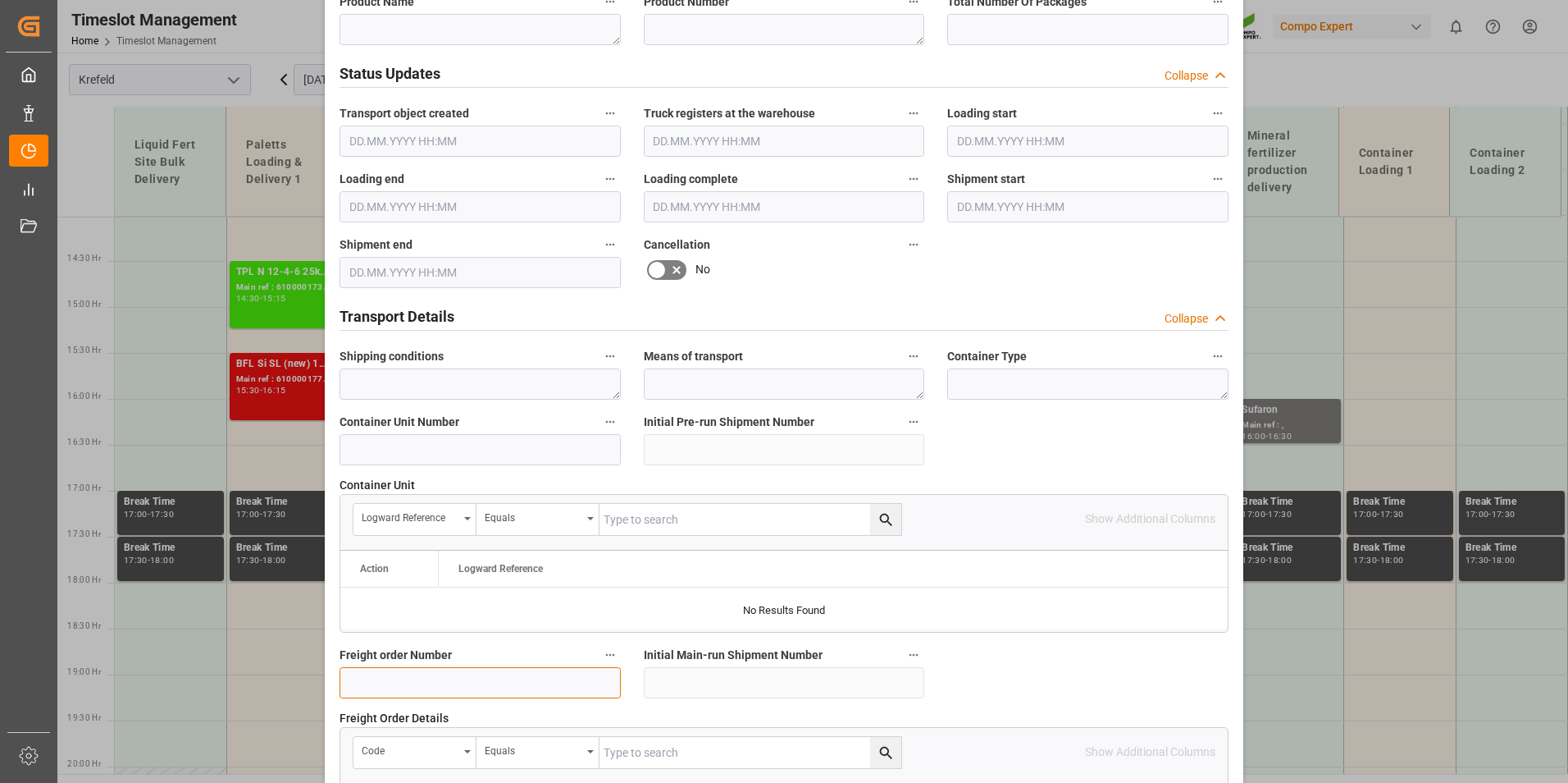
click at [428, 680] on input at bounding box center [480, 682] width 281 height 31
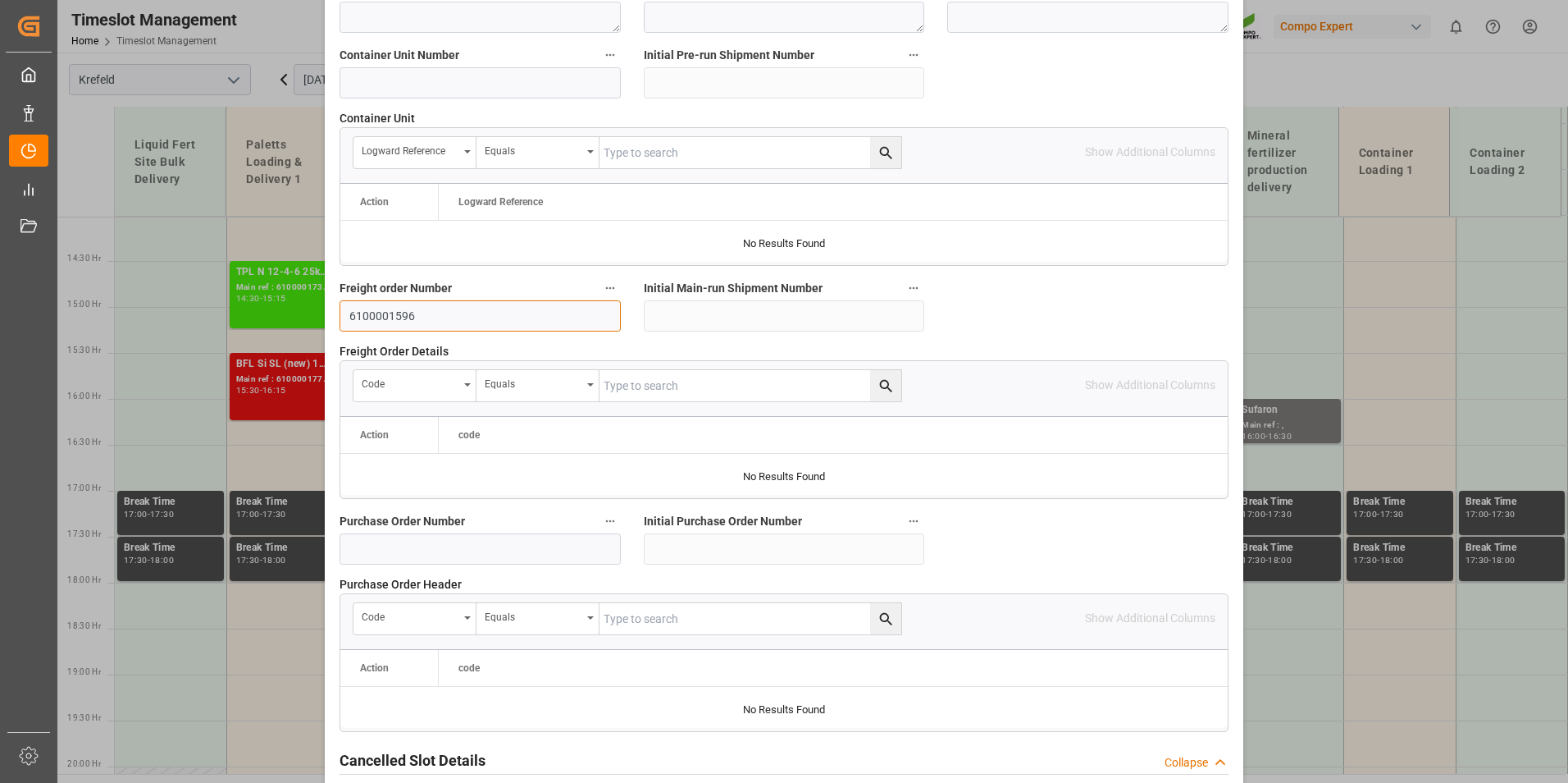
scroll to position [1494, 0]
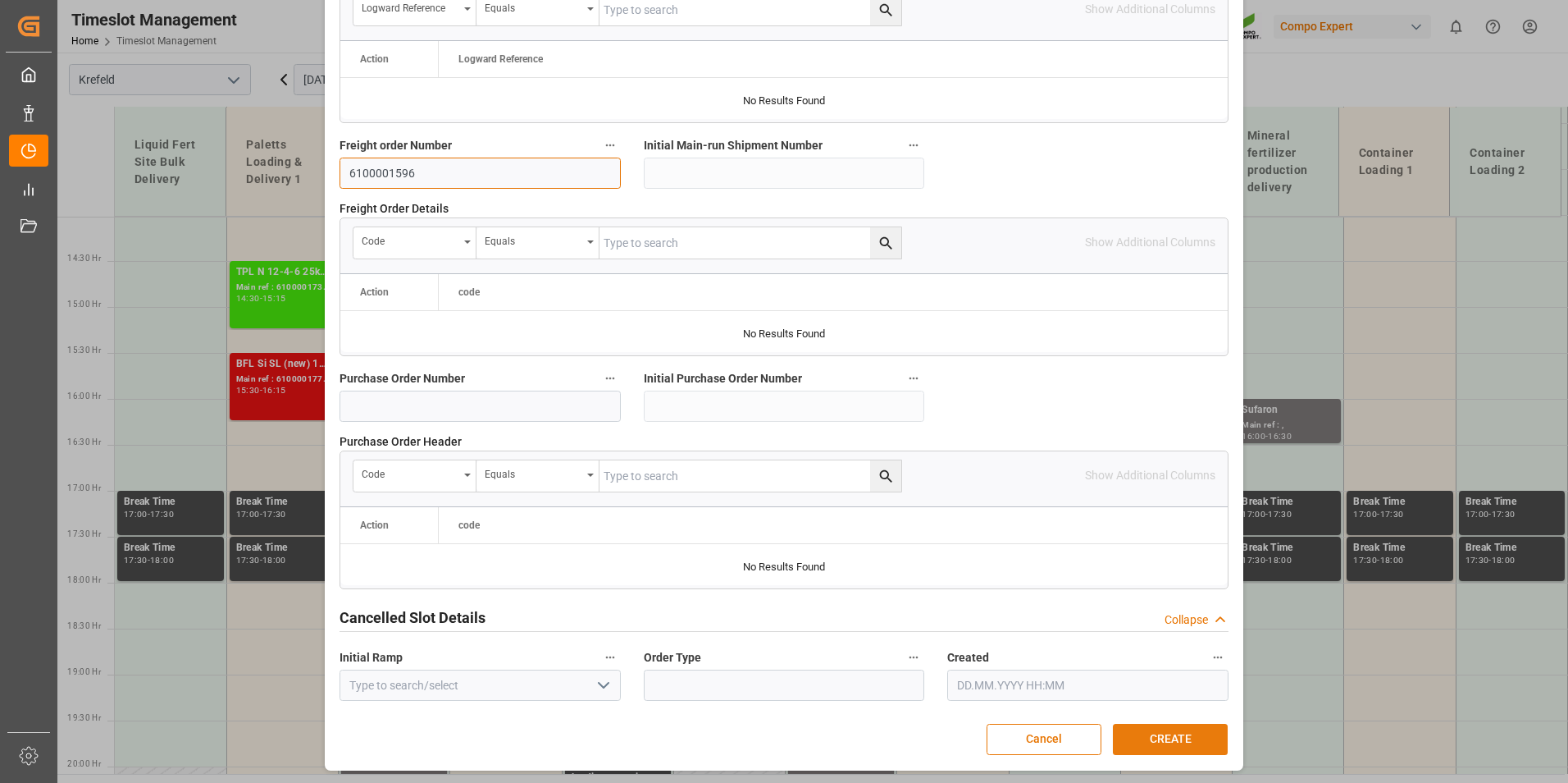
type input "6100001596"
click at [1181, 729] on button "CREATE" at bounding box center [1171, 739] width 115 height 31
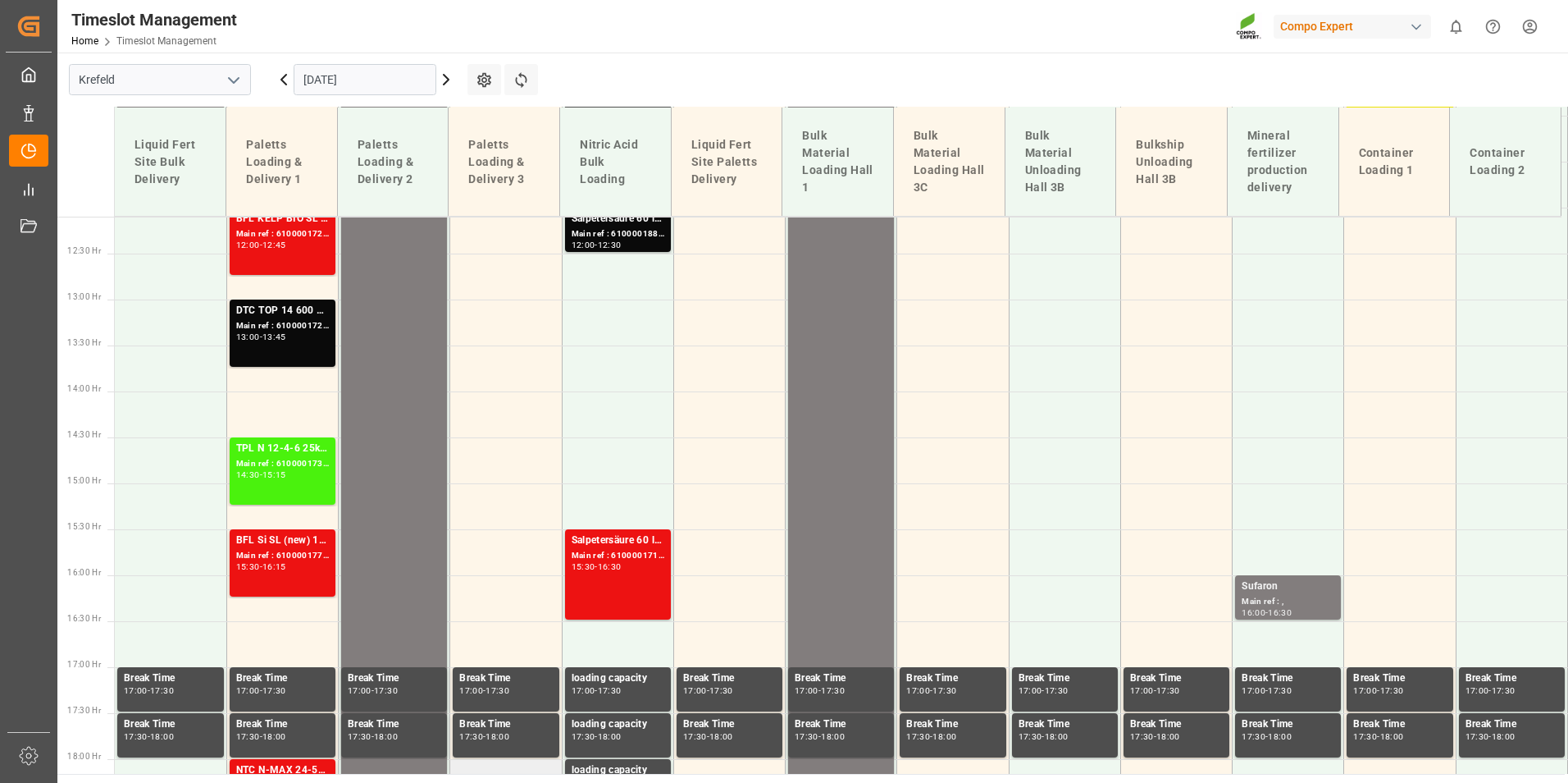
scroll to position [1111, 0]
click at [511, 82] on button "Refresh Time Slots" at bounding box center [521, 79] width 33 height 31
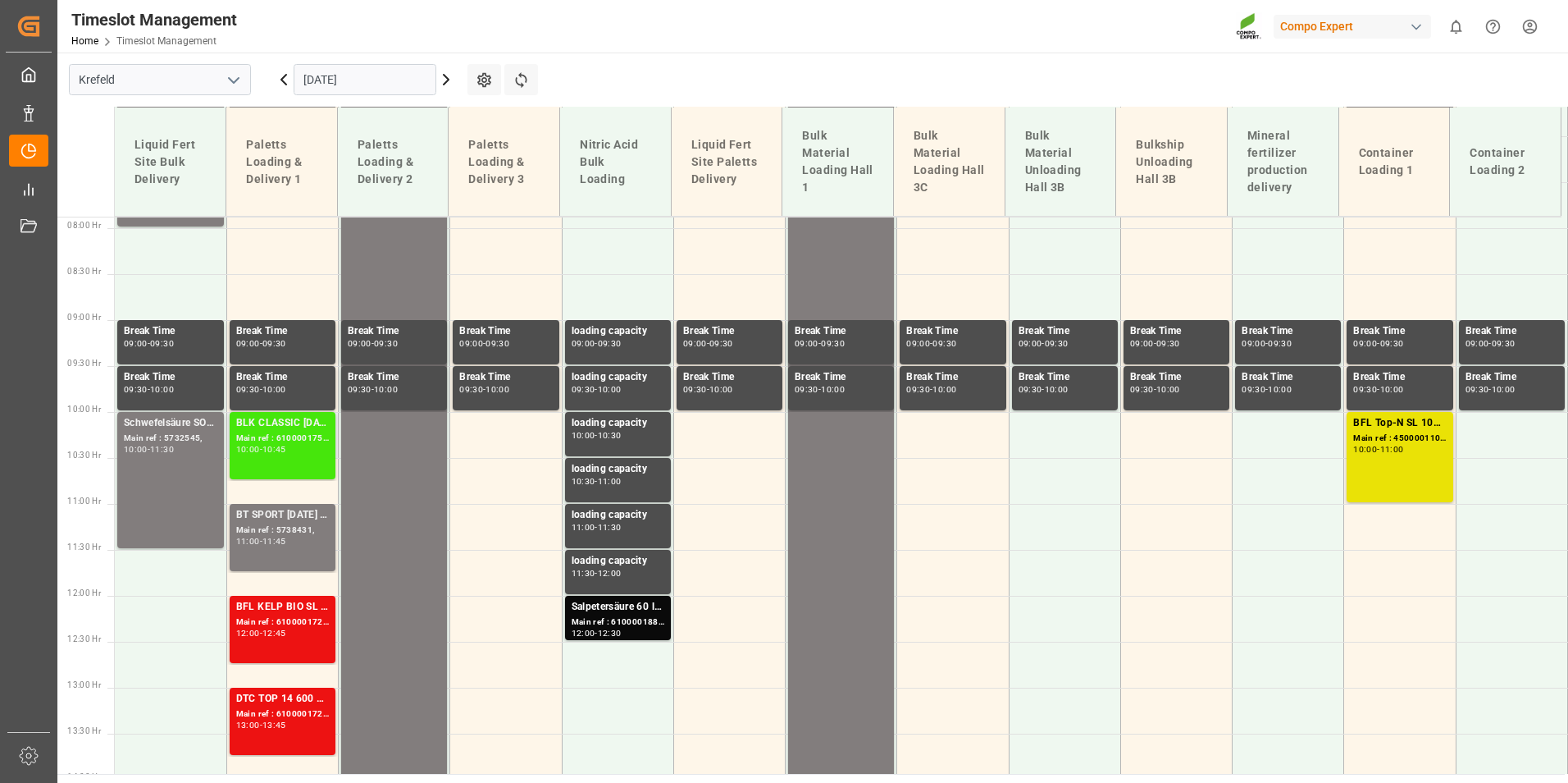
scroll to position [795, 0]
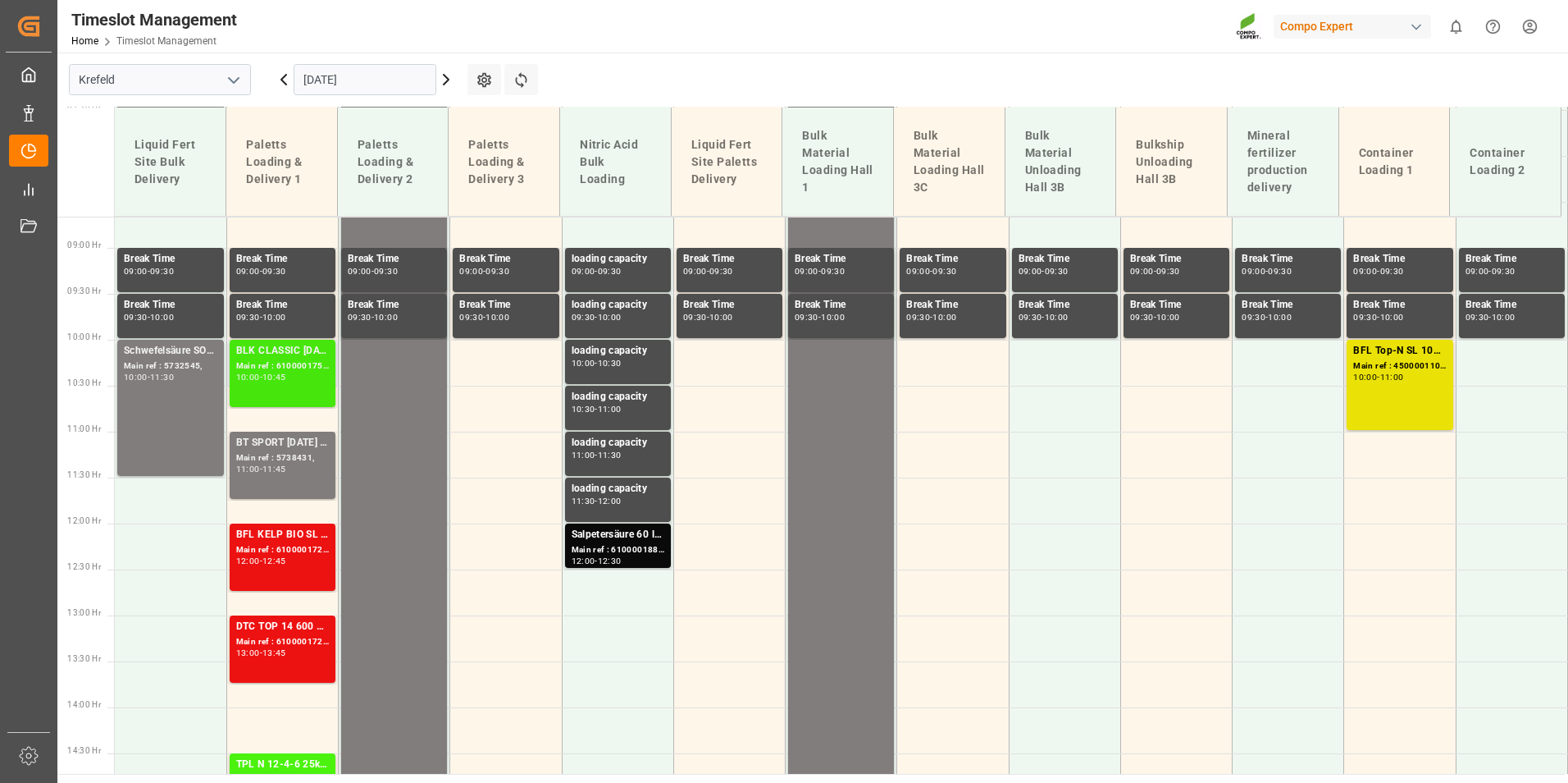
click at [295, 385] on div "BLK CLASSIC [DATE] 25kg(x40)D,EN,PL,FNL Main ref : 6100001752, 2000001243 10:00…" at bounding box center [282, 373] width 92 height 61
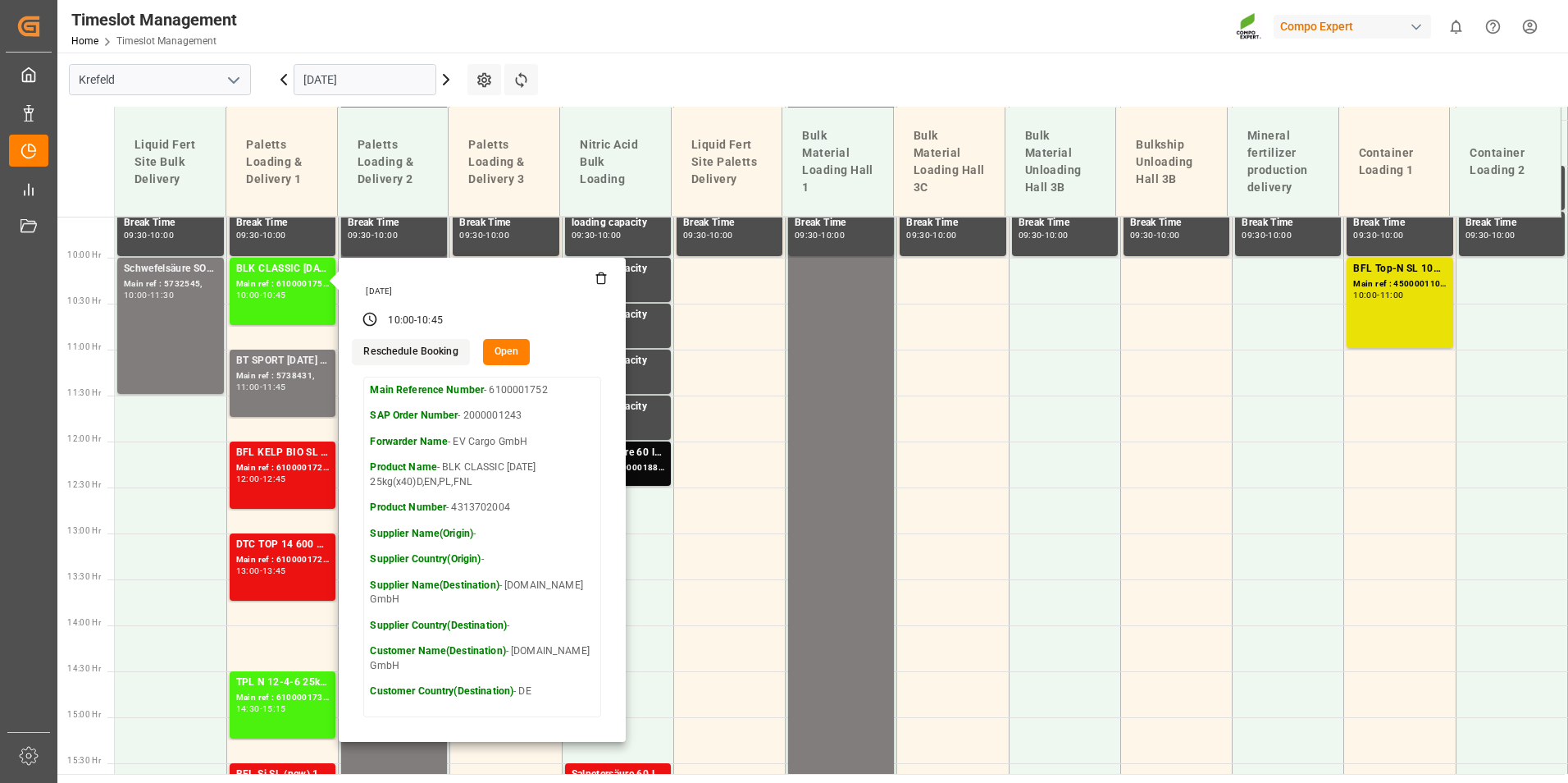
scroll to position [960, 0]
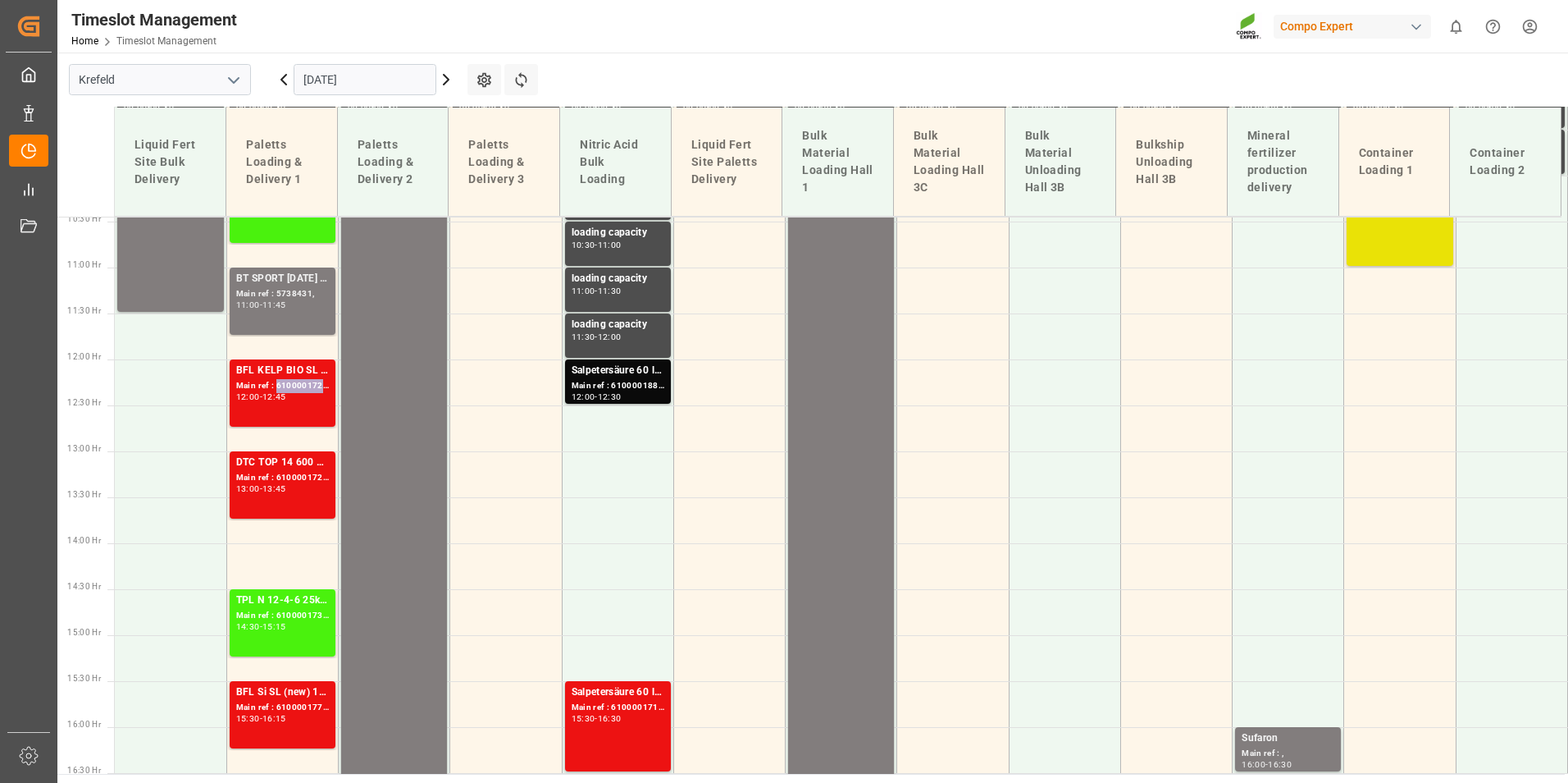
click at [295, 385] on div "Main ref : 6100001728, 2000001379" at bounding box center [282, 386] width 92 height 14
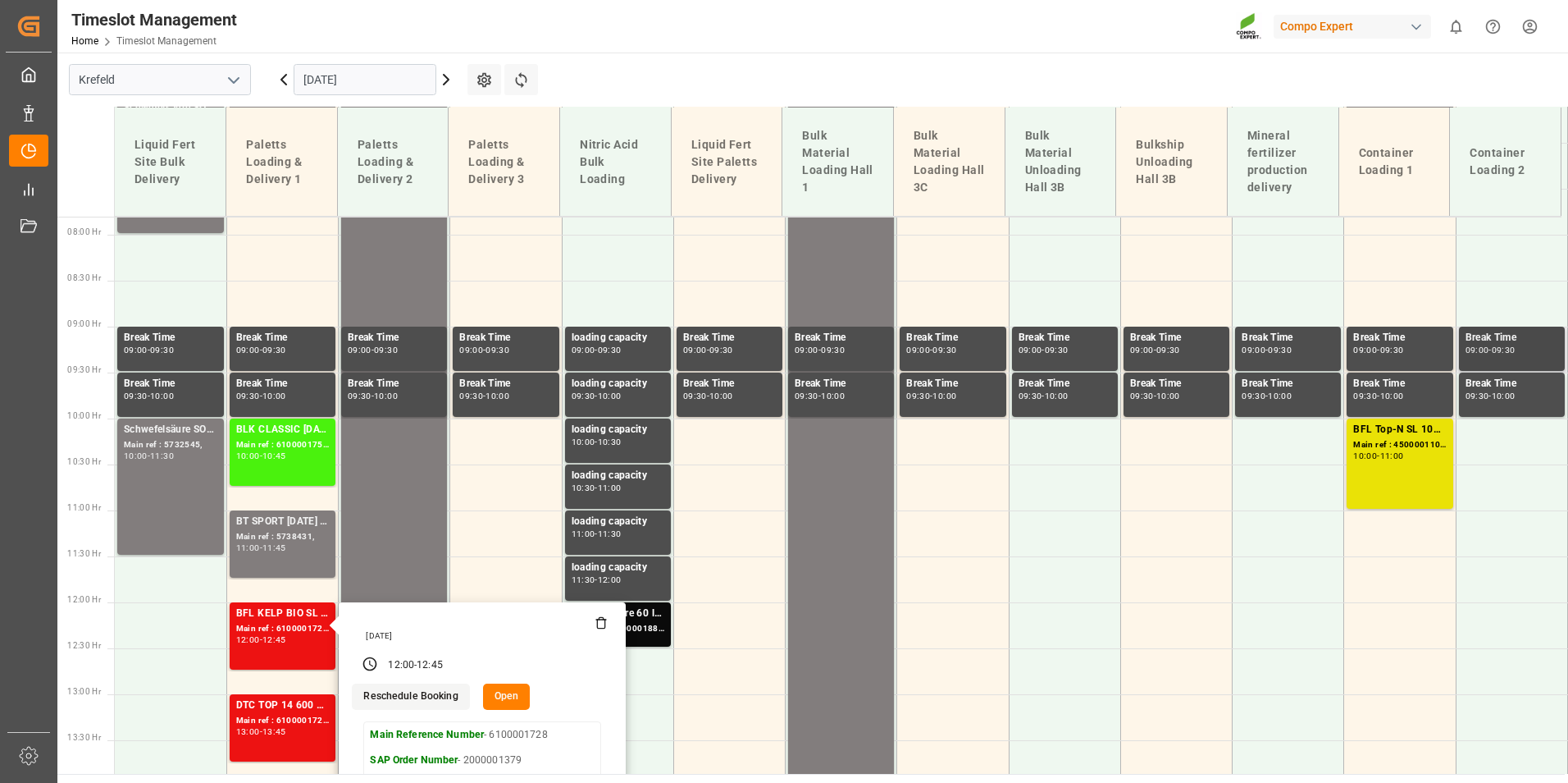
scroll to position [713, 0]
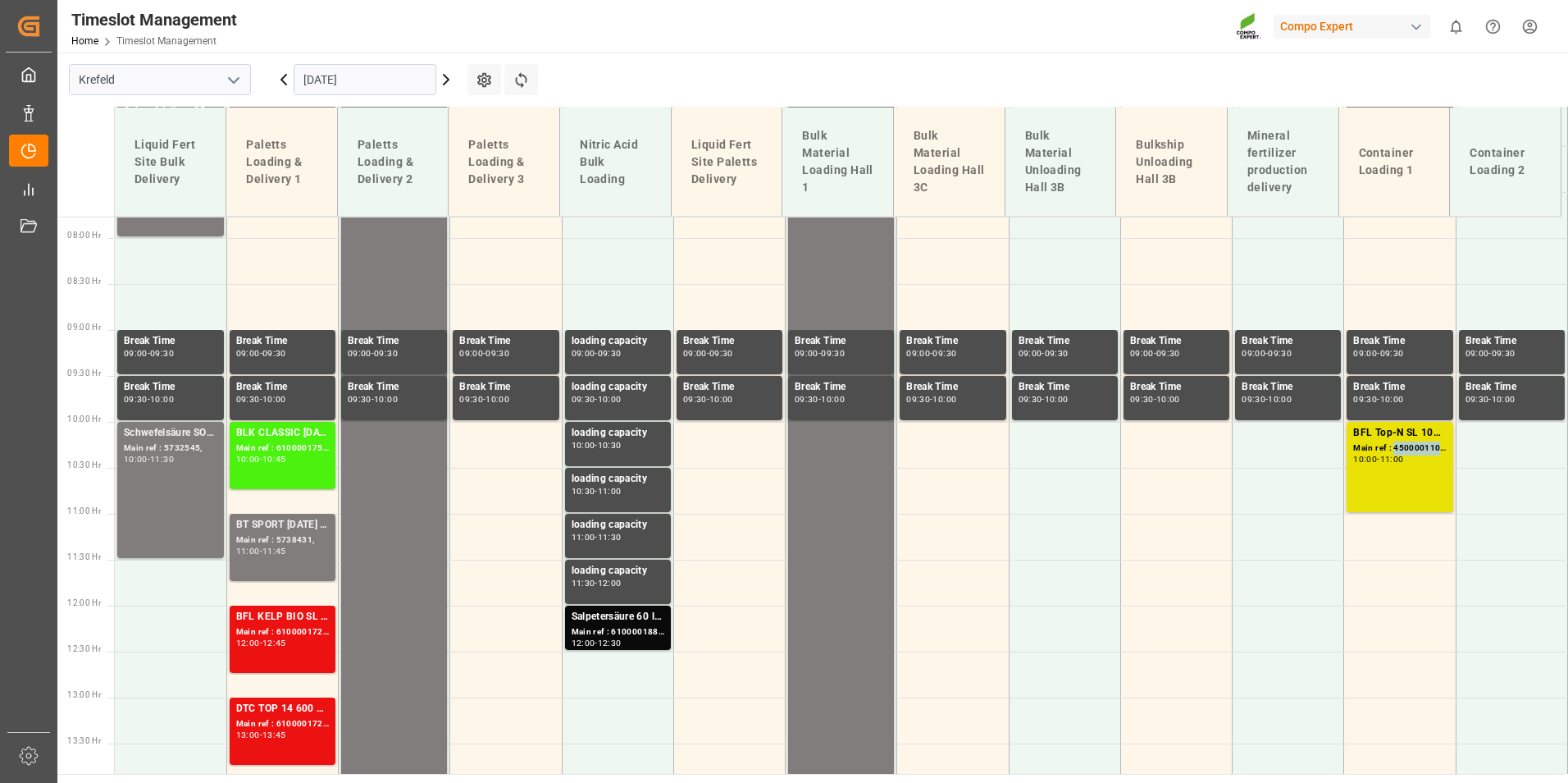
click at [1417, 447] on div "Main ref : 4500001108, 2000000824" at bounding box center [1399, 448] width 92 height 14
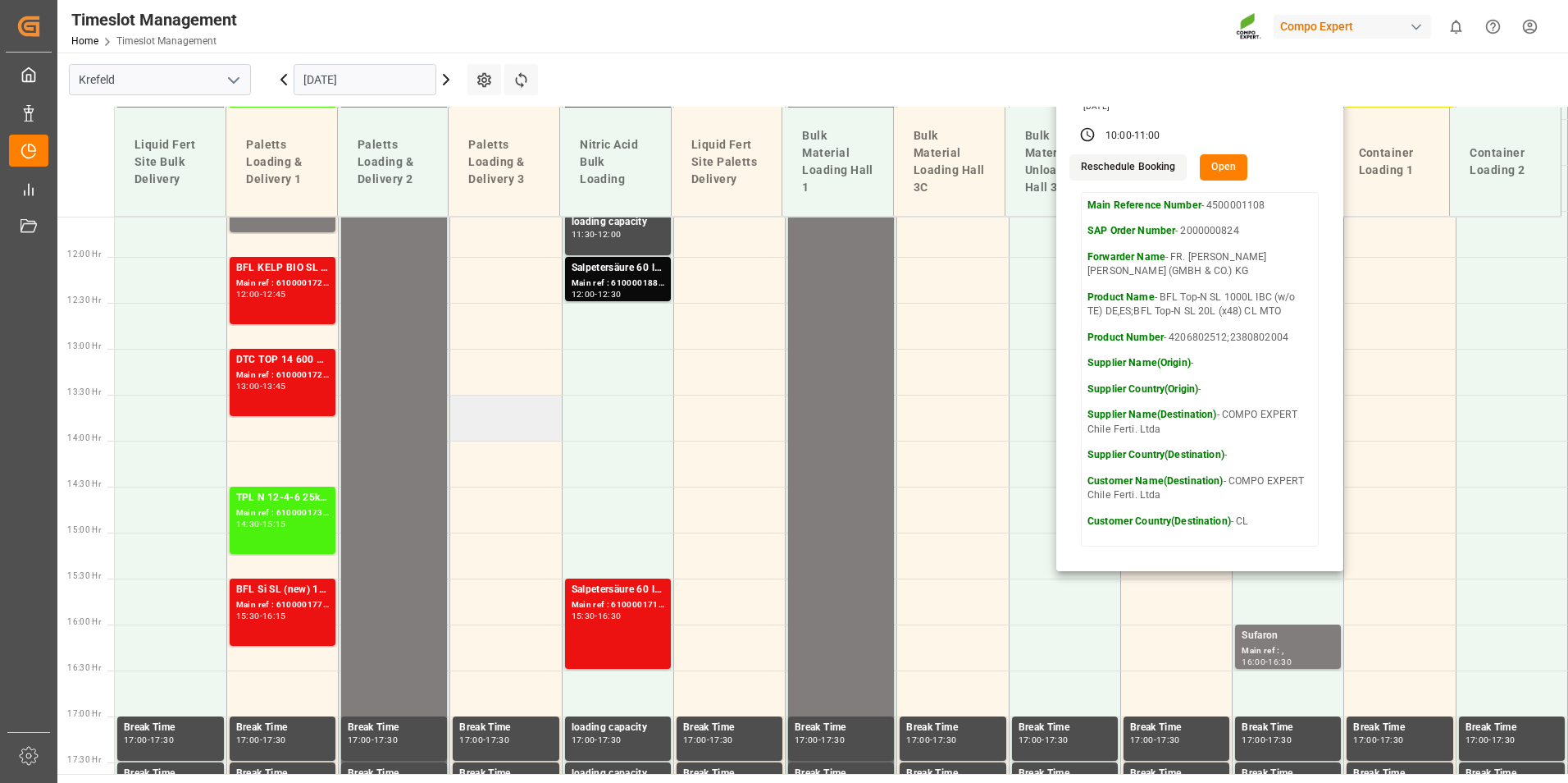
scroll to position [960, 0]
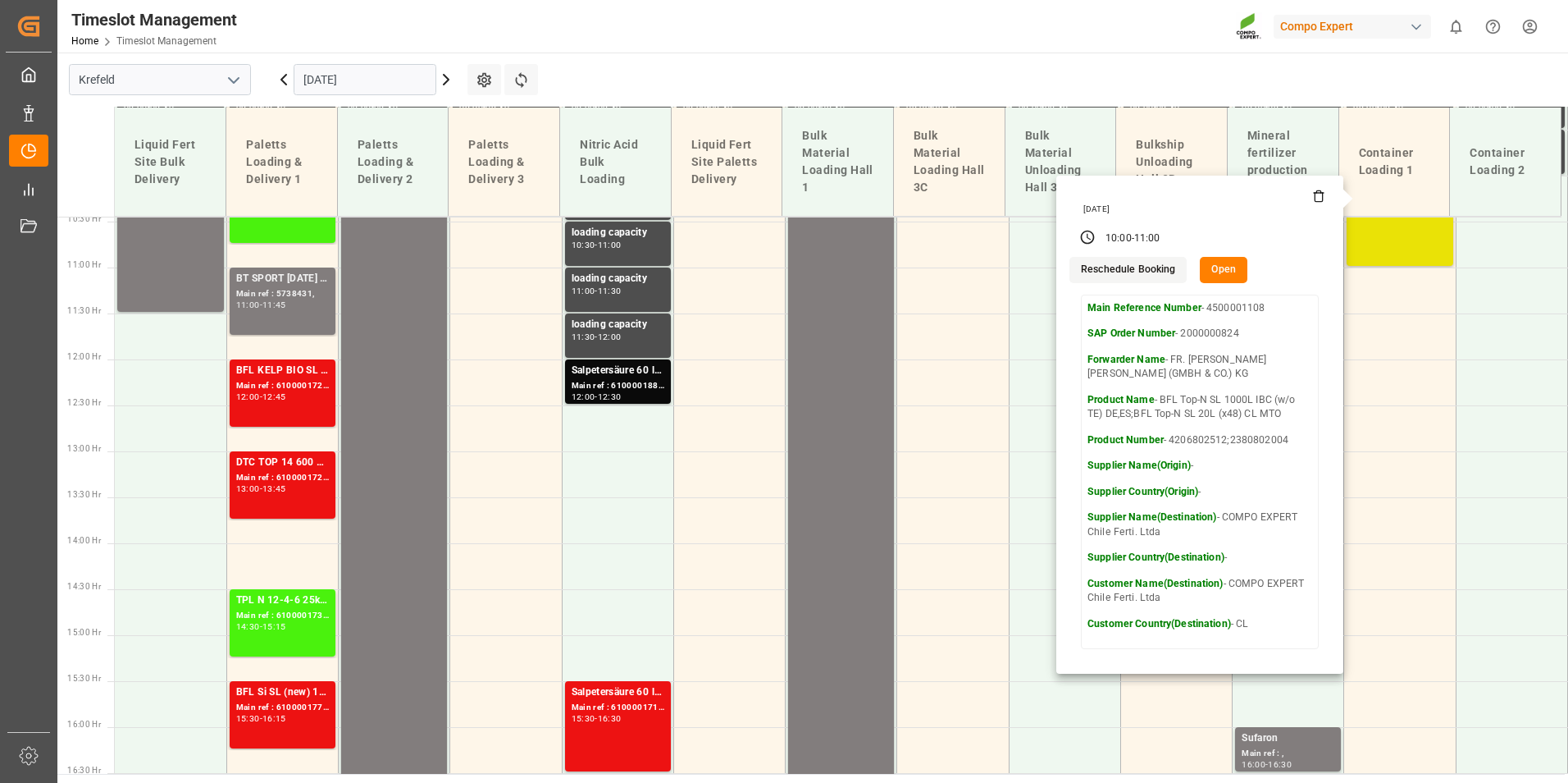
click at [767, 90] on main "[GEOGRAPHIC_DATA] [DATE] Settings Refresh Time Slots Liquid Fert Site Bulk Deli…" at bounding box center [811, 412] width 1508 height 721
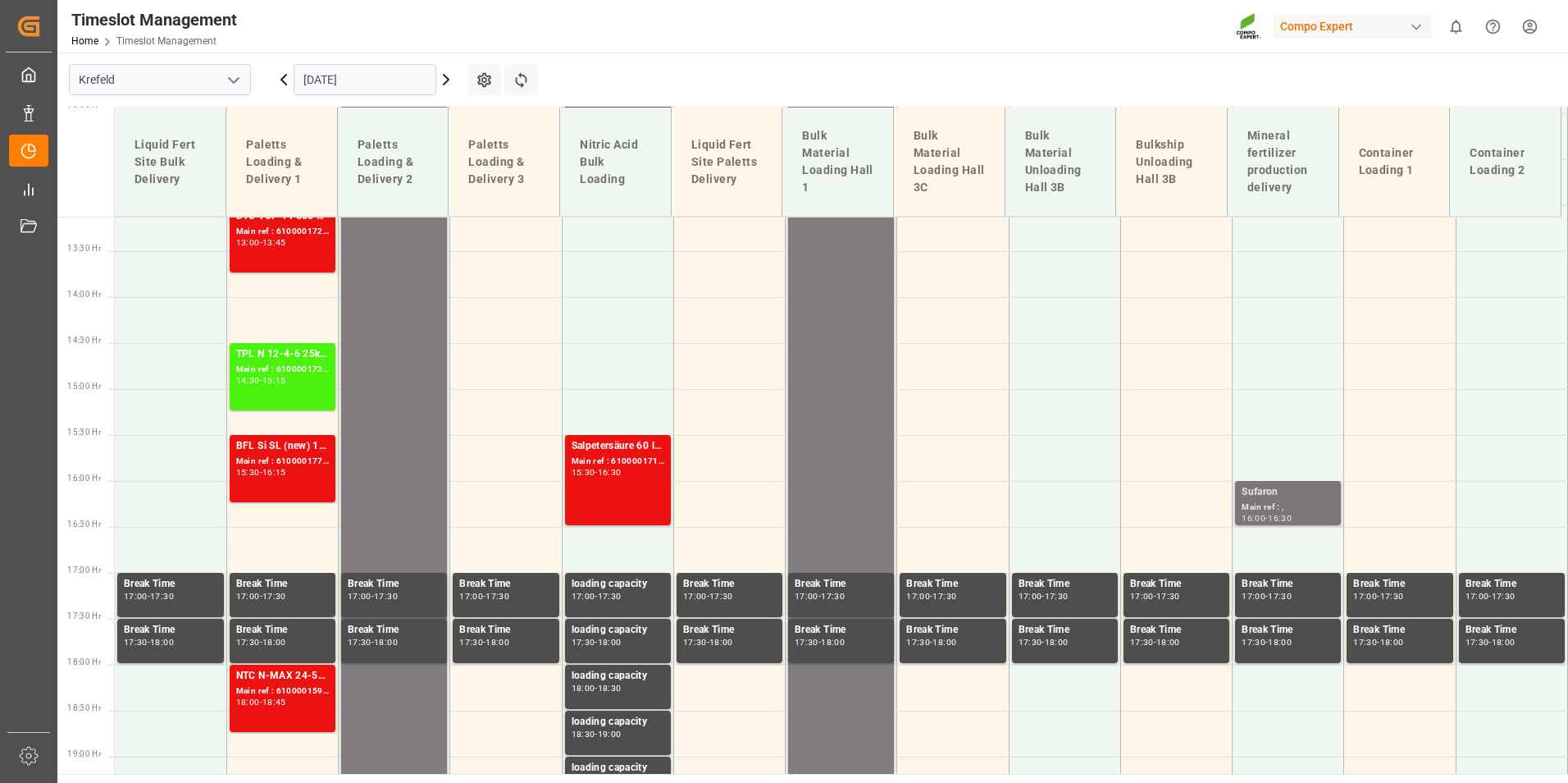
click at [1290, 507] on div "Main ref : ," at bounding box center [1288, 507] width 92 height 14
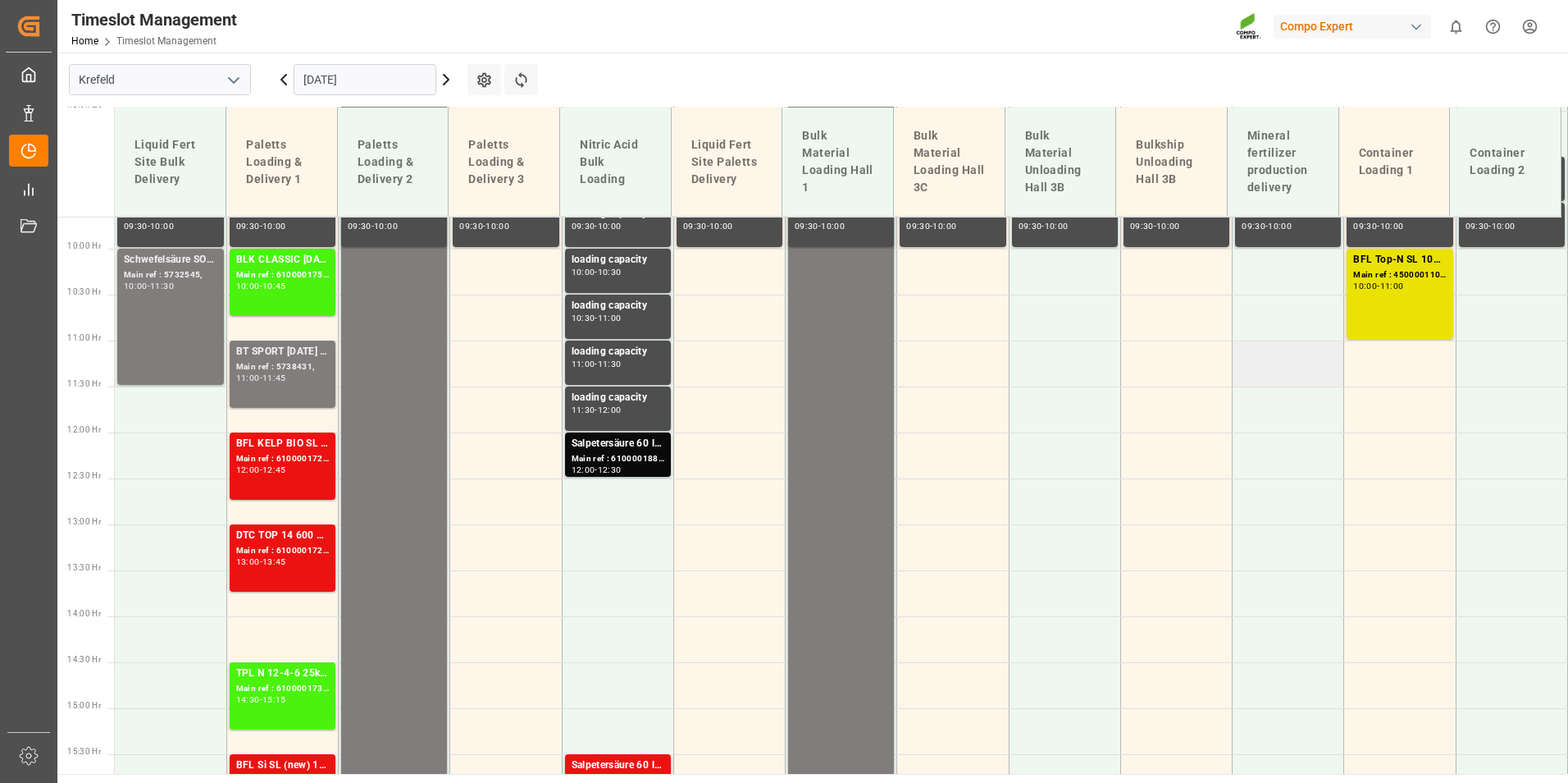
scroll to position [877, 0]
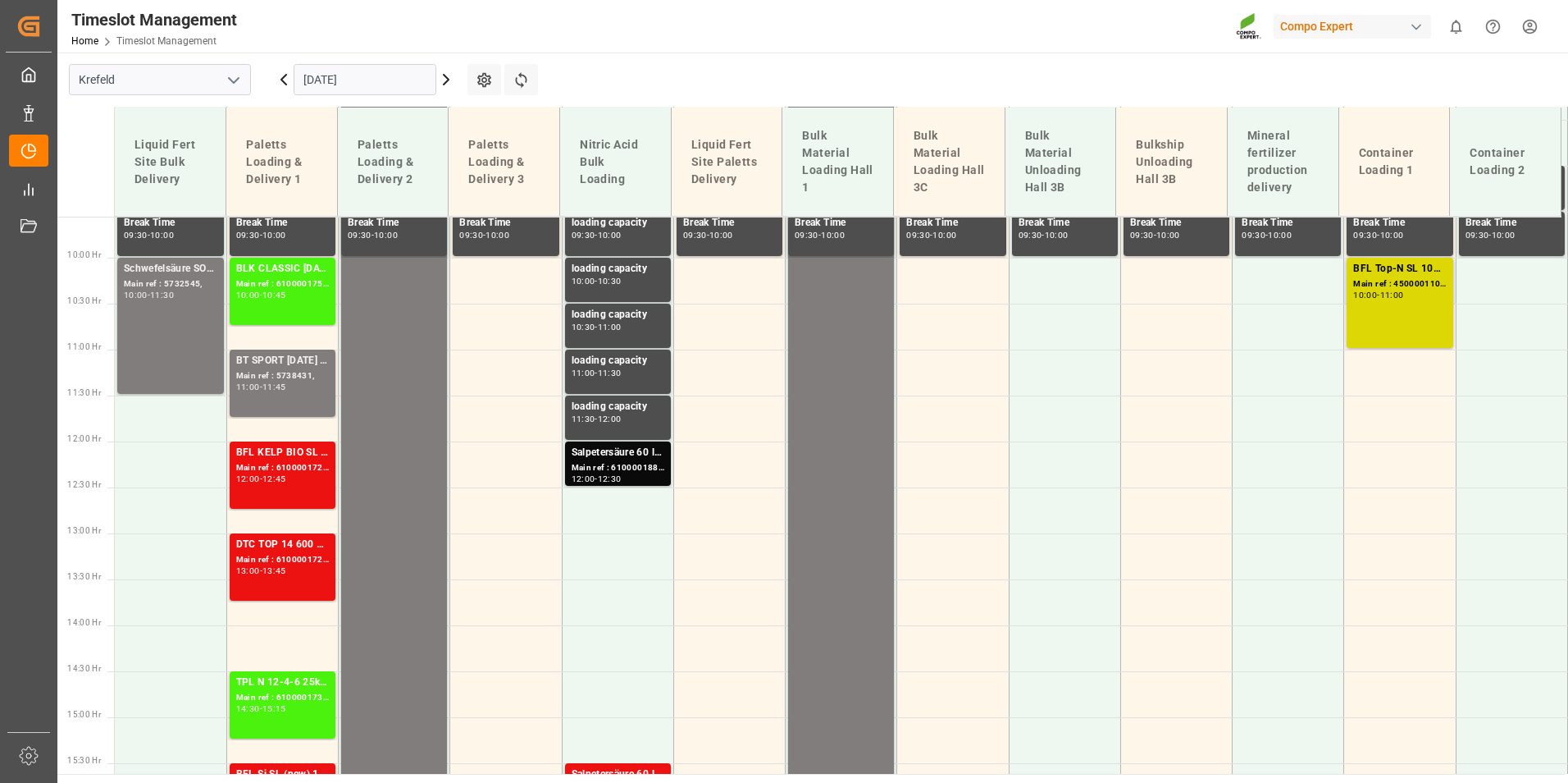
click at [1397, 325] on div "BFL Top-N SL 1000L IBC (w/o TE) DE,ES;BFL Top-N SL 20L (x48) CL MTO Main ref : …" at bounding box center [1399, 303] width 92 height 84
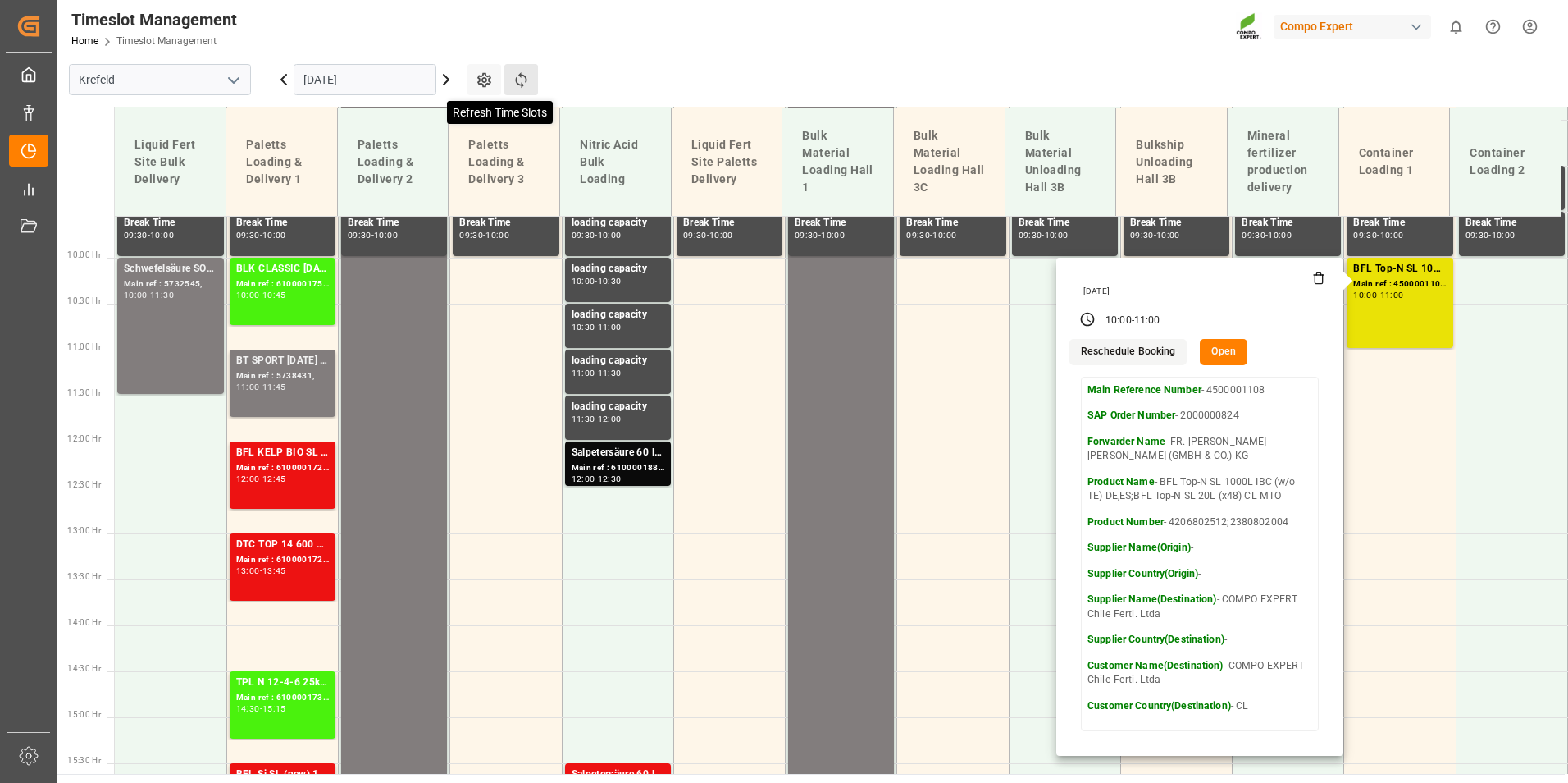
click at [529, 73] on icon at bounding box center [521, 80] width 17 height 17
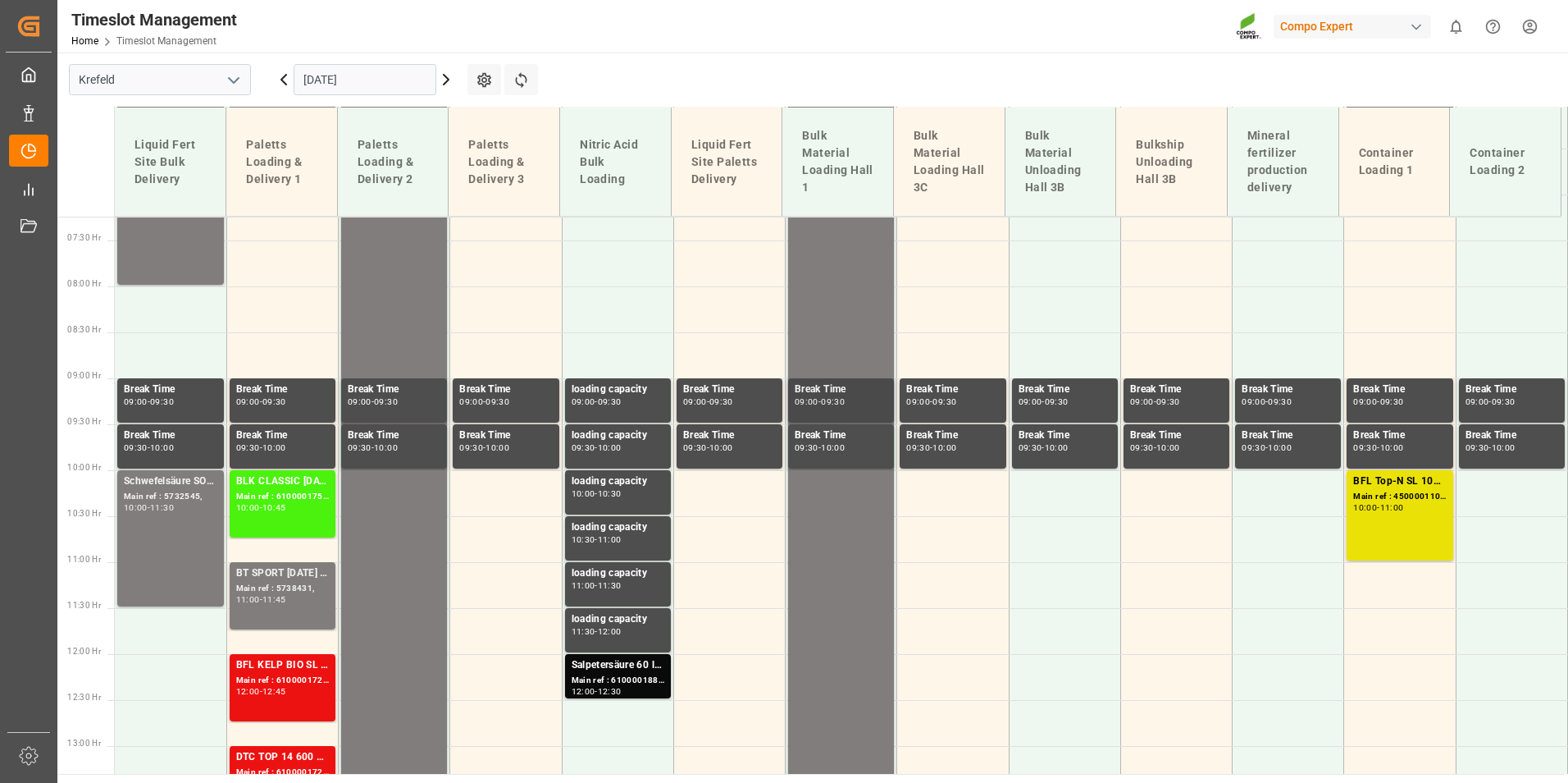
scroll to position [641, 0]
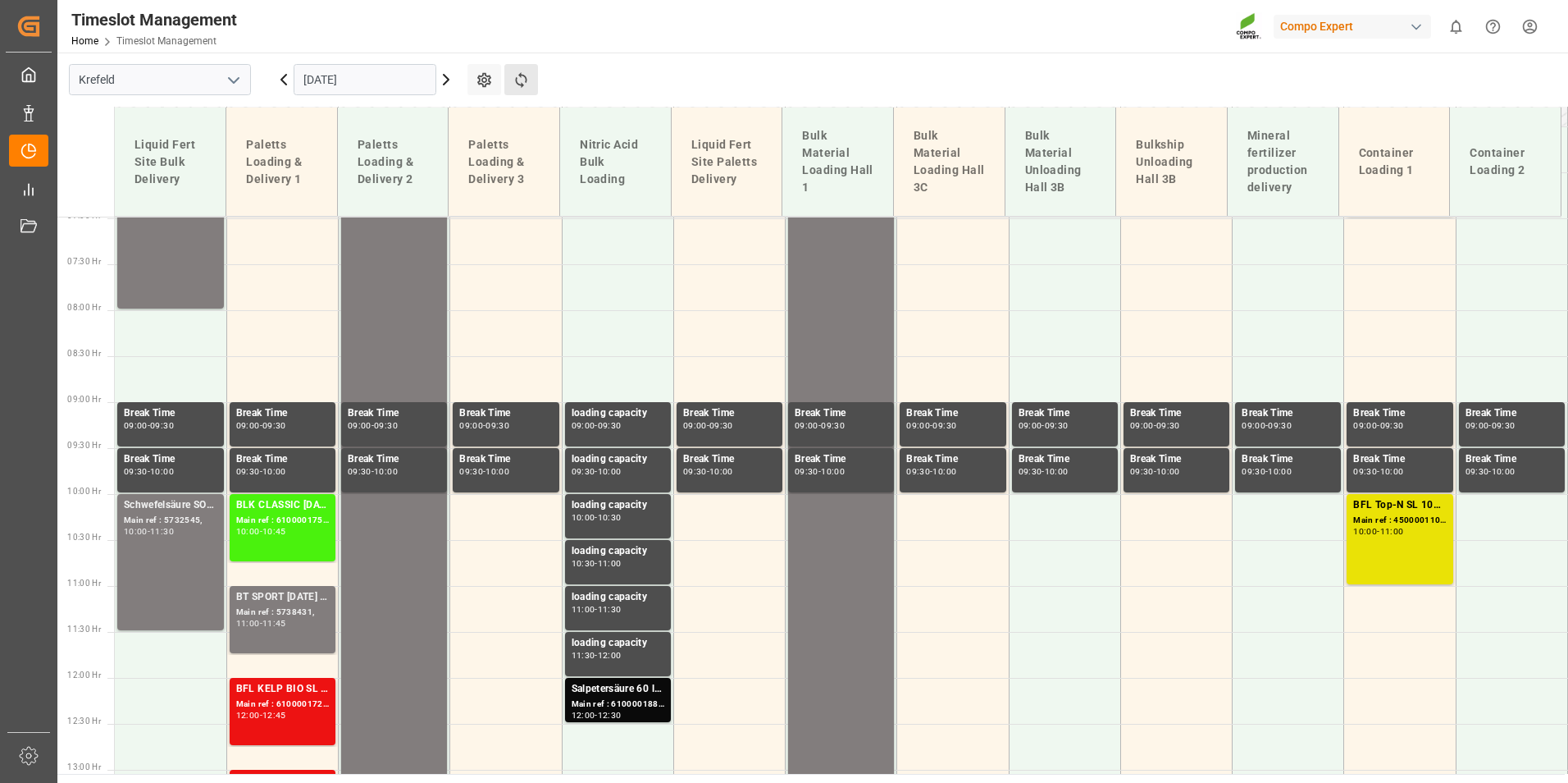
click at [533, 77] on button "Refresh Time Slots" at bounding box center [521, 79] width 33 height 31
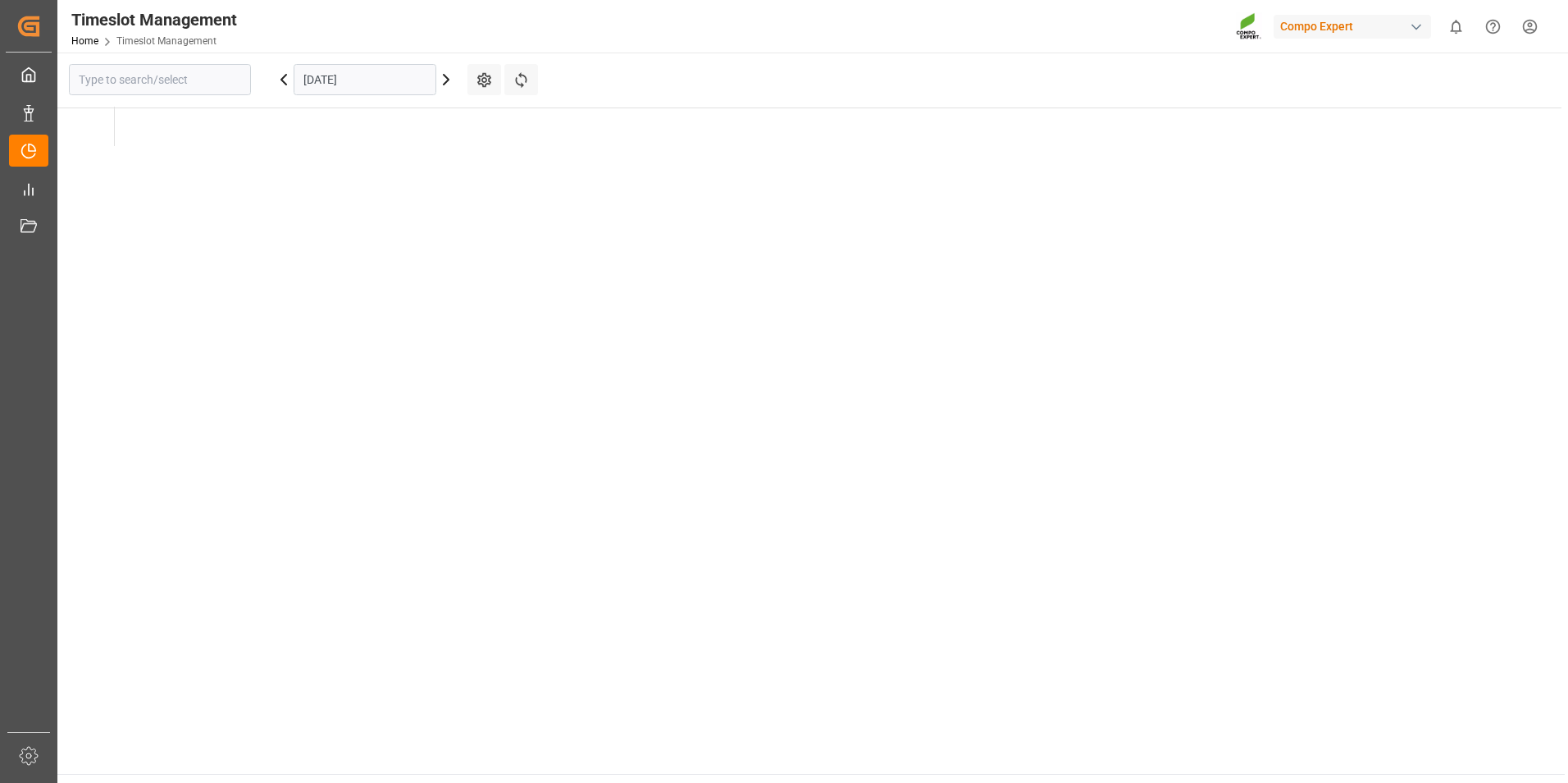
type input "Krefeld"
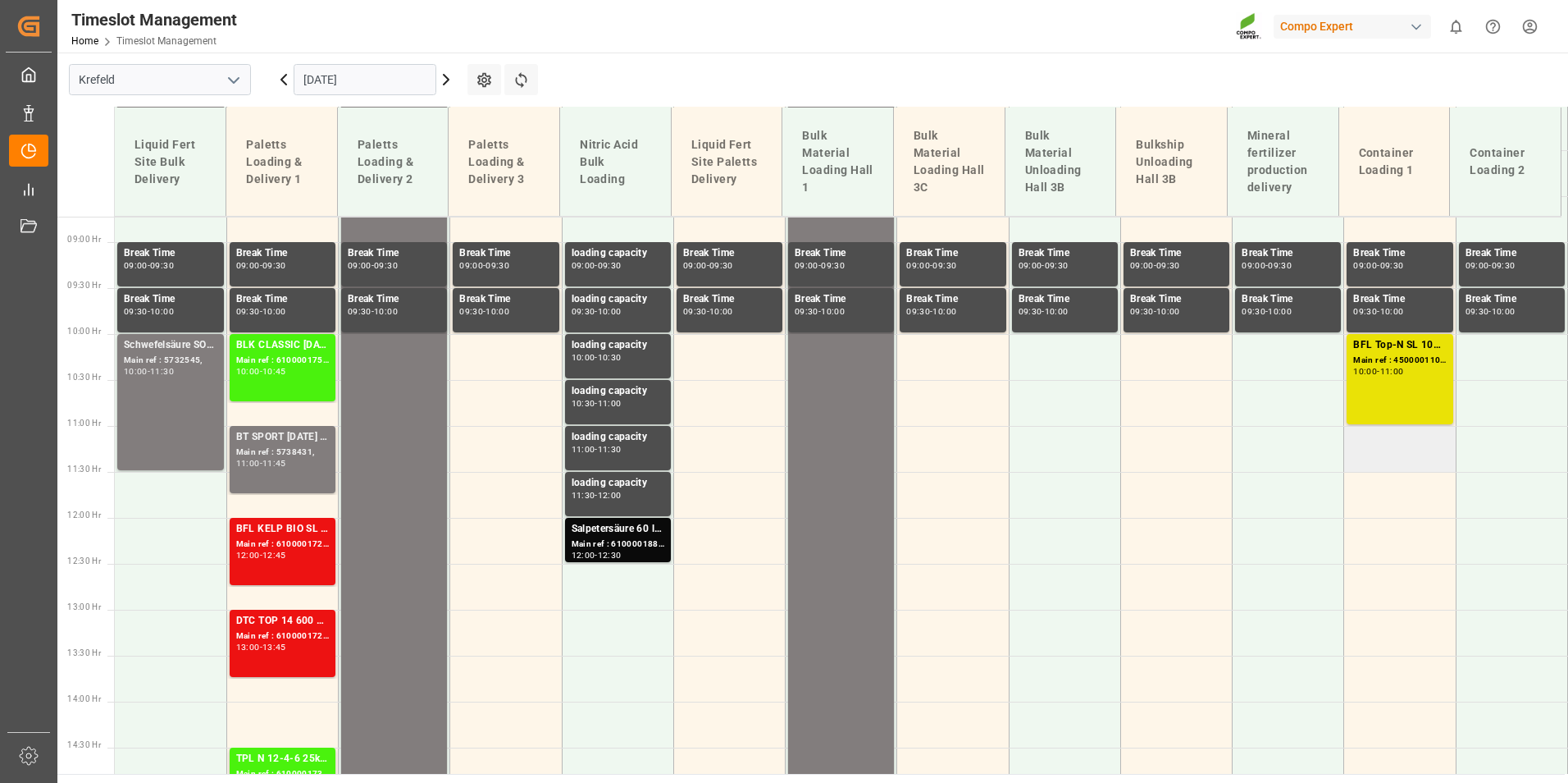
scroll to position [806, 0]
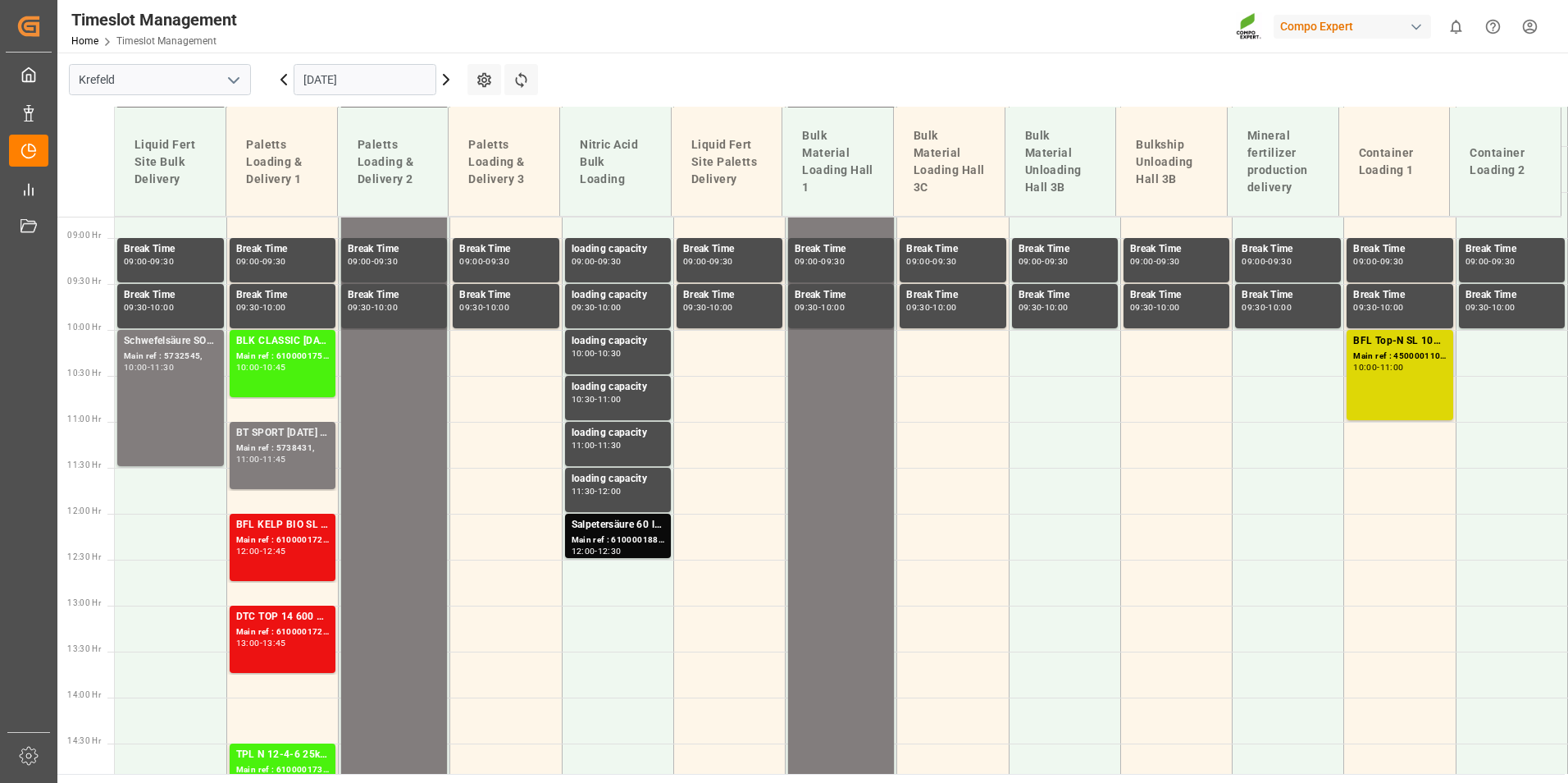
click at [1403, 369] on div "11:00" at bounding box center [1392, 367] width 24 height 8
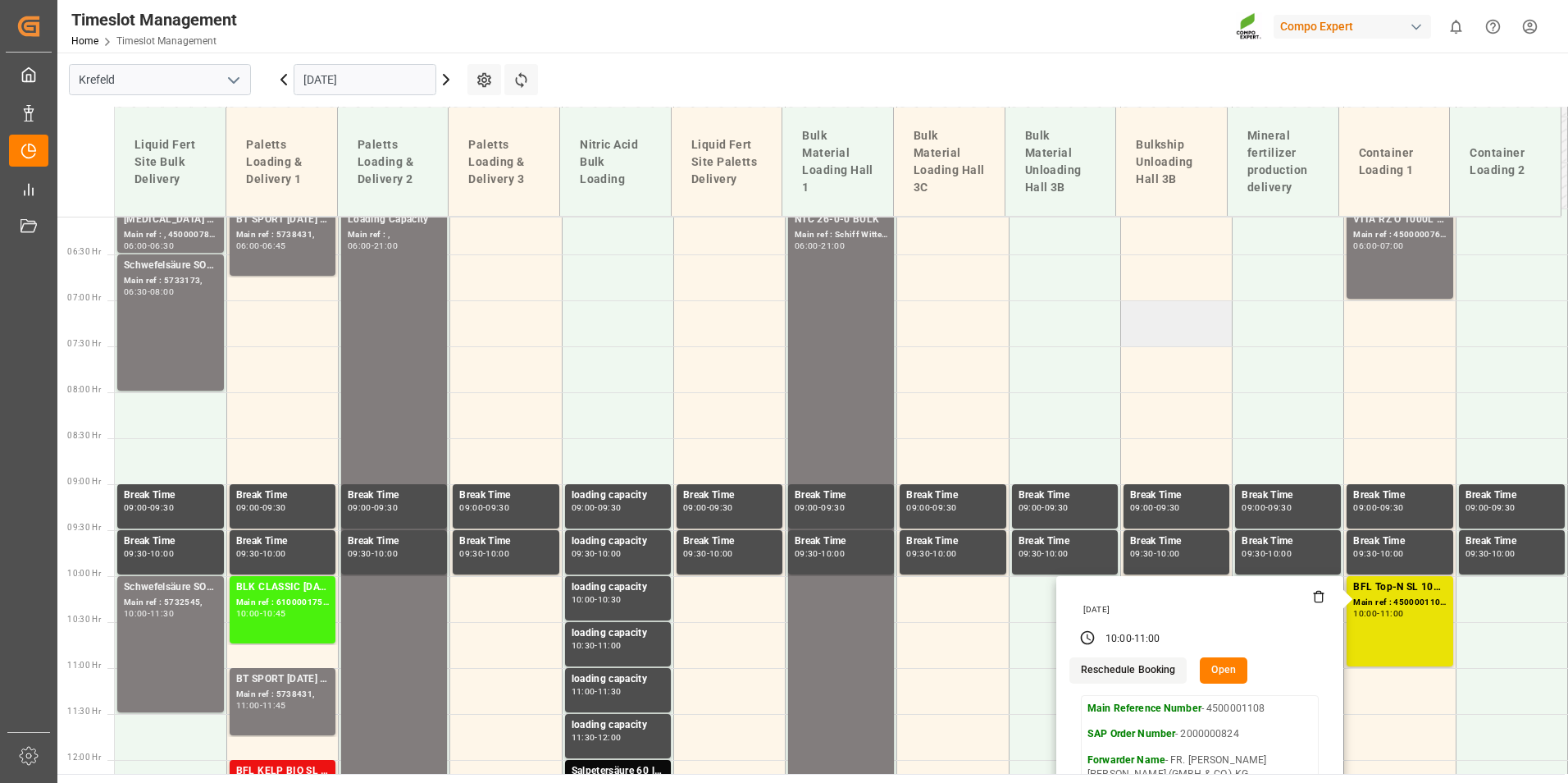
scroll to position [395, 0]
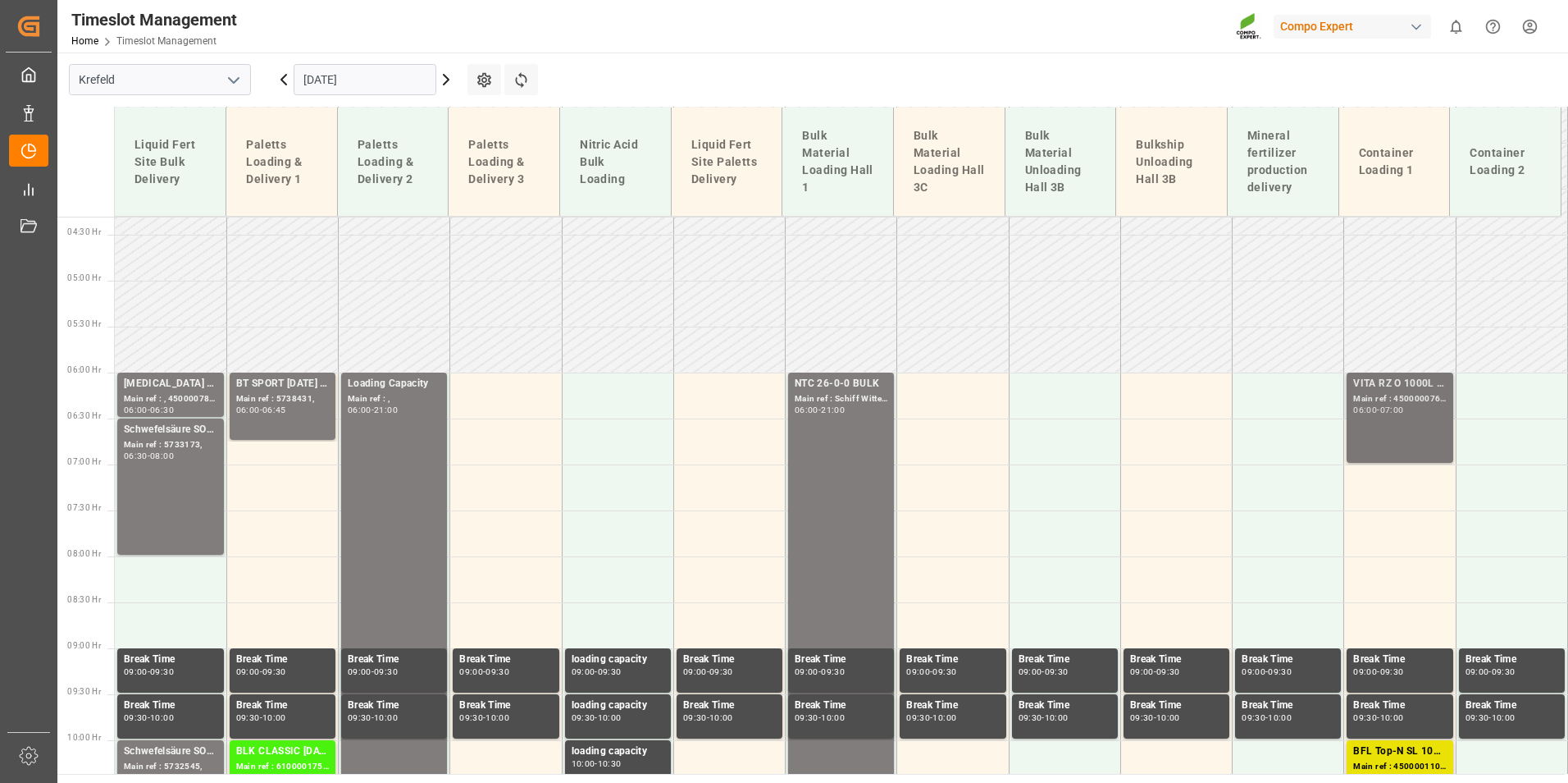
click at [1378, 396] on div "Main ref : 4500000762, 2000000481" at bounding box center [1399, 399] width 92 height 14
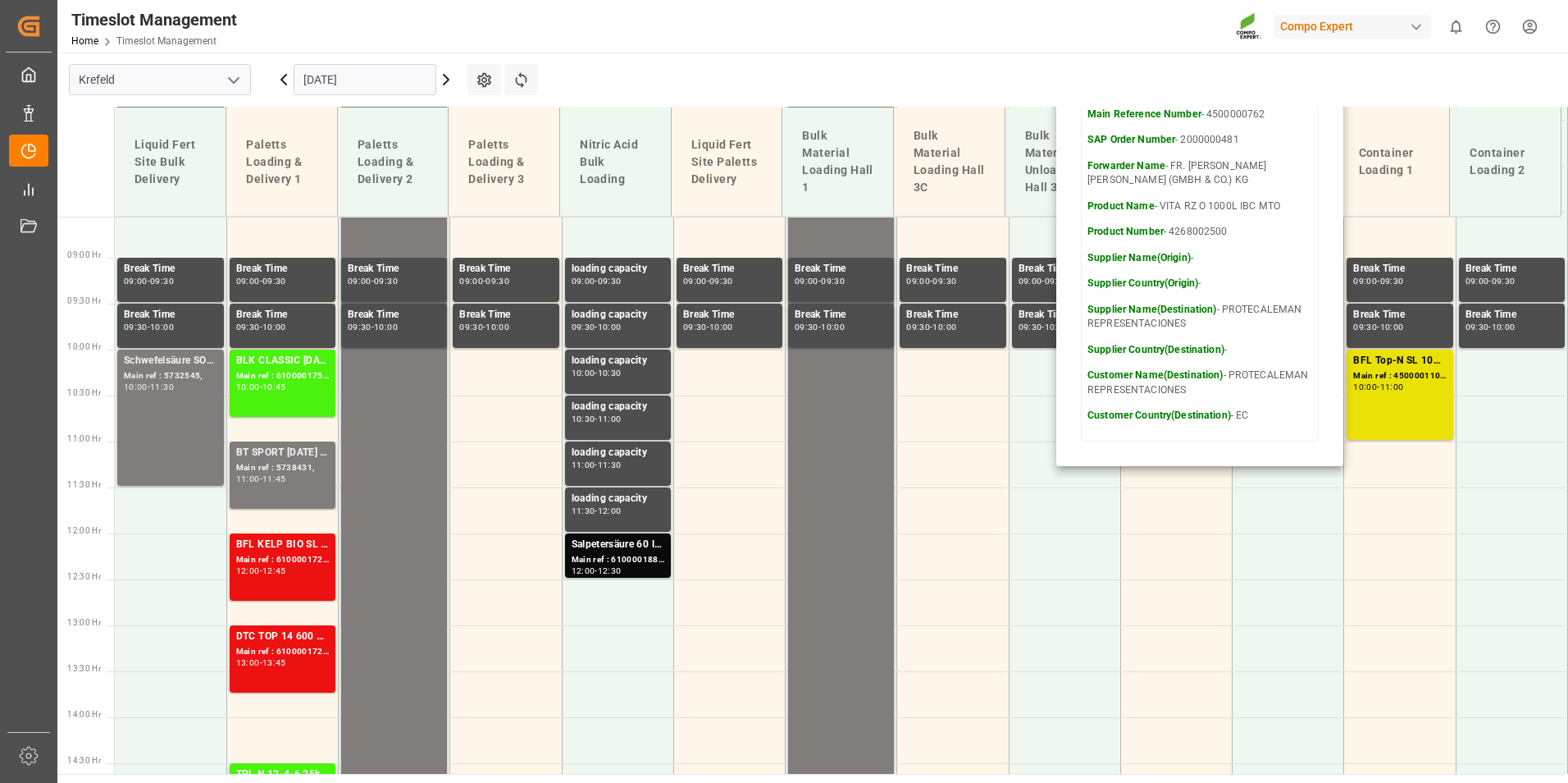
scroll to position [724, 0]
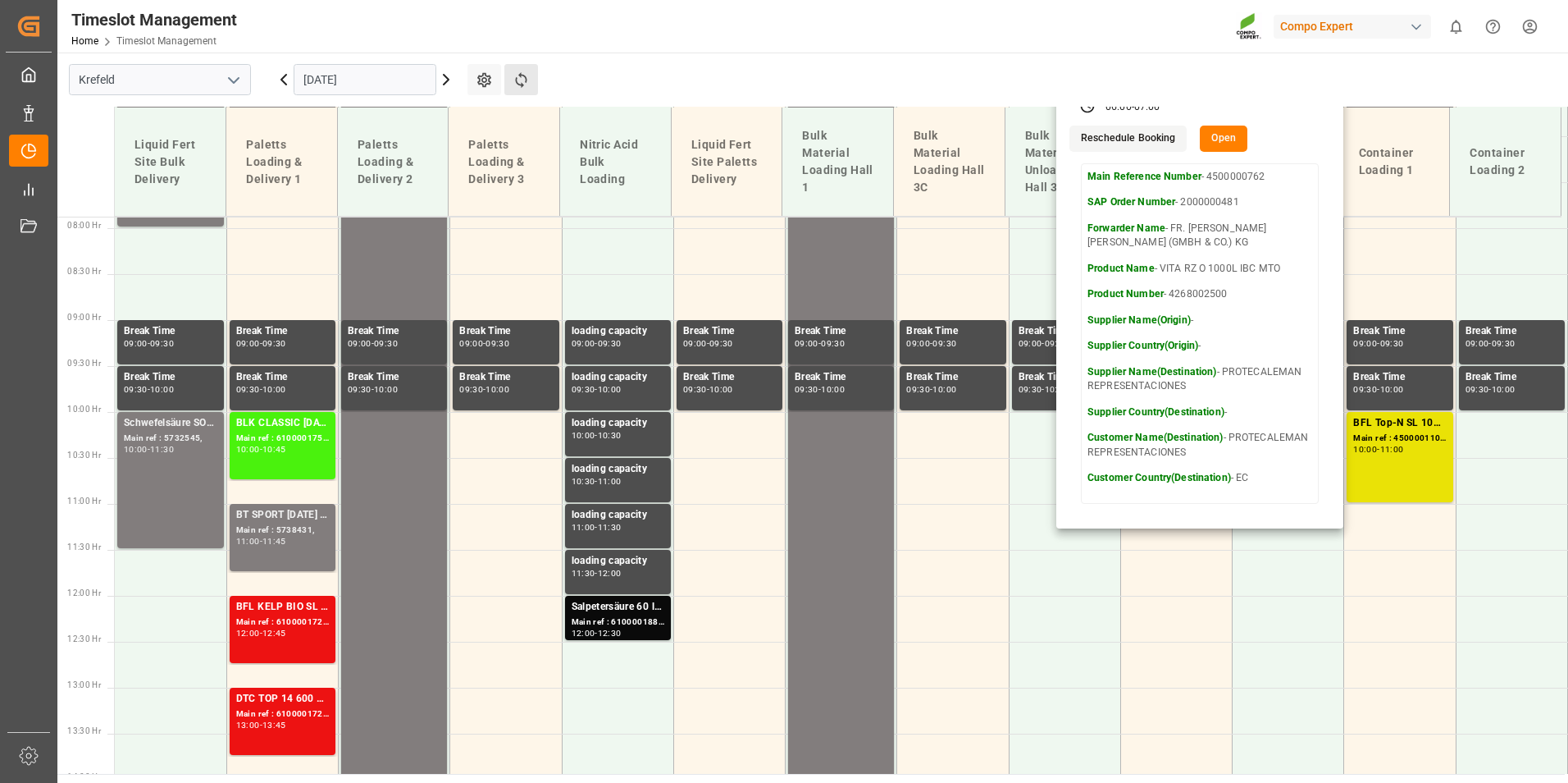
click at [514, 91] on button "Refresh Time Slots" at bounding box center [521, 79] width 33 height 31
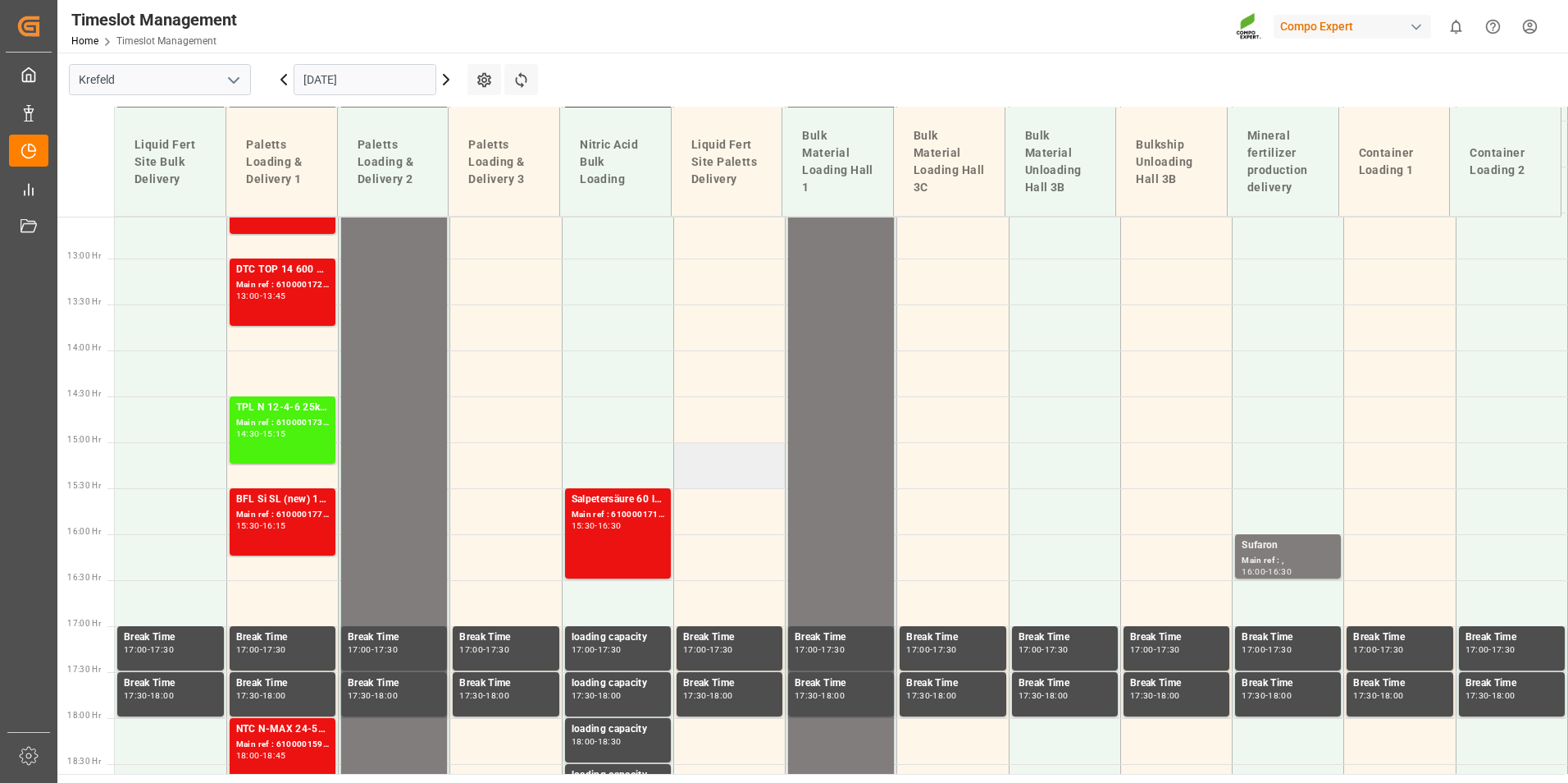
scroll to position [1297, 0]
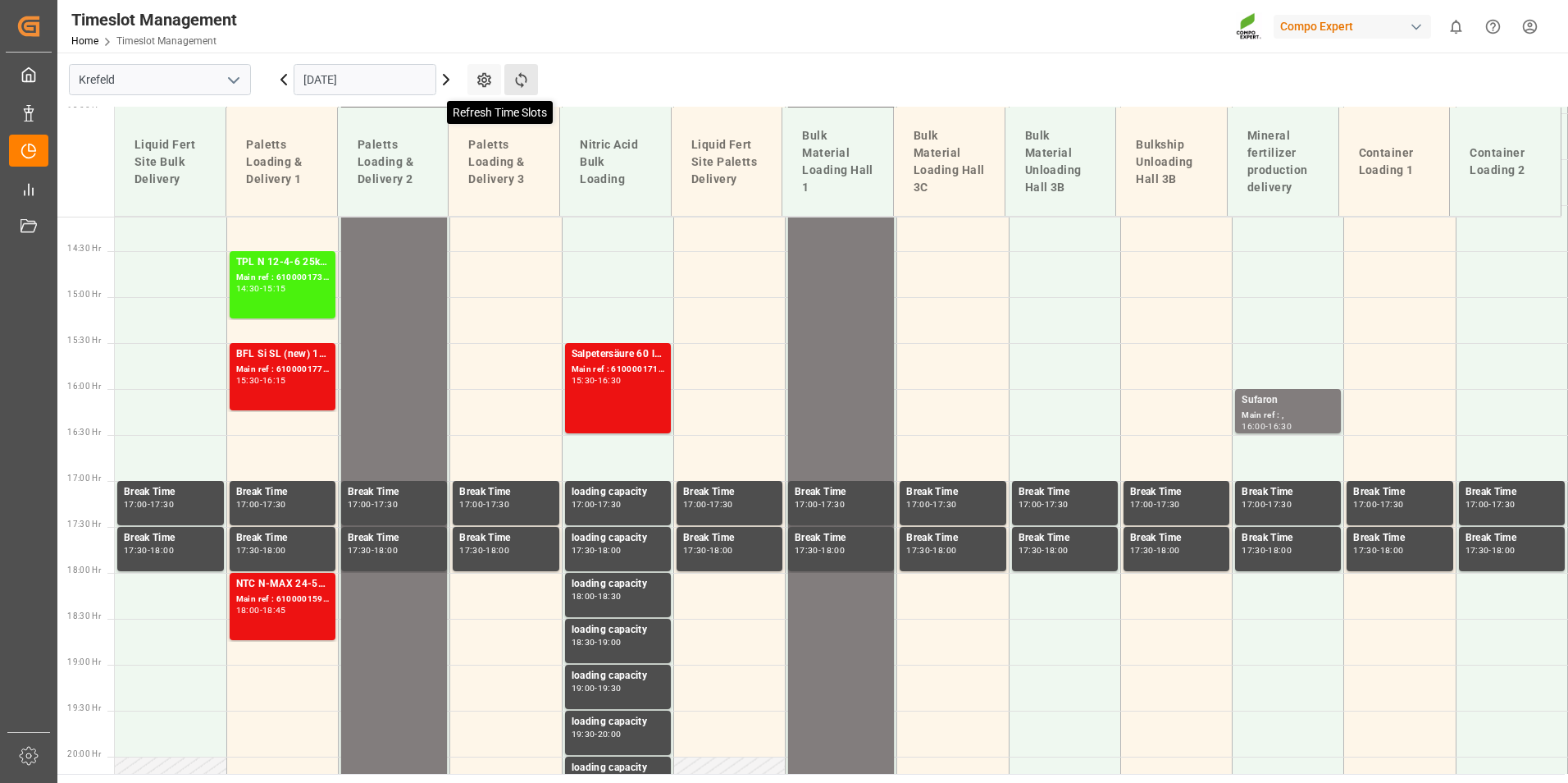
click at [526, 74] on icon at bounding box center [521, 80] width 17 height 17
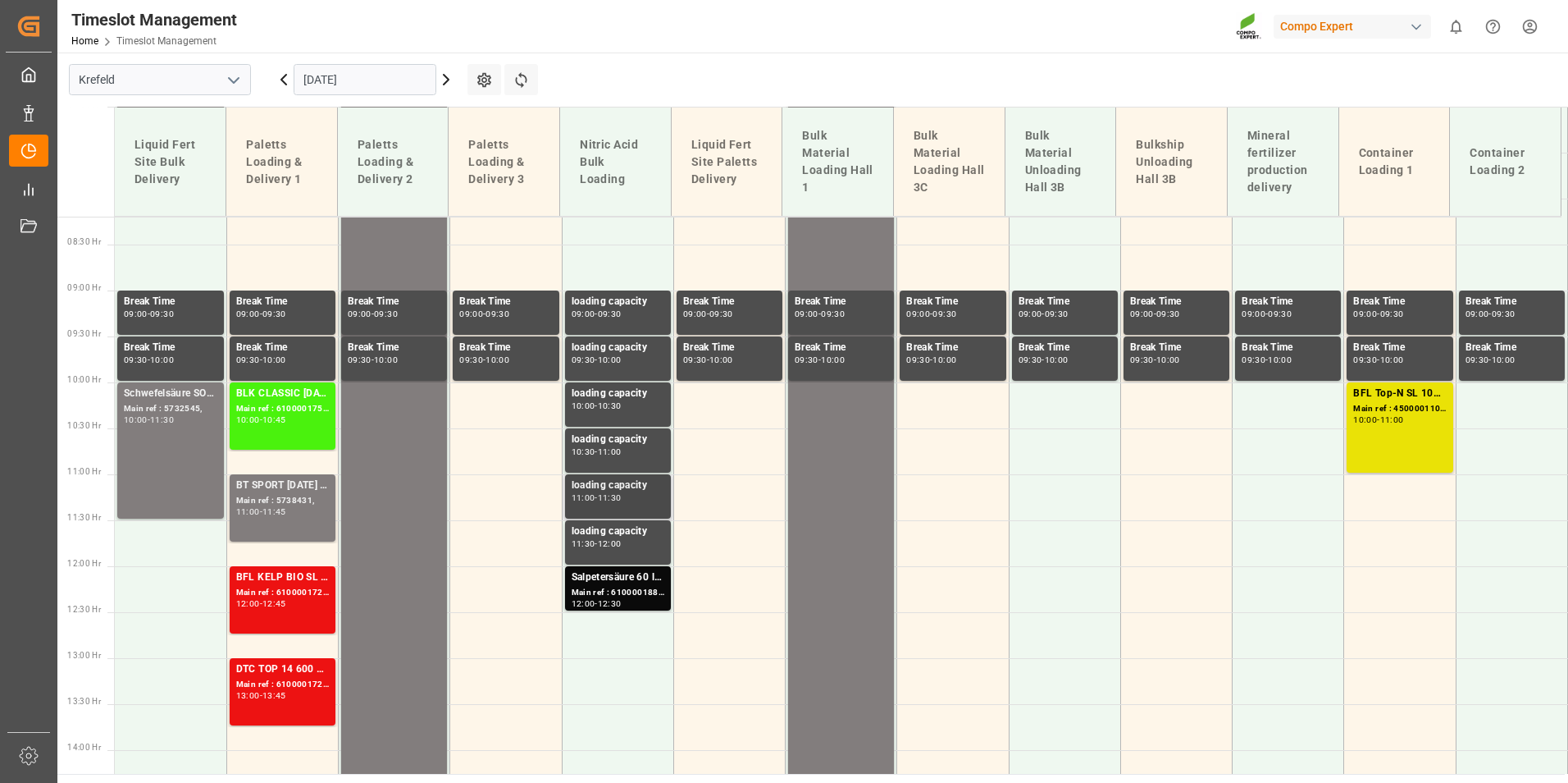
scroll to position [806, 0]
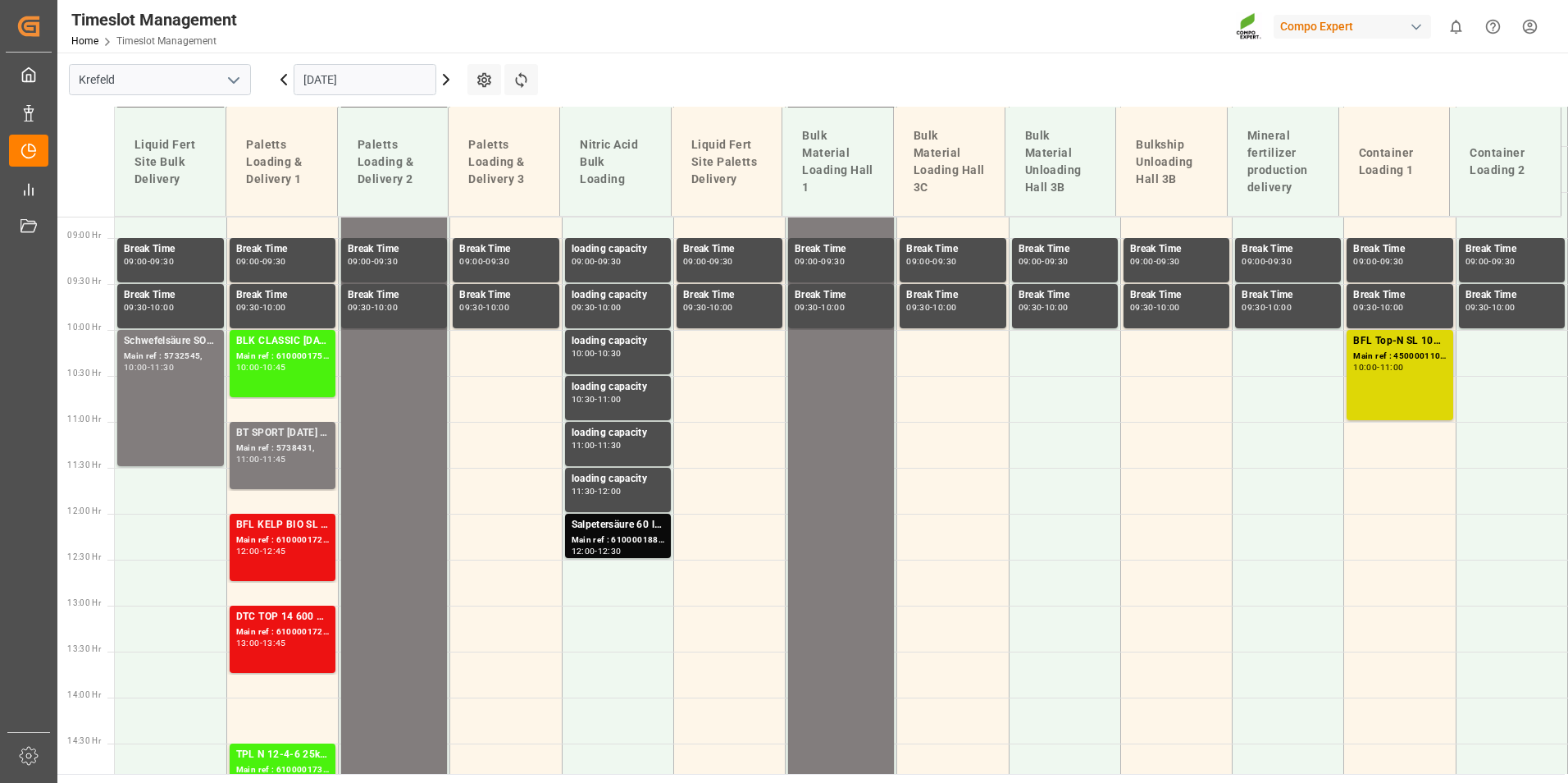
click at [1368, 385] on div "BFL Top-N SL 1000L IBC (w/o TE) DE,ES;BFL Top-N SL 20L (x48) CL MTO Main ref : …" at bounding box center [1399, 375] width 92 height 84
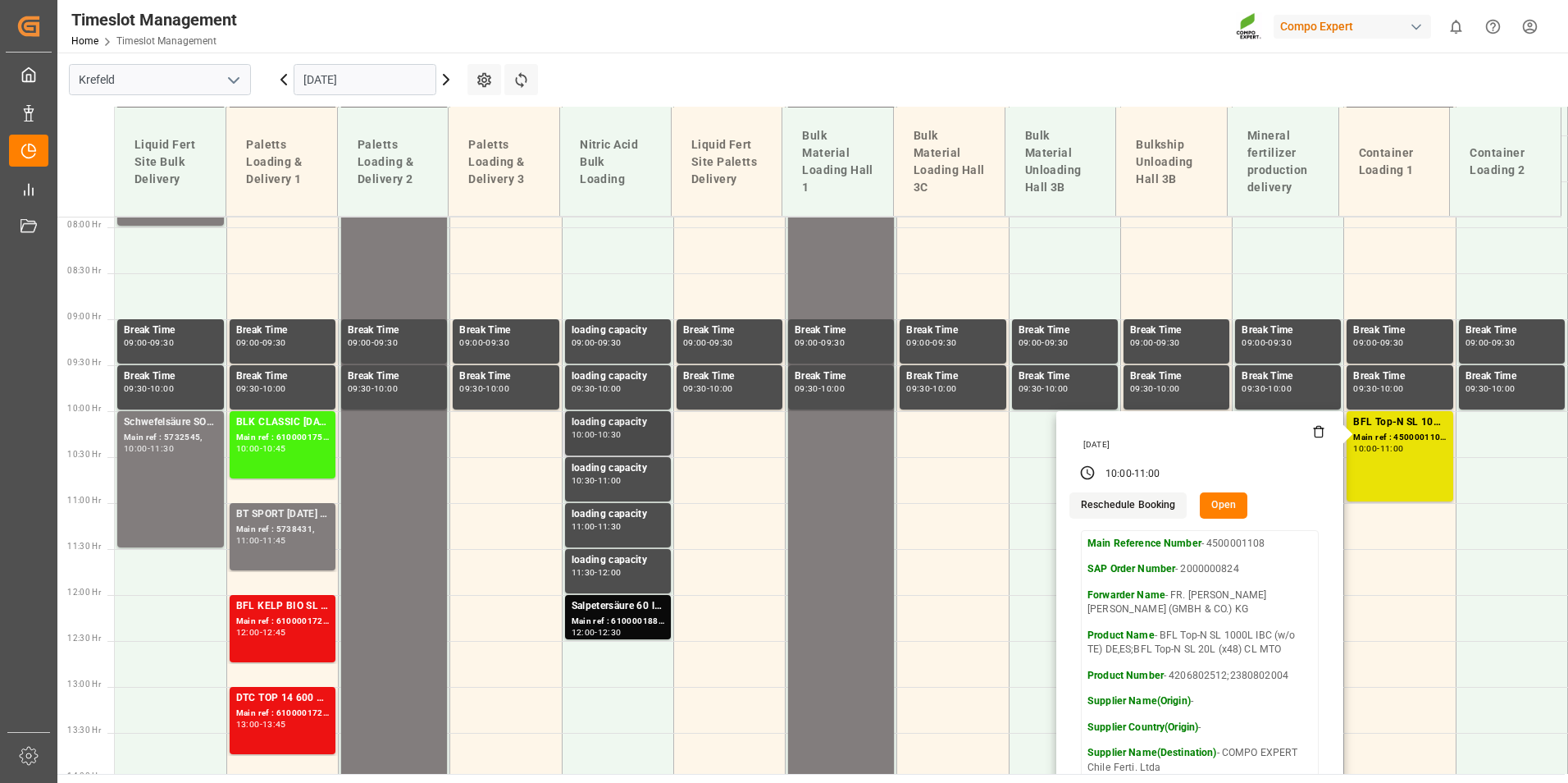
scroll to position [724, 0]
click at [802, 86] on main "[GEOGRAPHIC_DATA] [DATE] Settings Refresh Time Slots Liquid Fert Site Bulk Deli…" at bounding box center [811, 412] width 1508 height 721
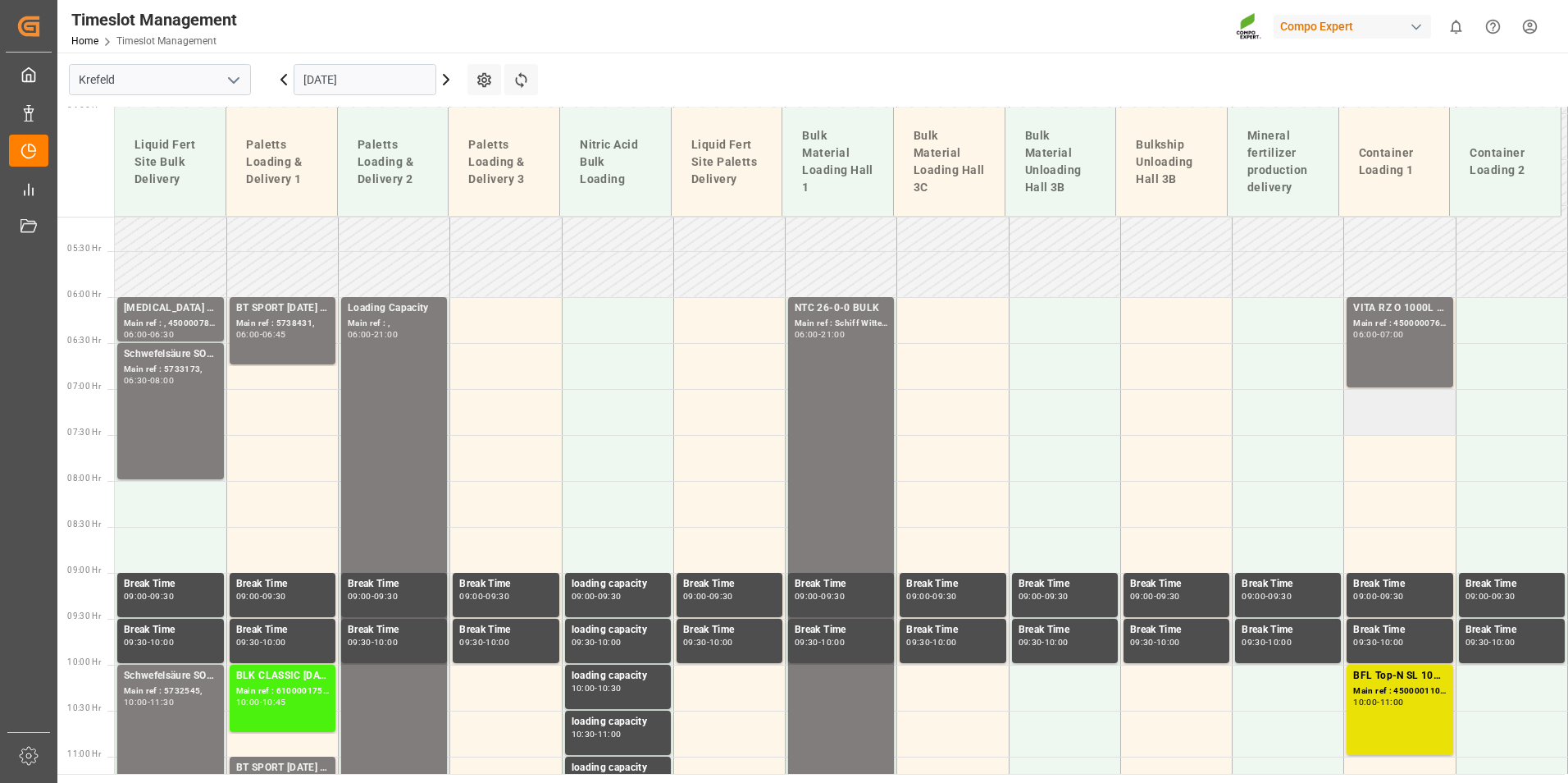
scroll to position [477, 0]
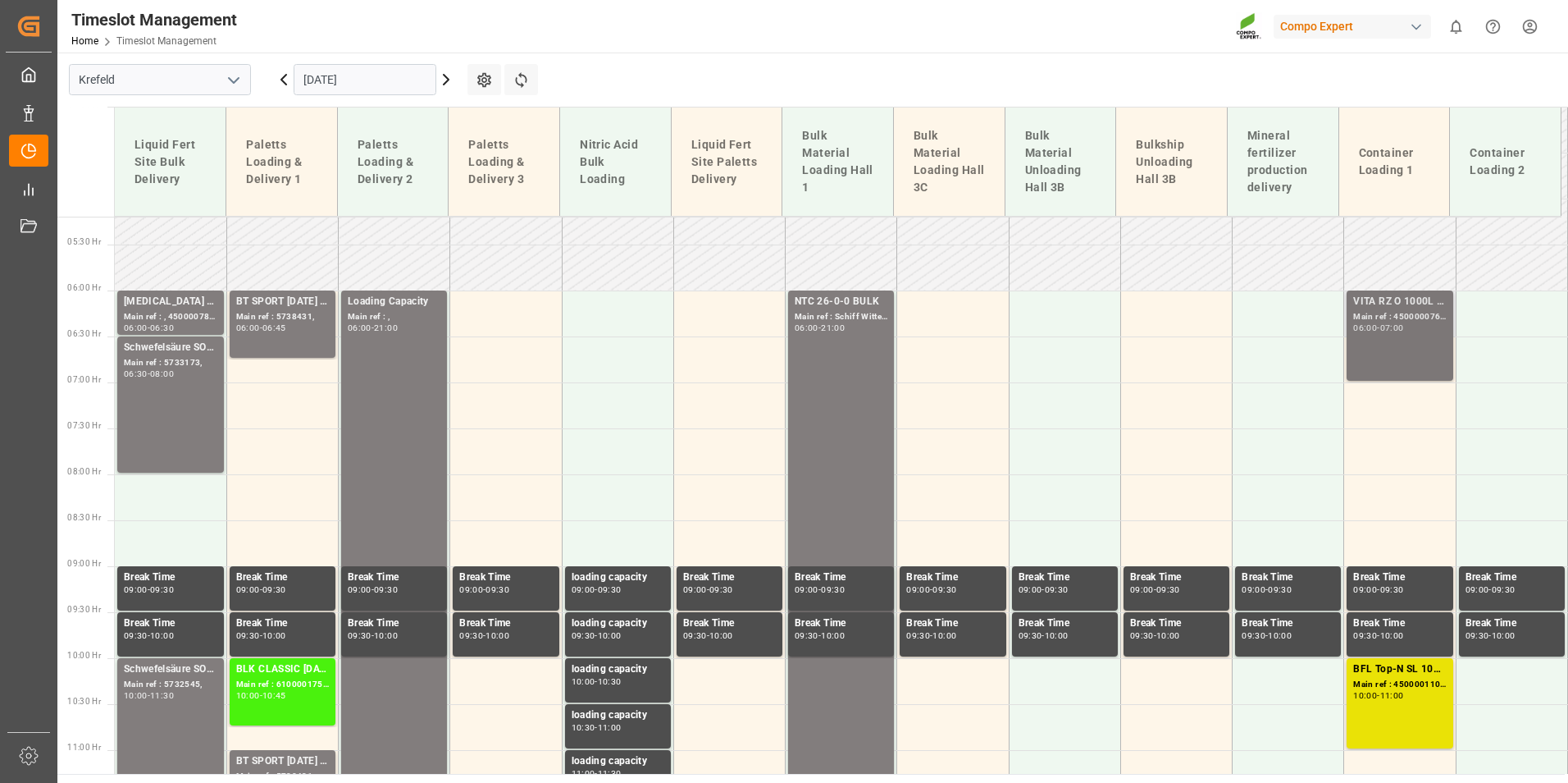
click at [1378, 370] on div "VITA RZ O 1000L IBC MTO Main ref : 4500000762, 2000000481 06:00 - 07:00" at bounding box center [1399, 335] width 92 height 84
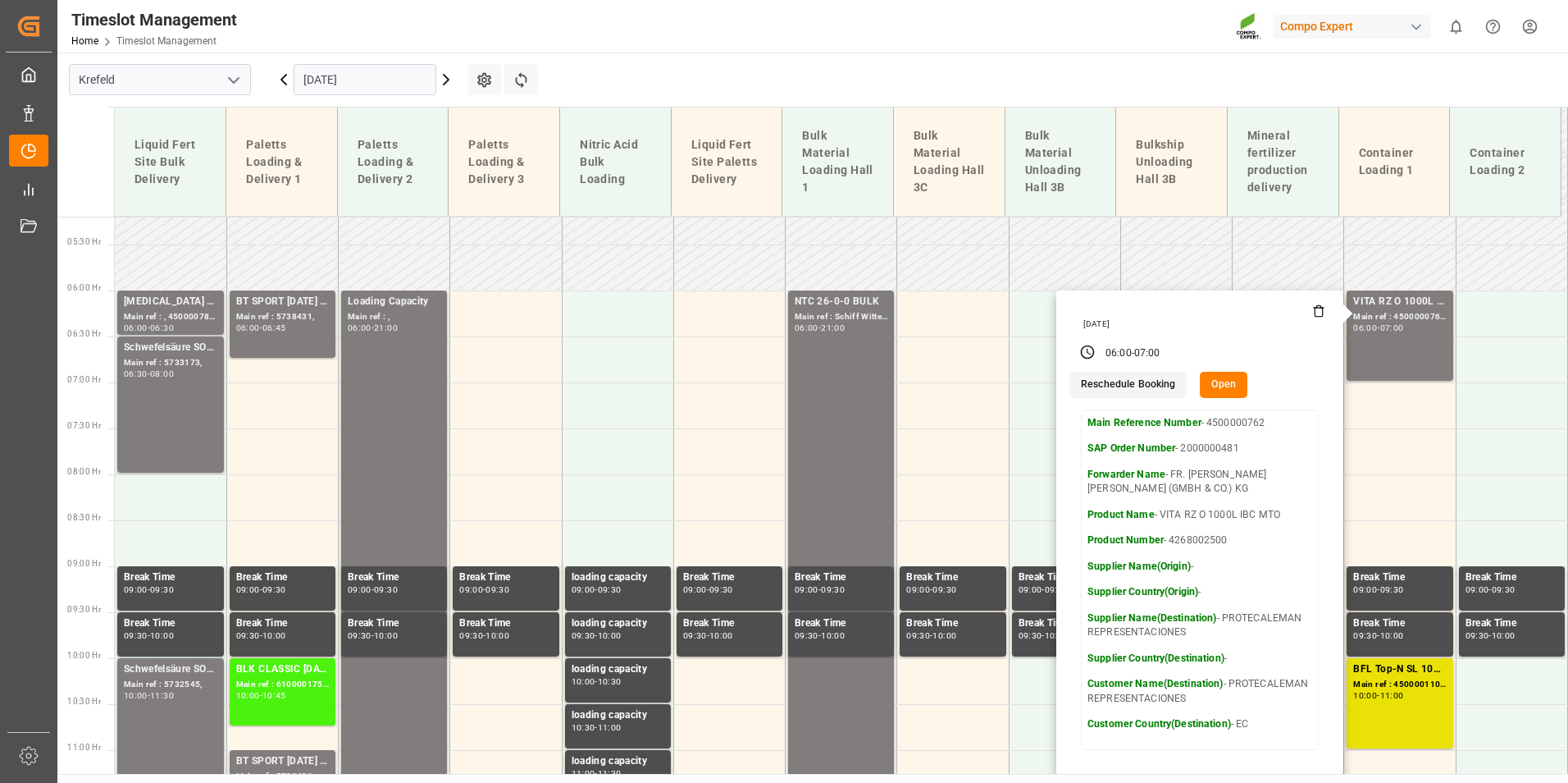
click at [396, 70] on input "[DATE]" at bounding box center [365, 79] width 143 height 31
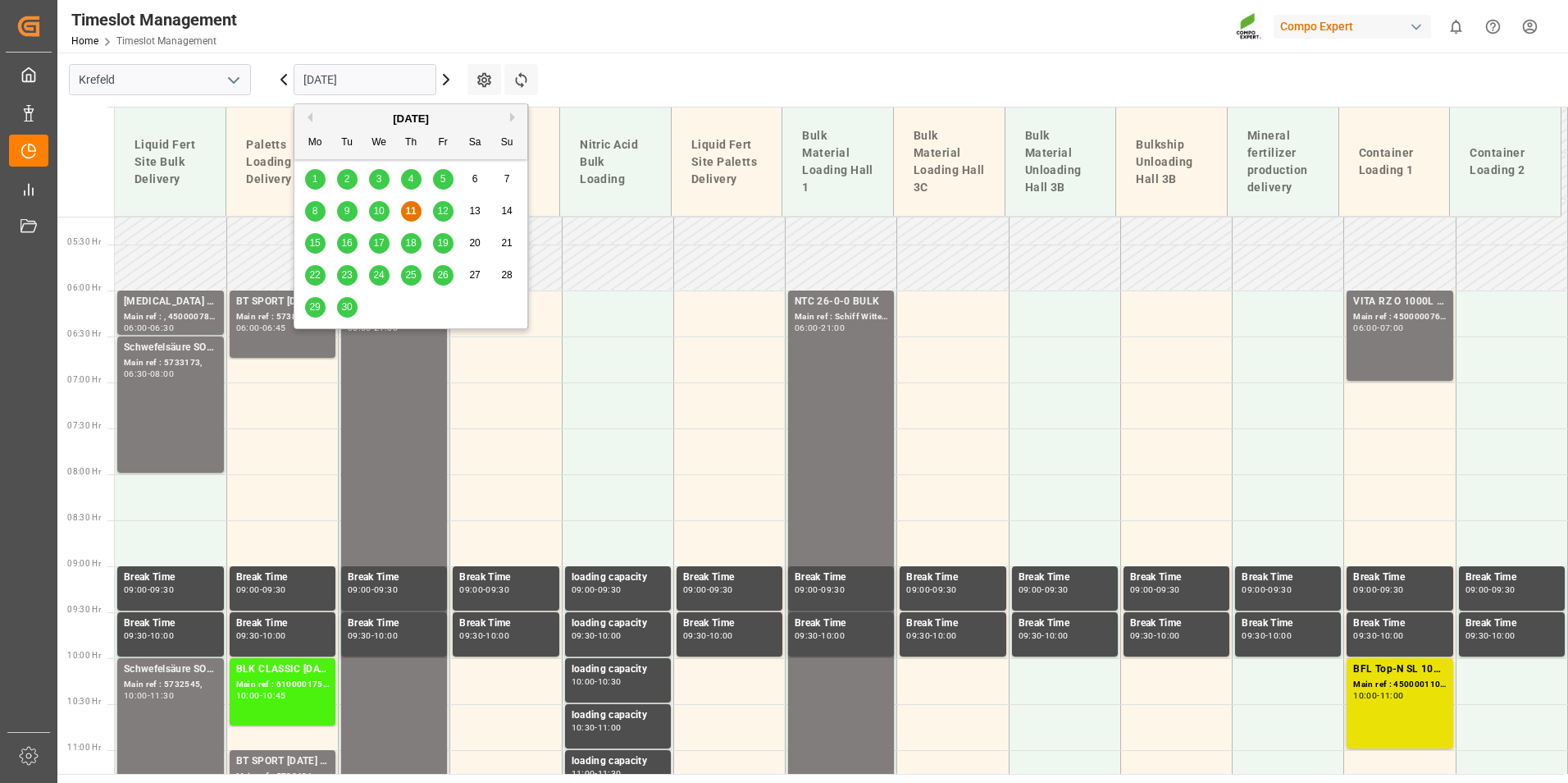
click at [315, 282] on div "22" at bounding box center [315, 275] width 21 height 20
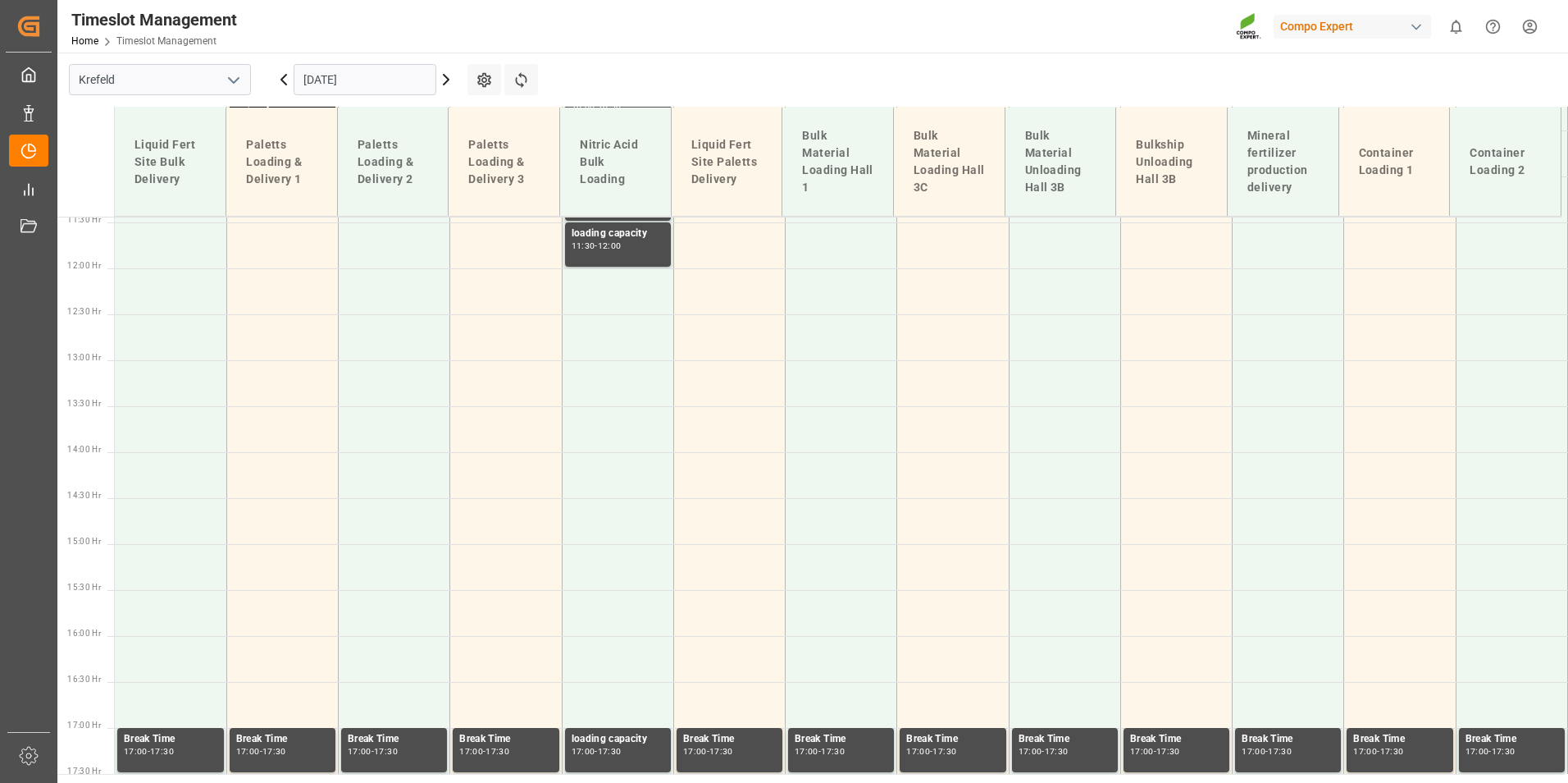
scroll to position [1052, 0]
click at [403, 59] on div "[DATE]" at bounding box center [365, 79] width 205 height 54
click at [389, 77] on input "[DATE]" at bounding box center [365, 79] width 143 height 31
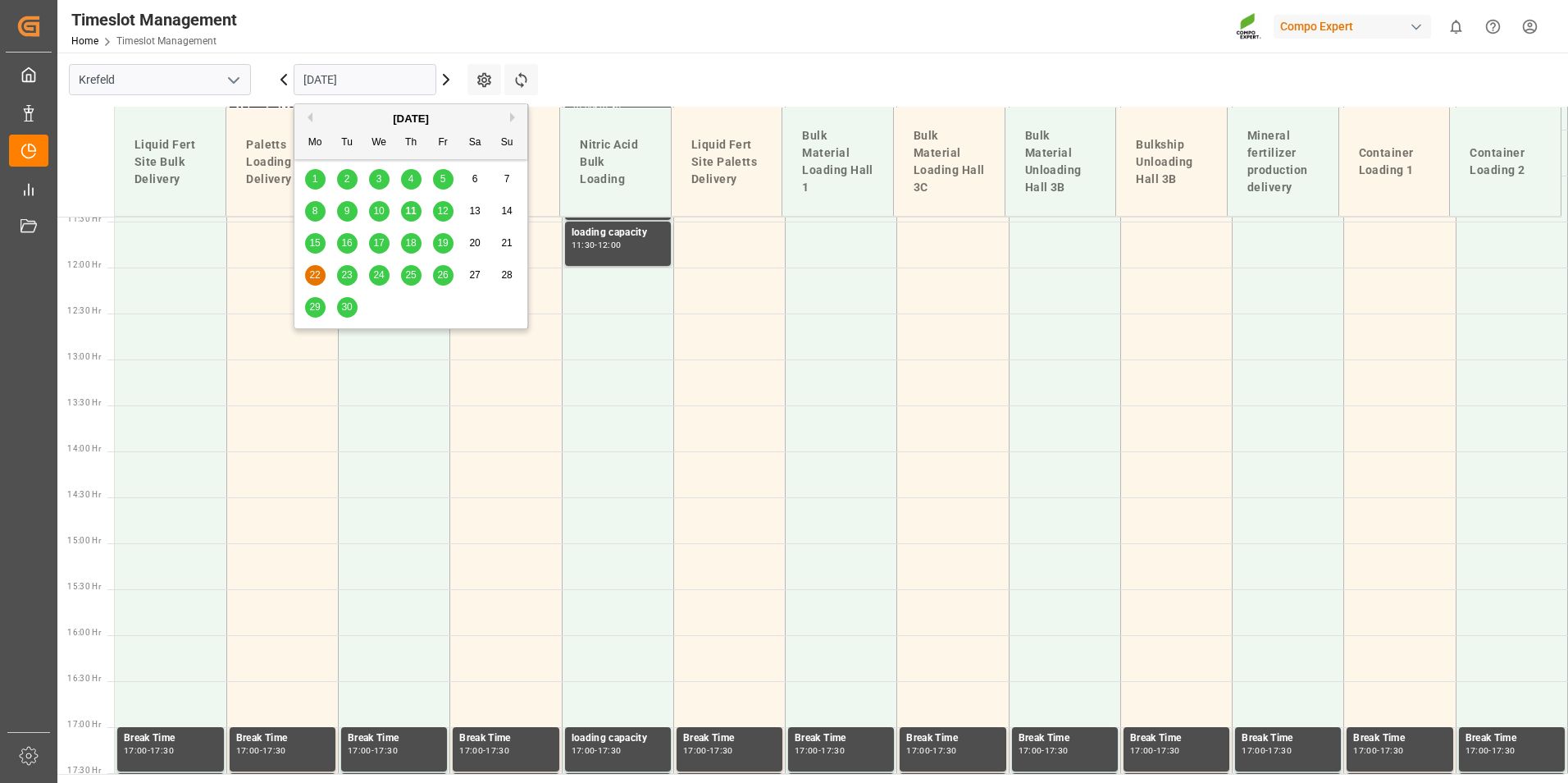
click at [412, 242] on span "18" at bounding box center [410, 243] width 10 height 11
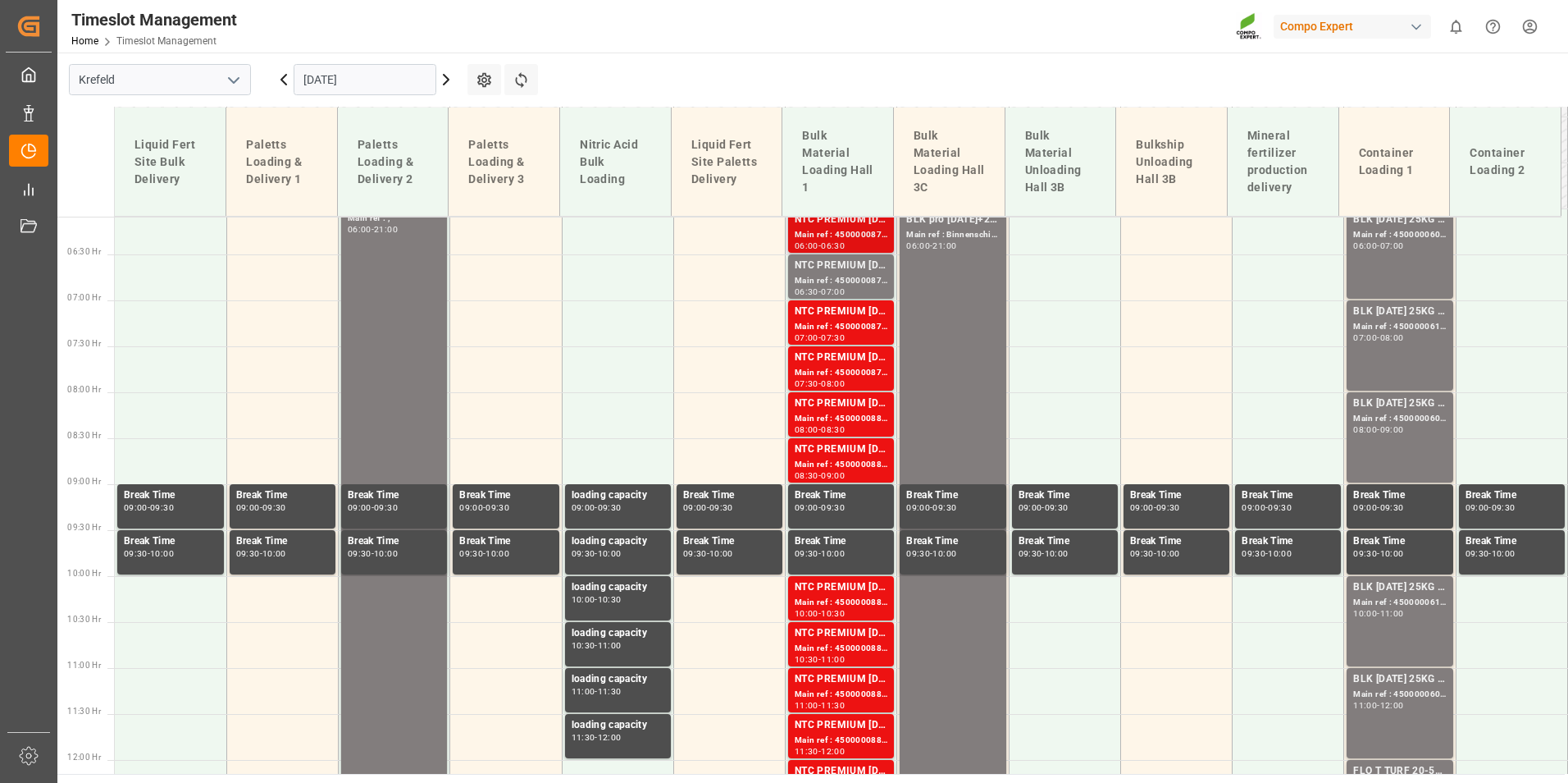
scroll to position [395, 0]
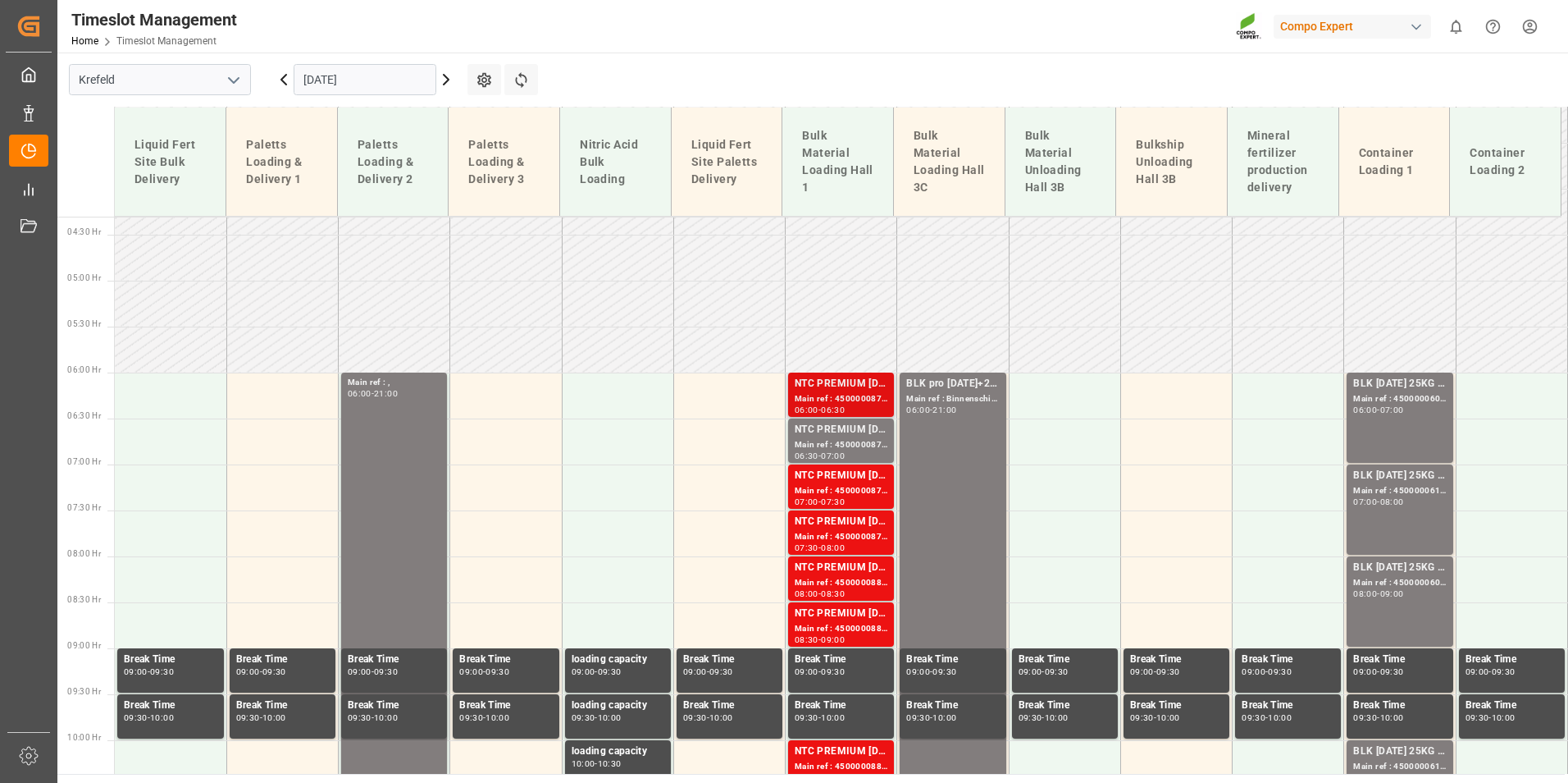
click at [818, 408] on div "-" at bounding box center [819, 410] width 3 height 8
click at [840, 433] on div "NTC PREMIUM [DATE]+3+TE BULK" at bounding box center [840, 430] width 92 height 16
click at [835, 405] on div "Main ref : 4500000876, 2000000854" at bounding box center [840, 399] width 92 height 14
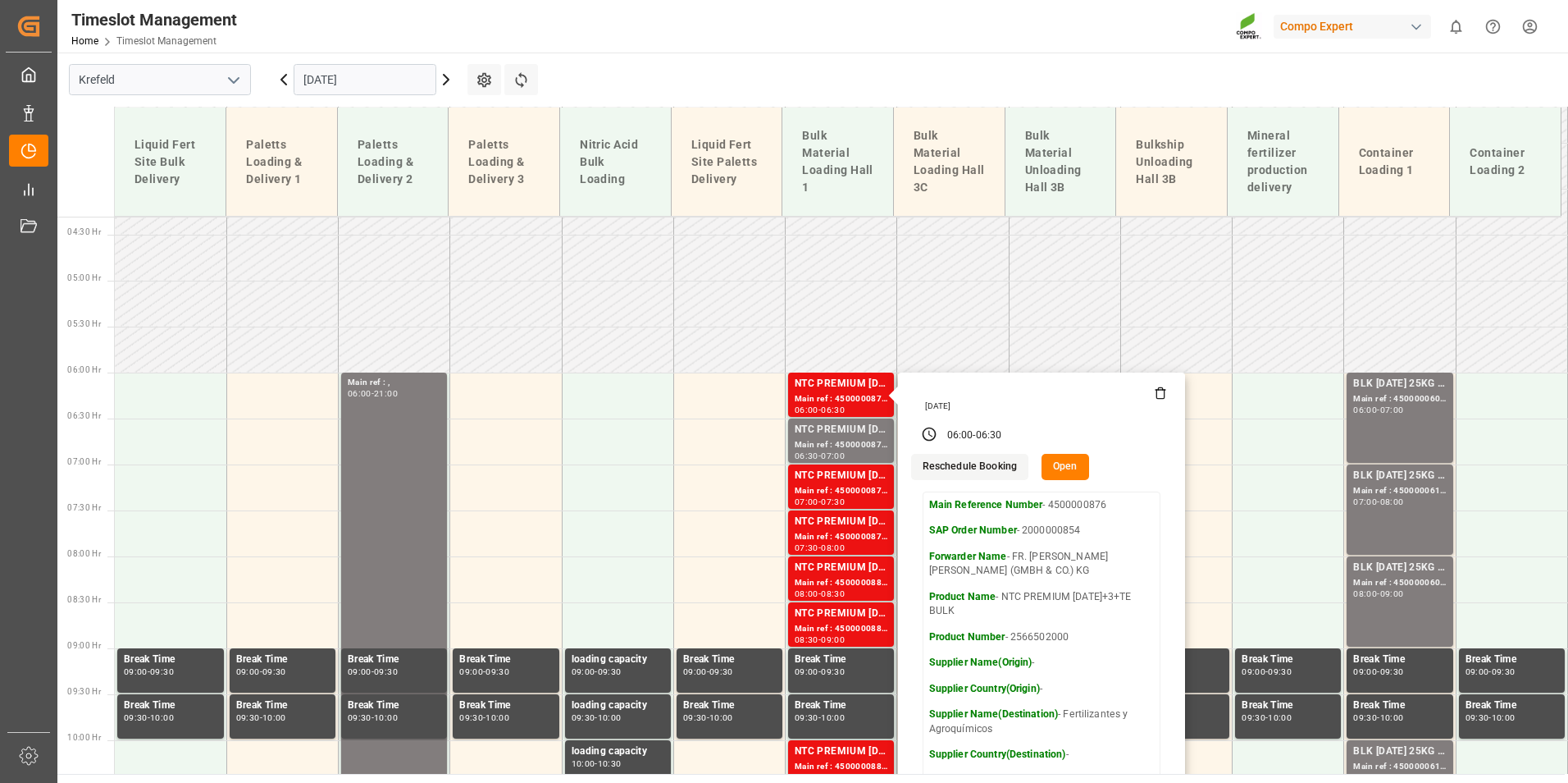
click at [411, 89] on input "[DATE]" at bounding box center [365, 79] width 143 height 31
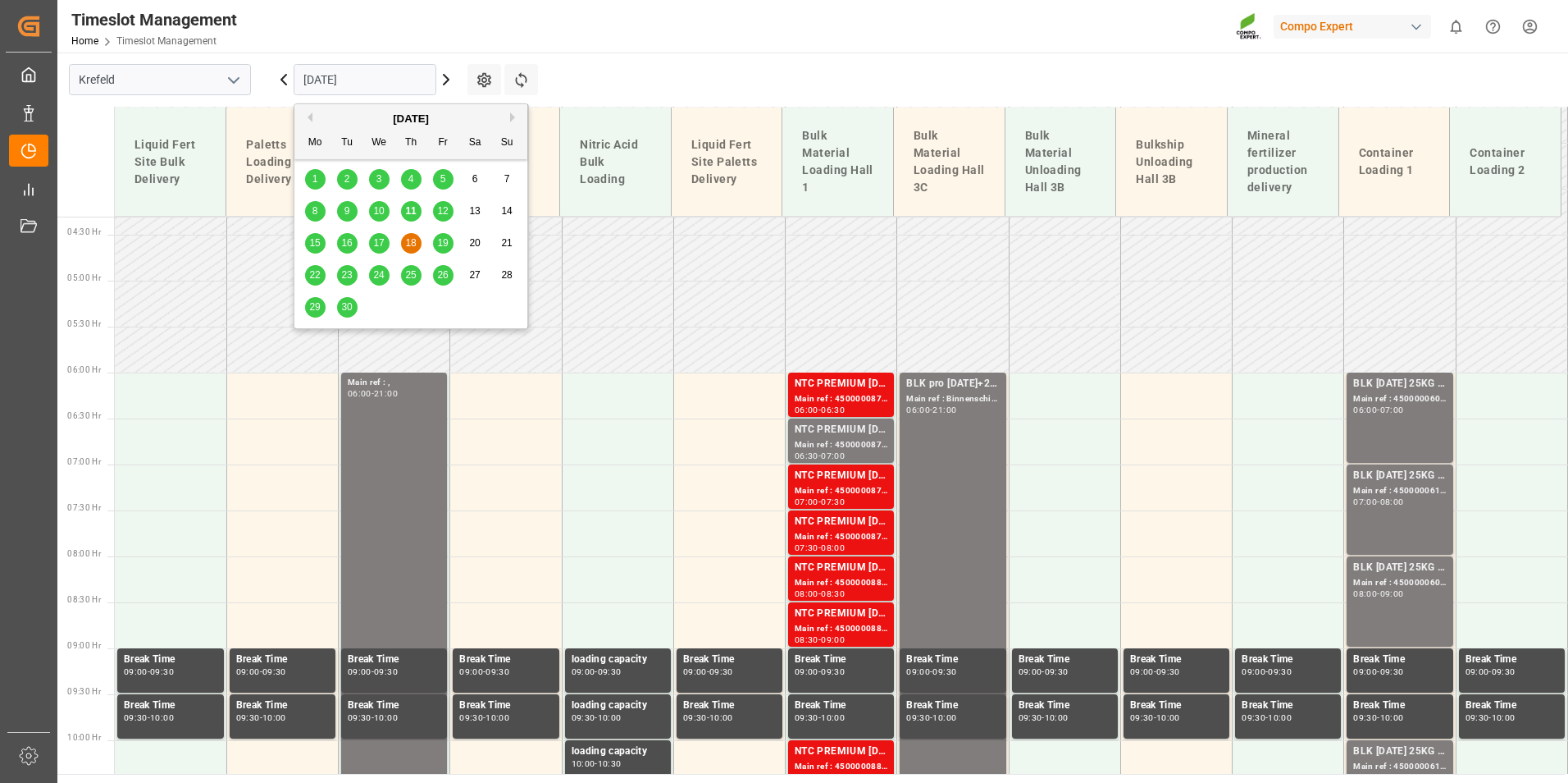
click at [434, 212] on div "12" at bounding box center [444, 211] width 21 height 20
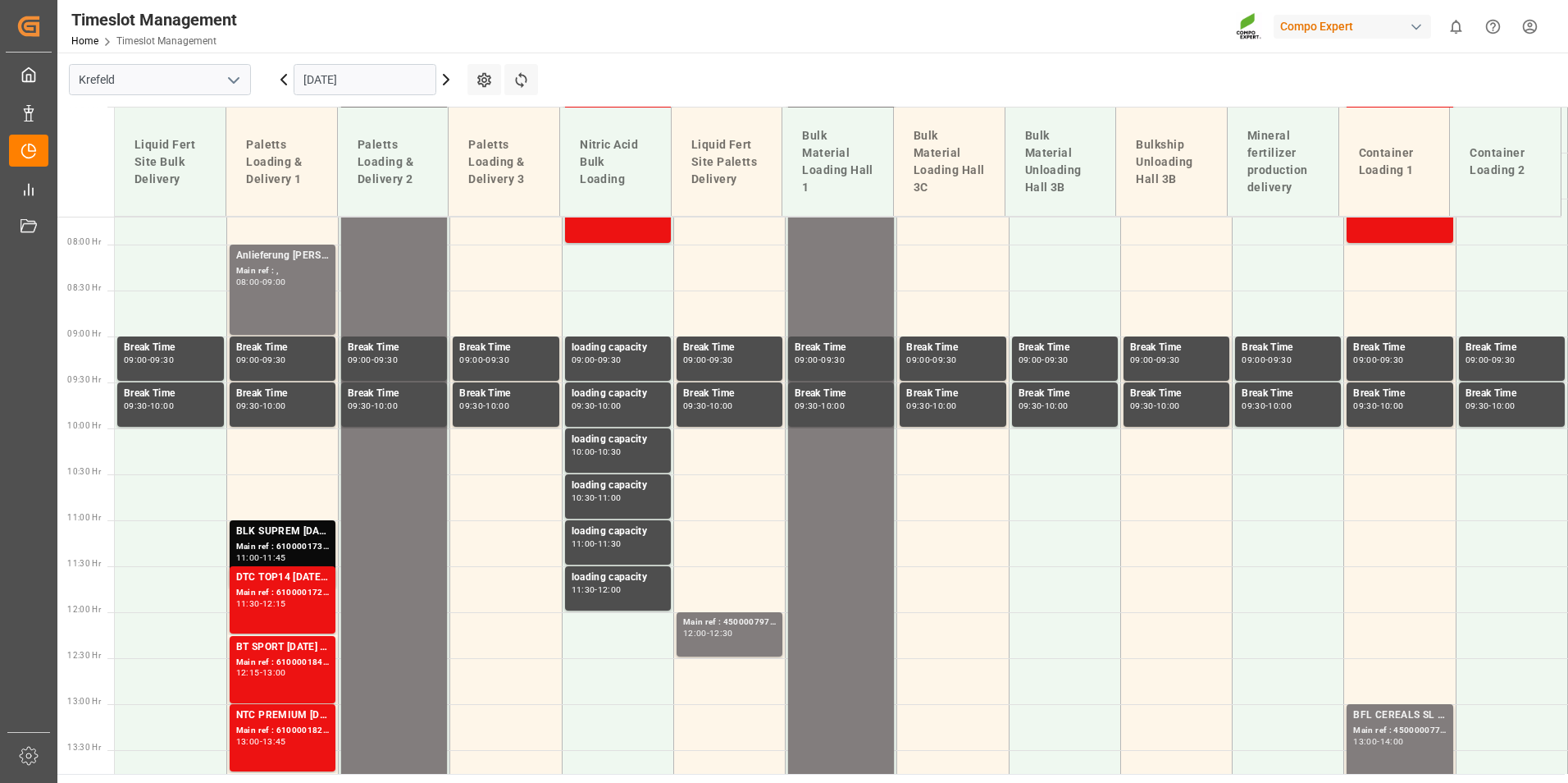
scroll to position [559, 0]
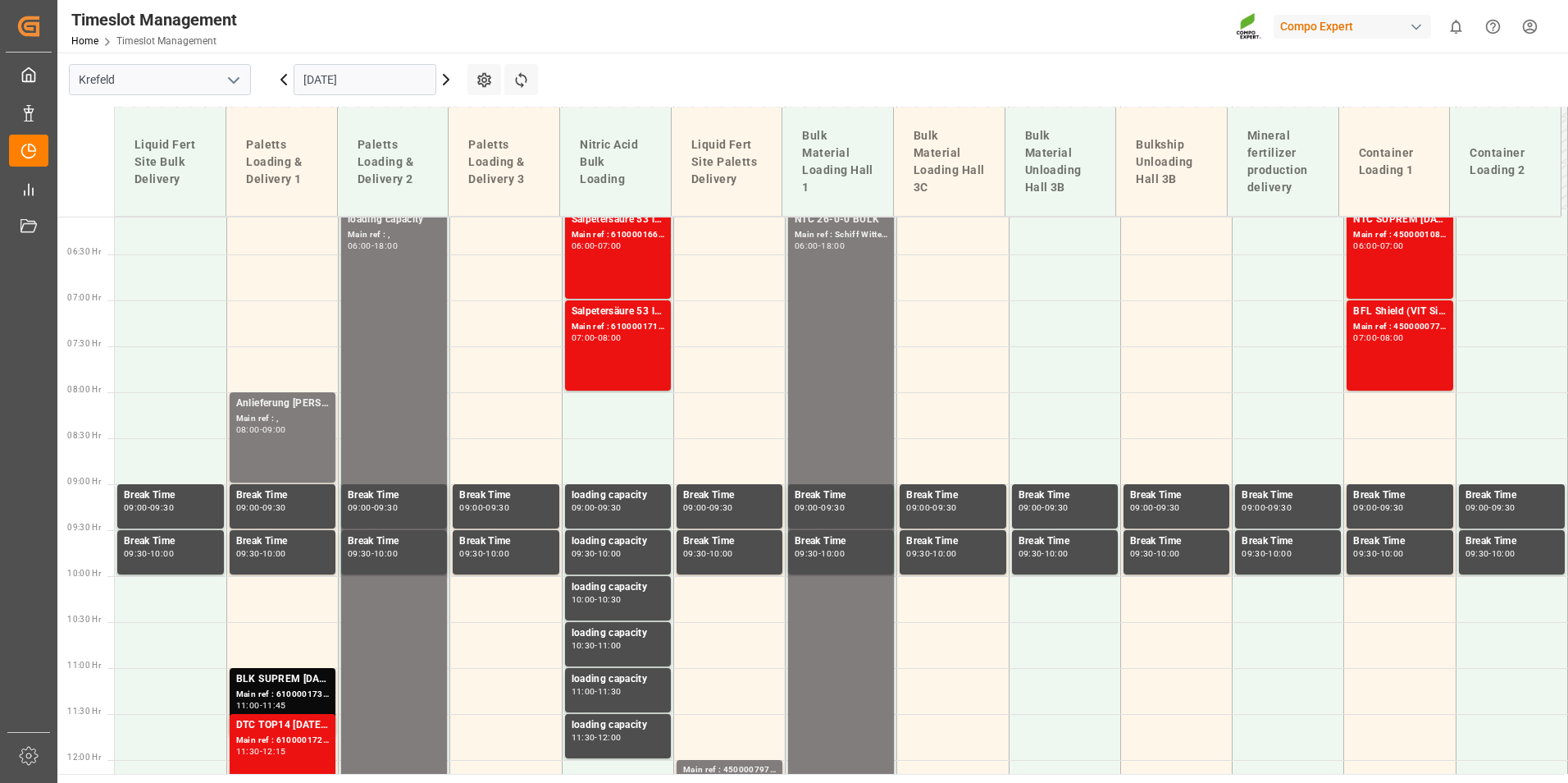
click at [363, 86] on input "[DATE]" at bounding box center [365, 79] width 143 height 31
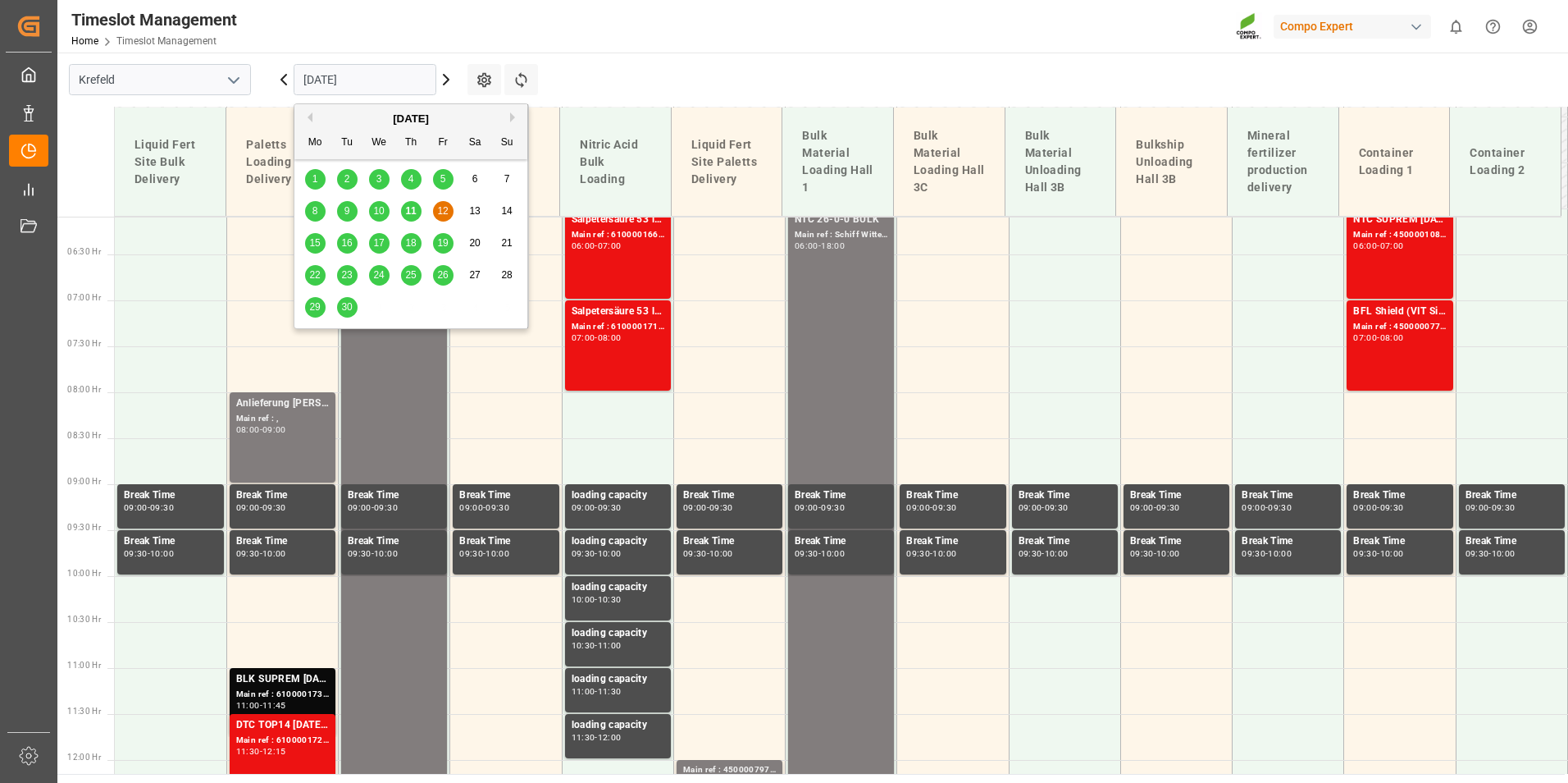
click at [412, 217] on div "11" at bounding box center [412, 211] width 21 height 20
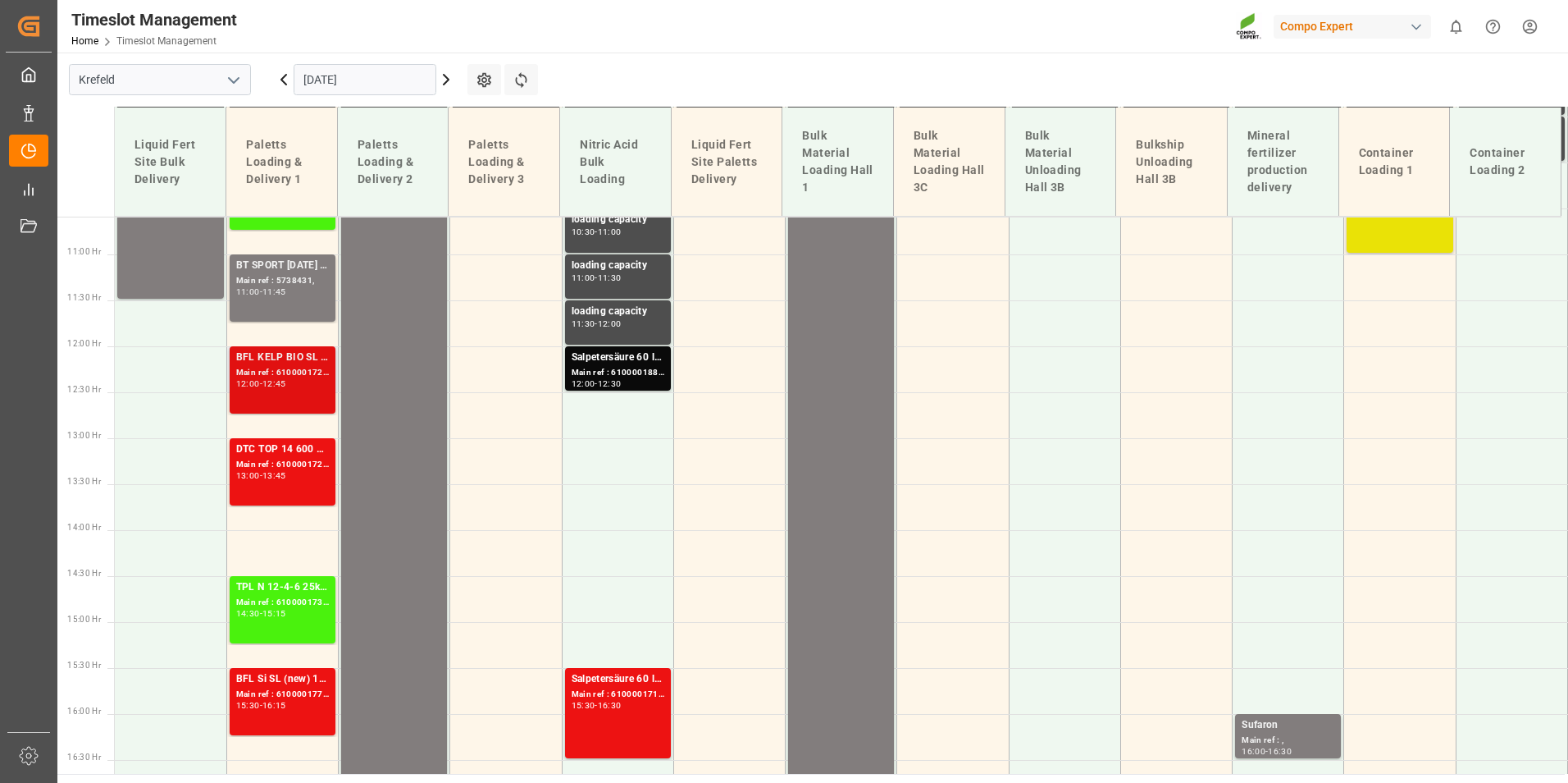
scroll to position [806, 0]
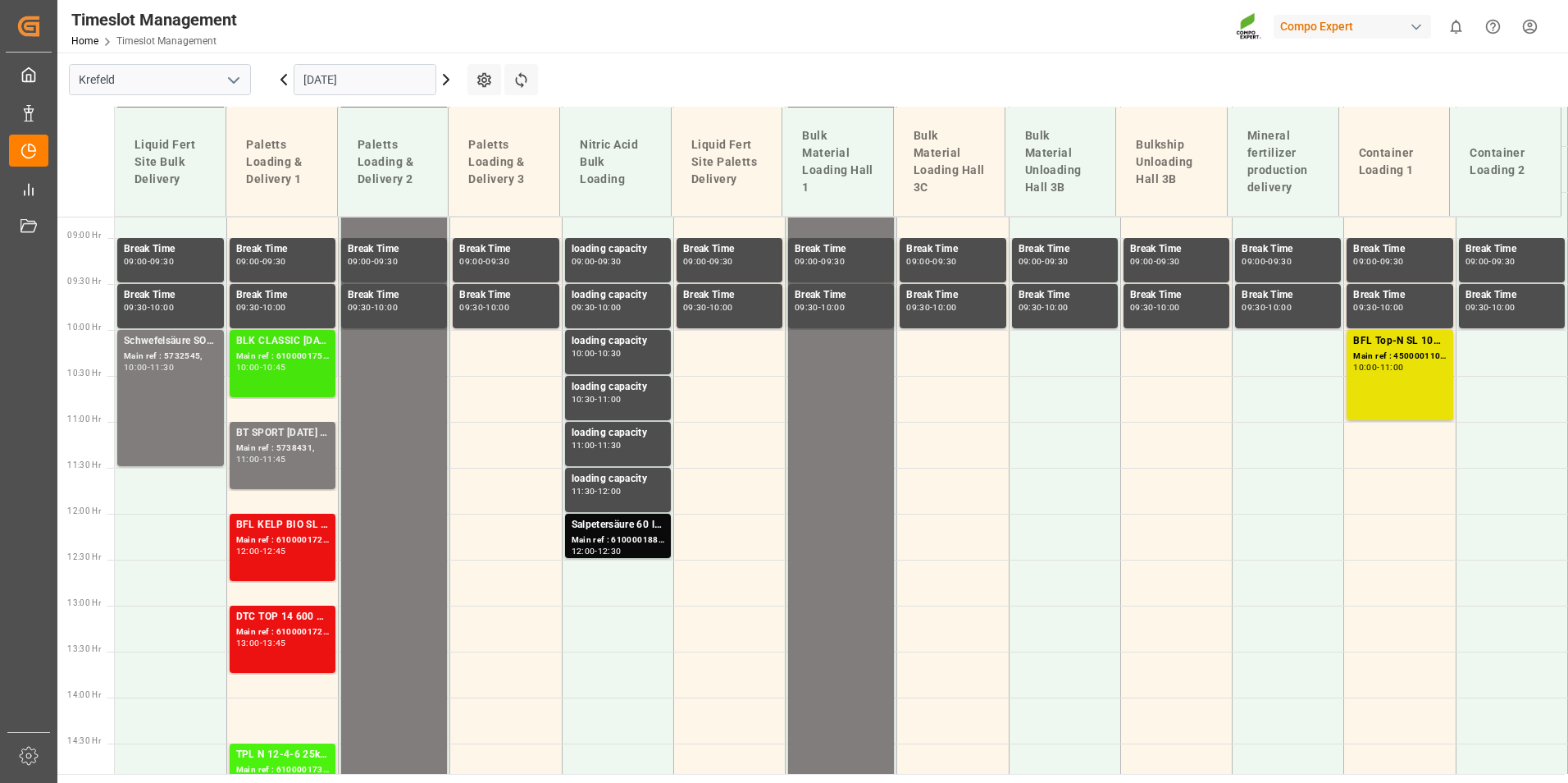
click at [315, 370] on div "10:00 - 10:45" at bounding box center [282, 367] width 92 height 9
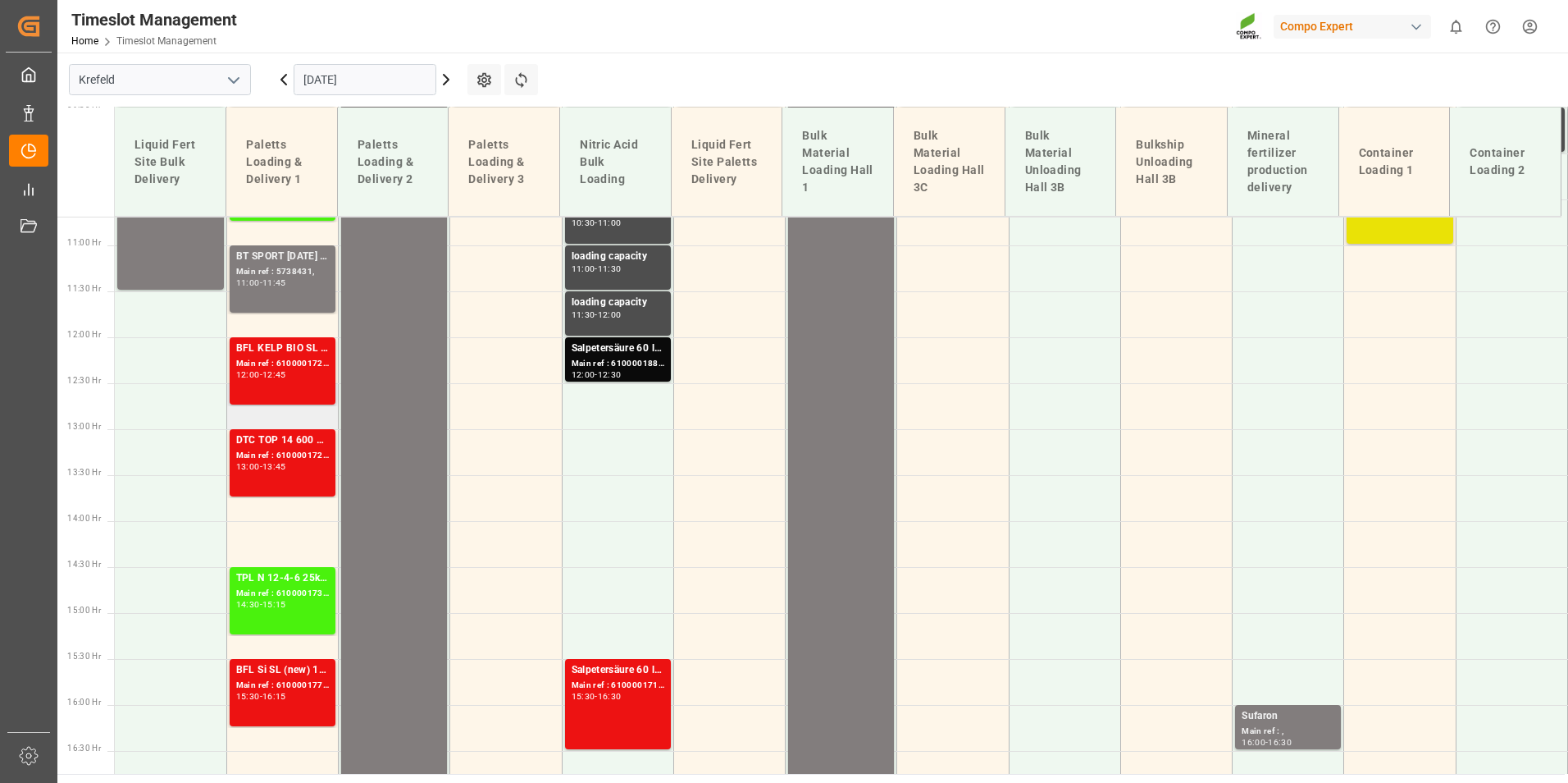
scroll to position [970, 0]
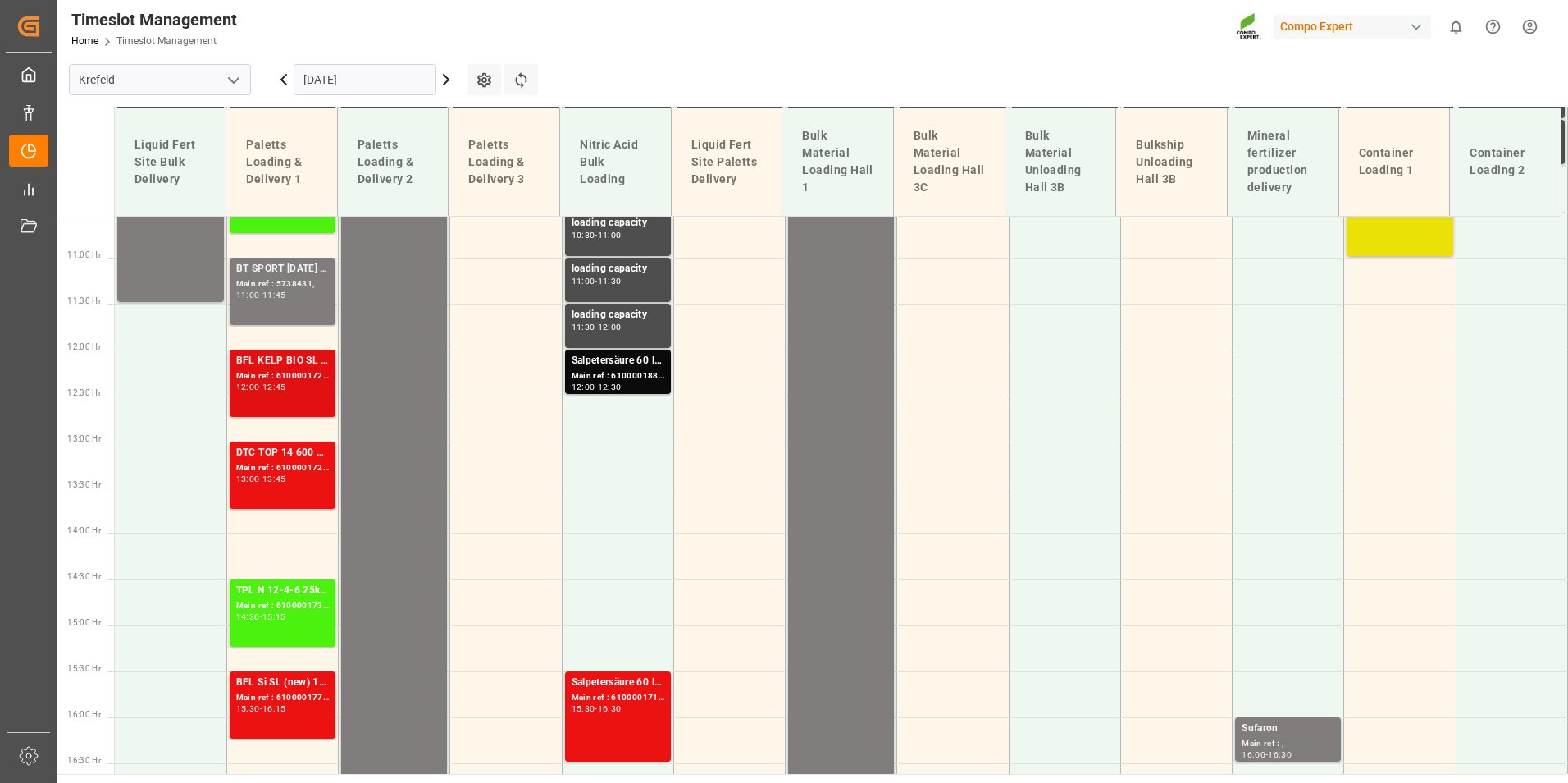
click at [309, 368] on div "BFL KELP BIO SL (2024) 10L (x60) ES,PTEST TE-MAX BS 11-48 20kg (x56) INT" at bounding box center [282, 360] width 92 height 16
click at [307, 454] on div "DTC TOP 14 600 KG BB" at bounding box center [282, 452] width 92 height 16
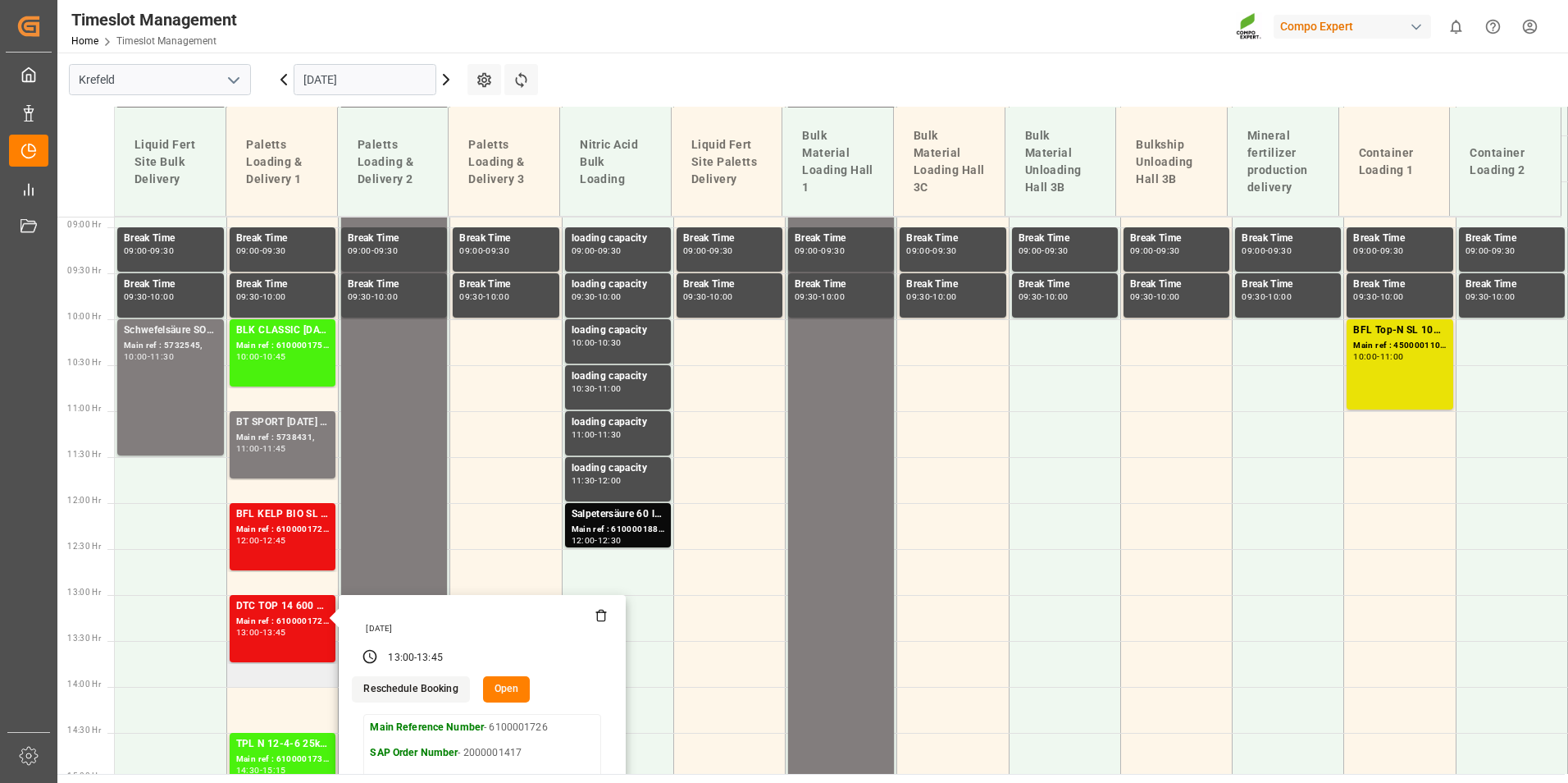
scroll to position [641, 0]
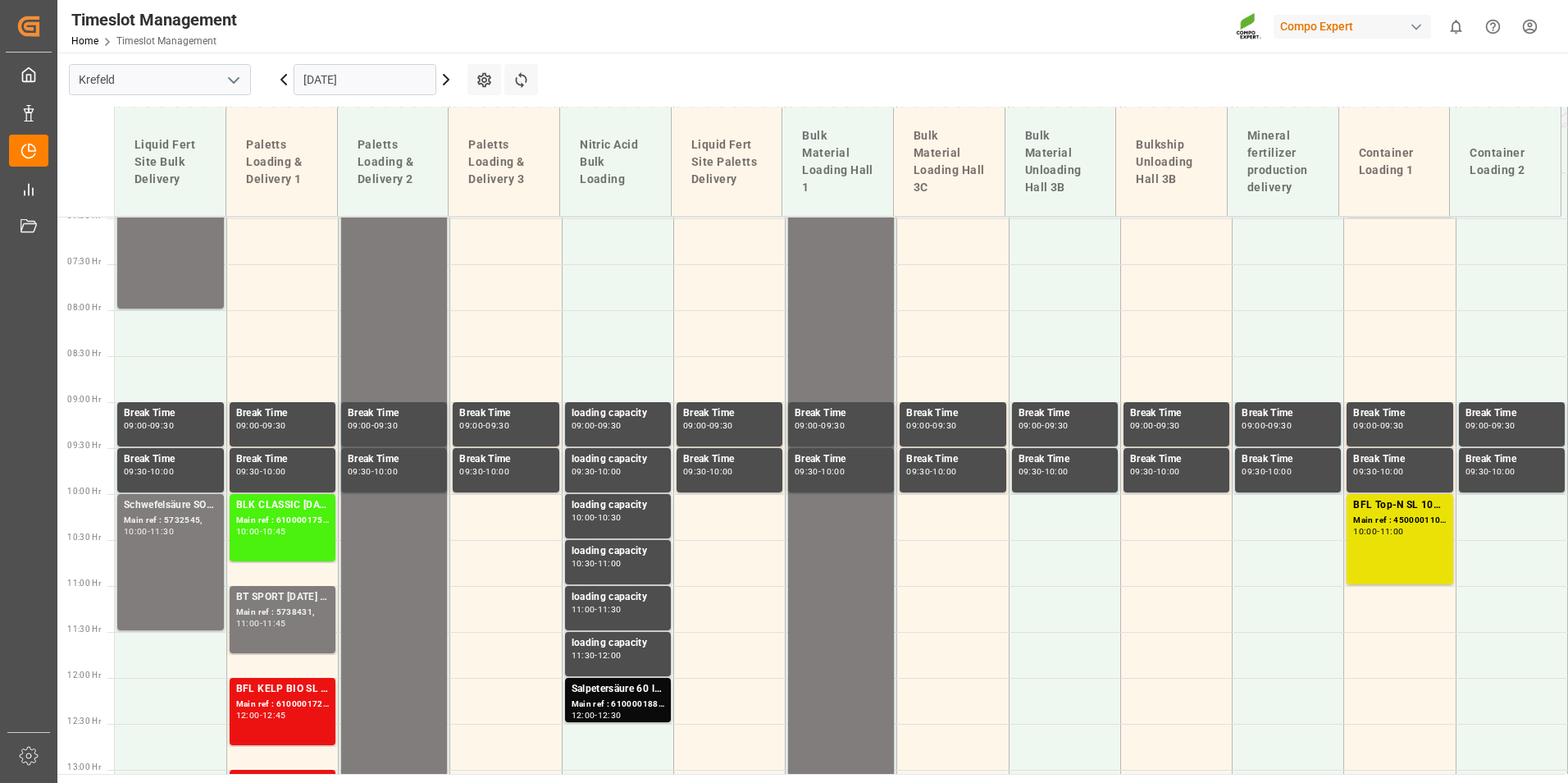
click at [304, 523] on div "Main ref : 6100001752, 2000001243" at bounding box center [282, 520] width 92 height 14
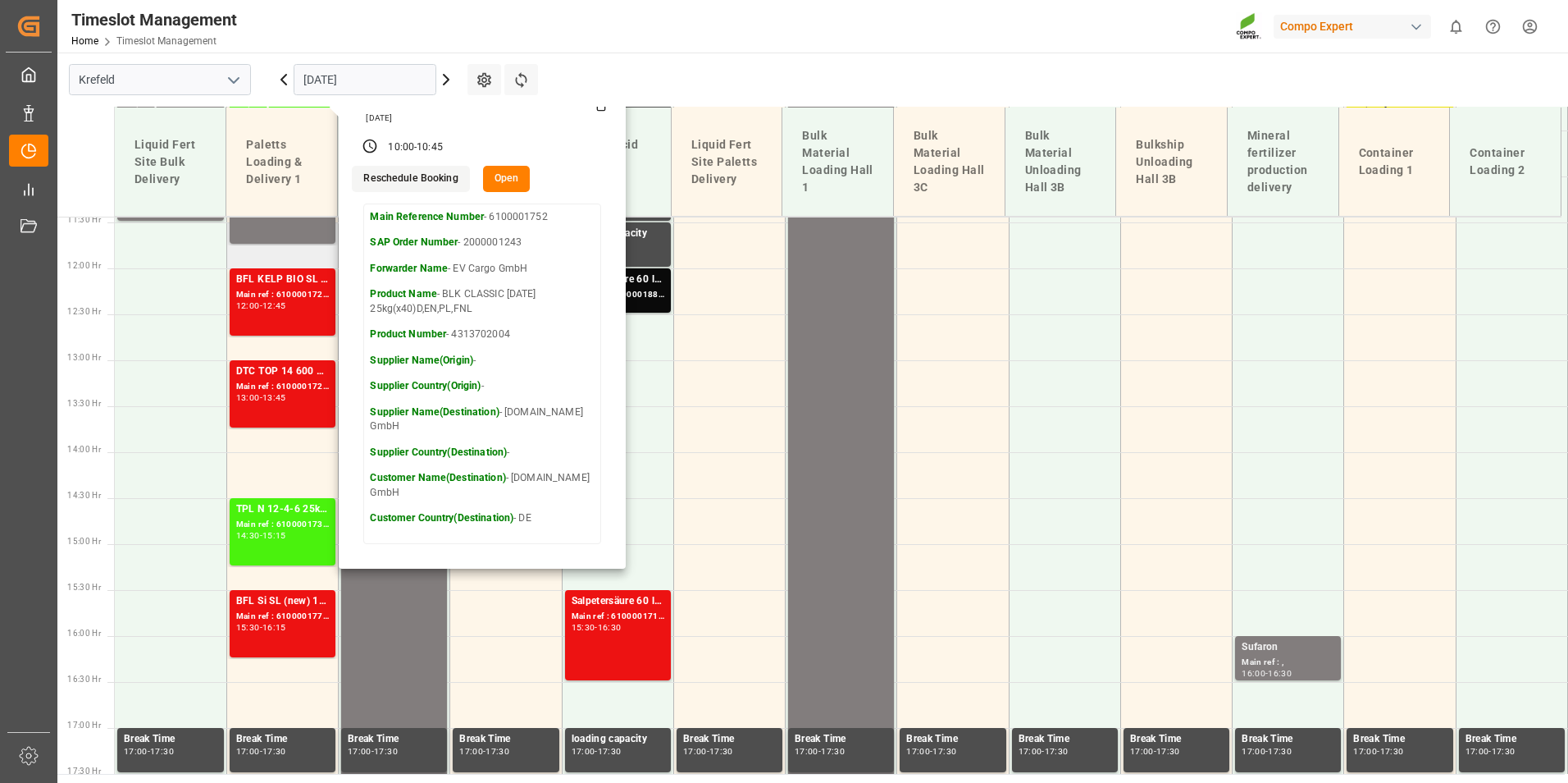
scroll to position [1052, 0]
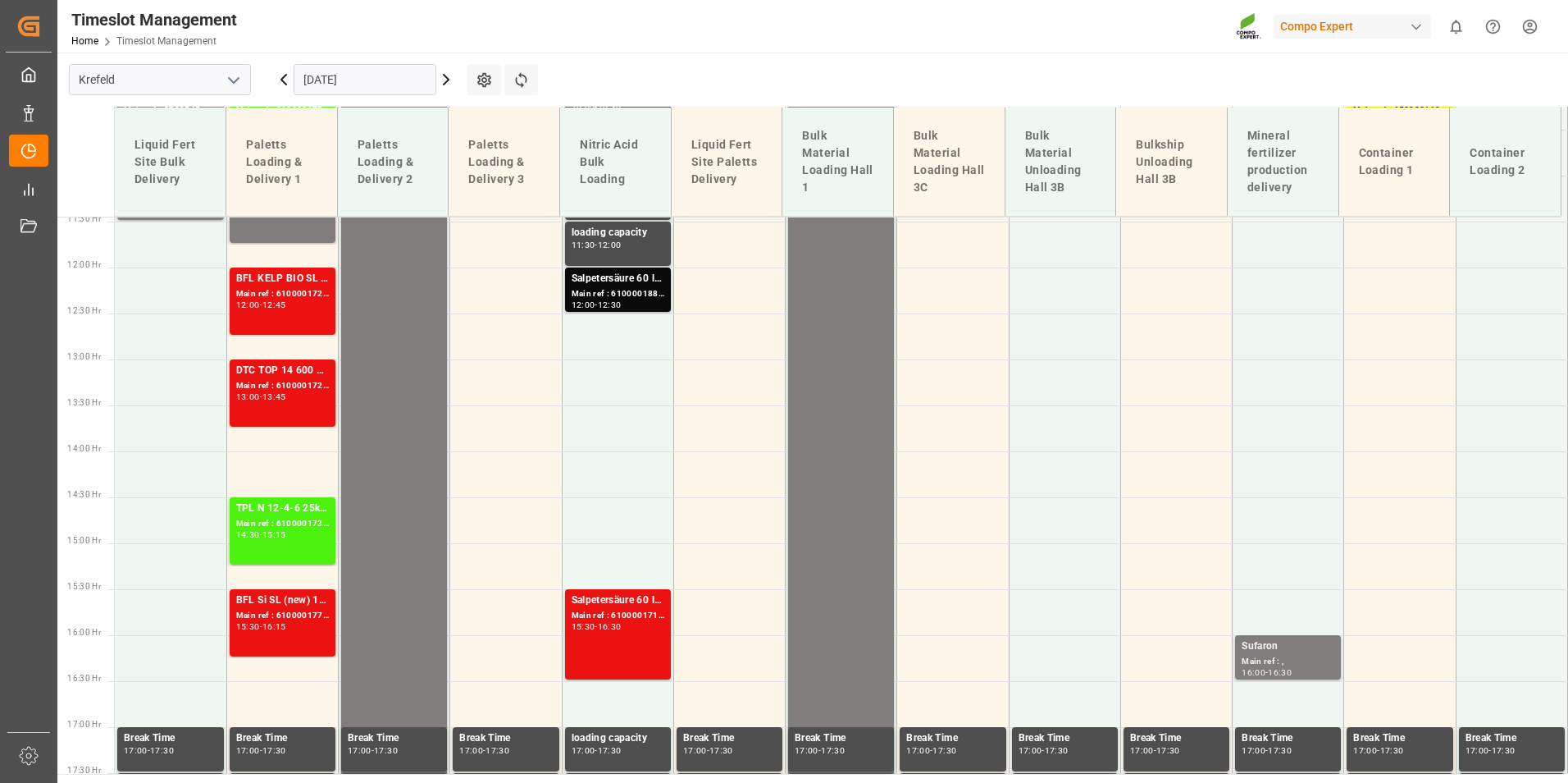
click at [287, 86] on icon at bounding box center [284, 79] width 20 height 20
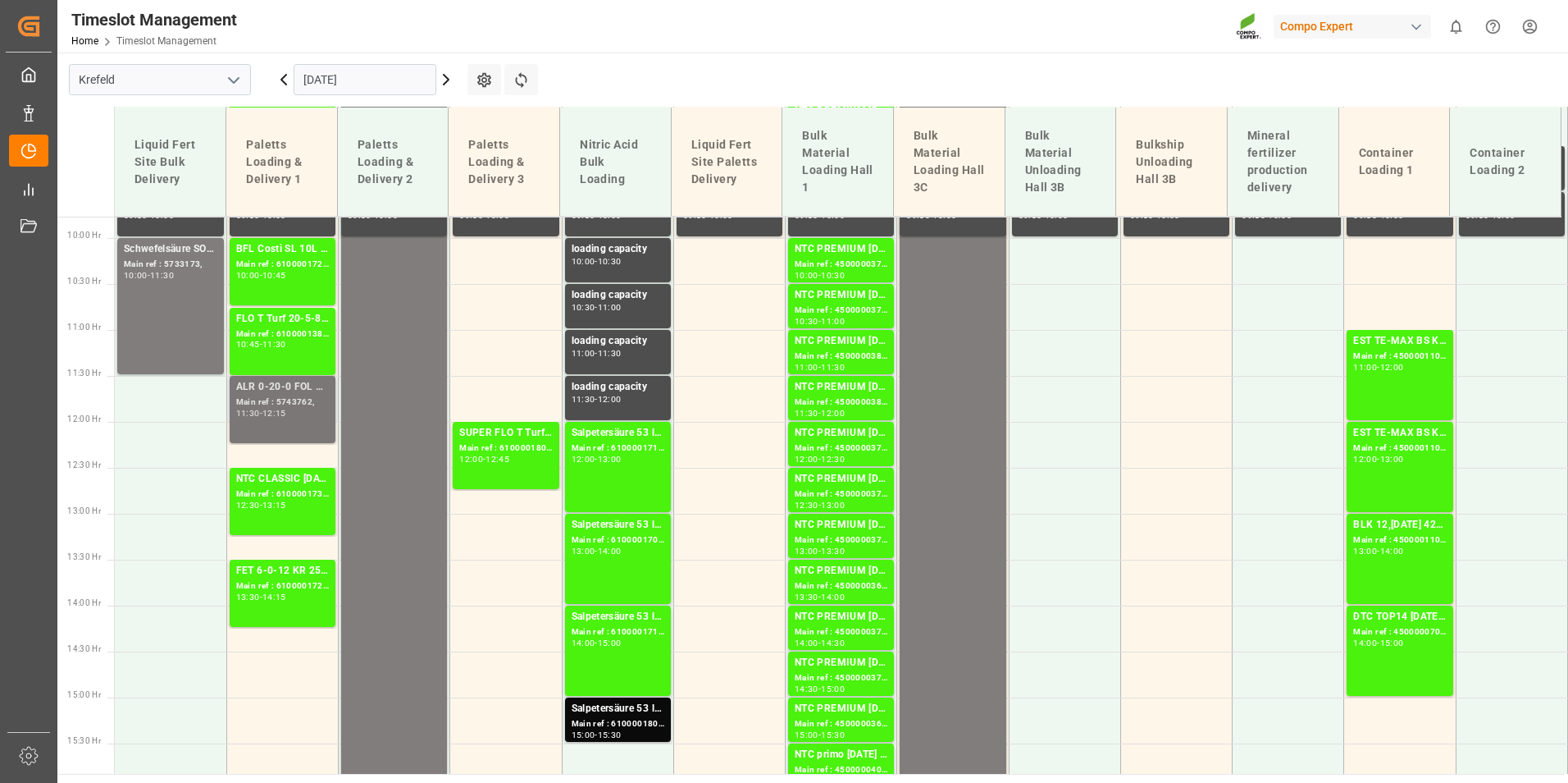
scroll to position [888, 0]
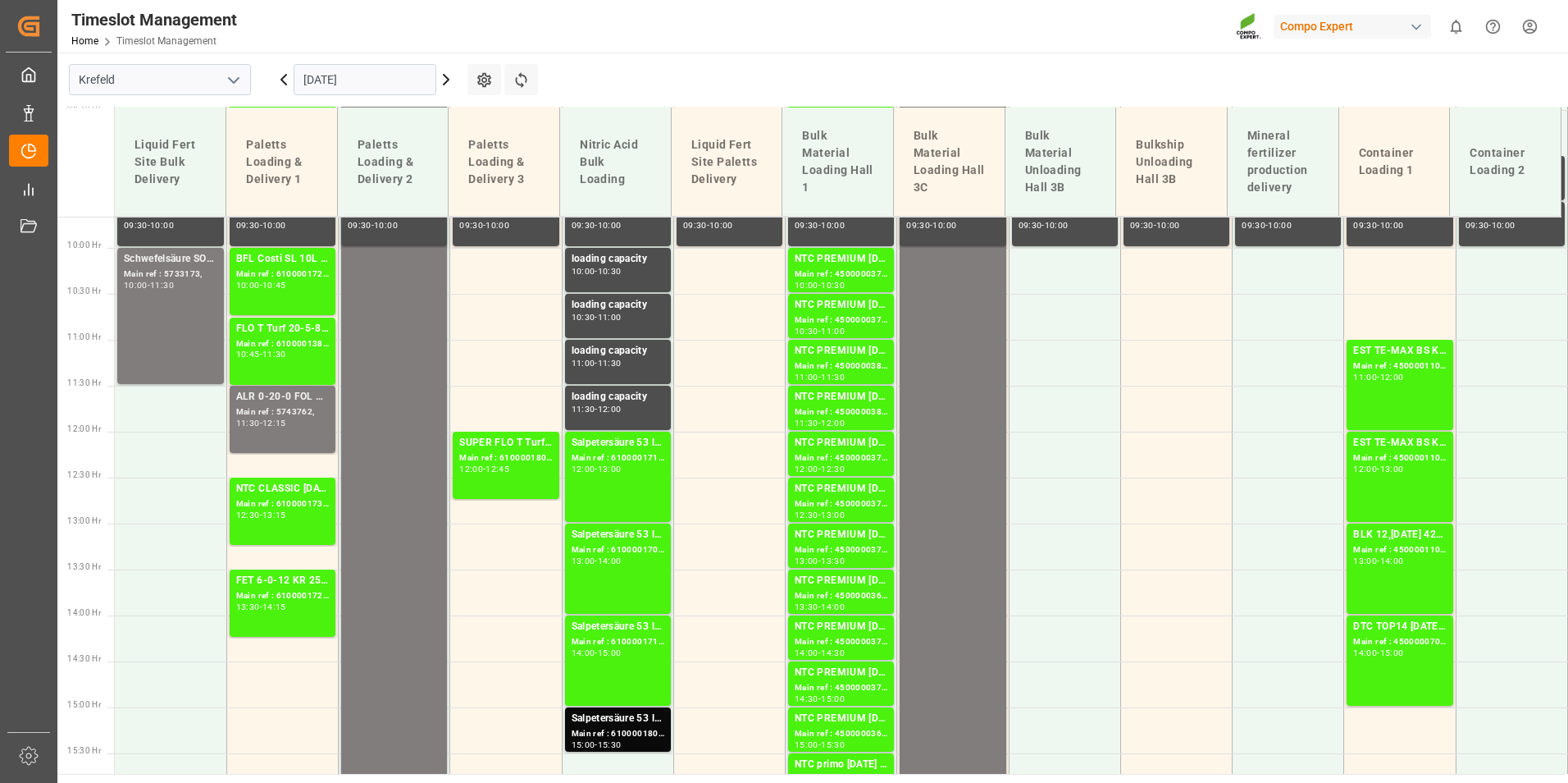
click at [452, 89] on icon at bounding box center [446, 79] width 20 height 20
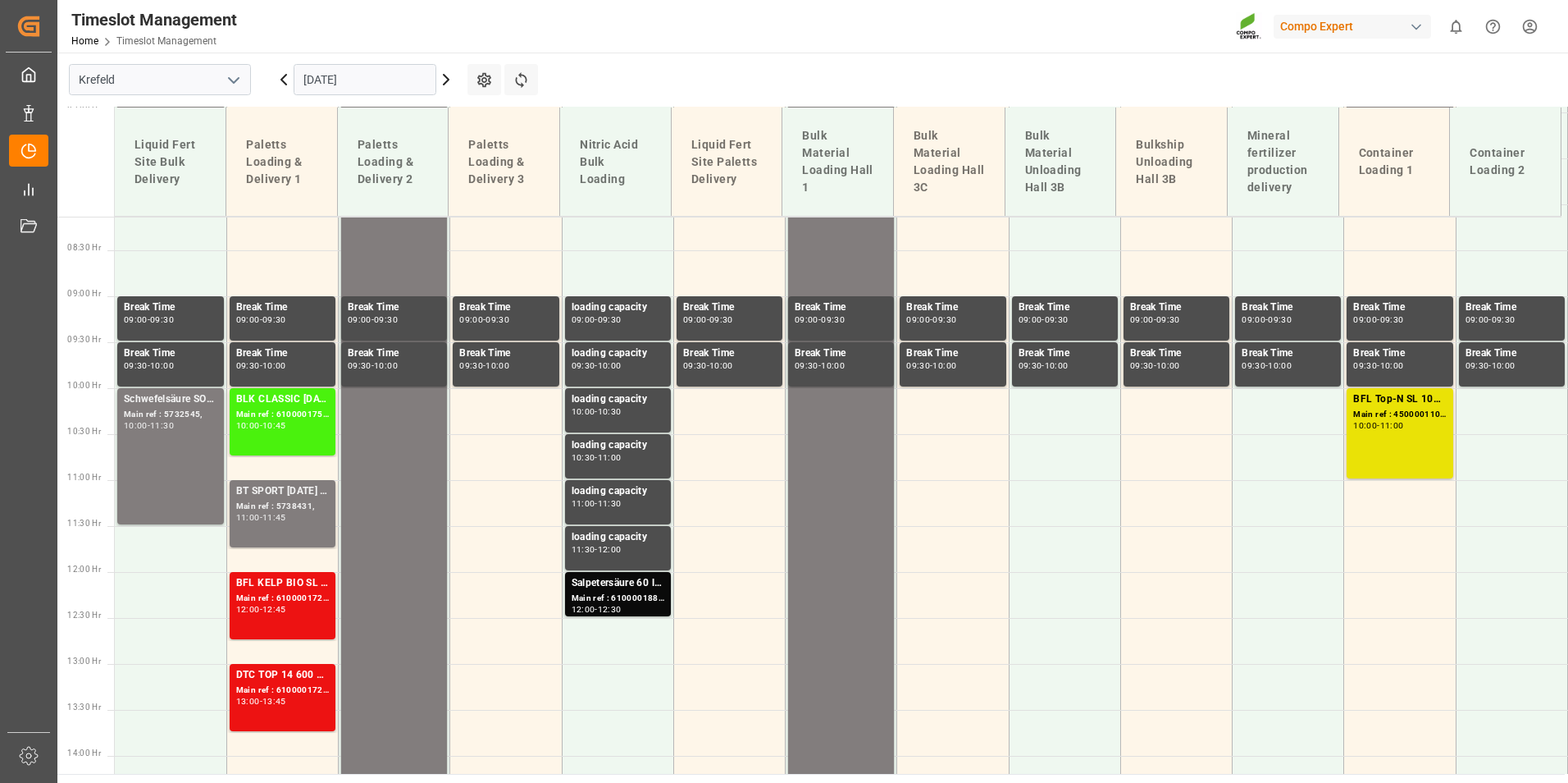
scroll to position [724, 0]
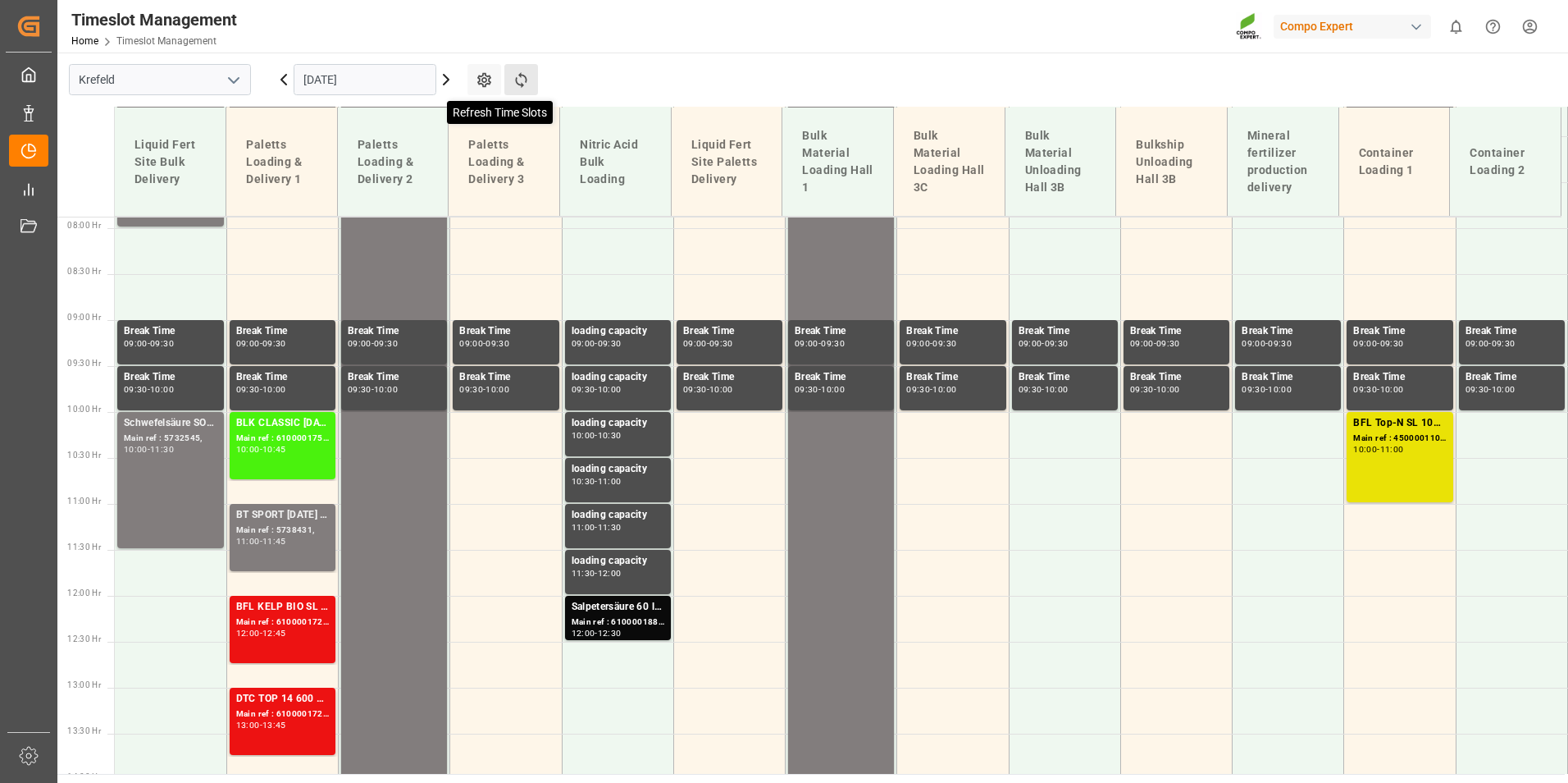
click at [529, 71] on icon at bounding box center [521, 80] width 17 height 17
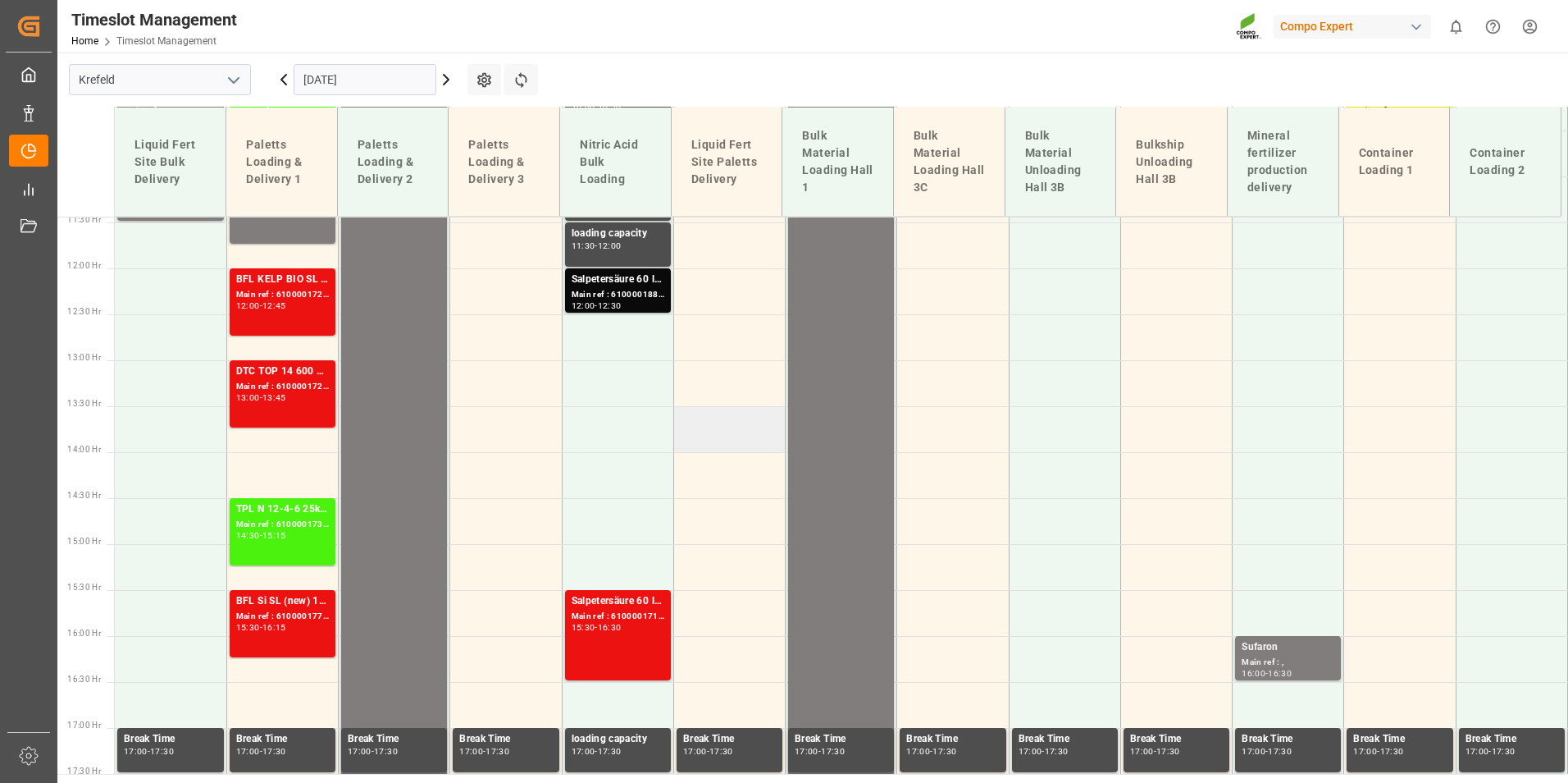
scroll to position [1052, 0]
click at [518, 70] on button "Refresh Time Slots" at bounding box center [521, 79] width 33 height 31
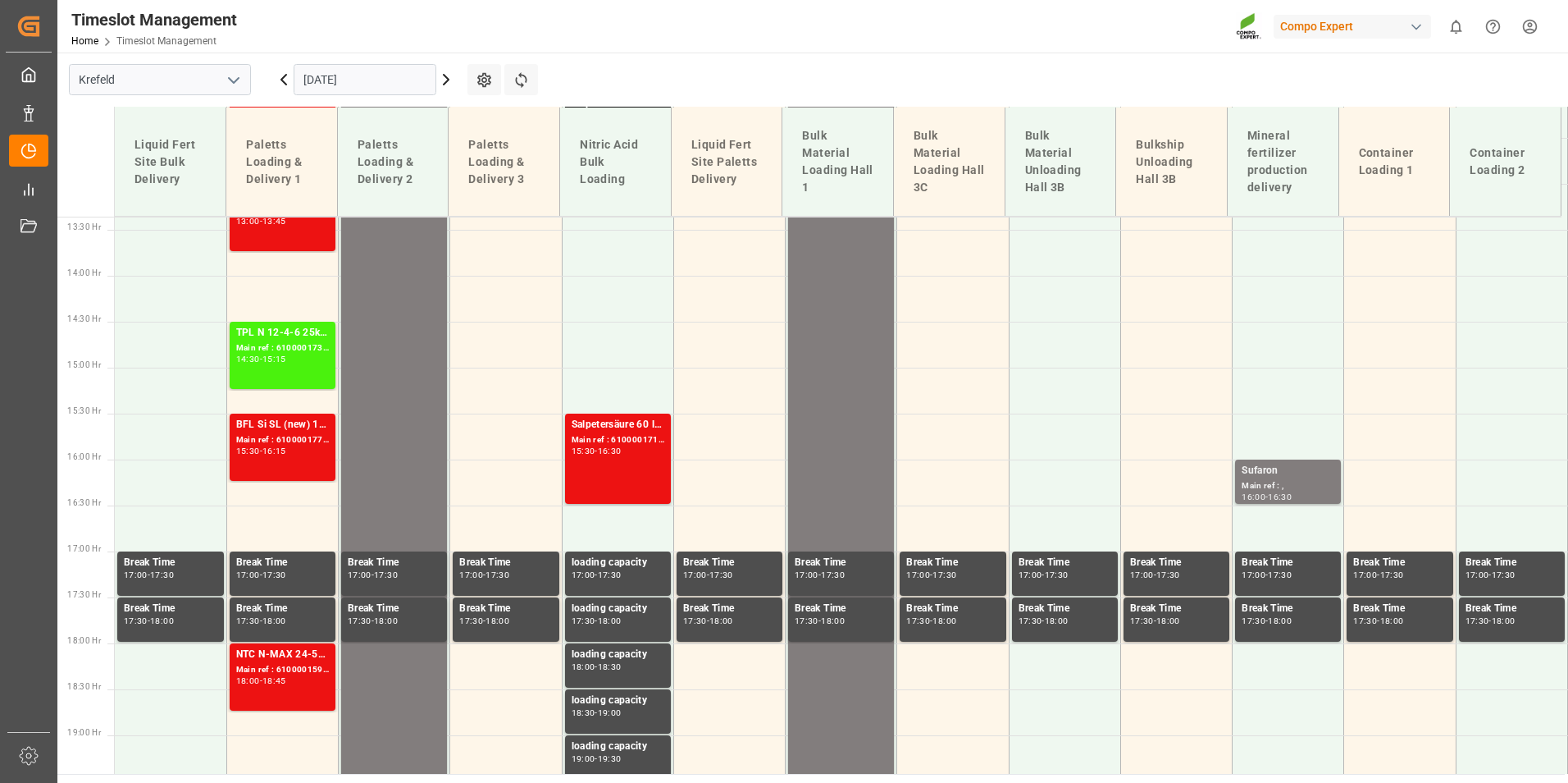
scroll to position [888, 0]
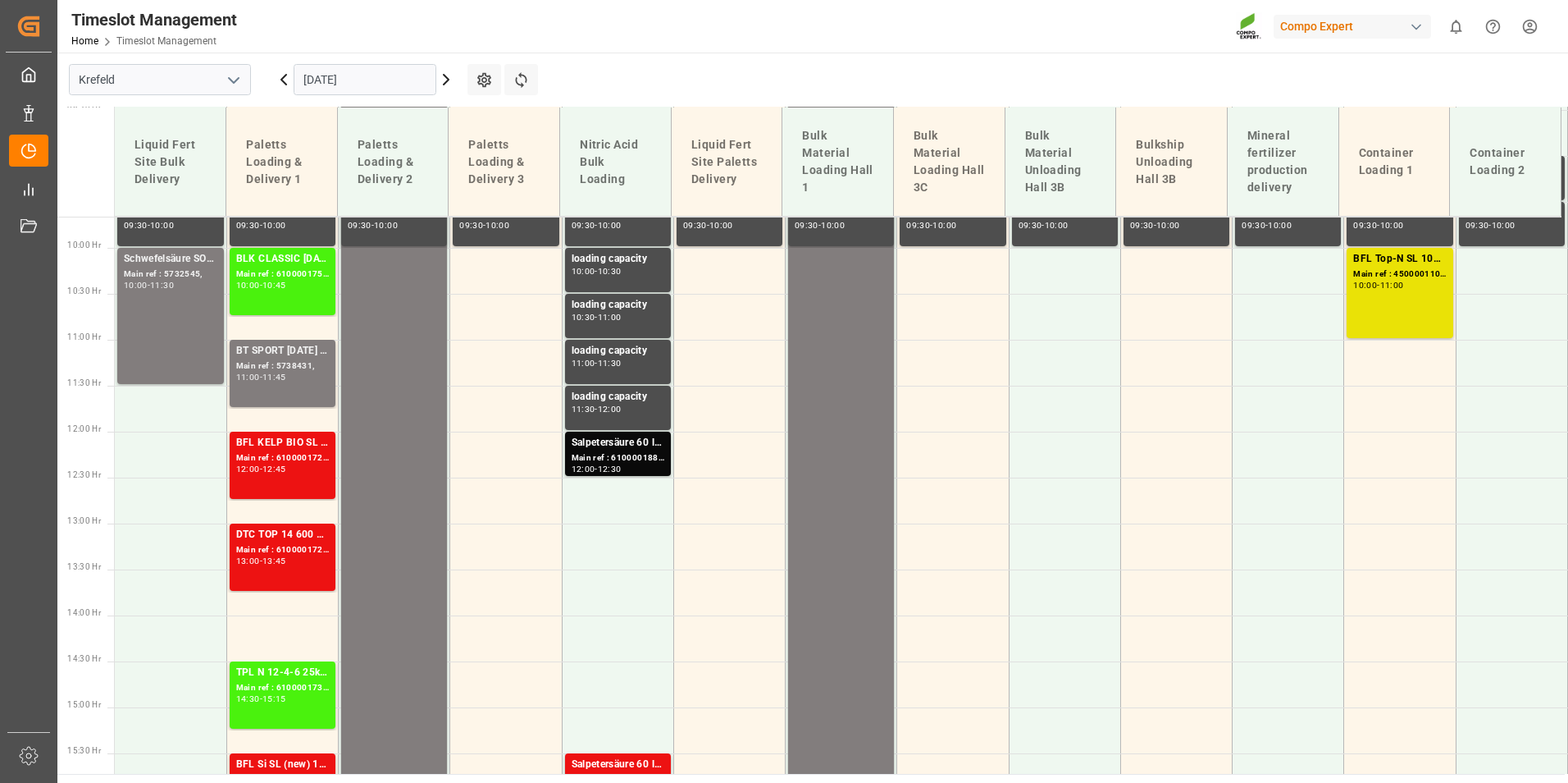
click at [440, 86] on icon at bounding box center [446, 79] width 20 height 20
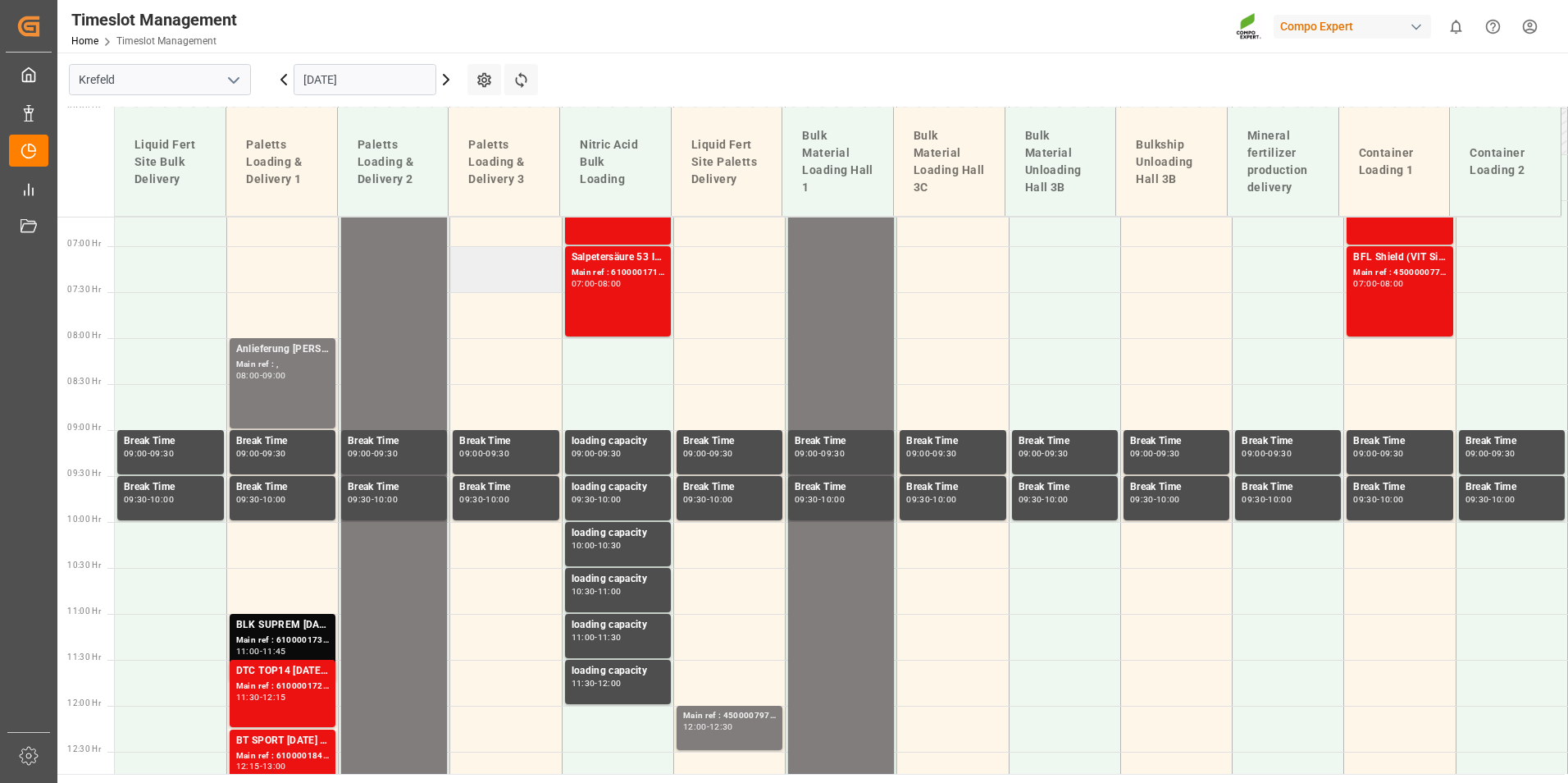
scroll to position [806, 0]
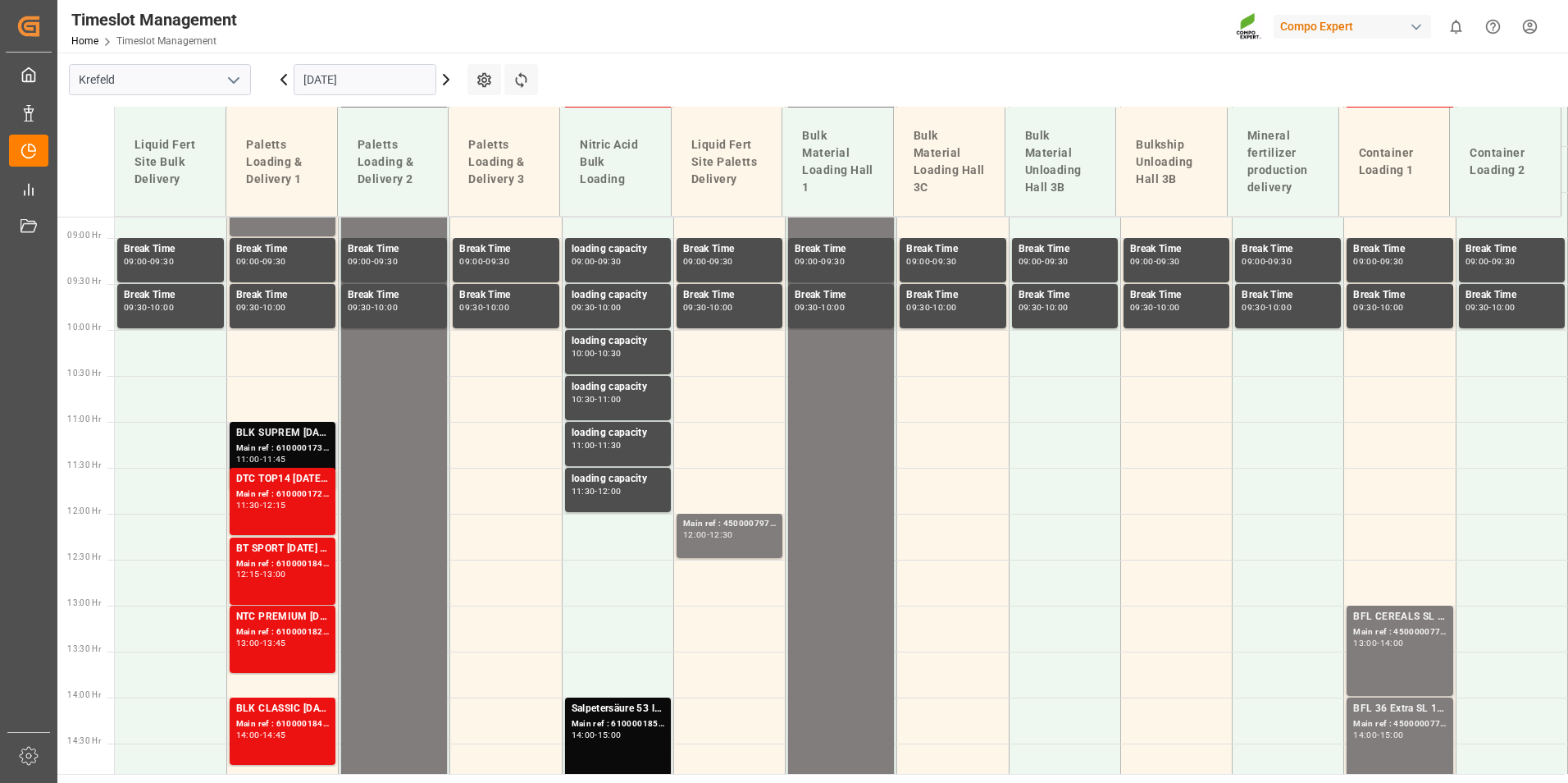
click at [305, 429] on div "BLK SUPREM [DATE] 25kg(x60) ES,IT,PT,SI" at bounding box center [282, 432] width 92 height 16
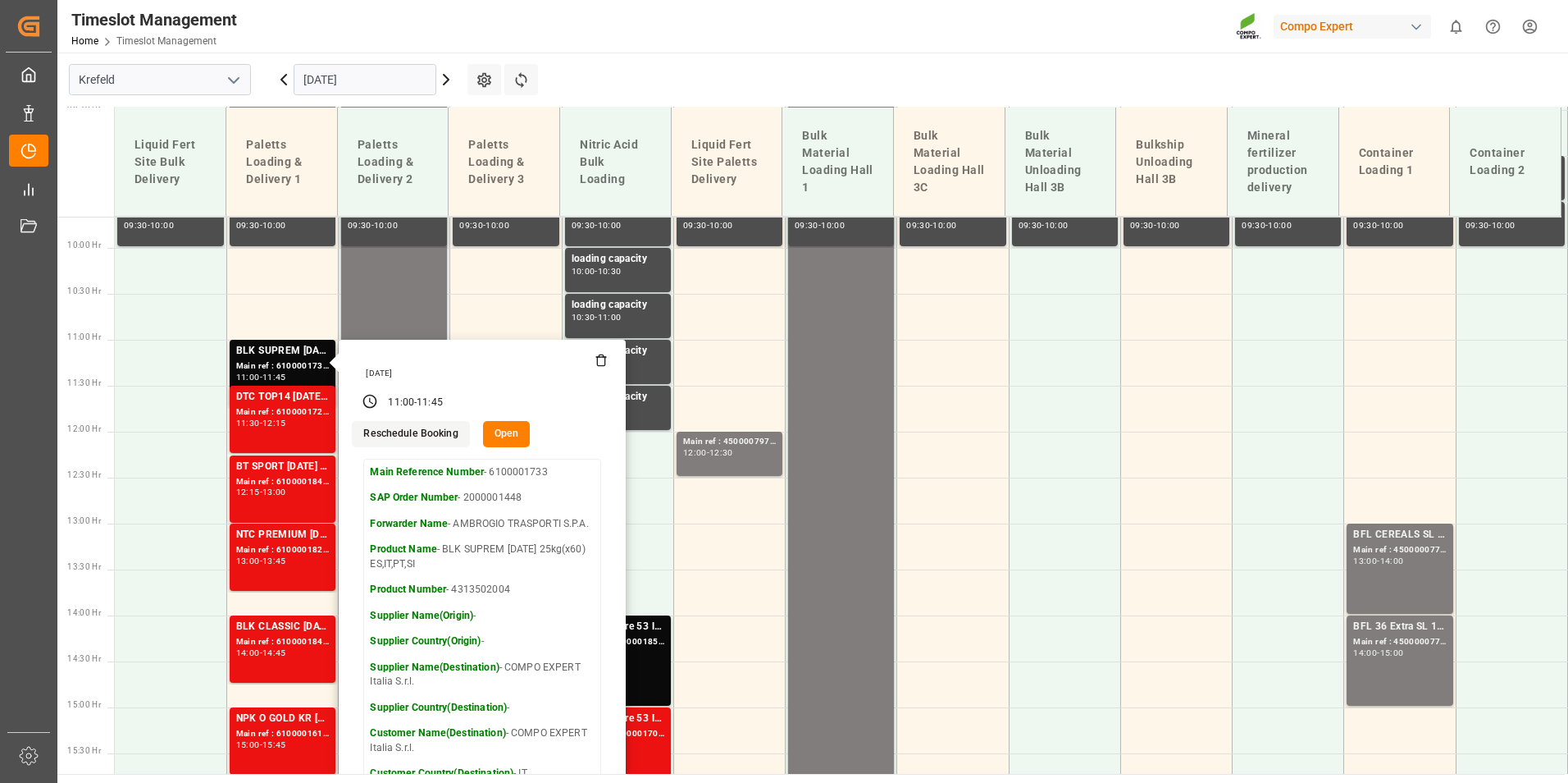
scroll to position [970, 0]
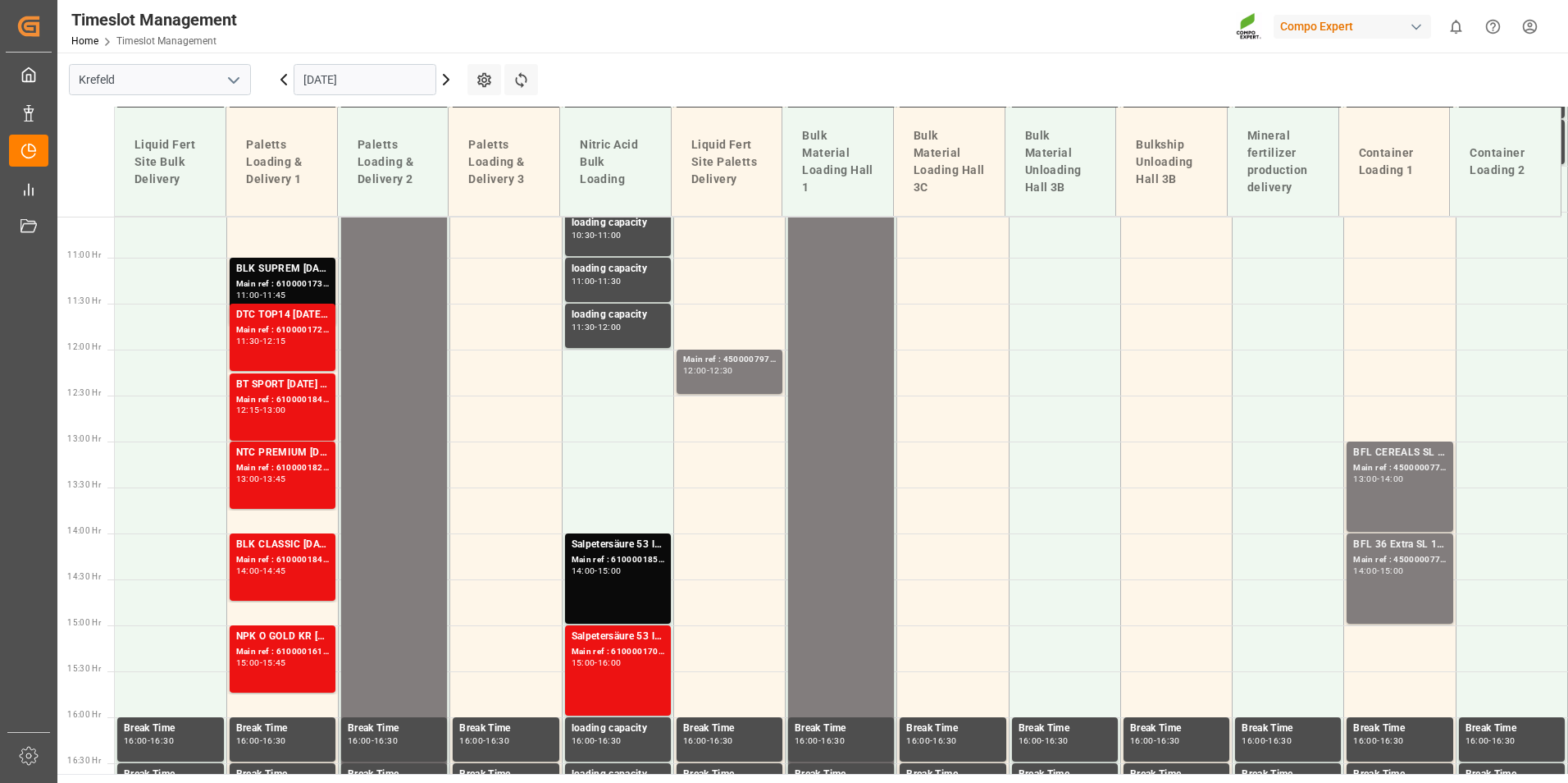
click at [279, 331] on div "Main ref : 6100001727, 2000000823" at bounding box center [282, 330] width 92 height 14
click at [294, 387] on div "BT SPORT [DATE] 25%UH 3M 25kg (x40) INTBLK CLASSIC [DATE] 25kg(x40)D,EN,PL,FNL" at bounding box center [282, 384] width 92 height 16
click at [284, 449] on div "NTC PREMIUM [DATE]+3+TE 600kg BBBT FAIR 25-5-8 35%UH 3M 25kg (x40) INT" at bounding box center [282, 452] width 92 height 16
click at [266, 353] on div "DTC TOP14 [DATE] 15%UH 3M 25kg(x42) INT Main ref : 6100001727, 2000000823 11:30…" at bounding box center [282, 337] width 92 height 61
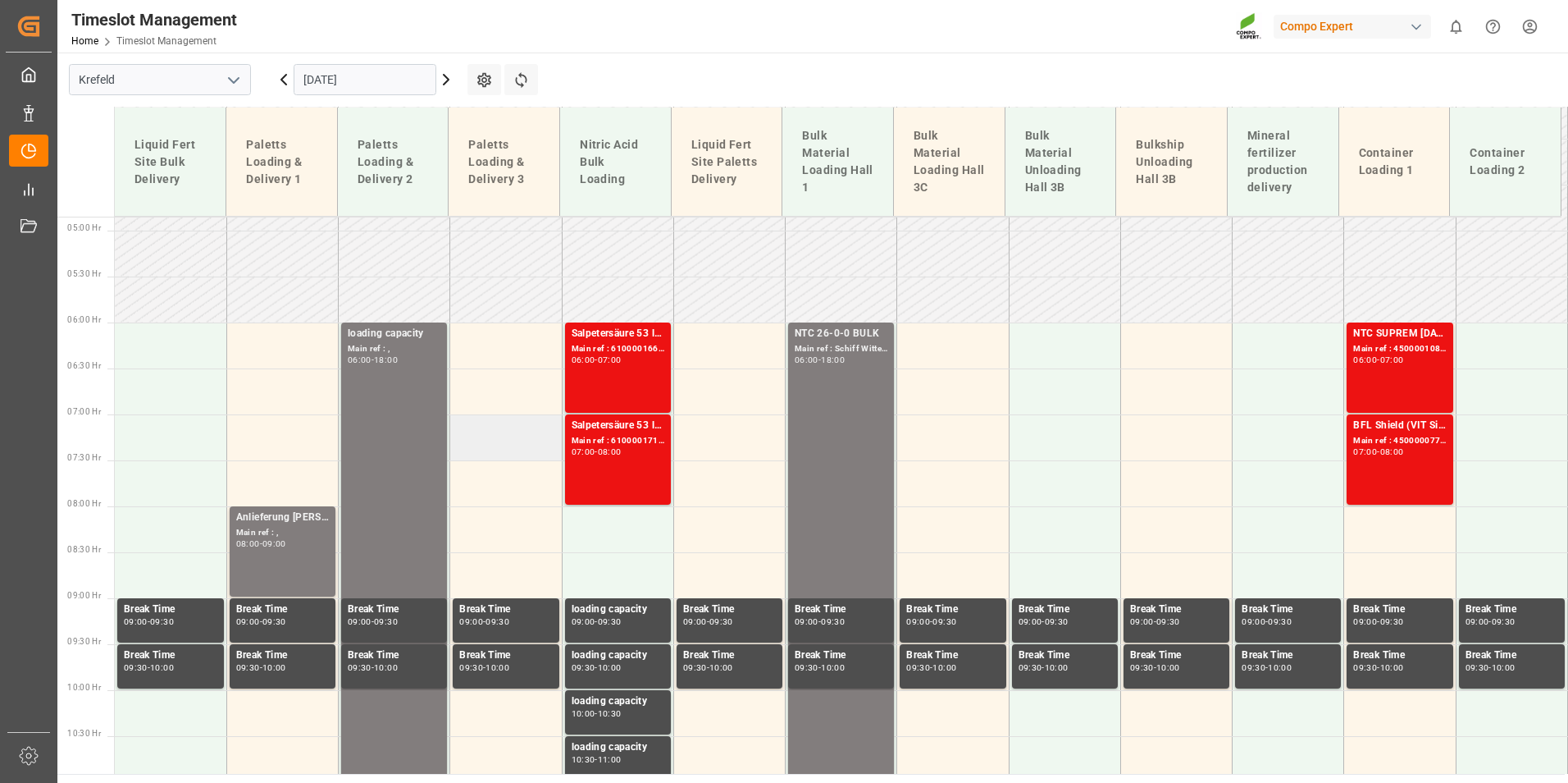
scroll to position [313, 0]
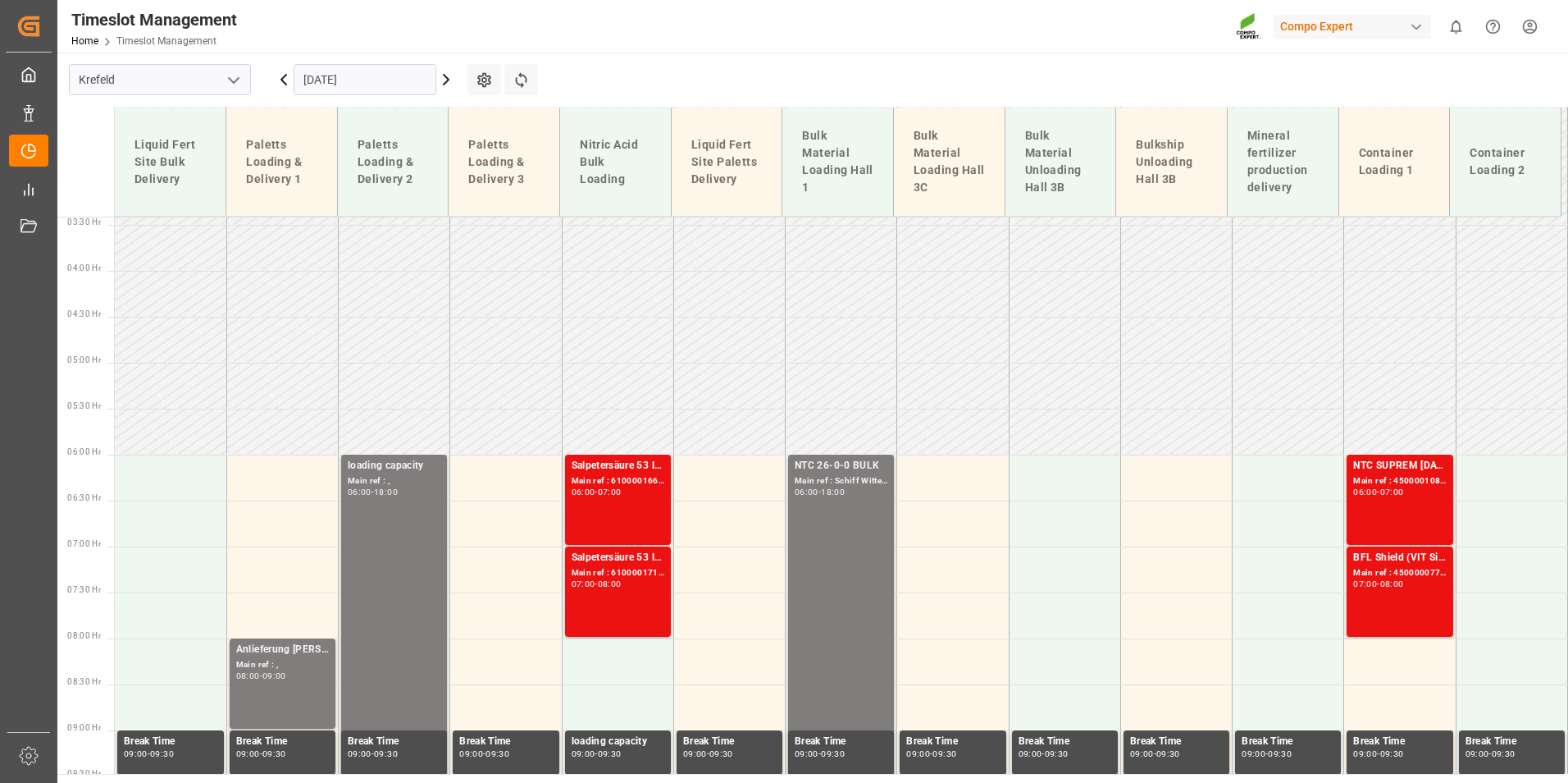
click at [288, 85] on icon at bounding box center [284, 79] width 20 height 20
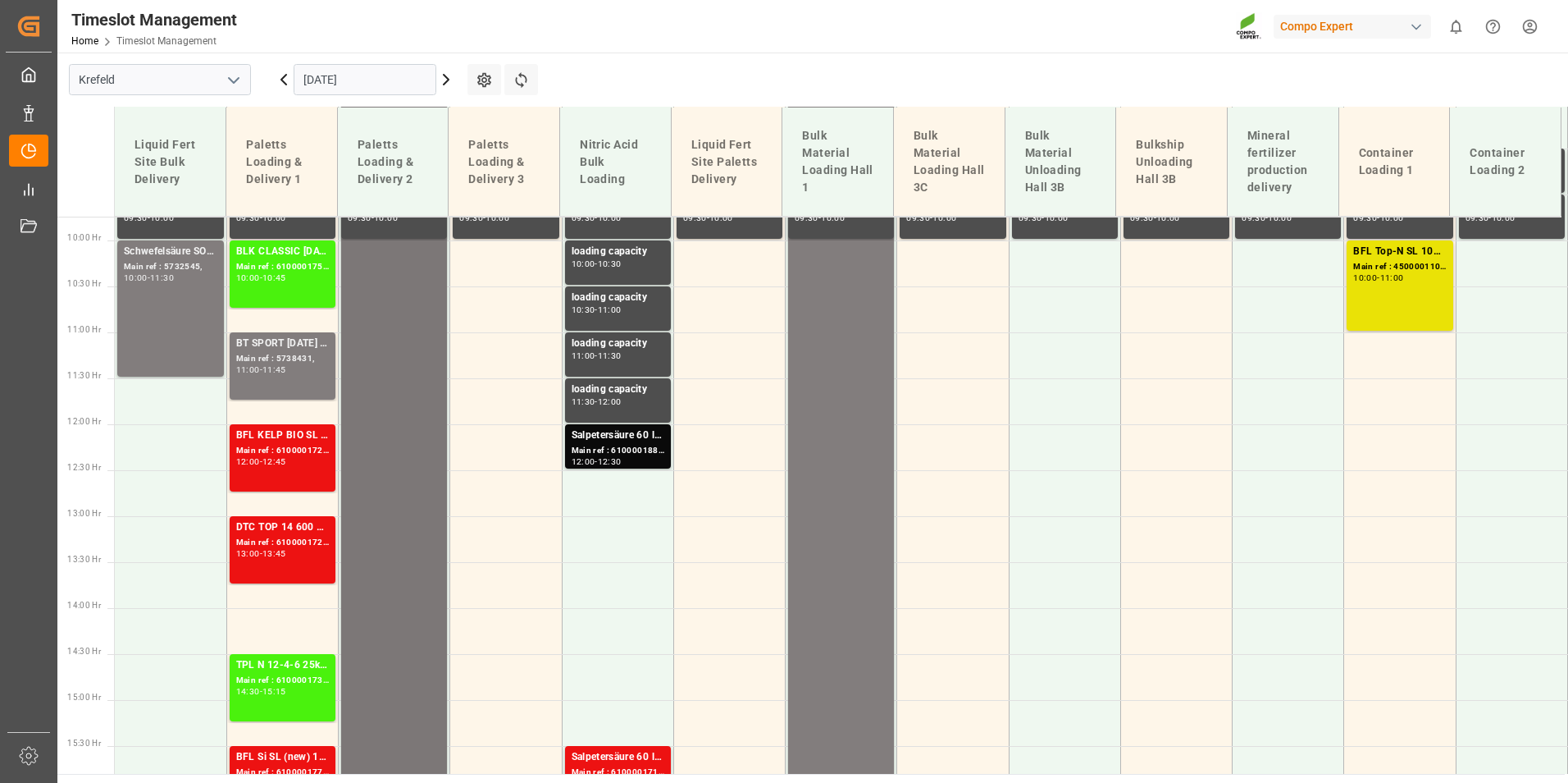
scroll to position [888, 0]
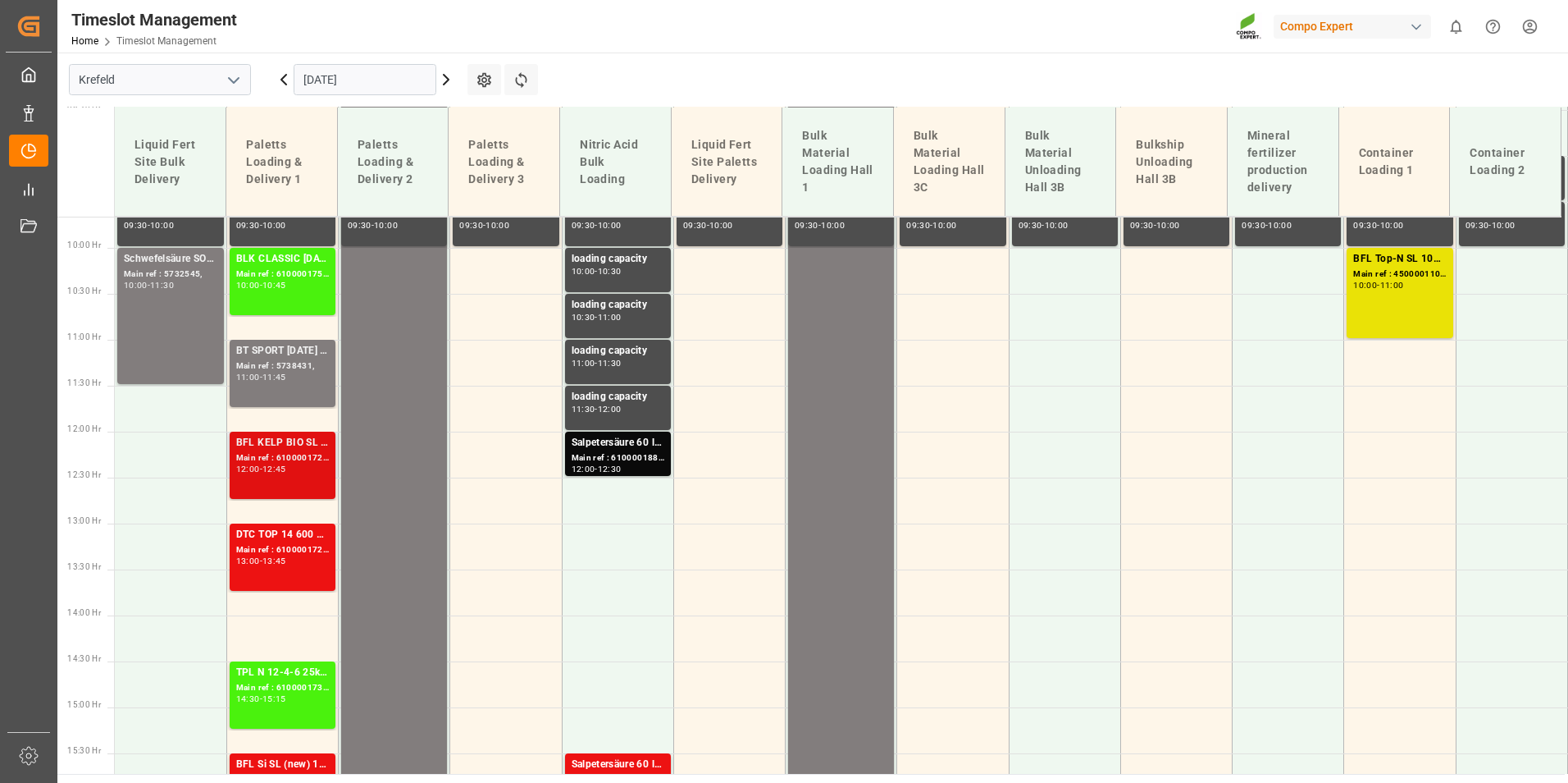
click at [287, 467] on div "12:45" at bounding box center [274, 469] width 24 height 8
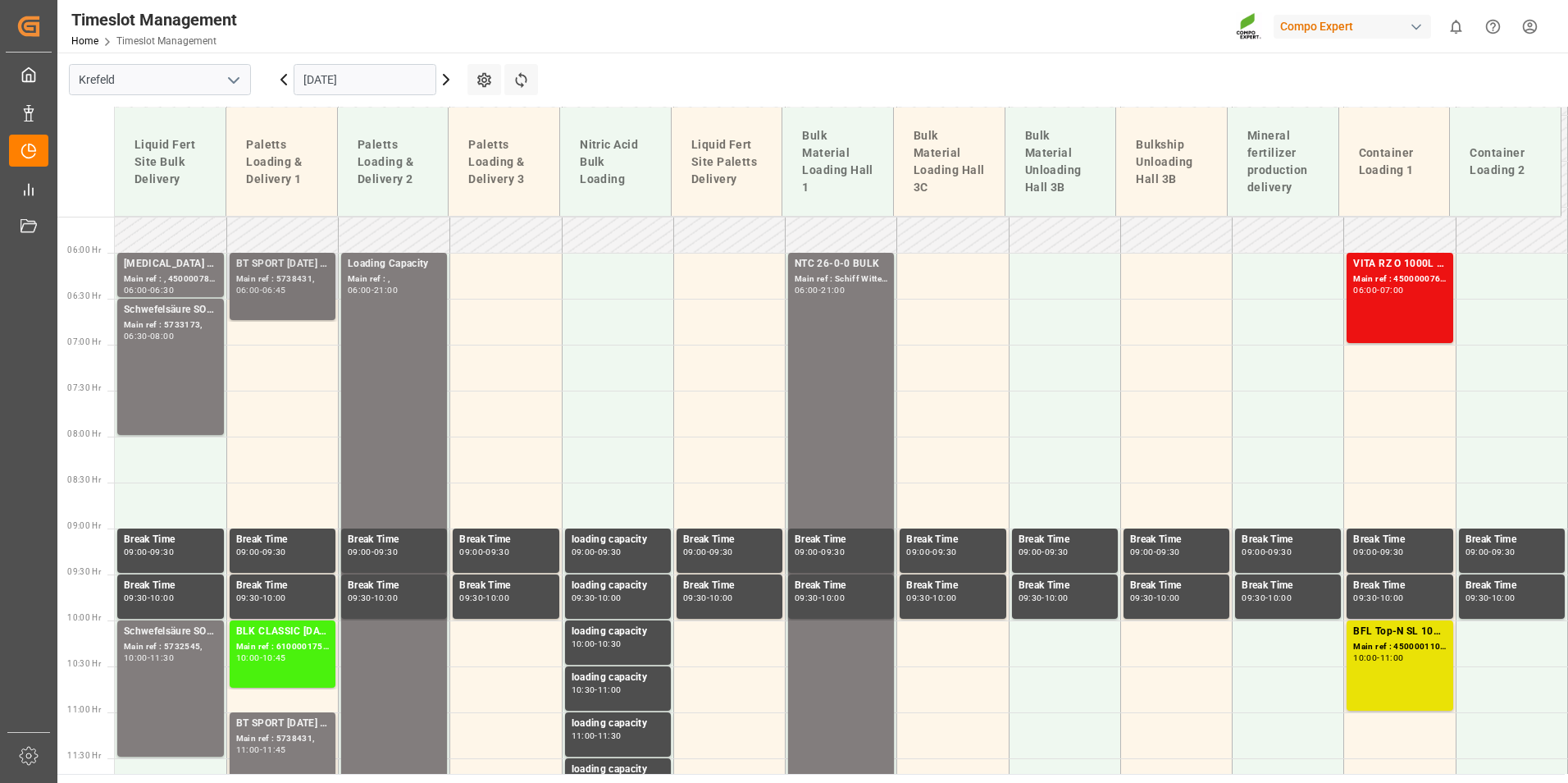
scroll to position [477, 0]
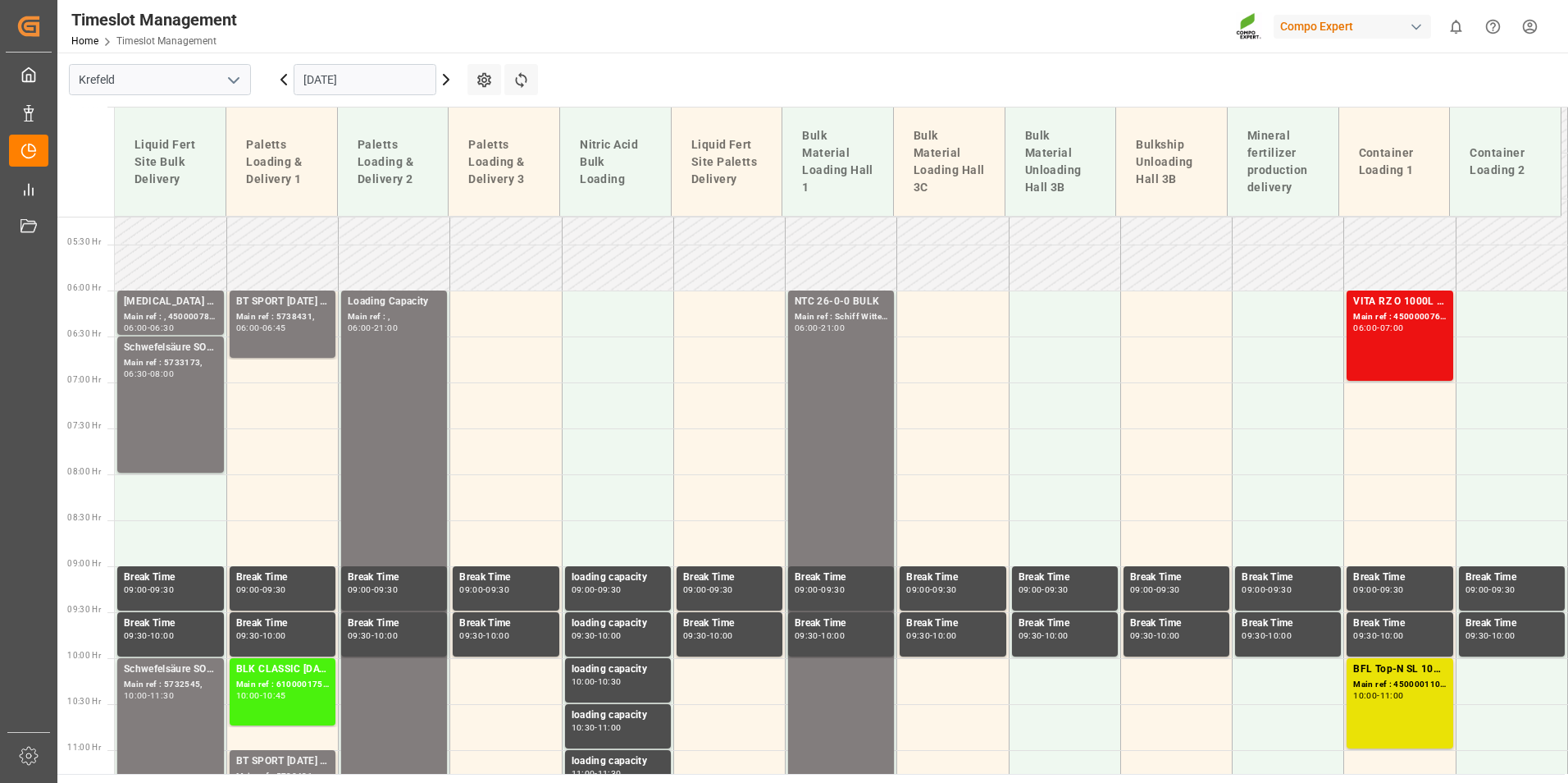
click at [446, 90] on div "[DATE]" at bounding box center [365, 79] width 205 height 54
click at [446, 86] on icon at bounding box center [446, 79] width 20 height 20
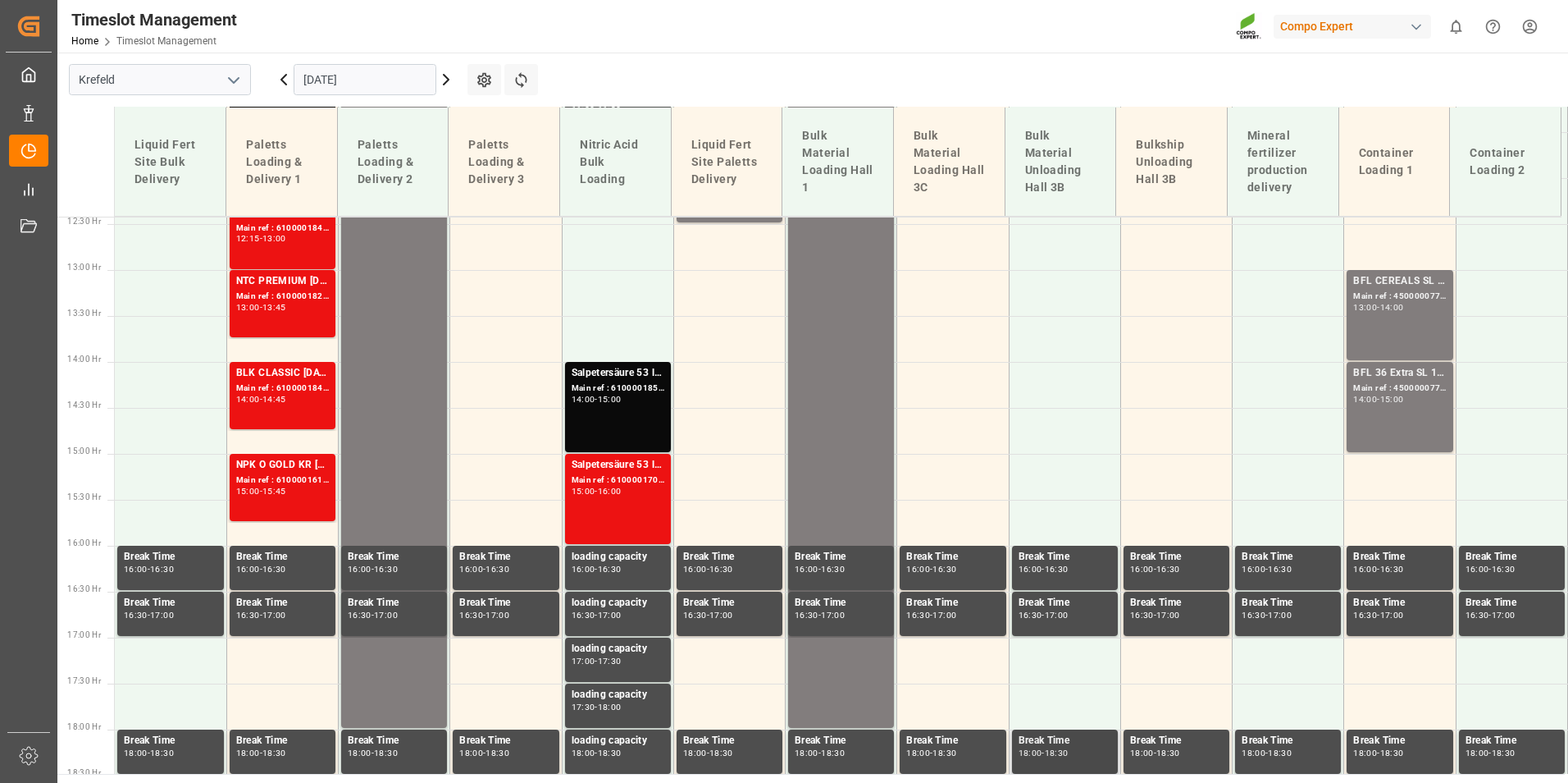
scroll to position [1143, 0]
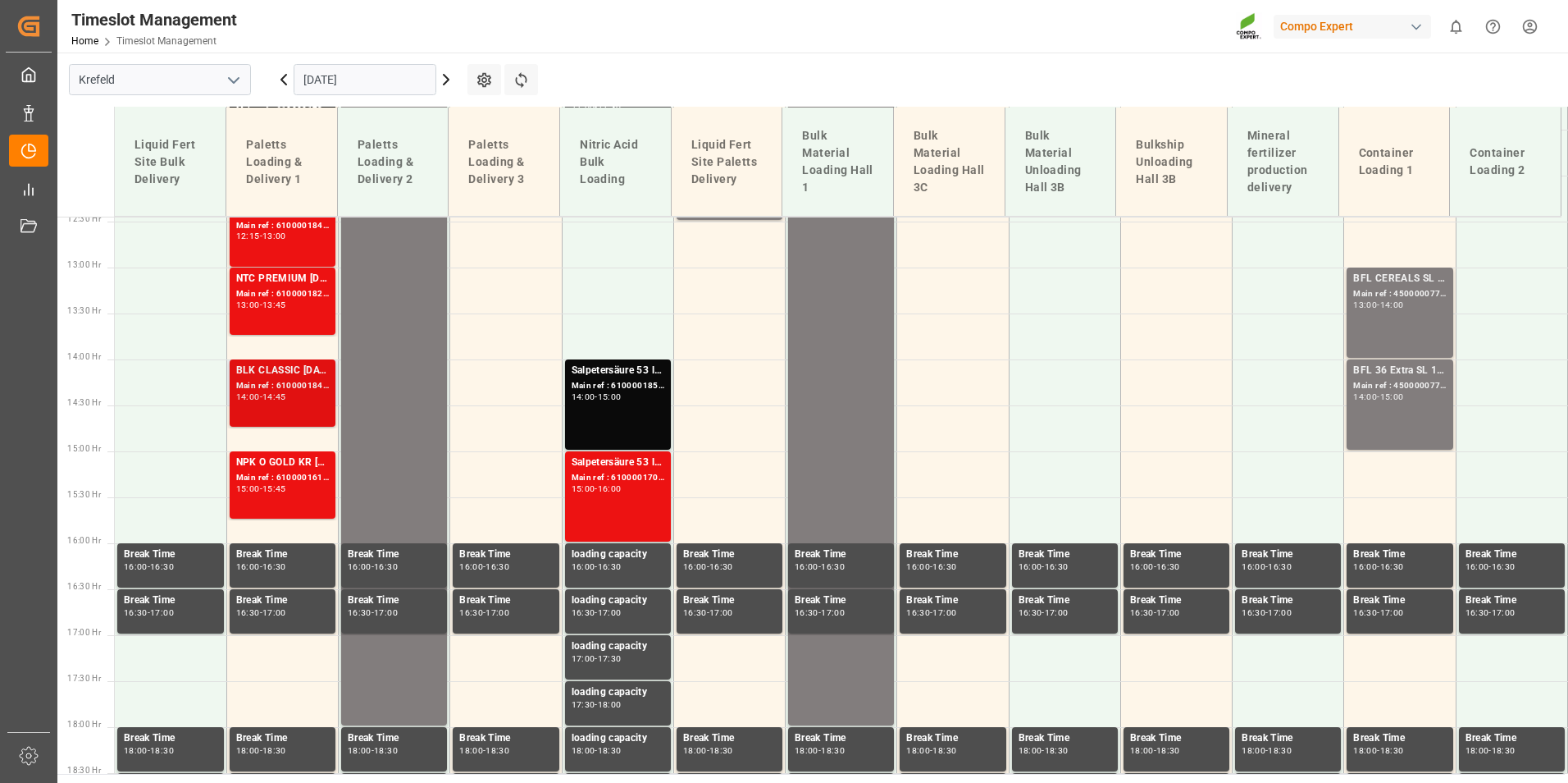
click at [304, 378] on div "BLK CLASSIC [DATE] 25kg(x40)D,EN,PL,FNLBT SPORT [DATE] 25%UH 3M 25kg (x40) INTN…" at bounding box center [282, 371] width 92 height 16
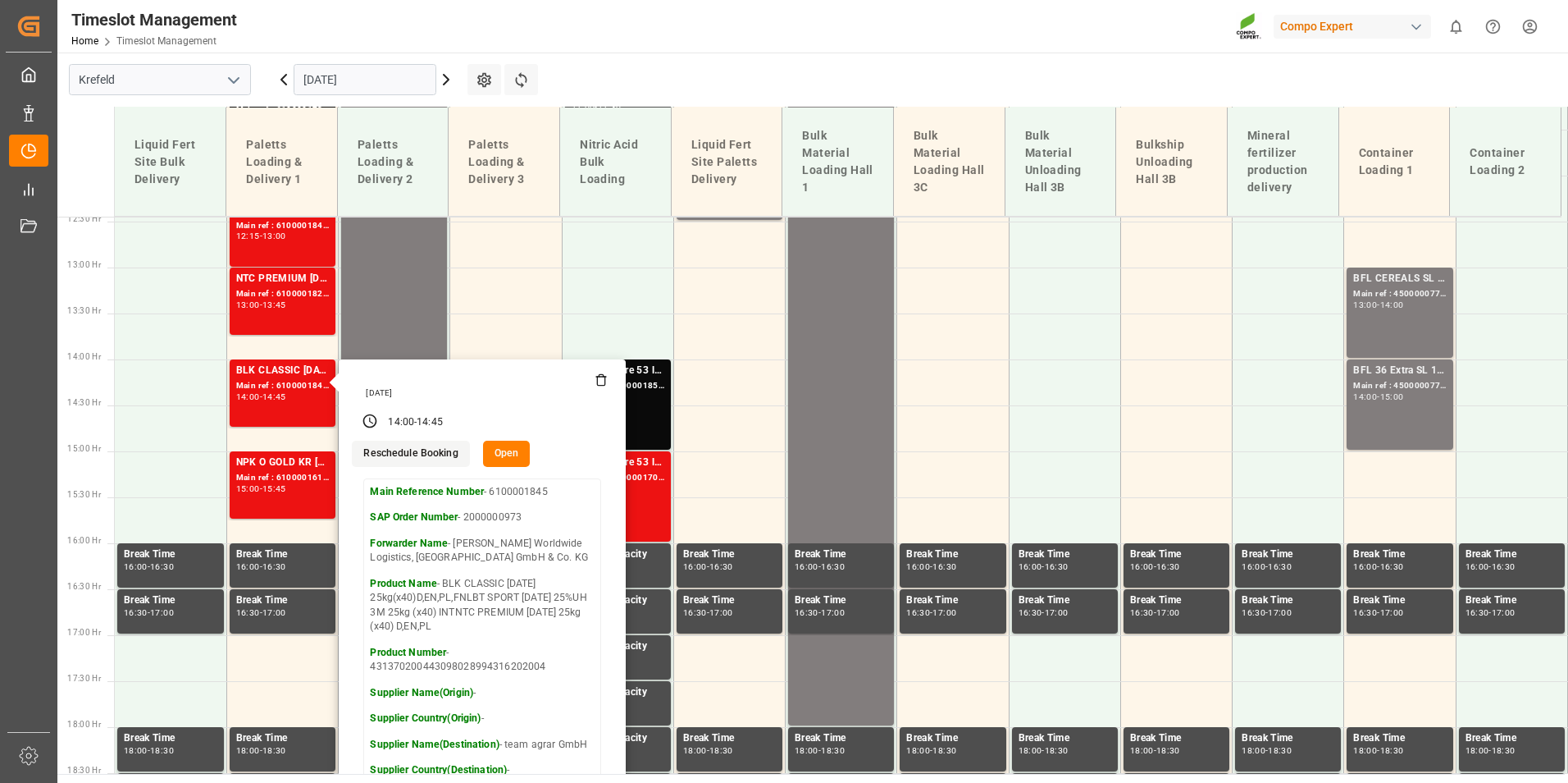
click at [730, 48] on div "Timeslot Management Home Timeslot Management Compo Expert 0 Notifications Only …" at bounding box center [807, 26] width 1522 height 52
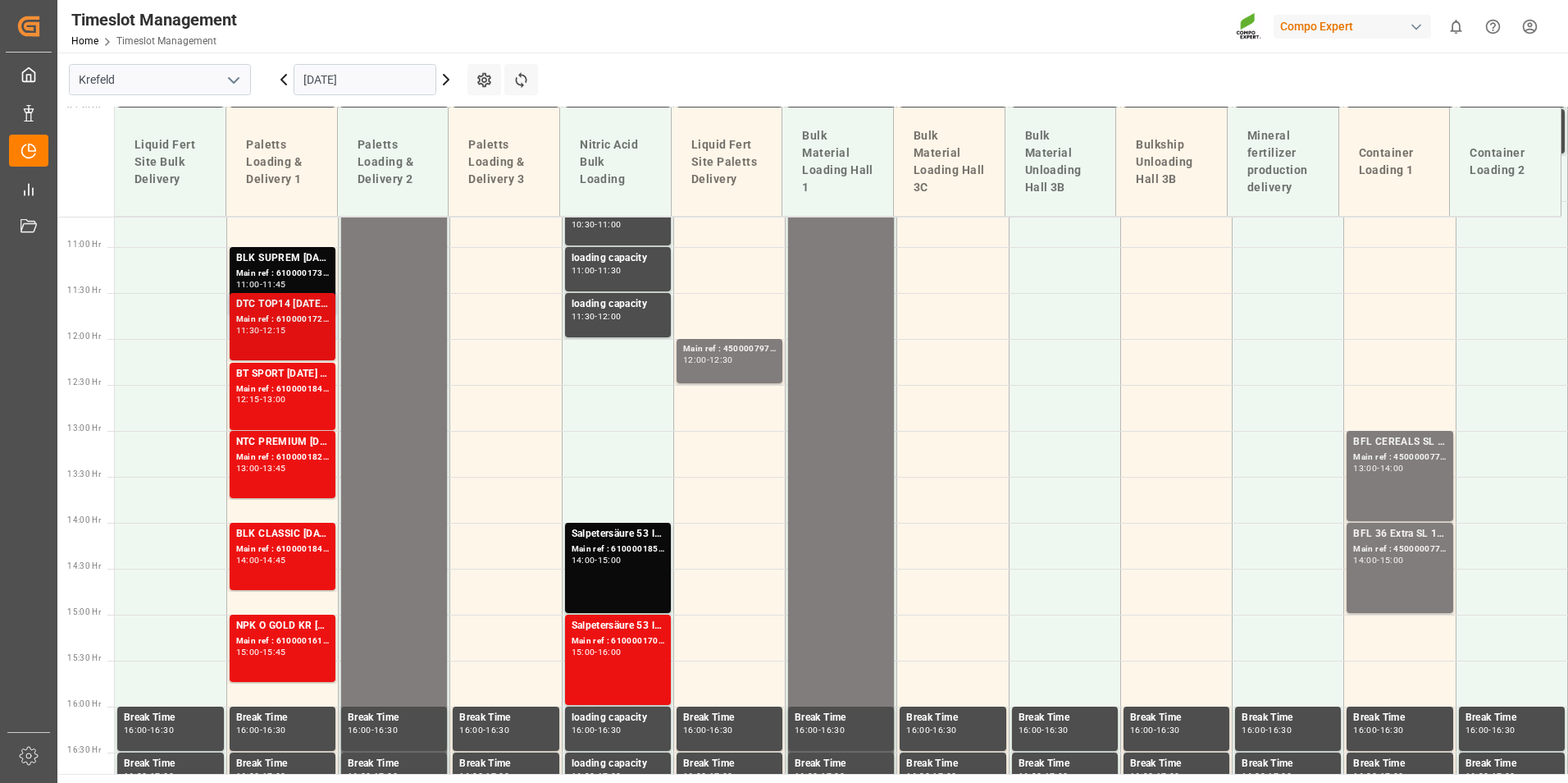
scroll to position [979, 0]
click at [287, 70] on icon at bounding box center [284, 79] width 20 height 20
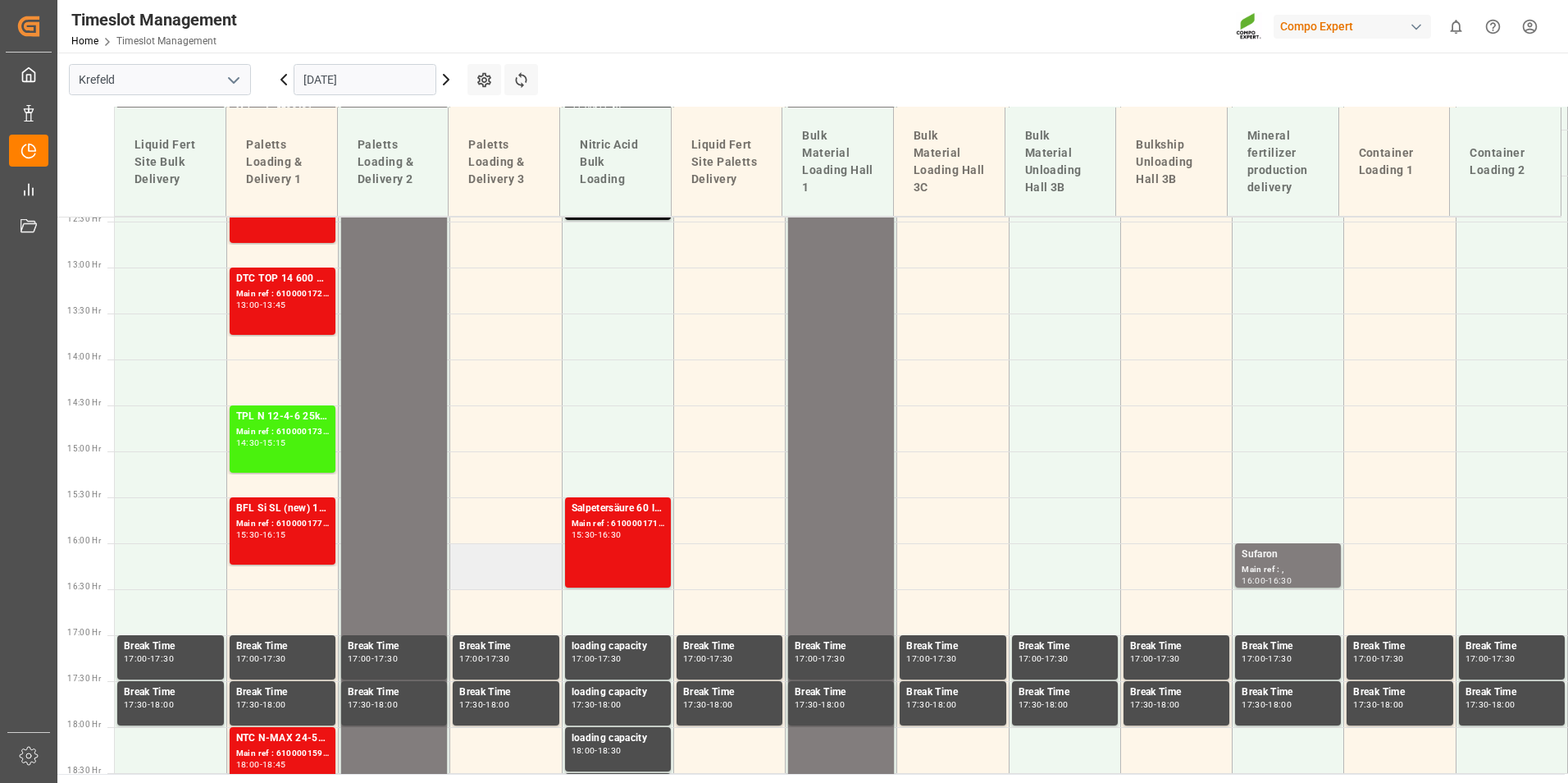
scroll to position [1226, 0]
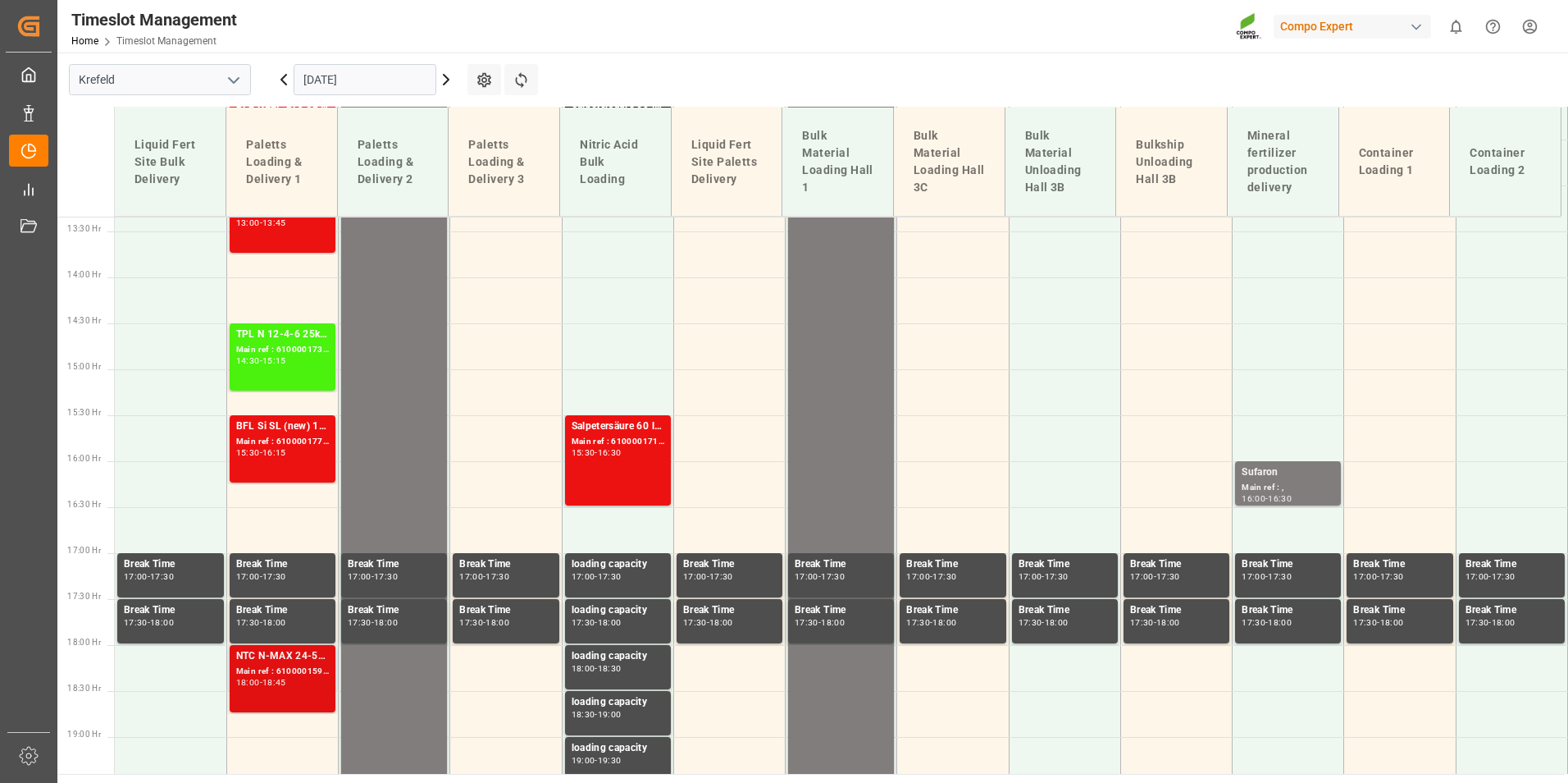
click at [313, 665] on div "Main ref : 6100001596, 2000001167" at bounding box center [282, 672] width 92 height 14
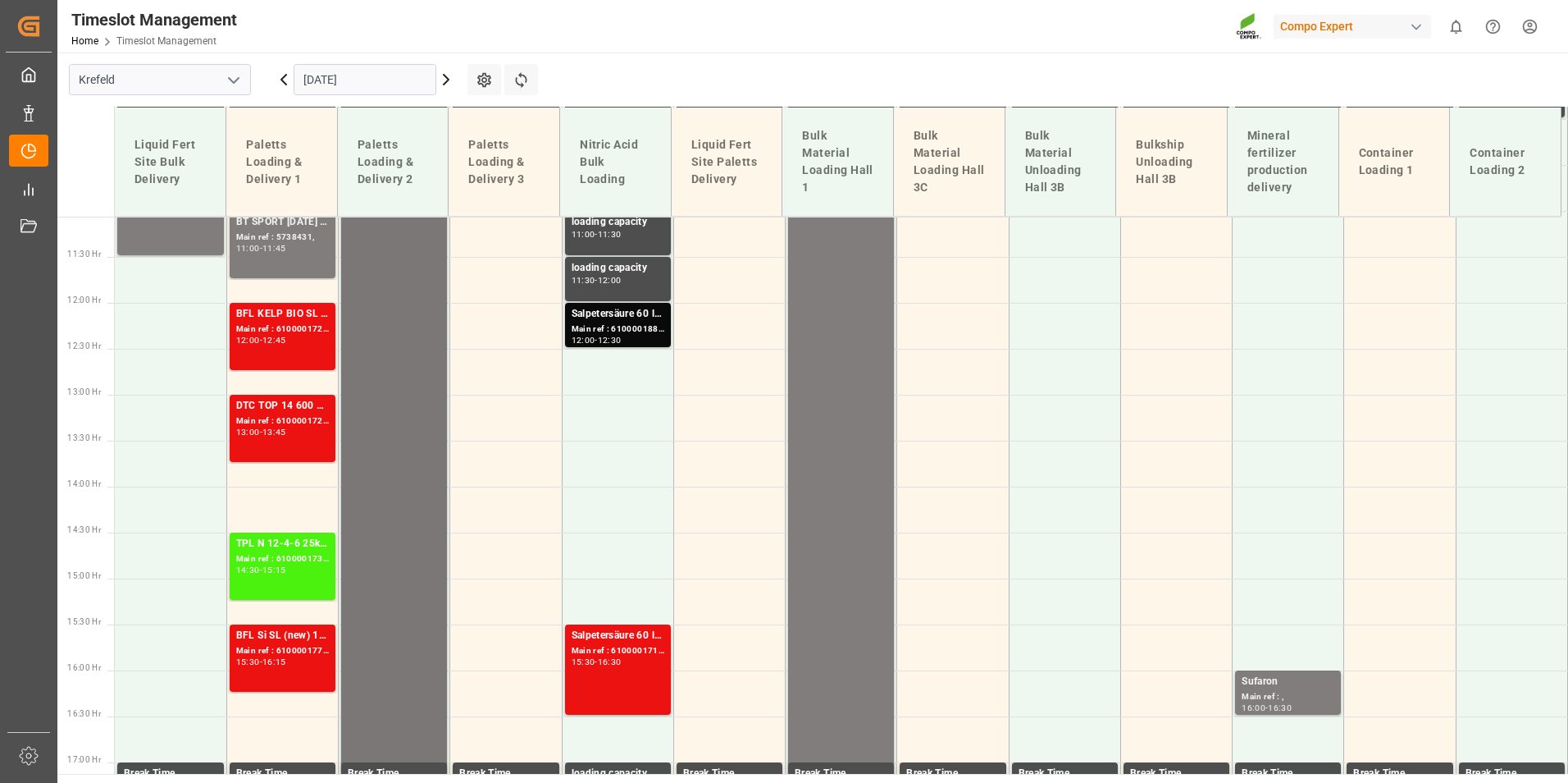
scroll to position [979, 0]
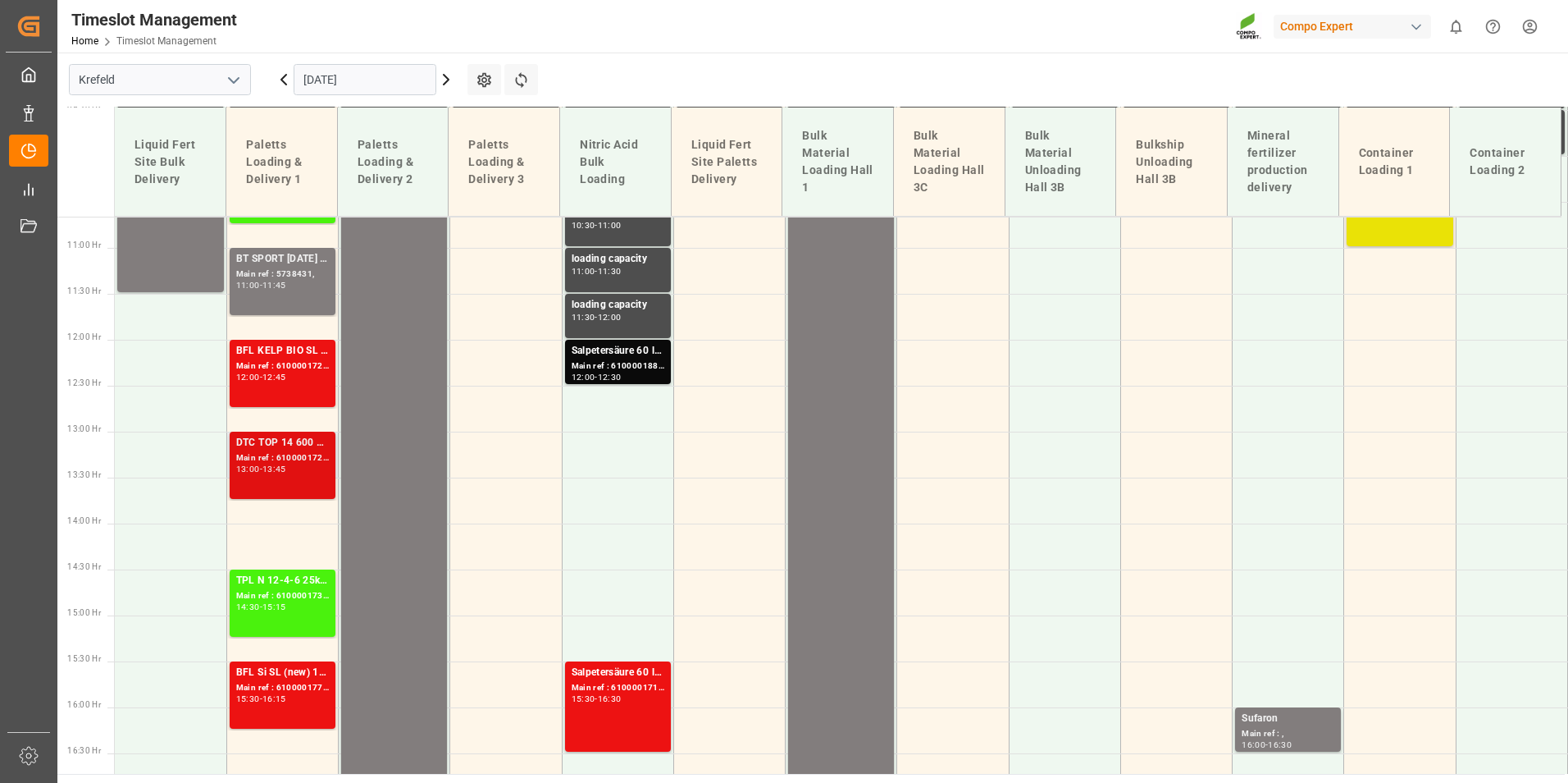
click at [274, 452] on div "Main ref : 6100001726, 2000001417" at bounding box center [282, 458] width 92 height 14
click at [307, 376] on div "12:00 - 12:45" at bounding box center [282, 377] width 92 height 9
click at [302, 464] on div "Main ref : 6100001726, 2000001417" at bounding box center [282, 458] width 92 height 14
click at [263, 377] on div "-" at bounding box center [261, 377] width 3 height 8
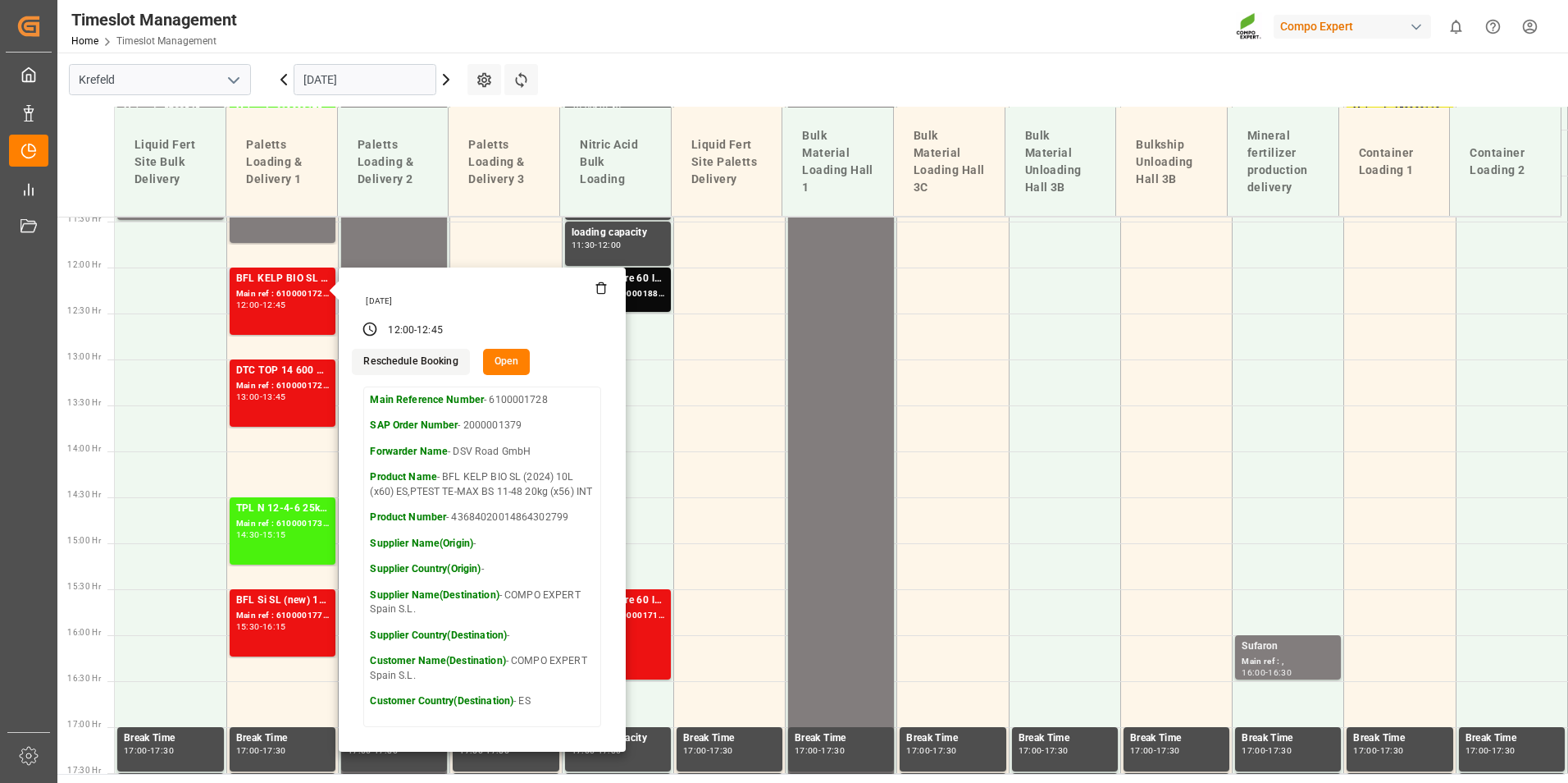
scroll to position [1061, 0]
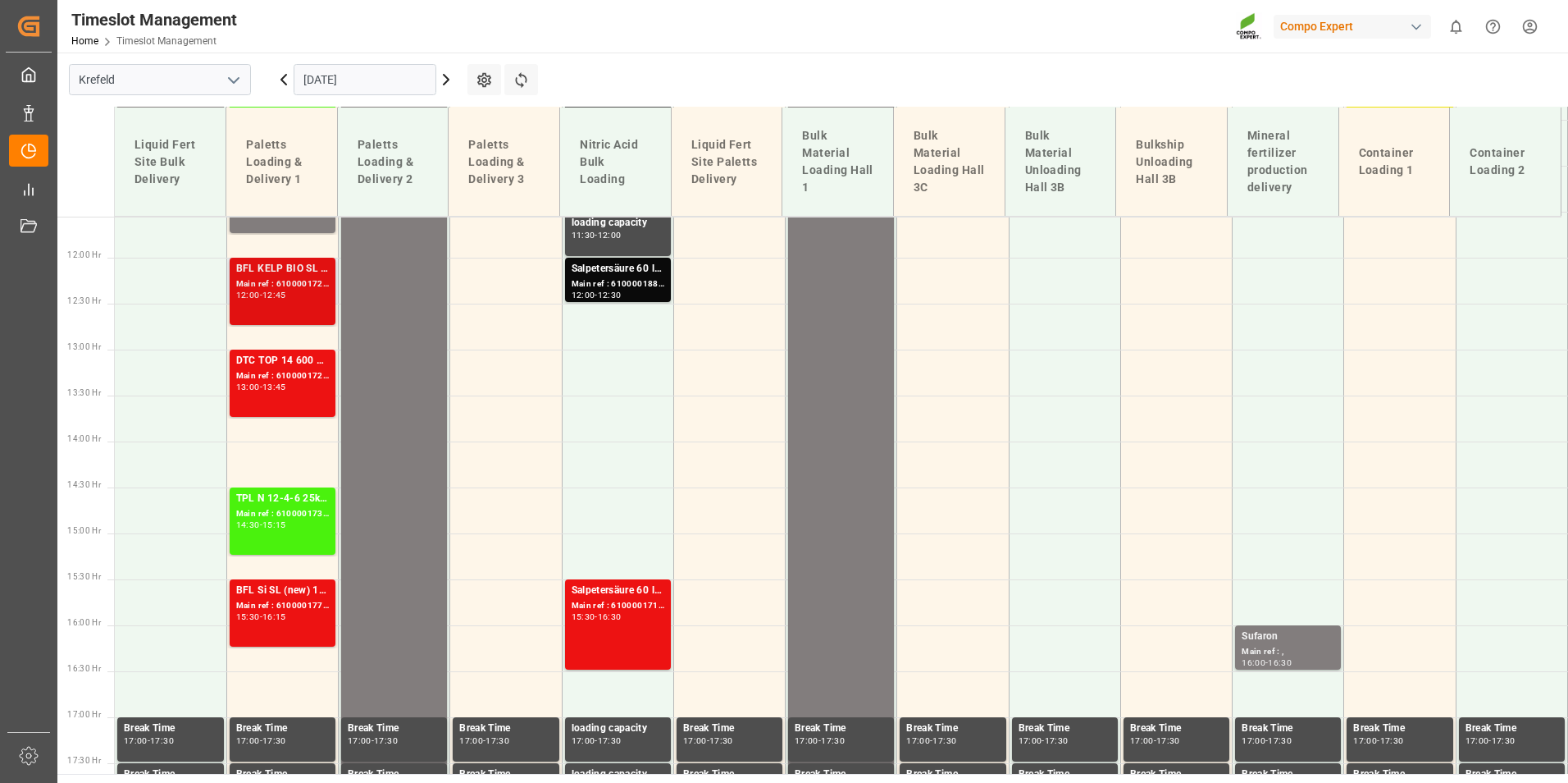
click at [289, 288] on div "Main ref : 6100001728, 2000001379" at bounding box center [282, 284] width 92 height 14
click at [301, 301] on div "BFL KELP BIO SL (2024) 10L (x60) ES,PTEST TE-MAX BS 11-48 20kg (x56) INT Main r…" at bounding box center [282, 291] width 92 height 61
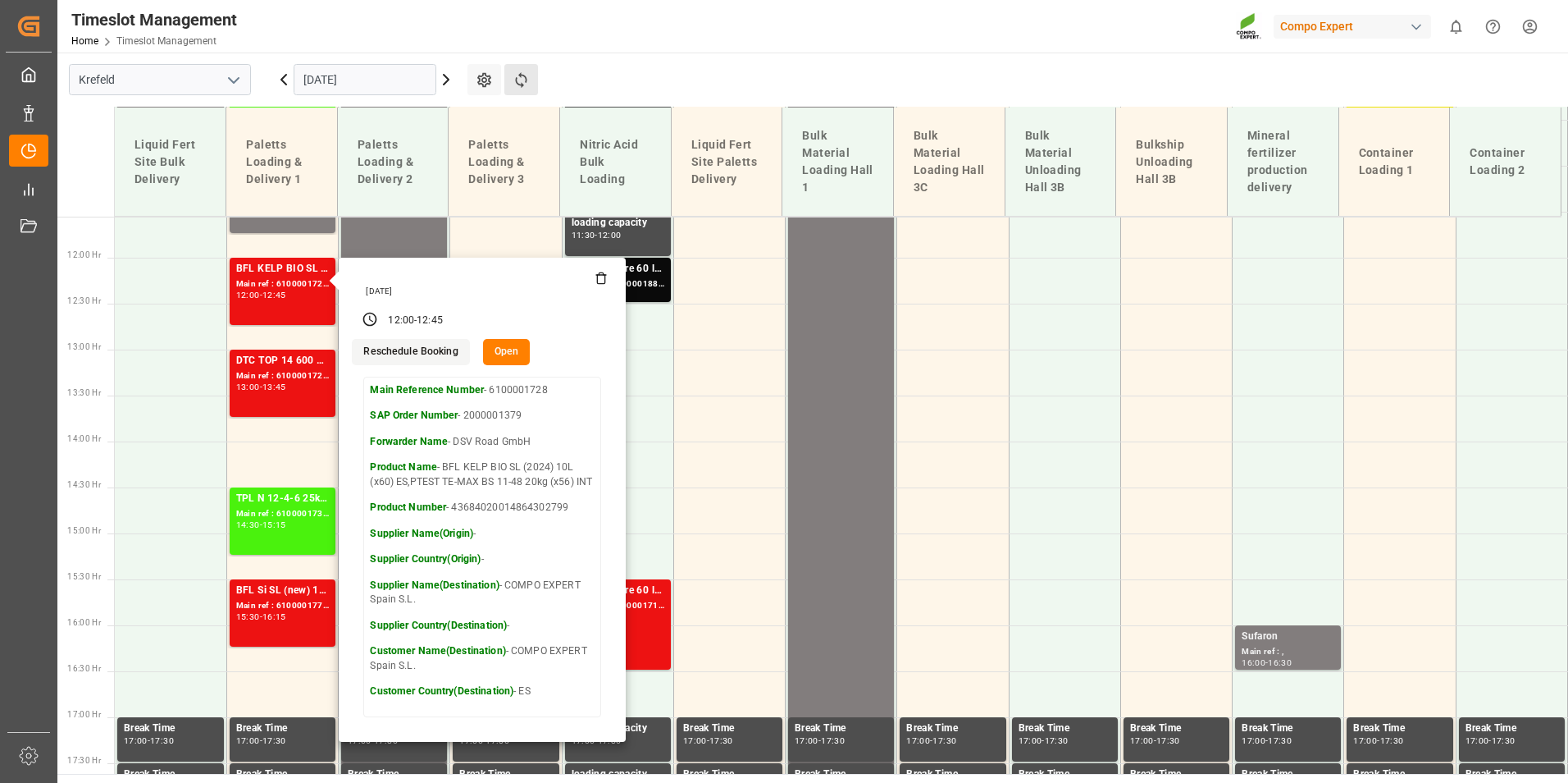
click at [516, 90] on button "Refresh Time Slots" at bounding box center [521, 79] width 33 height 31
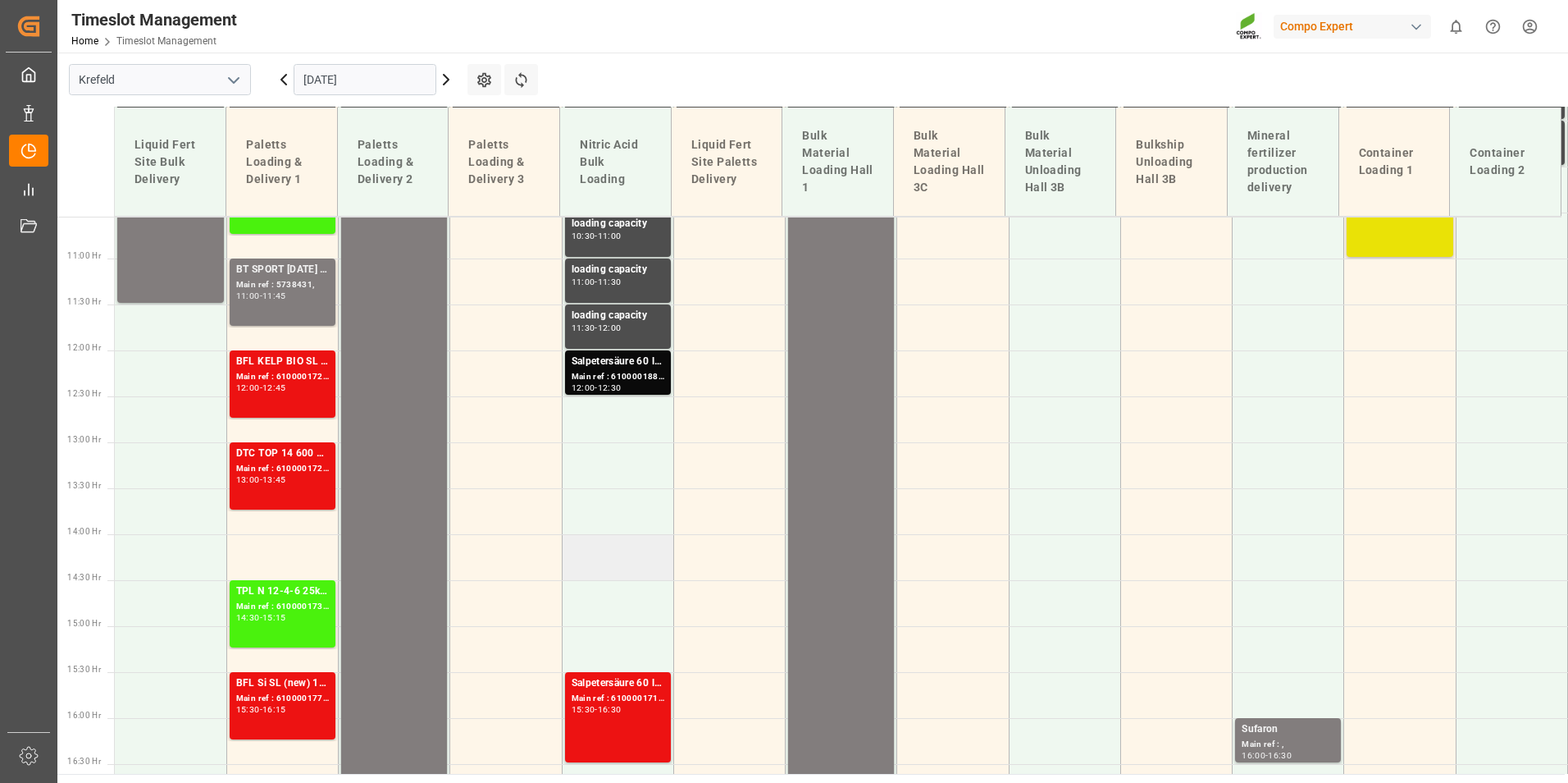
scroll to position [979, 0]
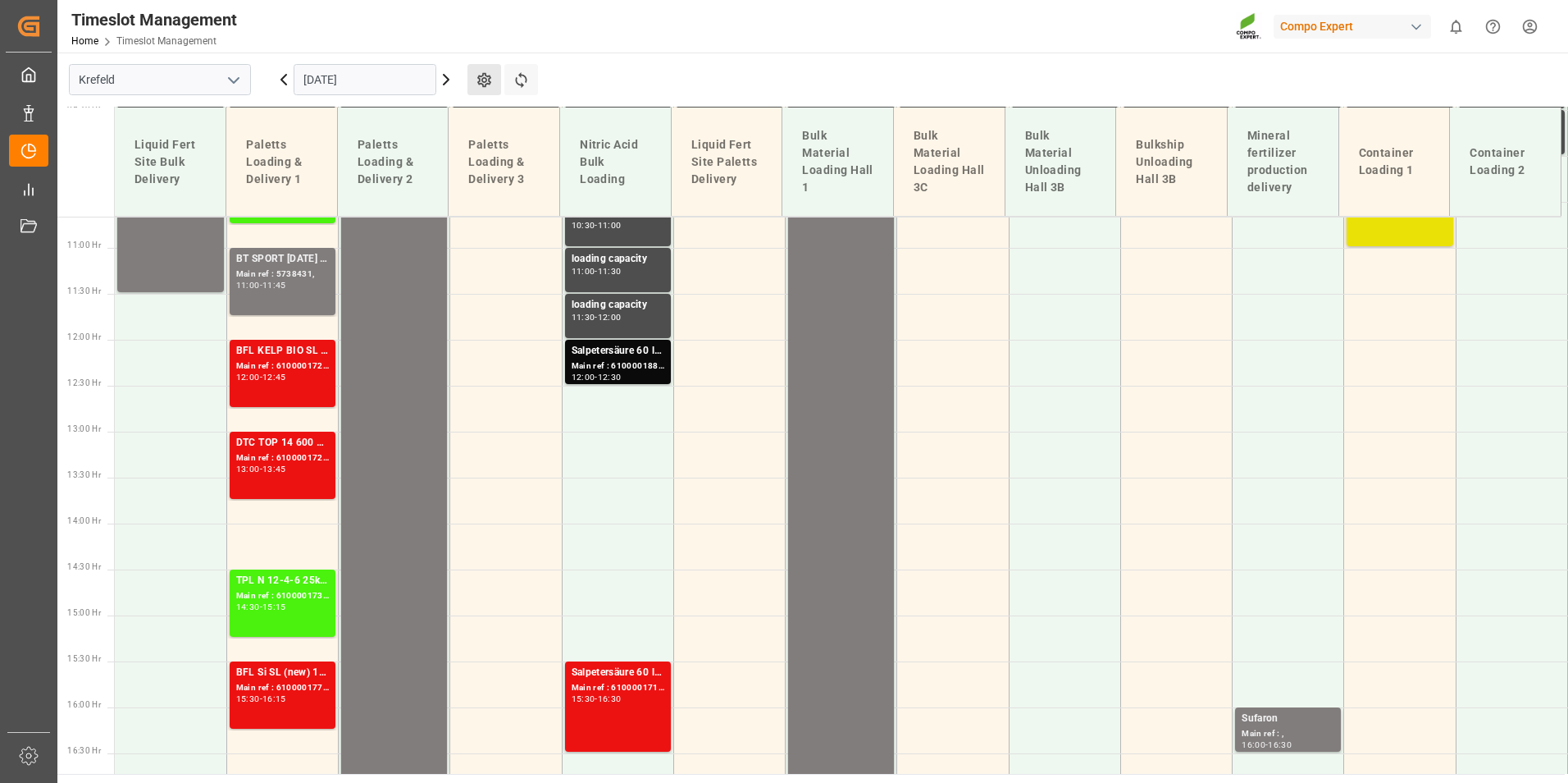
click at [487, 68] on button "Settings" at bounding box center [484, 79] width 33 height 31
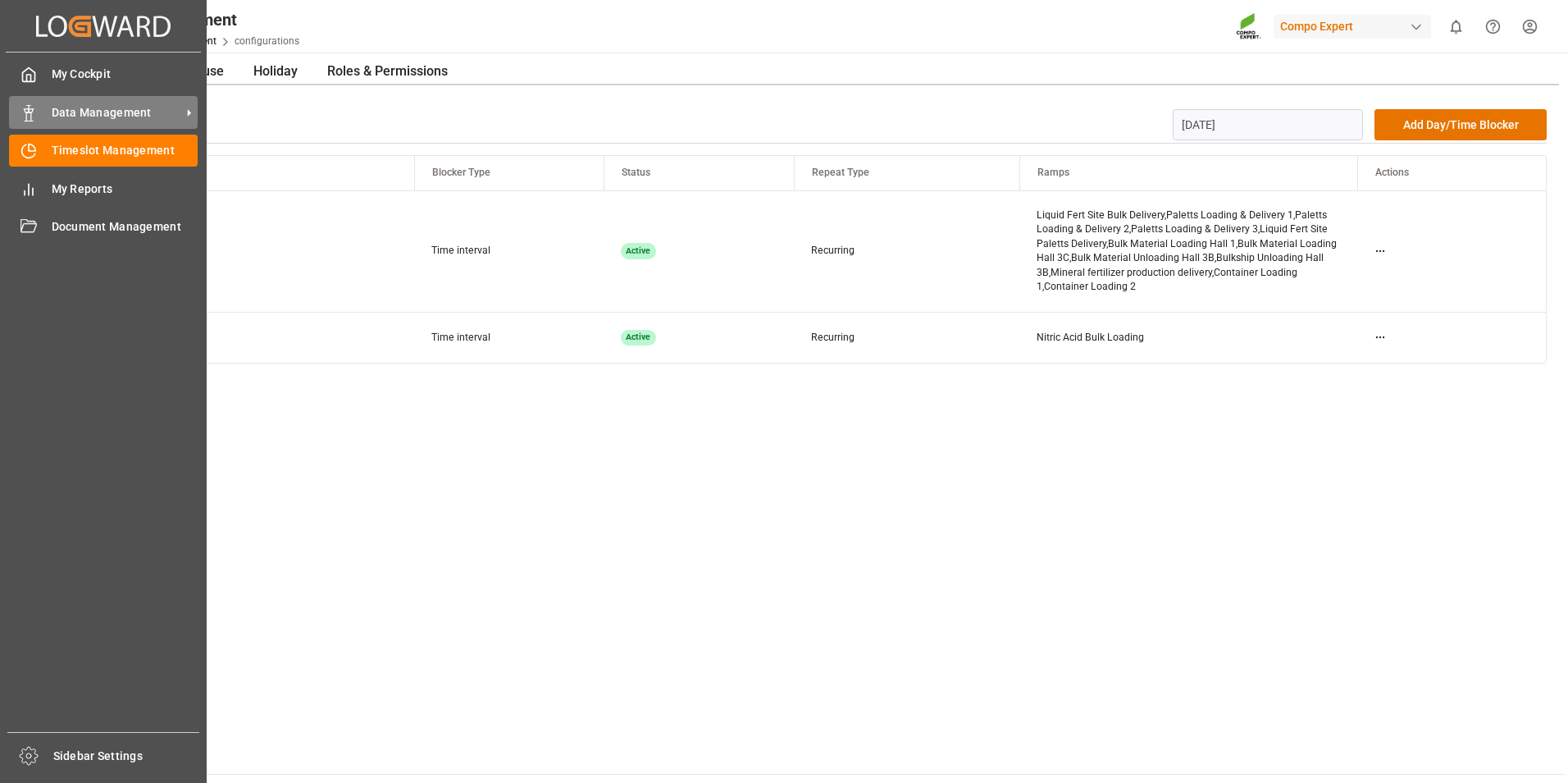
click at [29, 113] on icon at bounding box center [29, 112] width 16 height 16
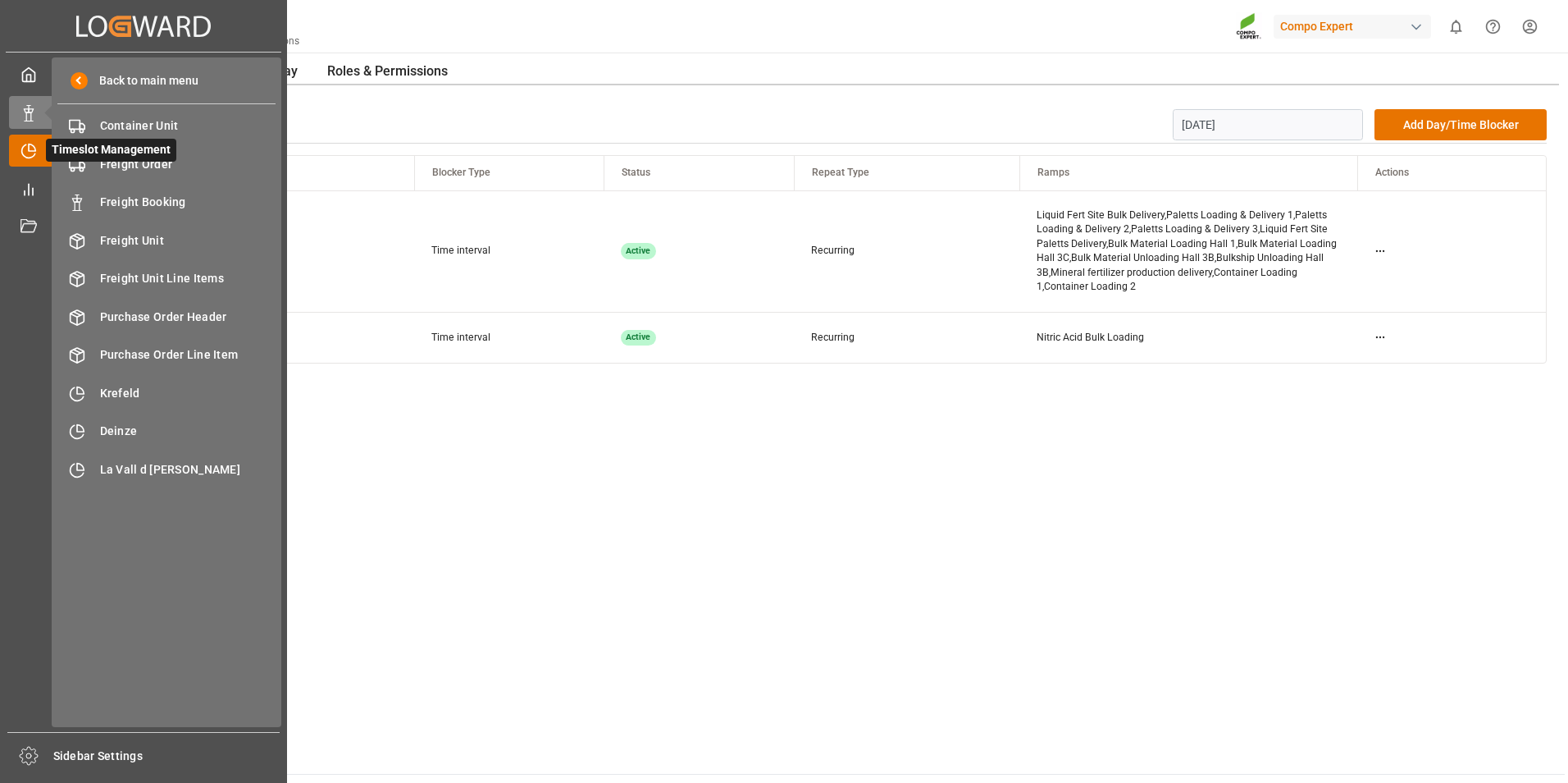
click at [48, 151] on span "Timeslot Management" at bounding box center [111, 151] width 131 height 23
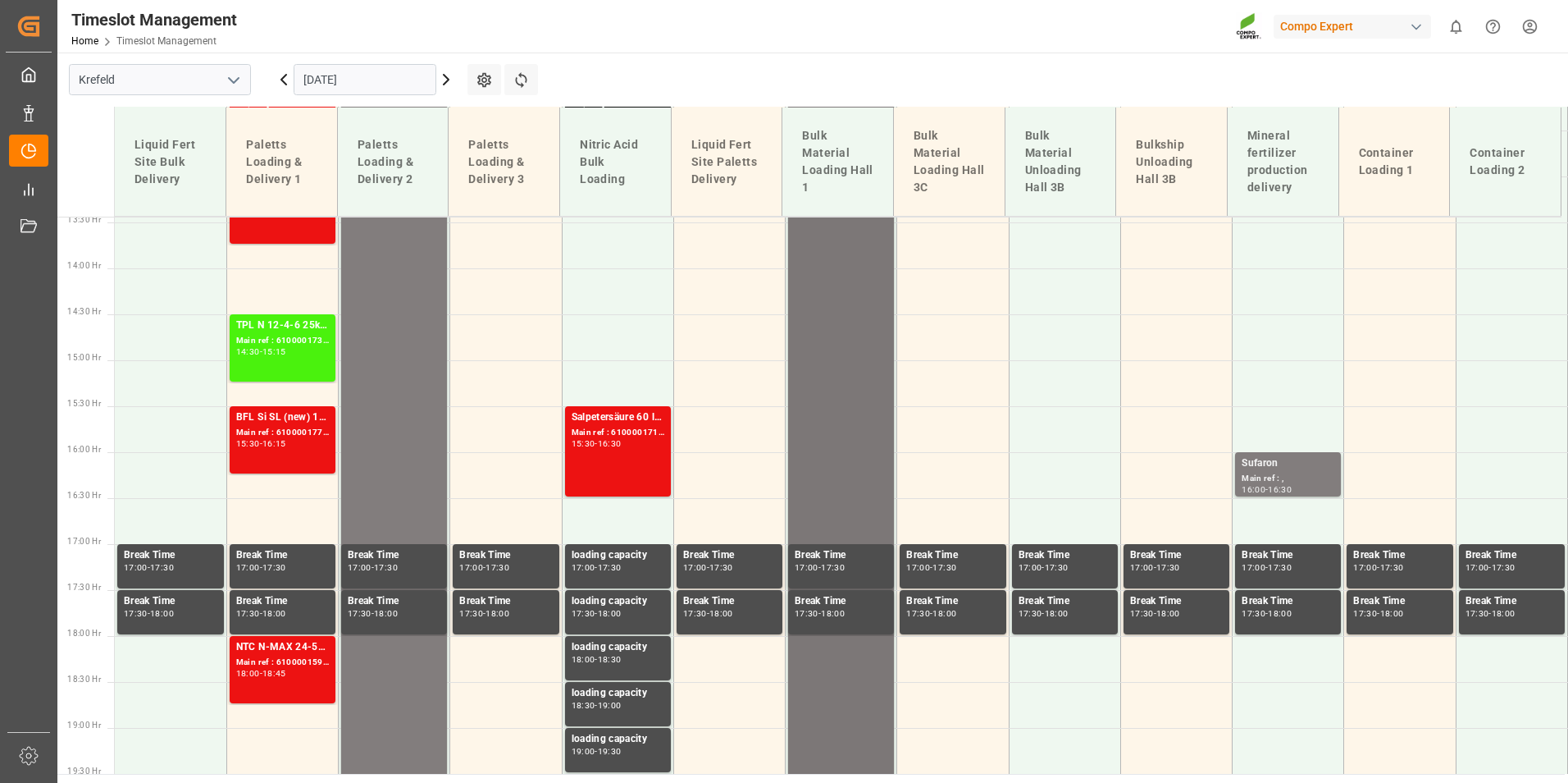
scroll to position [1238, 0]
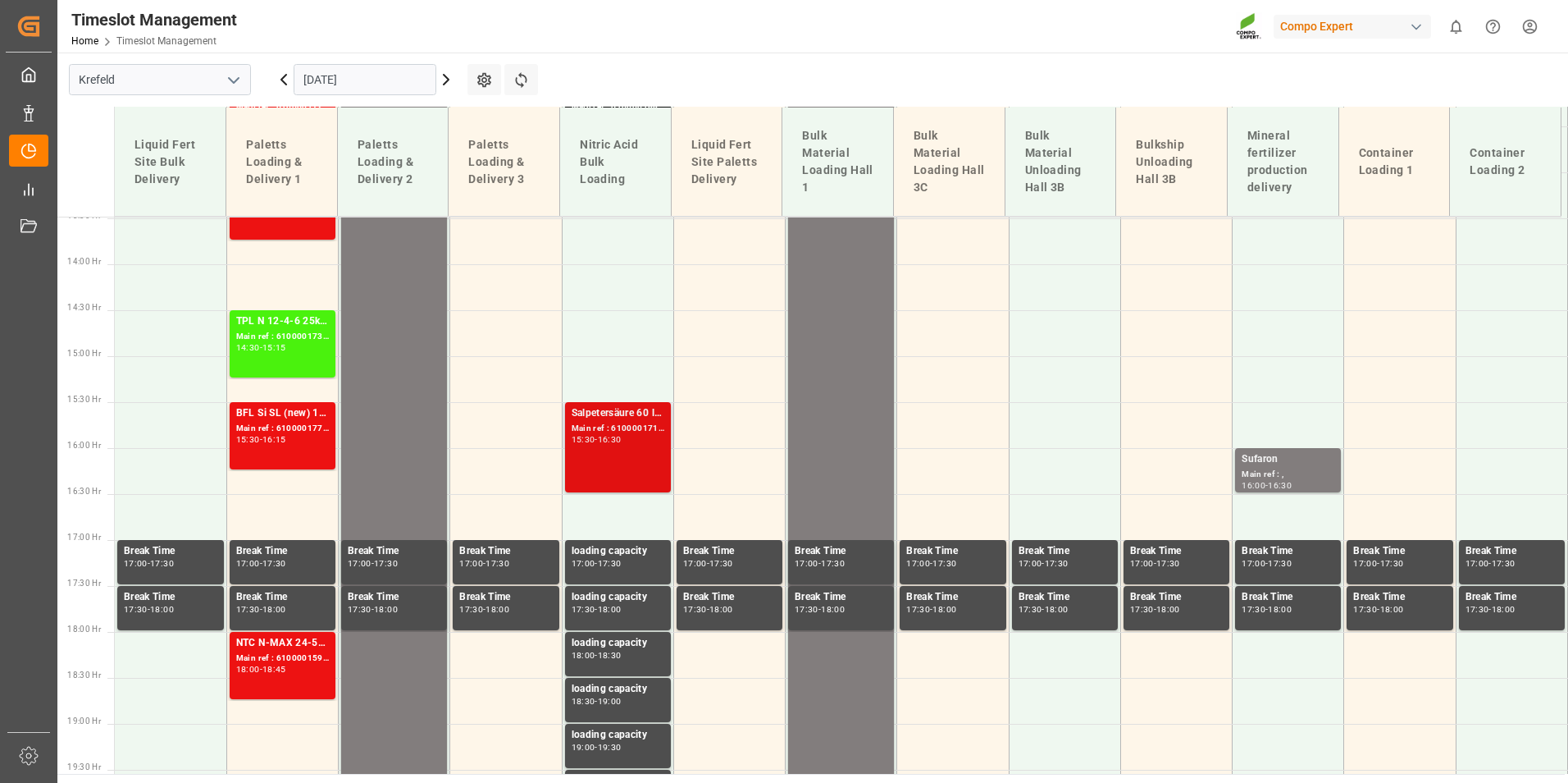
click at [656, 432] on div "Main ref : 6100001718, 2000001442" at bounding box center [617, 429] width 92 height 14
click at [252, 433] on div "Main ref : 6100001775, 2000001444 2000001454" at bounding box center [282, 429] width 92 height 14
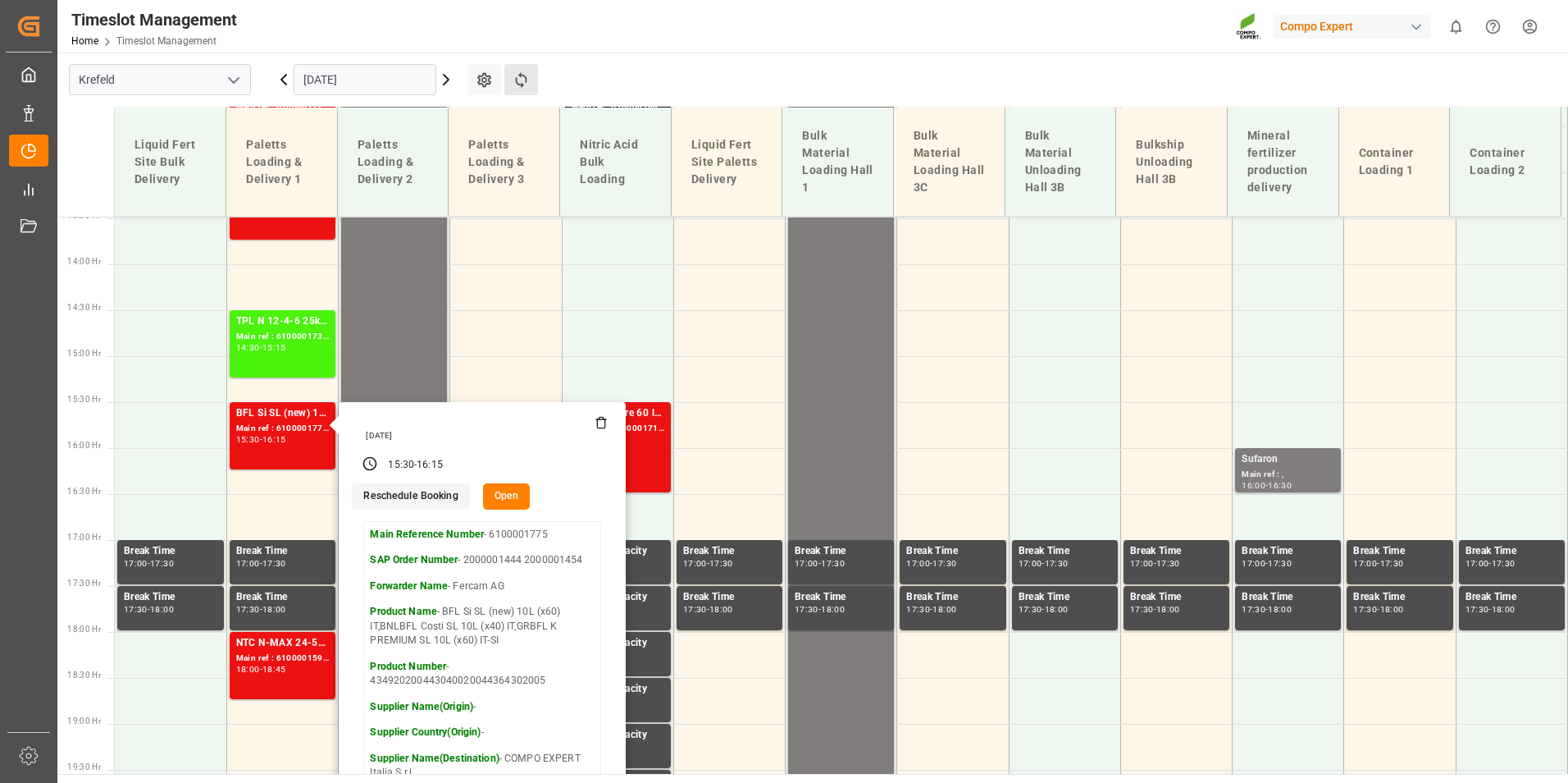
click at [530, 75] on button "Refresh Time Slots" at bounding box center [521, 79] width 33 height 31
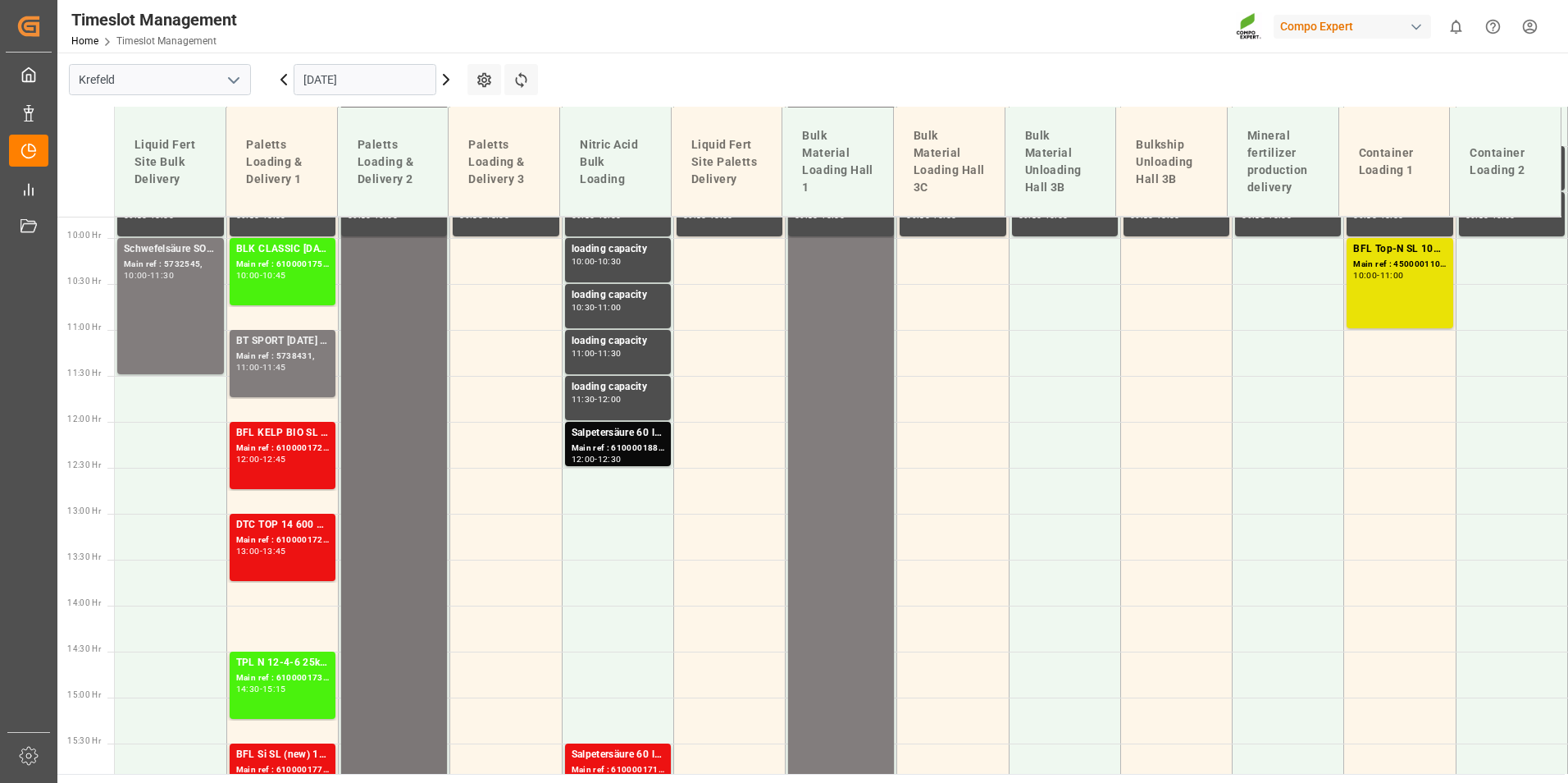
scroll to position [979, 0]
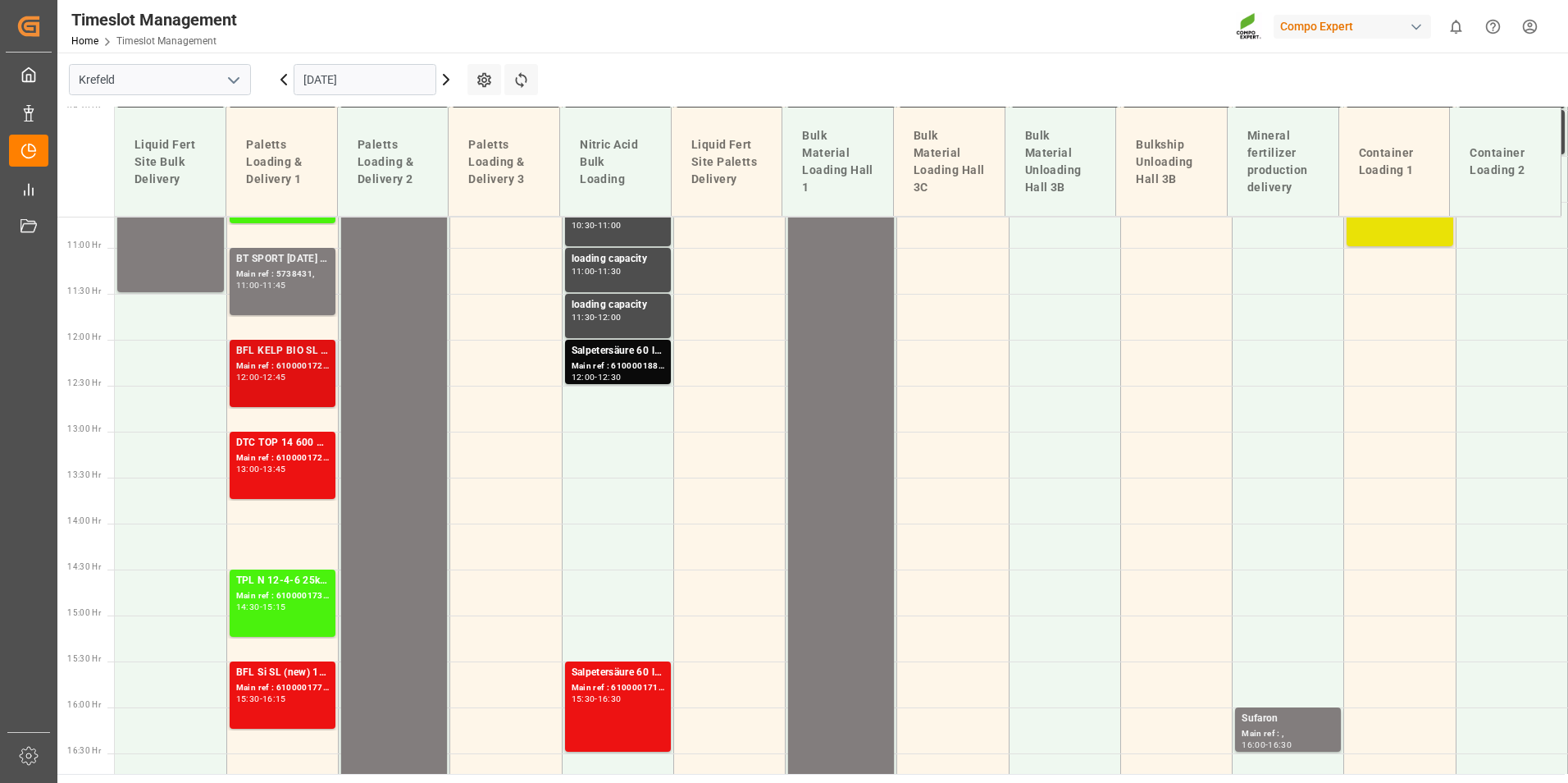
click at [306, 383] on div "BFL KELP BIO SL (2024) 10L (x60) ES,PTEST TE-MAX BS 11-48 20kg (x56) INT Main r…" at bounding box center [282, 373] width 92 height 61
click at [304, 467] on div "13:00 - 13:45" at bounding box center [282, 469] width 92 height 9
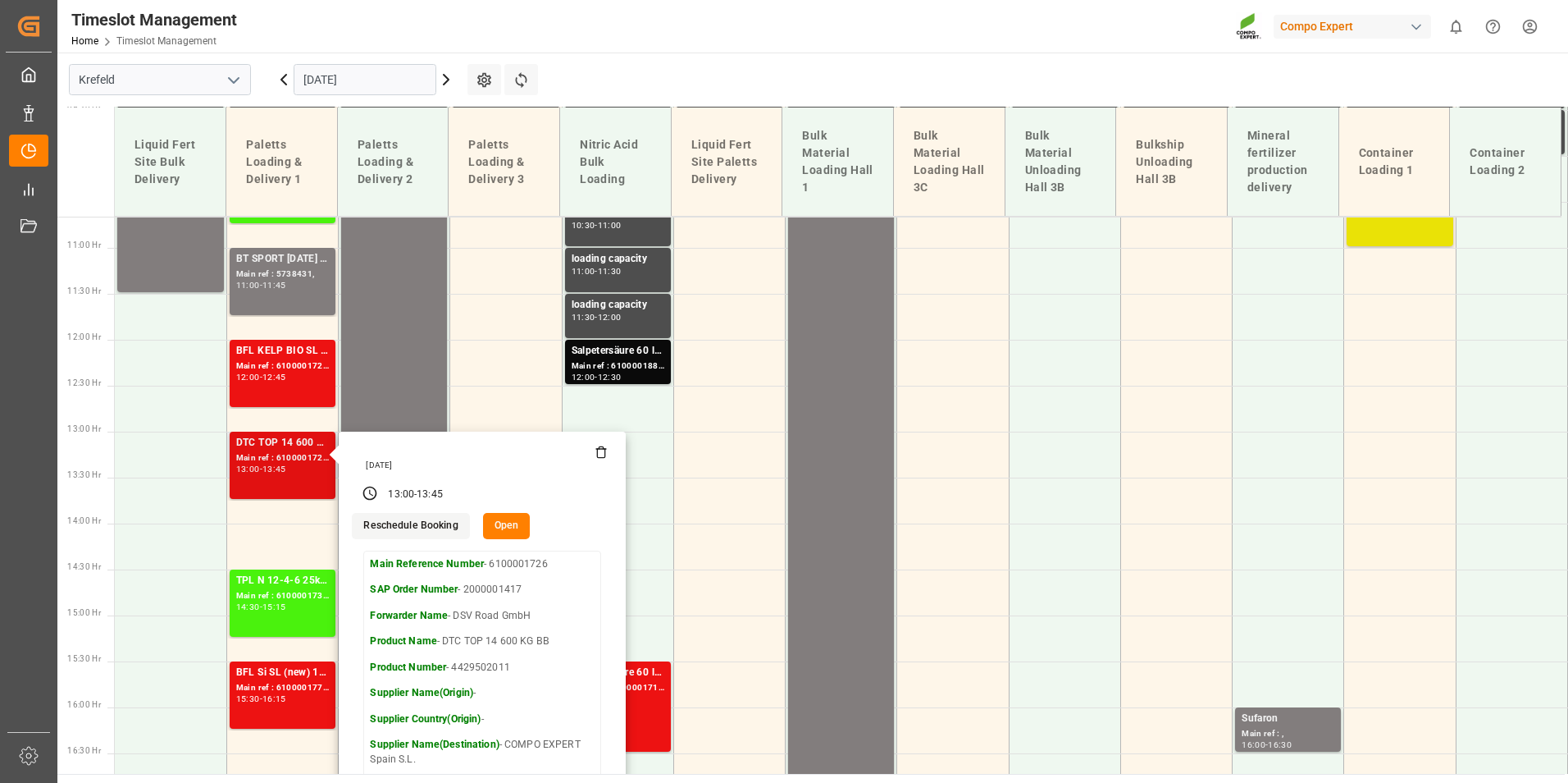
scroll to position [1226, 0]
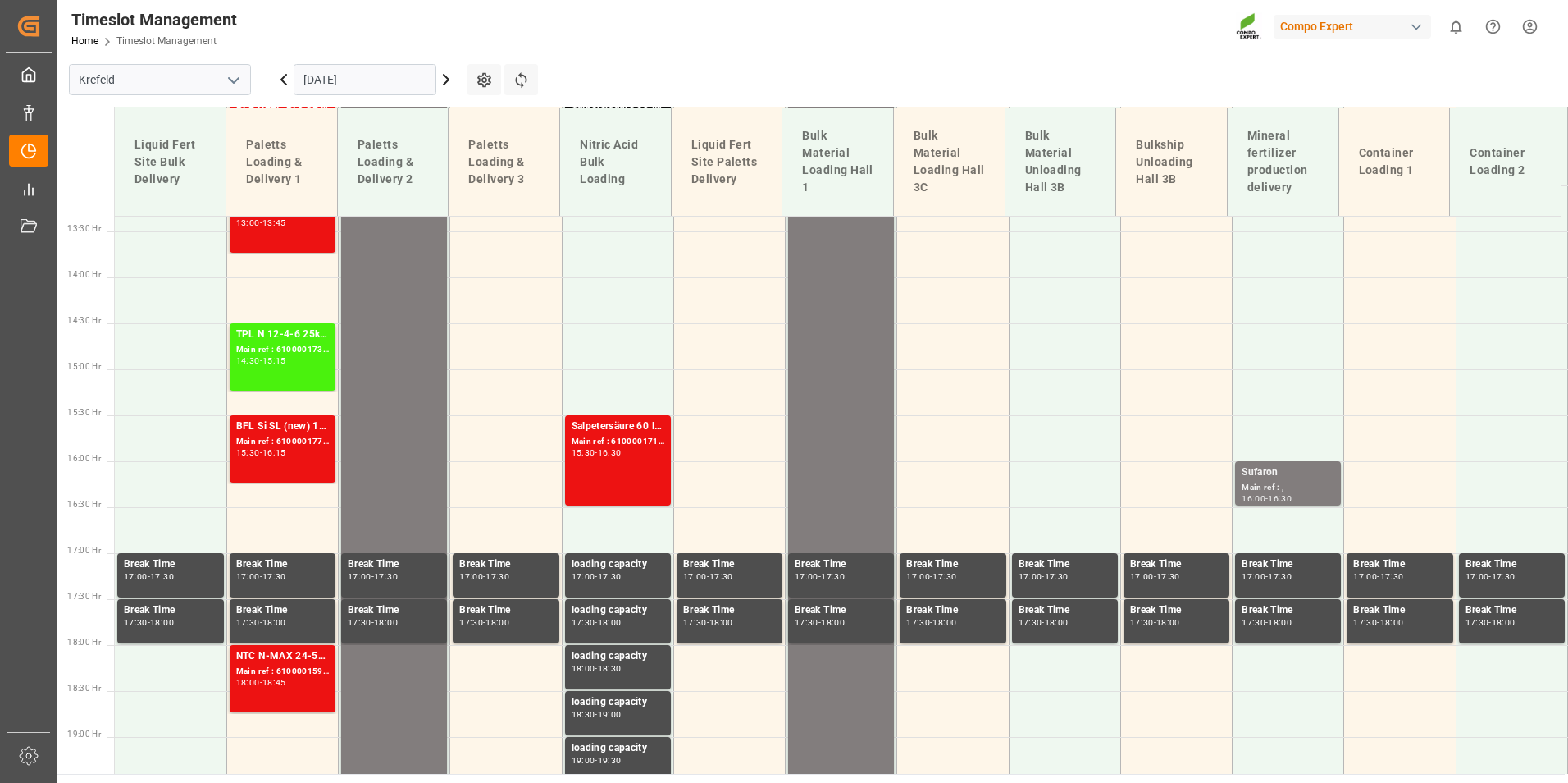
click at [375, 90] on input "[DATE]" at bounding box center [365, 79] width 143 height 31
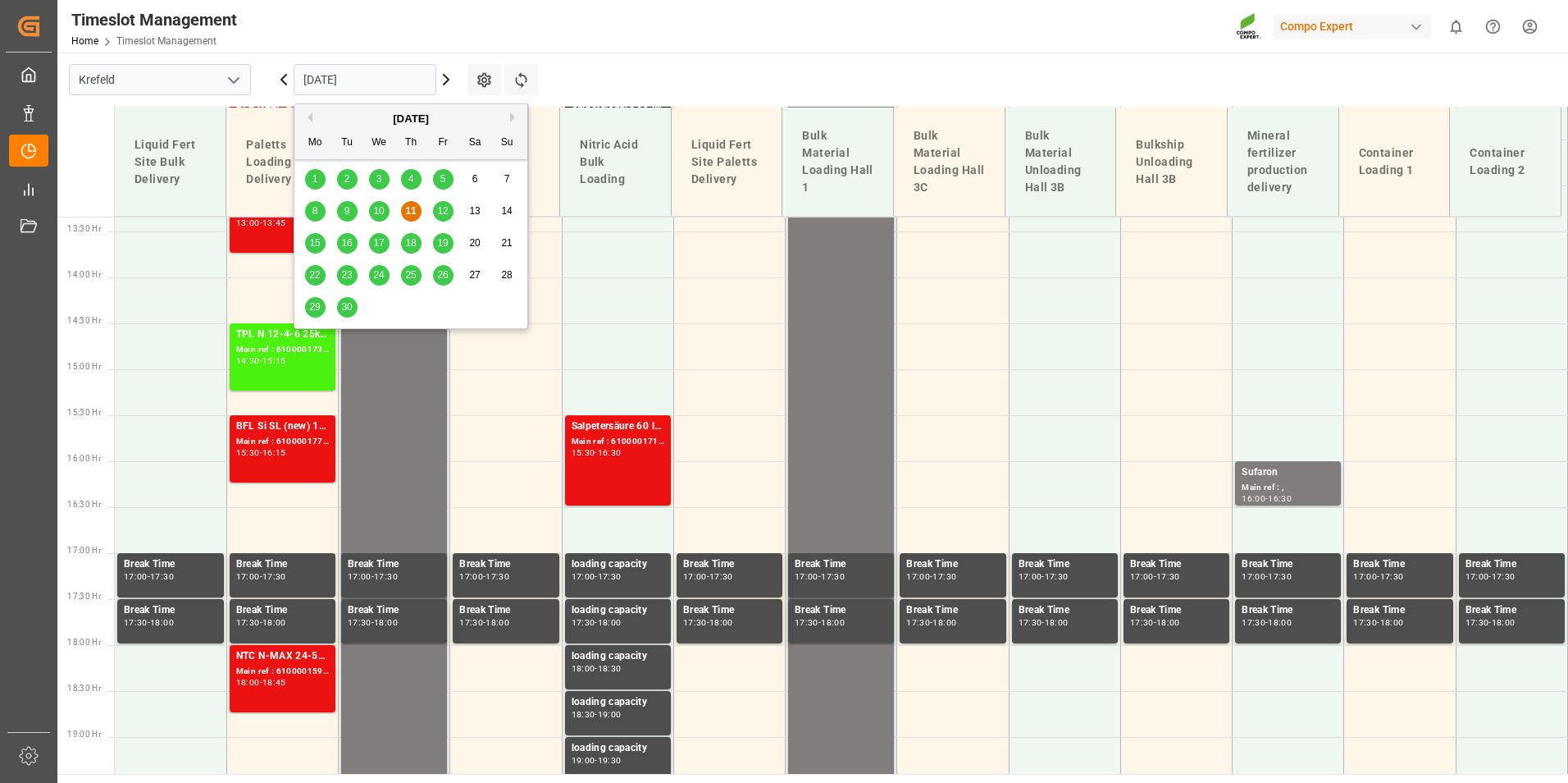
click at [438, 219] on div "12" at bounding box center [444, 211] width 21 height 20
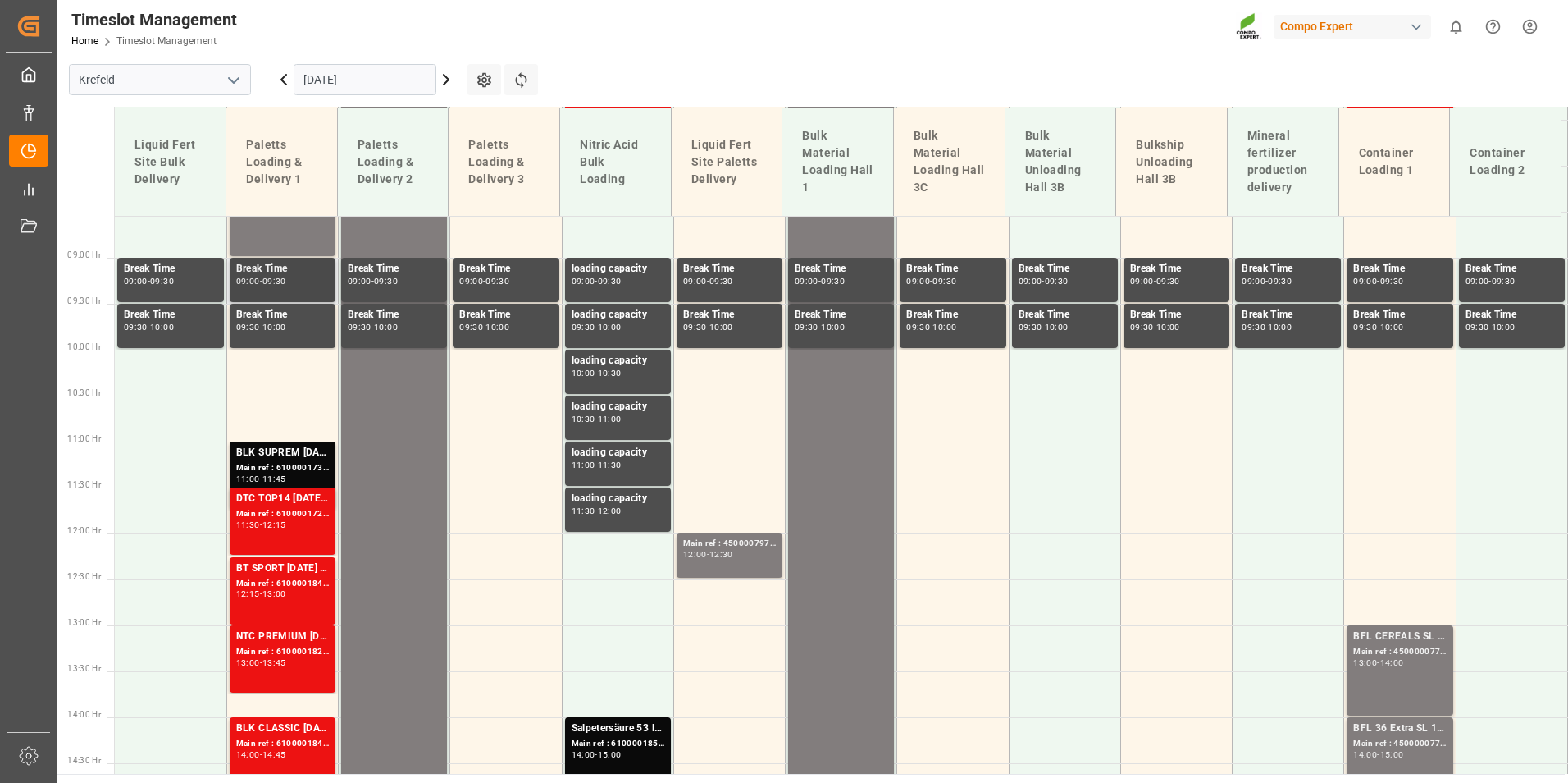
scroll to position [815, 0]
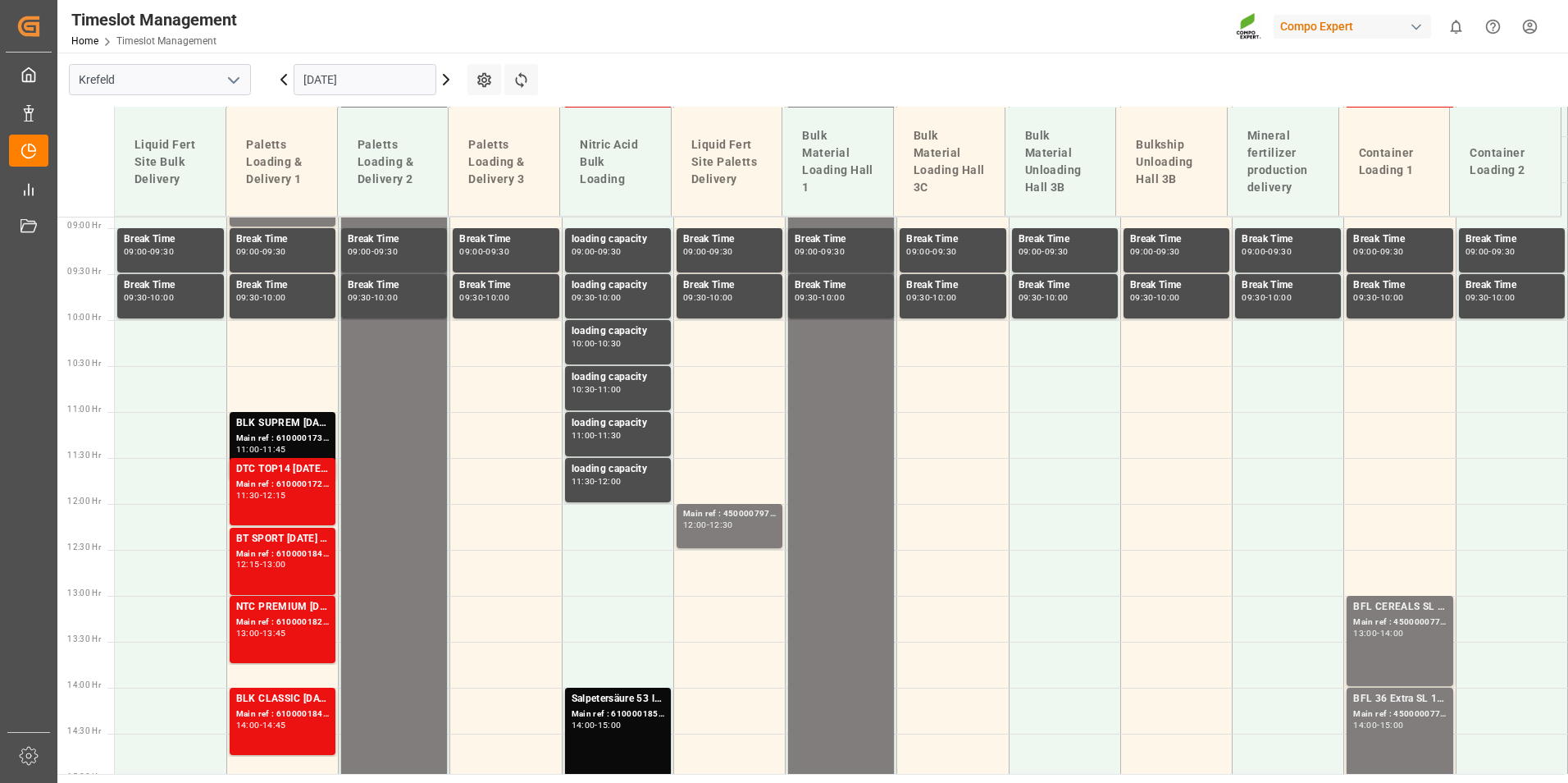
click at [287, 73] on icon at bounding box center [284, 79] width 20 height 20
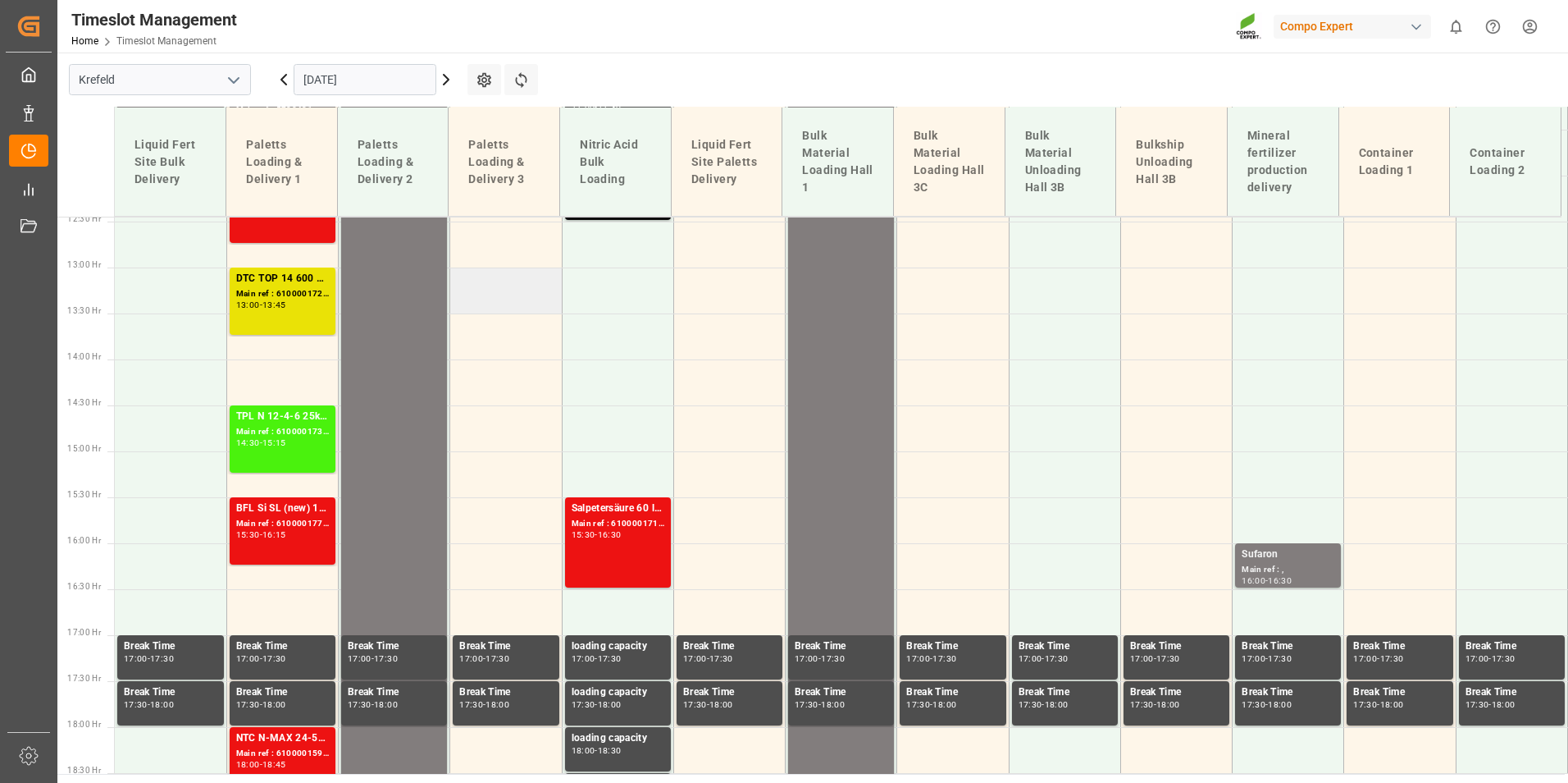
scroll to position [979, 0]
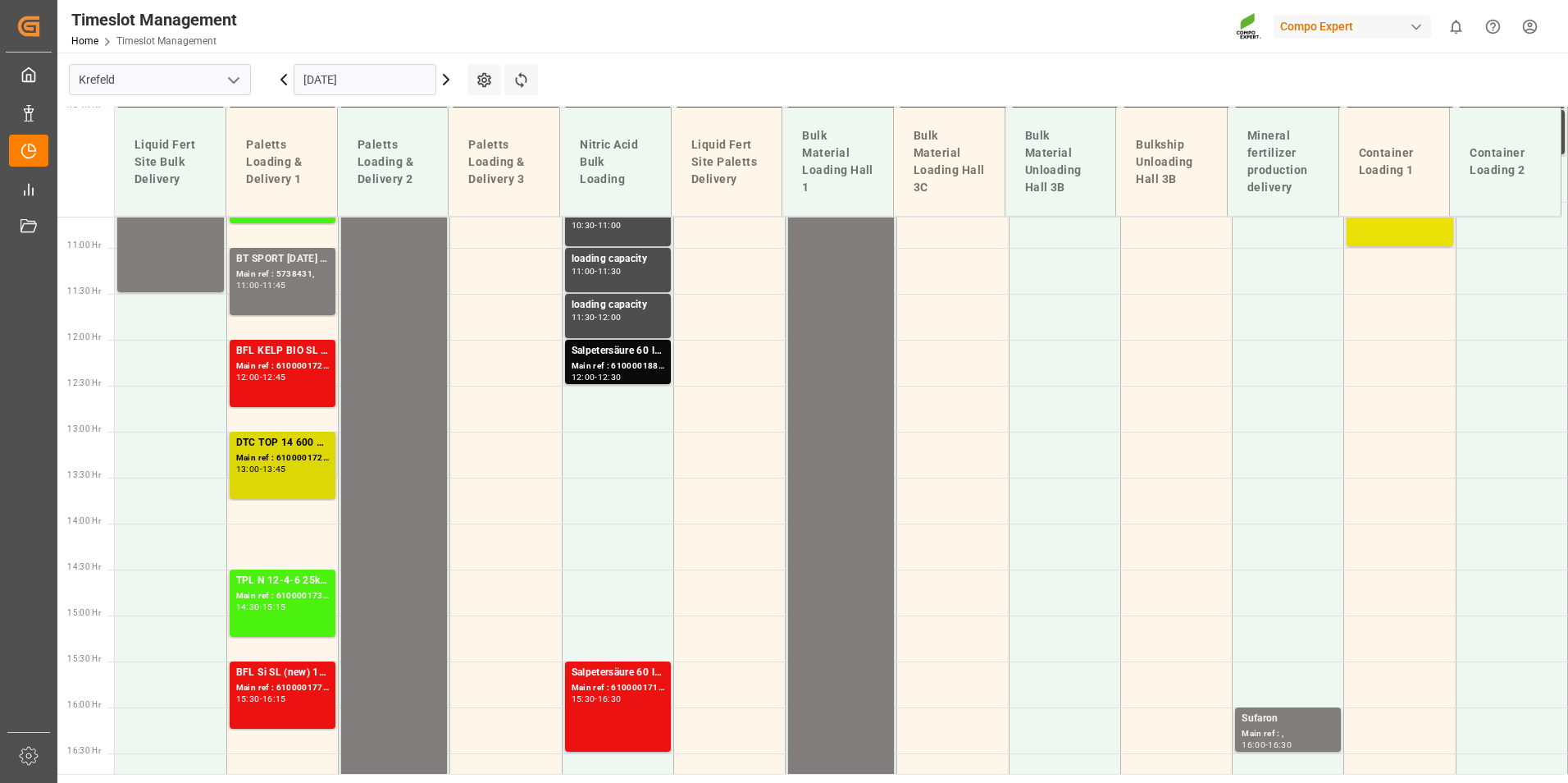
click at [292, 460] on div "Main ref : 6100001726, 2000001417" at bounding box center [282, 458] width 92 height 14
click at [304, 365] on div "Main ref : 6100001728, 2000001379" at bounding box center [282, 366] width 92 height 14
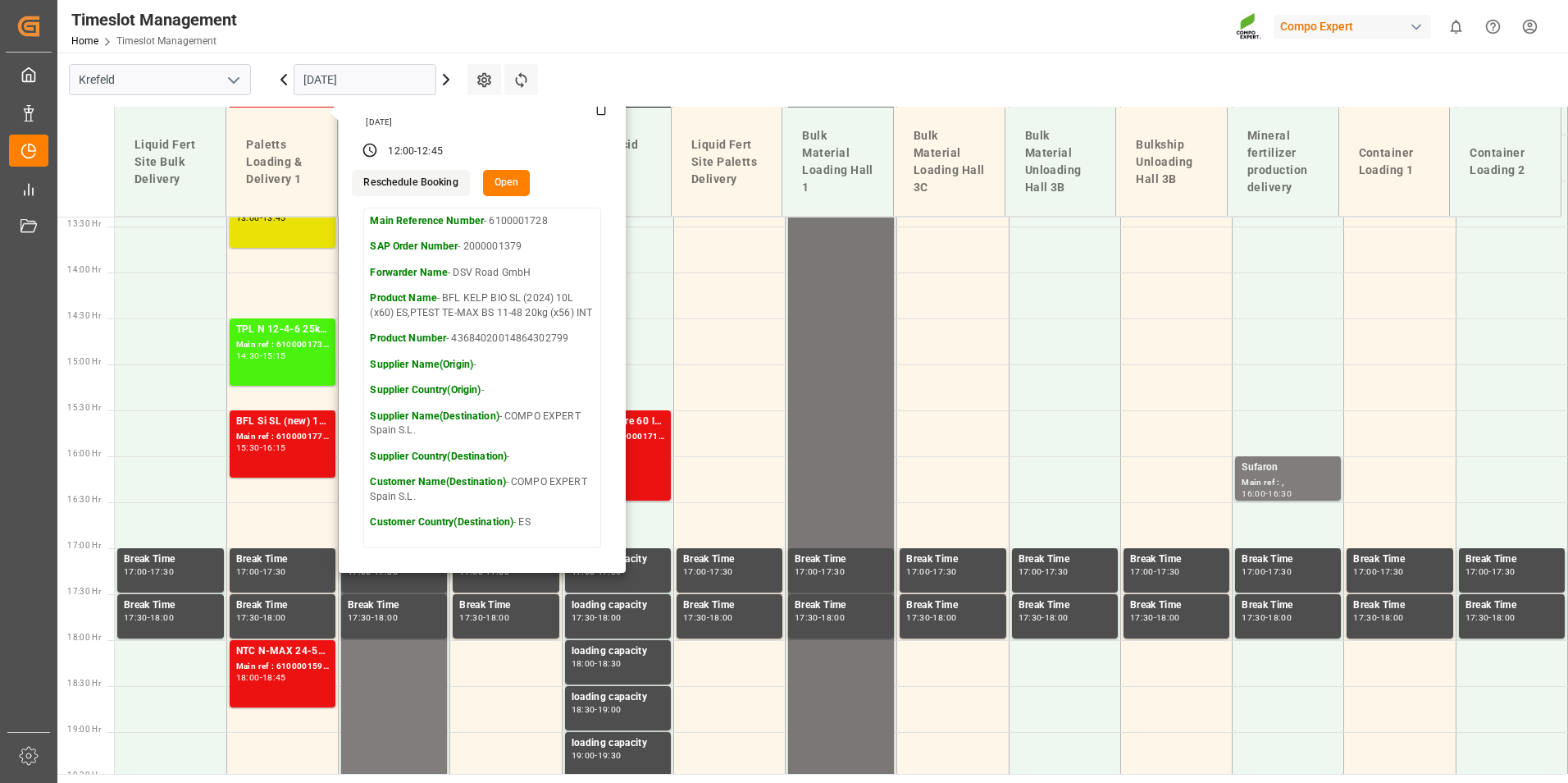
scroll to position [1226, 0]
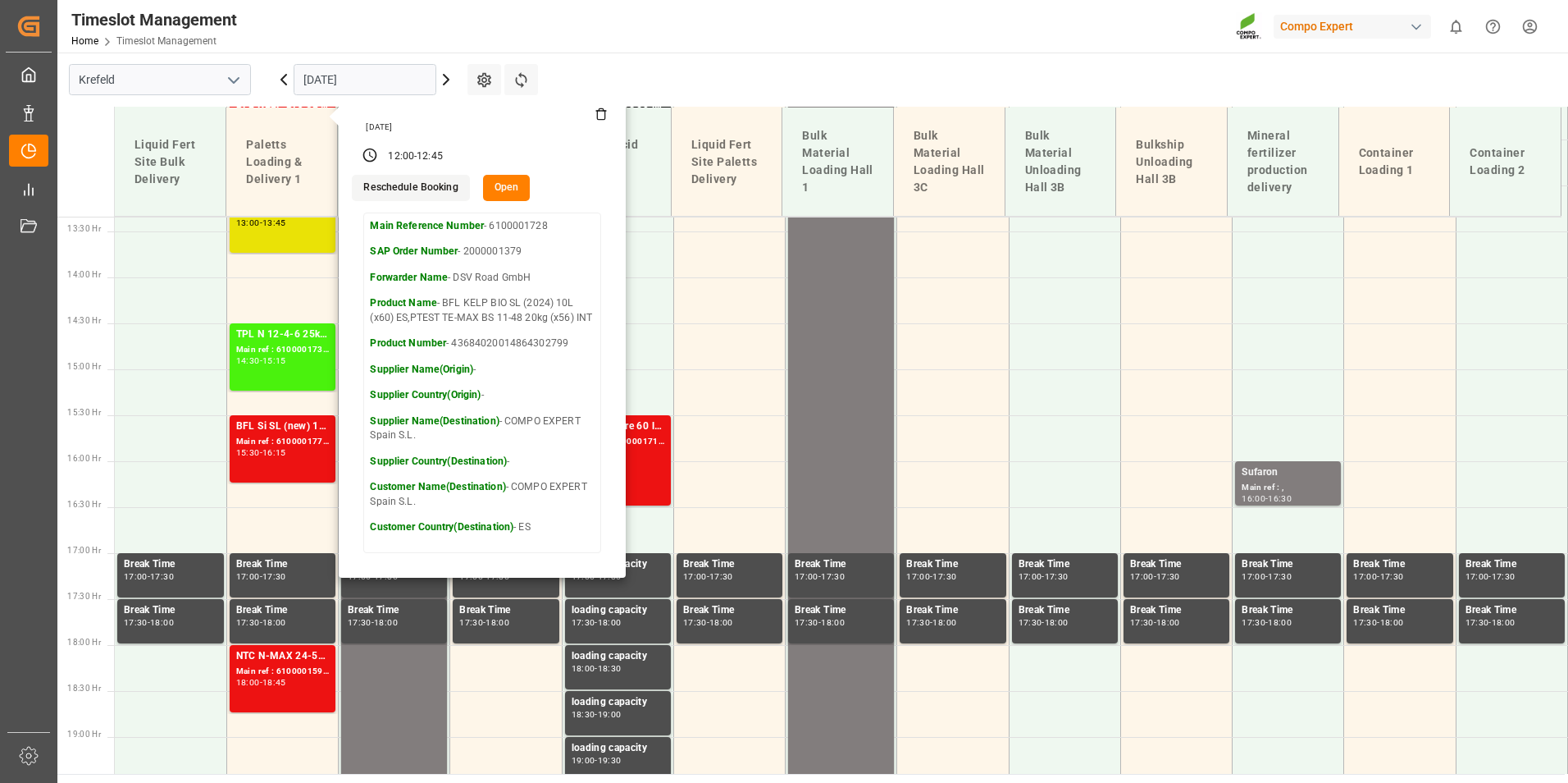
click at [800, 67] on main "[GEOGRAPHIC_DATA] [DATE] Settings Refresh Time Slots Liquid Fert Site Bulk Deli…" at bounding box center [811, 412] width 1508 height 721
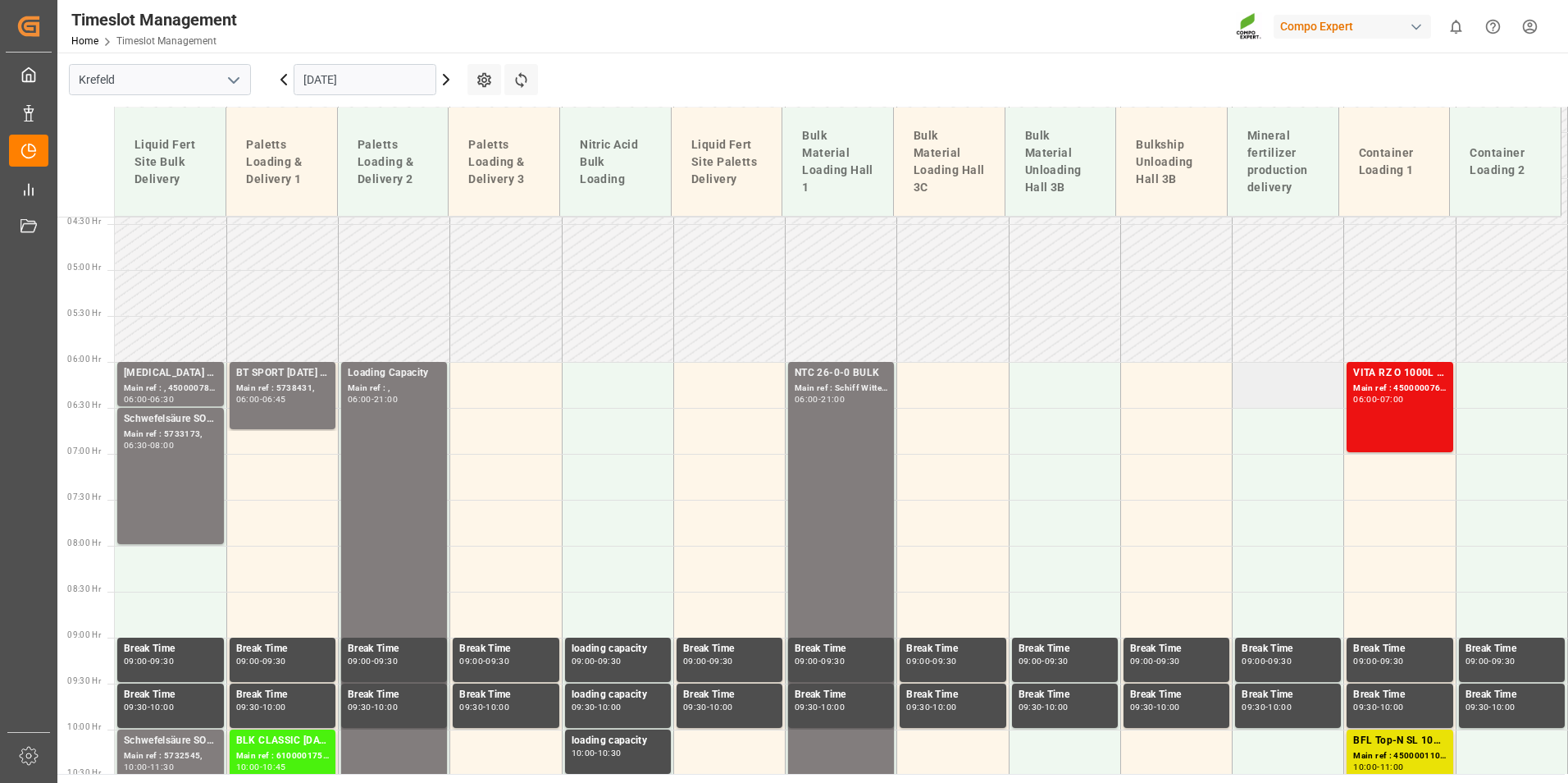
scroll to position [405, 0]
click at [1355, 396] on div "06:00" at bounding box center [1365, 400] width 24 height 8
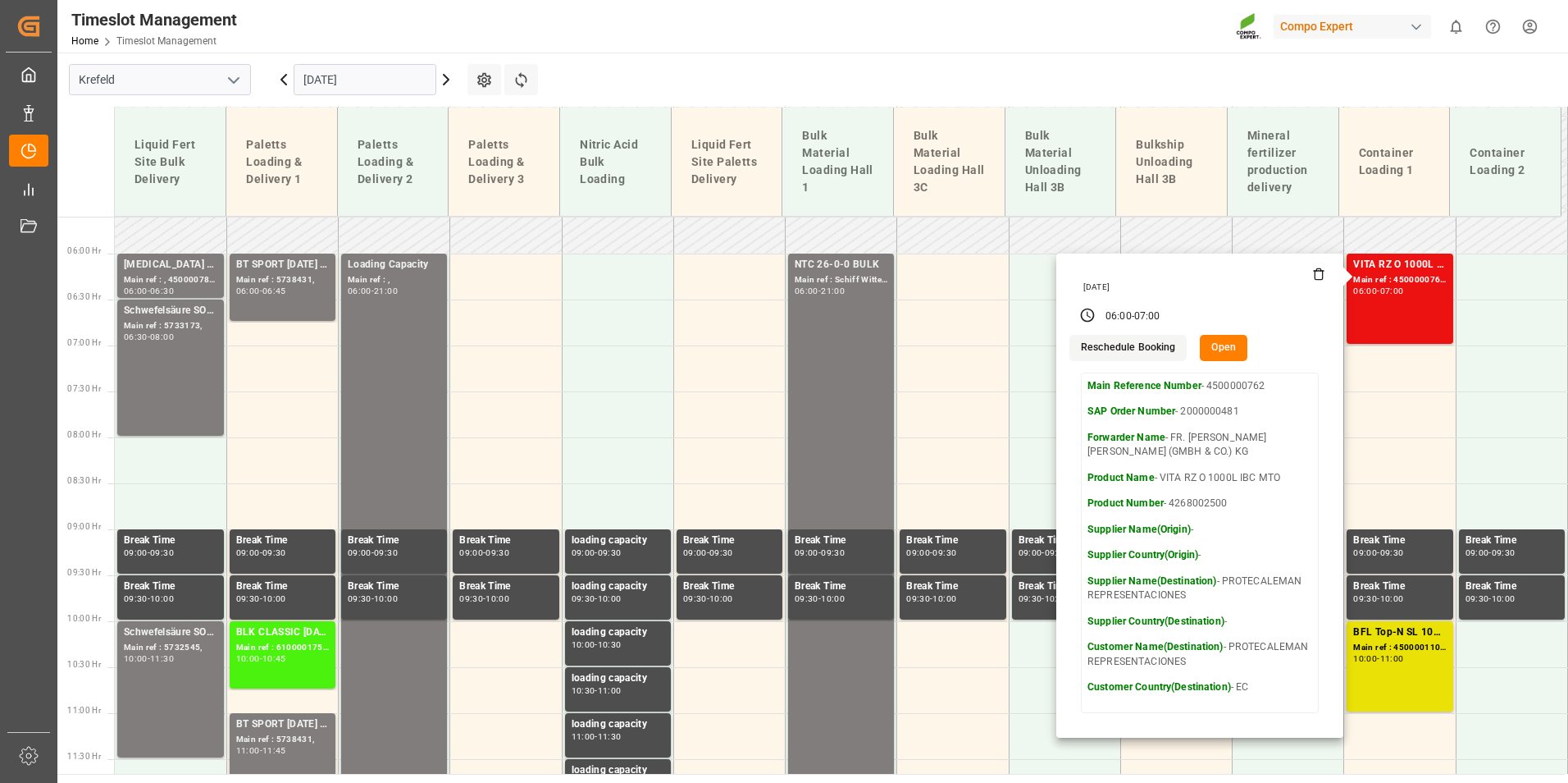
scroll to position [570, 0]
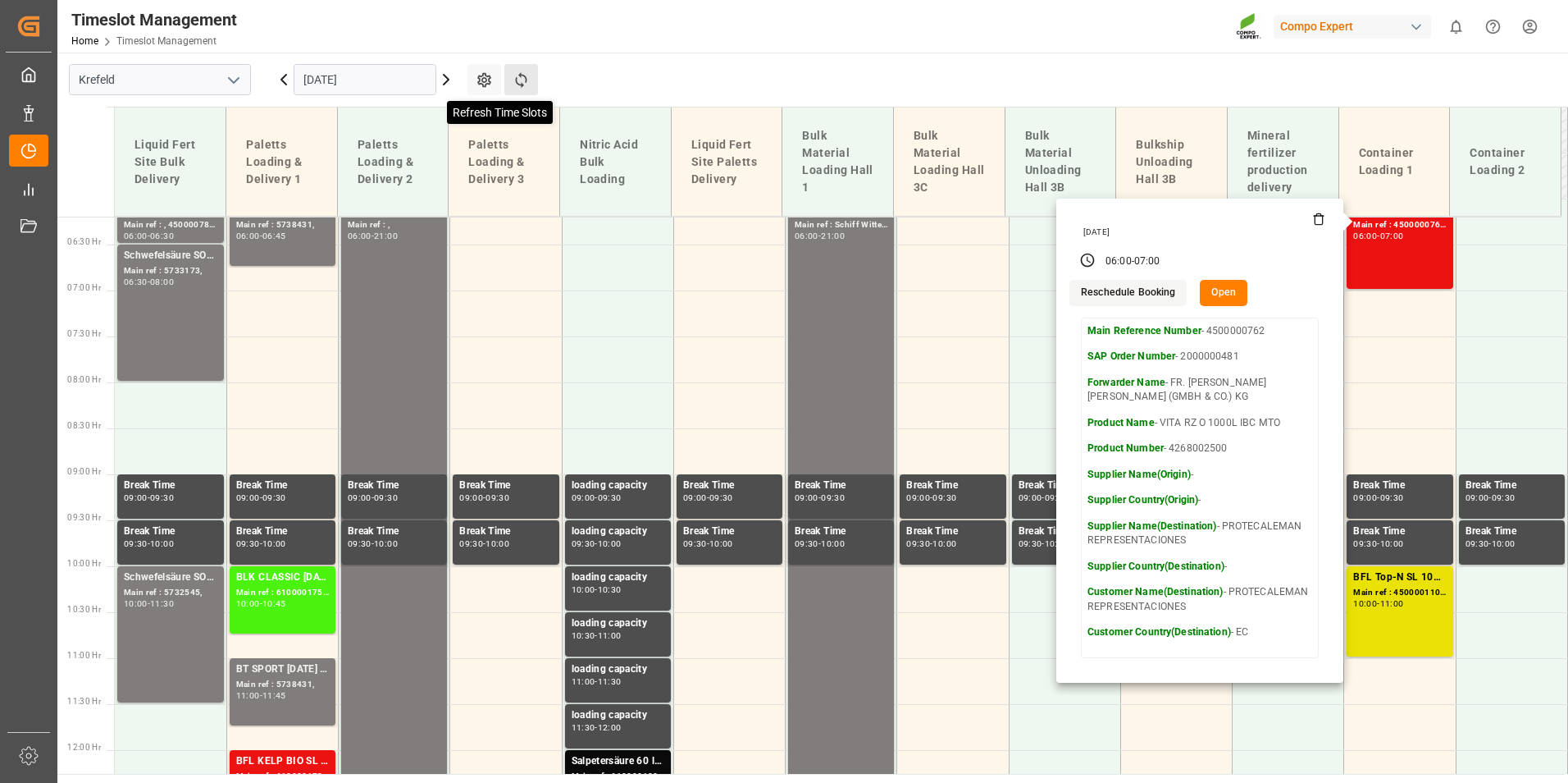
click at [515, 86] on icon at bounding box center [521, 80] width 17 height 17
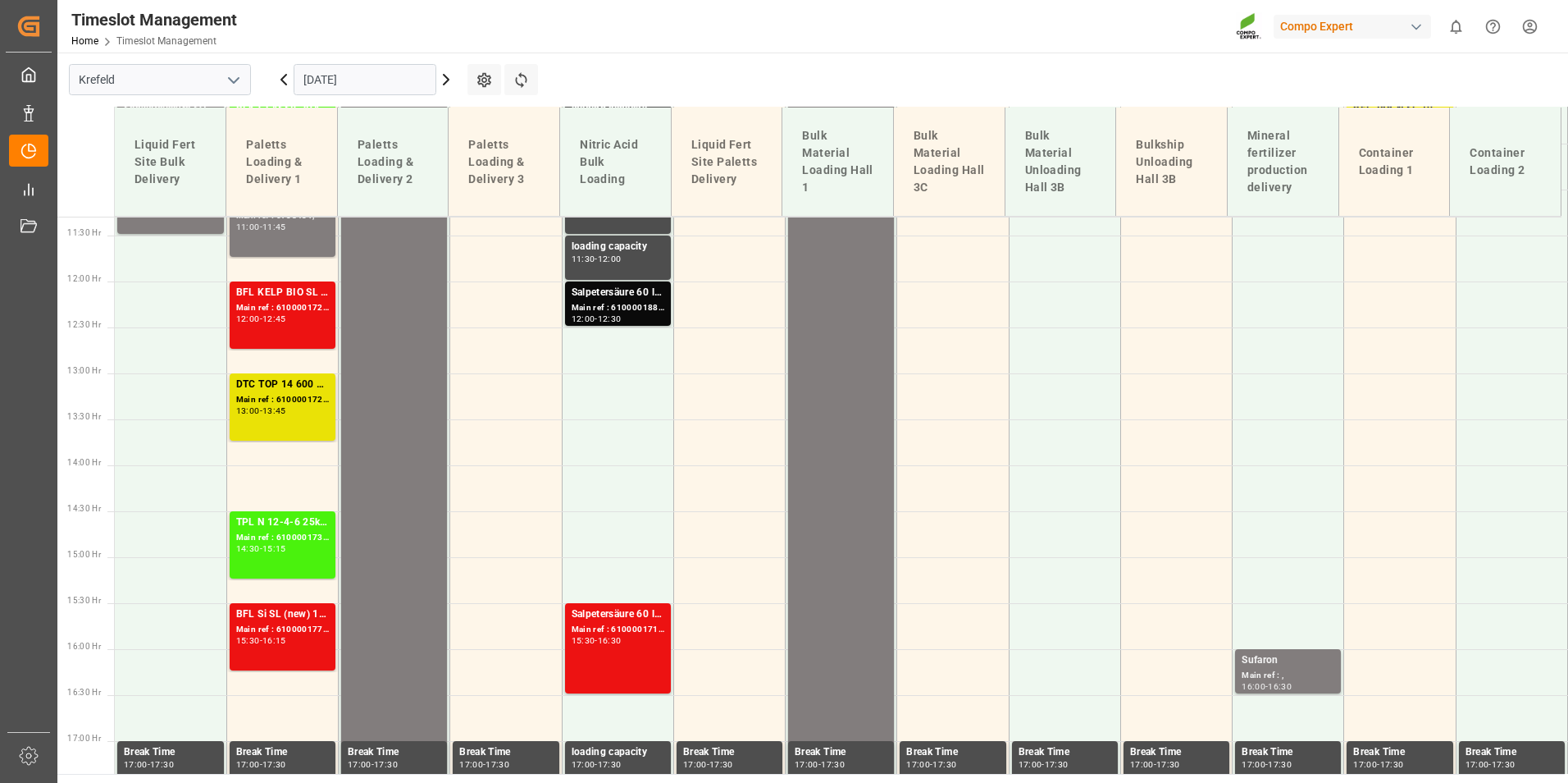
scroll to position [1235, 0]
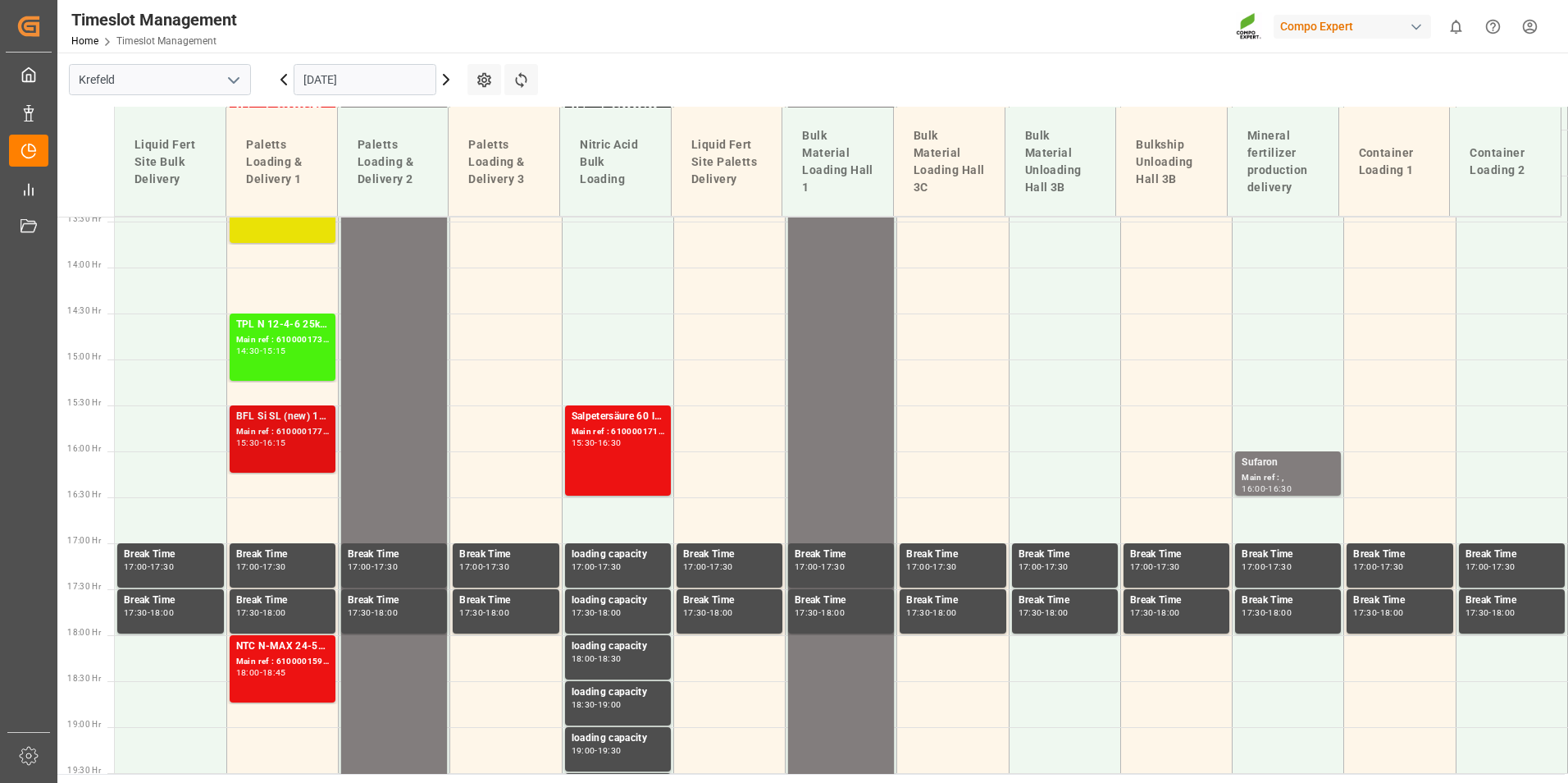
click at [259, 423] on div "BFL Si SL (new) 10L (x60) IT,BNLBFL Costi SL 10L (x40) IT,GRBFL K PREMIUM SL 10…" at bounding box center [282, 416] width 92 height 16
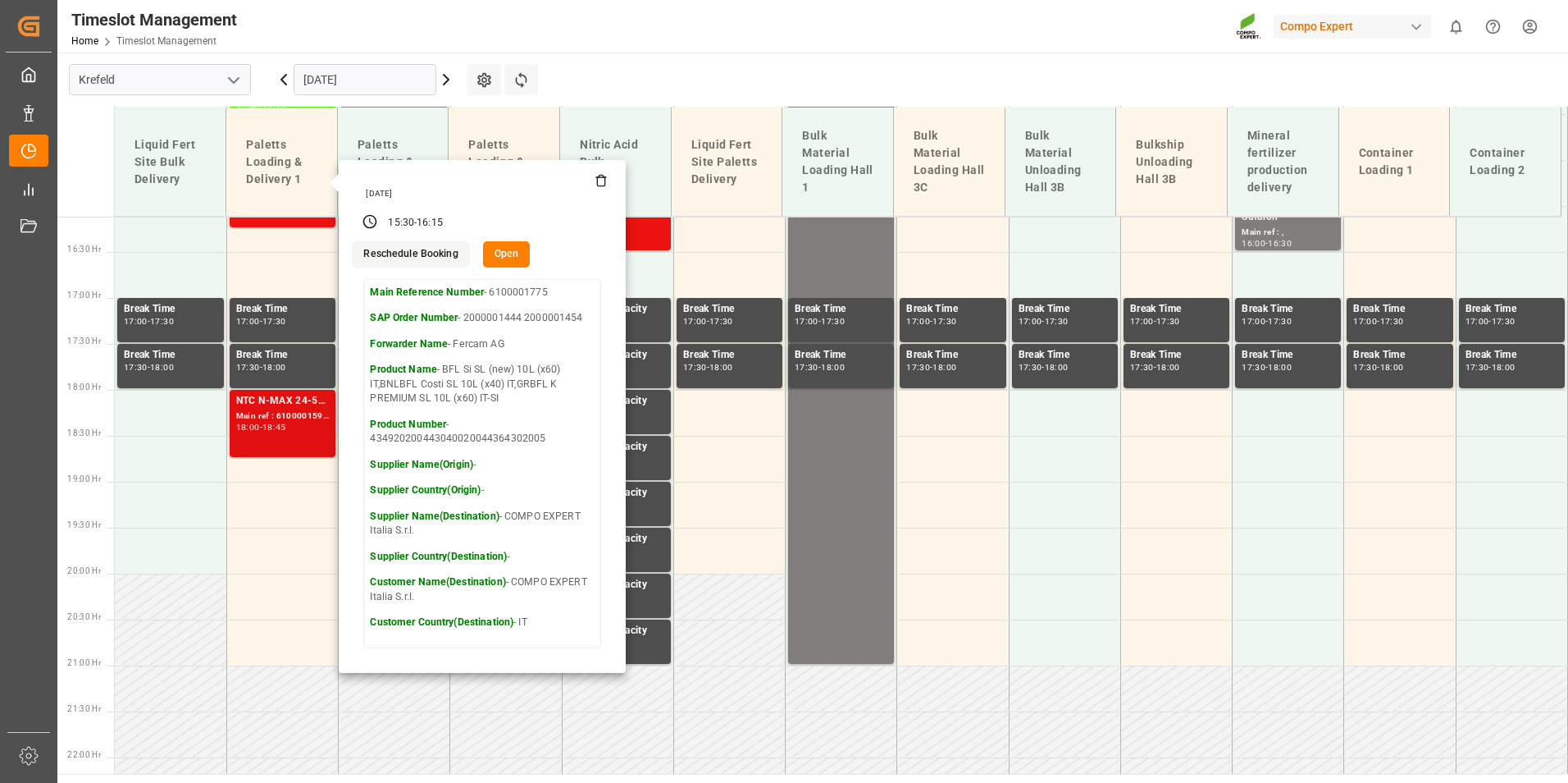
scroll to position [1481, 0]
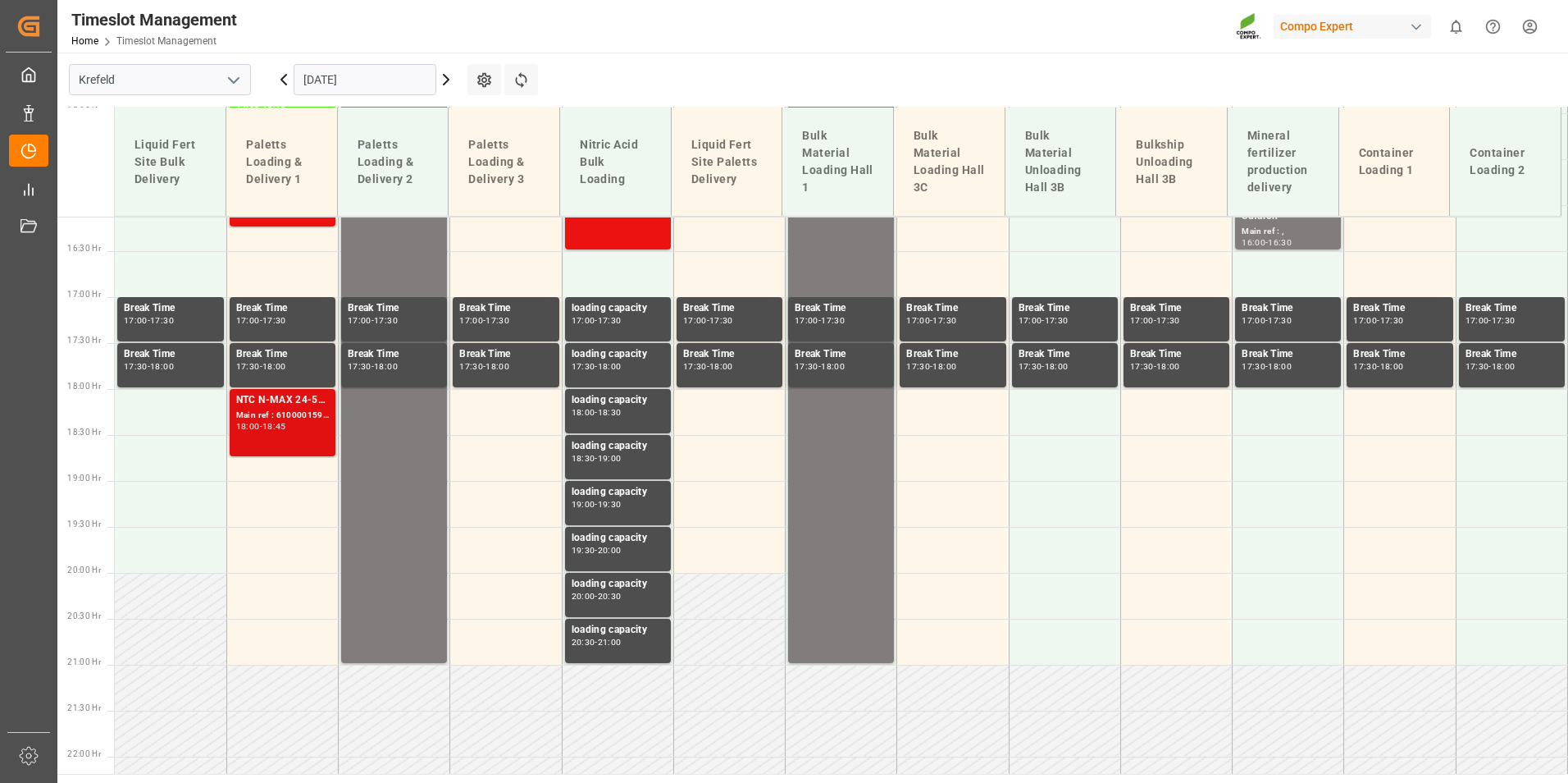
click at [292, 433] on div "NTC N-MAX 24-5-5+2+TE BB 0,6 TBLK PREMIUM [DATE]+3+TE 600kg BBBLK CLASSIC [DATE…" at bounding box center [282, 423] width 92 height 61
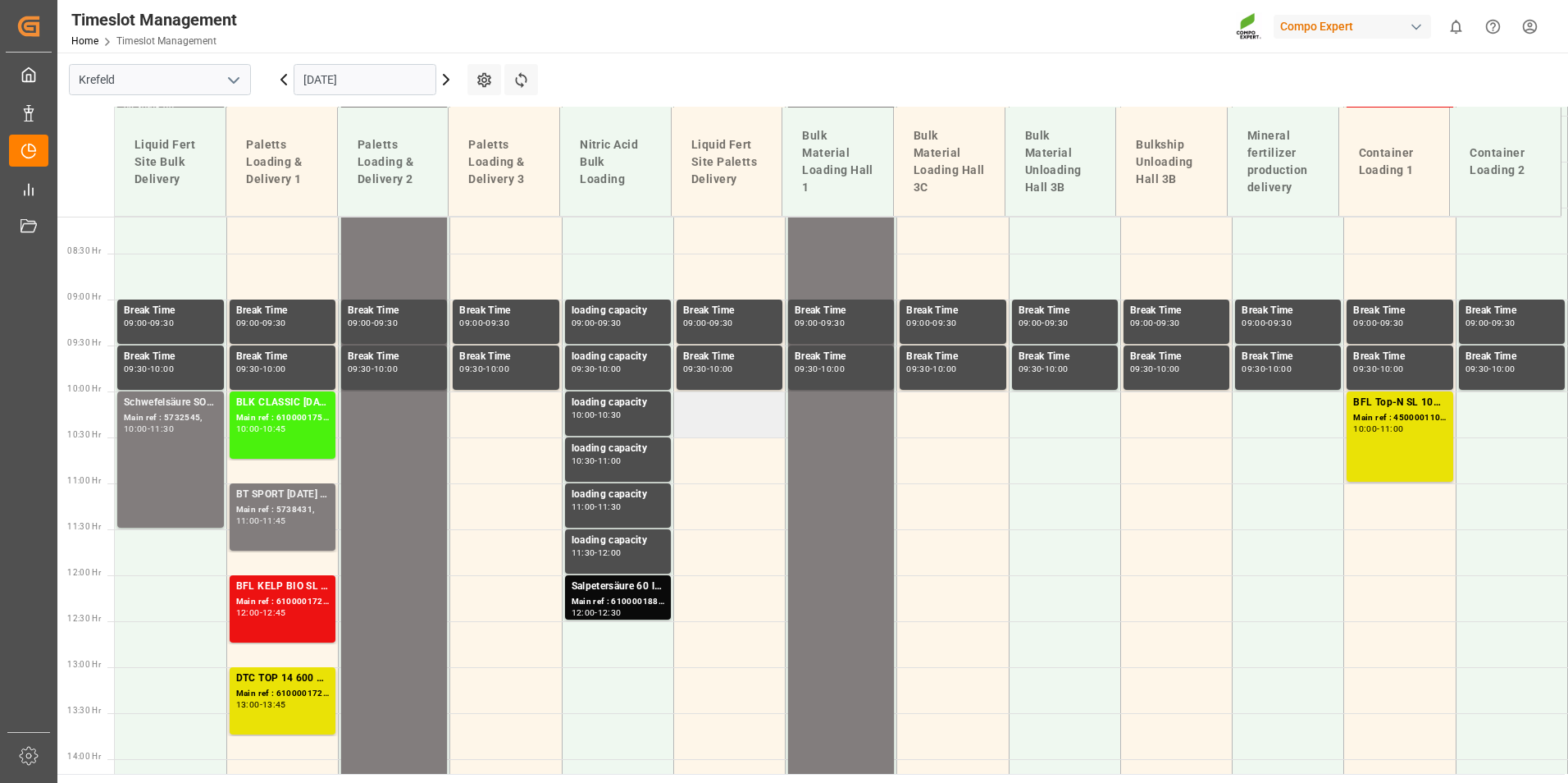
scroll to position [990, 0]
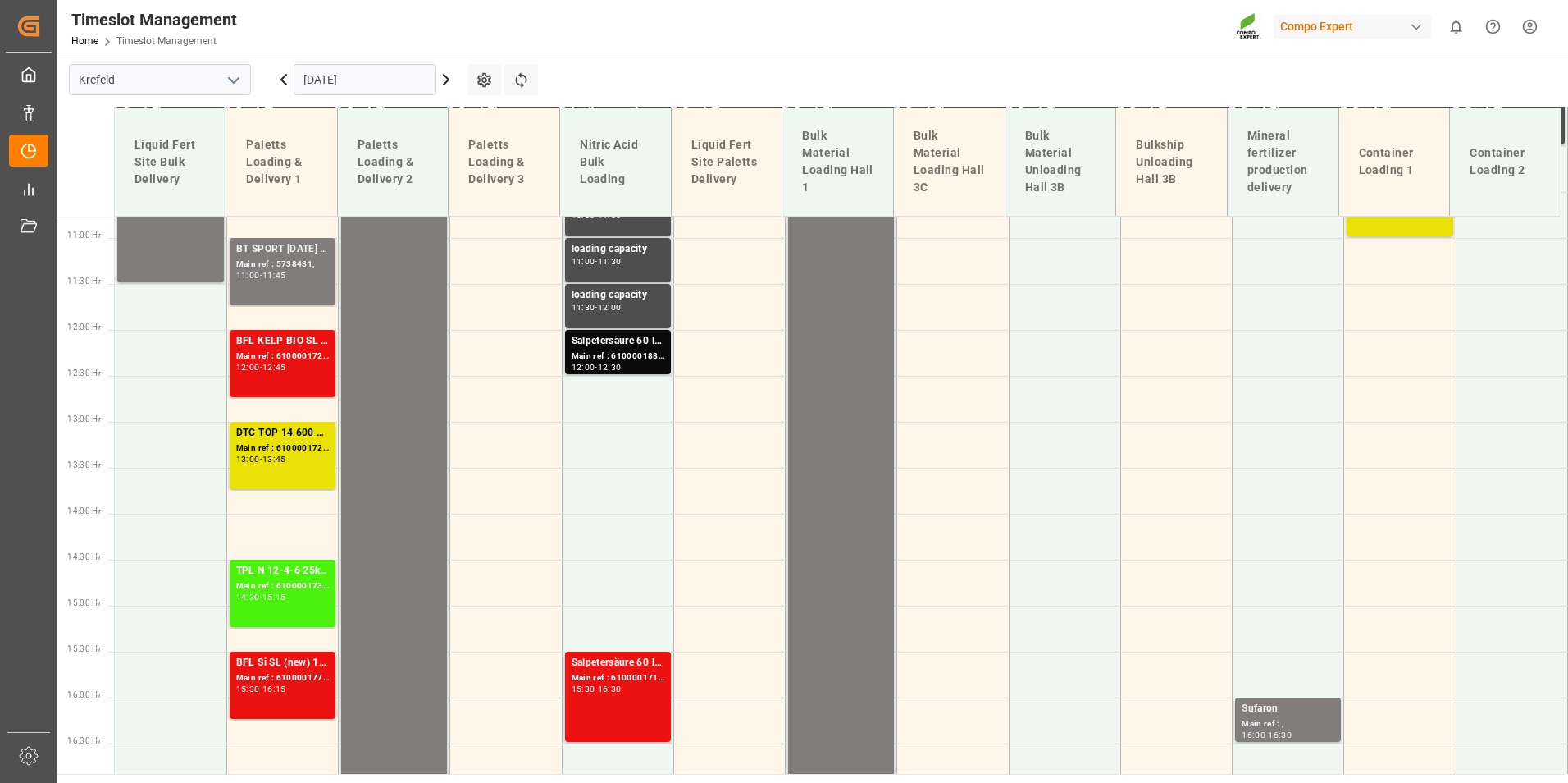
click at [286, 442] on div "Main ref : 6100001726, 2000001417" at bounding box center [282, 448] width 92 height 14
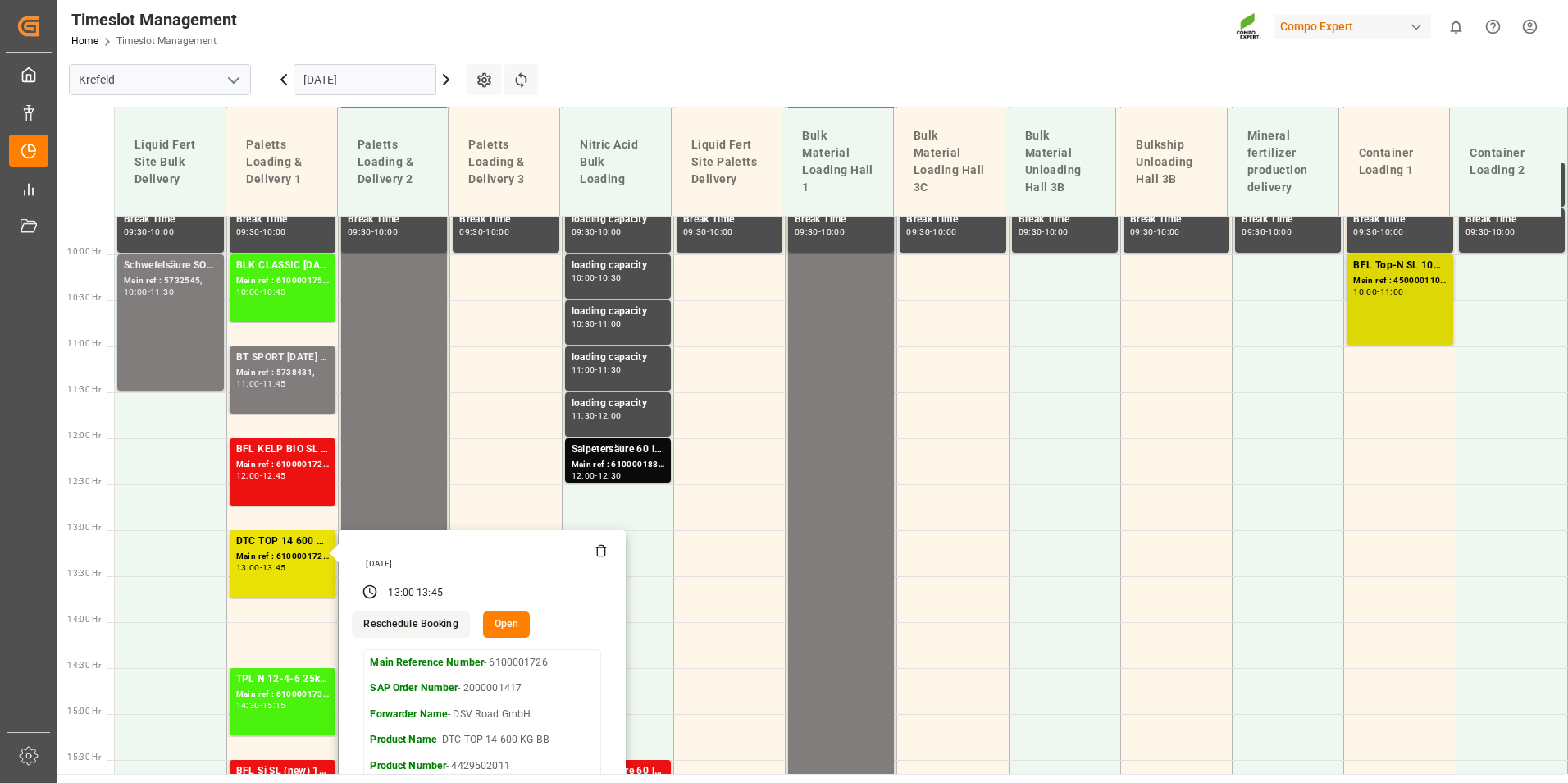
scroll to position [907, 0]
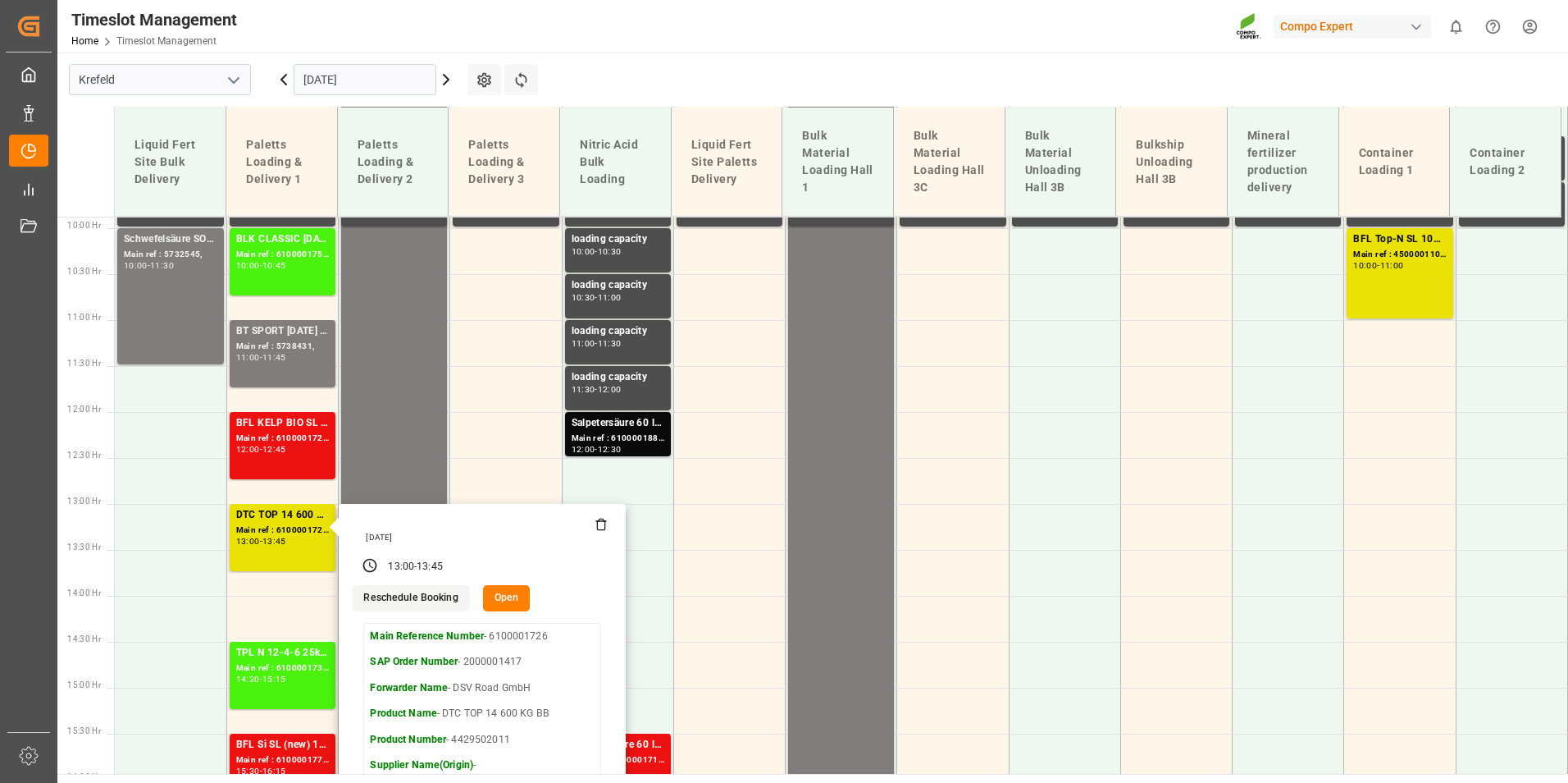
click at [706, 56] on main "[GEOGRAPHIC_DATA] [DATE] Settings Refresh Time Slots Liquid Fert Site Bulk Deli…" at bounding box center [811, 412] width 1508 height 721
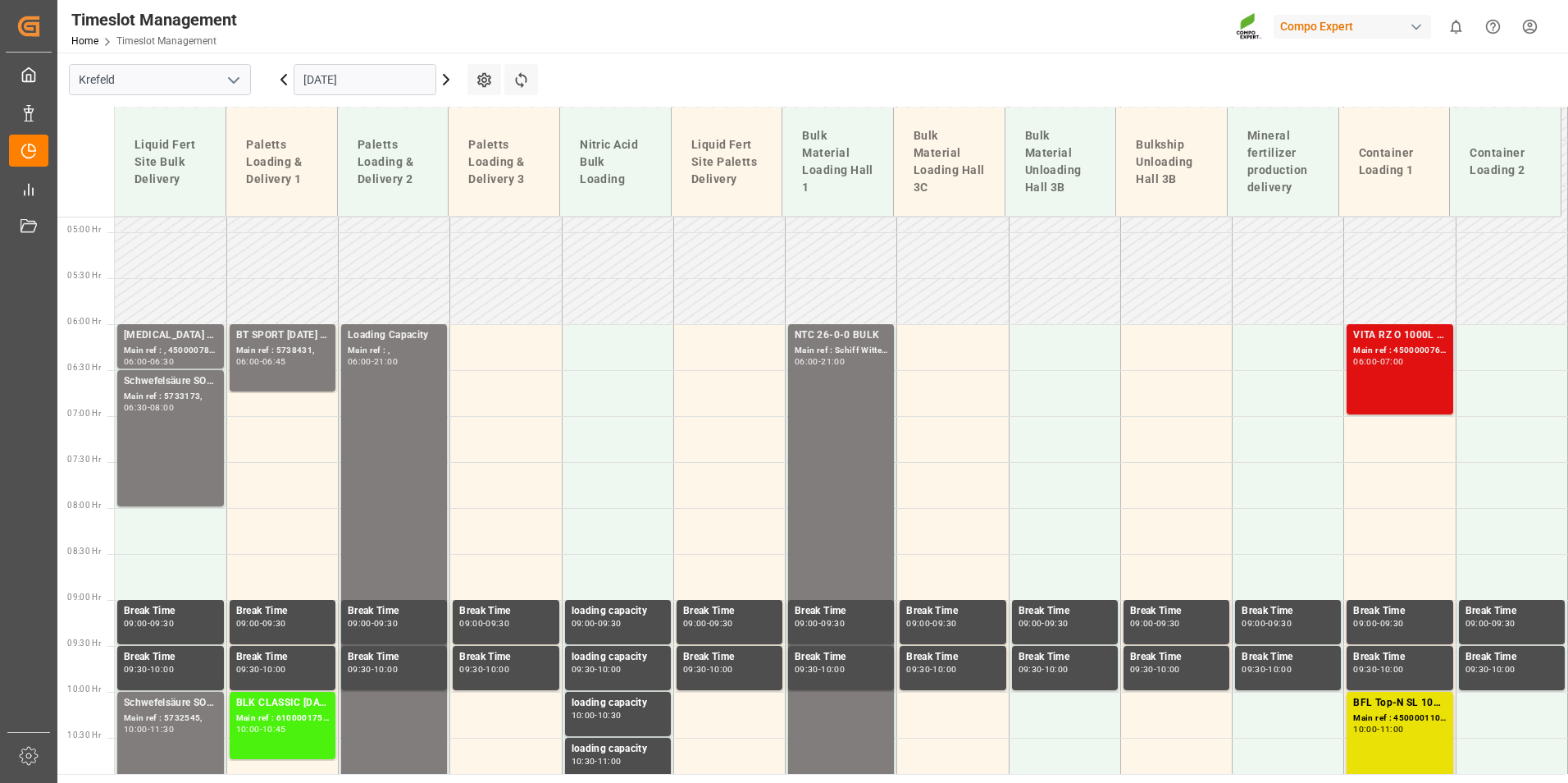
scroll to position [415, 0]
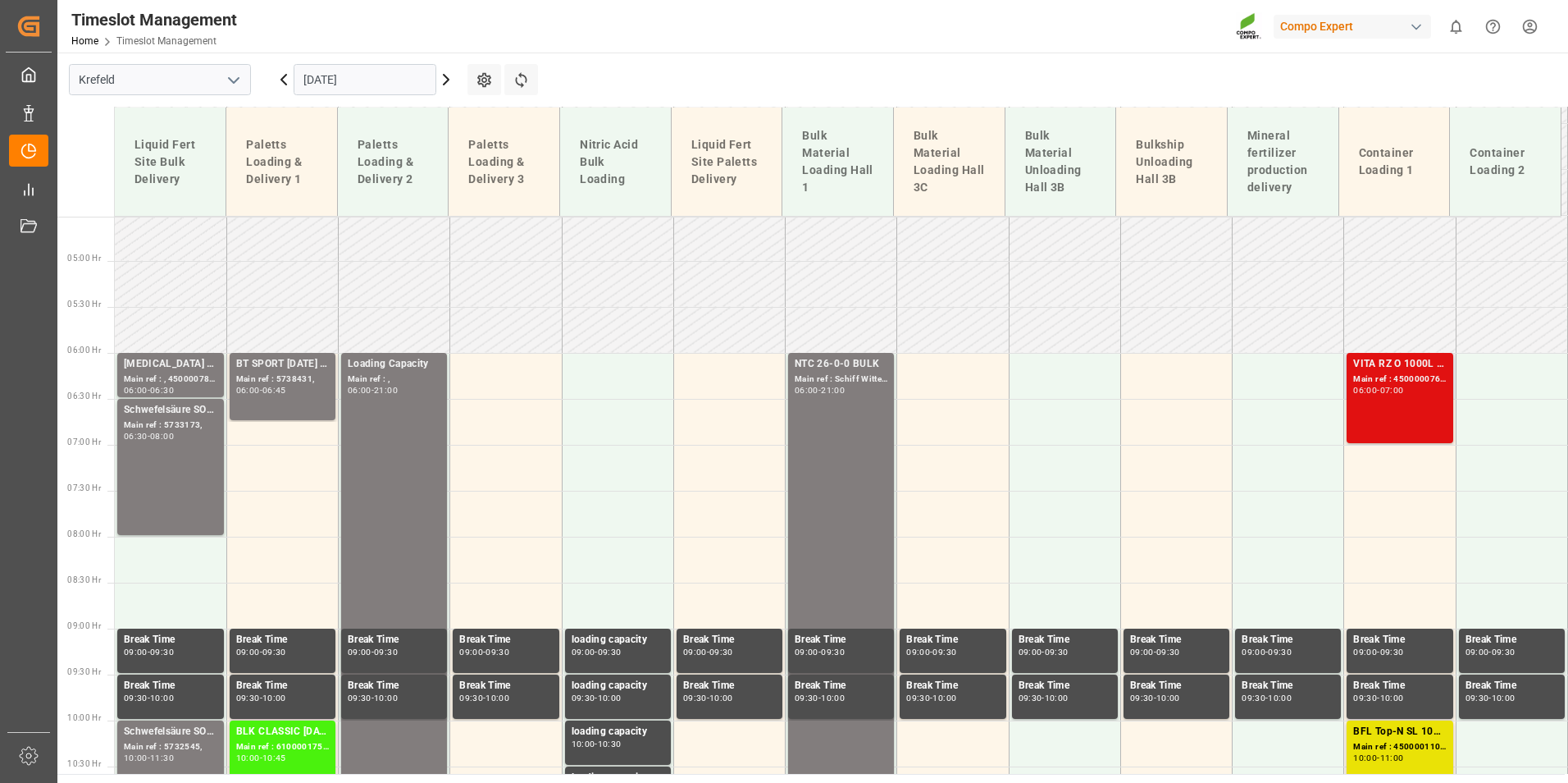
click at [1394, 388] on div "07:00" at bounding box center [1392, 391] width 24 height 8
